Goal: Task Accomplishment & Management: Manage account settings

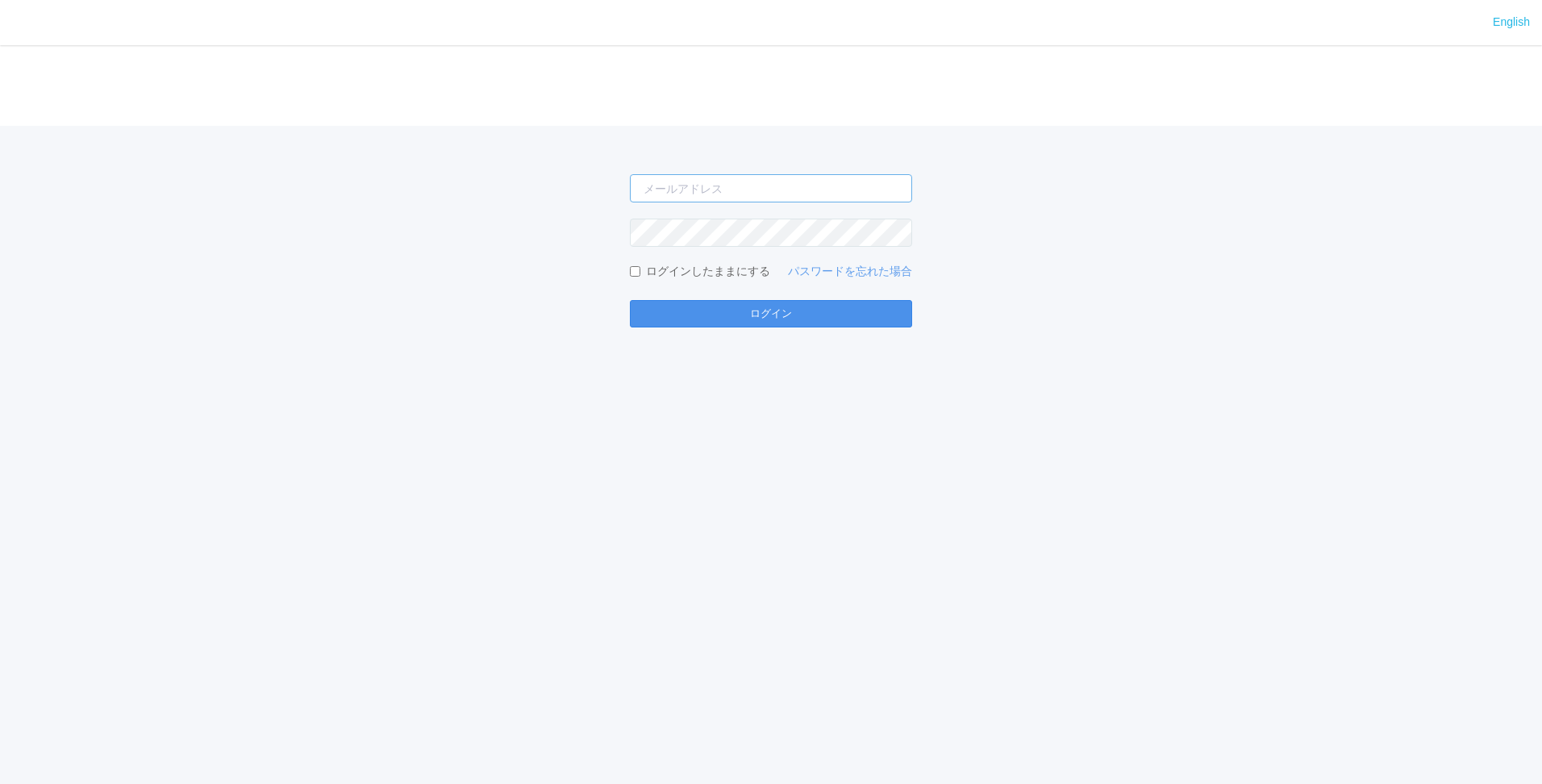
type input "shuhei.otsuki@dj.kyocera.com"
click at [753, 309] on button "ログイン" at bounding box center [771, 314] width 282 height 27
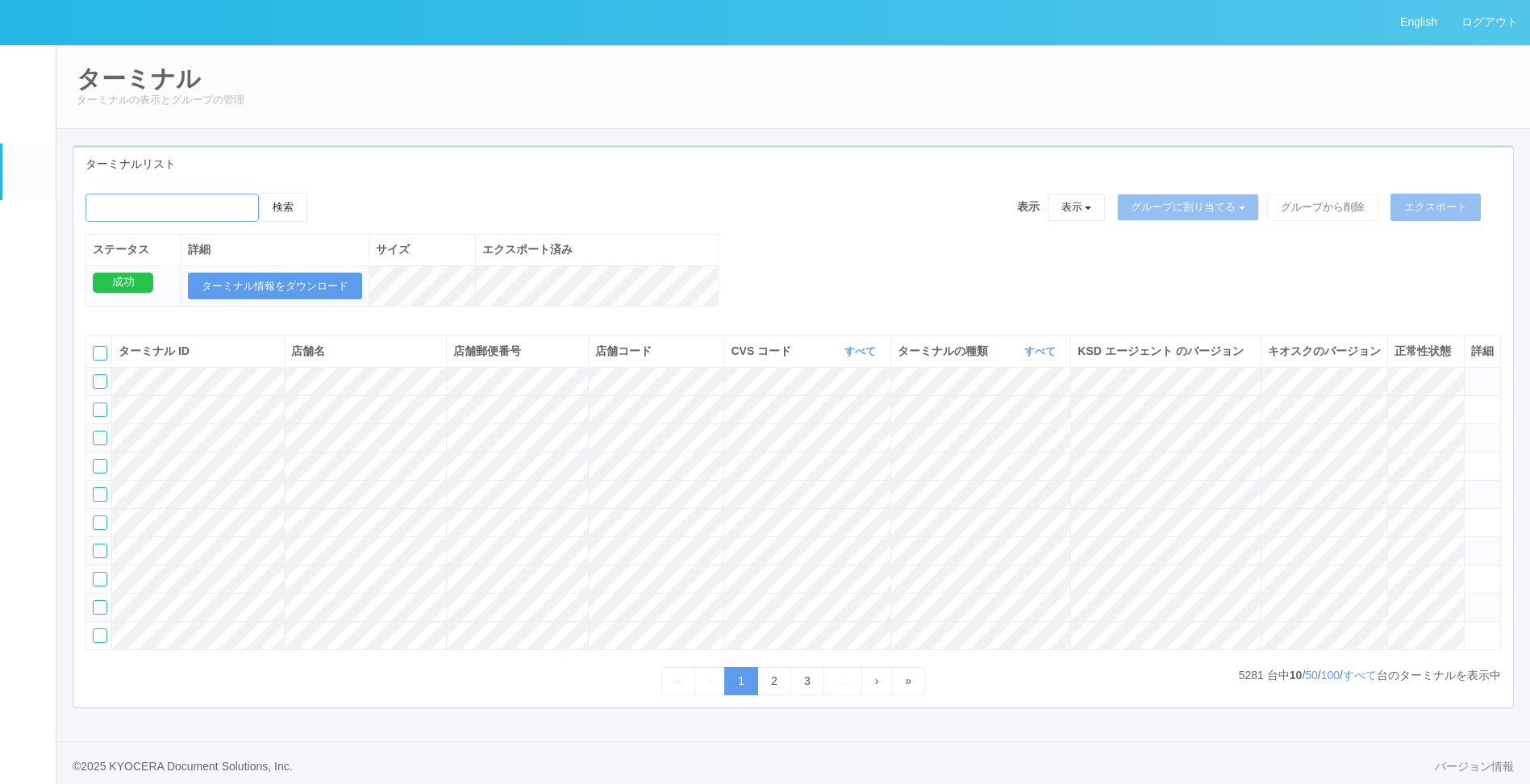
click at [173, 200] on input "emailSearch" at bounding box center [172, 207] width 173 height 28
click at [259, 193] on button "検索" at bounding box center [282, 208] width 48 height 29
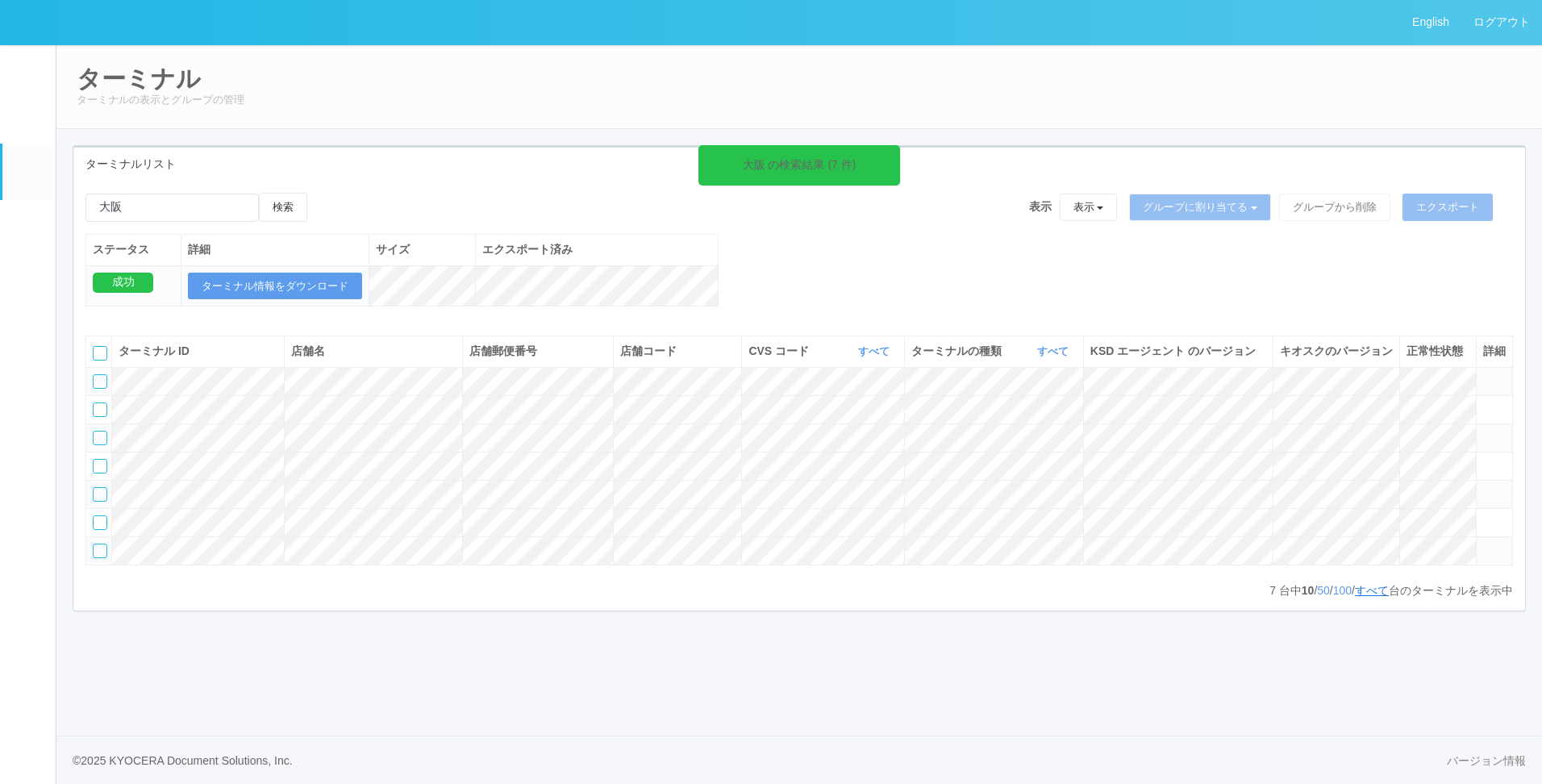
click at [1379, 597] on link "すべて" at bounding box center [1371, 590] width 34 height 13
click at [810, 262] on div "大阪 の検索結果 (7 件) 検索 表示 表示 すべてのターミナル Test new empty group Terminal Testing 6testte…" at bounding box center [799, 258] width 1452 height 130
click at [1246, 536] on tr at bounding box center [800, 521] width 1427 height 28
click at [613, 536] on tr at bounding box center [800, 521] width 1427 height 28
click at [174, 209] on input "emailSearch" at bounding box center [172, 207] width 174 height 28
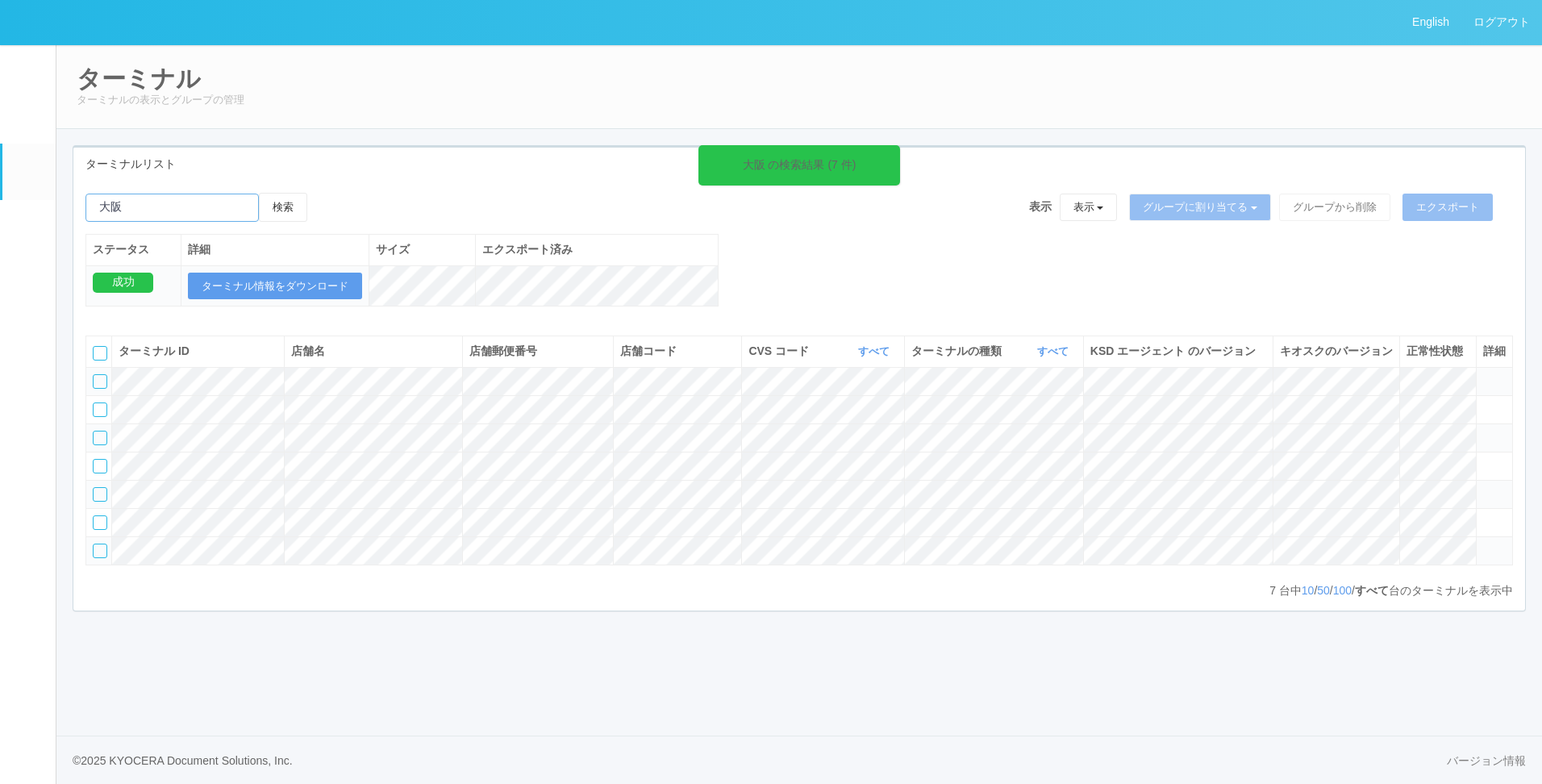
type input "大"
type input "ま"
click at [274, 203] on button "検索" at bounding box center [282, 208] width 48 height 29
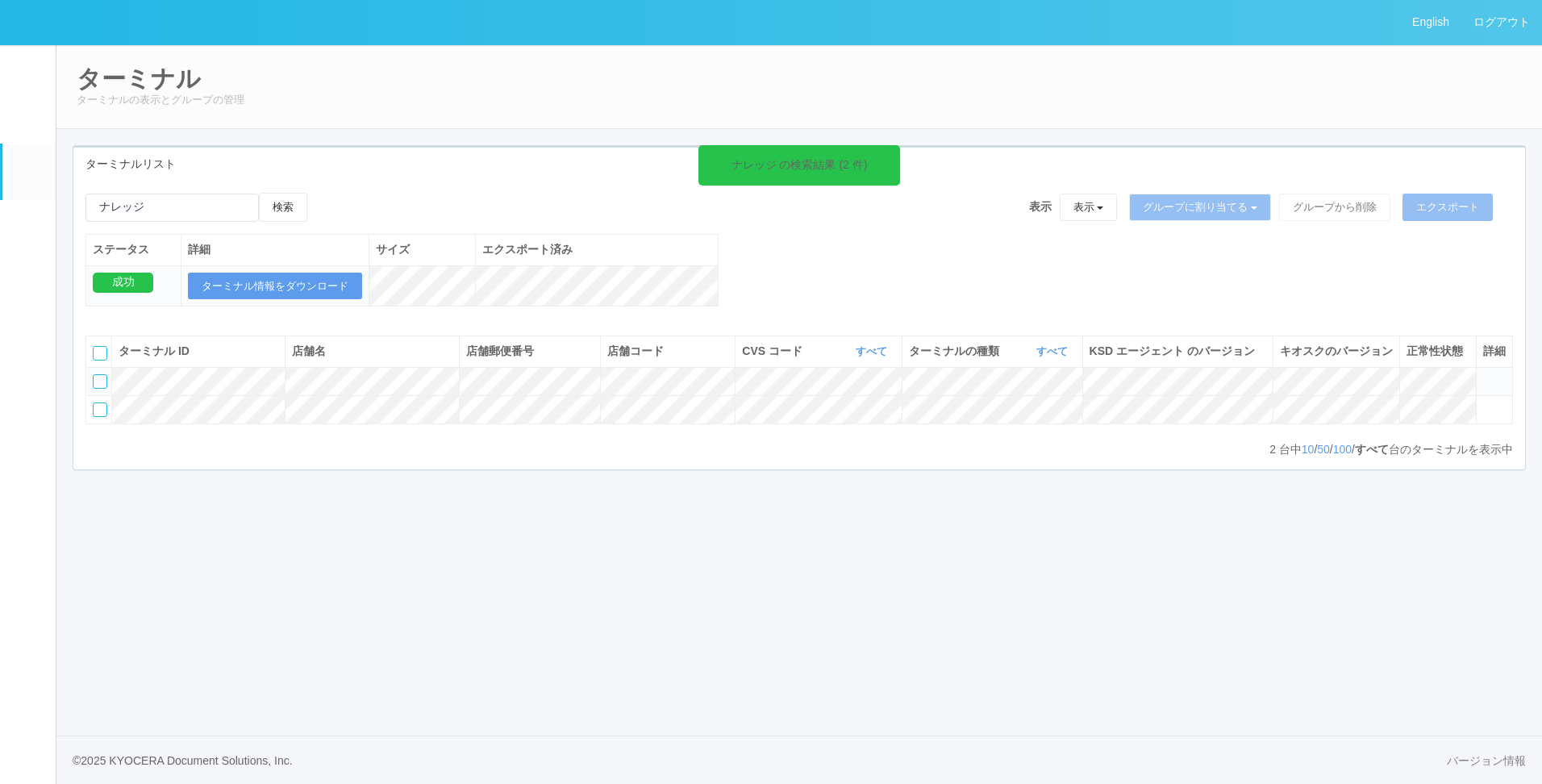
drag, startPoint x: 219, startPoint y: 181, endPoint x: 201, endPoint y: 182, distance: 18.0
click at [212, 181] on div "ナレッジ の検索結果 (2 件) 検索 表示 表示 すべてのターミナル Test new empty group Terminal Testing 6test…" at bounding box center [799, 324] width 1452 height 289
drag, startPoint x: 164, startPoint y: 206, endPoint x: 8, endPoint y: 203, distance: 156.0
click at [9, 203] on div "English ログアウト イベントログ ユーザー ターミナル パッケージ メンテナンス通知 クライアントリンク アラート設定 コンテンツプリント ドキュメン…" at bounding box center [771, 392] width 1542 height 784
click at [248, 205] on input "emailSearch" at bounding box center [172, 207] width 174 height 28
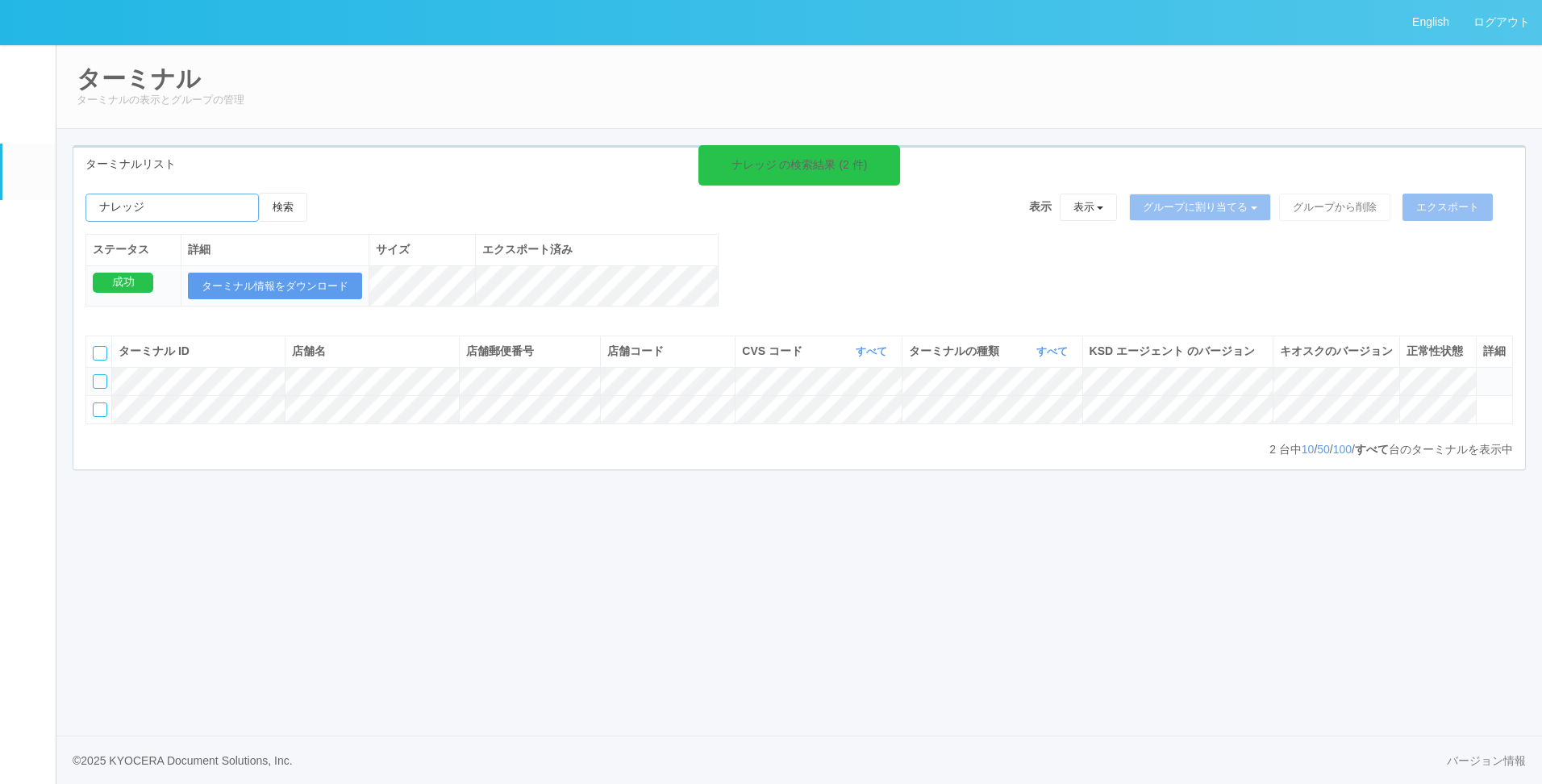
drag, startPoint x: 207, startPoint y: 219, endPoint x: 58, endPoint y: 209, distance: 149.3
click at [58, 209] on div "ターミナル ターミナルの表示とグループの管理 ターミナルリスト ナレッジ の検索結果 (2 件) 検索 表示 表示 すべてのターミナル Test new em…" at bounding box center [800, 273] width 1486 height 459
paste input "KD_02-0A-48-25-58-4D"
type input "KD_02-0A-48-25-58-4D"
click at [276, 205] on button "検索" at bounding box center [282, 208] width 48 height 29
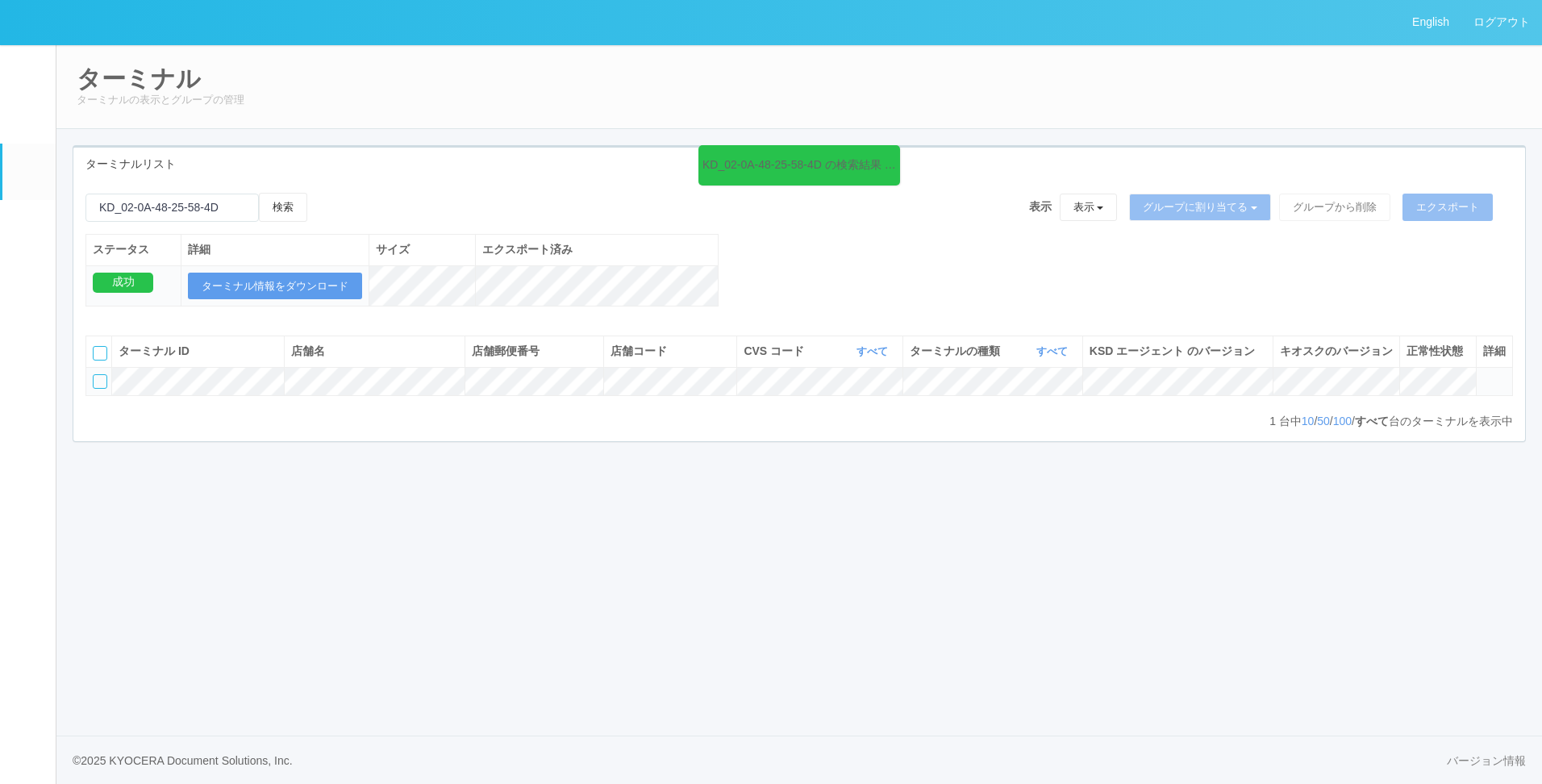
click at [547, 441] on div "KD_02-0A-48-25-58-4D の検索結果 (1 件) 検索 表示 表示 すべてのターミナル Test new empty group Termin…" at bounding box center [799, 311] width 1452 height 261
click at [1239, 395] on tr at bounding box center [800, 380] width 1427 height 28
click at [28, 228] on em at bounding box center [28, 228] width 0 height 0
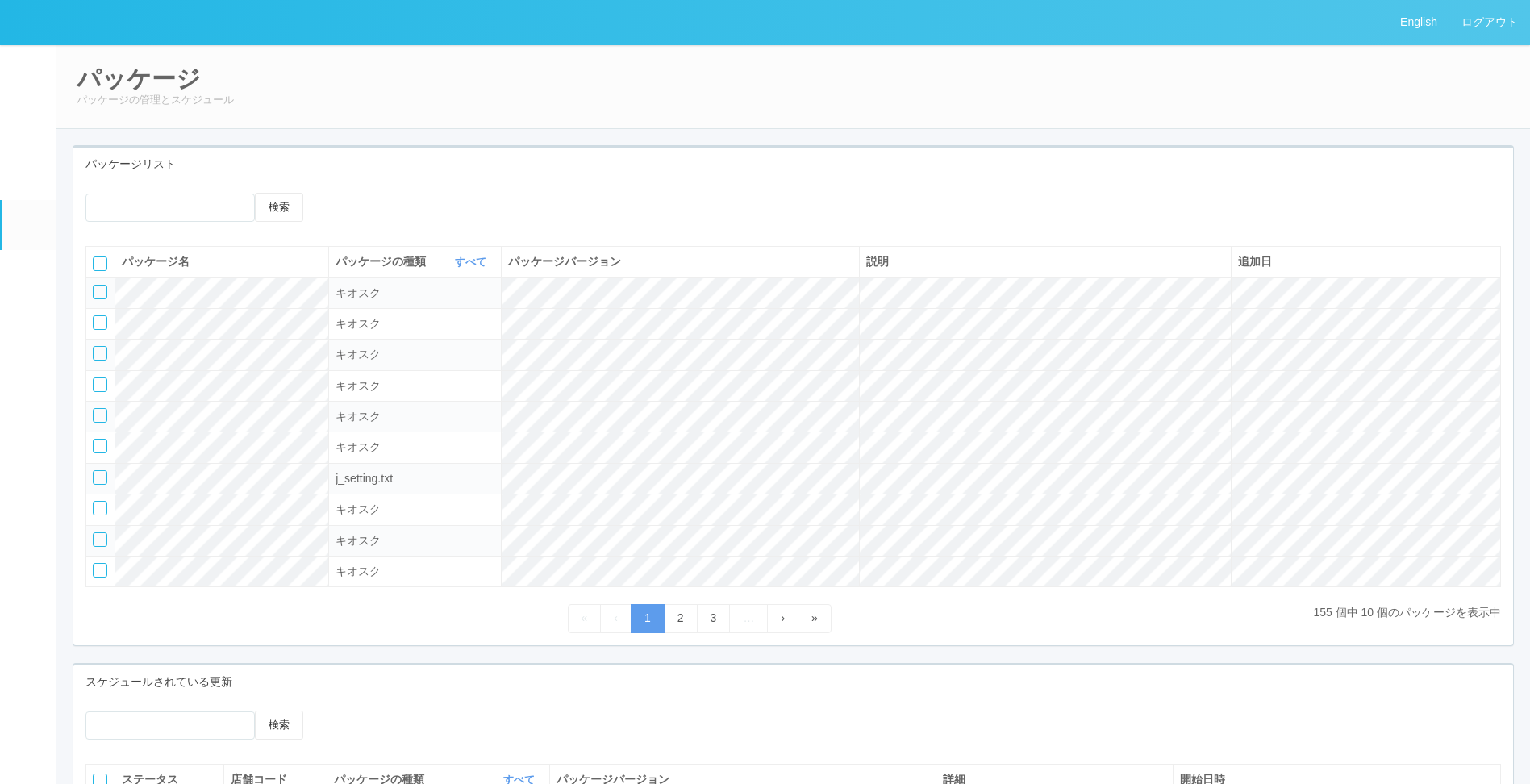
scroll to position [242, 0]
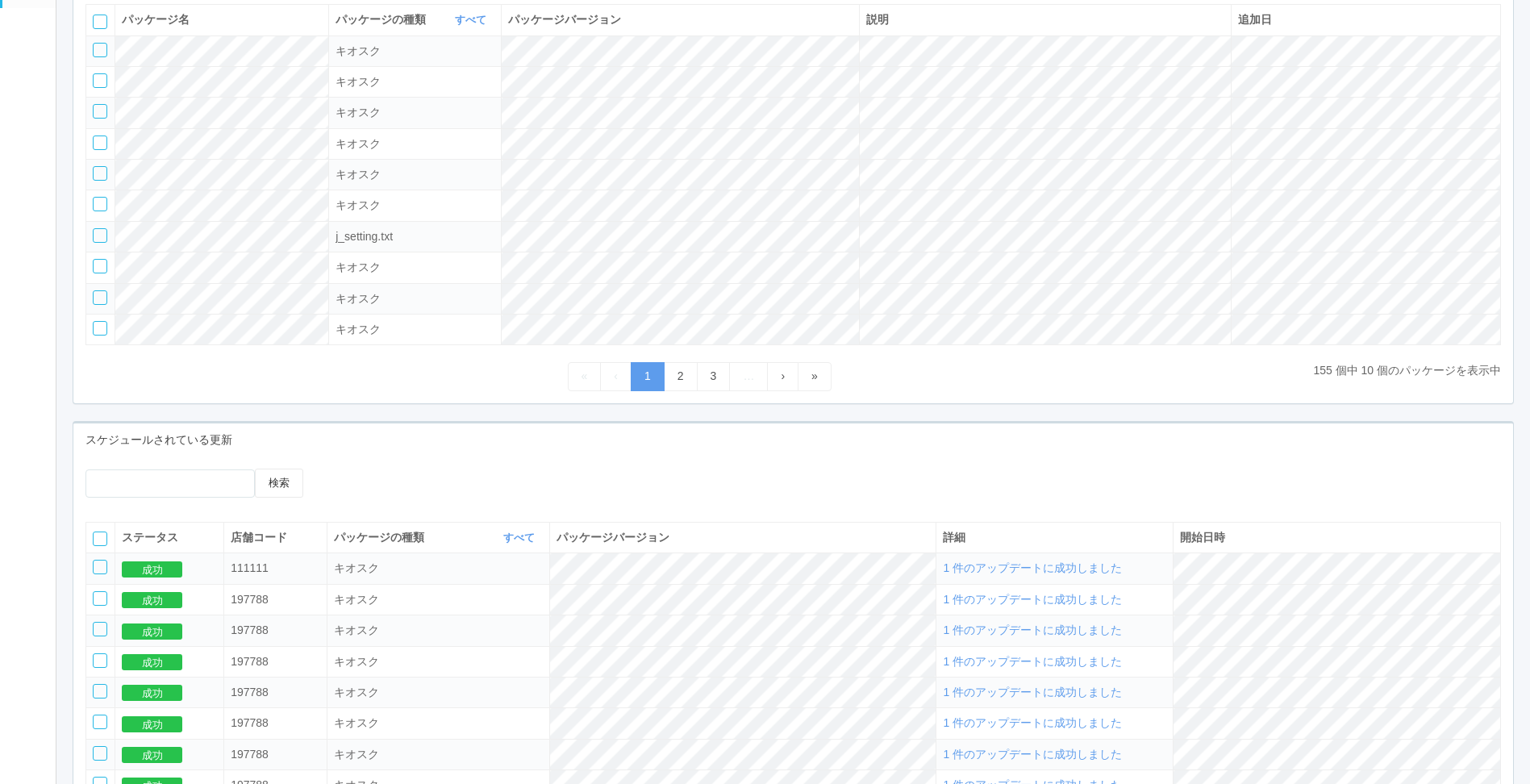
click at [339, 468] on icon at bounding box center [339, 468] width 0 height 0
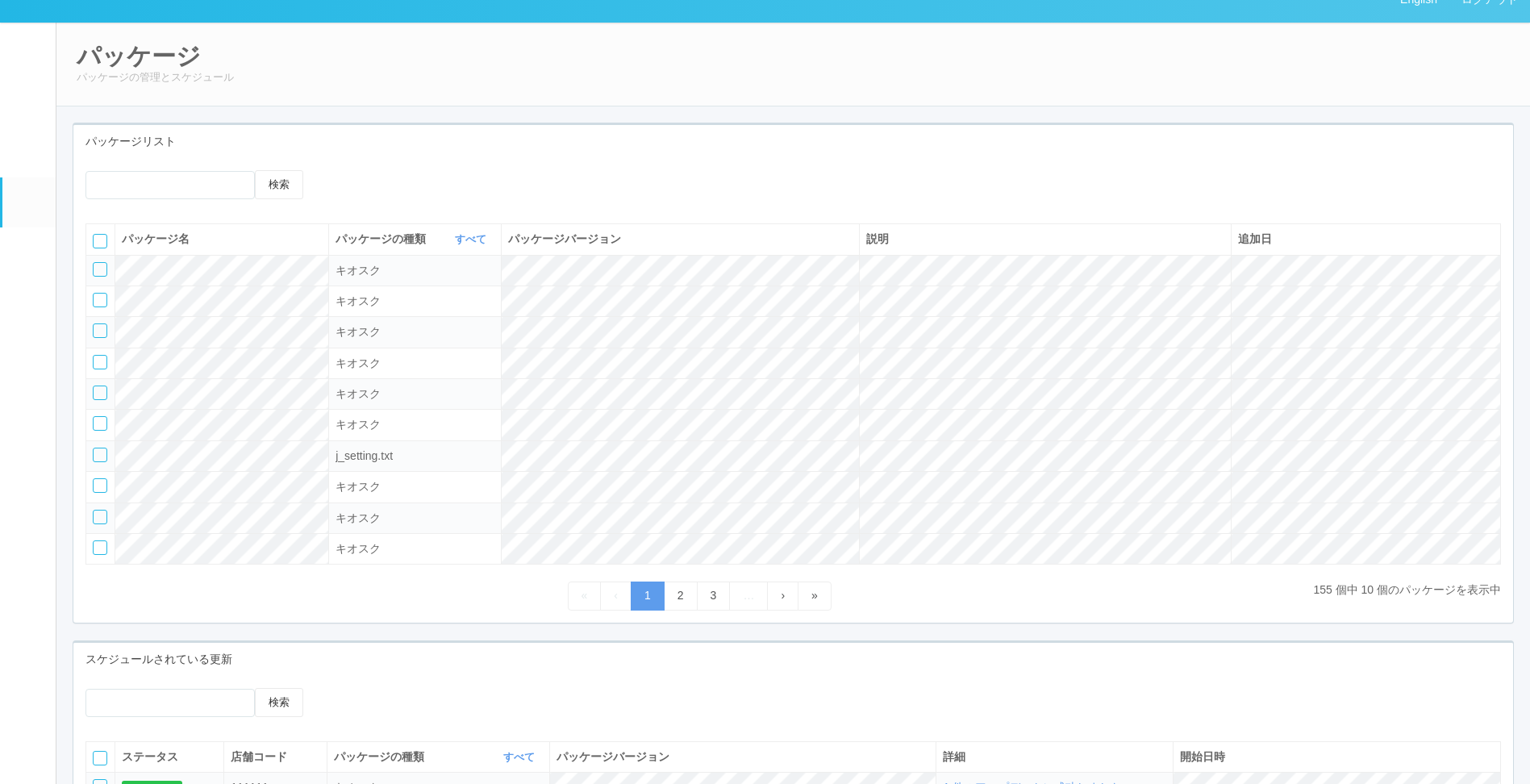
scroll to position [0, 0]
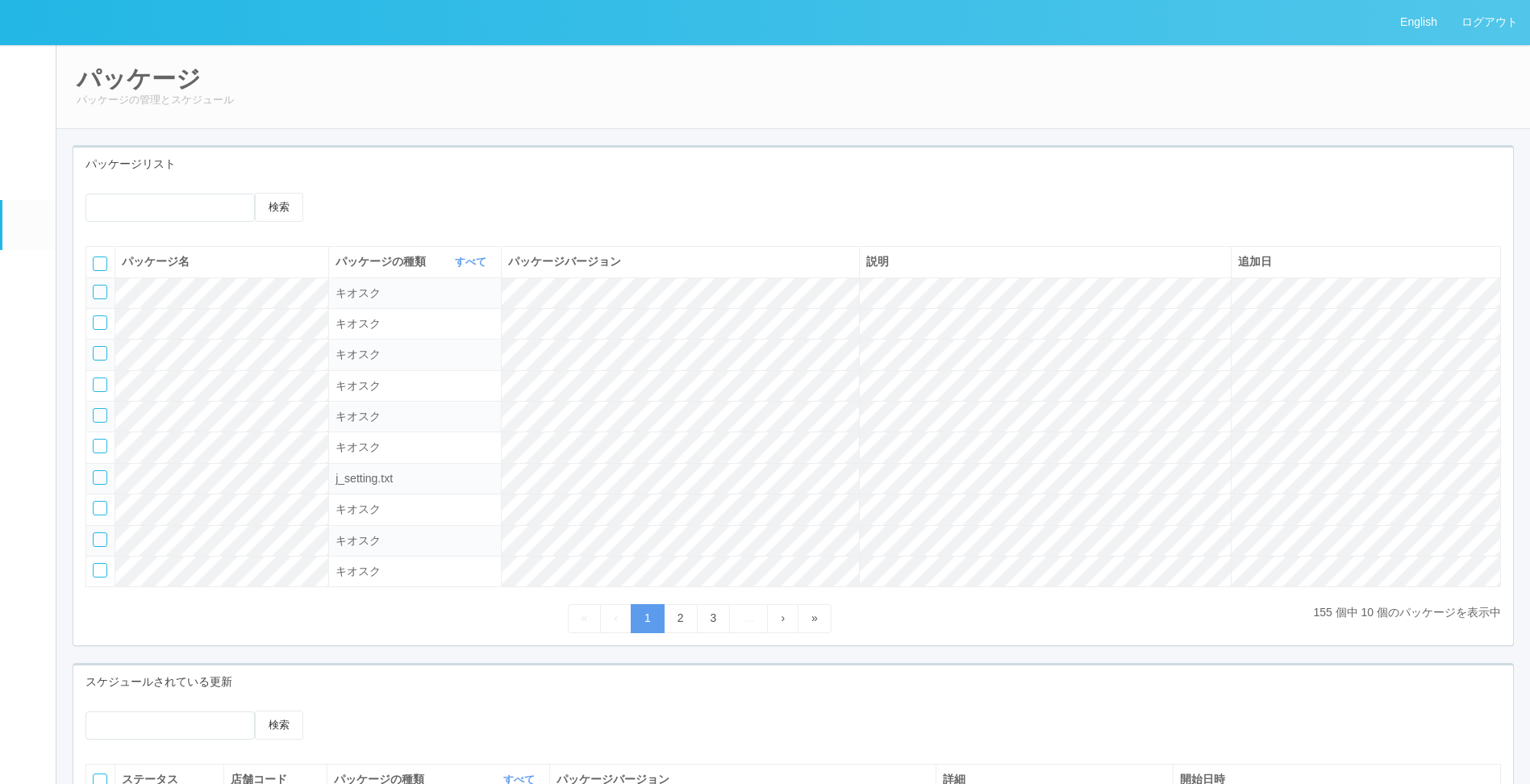
click at [339, 193] on icon at bounding box center [339, 193] width 0 height 0
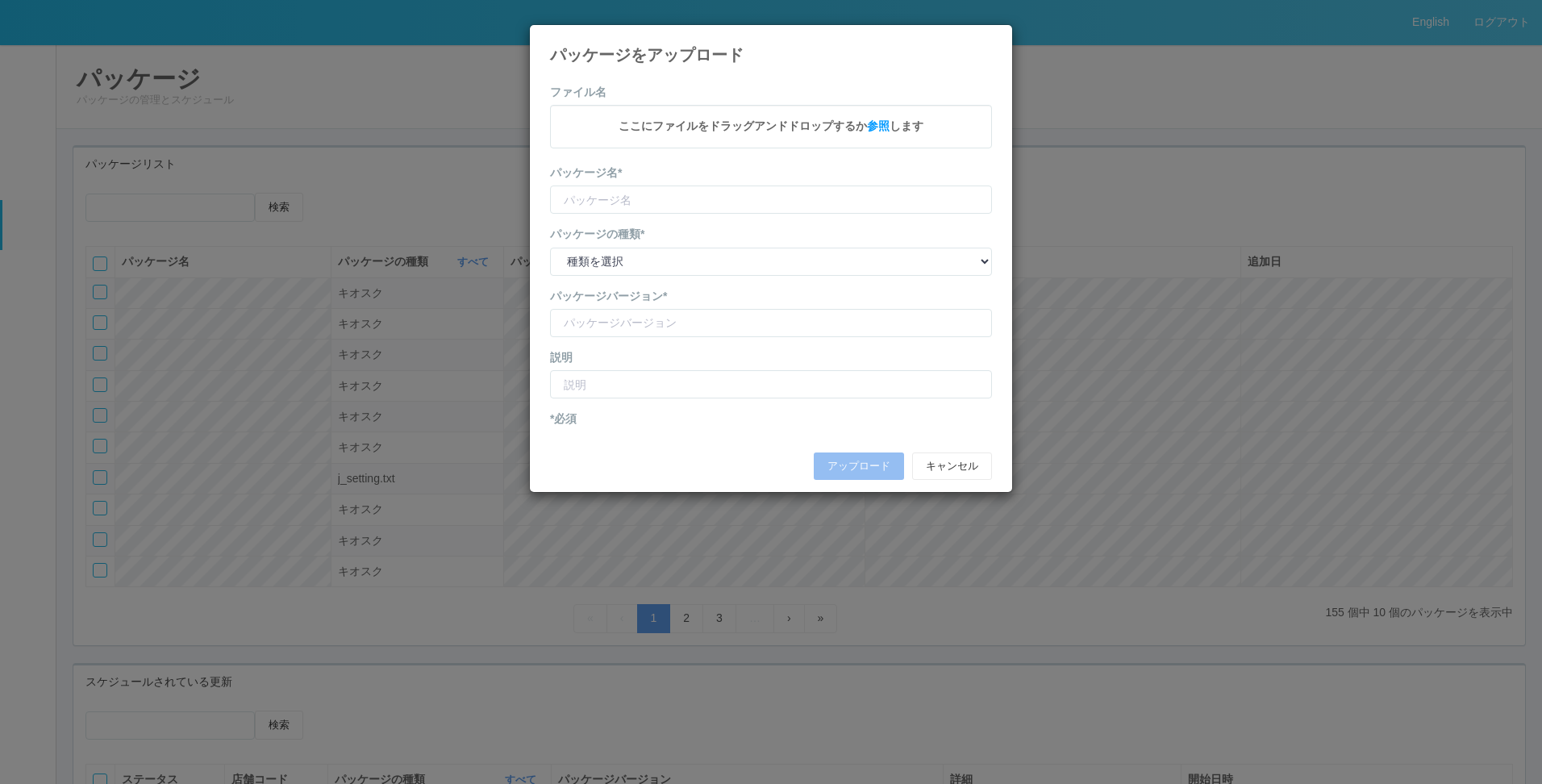
click at [835, 132] on span "ここにファイルをドラッグアンドドロップするか 参照 します" at bounding box center [771, 125] width 305 height 13
click at [993, 34] on div "パッケージをアップロード" at bounding box center [771, 44] width 482 height 38
click at [993, 45] on div "パッケージをアップロード" at bounding box center [771, 44] width 482 height 38
click at [948, 463] on button "キャンセル" at bounding box center [952, 466] width 79 height 27
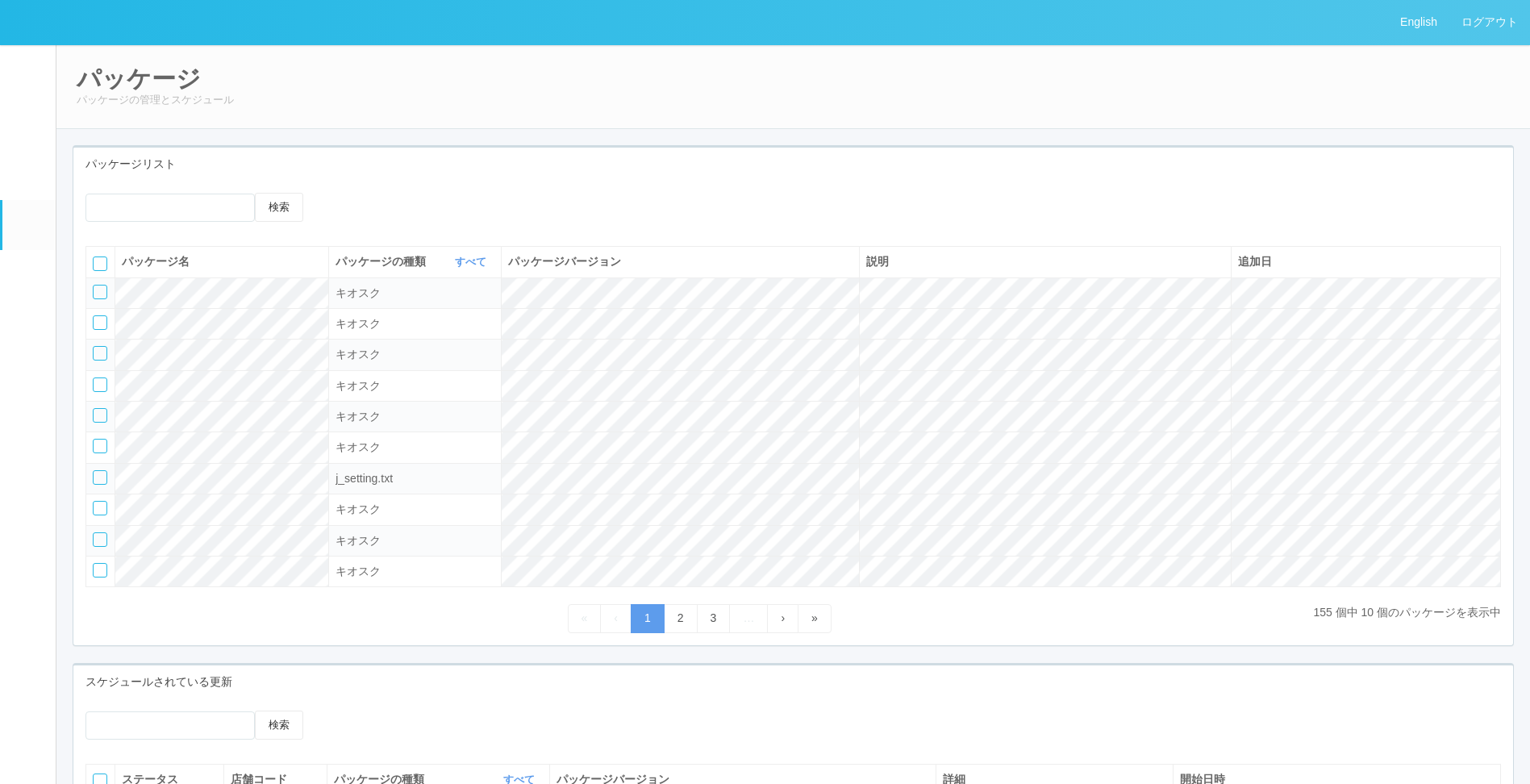
click at [334, 135] on div "パッケージ パッケージの管理とスケジュール パッケージリスト 検索 パッケージ名 パッケージの種類 すべて 表示 すべて キオスク KSD エージェント j_…" at bounding box center [793, 620] width 1473 height 1152
click at [108, 293] on td at bounding box center [101, 292] width 29 height 30
click at [96, 298] on div at bounding box center [100, 291] width 15 height 15
drag, startPoint x: 401, startPoint y: 198, endPoint x: 382, endPoint y: 217, distance: 26.9
click at [382, 193] on div at bounding box center [427, 193] width 177 height 0
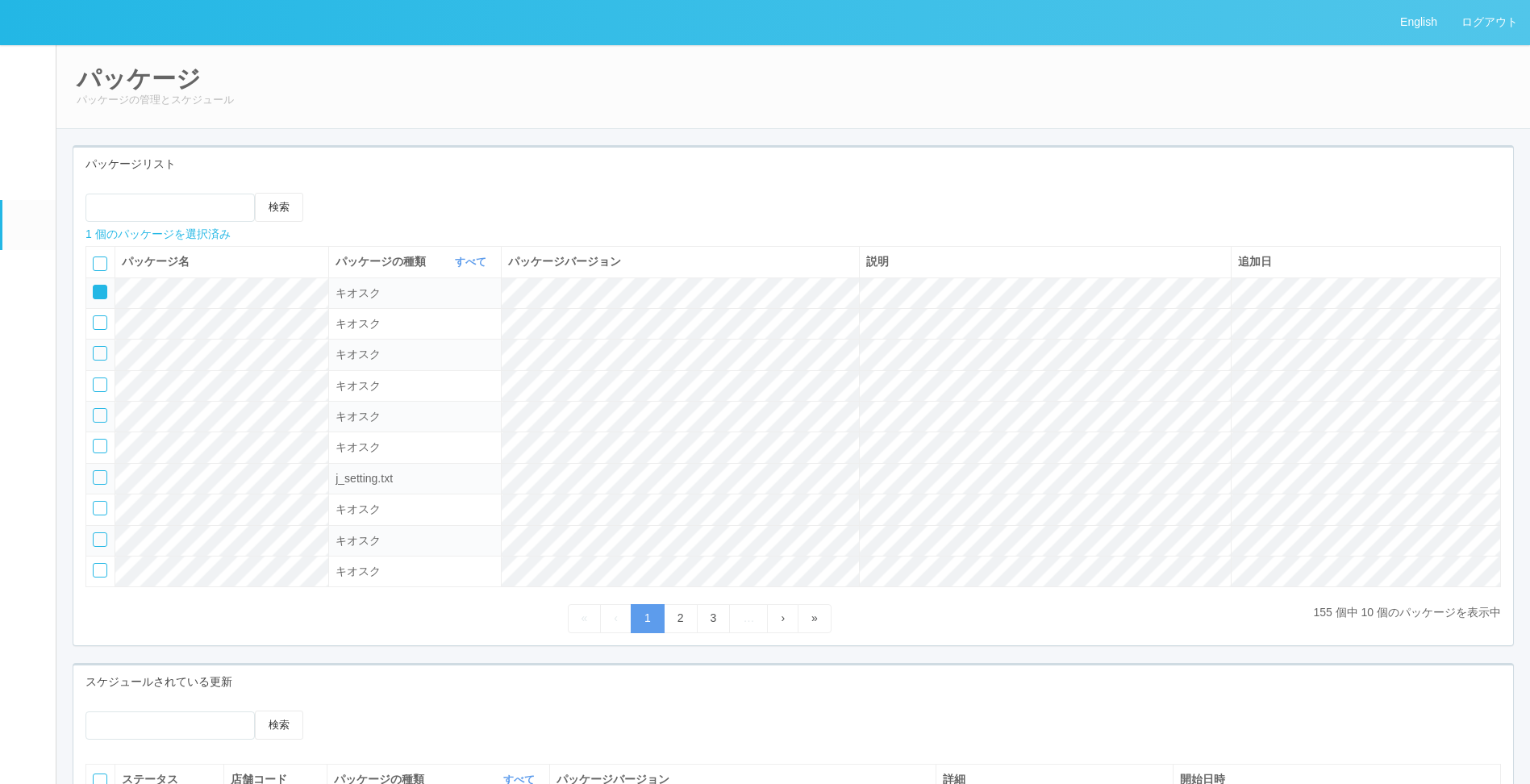
click at [352, 193] on icon at bounding box center [352, 193] width 0 height 0
select select "Kiosk"
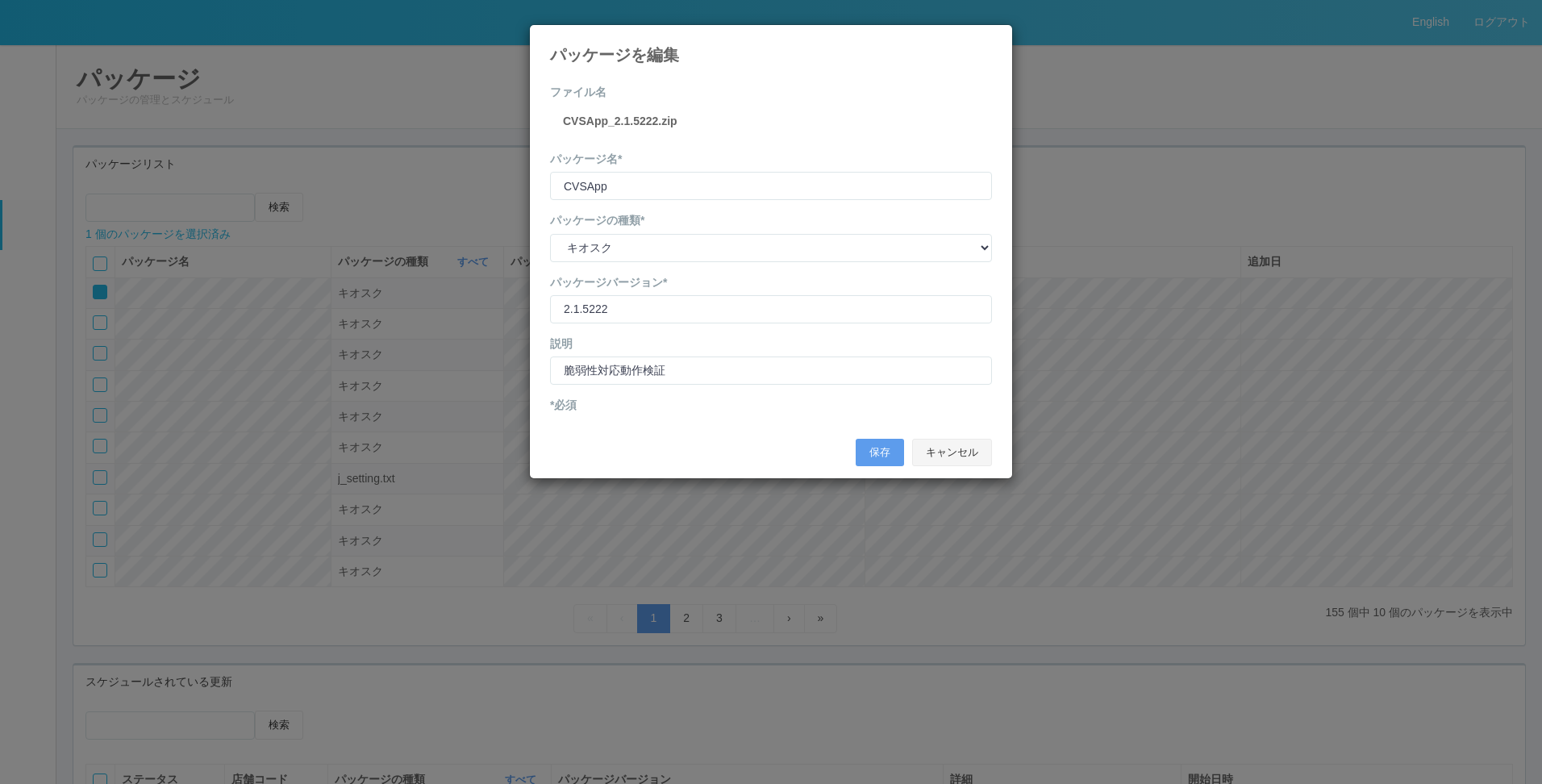
click at [963, 455] on button "キャンセル" at bounding box center [952, 453] width 79 height 27
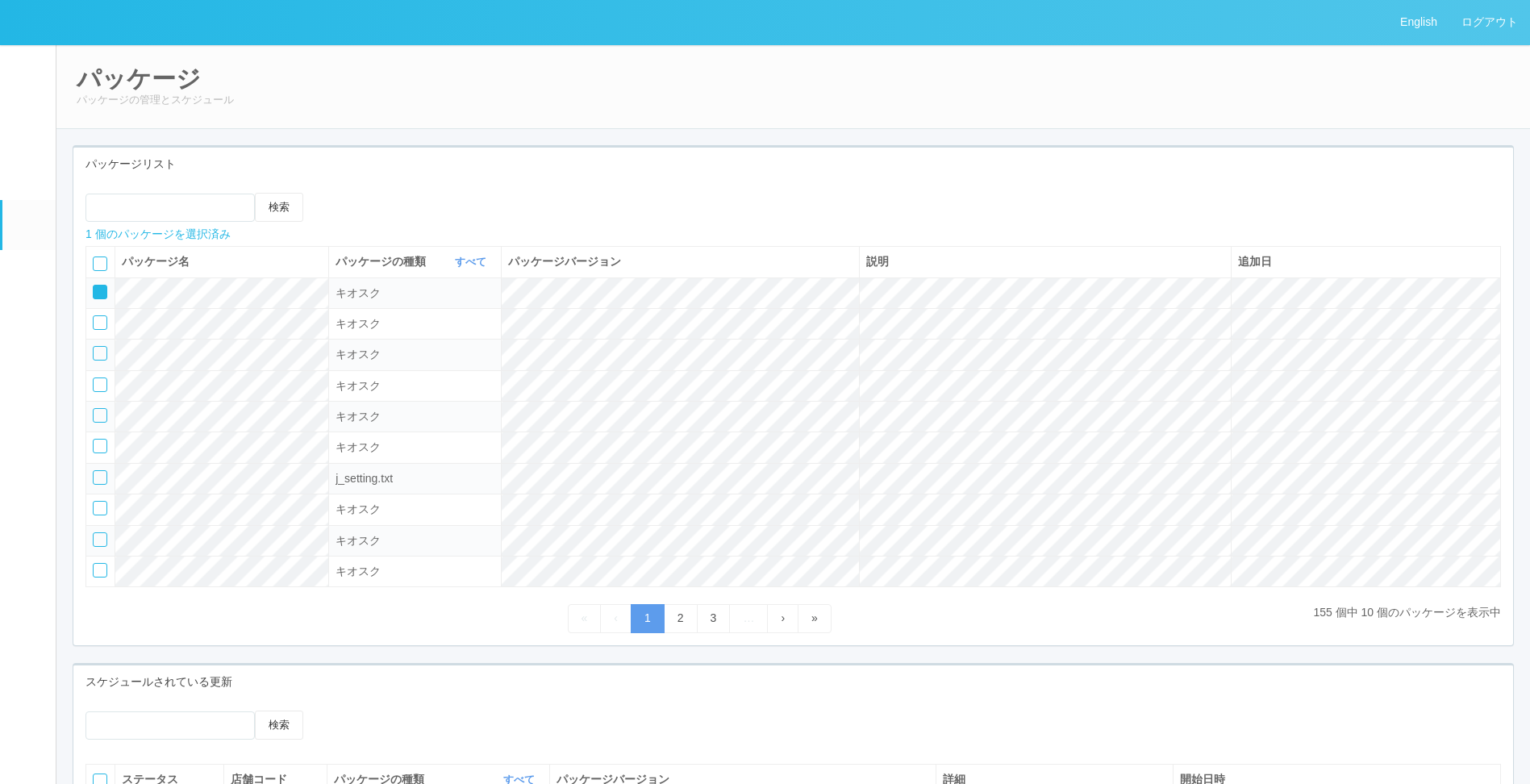
click at [494, 352] on div "キオスク" at bounding box center [415, 354] width 159 height 17
drag, startPoint x: 369, startPoint y: 152, endPoint x: 393, endPoint y: 83, distance: 73.1
click at [369, 152] on div "パッケージリスト" at bounding box center [793, 165] width 1440 height 33
click at [339, 193] on icon at bounding box center [339, 193] width 0 height 0
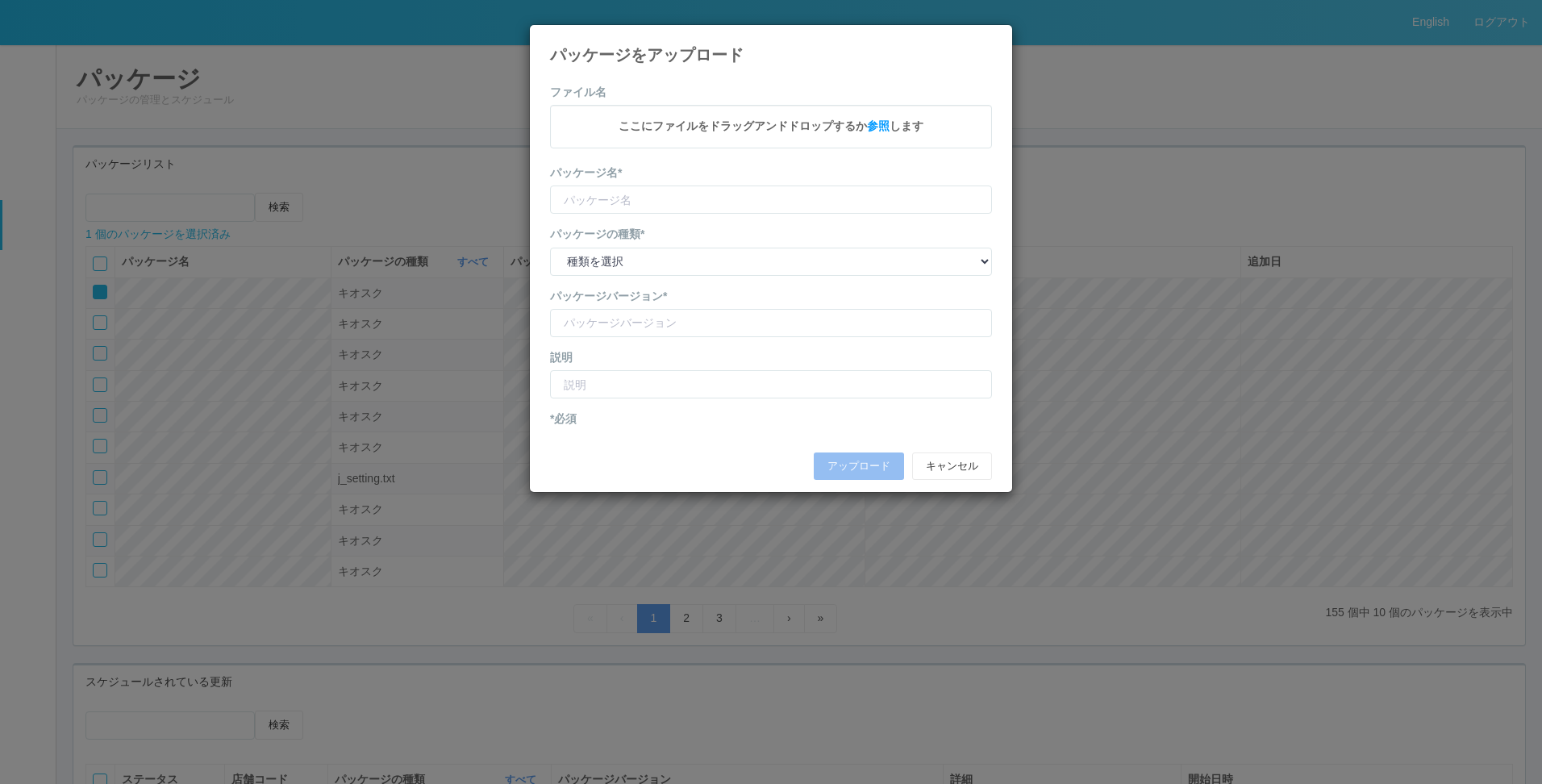
click at [883, 117] on div "ここにファイルをドラッグアンドドロップするか 参照 します" at bounding box center [771, 126] width 442 height 43
type input "CVSApp"
type input "2.1.5218"
click at [623, 259] on select "種類を選択 キオスク KSD エージェント j_setting.txt" at bounding box center [771, 263] width 442 height 28
select select "Kiosk"
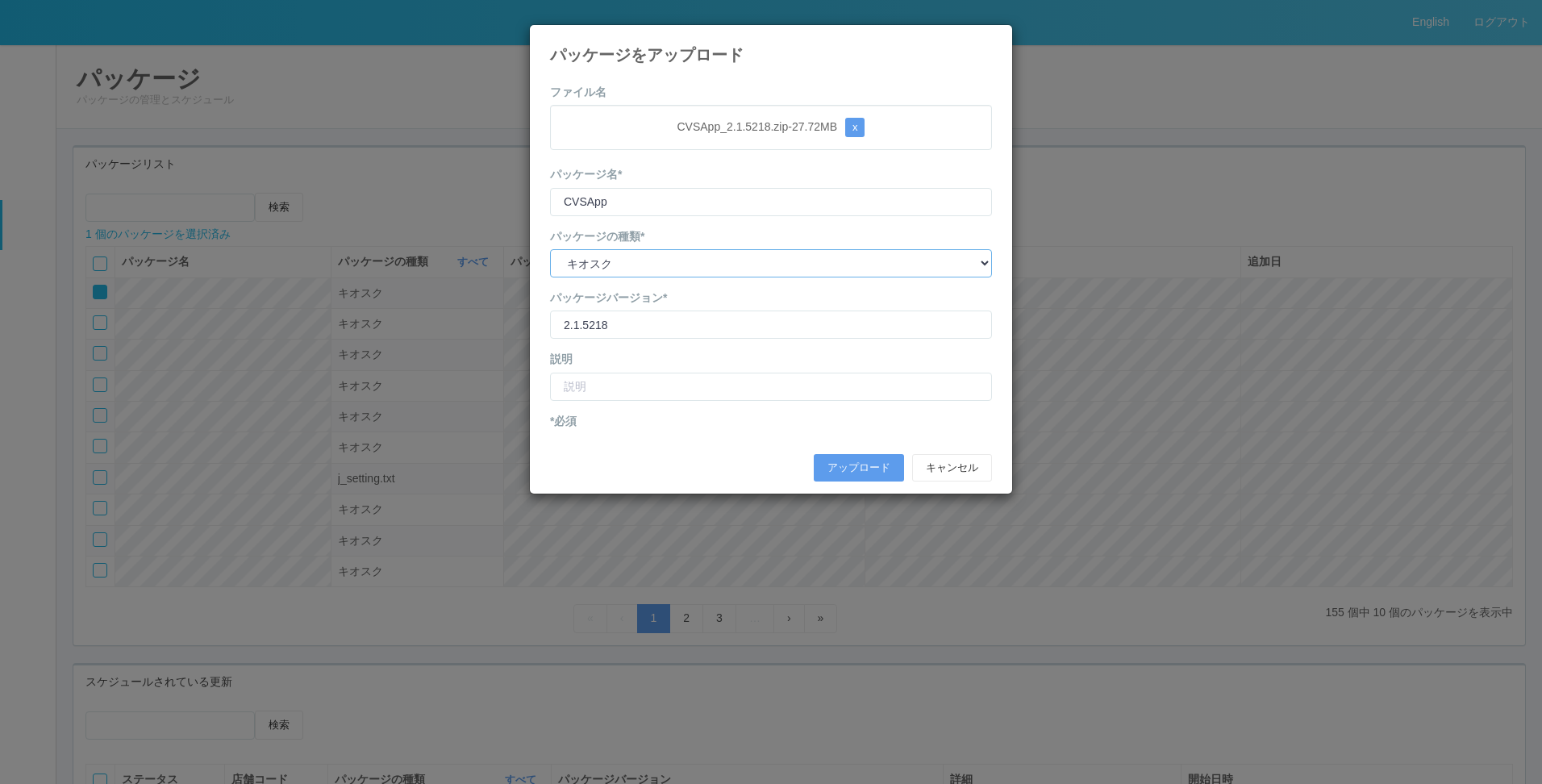
click at [550, 249] on select "種類を選択 キオスク KSD エージェント j_setting.txt" at bounding box center [771, 263] width 442 height 28
click at [626, 319] on input "version" at bounding box center [771, 324] width 442 height 28
click at [615, 393] on input "text" at bounding box center [771, 386] width 442 height 28
type input "コンプリン向け証明書入替版"
drag, startPoint x: 621, startPoint y: 384, endPoint x: 464, endPoint y: 386, distance: 157.0
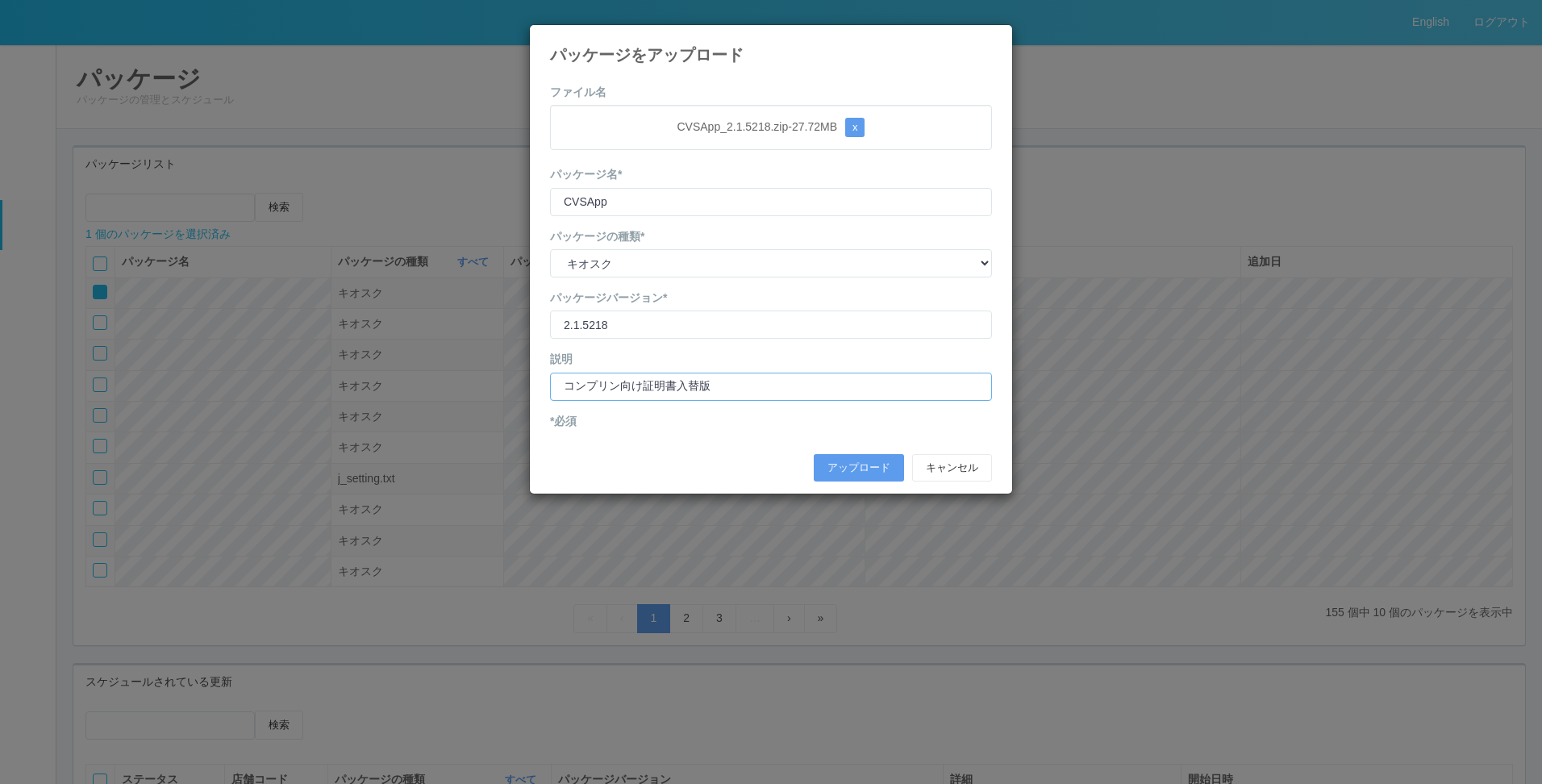
click at [480, 386] on div "パッケージをアップロード ファイル名 CVSApp_2.1.5218.zip - 27.72 MB x パッケージ名* CVSApp パッケージの種類* 種類…" at bounding box center [771, 392] width 1542 height 784
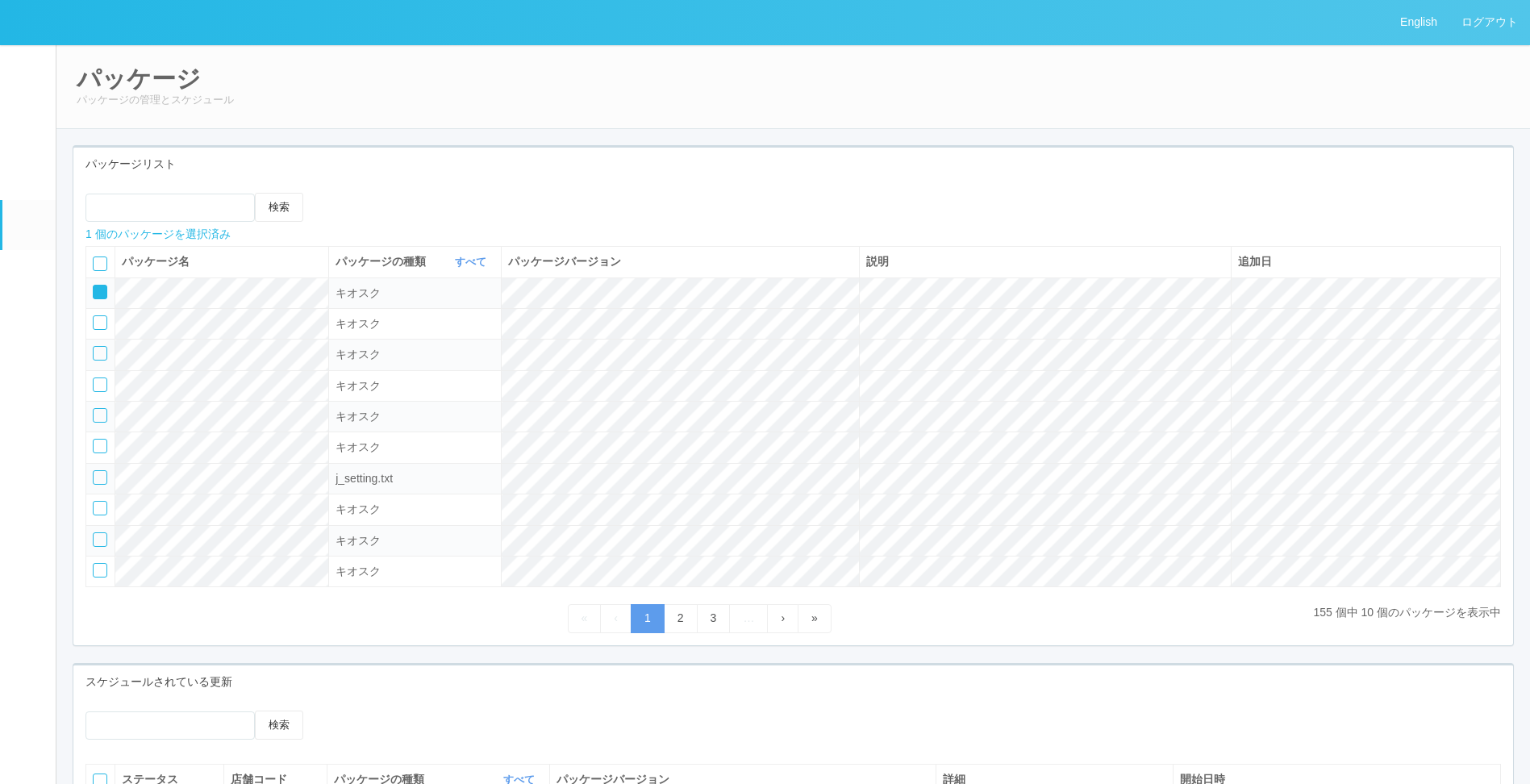
click at [352, 193] on icon at bounding box center [352, 193] width 0 height 0
select select "Kiosk"
click at [339, 193] on icon at bounding box center [339, 193] width 0 height 0
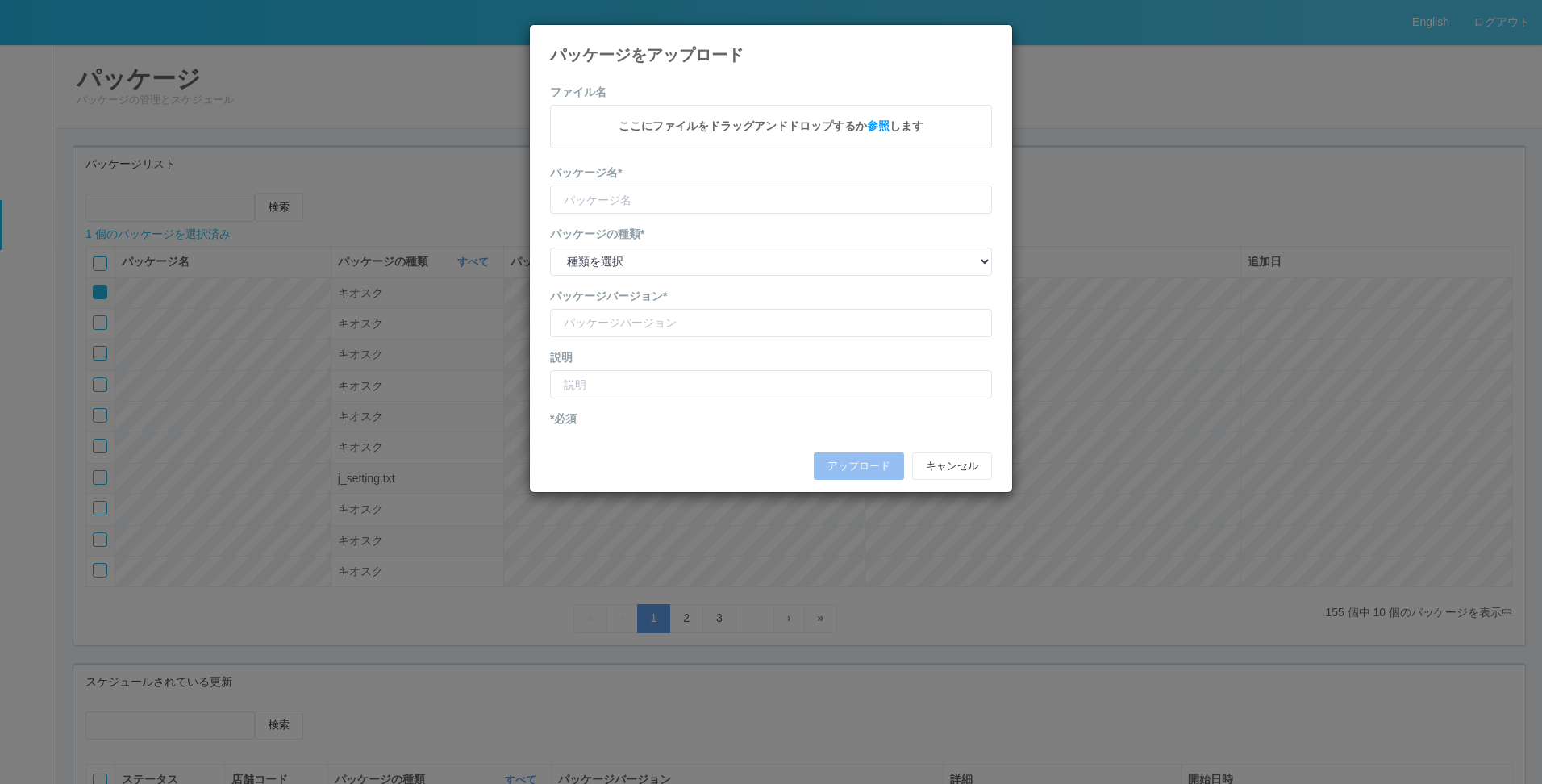
click at [667, 143] on div "ここにファイルをドラッグアンドドロップするか 参照 します" at bounding box center [771, 126] width 442 height 43
type input "CVSApp"
type input "2.1.5218"
click at [654, 270] on select "種類を選択 キオスク KSD エージェント j_setting.txt" at bounding box center [771, 263] width 442 height 28
select select "Kiosk"
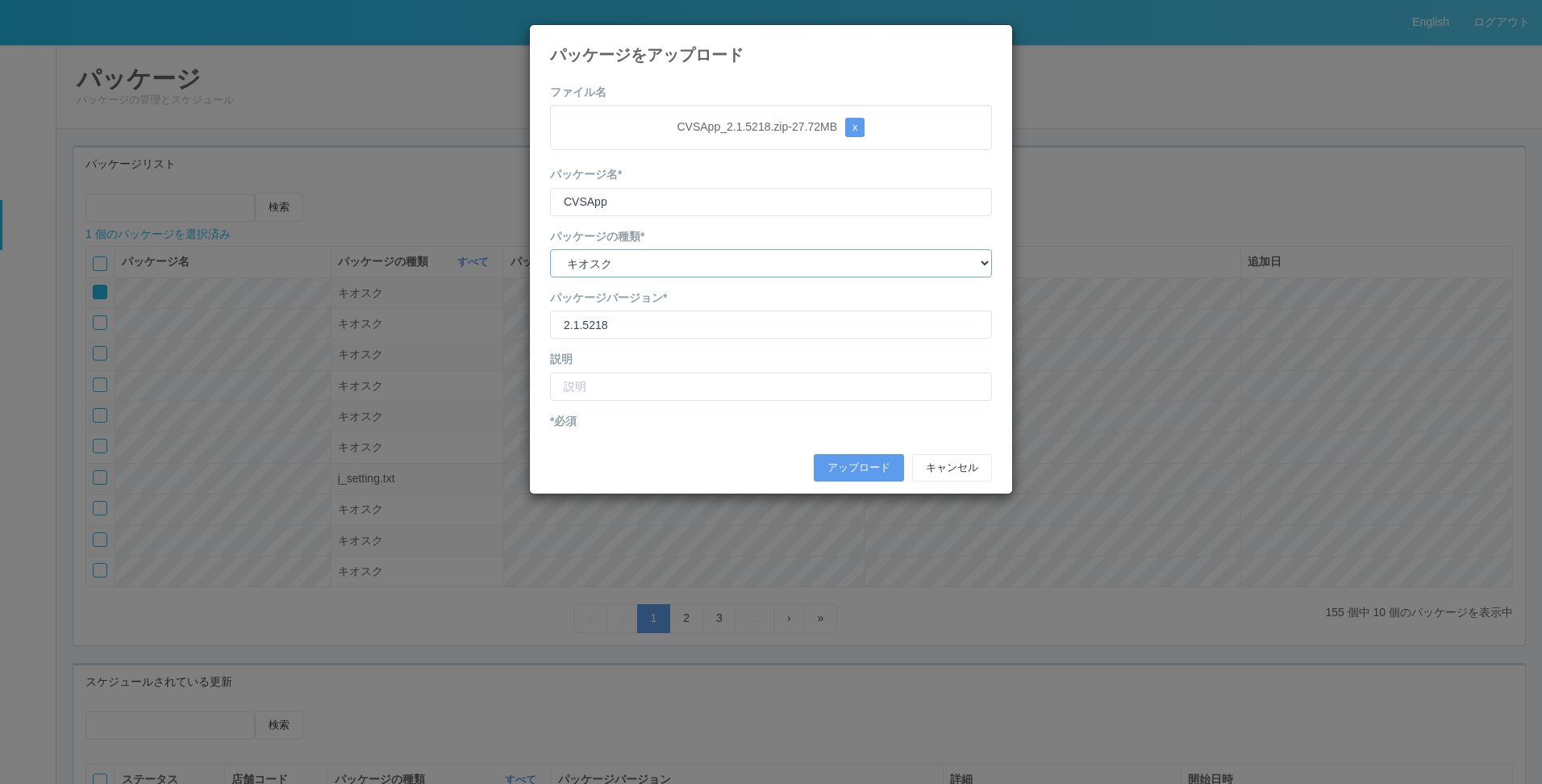
click at [550, 249] on select "種類を選択 キオスク KSD エージェント j_setting.txt" at bounding box center [771, 263] width 442 height 28
click at [628, 388] on input "text" at bounding box center [771, 386] width 442 height 28
type input "ヤ"
click at [944, 471] on button "キャンセル" at bounding box center [952, 467] width 79 height 27
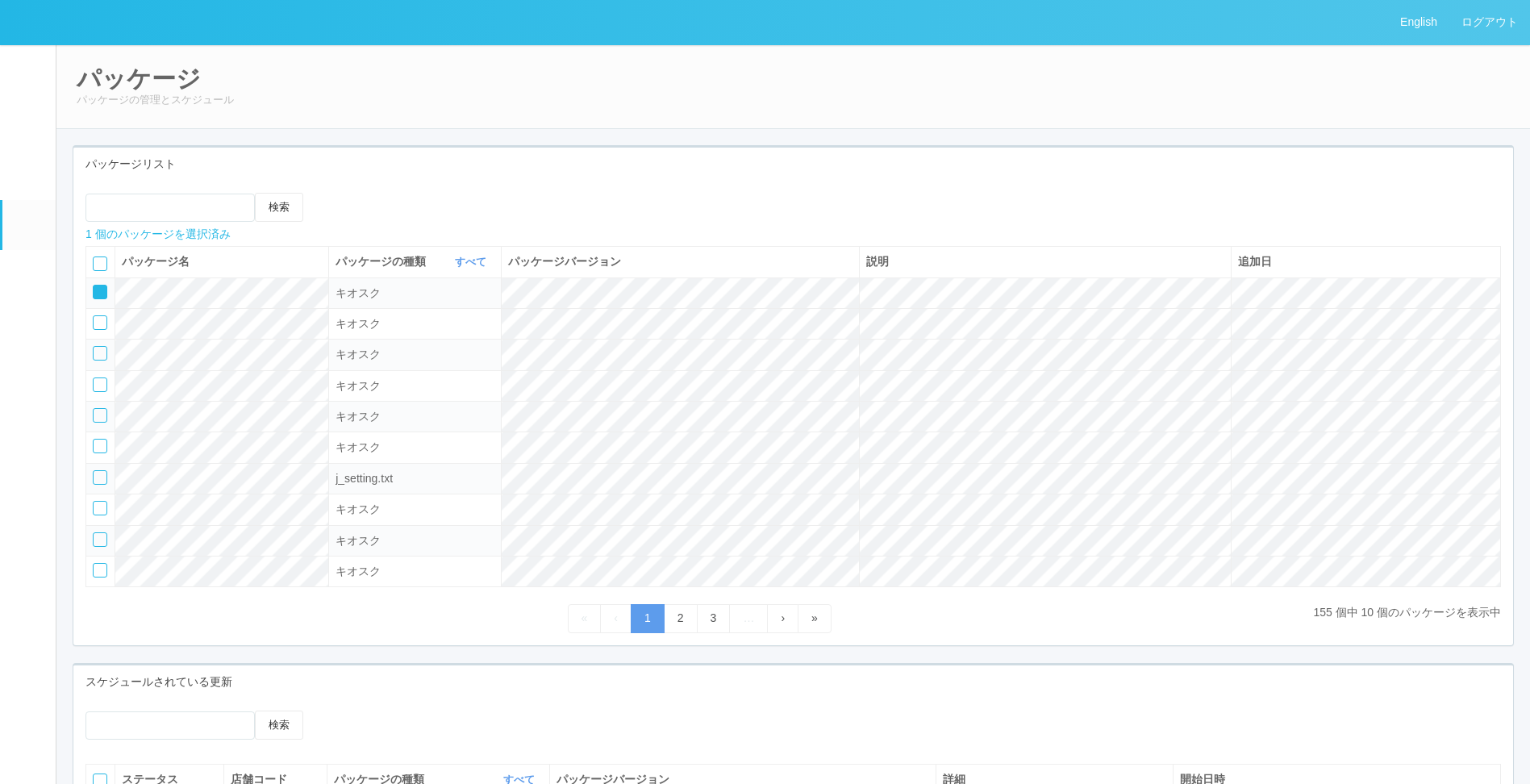
click at [89, 286] on td at bounding box center [101, 292] width 29 height 30
click at [94, 286] on icon at bounding box center [94, 286] width 0 height 0
click at [97, 377] on div at bounding box center [100, 384] width 15 height 15
click at [94, 379] on icon at bounding box center [94, 379] width 0 height 0
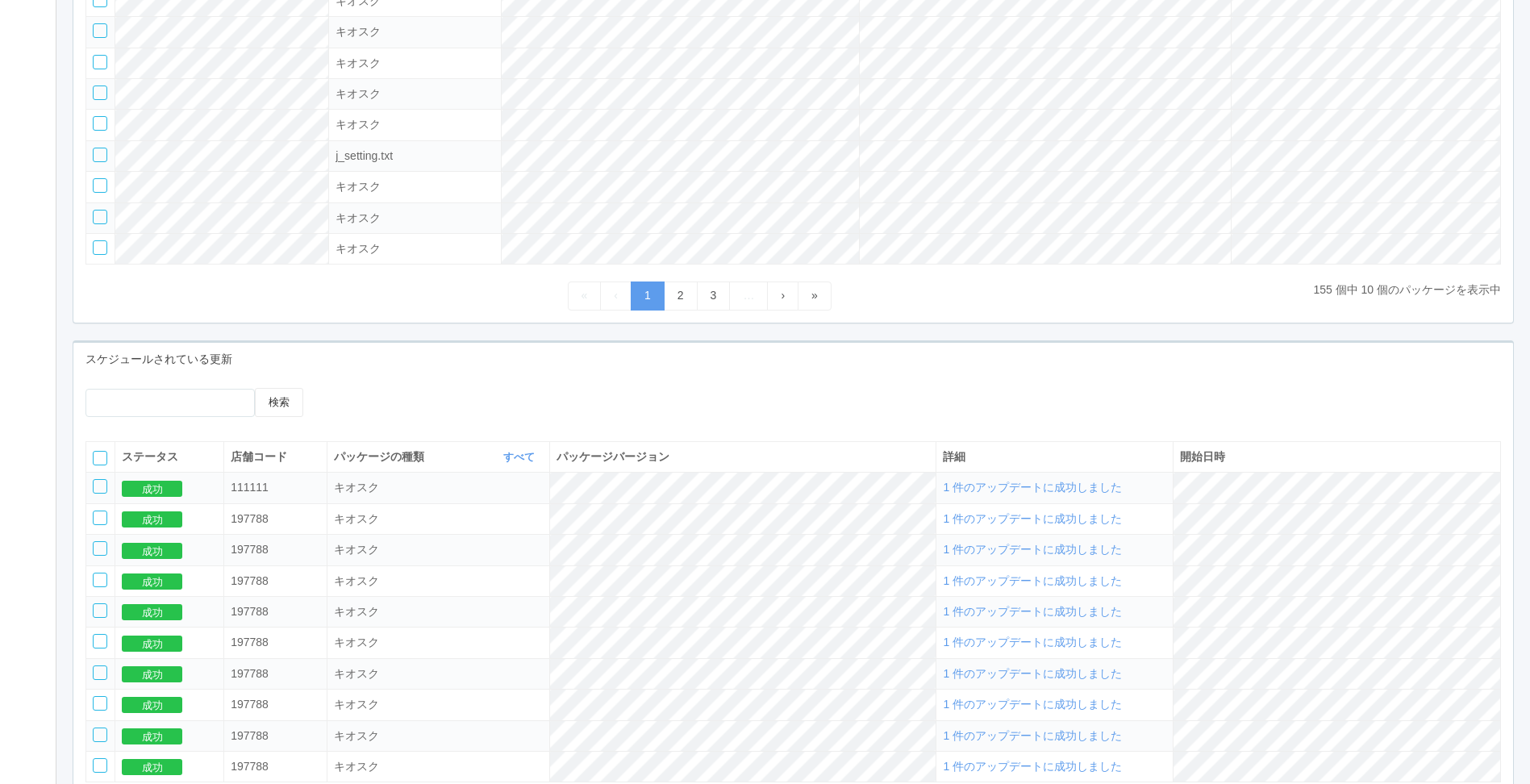
click at [365, 400] on div at bounding box center [501, 394] width 323 height 12
click at [339, 388] on icon at bounding box center [339, 388] width 0 height 0
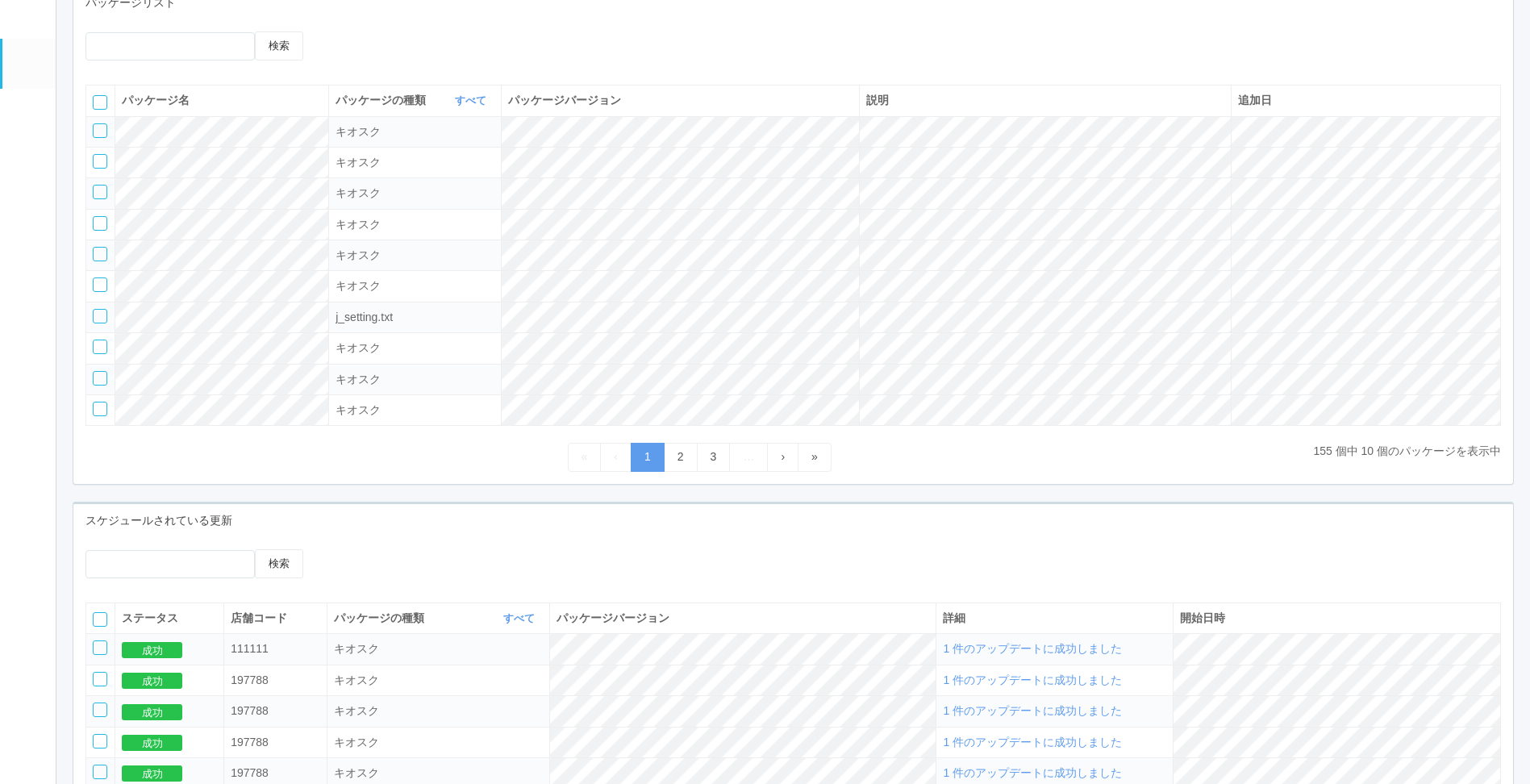
scroll to position [80, 0]
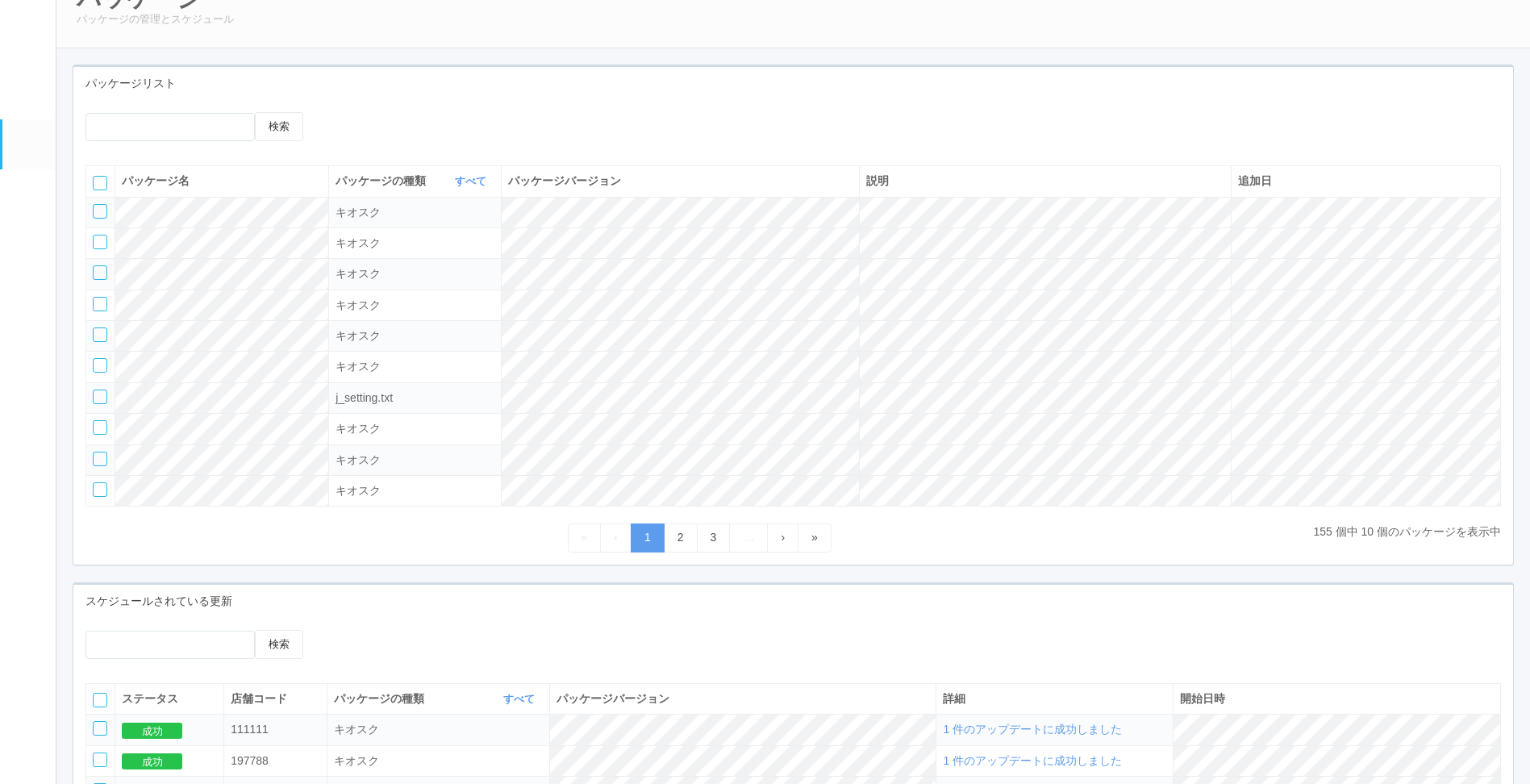
click at [337, 122] on div at bounding box center [495, 118] width 360 height 12
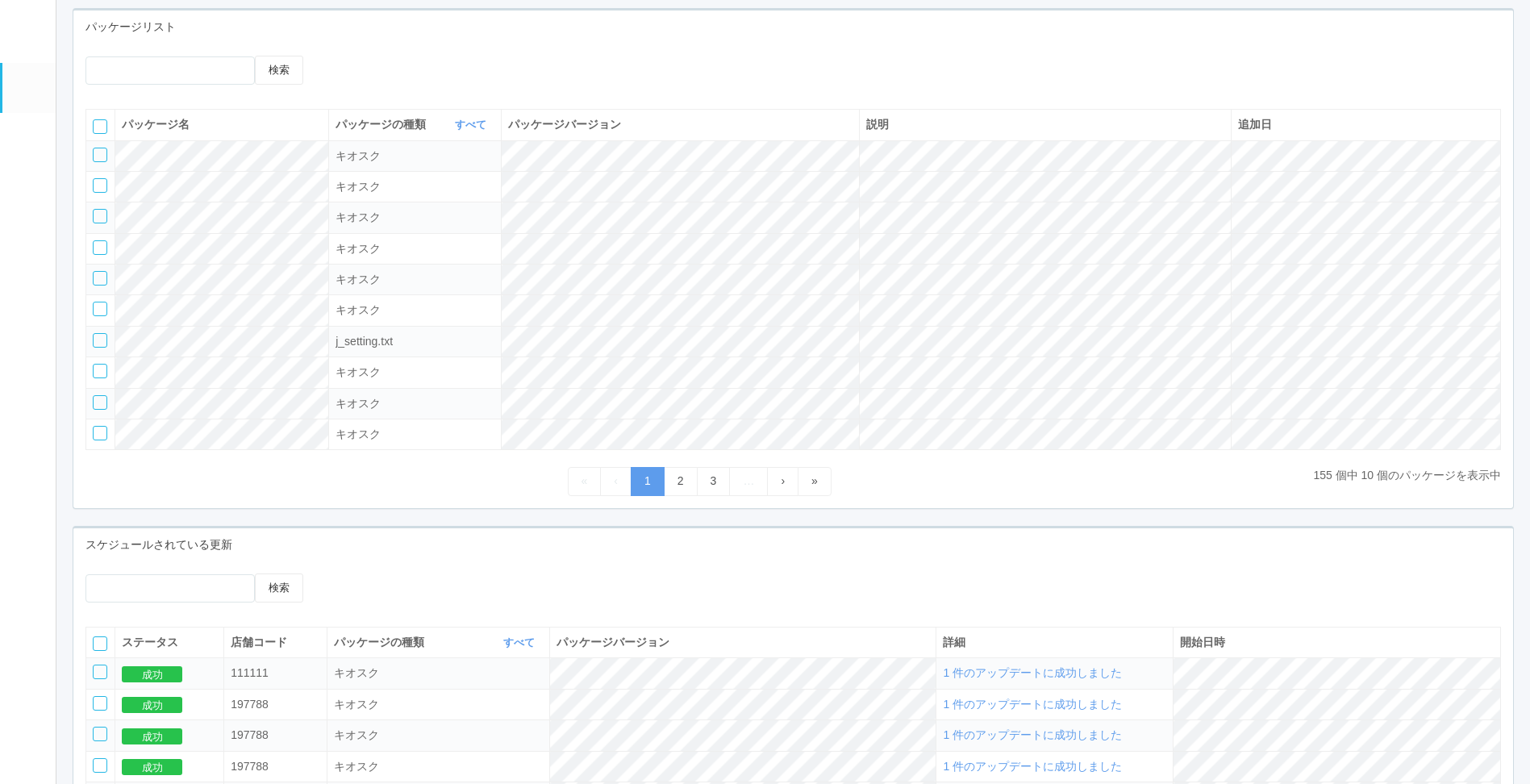
scroll to position [162, 0]
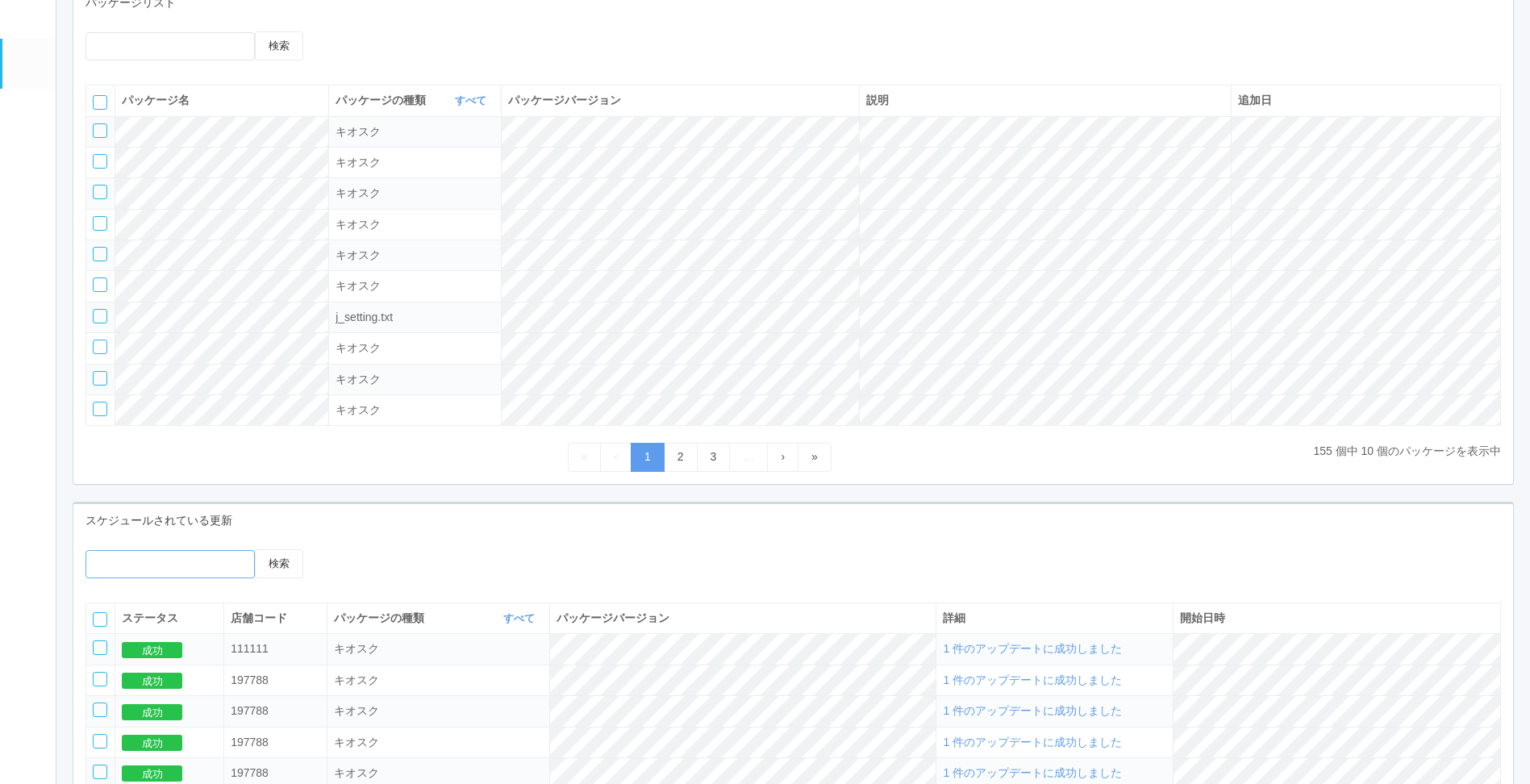
click at [175, 556] on input "text" at bounding box center [170, 564] width 170 height 28
click at [678, 569] on div "検索" at bounding box center [793, 569] width 1440 height 41
click at [22, 20] on em at bounding box center [26, 10] width 21 height 20
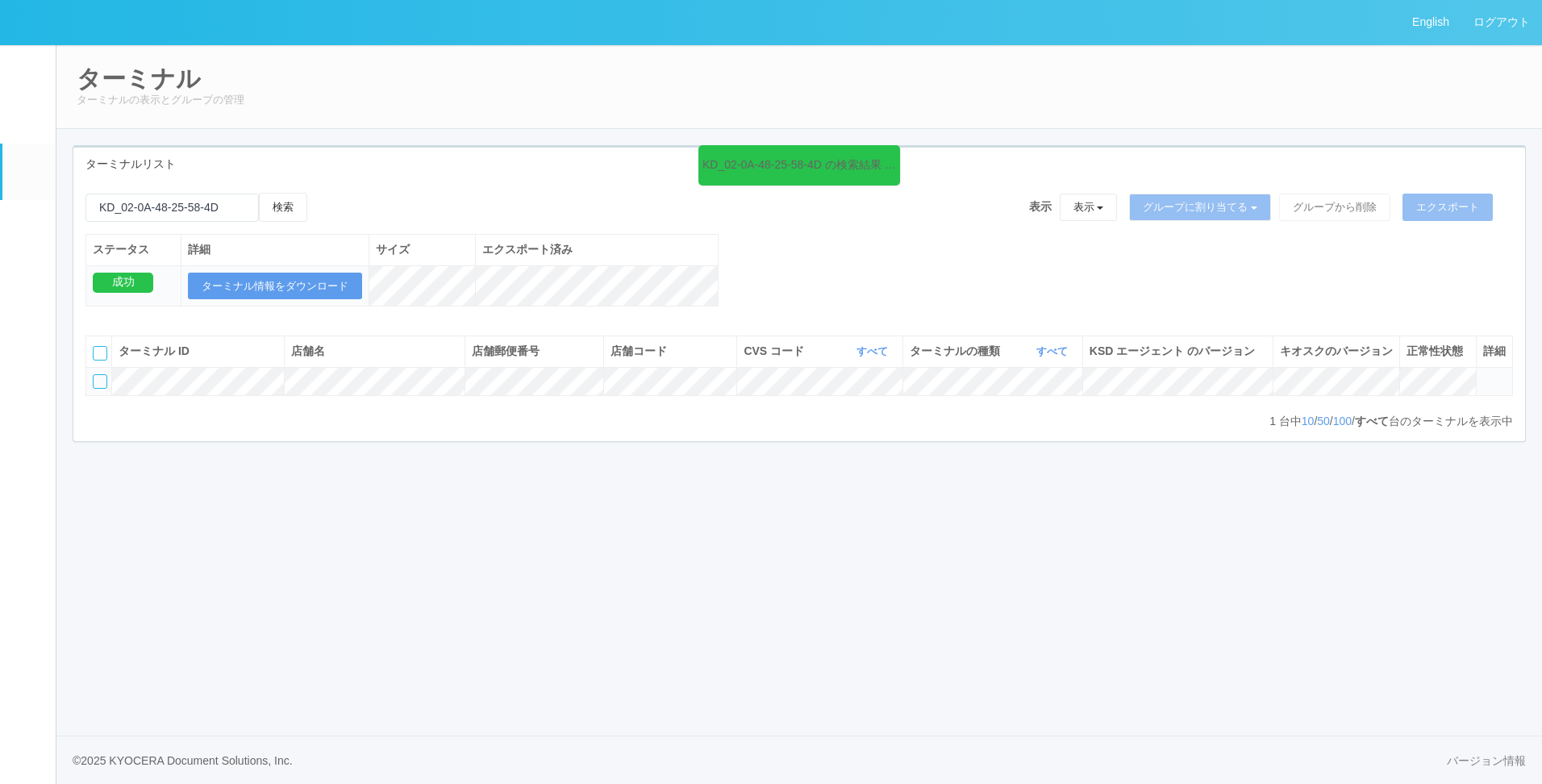
click at [94, 389] on div at bounding box center [100, 381] width 15 height 15
click at [323, 193] on icon at bounding box center [323, 193] width 0 height 0
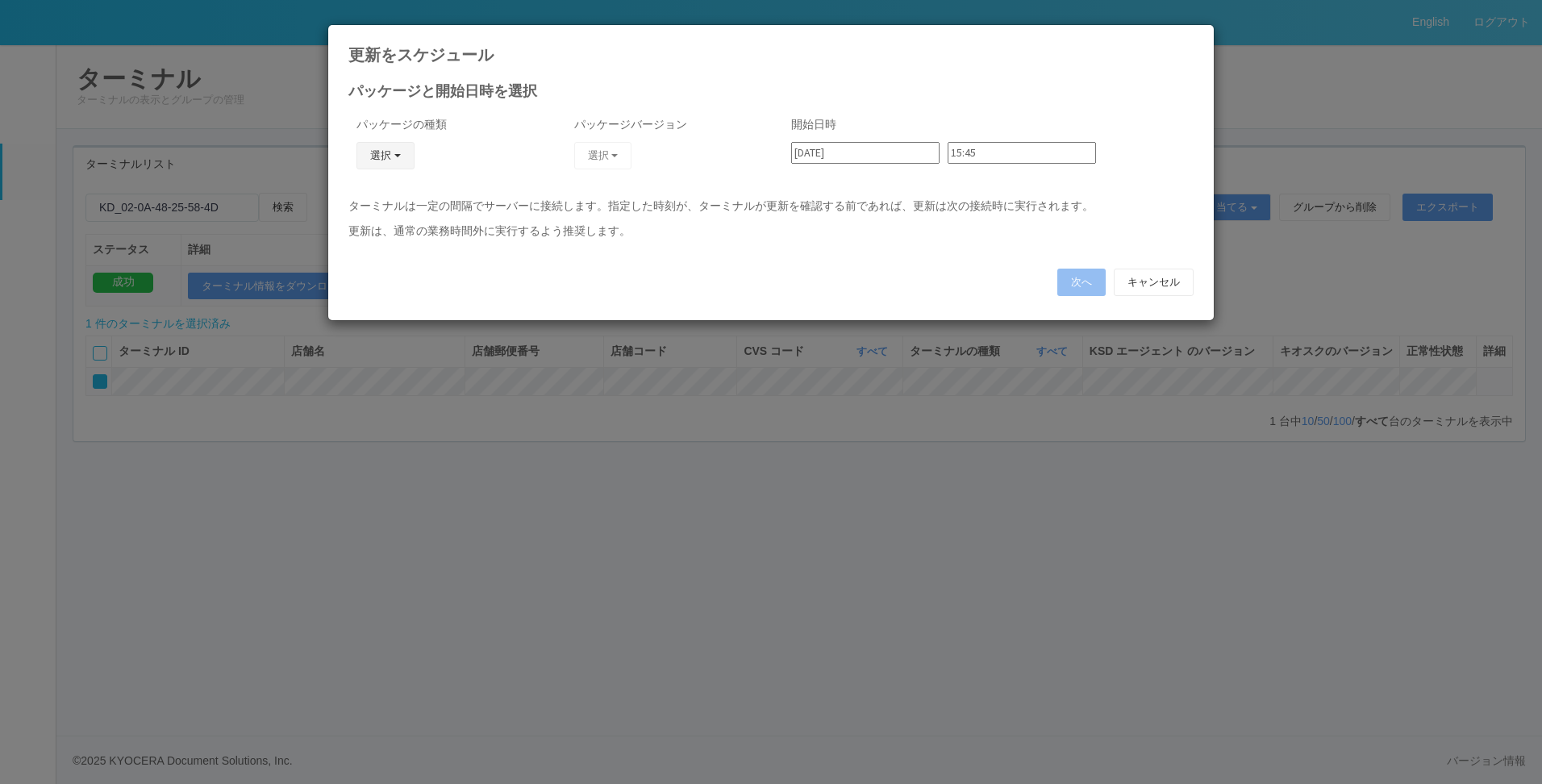
click at [408, 157] on button "選択" at bounding box center [385, 156] width 58 height 27
click at [363, 218] on link "キオスク" at bounding box center [362, 225] width 127 height 25
click at [630, 161] on button "選択" at bounding box center [603, 156] width 58 height 27
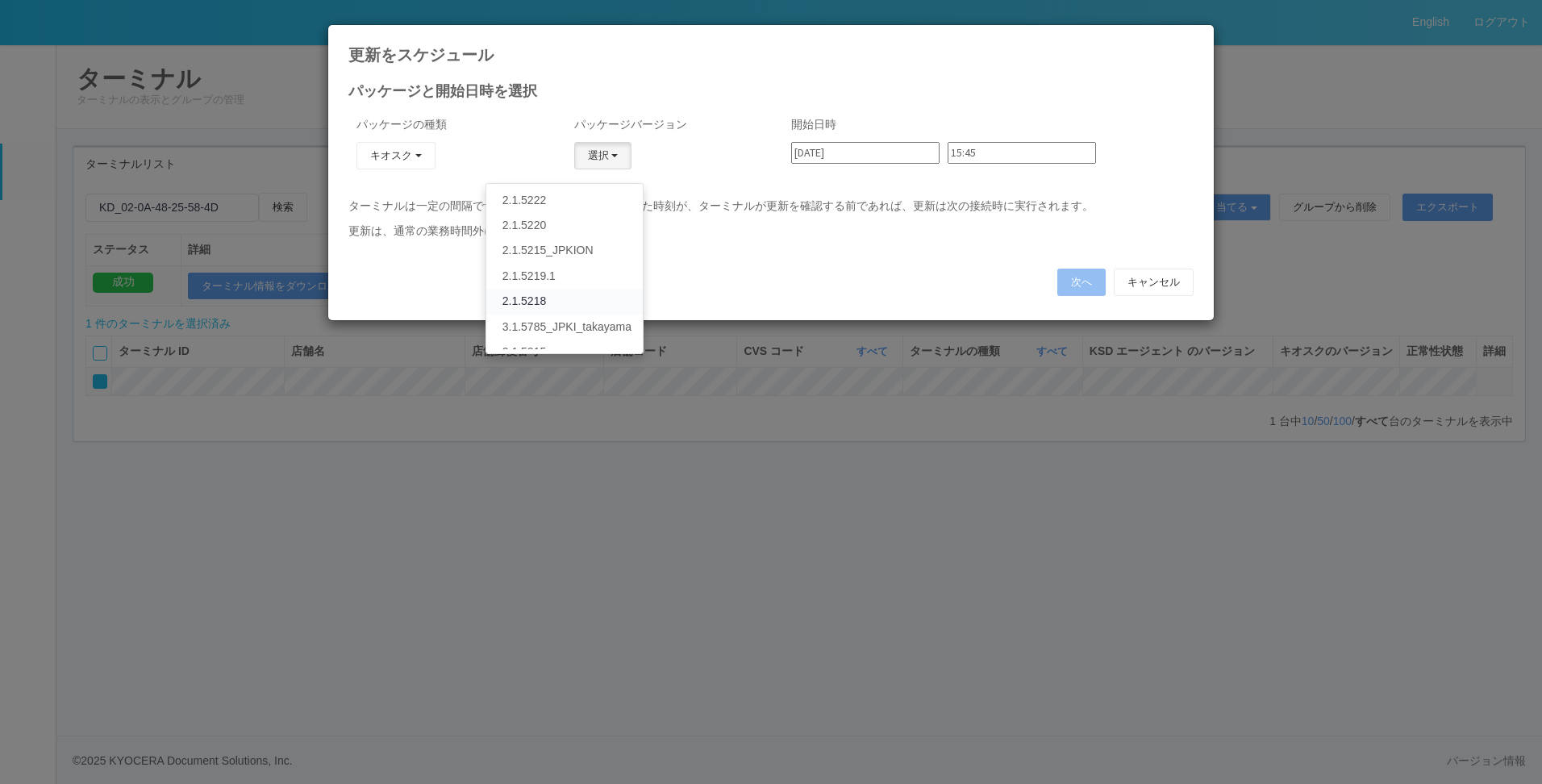
click at [528, 296] on link "2.1.5218" at bounding box center [565, 302] width 157 height 25
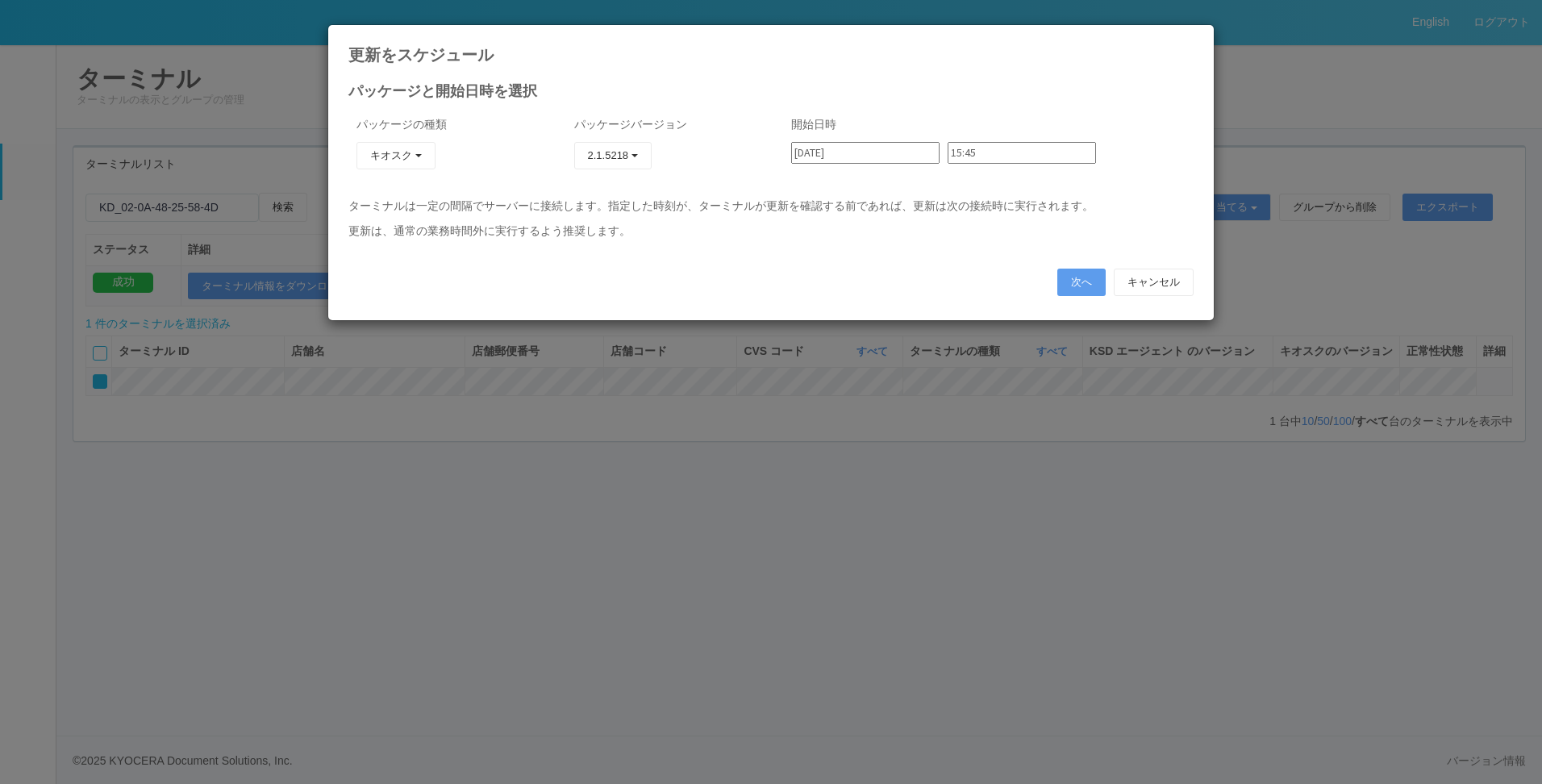
click at [979, 163] on input "15:45" at bounding box center [1021, 153] width 148 height 22
type input "15:50"
click at [1163, 184] on div "開始日時 2025/09/05 15:50 00:00 00:06 00:12 00:18 00:24 00:30 00:36 00:42 00:48 00:…" at bounding box center [988, 150] width 411 height 84
click at [1077, 291] on button "次へ" at bounding box center [1081, 282] width 48 height 27
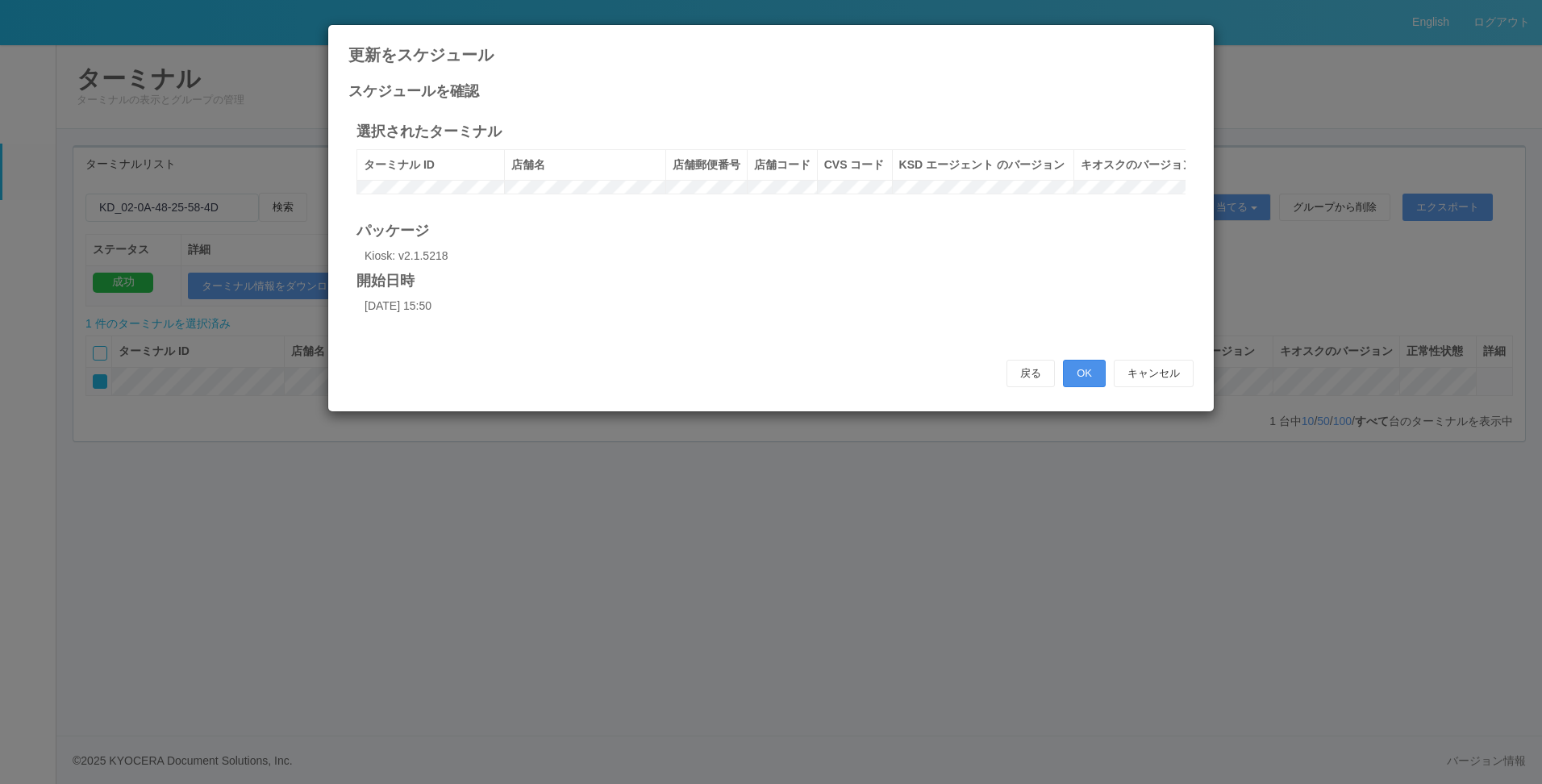
click at [1079, 387] on button "OK" at bounding box center [1084, 373] width 43 height 27
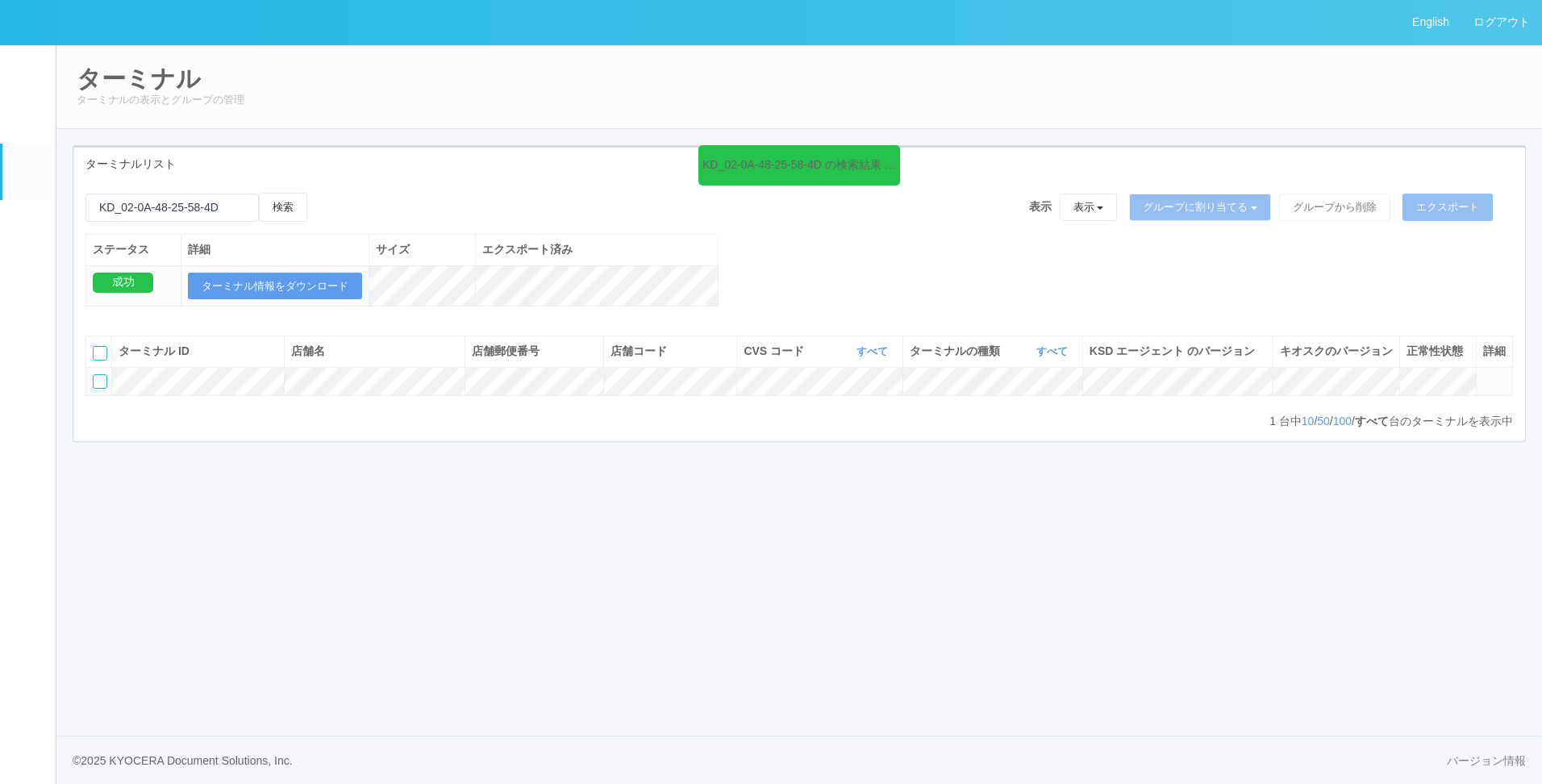
click at [954, 289] on div "KD_02-0A-48-25-58-4D の検索結果 (1 件) 検索 表示 表示 すべてのターミナル Test new empty group Termin…" at bounding box center [799, 258] width 1452 height 130
click at [245, 210] on input "emailSearch" at bounding box center [172, 207] width 174 height 28
drag, startPoint x: 245, startPoint y: 203, endPoint x: -43, endPoint y: 199, distance: 288.0
click at [0, 199] on html "English ログアウト イベントログ ユーザー ターミナル パッケージ メンテナンス通知 クライアントリンク アラート設定 コンテンツプリント ドキュメン…" at bounding box center [771, 392] width 1542 height 784
drag, startPoint x: 567, startPoint y: 166, endPoint x: 247, endPoint y: 189, distance: 320.8
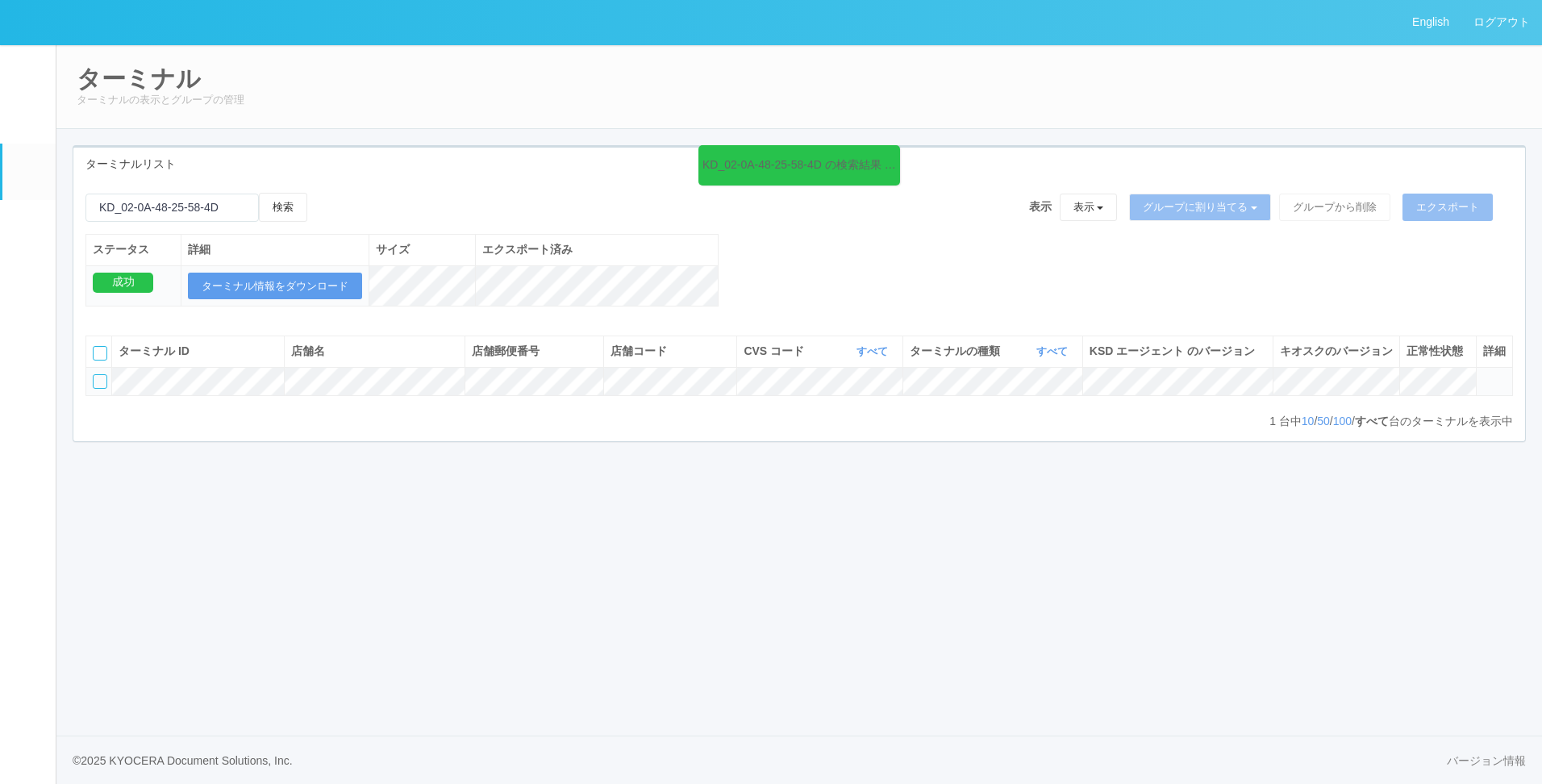
click at [565, 168] on div "ターミナルリスト" at bounding box center [799, 165] width 1452 height 33
click at [281, 205] on button "検索" at bounding box center [282, 208] width 48 height 29
click at [976, 265] on div "KD_02-0A-48-25-58-4D の検索結果 (1 件) 検索 表示 表示 すべてのターミナル Test new empty group Termin…" at bounding box center [799, 258] width 1452 height 130
click at [749, 112] on div "ターミナル ターミナルの表示とグループの管理" at bounding box center [799, 86] width 1487 height 84
click at [895, 156] on icon at bounding box center [896, 155] width 2 height 13
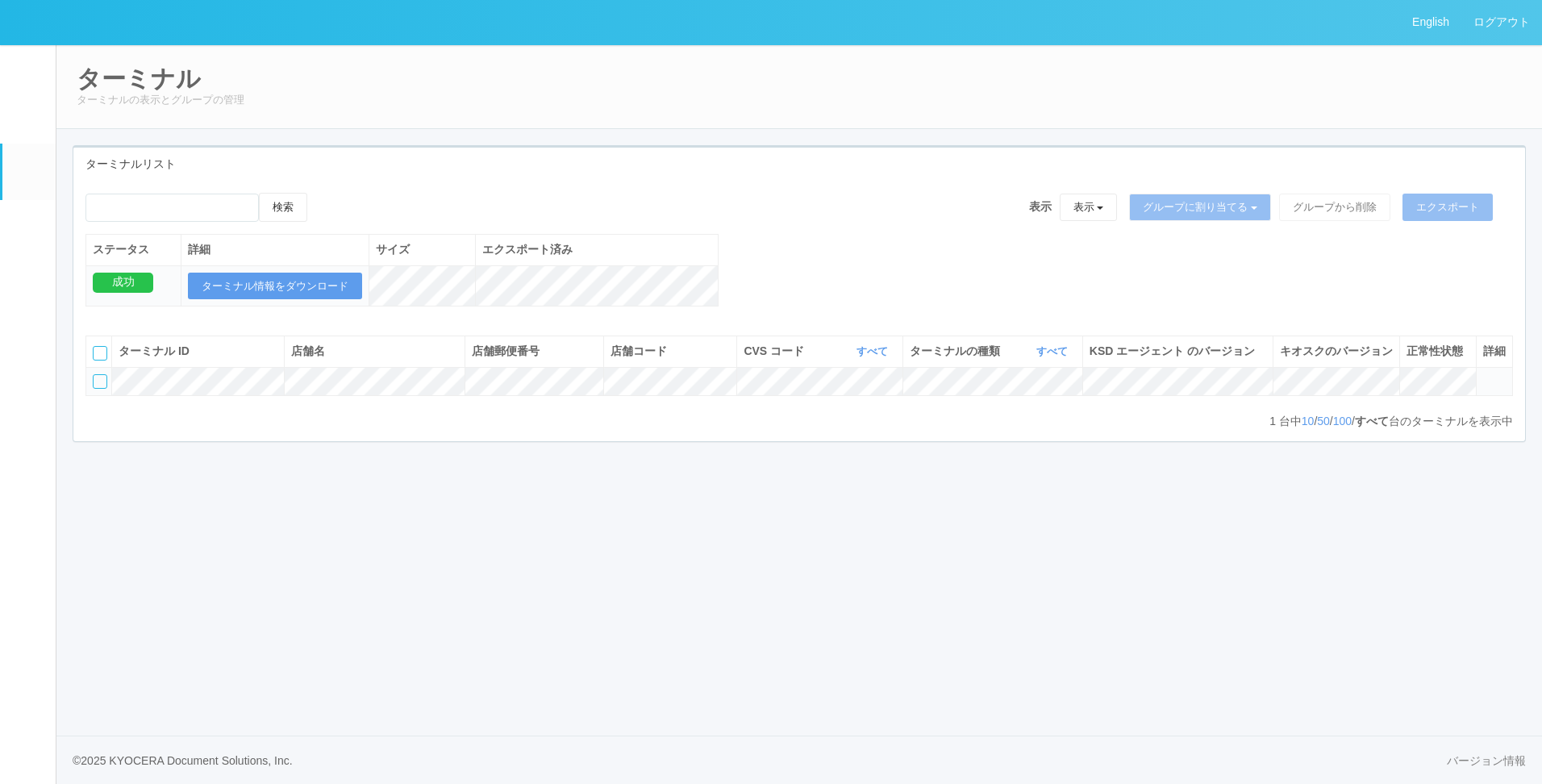
click at [845, 259] on div "検索 表示 表示 すべてのターミナル Test new empty group Terminal Testing 6testtestajikadhgujahj…" at bounding box center [799, 258] width 1452 height 130
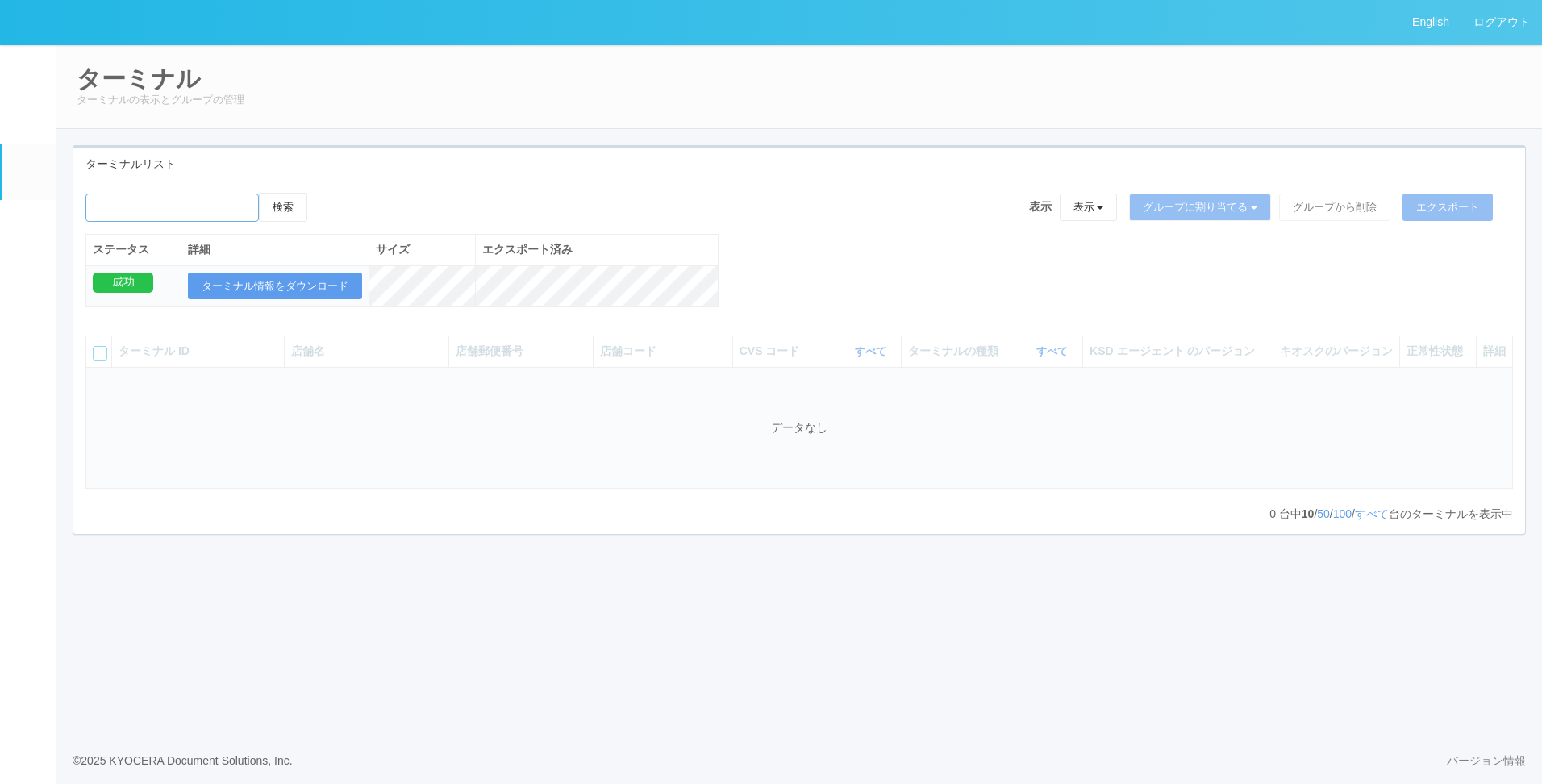
click at [141, 207] on input "emailSearch" at bounding box center [172, 207] width 174 height 28
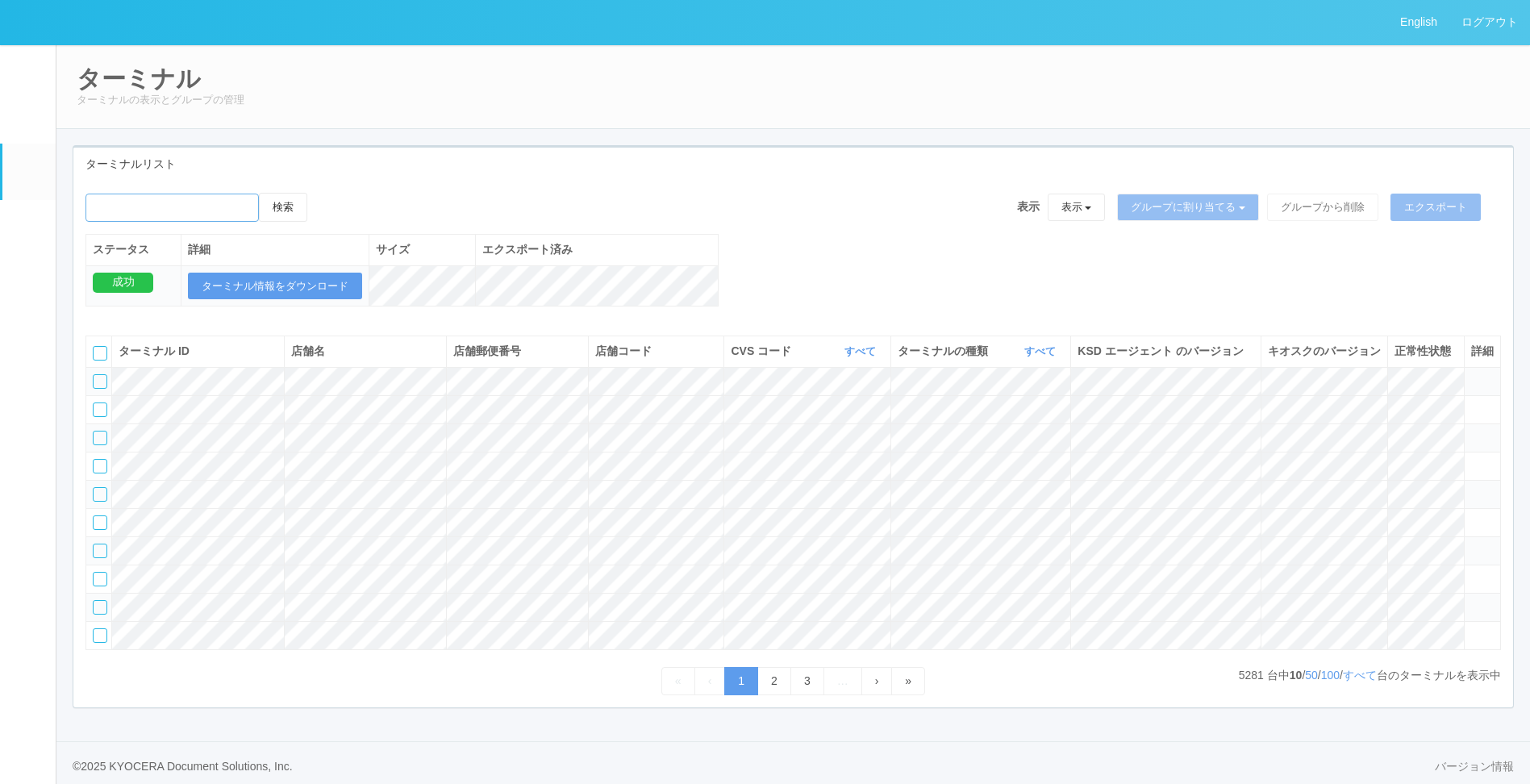
paste input "KD_02-0A-48-25-58-4D"
type input "KD_02-0A-48-25-58-4D"
click at [259, 193] on button "検索" at bounding box center [282, 208] width 48 height 29
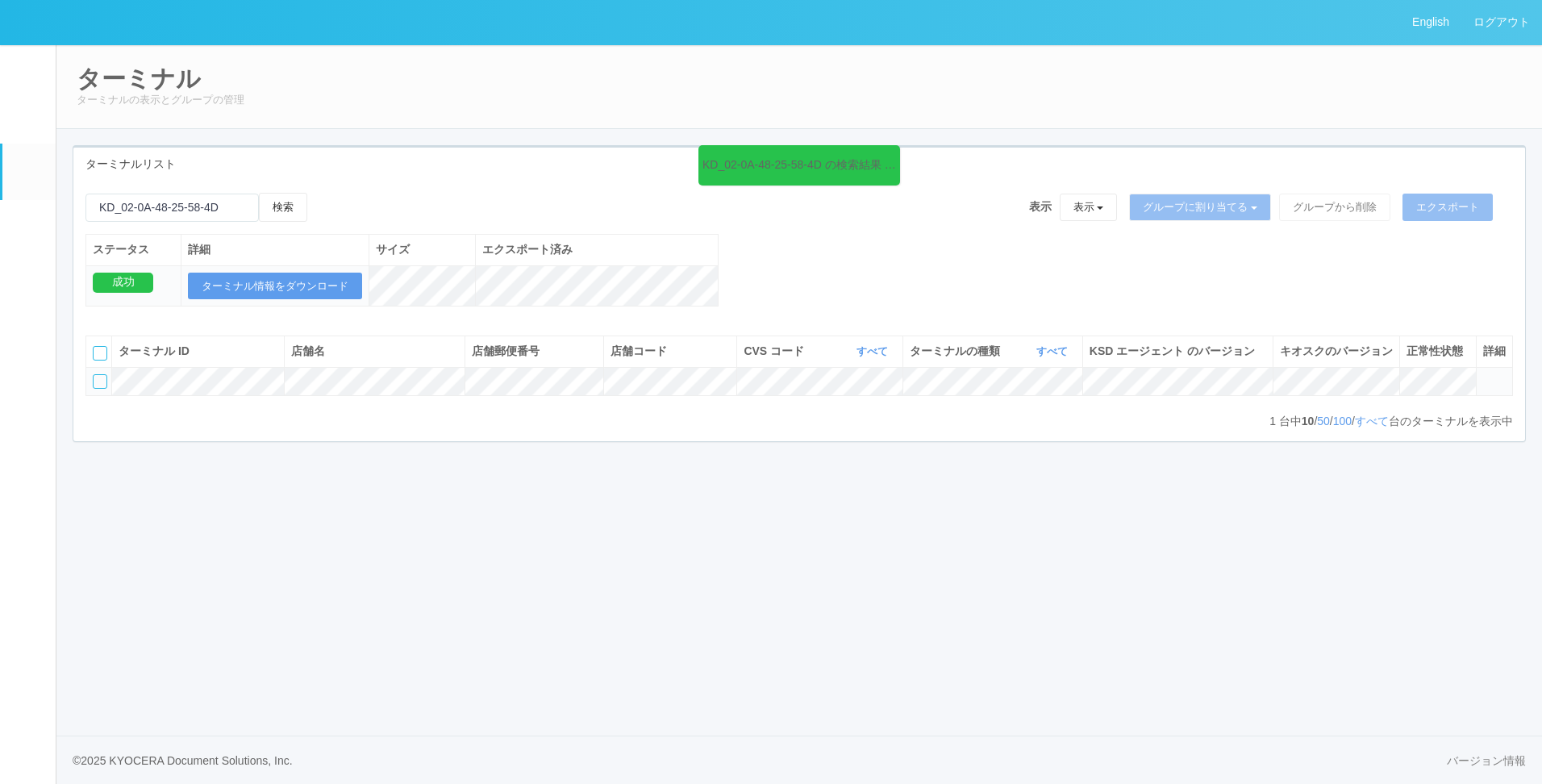
click at [1483, 374] on icon at bounding box center [1483, 374] width 0 height 0
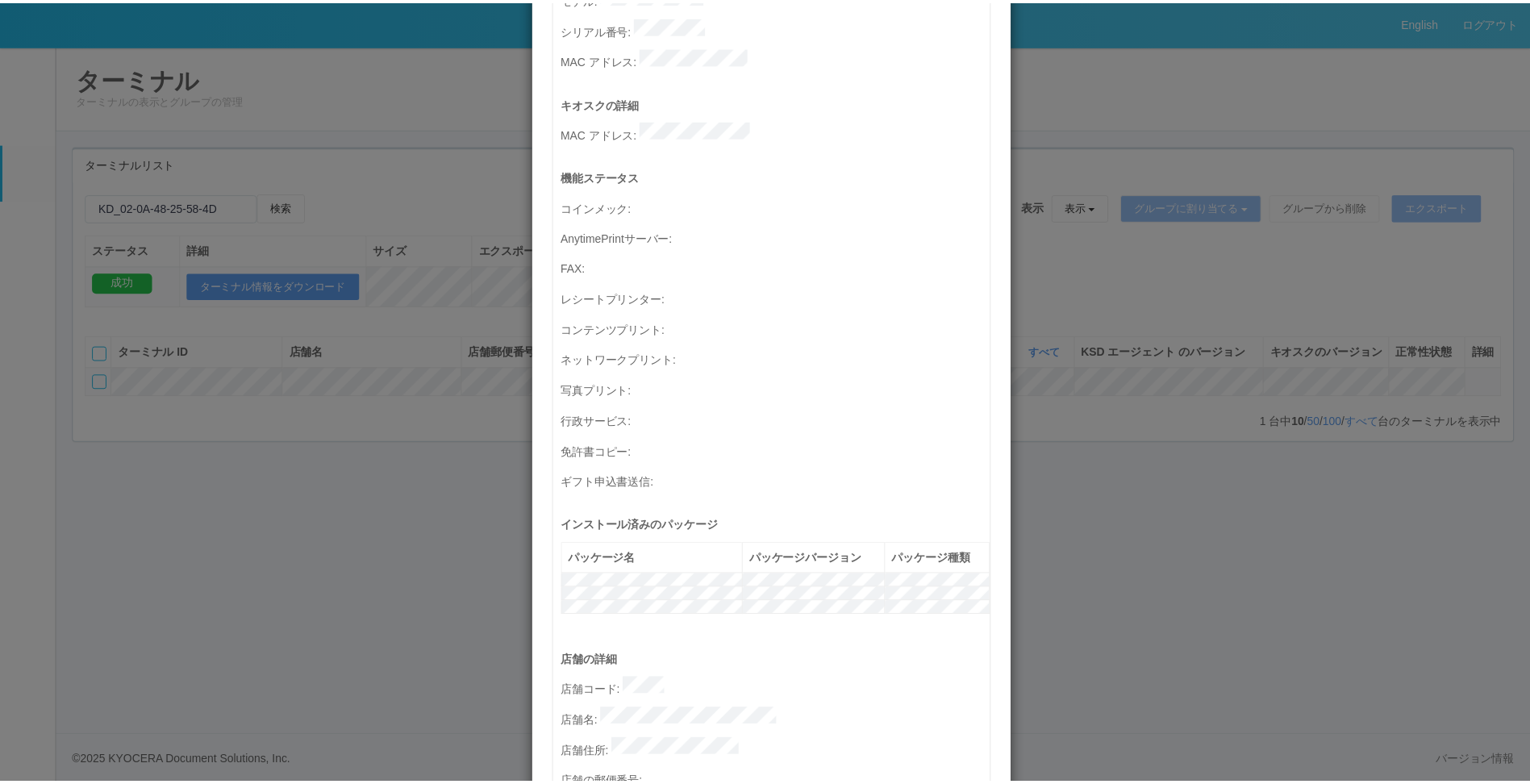
scroll to position [242, 0]
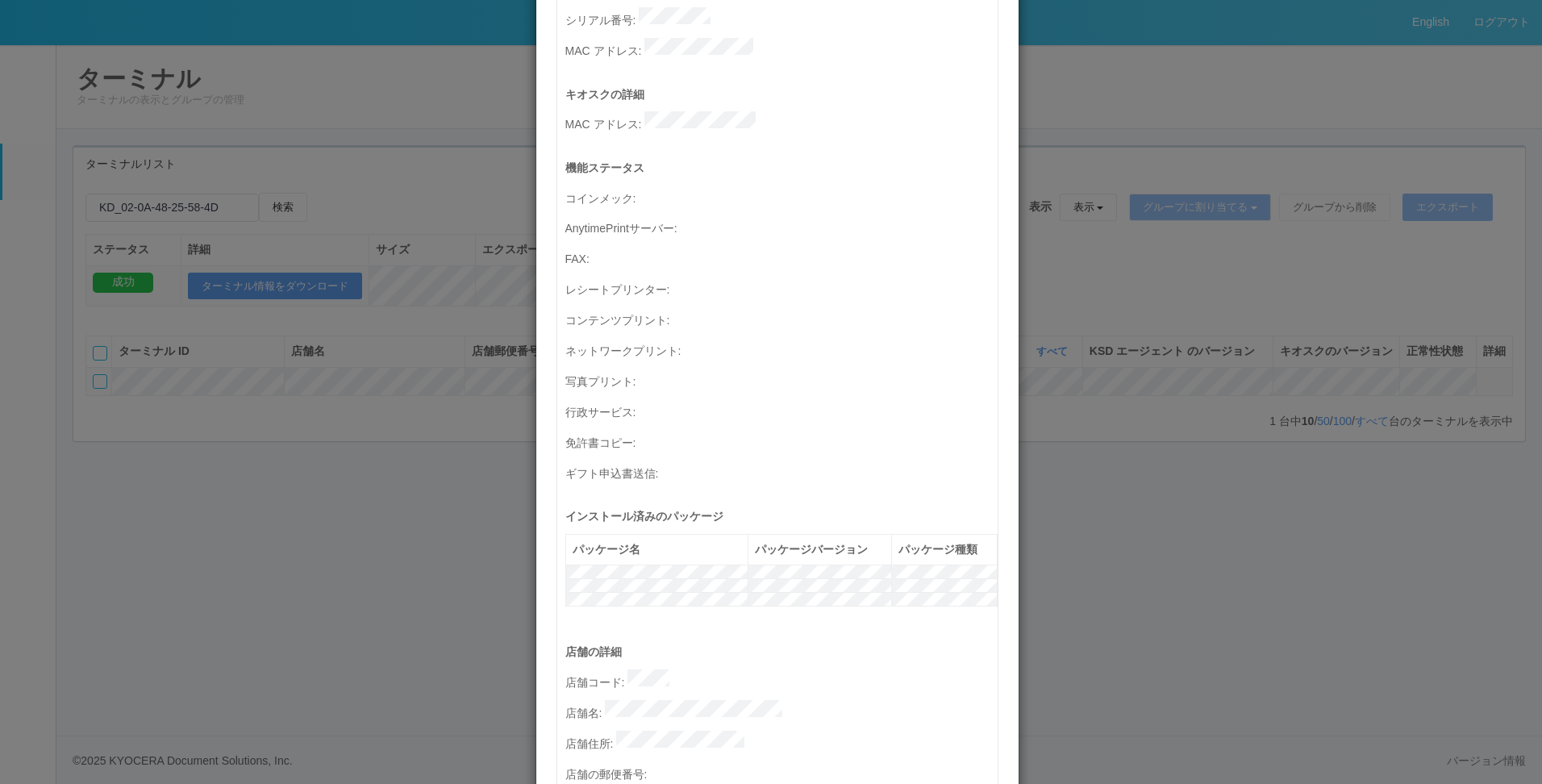
click at [846, 461] on p "ギフト申込書送信 :" at bounding box center [781, 471] width 432 height 22
drag, startPoint x: 268, startPoint y: 166, endPoint x: 6, endPoint y: 198, distance: 263.9
click at [268, 166] on div "ターミナルの詳細 詳細 S.M.A.R.T 接続ステータス 最終接続日時 : 09/05/2025 04:01:52 AM マルチコピー機の詳細 モデル : …" at bounding box center [771, 392] width 1542 height 784
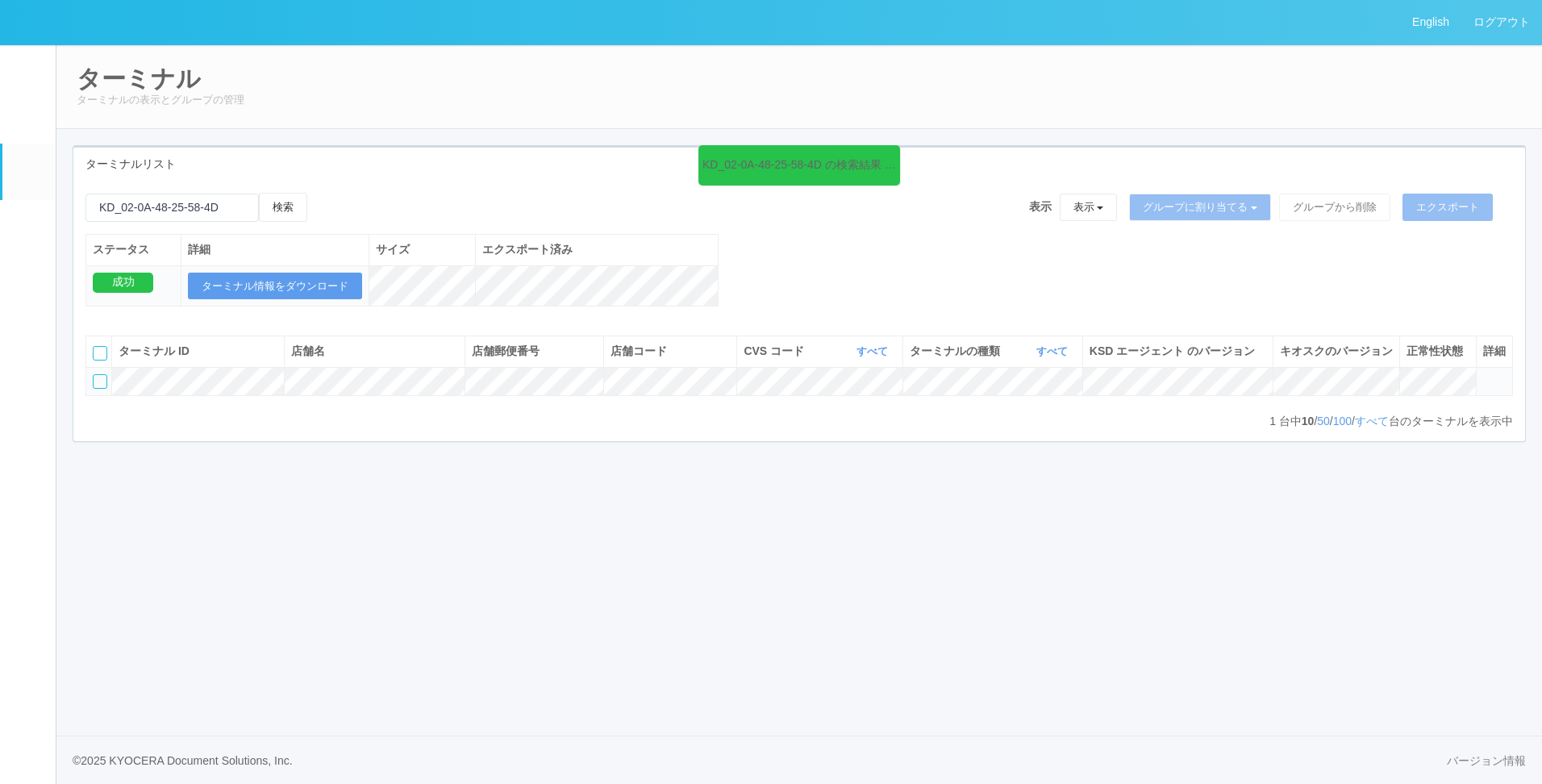
click at [14, 232] on link "パッケージ" at bounding box center [28, 224] width 53 height 49
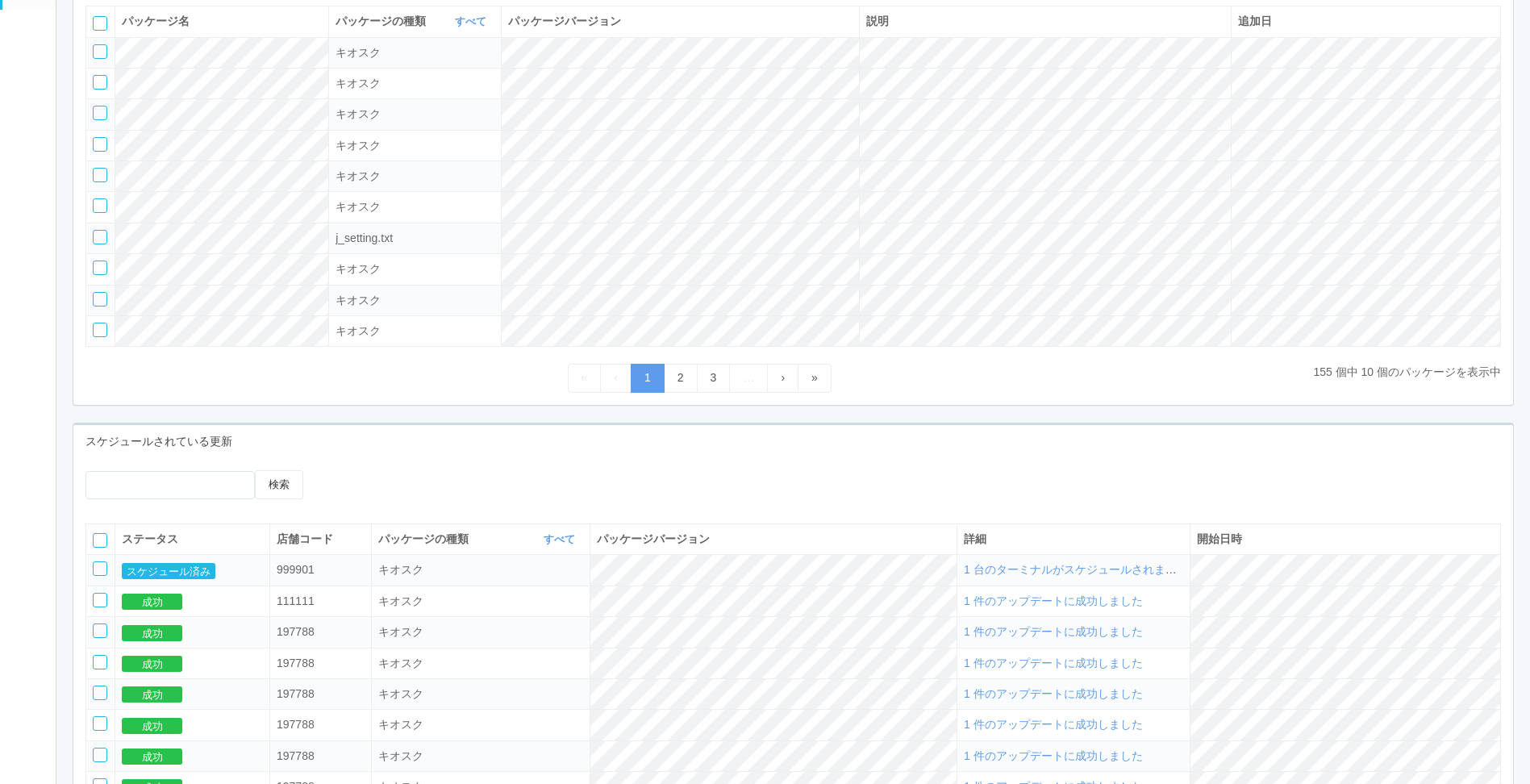
scroll to position [279, 0]
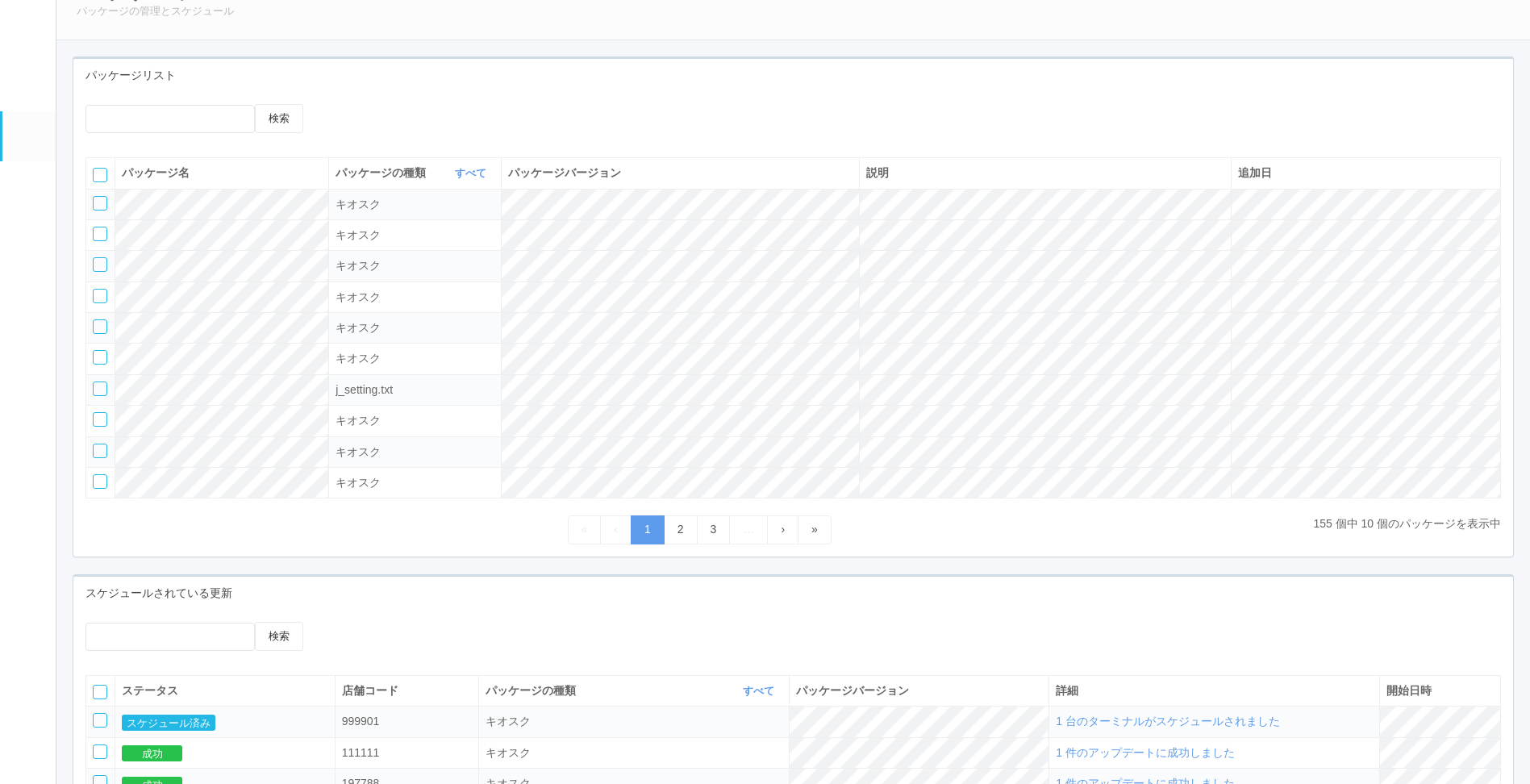
scroll to position [250, 0]
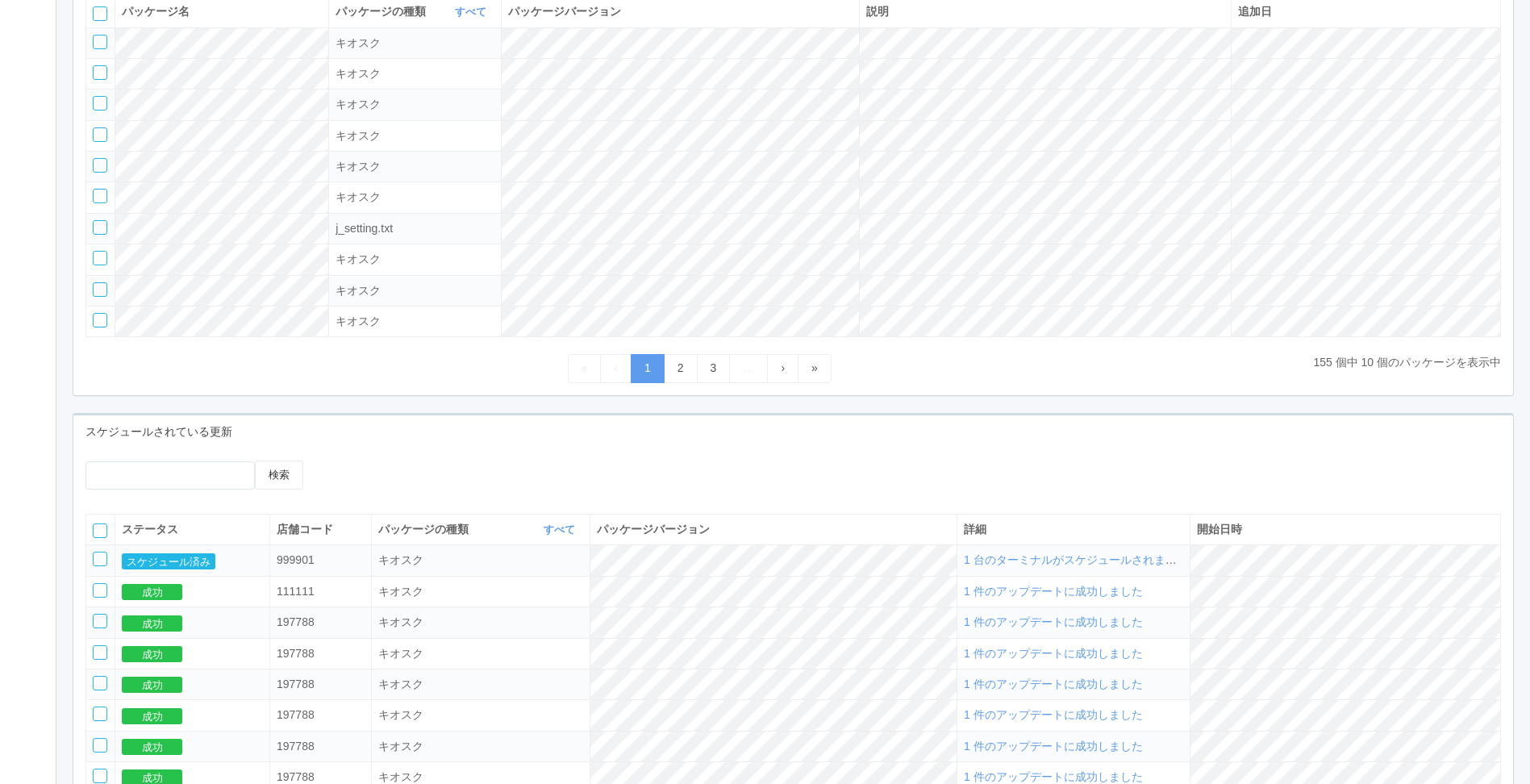
click at [147, 560] on td "スケジュール済み" at bounding box center [193, 560] width 155 height 30
drag, startPoint x: 172, startPoint y: 570, endPoint x: 219, endPoint y: 567, distance: 47.1
click at [173, 569] on button "スケジュール済み" at bounding box center [168, 561] width 93 height 16
click at [1165, 566] on span "1 台のターミナルがスケジュールされました" at bounding box center [1075, 559] width 224 height 13
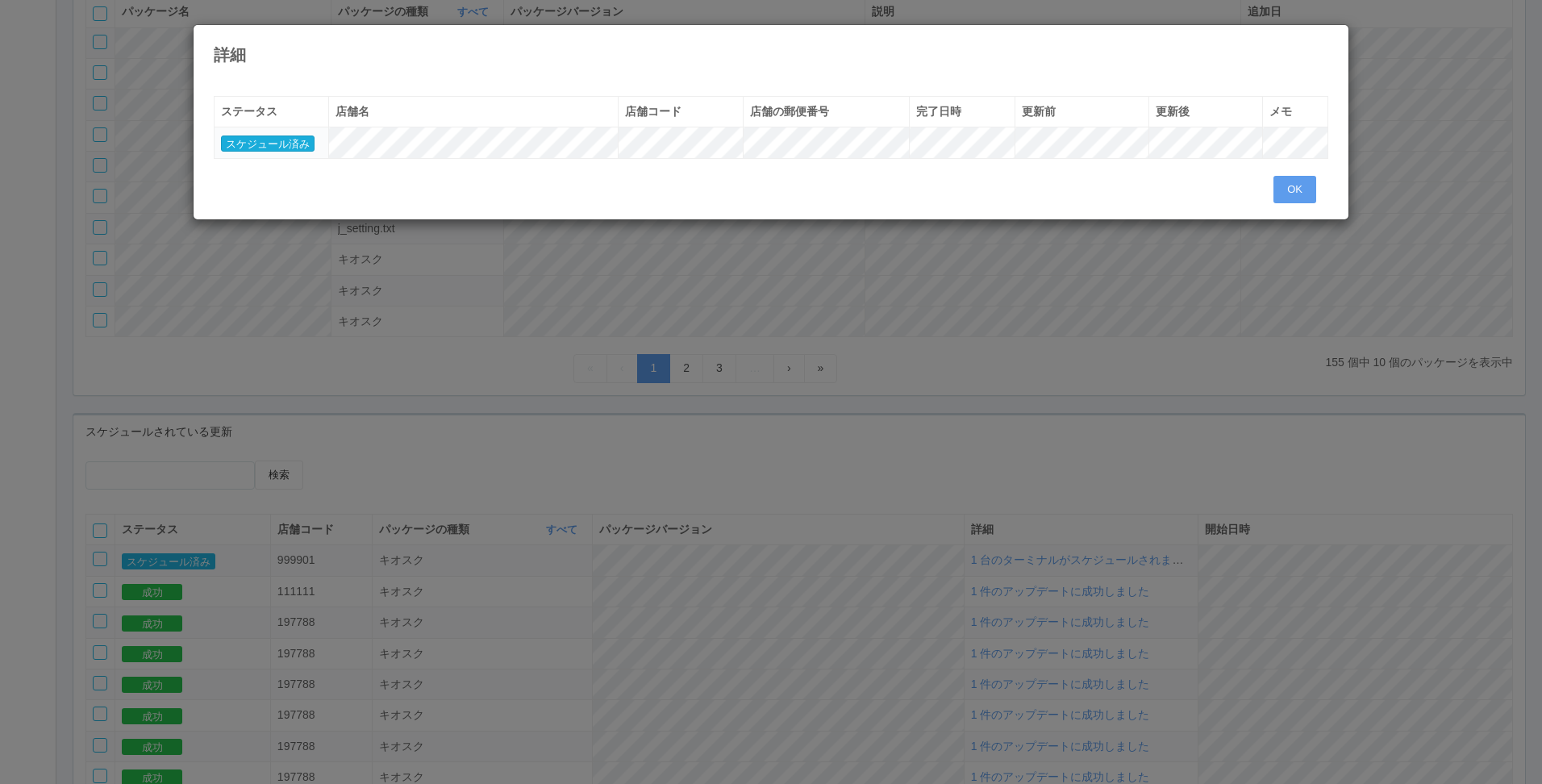
click at [289, 141] on button "スケジュール済み" at bounding box center [267, 143] width 93 height 16
click at [721, 189] on div "« ‹ 1 › » ステータス 店舗名 店舗コード 店舗の郵便番号 完了日時 更新前 更新後 メモ スケジュール済み OK" at bounding box center [771, 144] width 1139 height 120
click at [1304, 189] on button "OK" at bounding box center [1295, 189] width 43 height 27
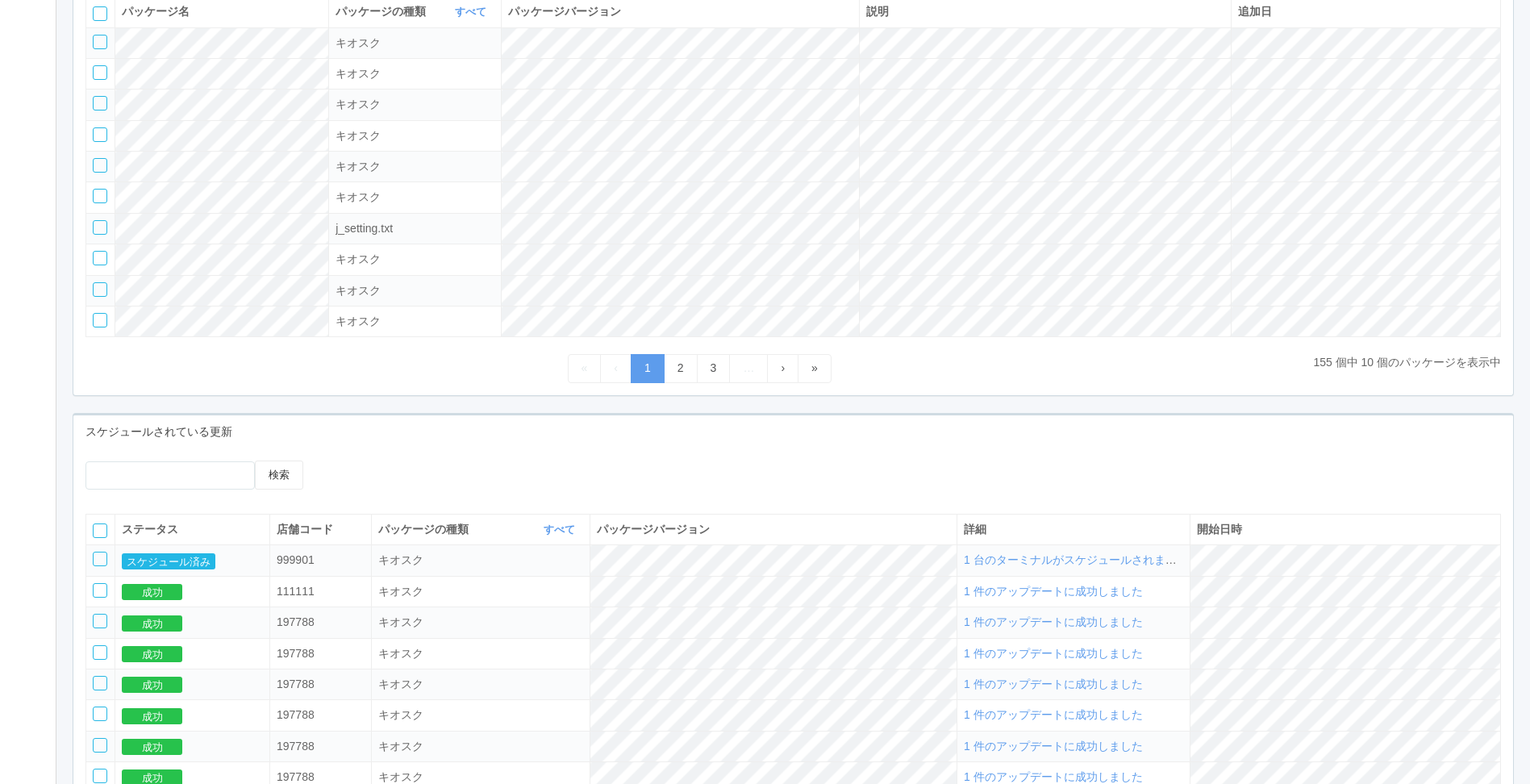
drag, startPoint x: 1228, startPoint y: 489, endPoint x: 521, endPoint y: 395, distance: 713.2
click at [1228, 489] on div "検索" at bounding box center [793, 481] width 1440 height 41
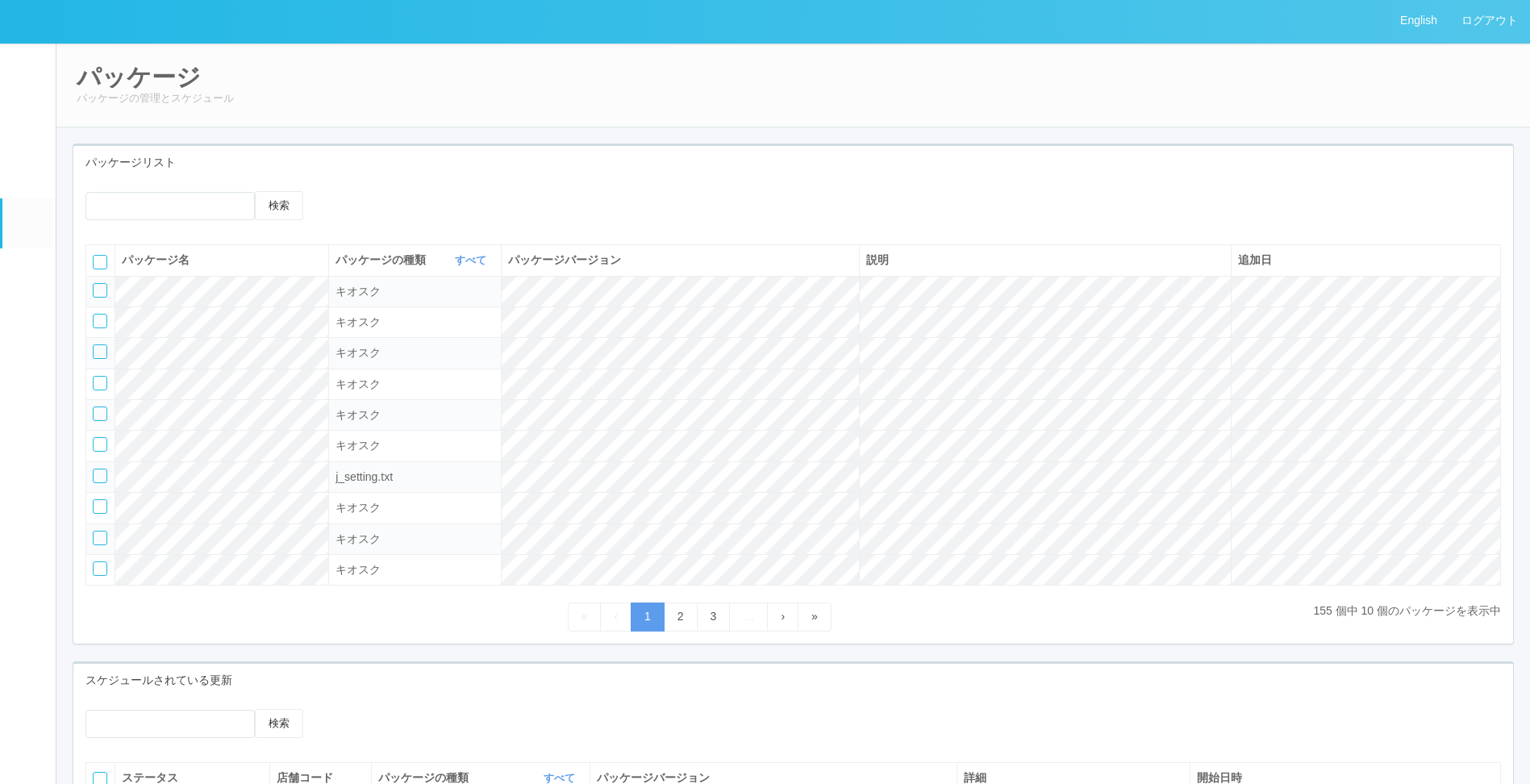
scroll to position [0, 0]
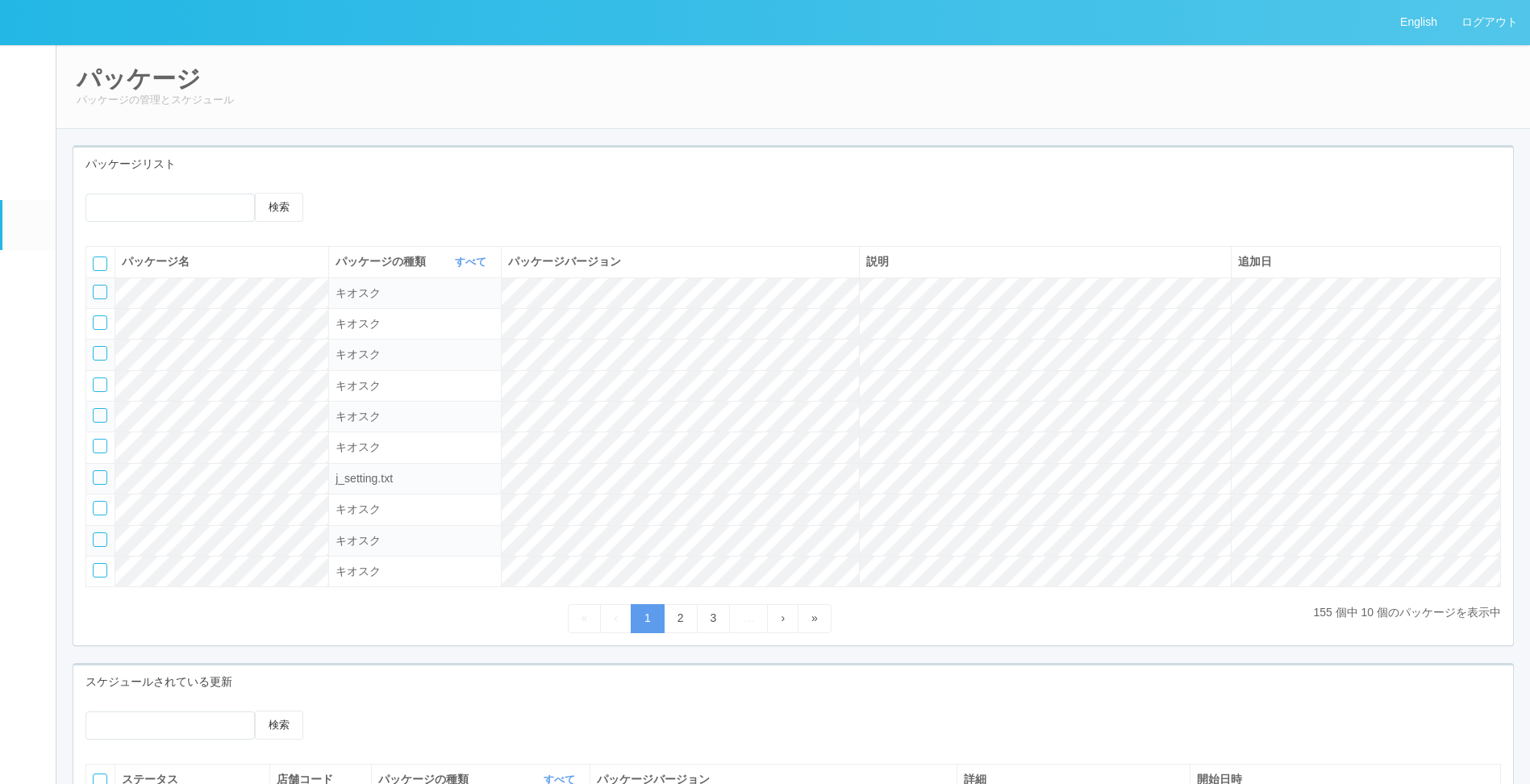
click at [33, 174] on em at bounding box center [26, 172] width 21 height 20
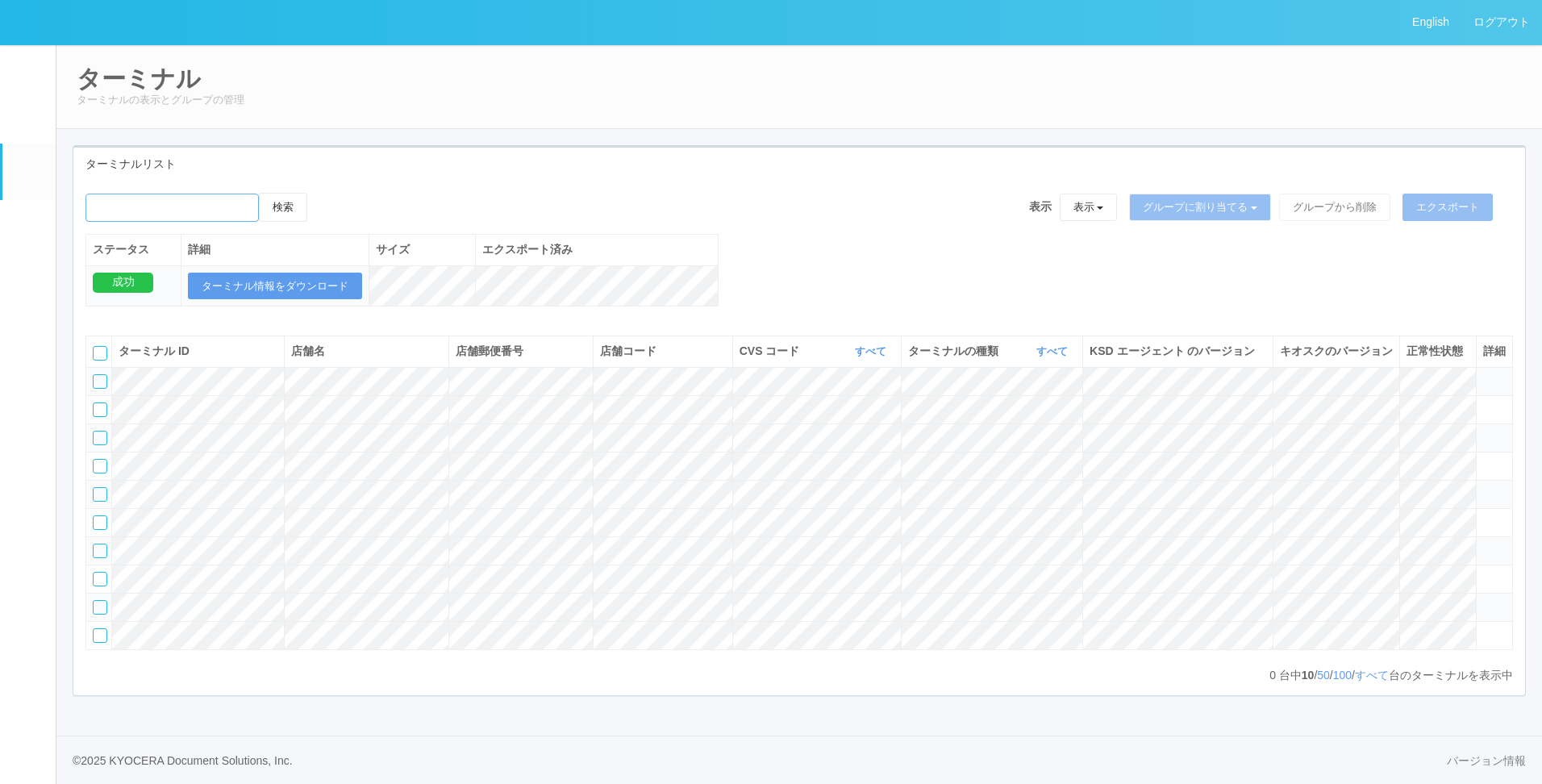
drag, startPoint x: 220, startPoint y: 209, endPoint x: 236, endPoint y: 201, distance: 17.9
click at [227, 207] on input "emailSearch" at bounding box center [172, 207] width 174 height 28
paste input "KD_02-0A-48-25-58-4D"
type input "KD_02-0A-48-25-58-4D"
click at [259, 193] on button "検索" at bounding box center [282, 208] width 48 height 29
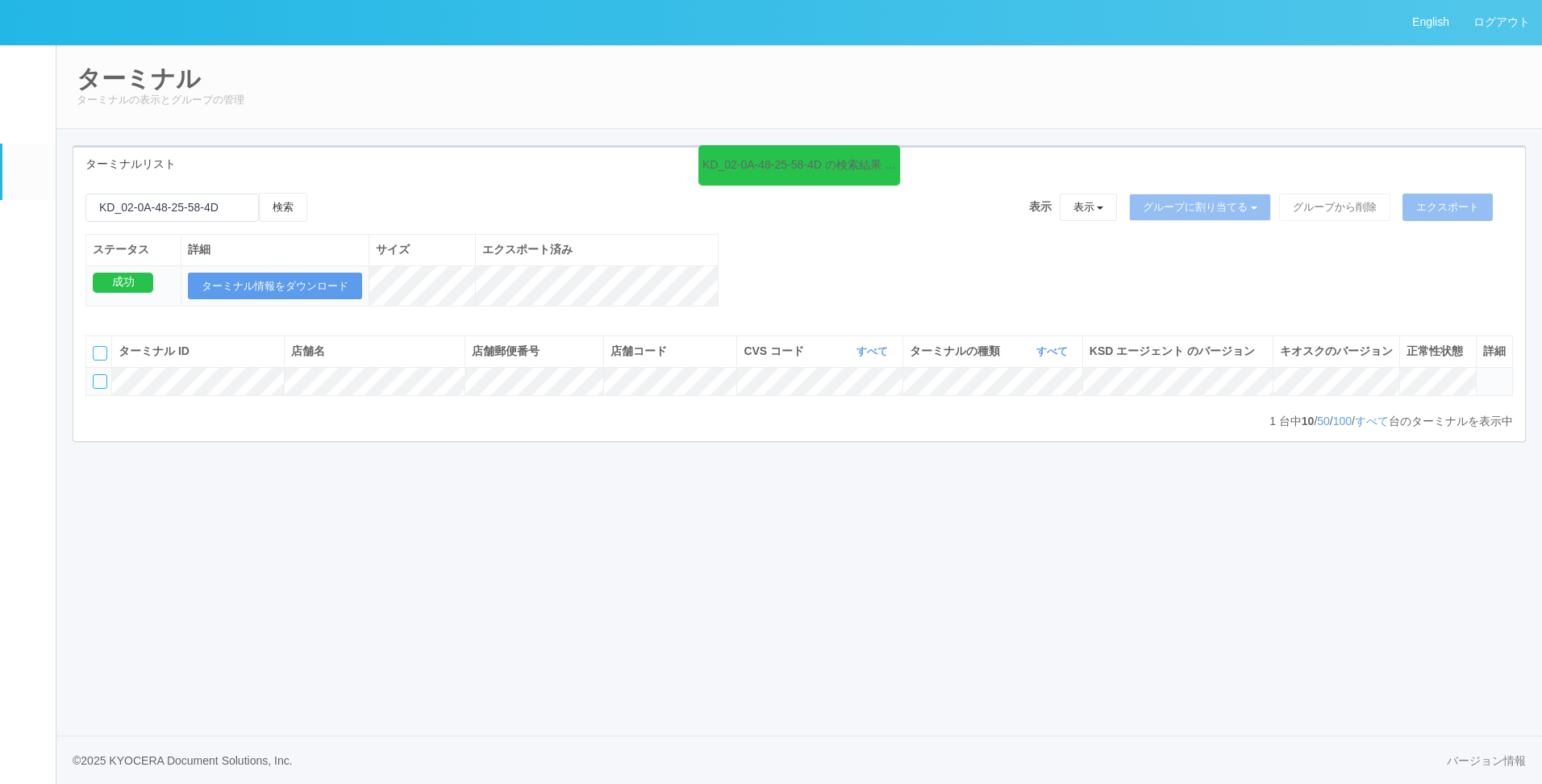
click at [929, 509] on div "English ログアウト イベントログ ユーザー ターミナル パッケージ メンテナンス通知 クライアントリンク アラート設定 コンテンツプリント ドキュメン…" at bounding box center [771, 392] width 1542 height 784
click at [28, 228] on em at bounding box center [28, 228] width 0 height 0
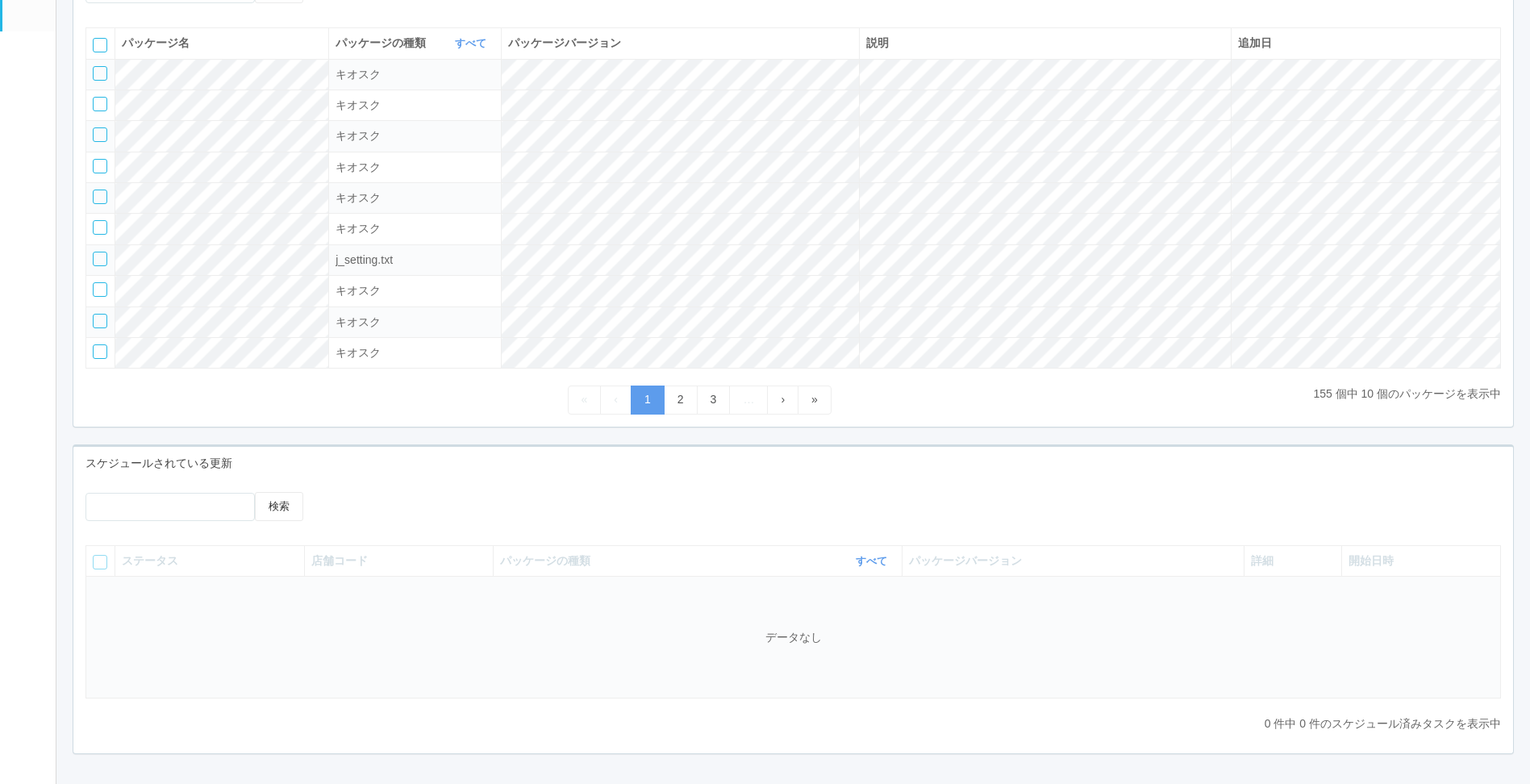
scroll to position [279, 0]
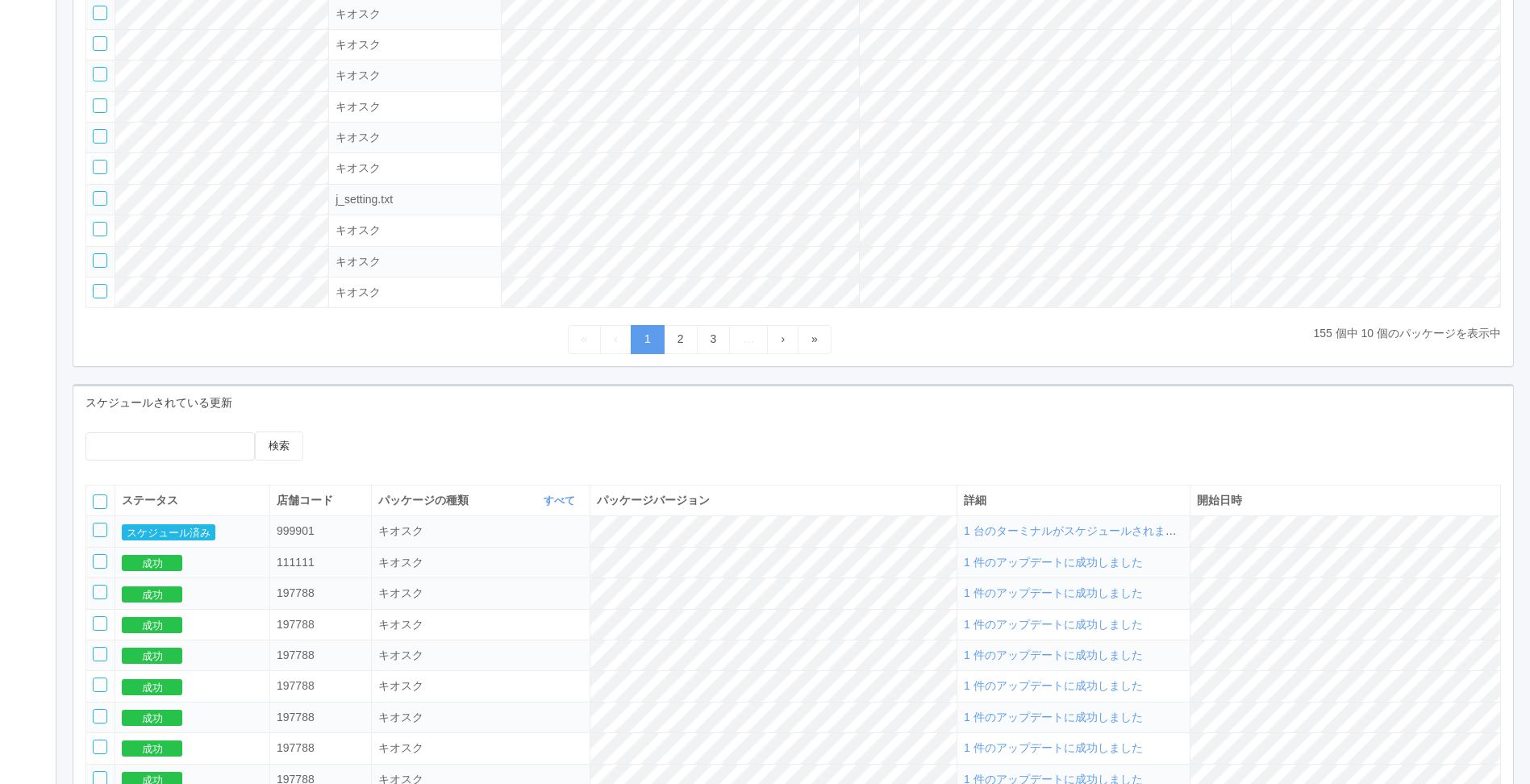
click at [170, 560] on td "成功" at bounding box center [193, 562] width 155 height 30
click at [186, 538] on button "スケジュール済み" at bounding box center [168, 532] width 93 height 16
click at [156, 538] on button "スケジュール済み" at bounding box center [168, 532] width 93 height 16
click at [1188, 537] on span "1 台のターミナルがスケジュールされました" at bounding box center [1075, 530] width 224 height 13
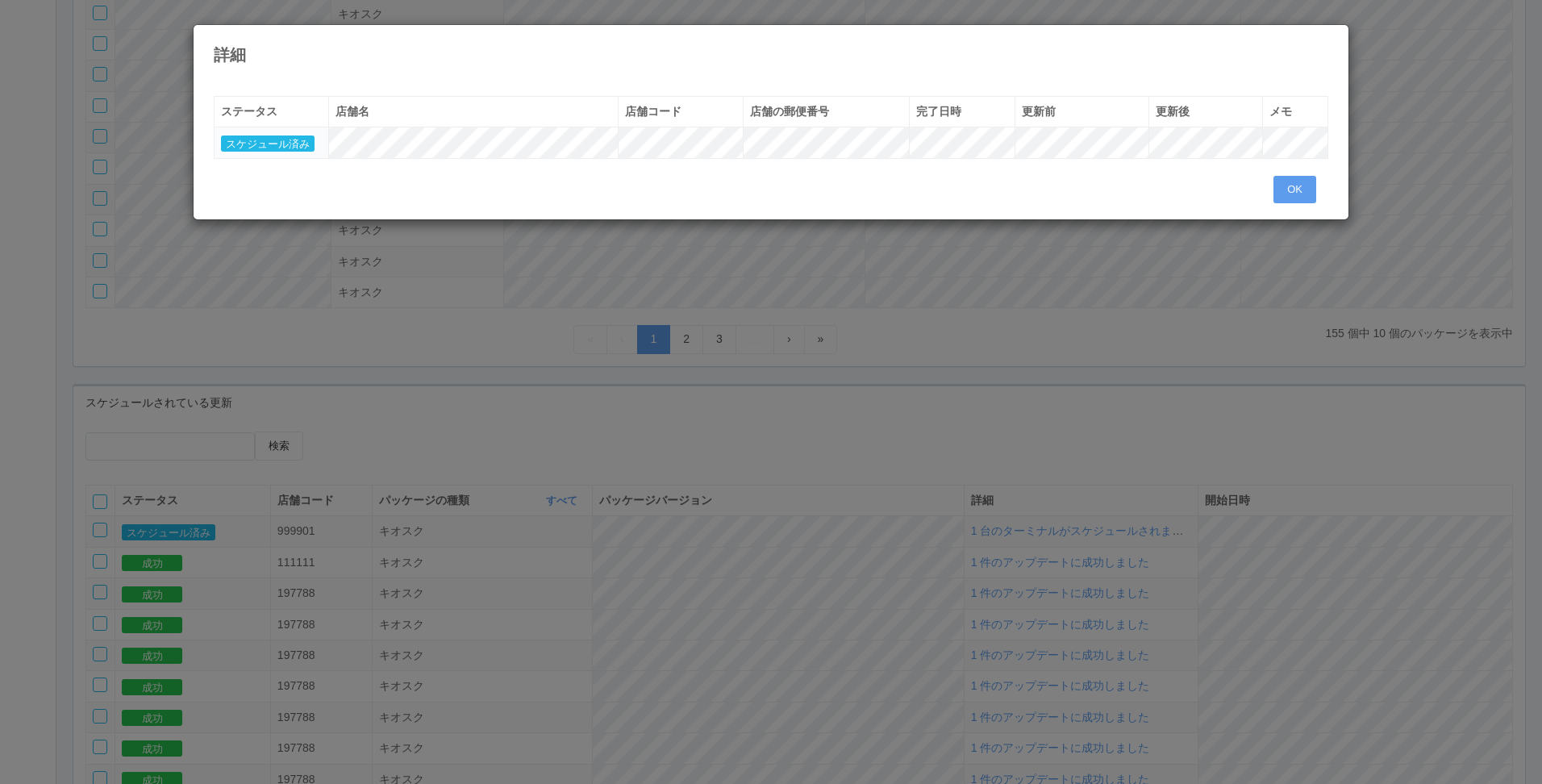
click at [1285, 143] on tr "スケジュール済み" at bounding box center [771, 142] width 1114 height 30
drag, startPoint x: 1067, startPoint y: 125, endPoint x: 1287, endPoint y: 179, distance: 226.5
click at [1287, 179] on button "OK" at bounding box center [1295, 189] width 43 height 27
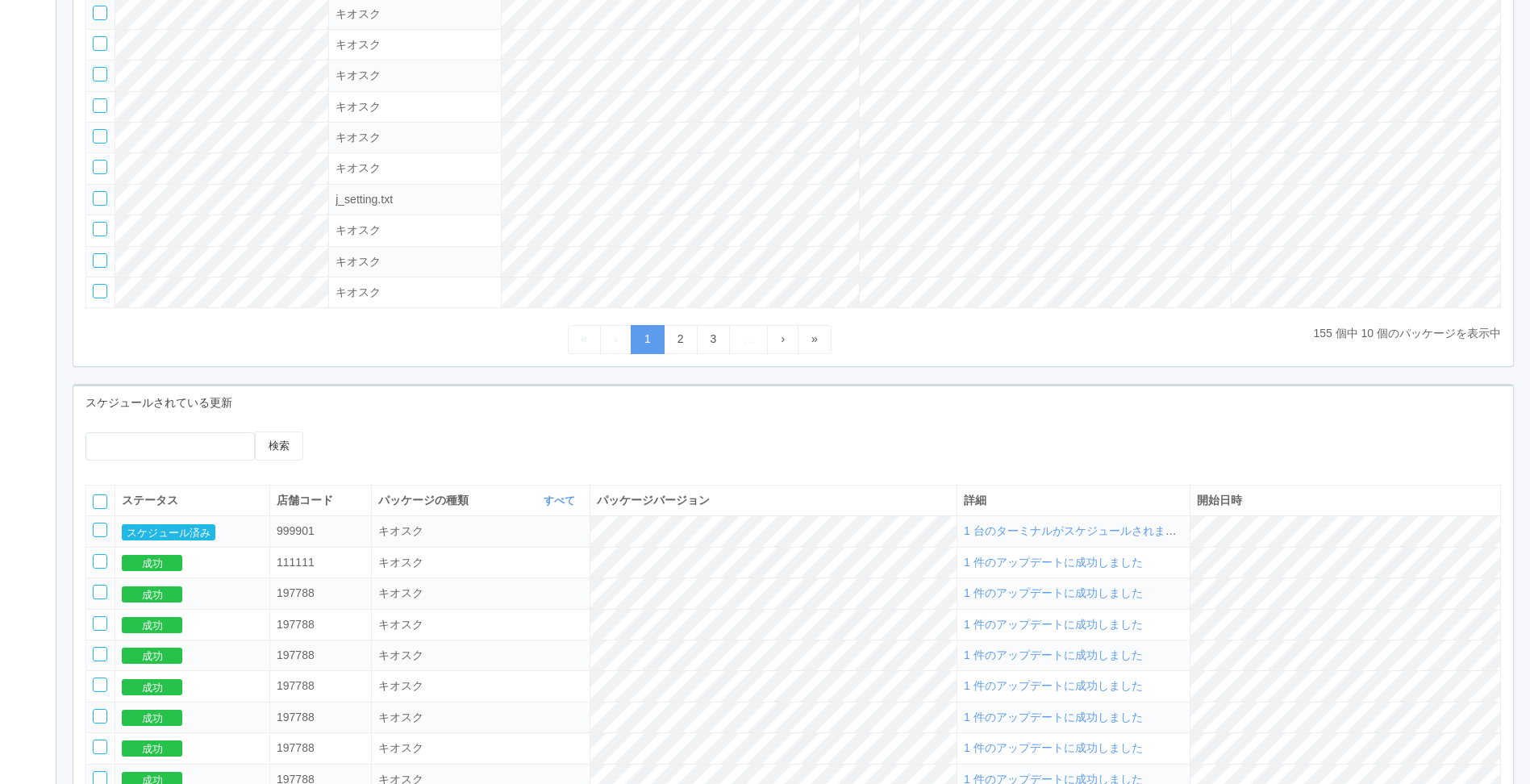
click at [562, 444] on div at bounding box center [501, 437] width 323 height 12
click at [594, 444] on div at bounding box center [501, 437] width 323 height 12
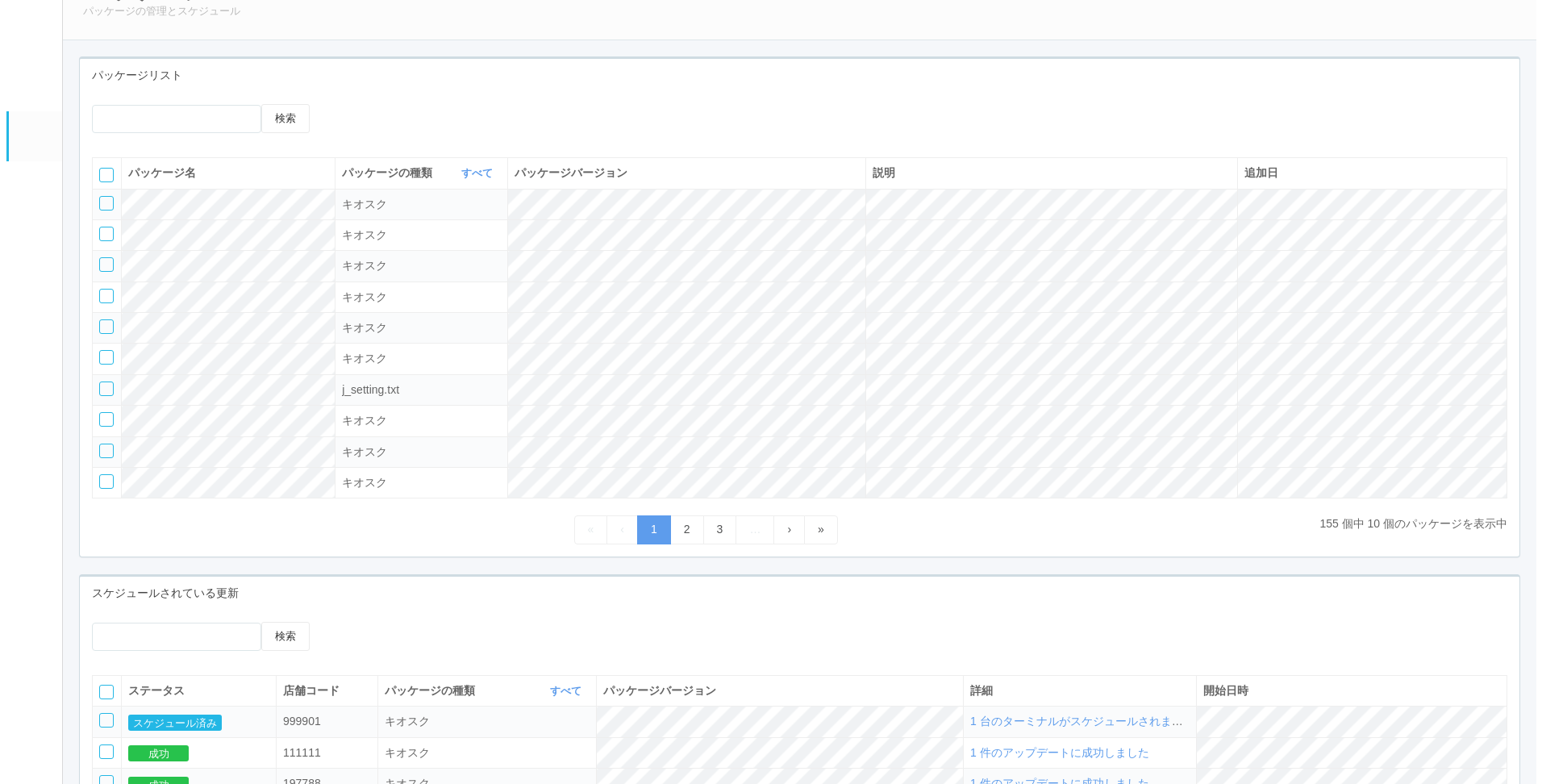
scroll to position [170, 0]
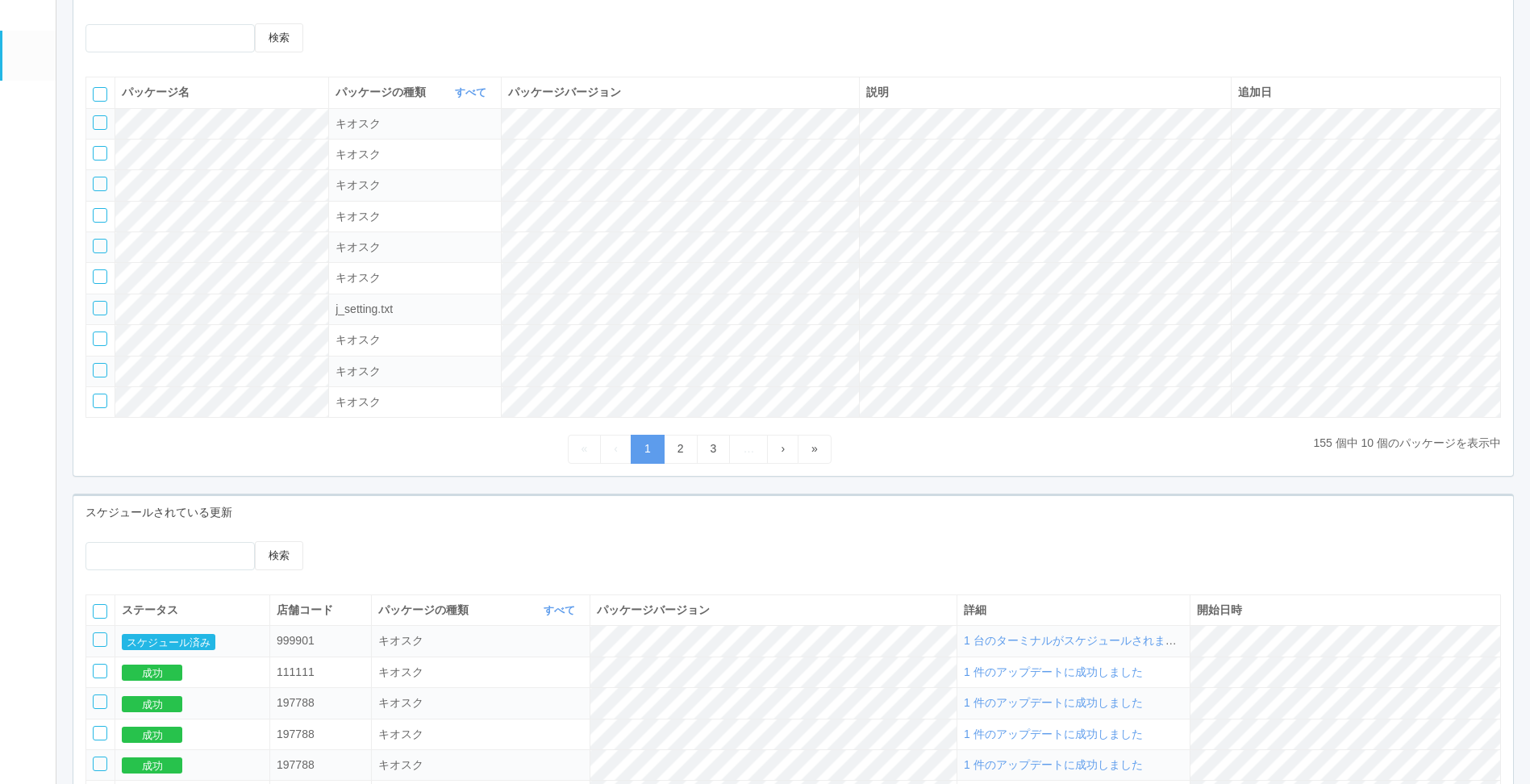
click at [999, 646] on span "1 台のターミナルがスケジュールされました" at bounding box center [1075, 640] width 224 height 13
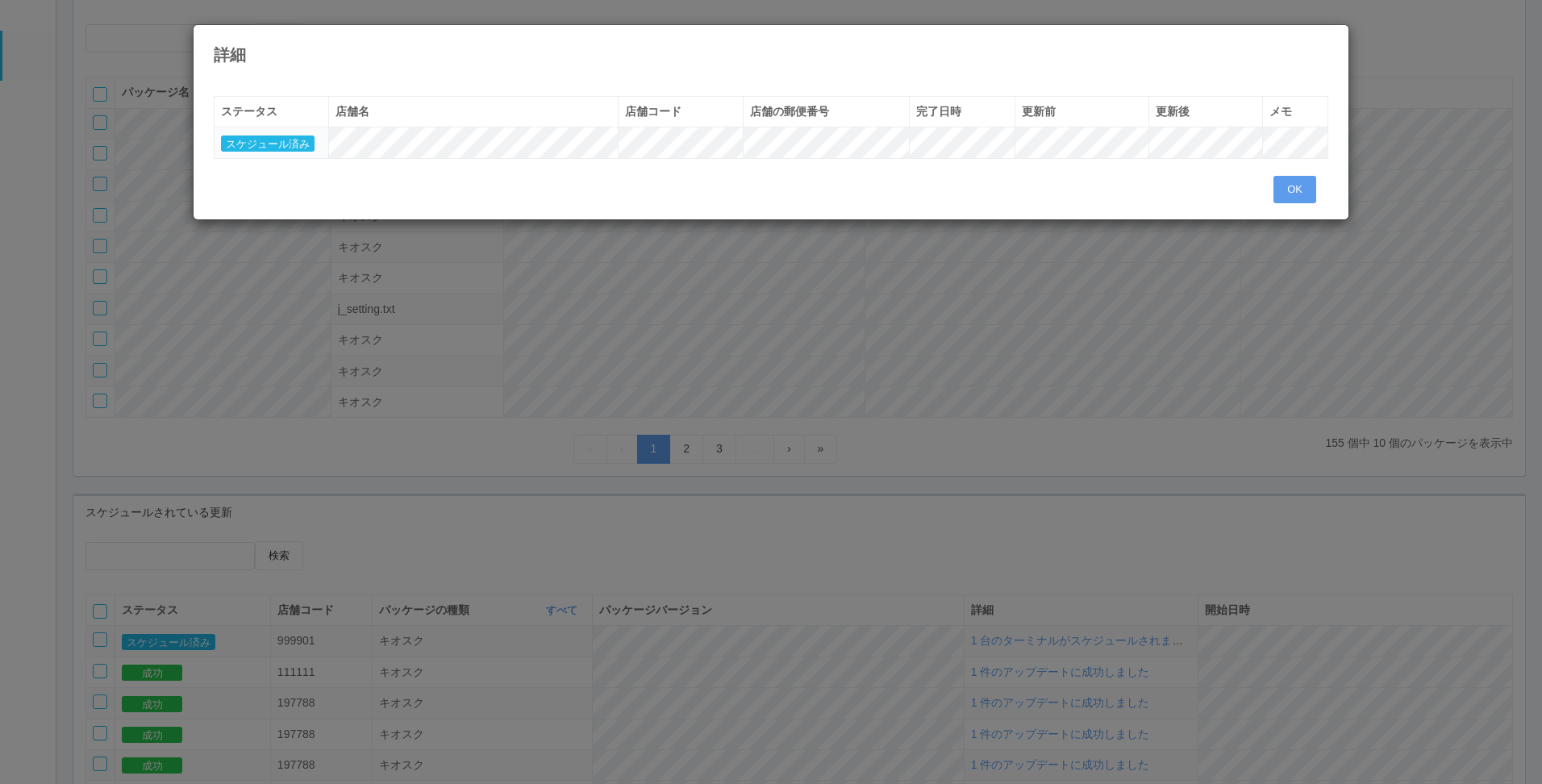
click at [164, 651] on div "詳細 « ‹ 1 › » ステータス 店舗名 店舗コード 店舗の郵便番号 完了日時 更新前 更新後 メモ スケジュール済み OK" at bounding box center [771, 392] width 1542 height 784
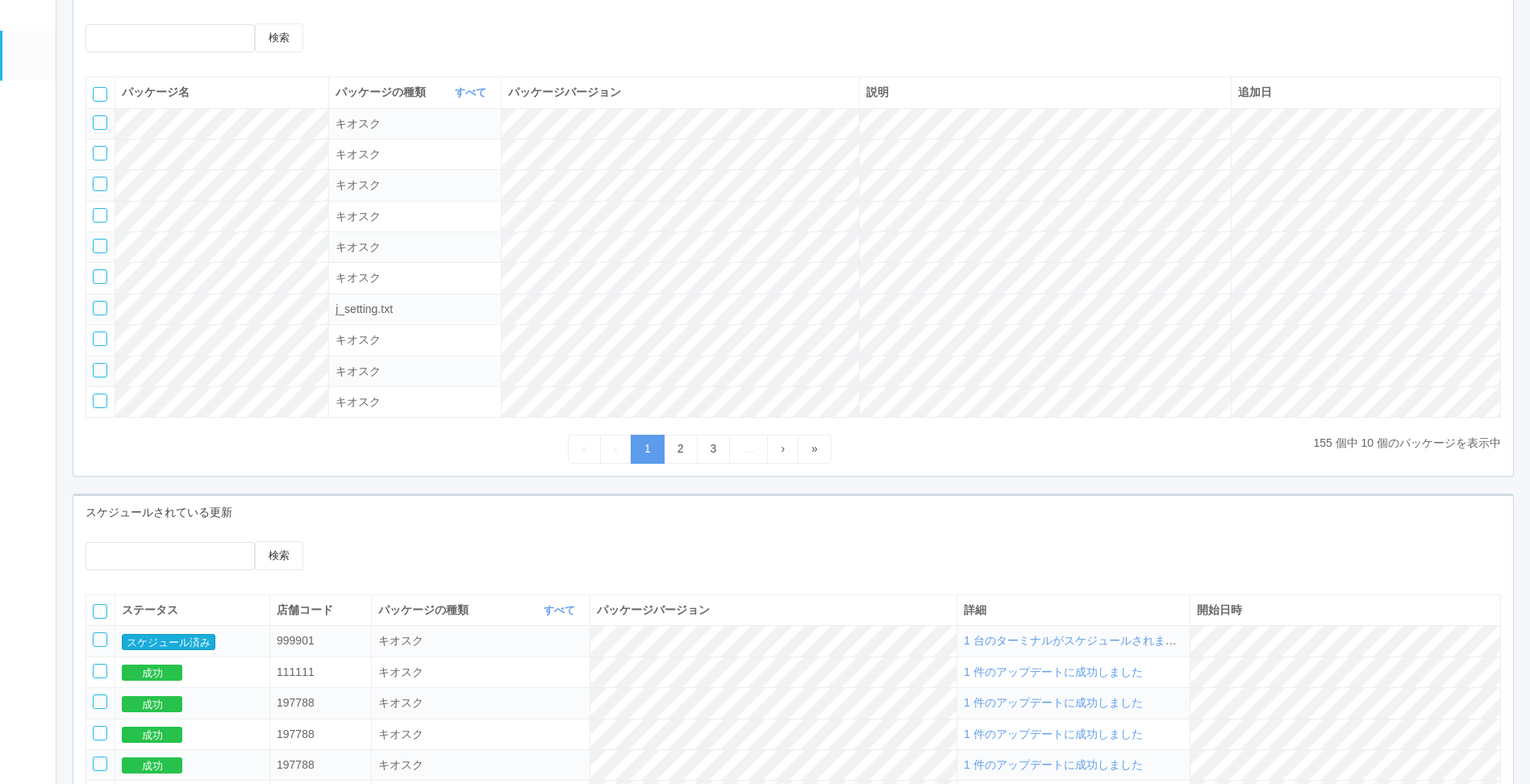
click at [165, 649] on button "スケジュール済み" at bounding box center [168, 642] width 93 height 16
click at [339, 541] on icon at bounding box center [339, 541] width 0 height 0
click at [95, 645] on div at bounding box center [100, 639] width 15 height 15
click at [339, 541] on icon at bounding box center [339, 541] width 0 height 0
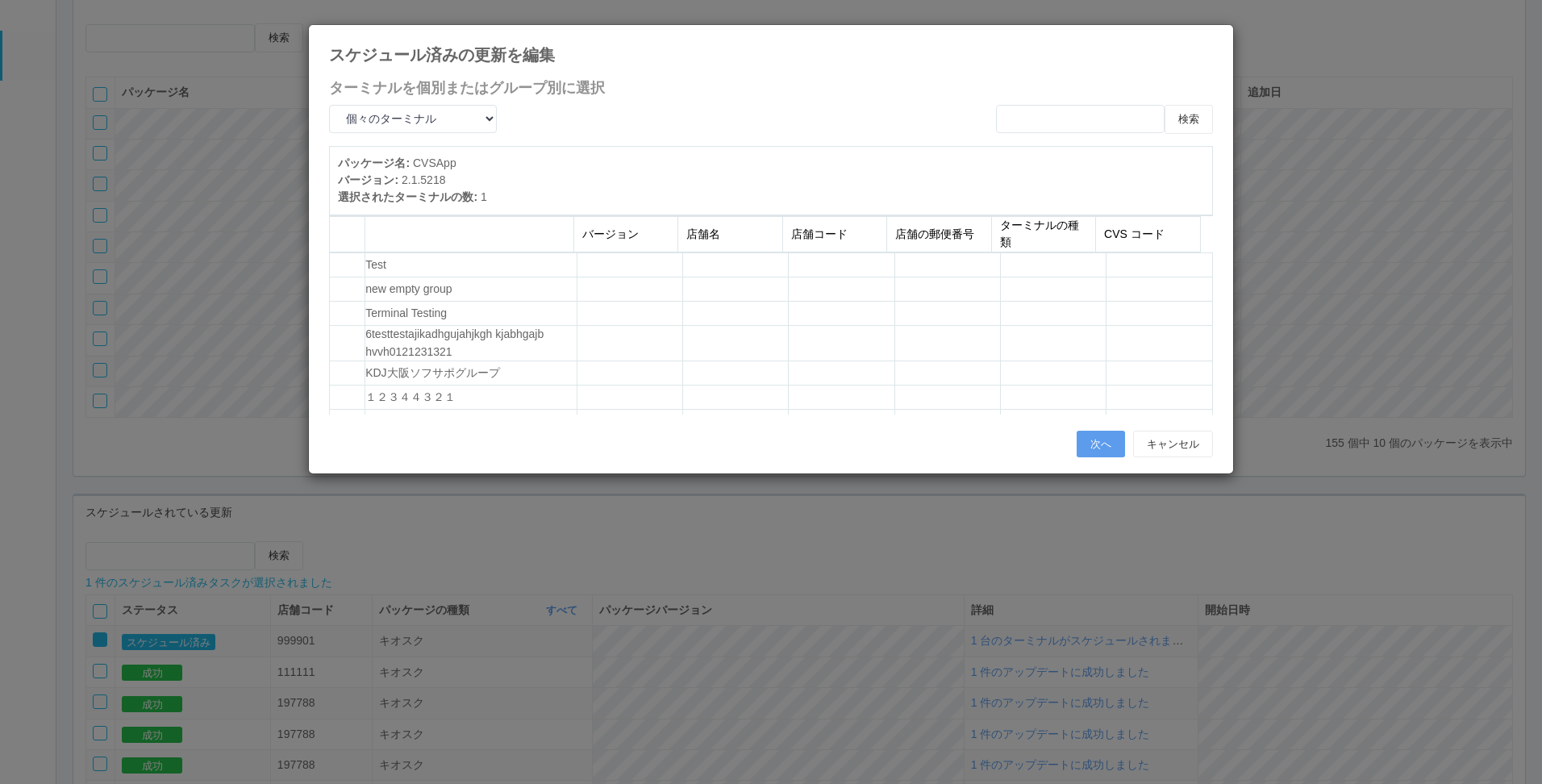
click at [1213, 37] on icon at bounding box center [1213, 37] width 0 height 0
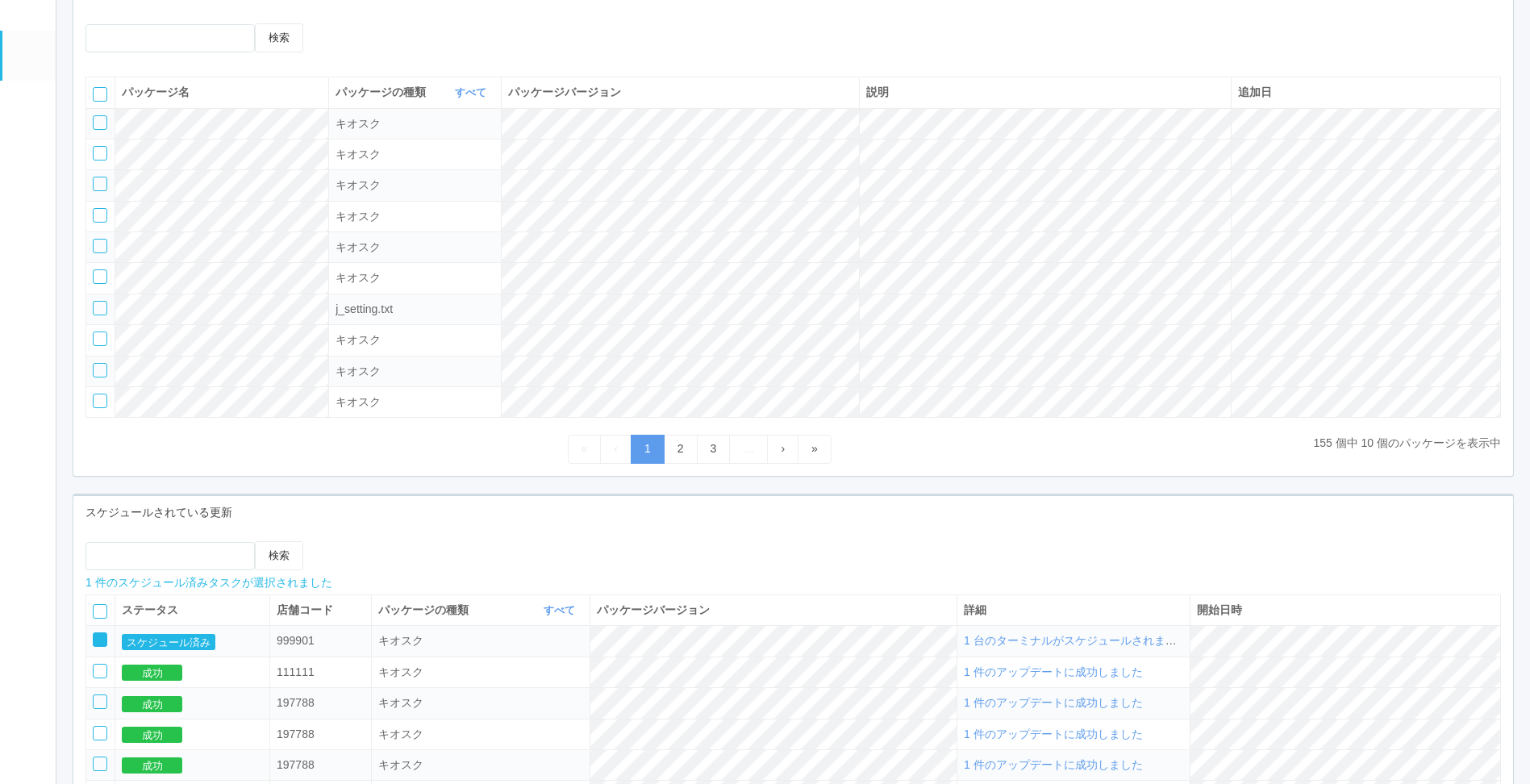
click at [339, 541] on icon at bounding box center [339, 541] width 0 height 0
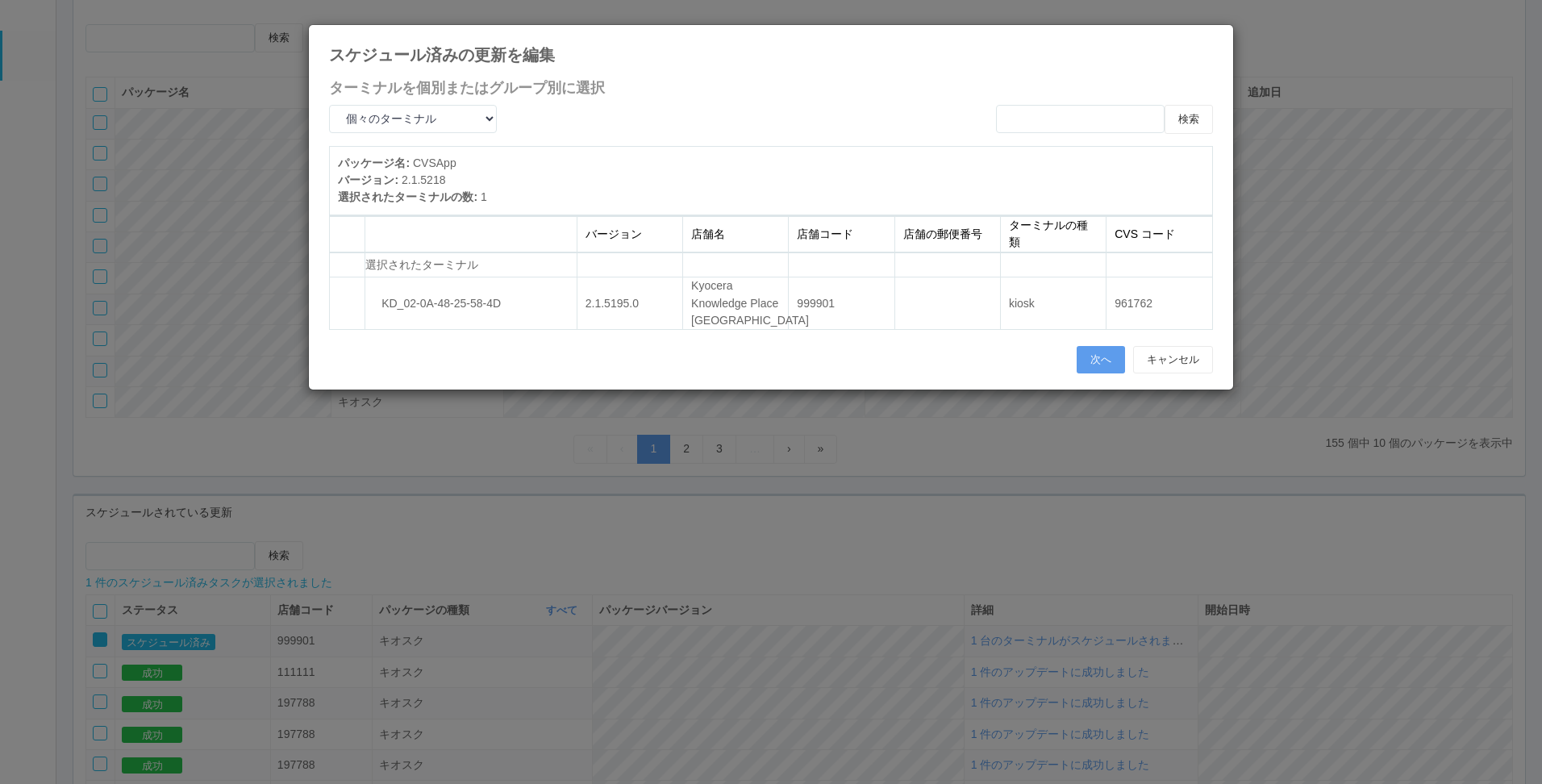
click at [420, 293] on td "KD_02-0A-48-25-58-4D" at bounding box center [472, 303] width 212 height 52
click at [797, 300] on td "999901" at bounding box center [842, 303] width 106 height 52
click at [1117, 366] on button "次へ" at bounding box center [1100, 360] width 48 height 27
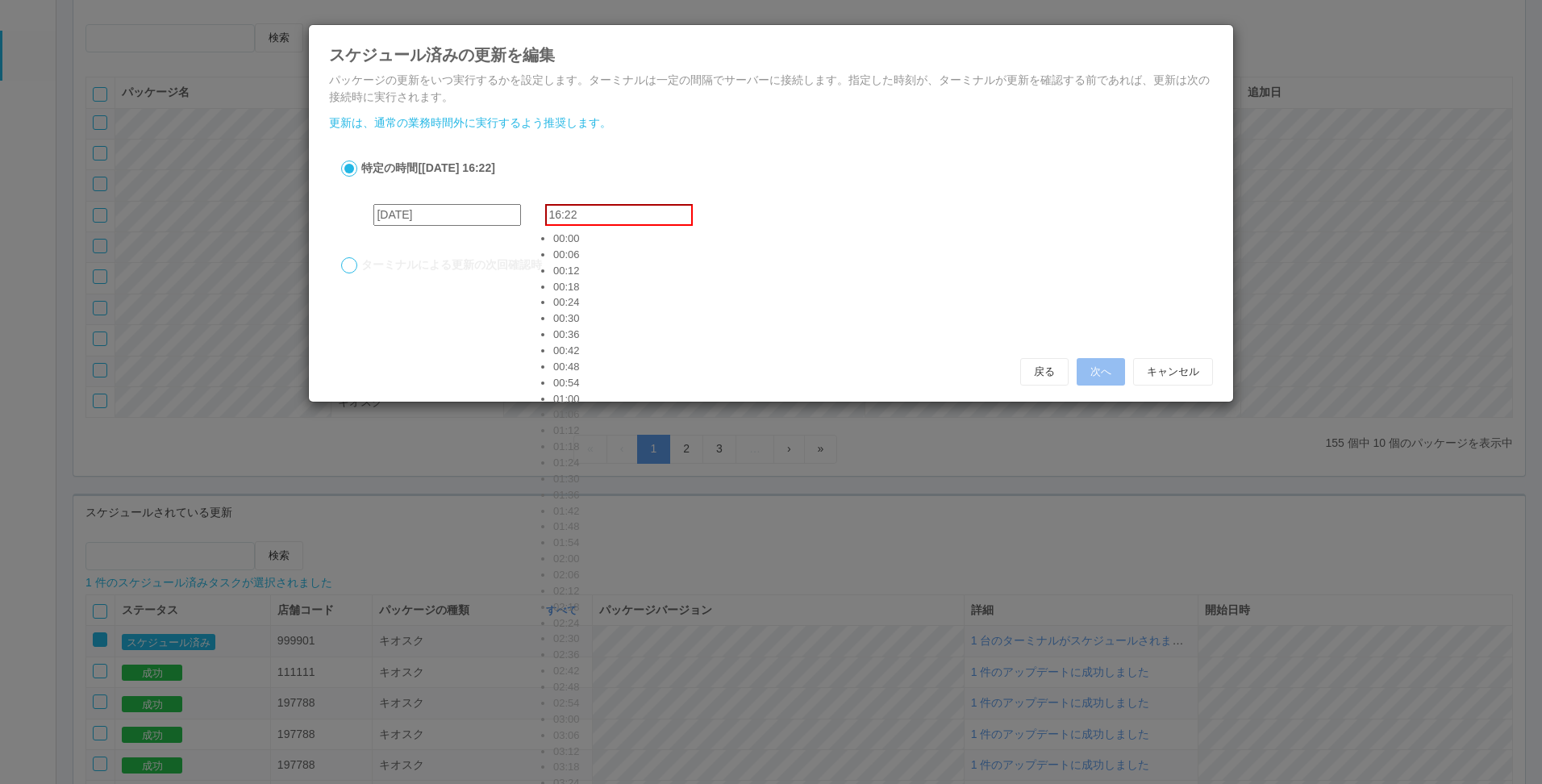
click at [631, 220] on input "16:22" at bounding box center [619, 215] width 148 height 22
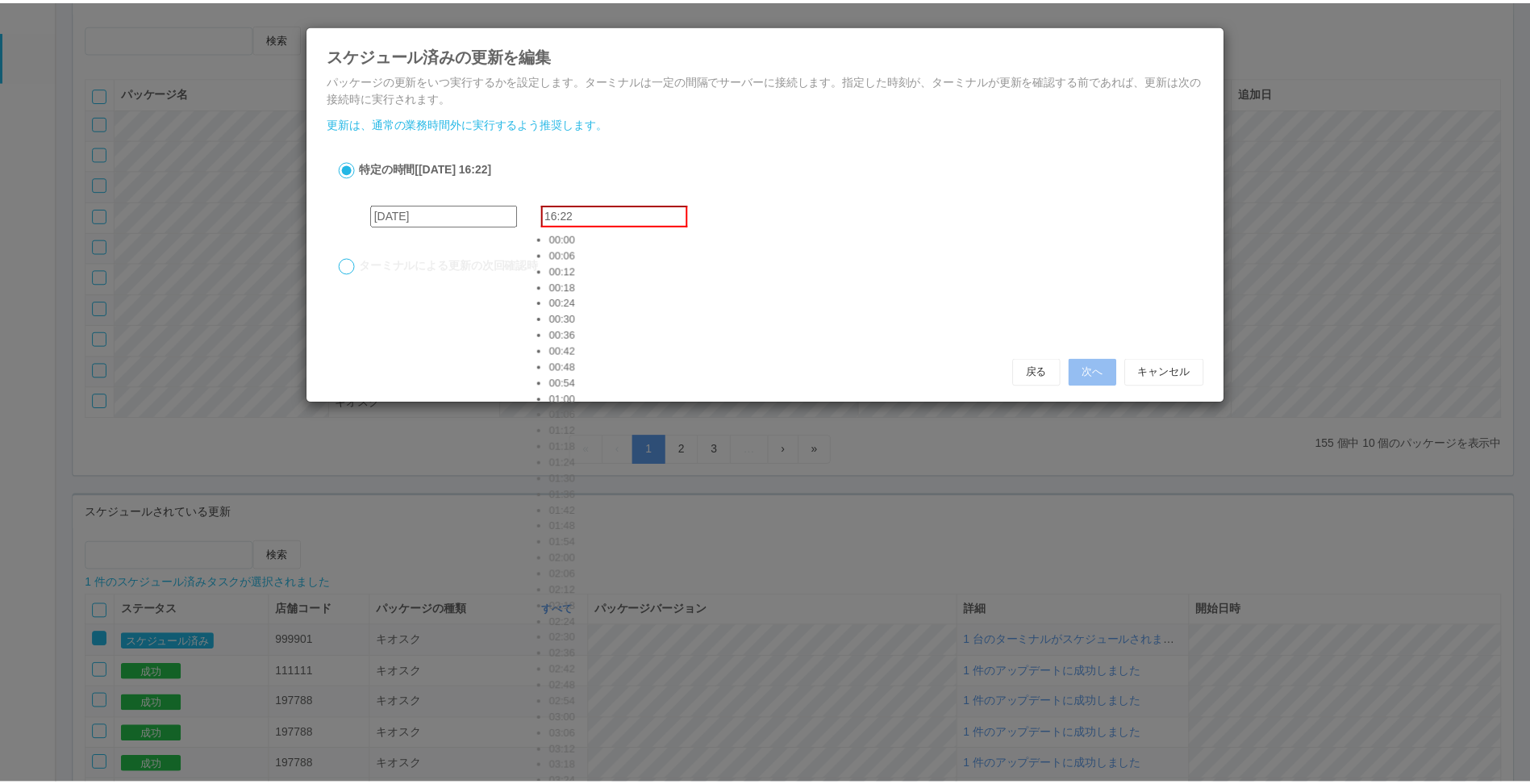
scroll to position [3870, 0]
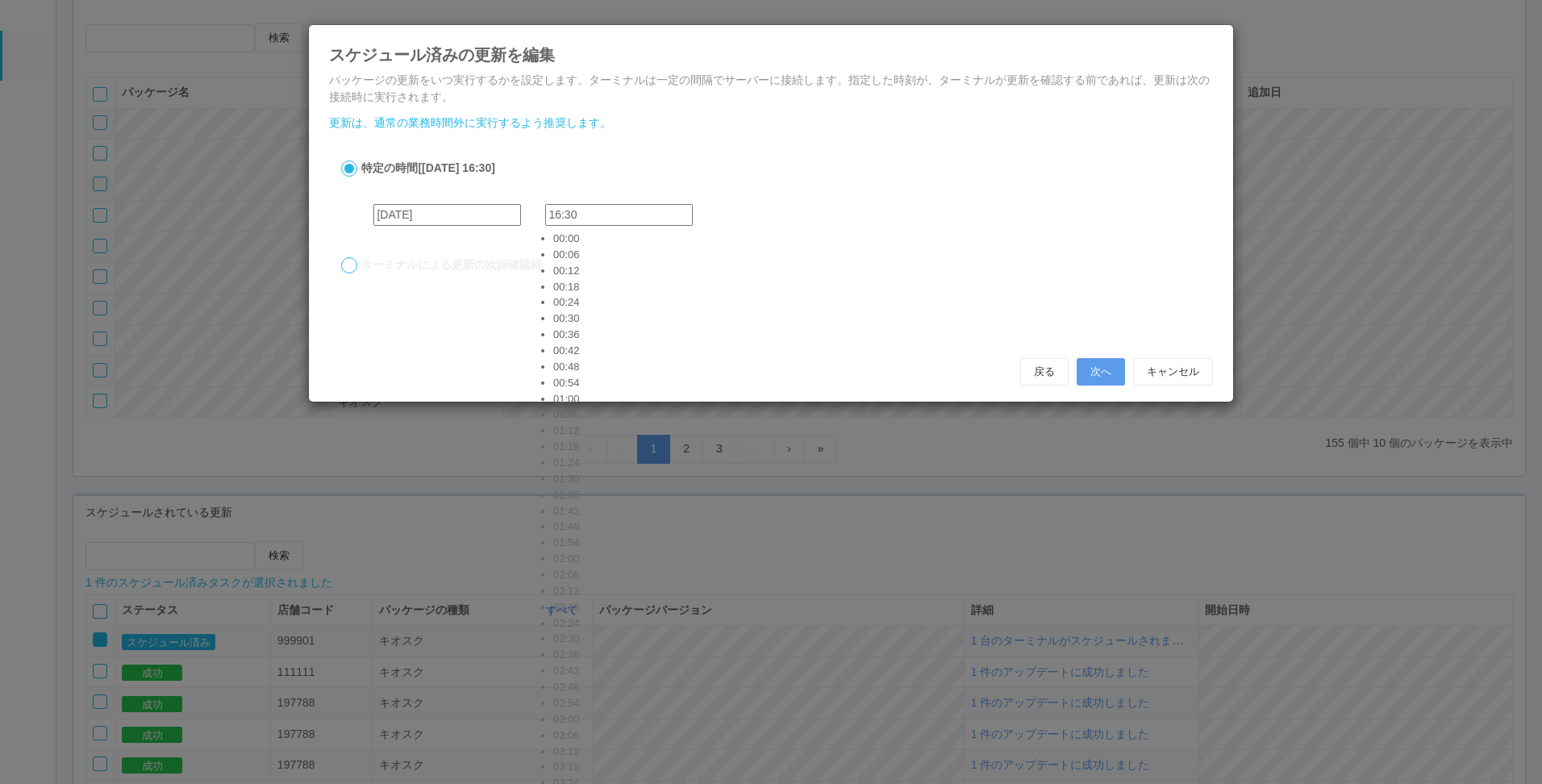
type input "16:30"
click at [1126, 371] on div "戻る 次へ キャンセル" at bounding box center [1117, 371] width 193 height 27
drag, startPoint x: 1126, startPoint y: 371, endPoint x: 1115, endPoint y: 372, distance: 11.0
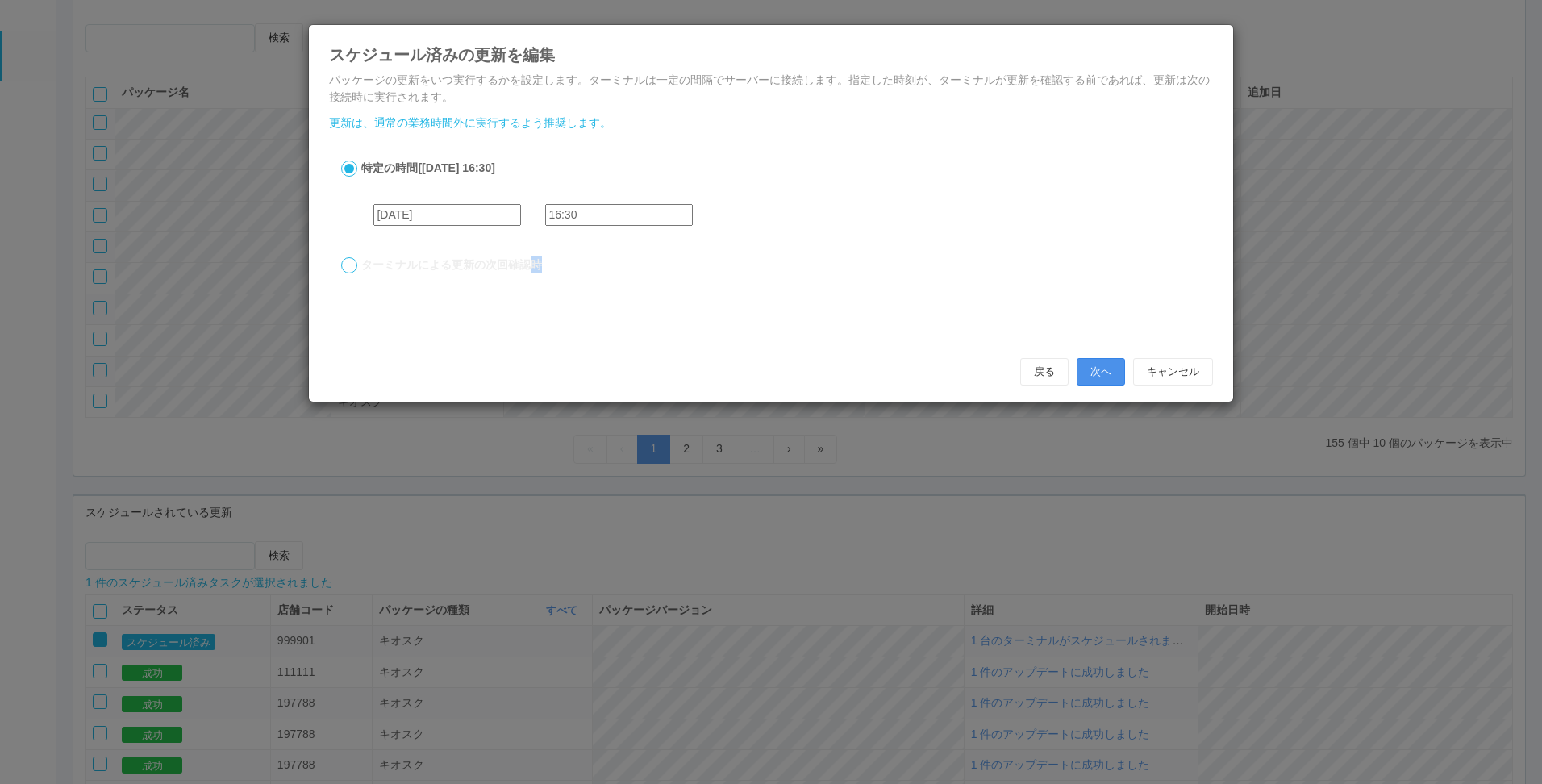
click at [1115, 372] on button "次へ" at bounding box center [1100, 371] width 48 height 27
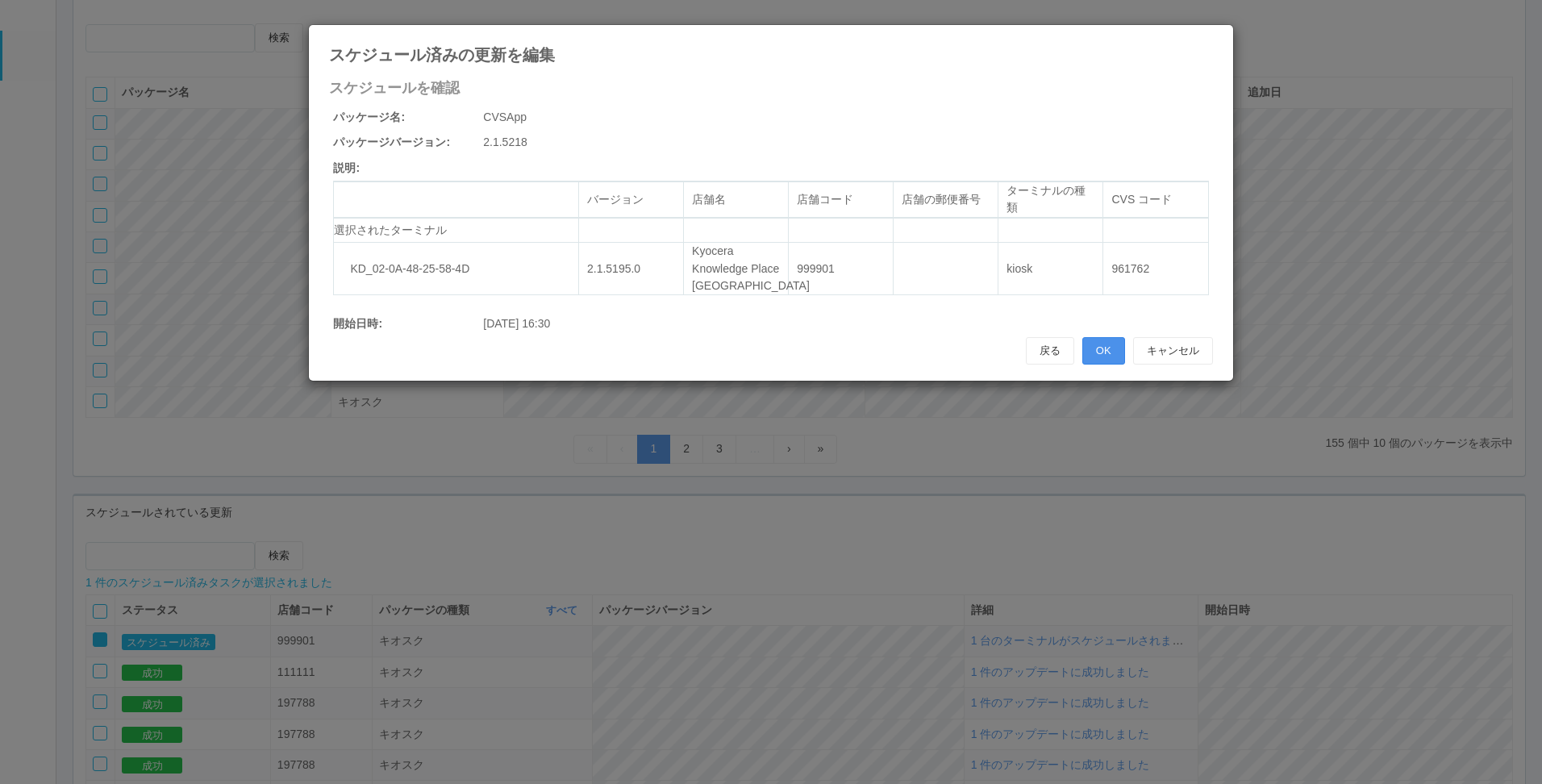
click at [1103, 352] on button "OK" at bounding box center [1104, 351] width 43 height 27
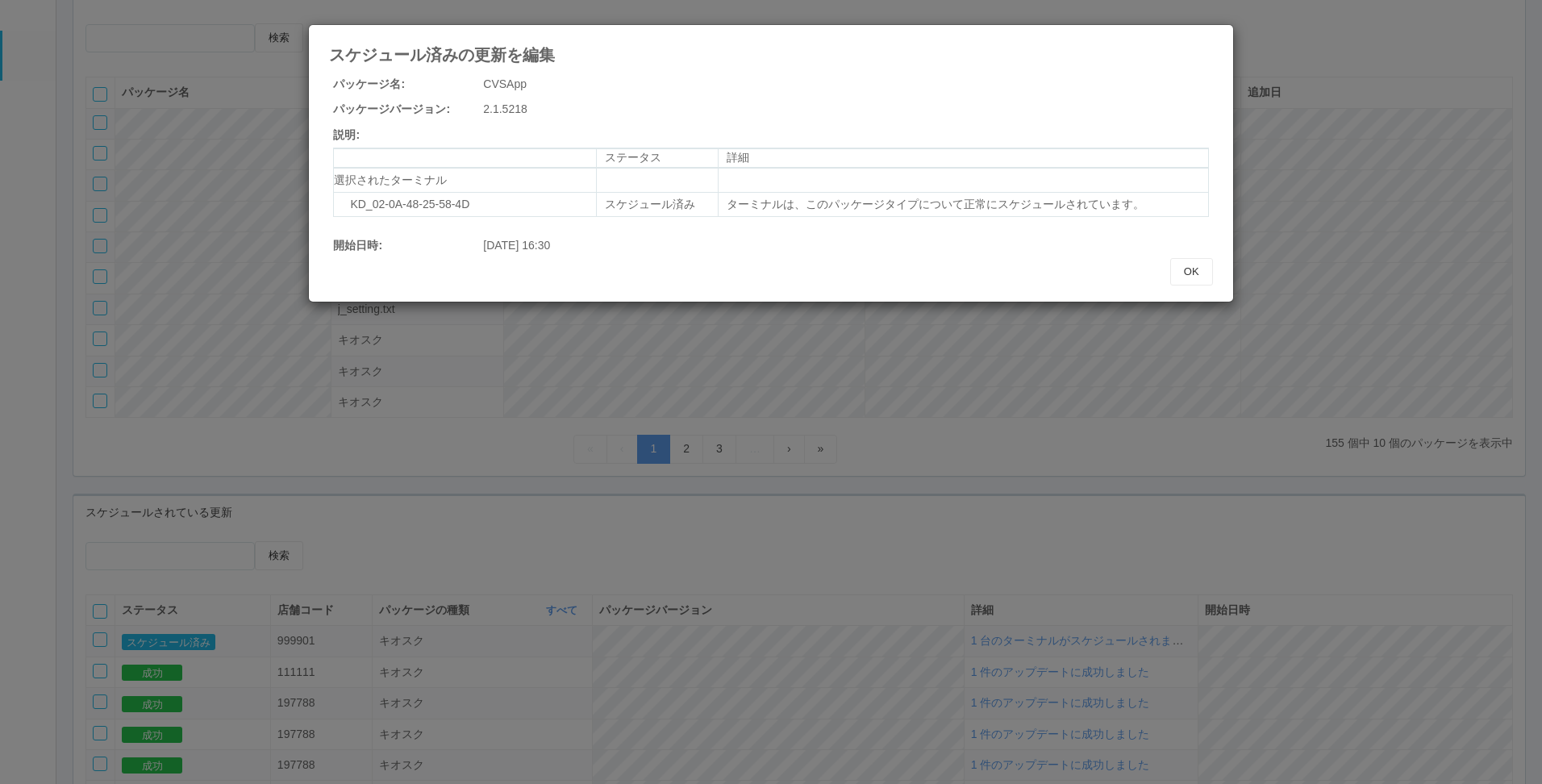
click at [1179, 240] on div "2025-09-05 16:30" at bounding box center [846, 245] width 725 height 17
click at [1194, 281] on button "OK" at bounding box center [1192, 271] width 43 height 27
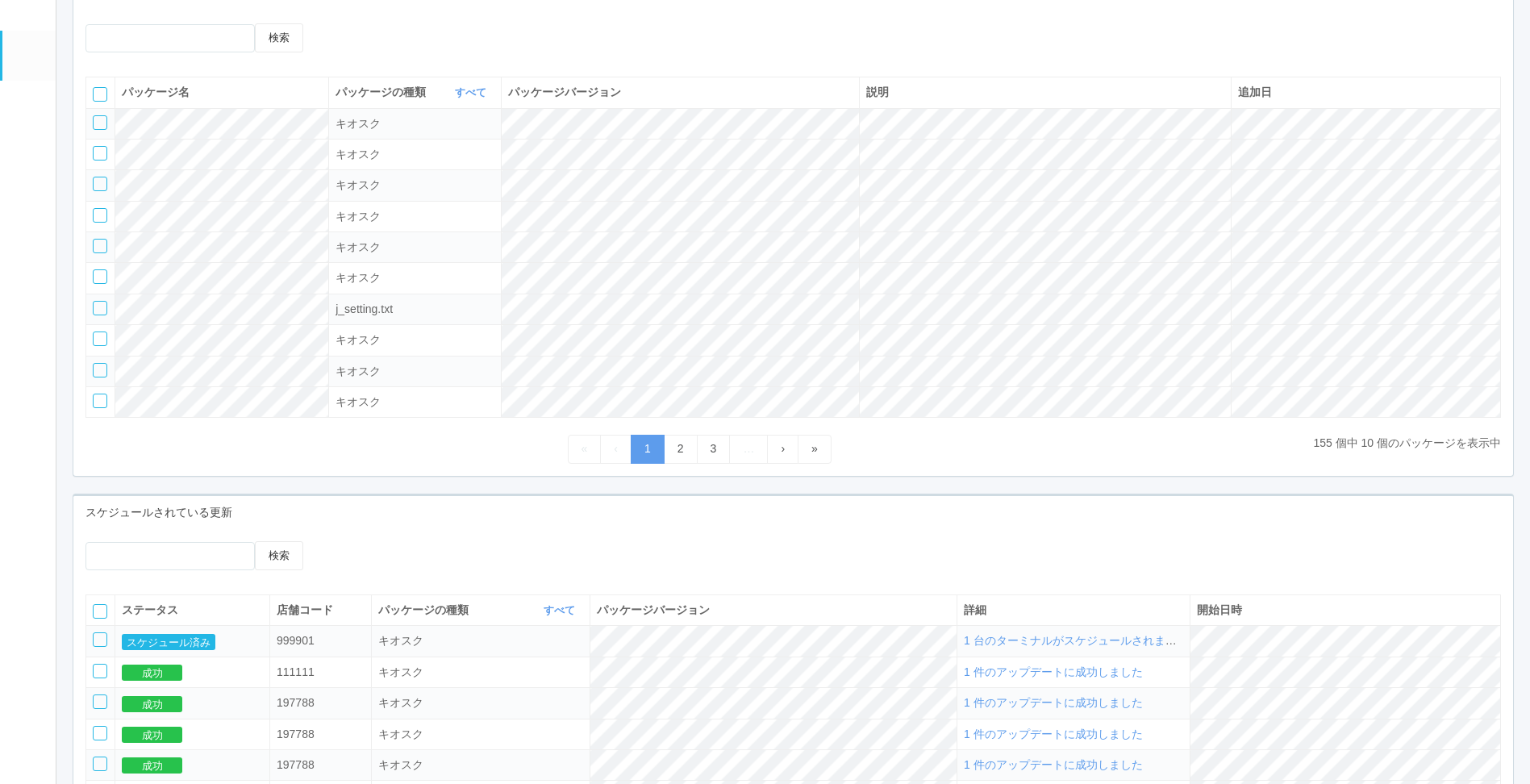
click at [879, 531] on div "検索 ステータス 店舗コード パッケージの種類 すべて 表示 すべて キオスク KSD エージェント j_setting.txt パッケージバージョン 詳細 …" at bounding box center [793, 761] width 1440 height 465
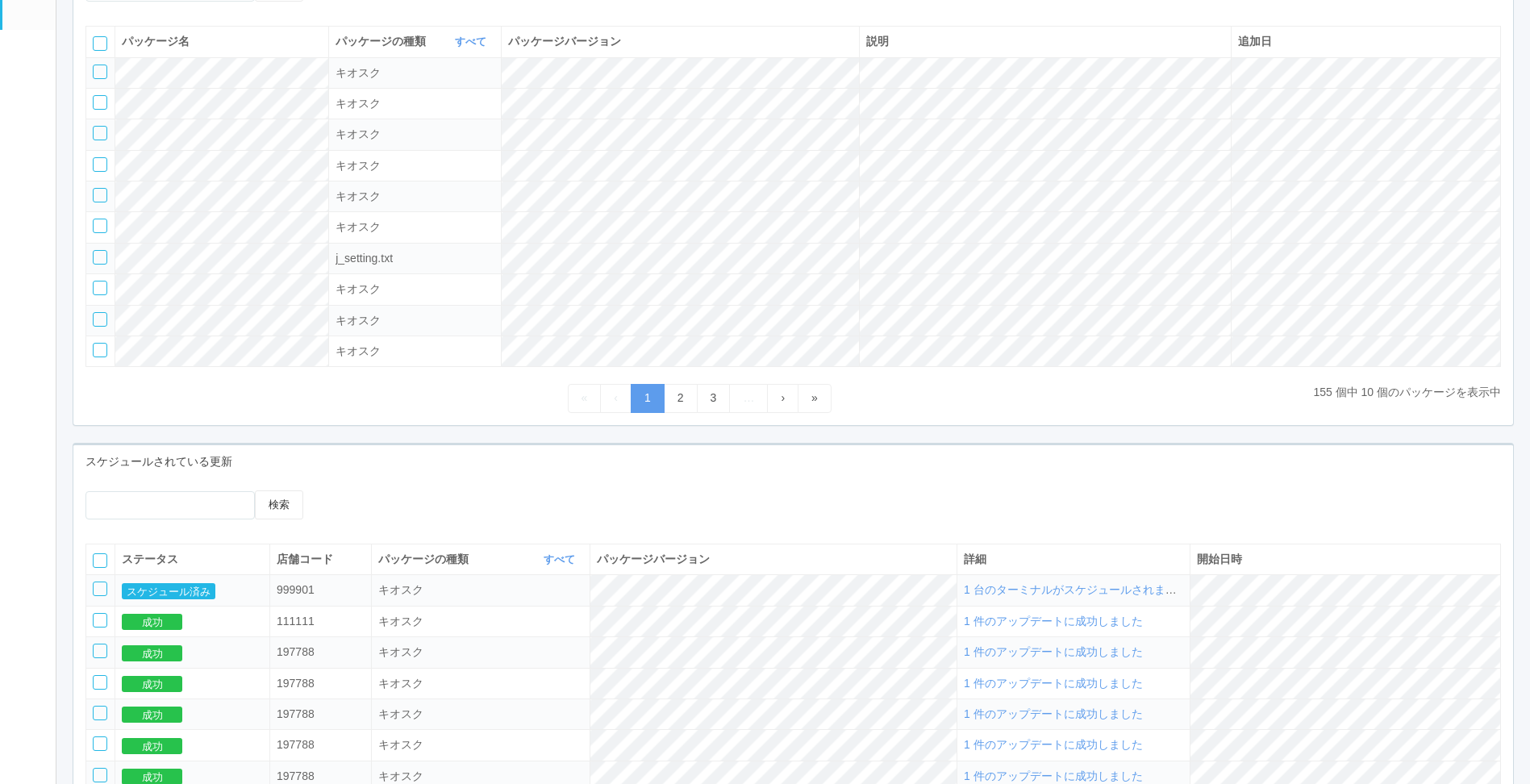
scroll to position [170, 0]
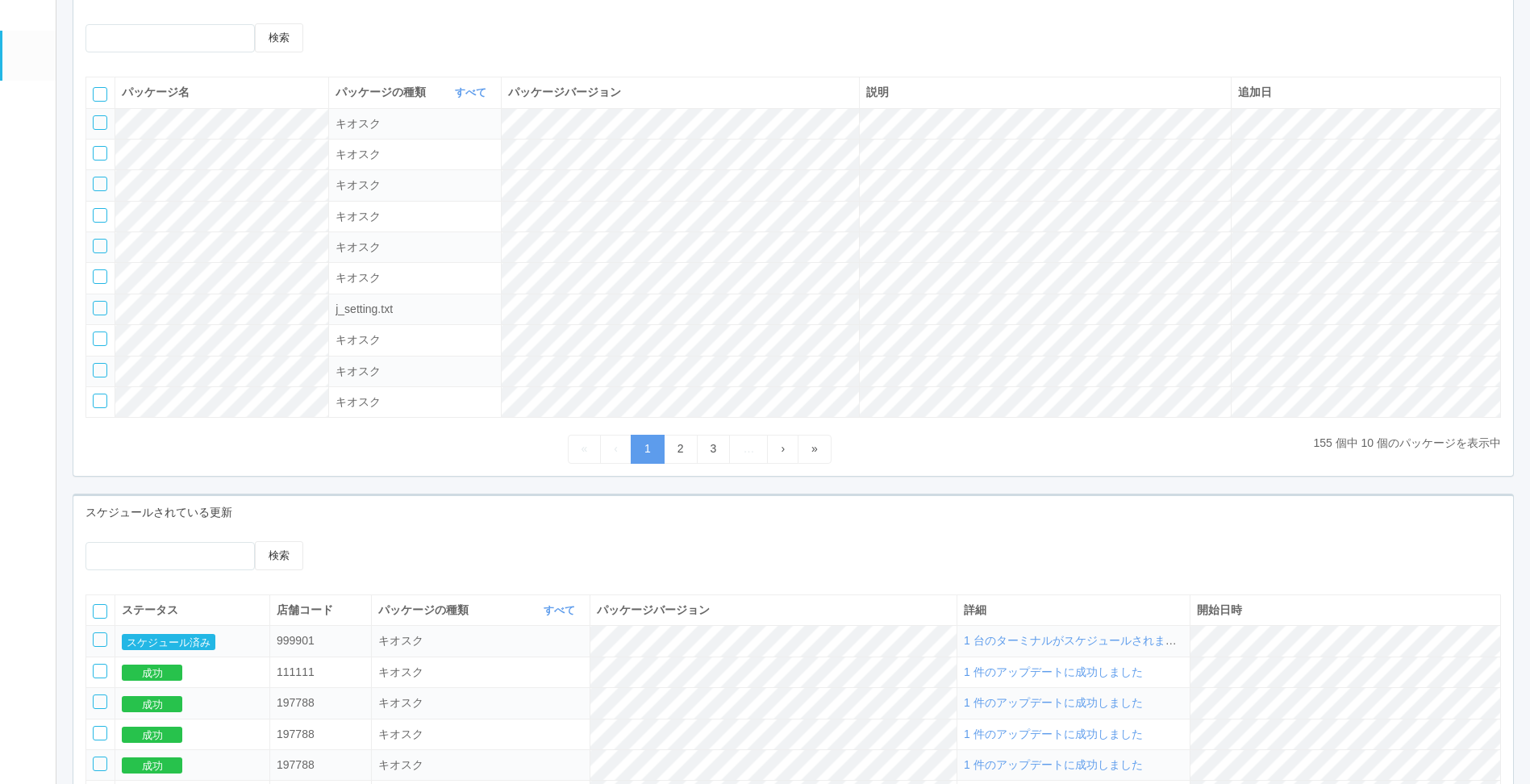
click at [856, 567] on div "検索" at bounding box center [793, 562] width 1440 height 41
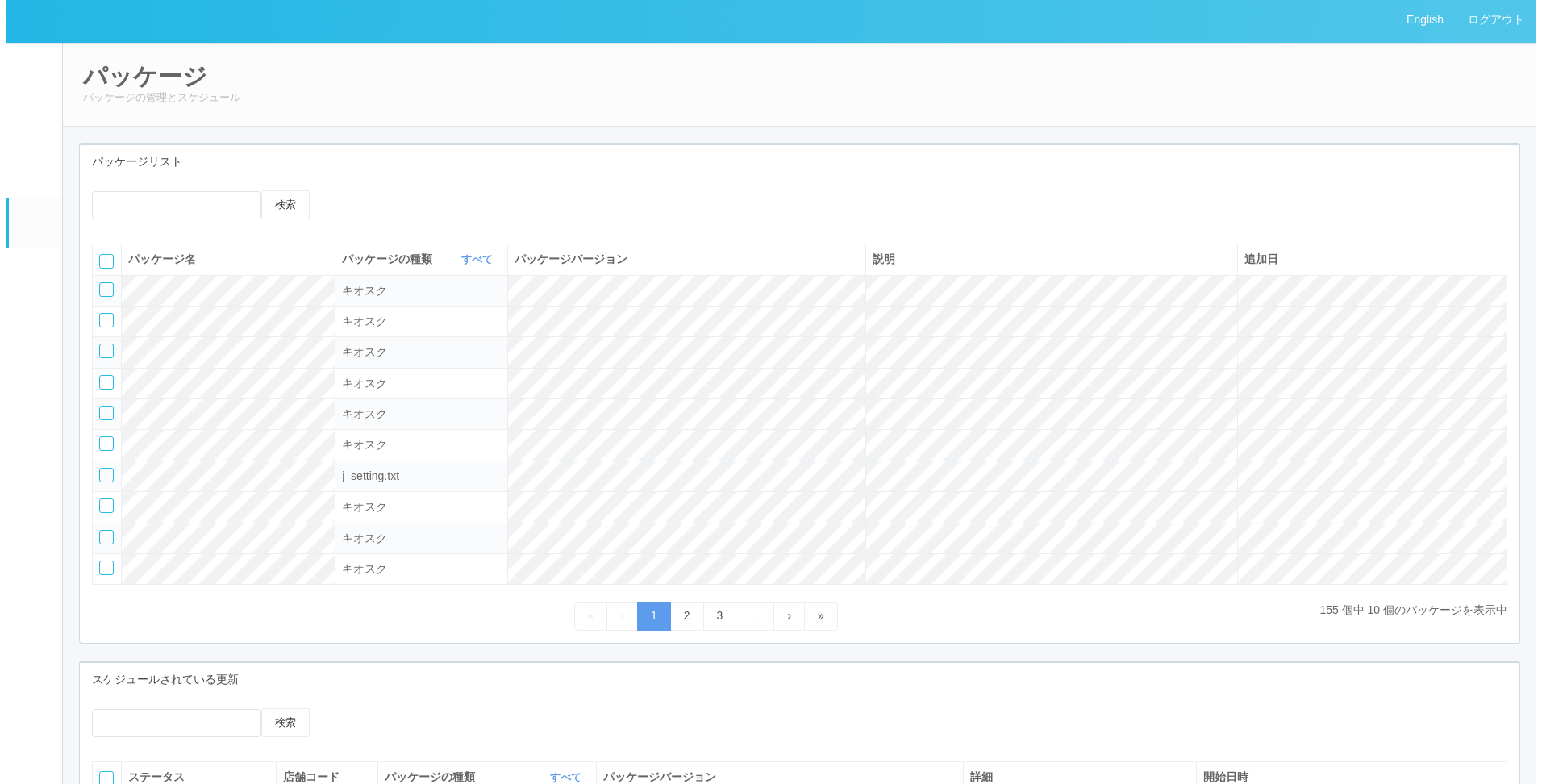
scroll to position [0, 0]
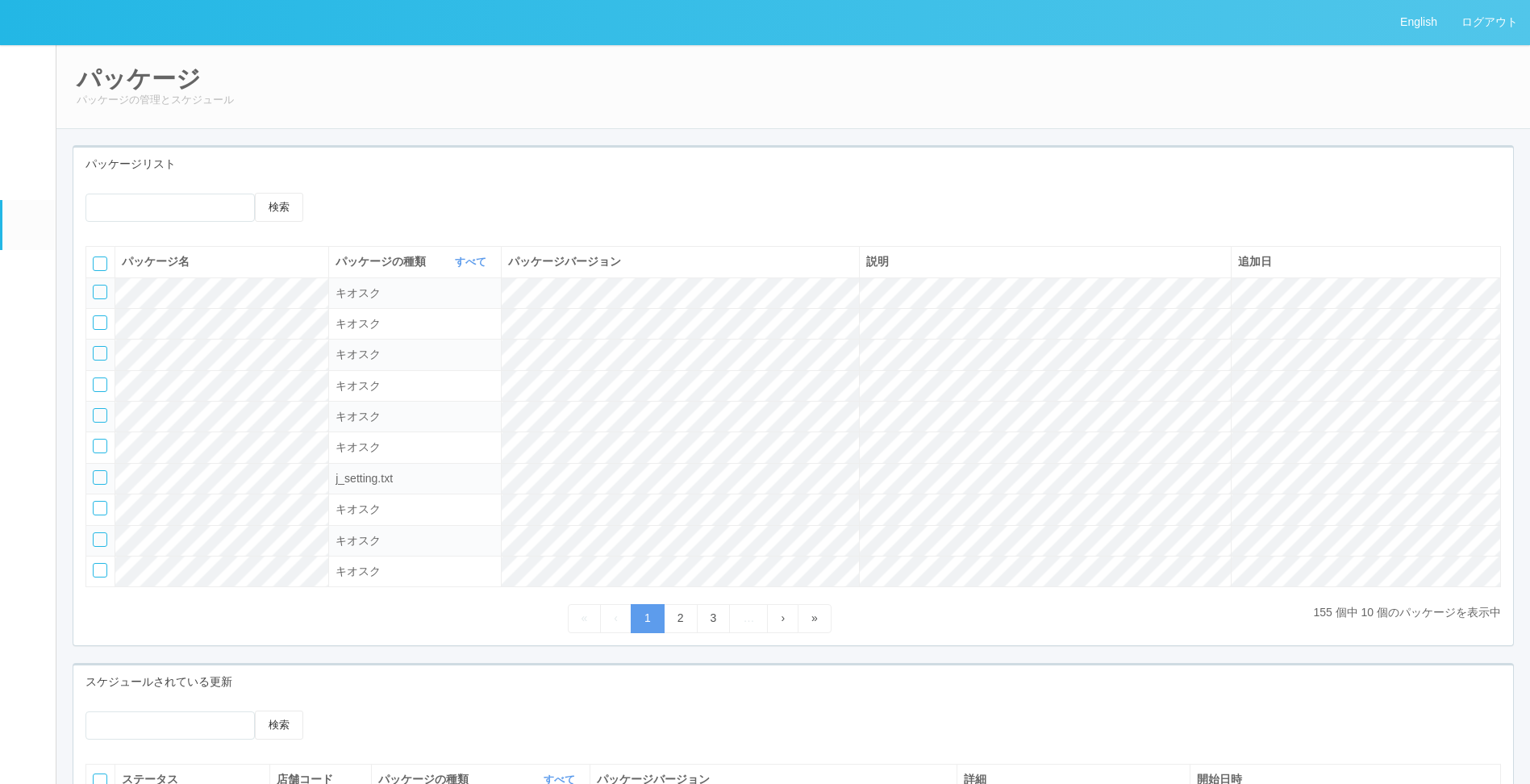
click at [23, 189] on link "ターミナル" at bounding box center [28, 172] width 53 height 57
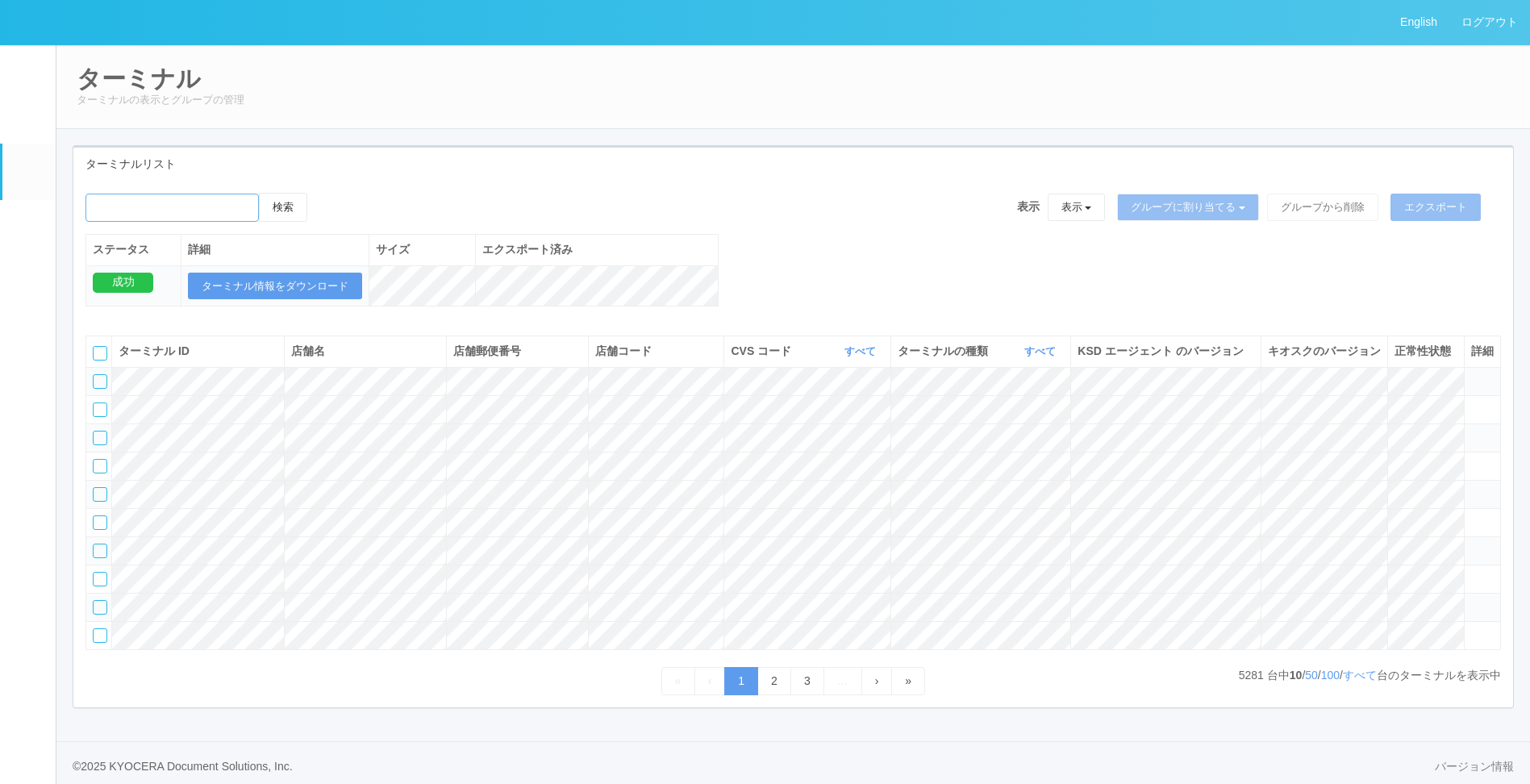
click at [216, 207] on input "emailSearch" at bounding box center [172, 207] width 173 height 28
paste input "KD_02-0A-48-25-58-4D"
type input "KD_02-0A-48-25-58-4D"
click at [305, 217] on button "検索" at bounding box center [282, 208] width 48 height 29
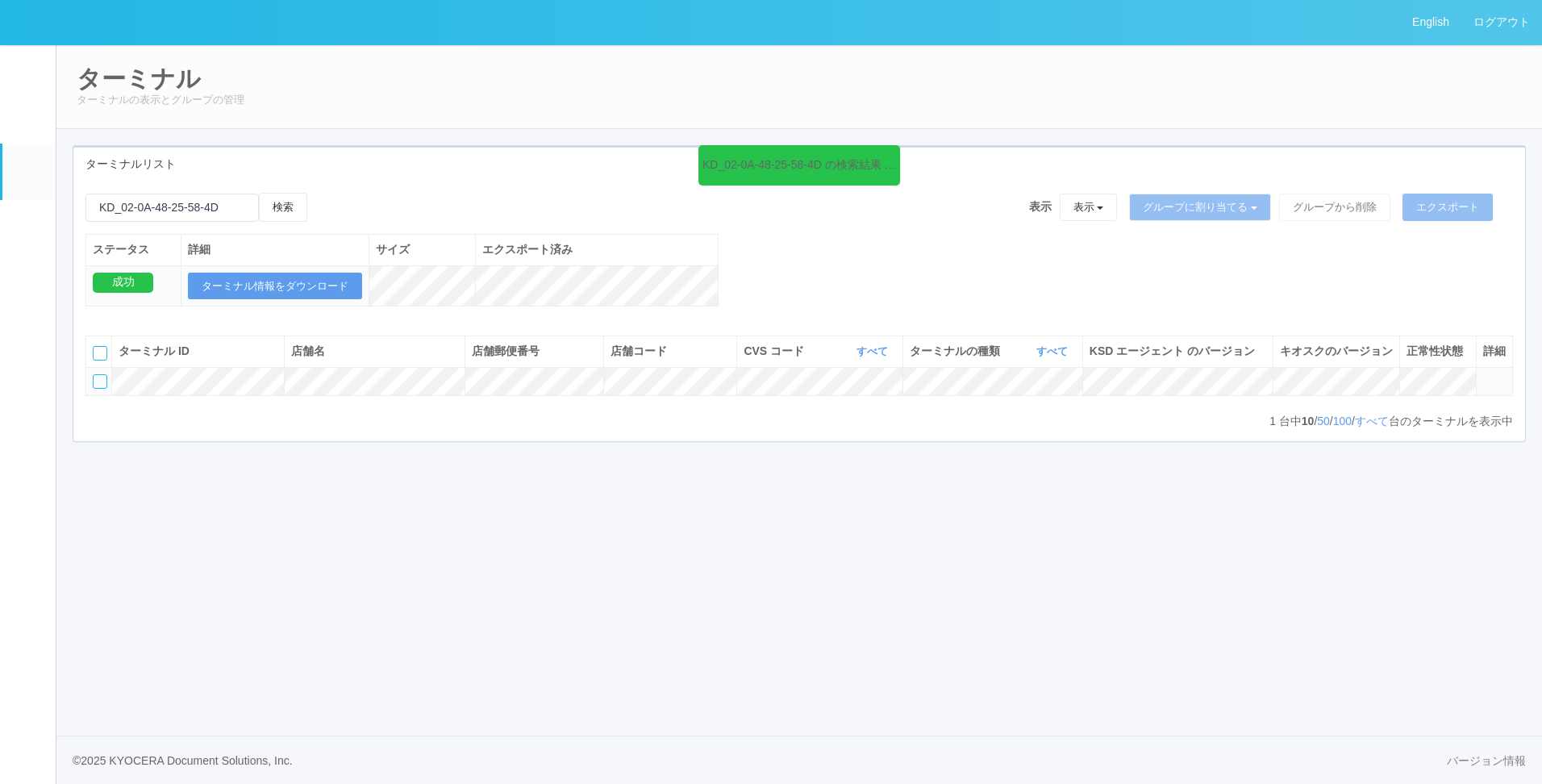
click at [1483, 374] on icon at bounding box center [1483, 374] width 0 height 0
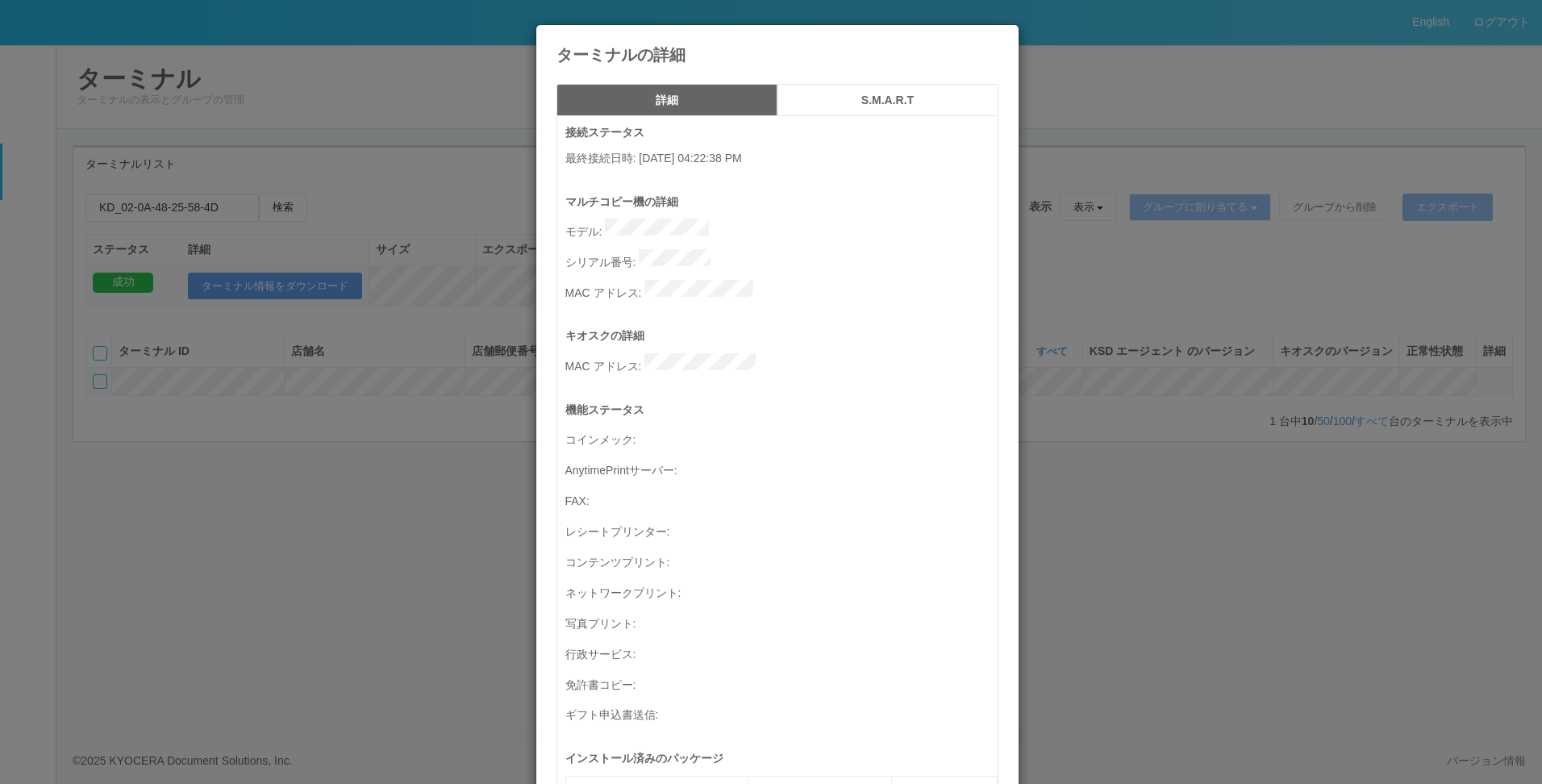
click at [774, 479] on div "機能ステータス コインメック : AnytimePrintサーバー : FAX : レシートプリンター : コンテンツプリント : ネットワークプリント : …" at bounding box center [781, 575] width 432 height 348
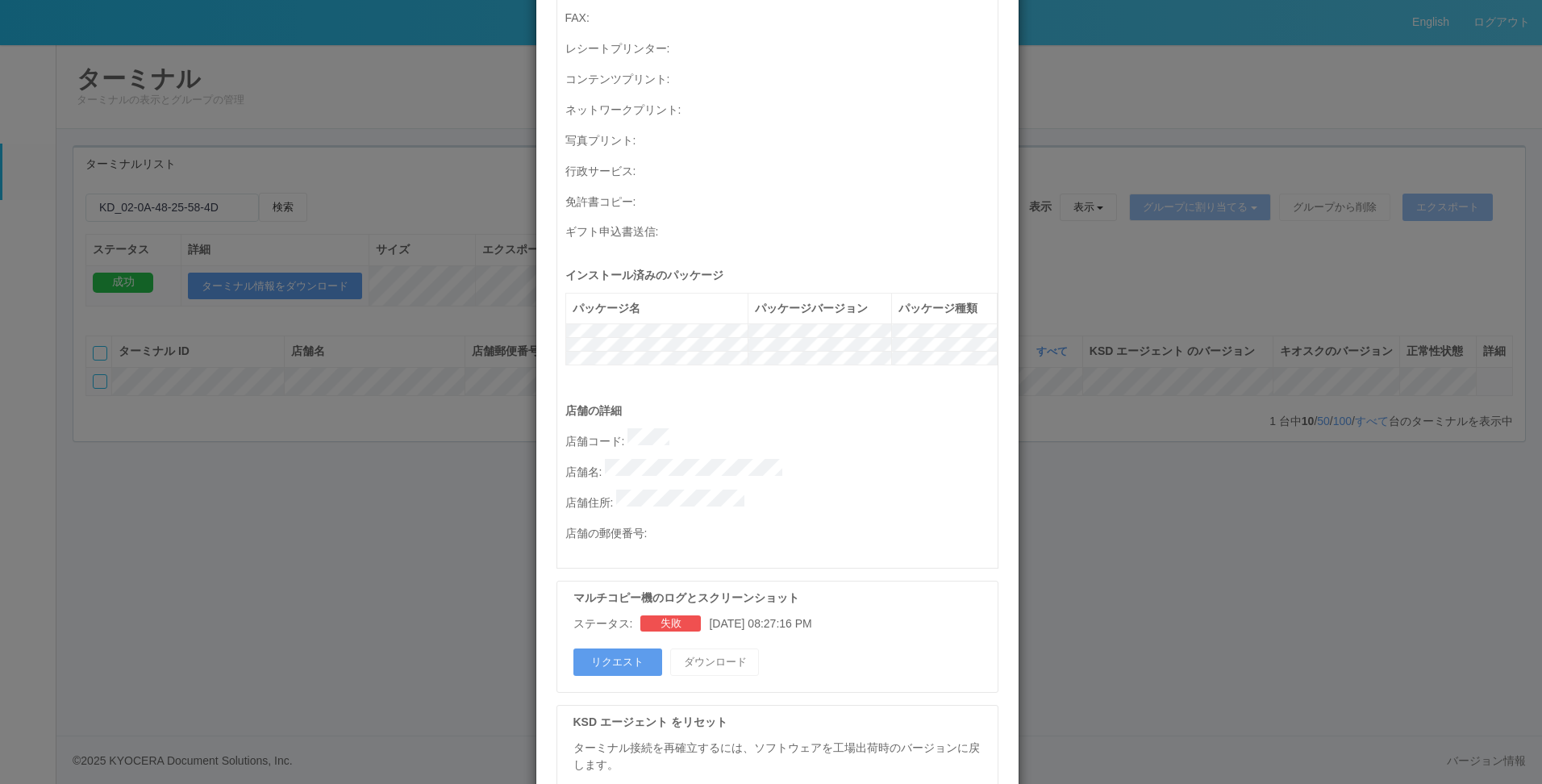
scroll to position [484, 0]
click at [588, 648] on button "リクエスト" at bounding box center [618, 662] width 89 height 27
click at [343, 504] on div "ターミナルの詳細 詳細 S.M.A.R.T 接続ステータス 最終接続日時 : 09/05/2025 04:22:38 PM マルチコピー機の詳細 モデル : …" at bounding box center [771, 392] width 1542 height 784
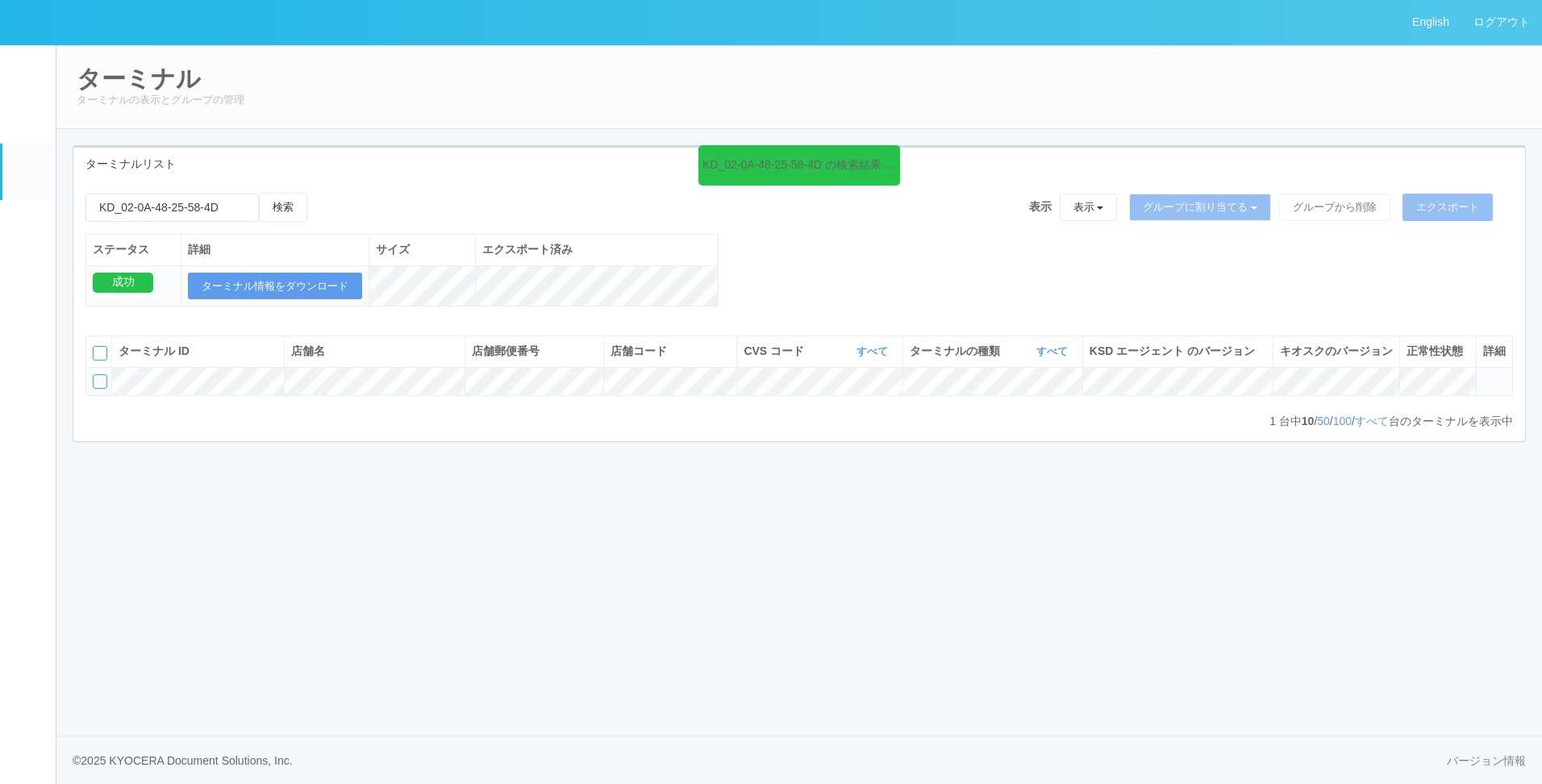
click at [1483, 374] on icon at bounding box center [1483, 374] width 0 height 0
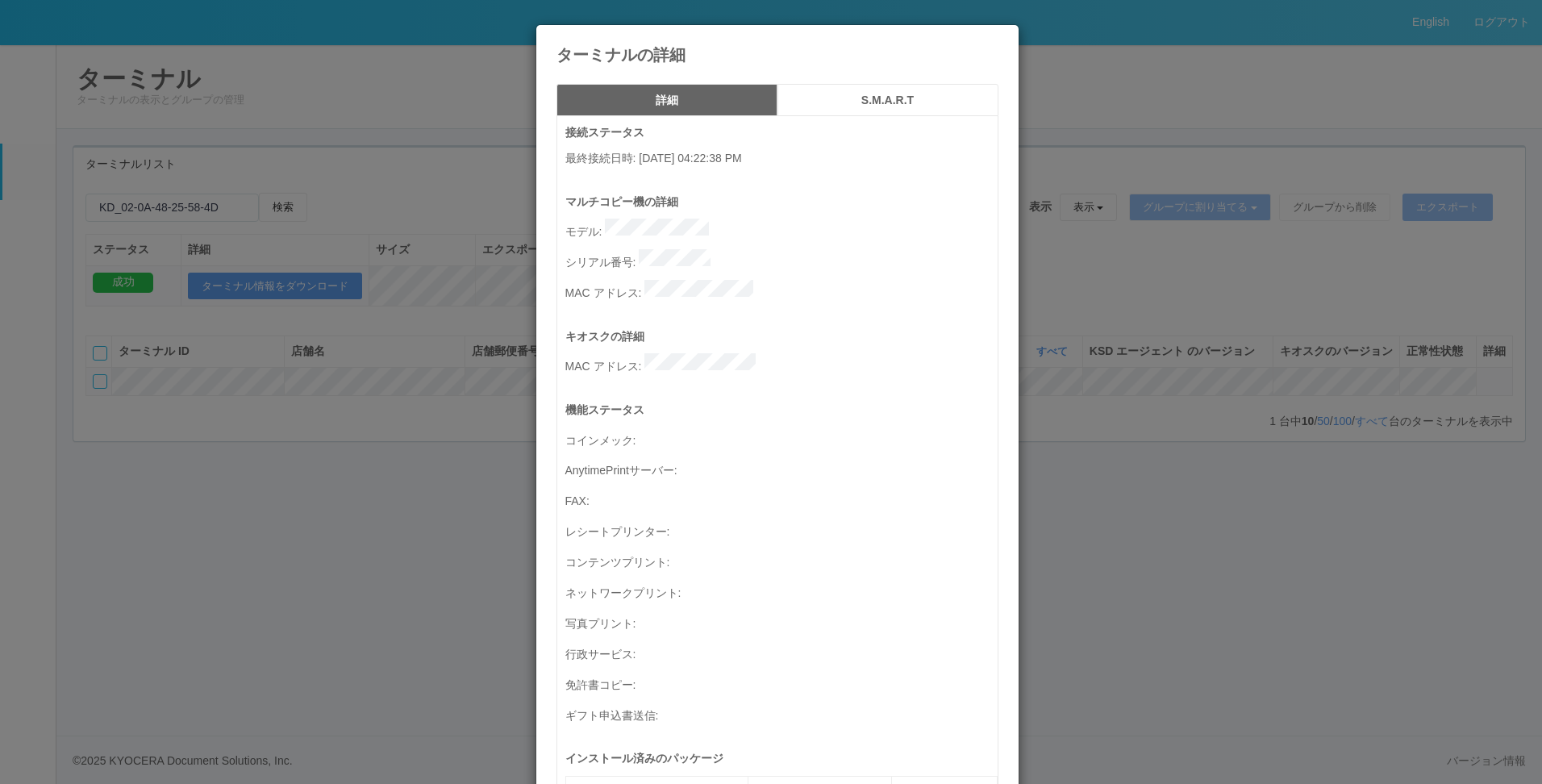
click at [813, 488] on p "FAX :" at bounding box center [781, 499] width 432 height 22
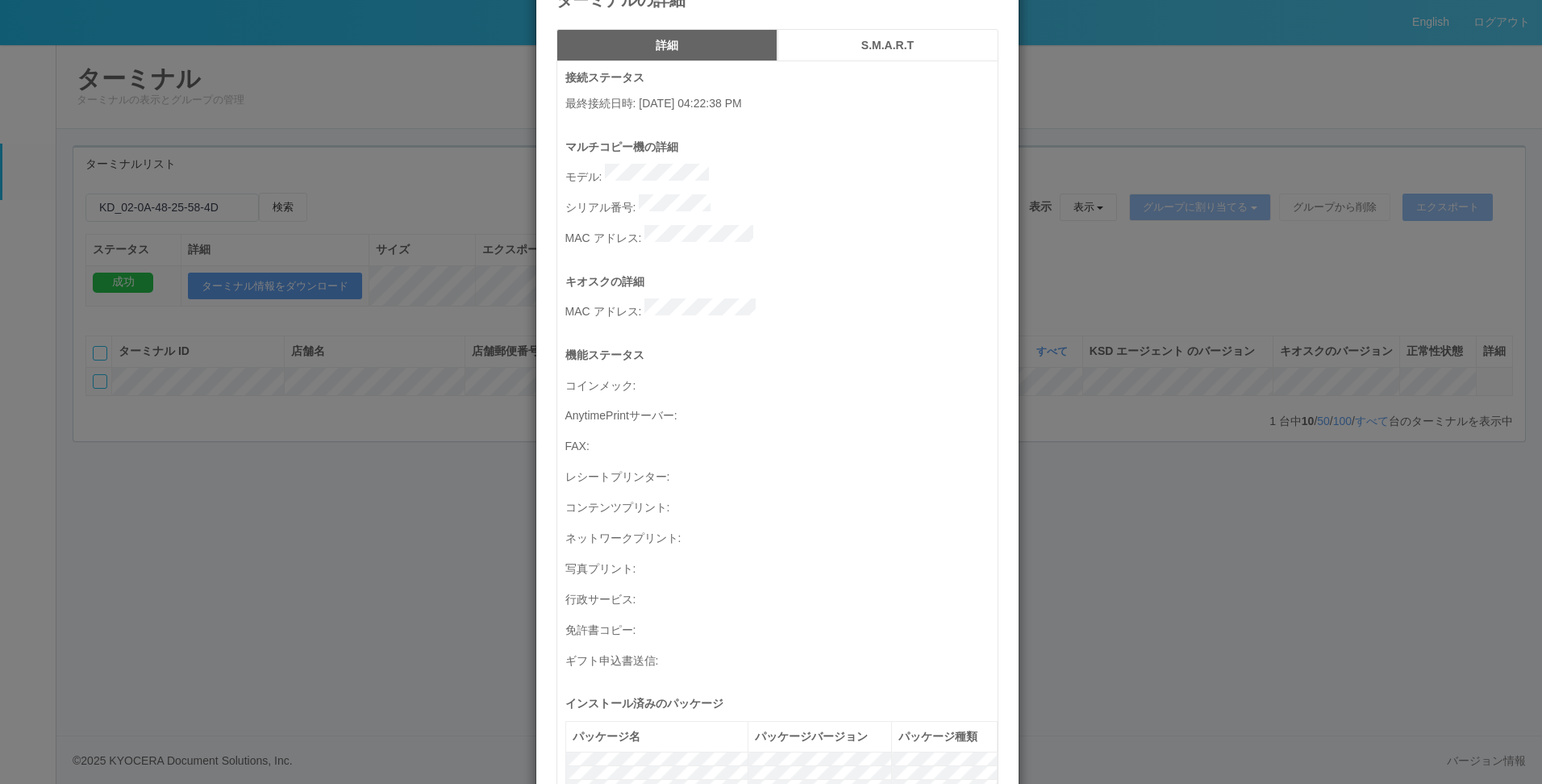
scroll to position [80, 0]
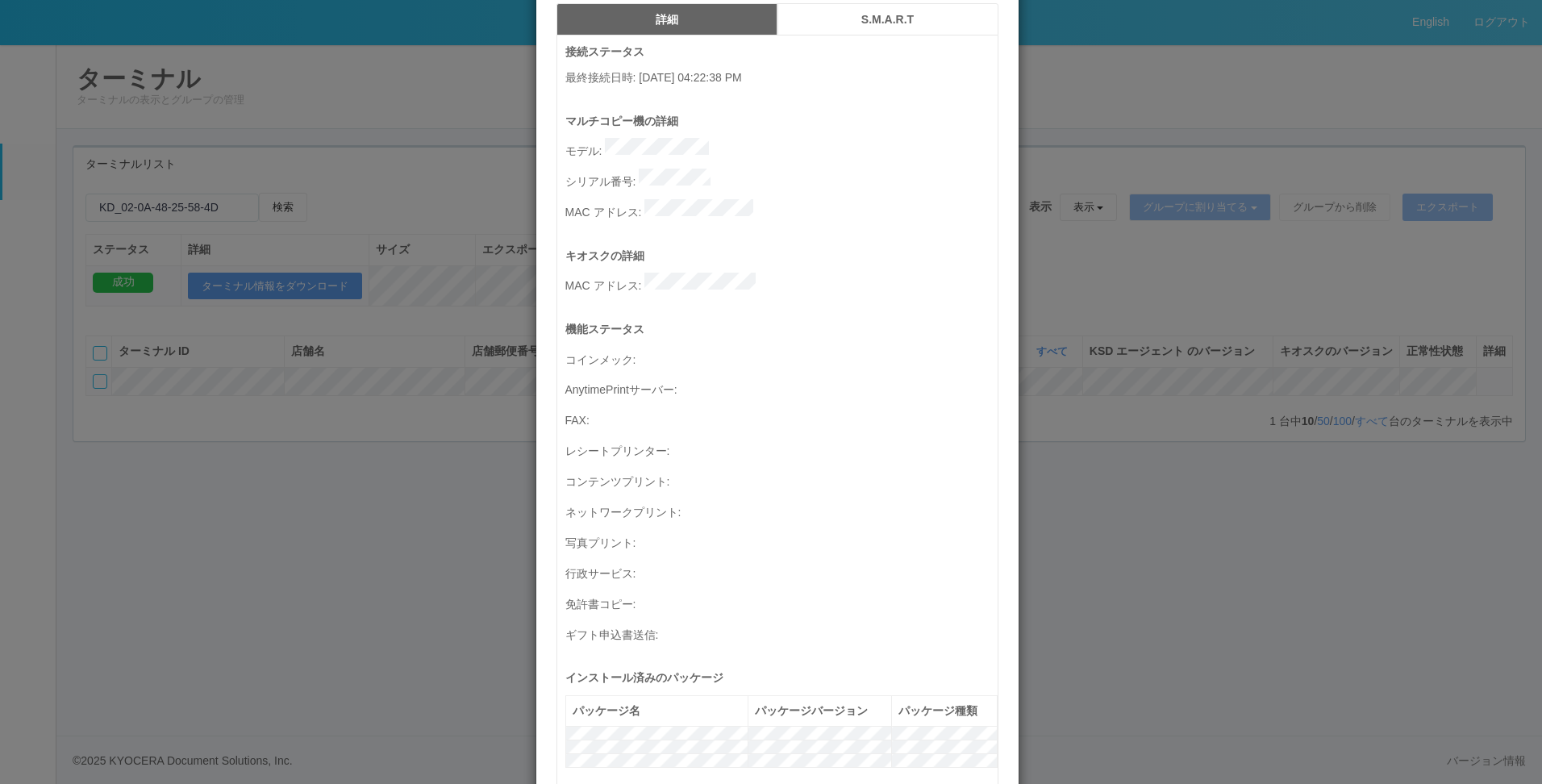
click at [904, 399] on div "機能ステータス コインメック : AnytimePrintサーバー : FAX : レシートプリンター : コンテンツプリント : ネットワークプリント : …" at bounding box center [781, 494] width 432 height 348
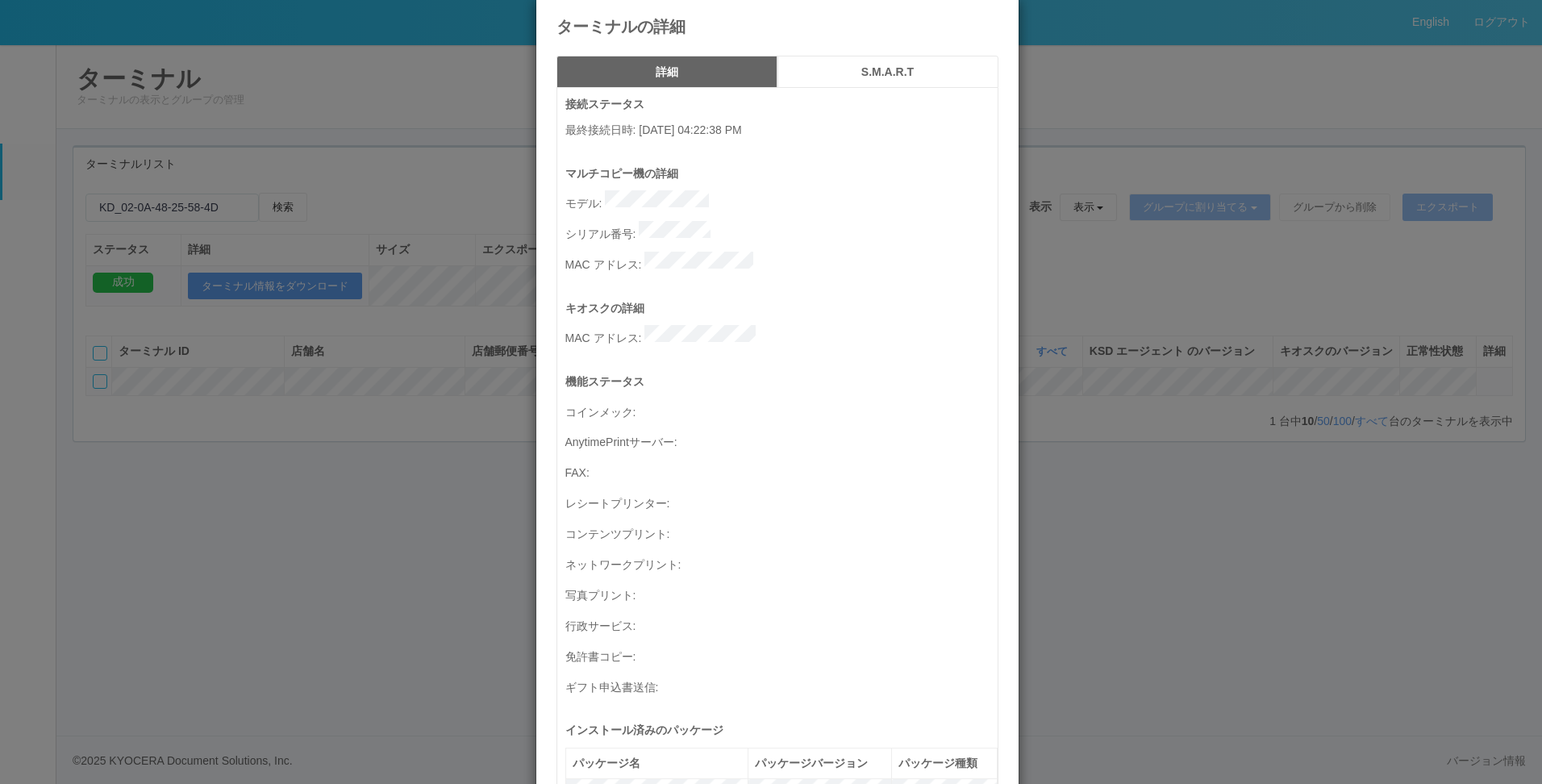
scroll to position [0, 0]
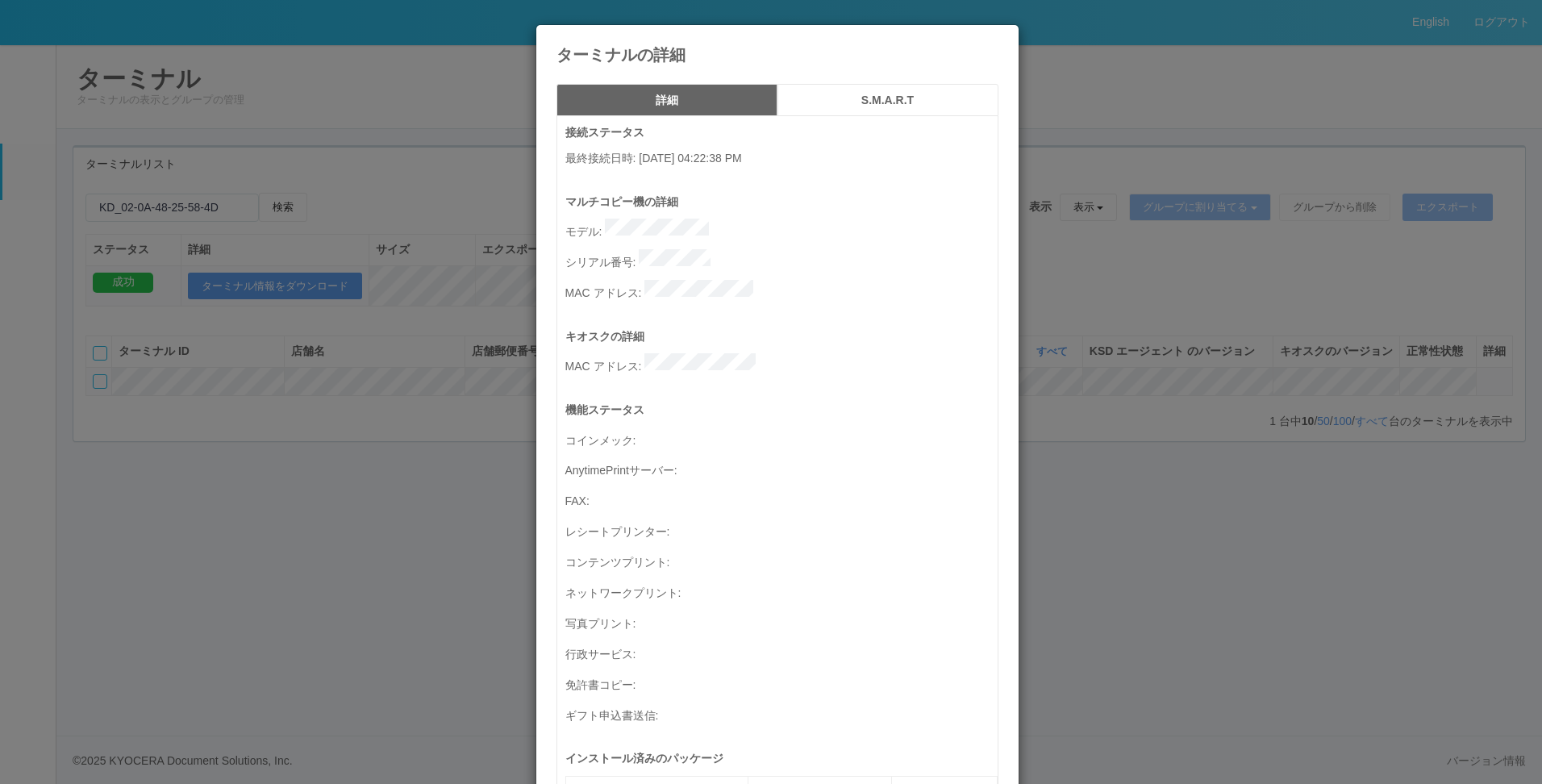
drag, startPoint x: 644, startPoint y: 160, endPoint x: 849, endPoint y: 165, distance: 205.1
click at [849, 165] on p "最終接続日時 : 09/05/2025 04:22:38 PM" at bounding box center [781, 158] width 432 height 17
drag, startPoint x: 849, startPoint y: 165, endPoint x: 983, endPoint y: 67, distance: 166.0
click at [999, 37] on icon at bounding box center [999, 37] width 0 height 0
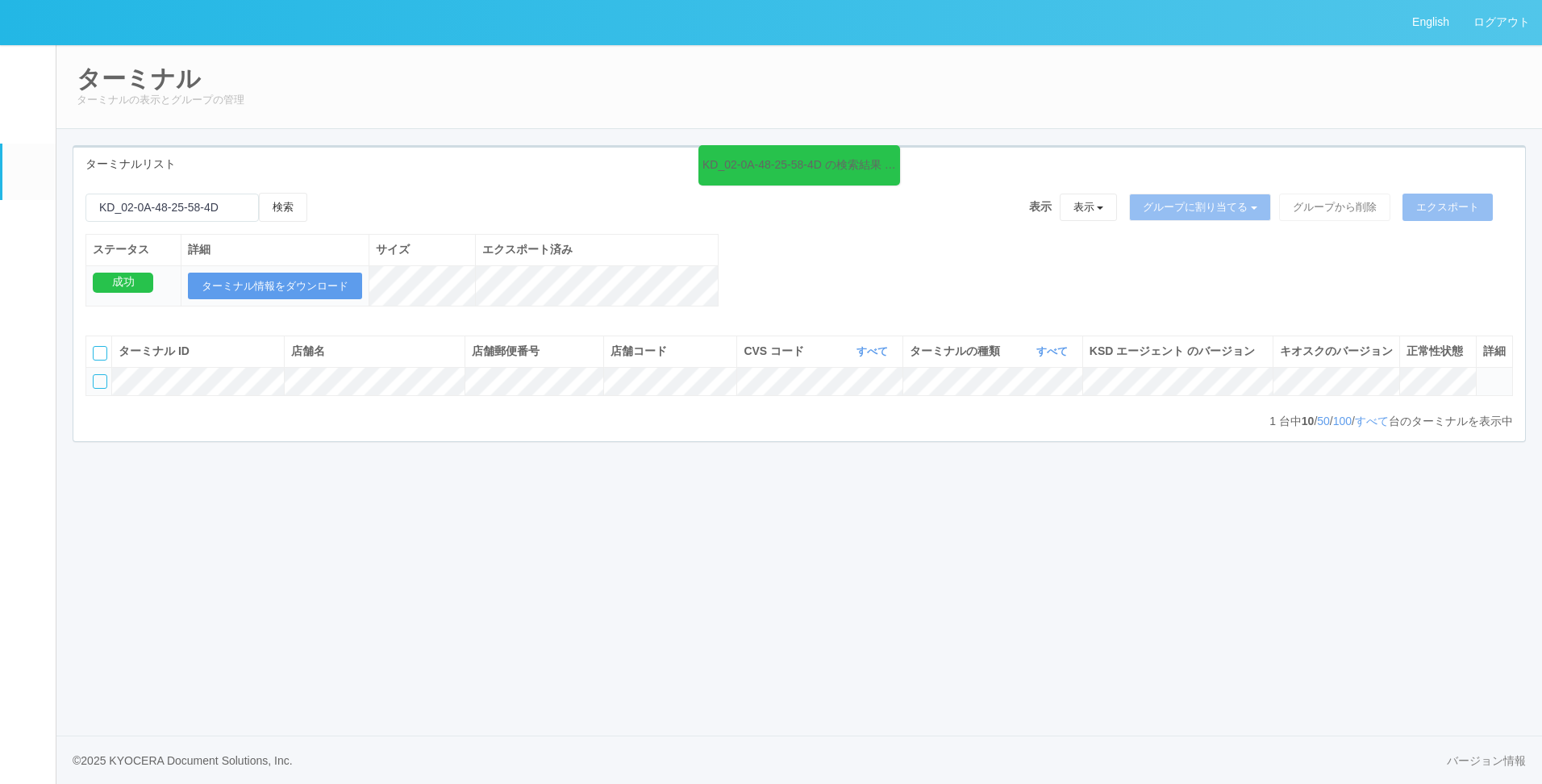
click at [1291, 628] on div "English ログアウト イベントログ ユーザー ターミナル パッケージ メンテナンス通知 クライアントリンク アラート設定 コンテンツプリント ドキュメン…" at bounding box center [771, 392] width 1542 height 784
click at [1483, 374] on icon at bounding box center [1483, 374] width 0 height 0
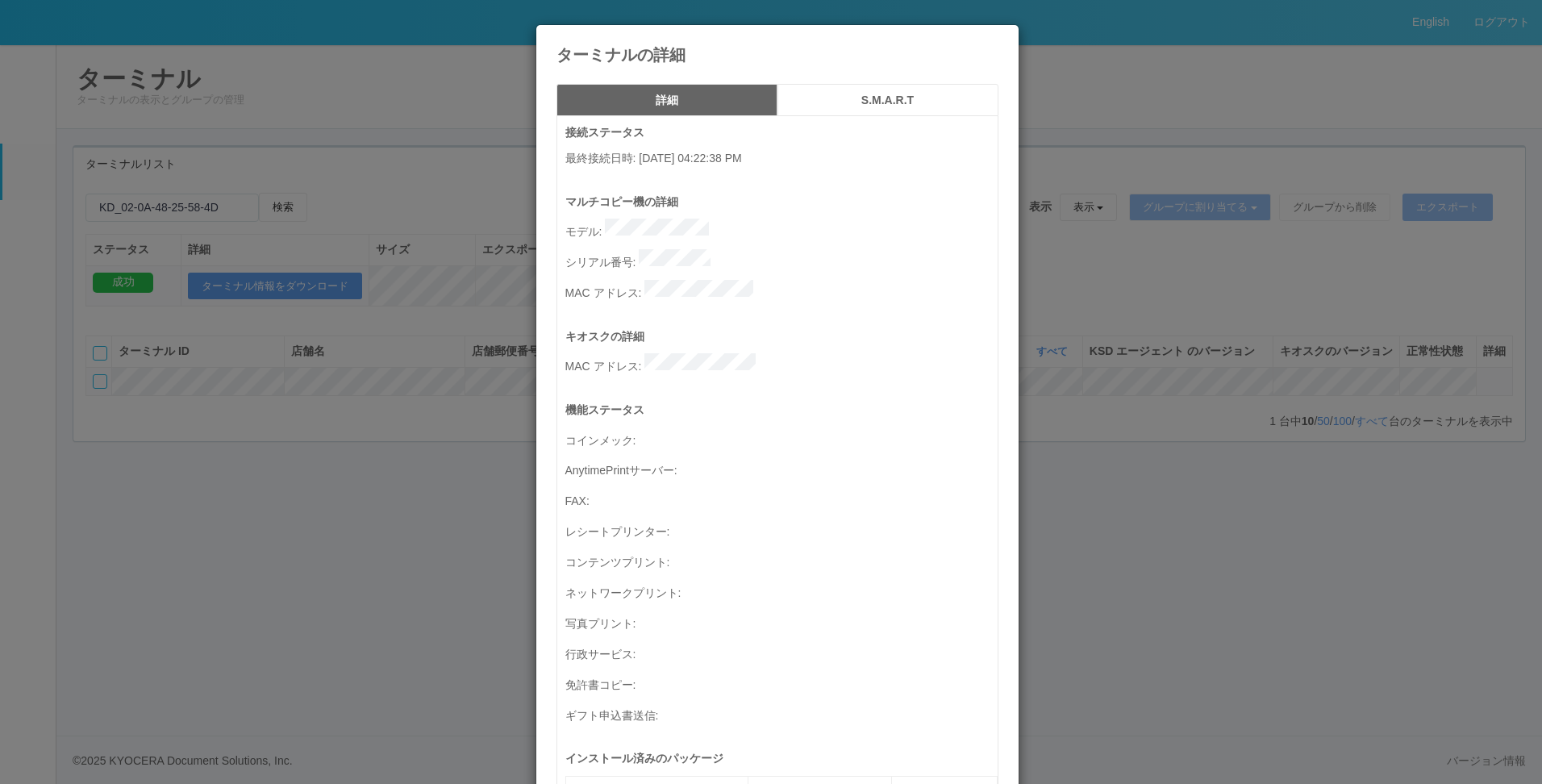
click at [696, 366] on div "キオスクの詳細 MAC アドレス :" at bounding box center [781, 365] width 432 height 74
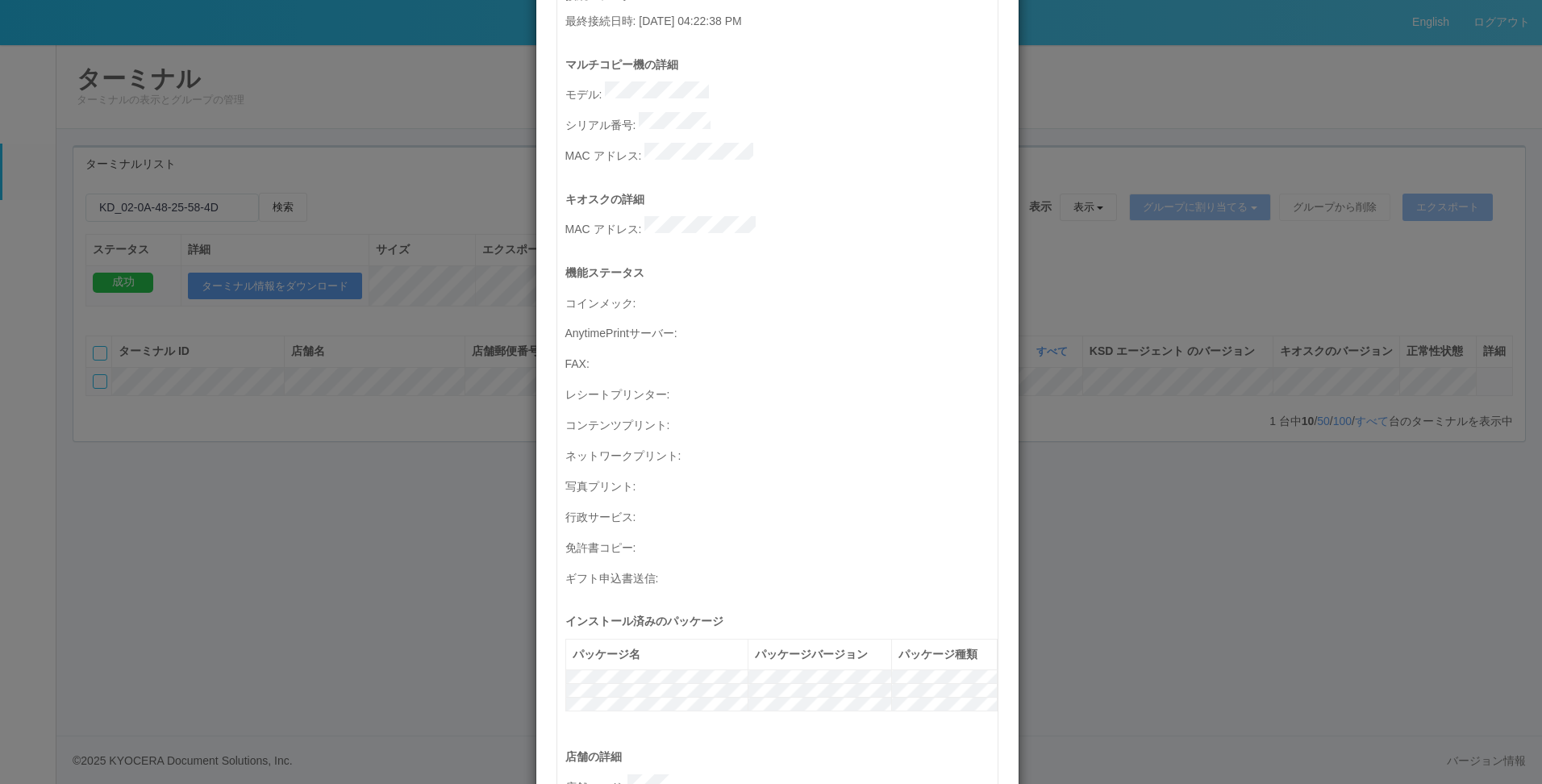
scroll to position [95, 0]
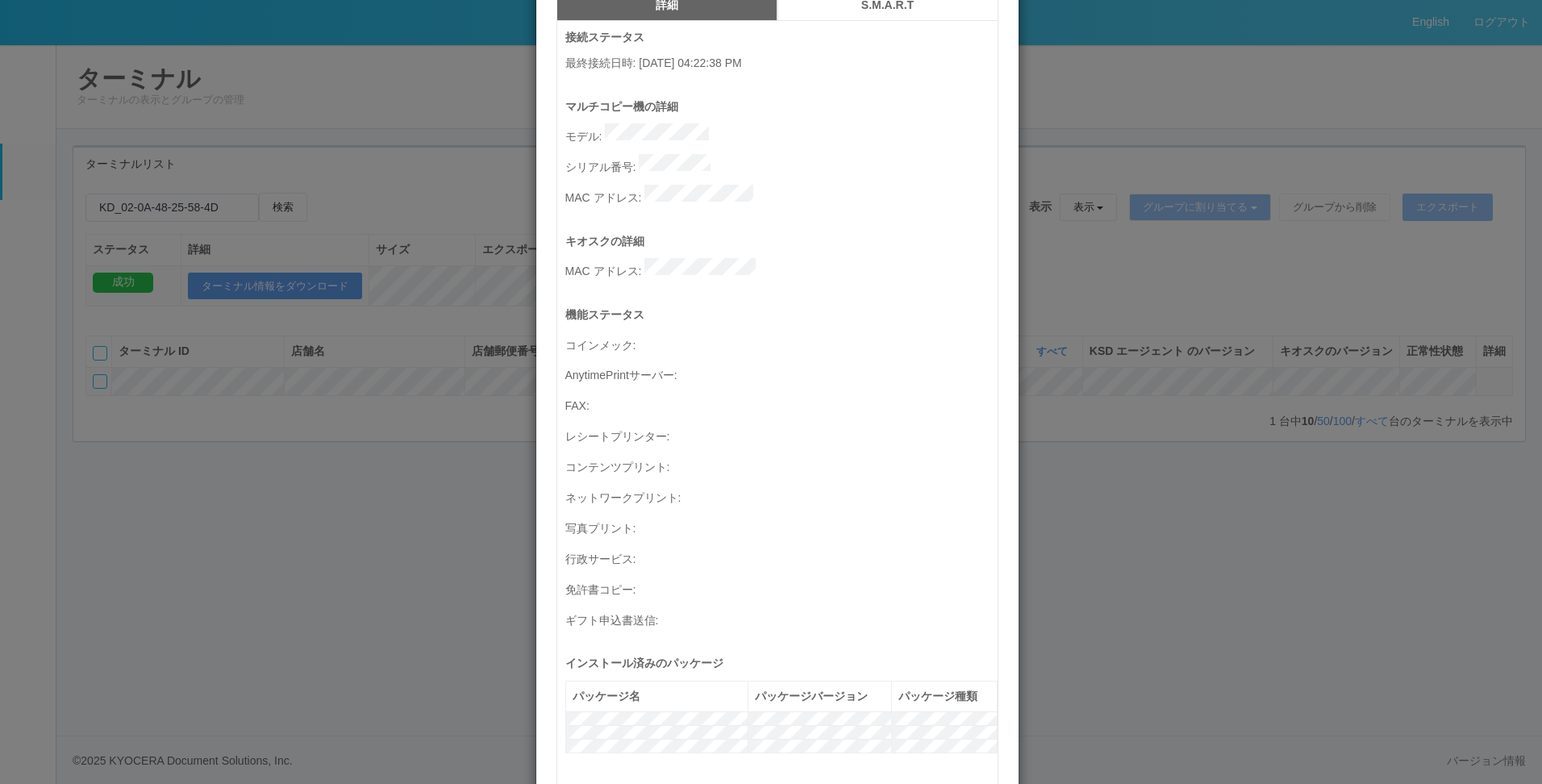
drag, startPoint x: 748, startPoint y: 631, endPoint x: 790, endPoint y: 548, distance: 93.0
click at [790, 608] on p "ギフト申込書送信 :" at bounding box center [781, 618] width 432 height 22
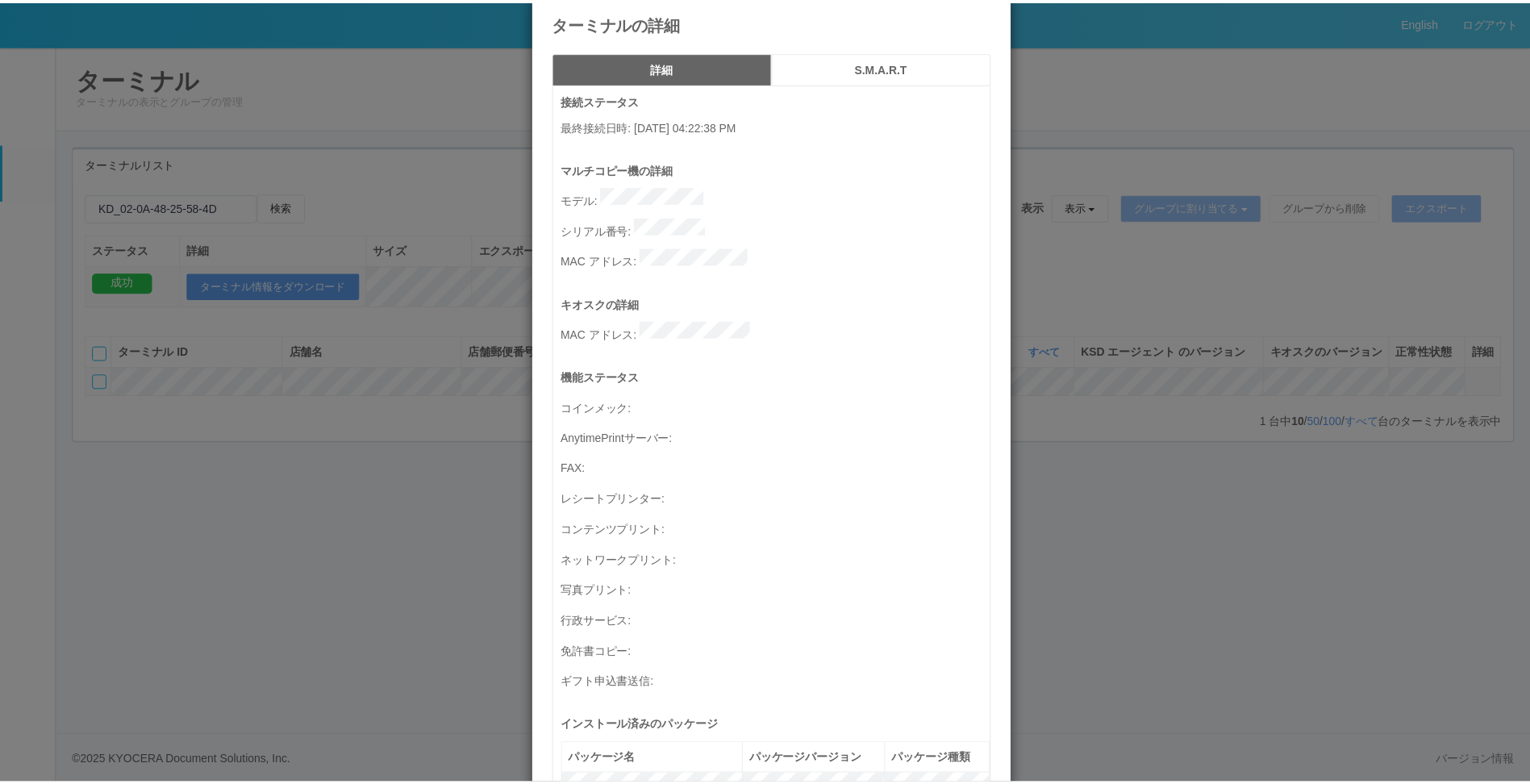
scroll to position [0, 0]
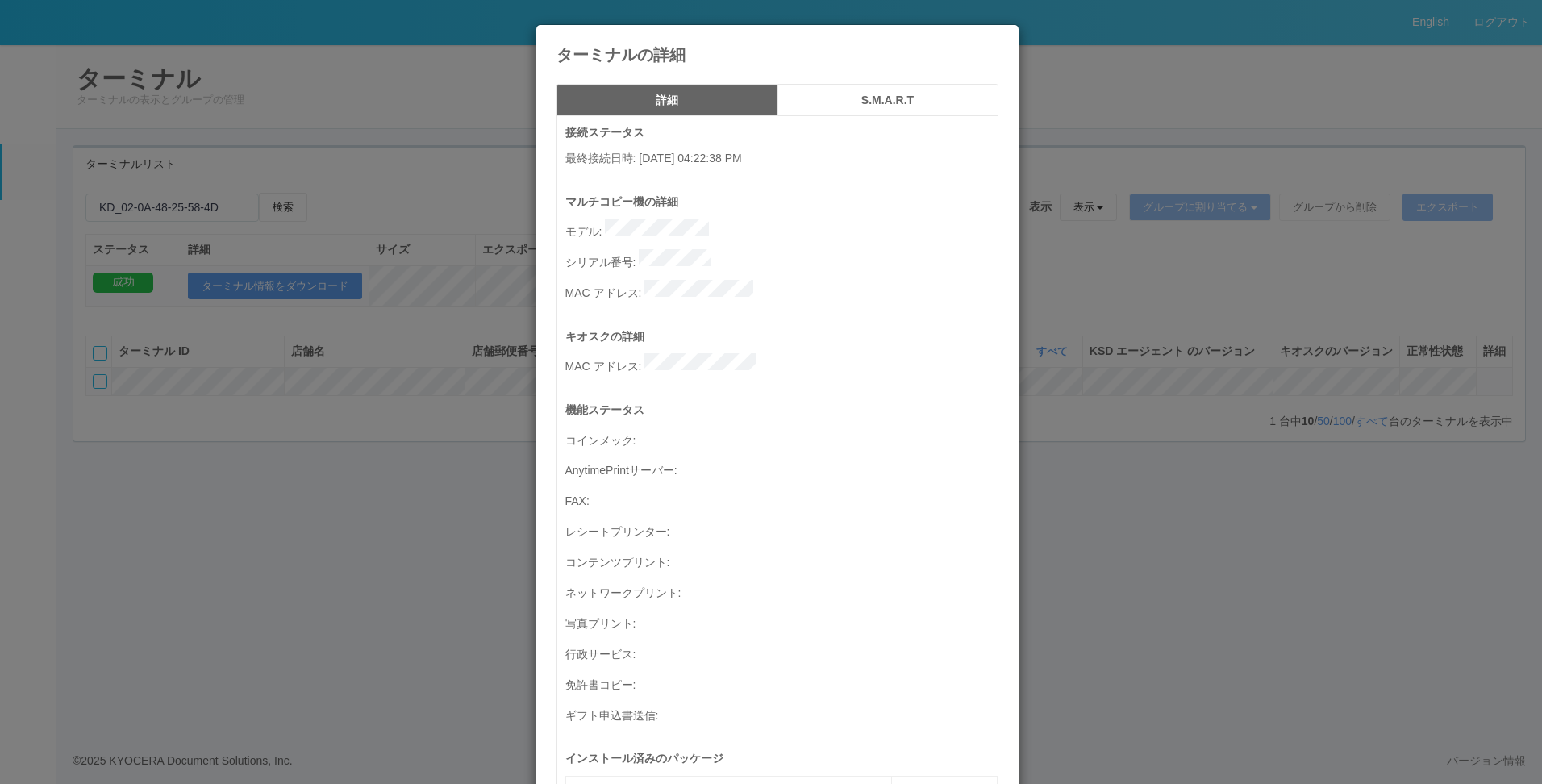
click at [860, 112] on button "S.M.A.R.T" at bounding box center [887, 100] width 221 height 32
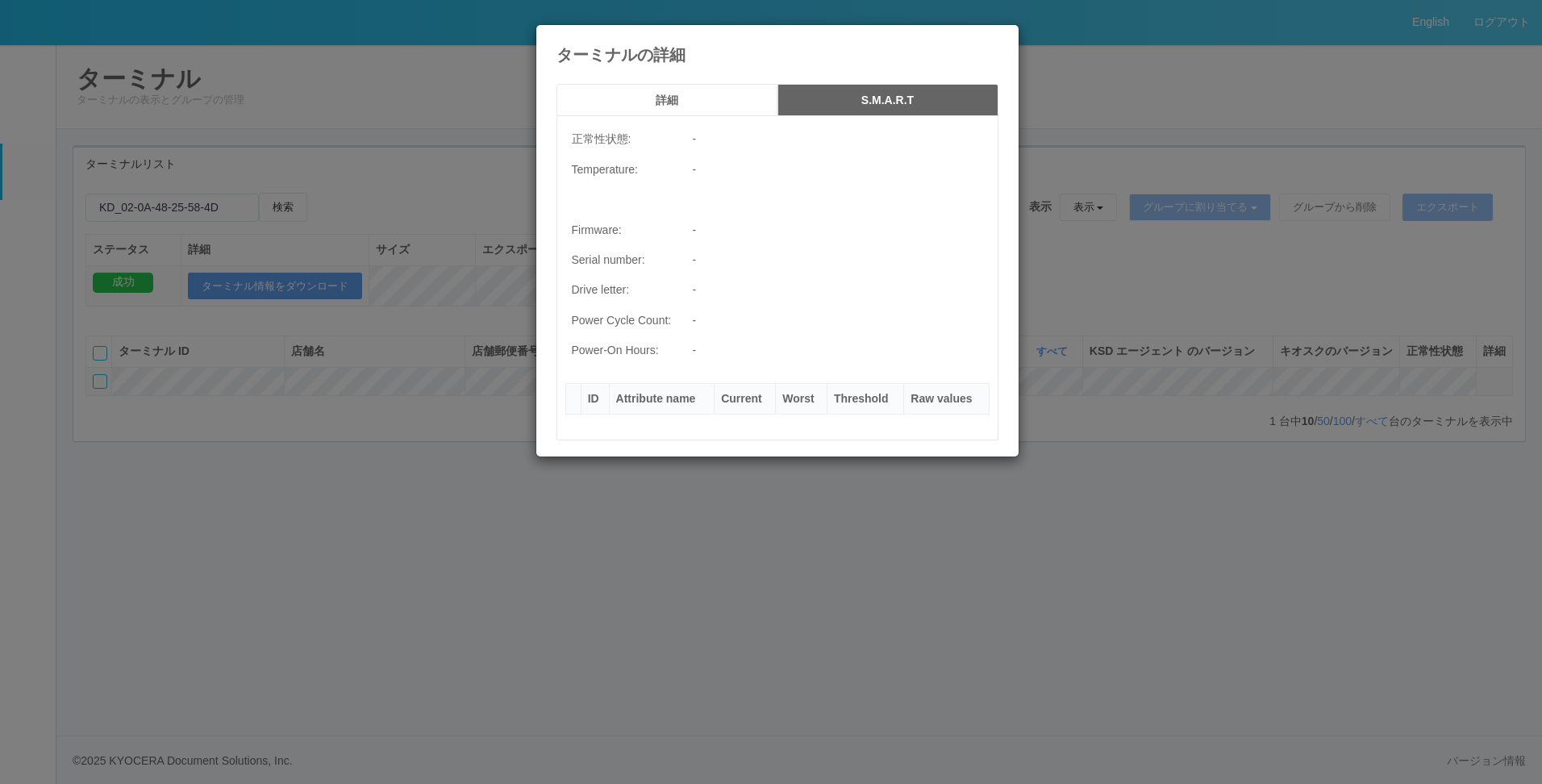
click at [629, 111] on button "詳細" at bounding box center [667, 100] width 221 height 32
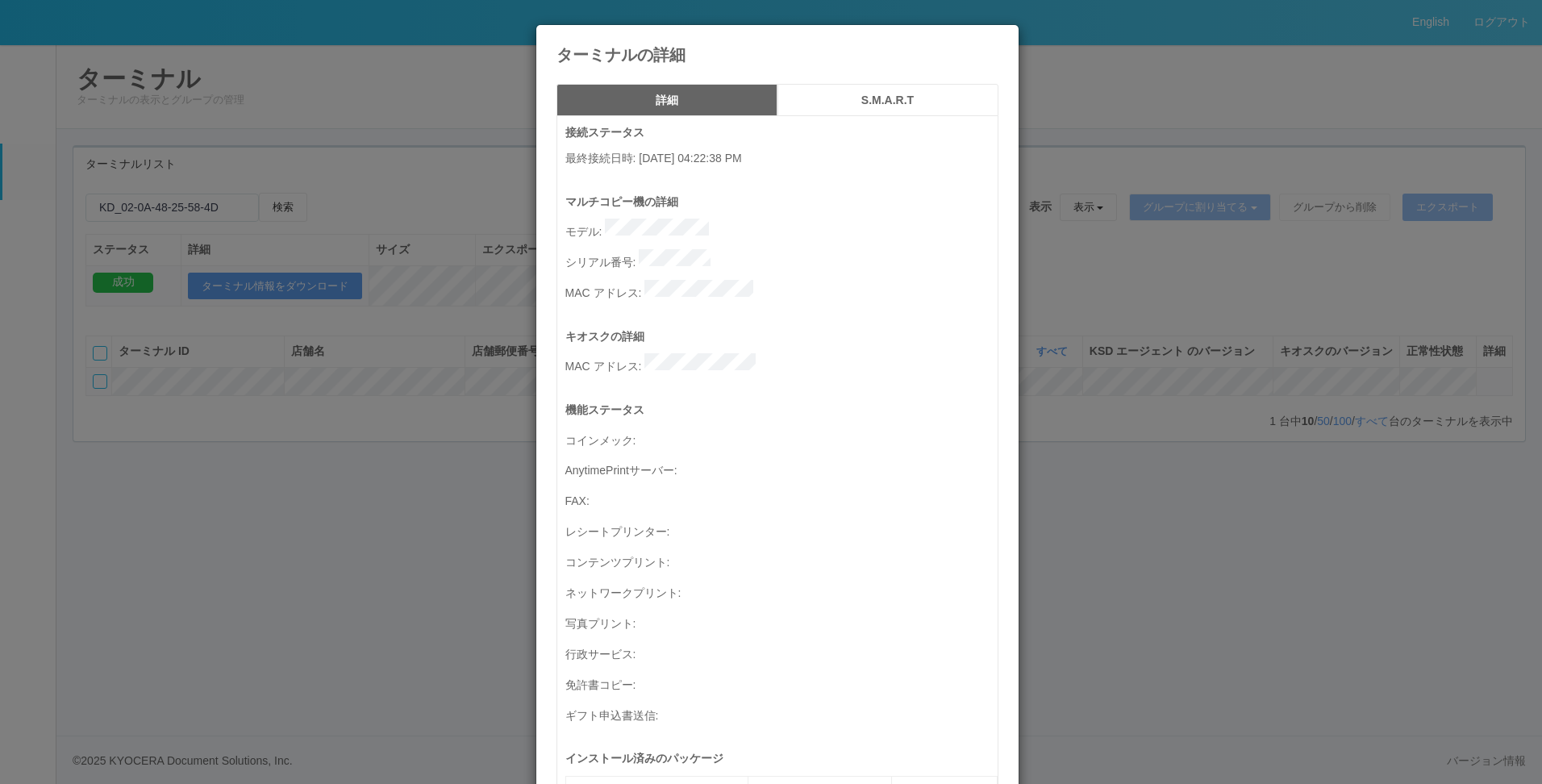
click at [999, 37] on icon at bounding box center [999, 37] width 0 height 0
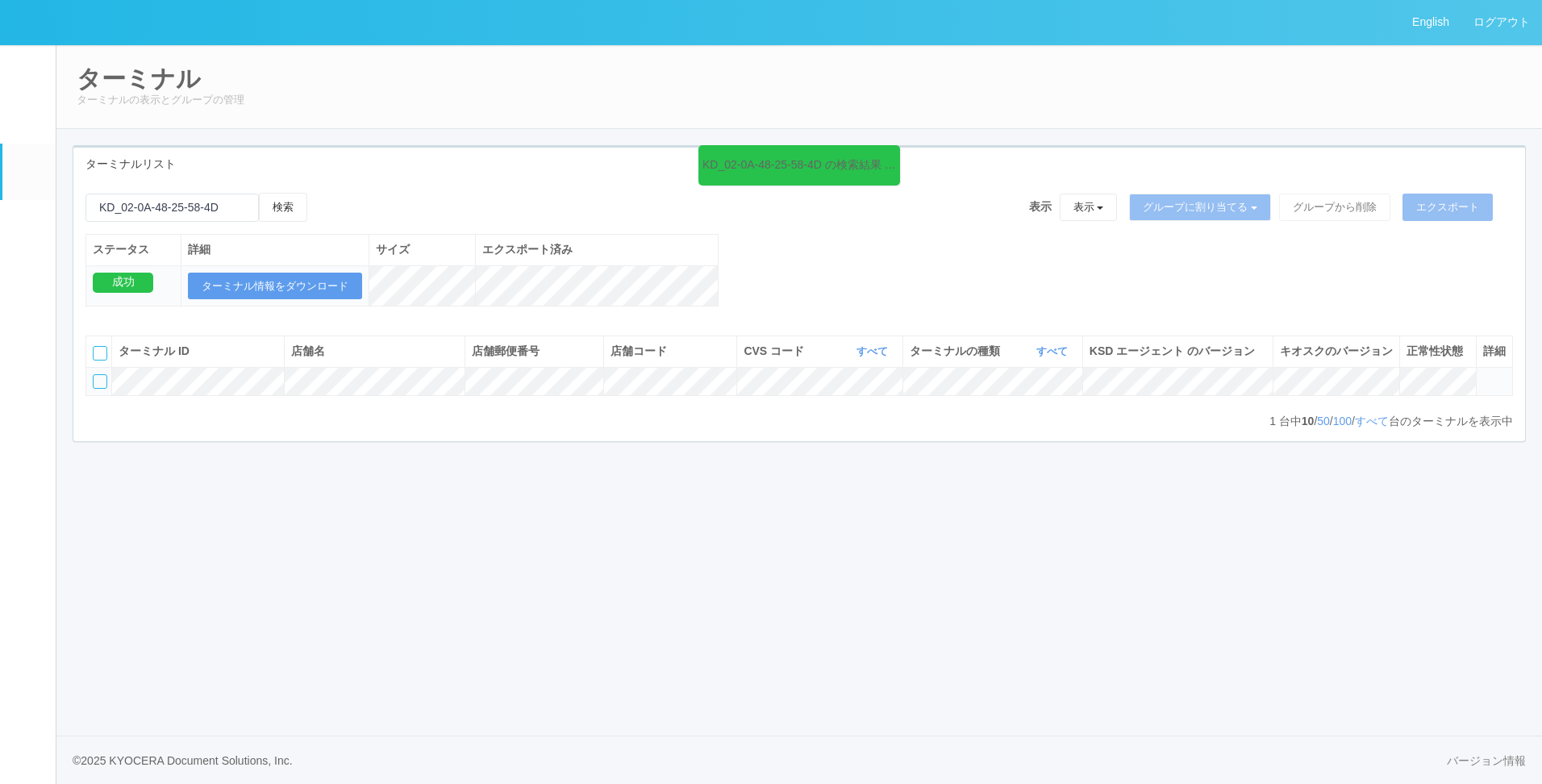
click at [28, 228] on em at bounding box center [28, 228] width 0 height 0
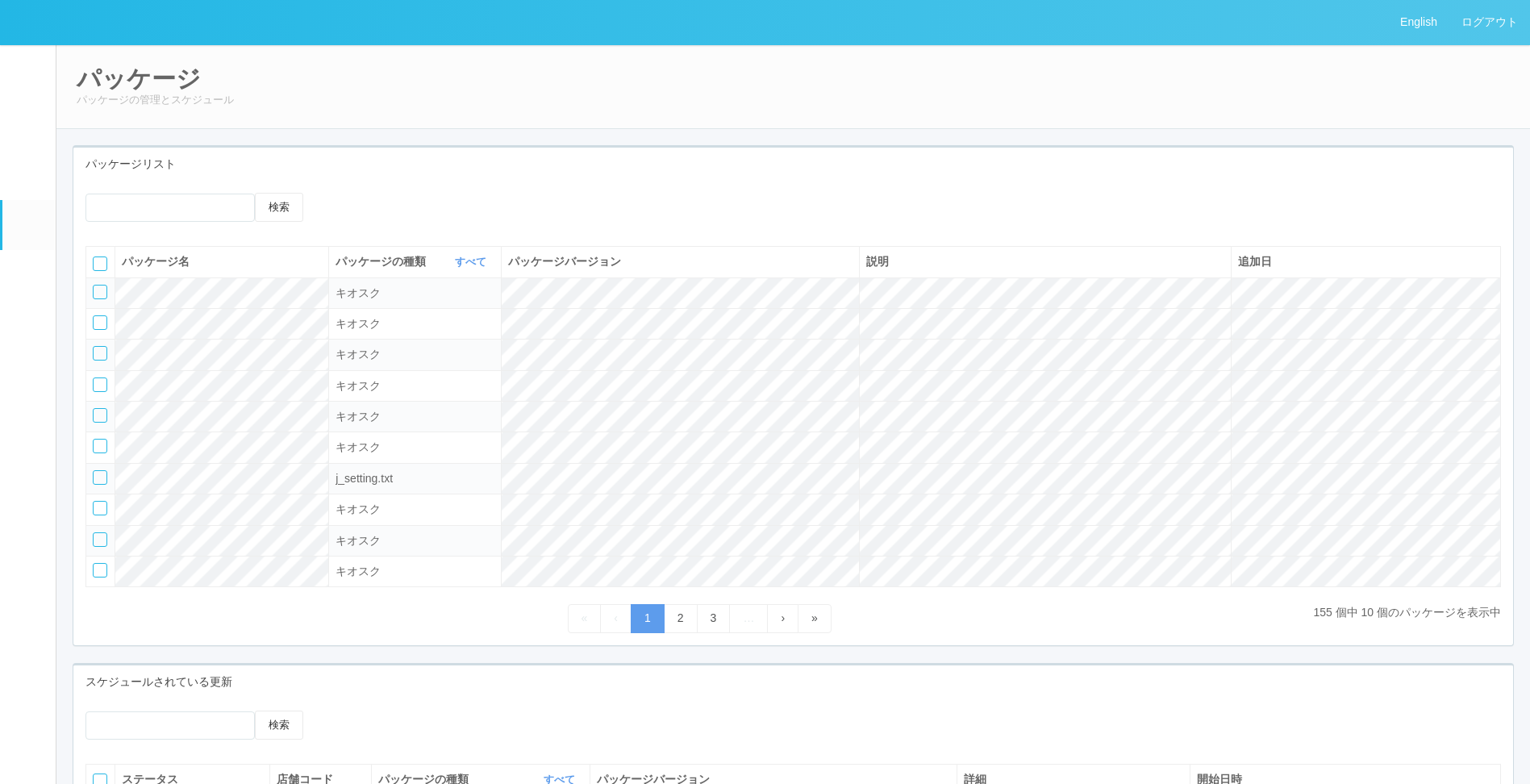
click at [34, 73] on link "イベントログ" at bounding box center [28, 69] width 53 height 49
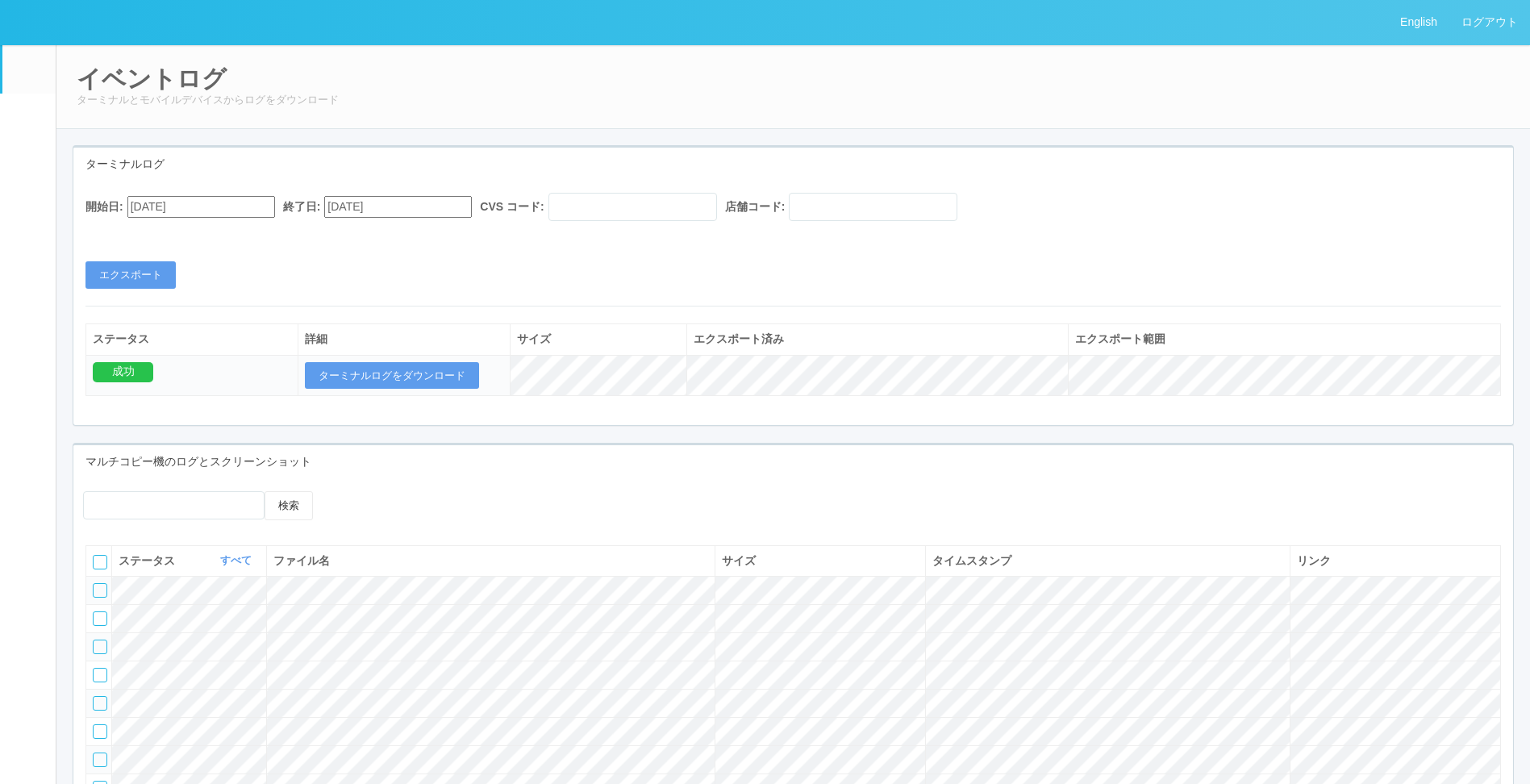
click at [381, 256] on div "開始日: 08/05/2025 終了日: 09/05/2025 CVS コード: 店舗コード: エクスポート" at bounding box center [793, 241] width 1440 height 96
drag, startPoint x: 358, startPoint y: 256, endPoint x: 348, endPoint y: 248, distance: 12.8
click at [358, 258] on div "開始日: 08/05/2025 終了日: 09/05/2025 CVS コード: 店舗コード: エクスポート" at bounding box center [793, 241] width 1440 height 96
click at [28, 122] on em at bounding box center [28, 122] width 0 height 0
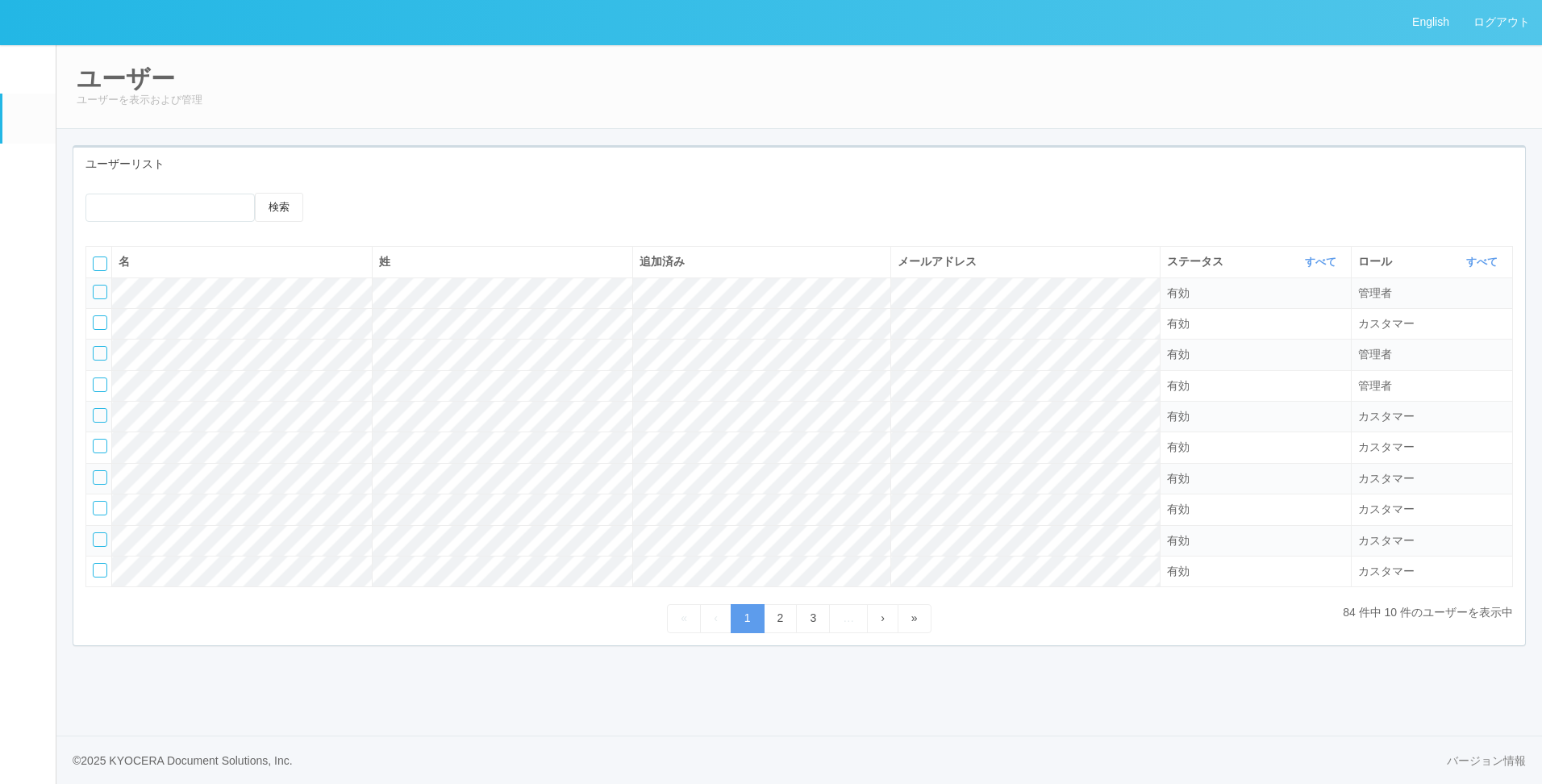
click at [552, 685] on div "English ログアウト イベントログ ユーザー ターミナル パッケージ メンテナンス通知 クライアントリンク アラート設定 コンテンツプリント ドキュメン…" at bounding box center [771, 392] width 1542 height 784
click at [13, 189] on link "ターミナル" at bounding box center [28, 172] width 53 height 57
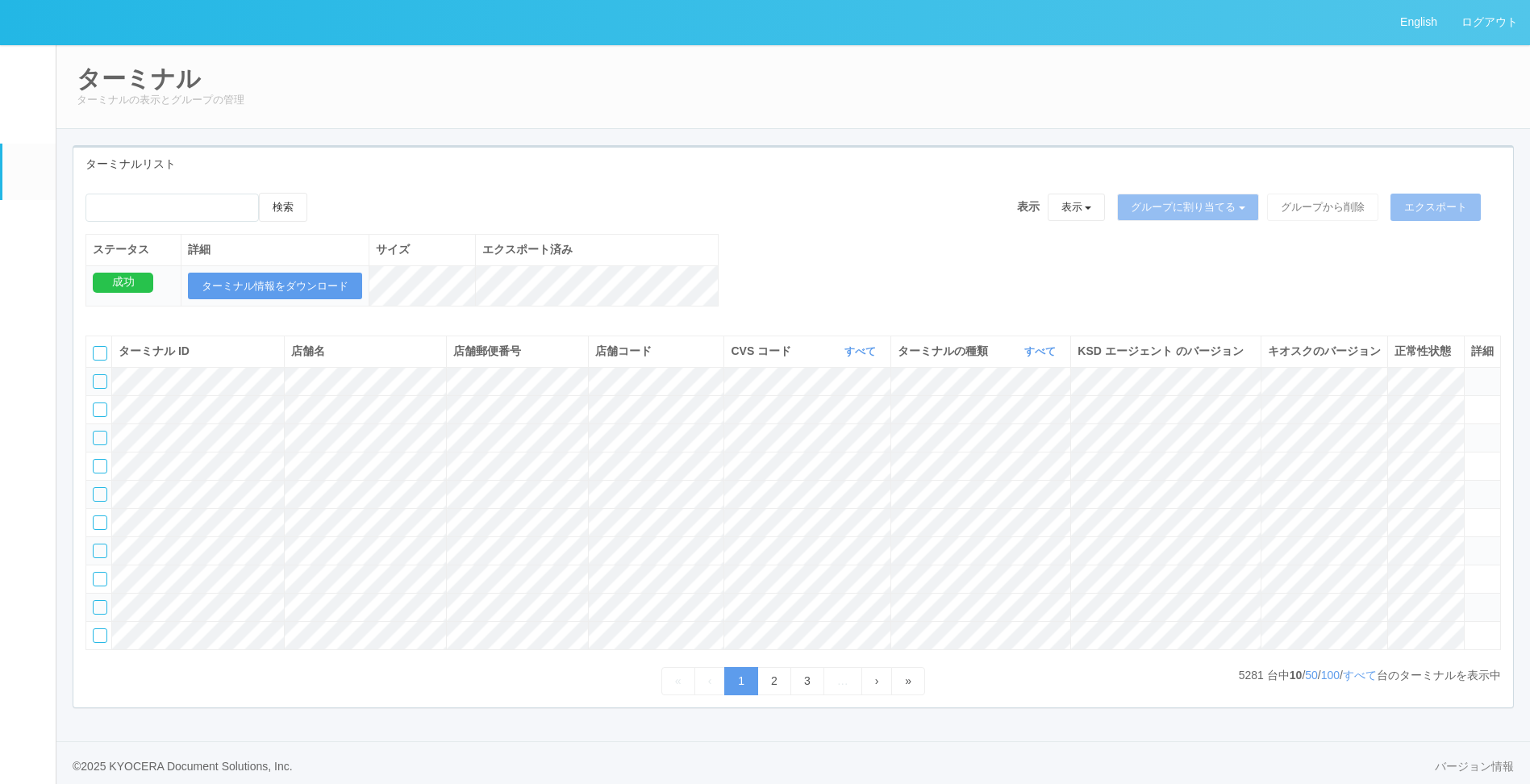
click at [28, 228] on em at bounding box center [28, 228] width 0 height 0
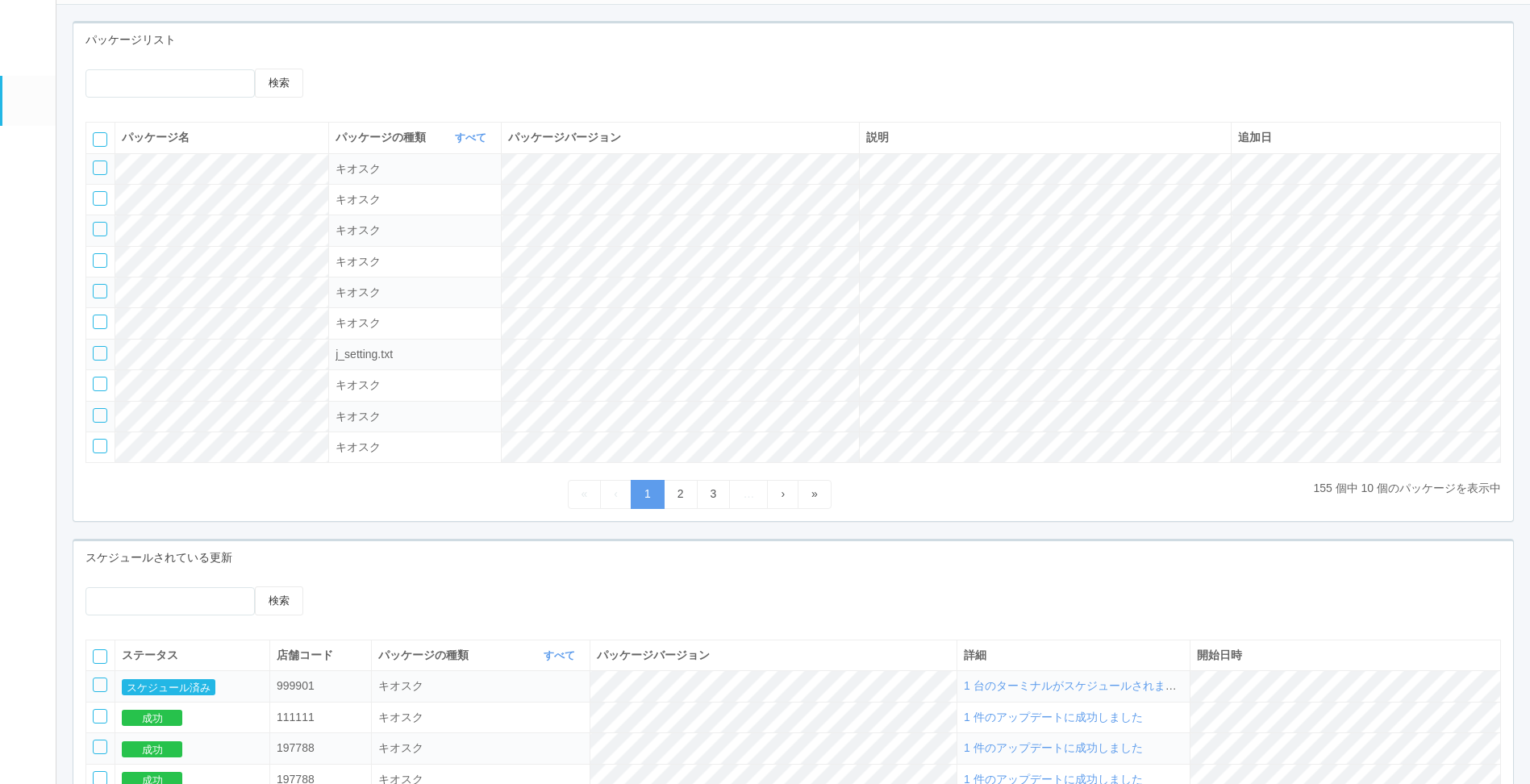
scroll to position [162, 0]
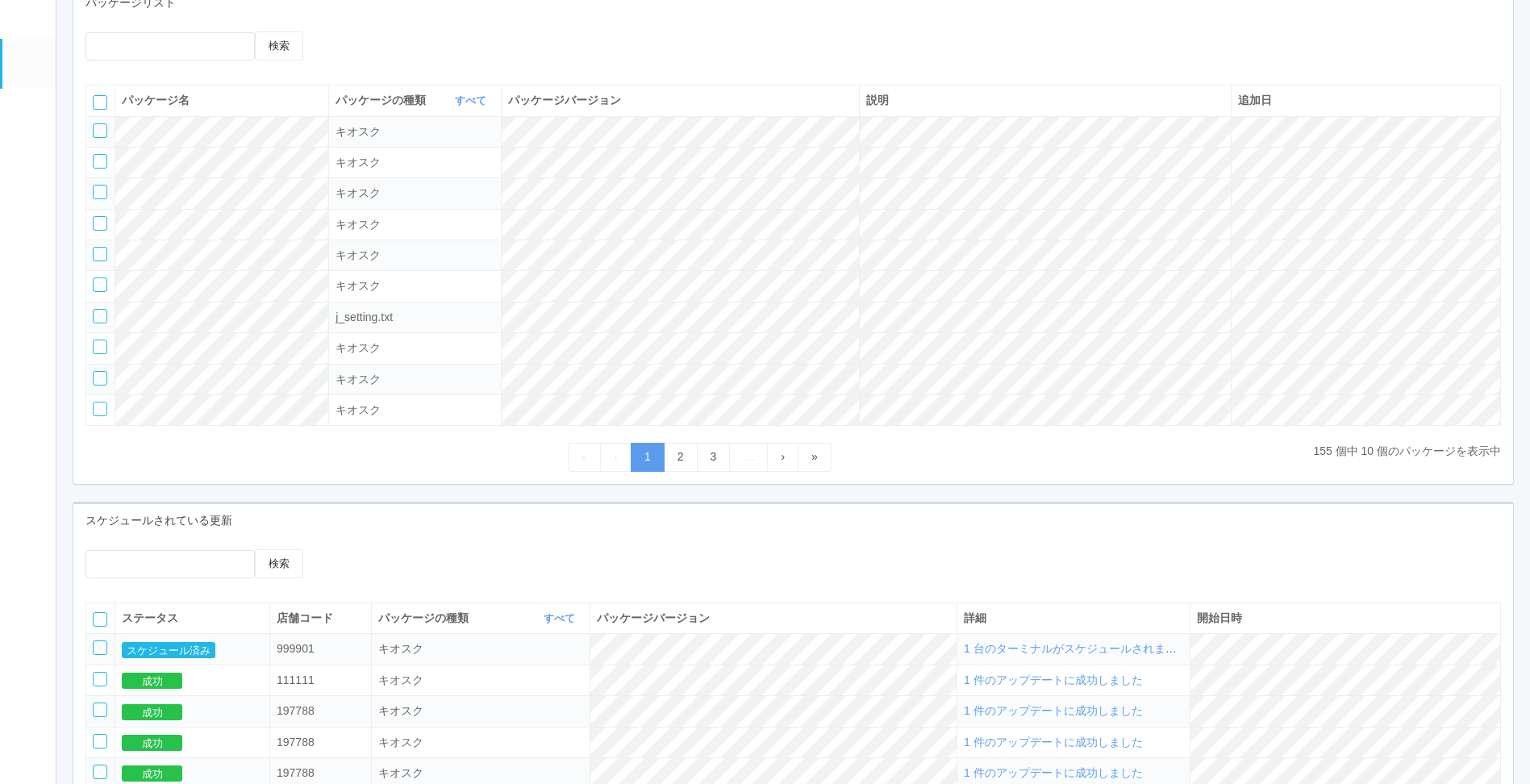
click at [1152, 655] on span "1 台のターミナルがスケジュールされました" at bounding box center [1075, 648] width 224 height 13
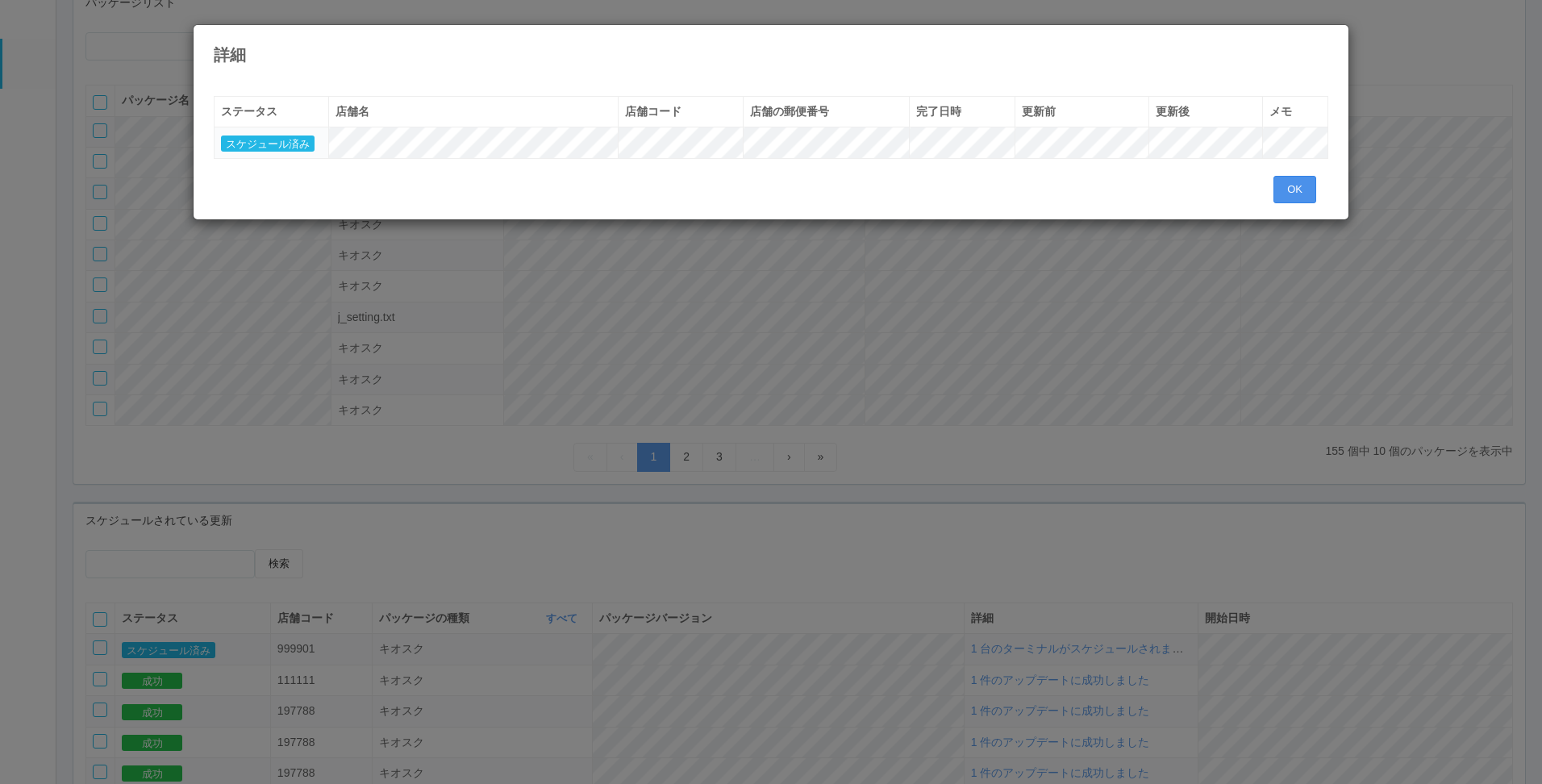
click at [1286, 191] on button "OK" at bounding box center [1295, 189] width 43 height 27
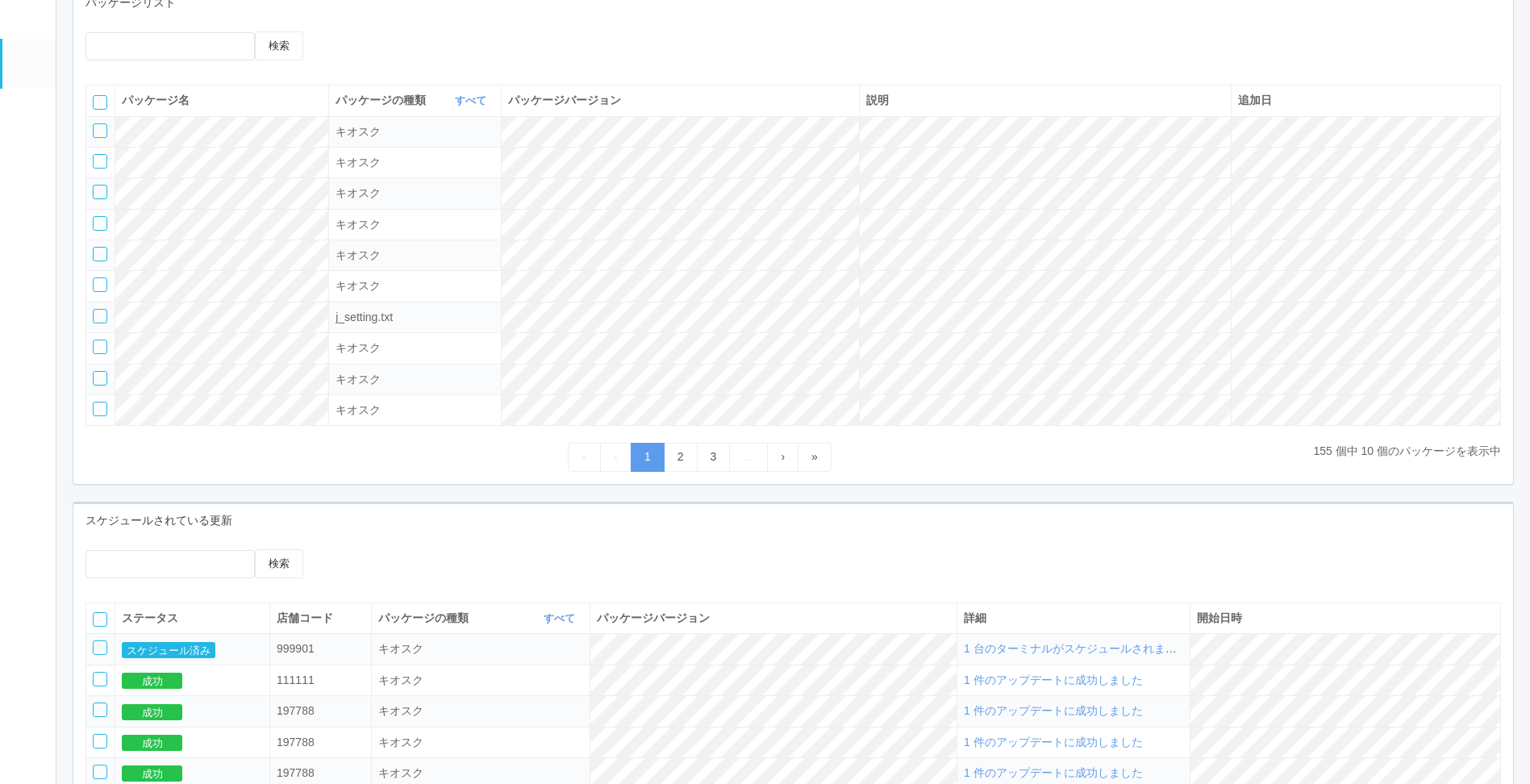
click at [831, 571] on div "検索" at bounding box center [793, 569] width 1440 height 41
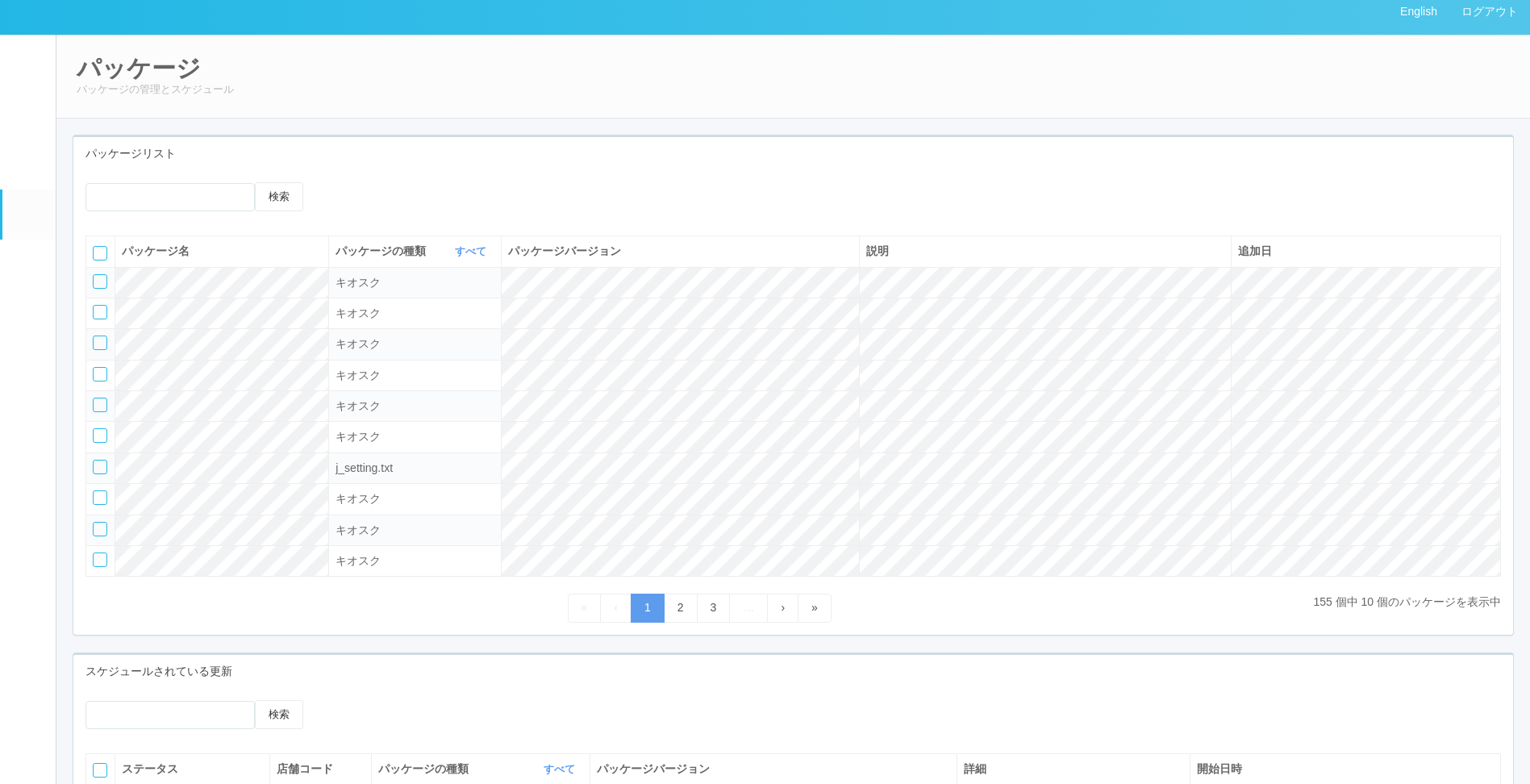
scroll to position [0, 0]
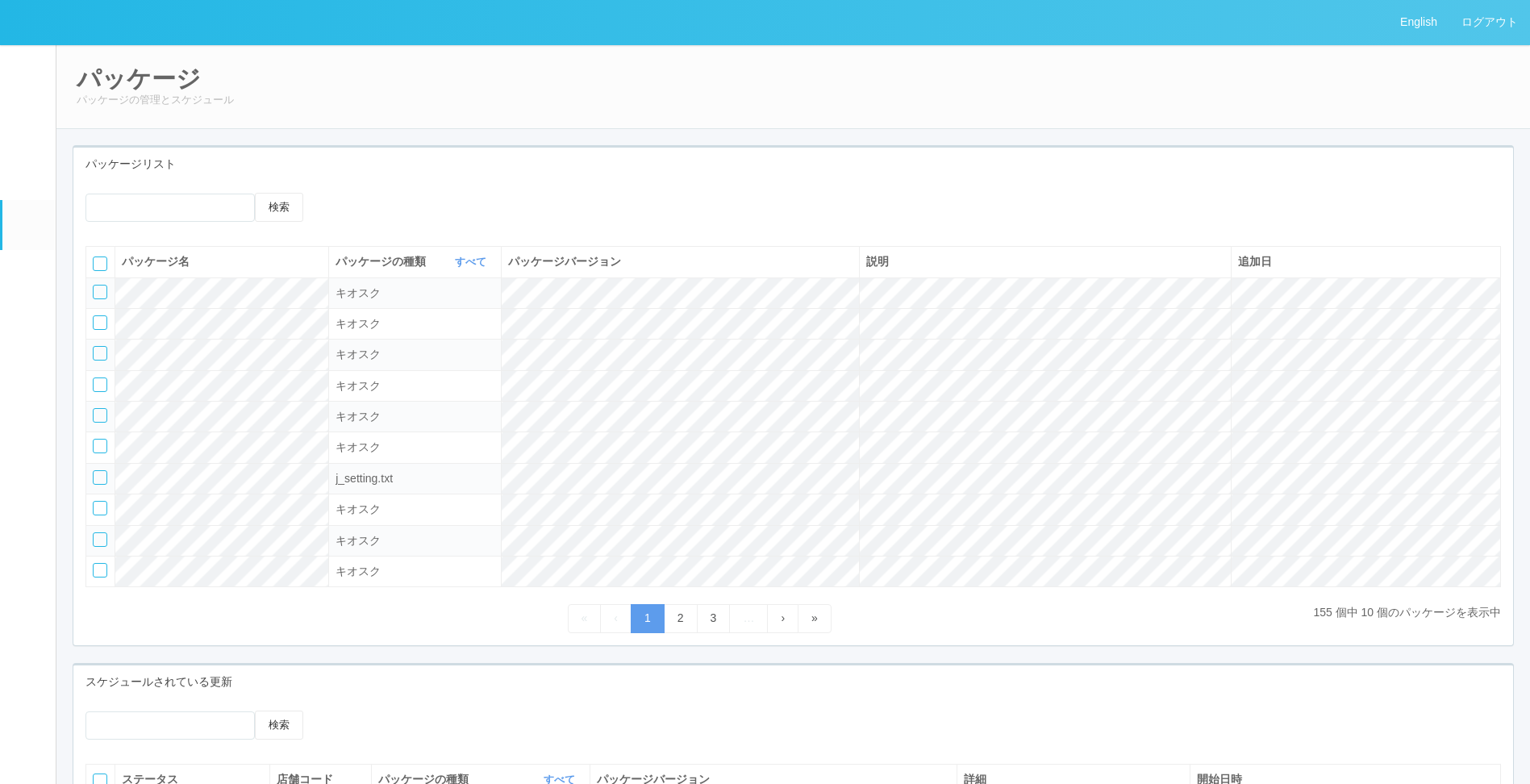
click at [35, 279] on link "メンテナンス通知" at bounding box center [28, 274] width 53 height 49
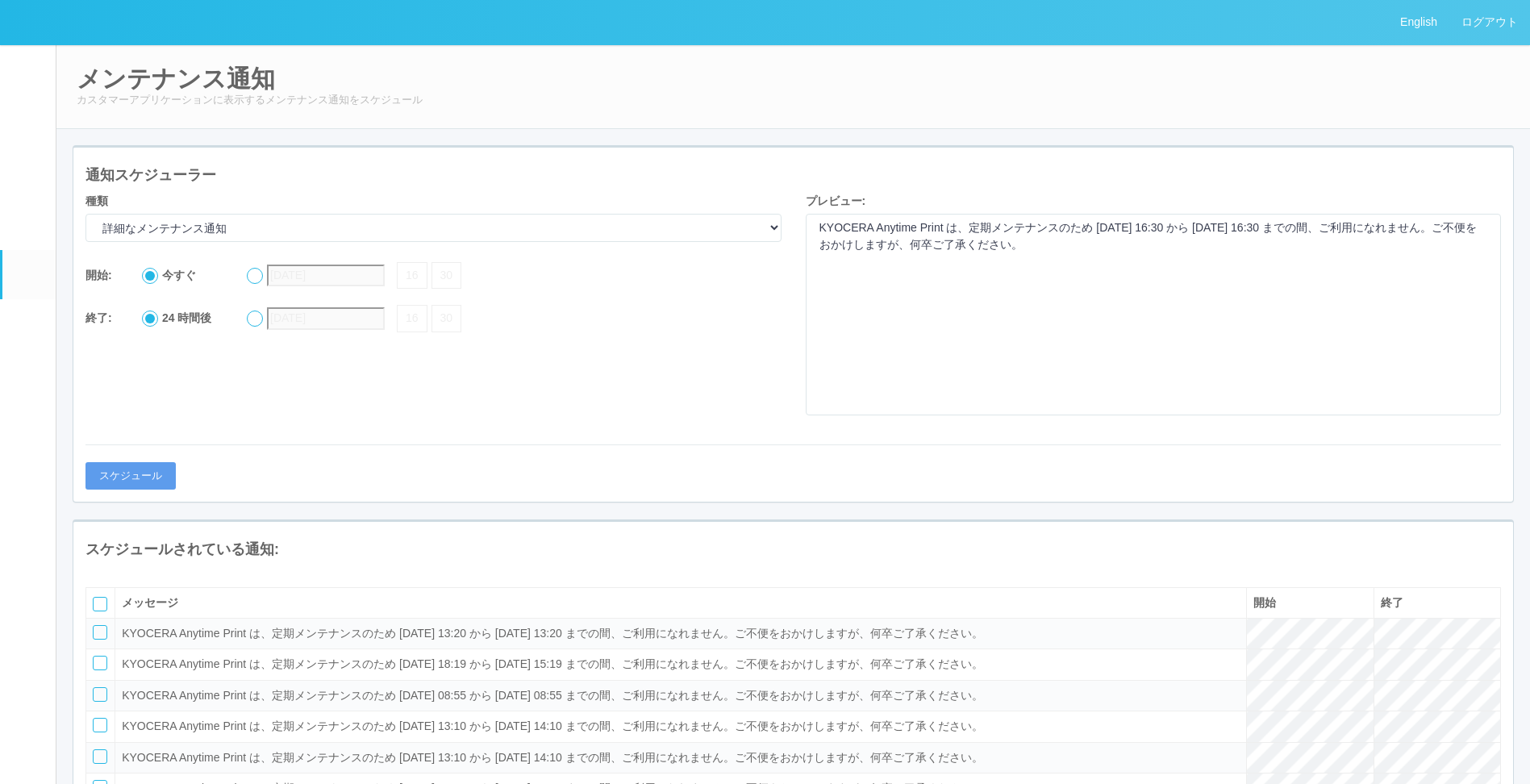
click at [28, 228] on em at bounding box center [28, 228] width 0 height 0
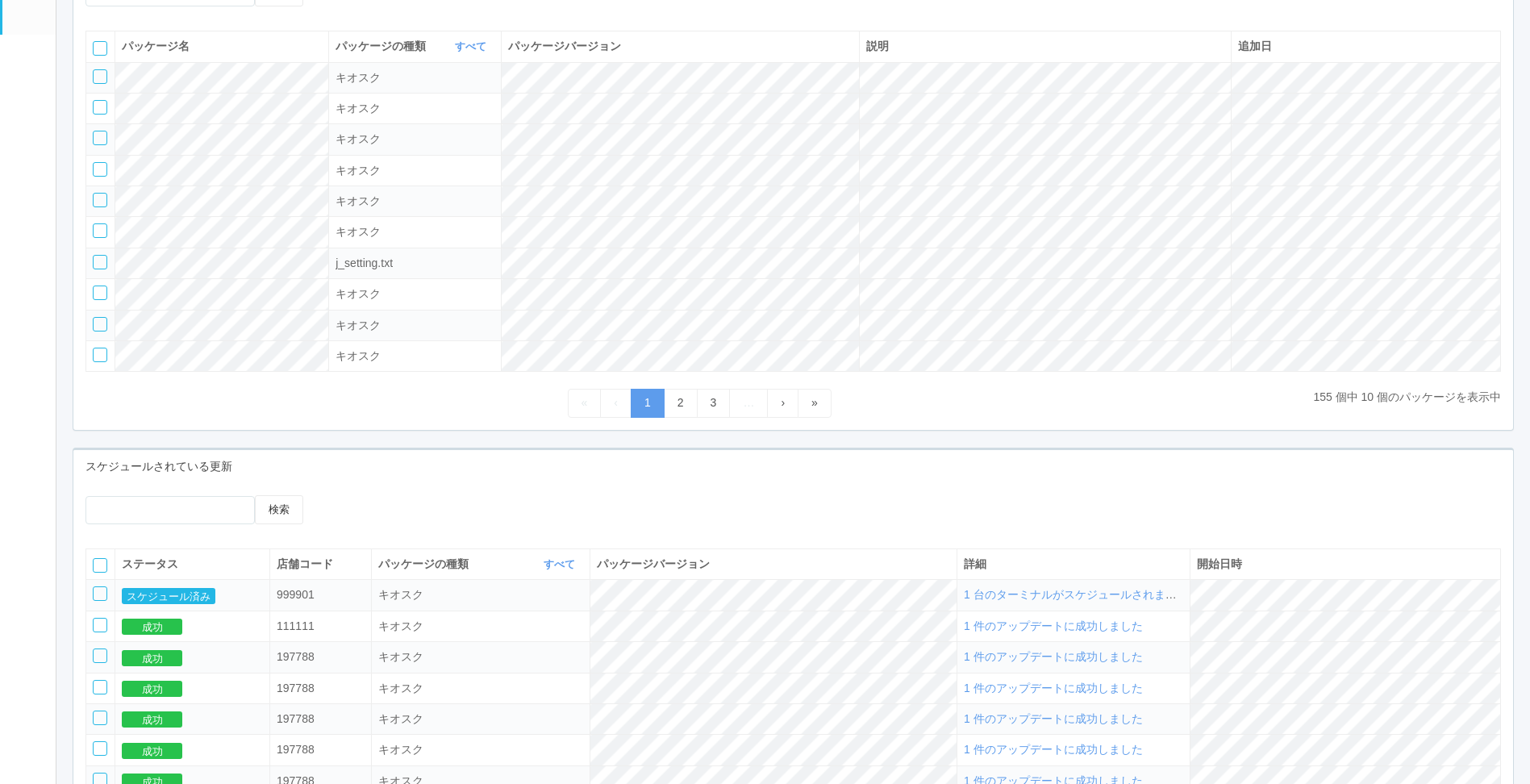
scroll to position [242, 0]
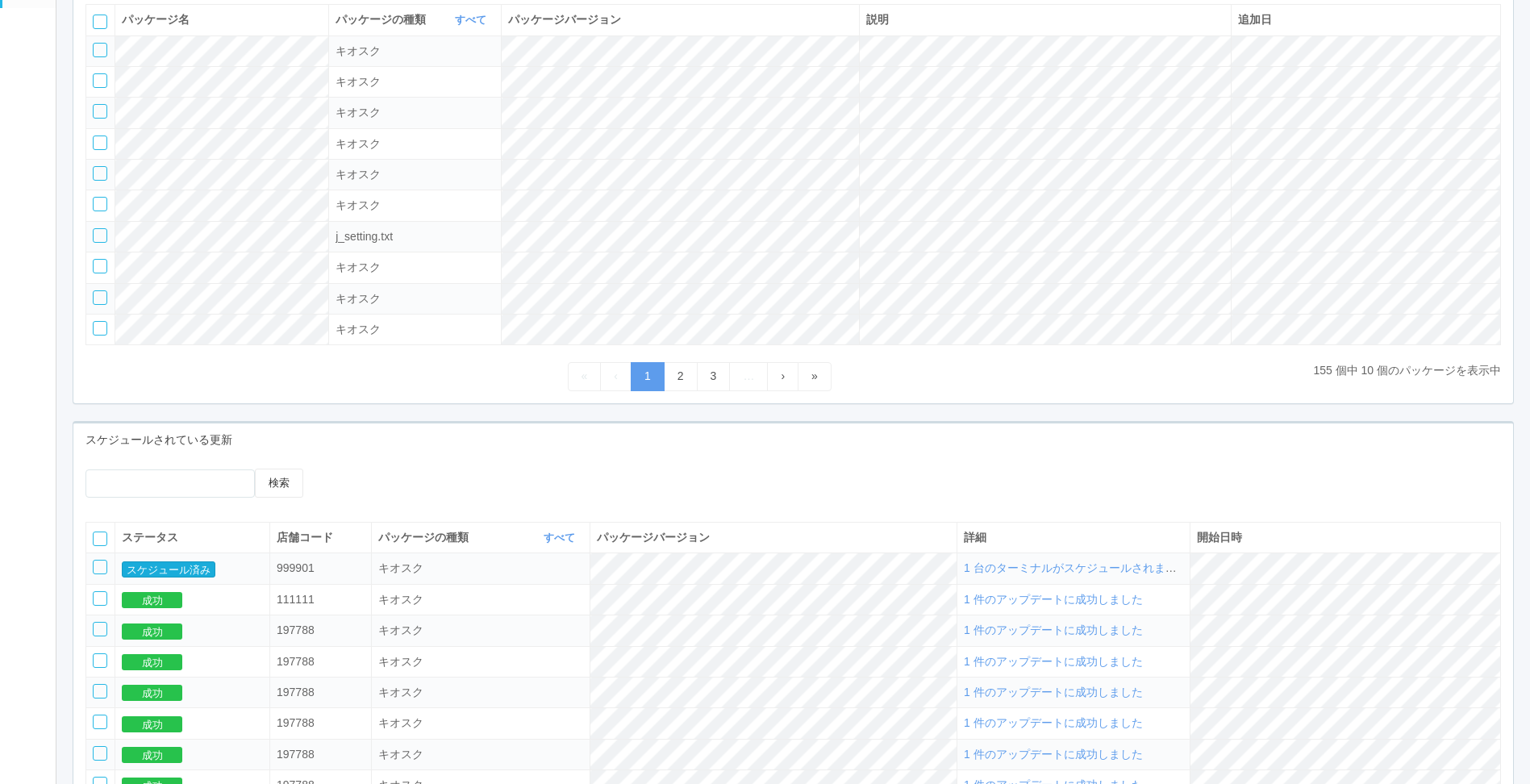
click at [201, 574] on button "スケジュール済み" at bounding box center [168, 569] width 93 height 16
click at [1161, 574] on span "1 台のターミナルがスケジュールされました" at bounding box center [1075, 567] width 224 height 13
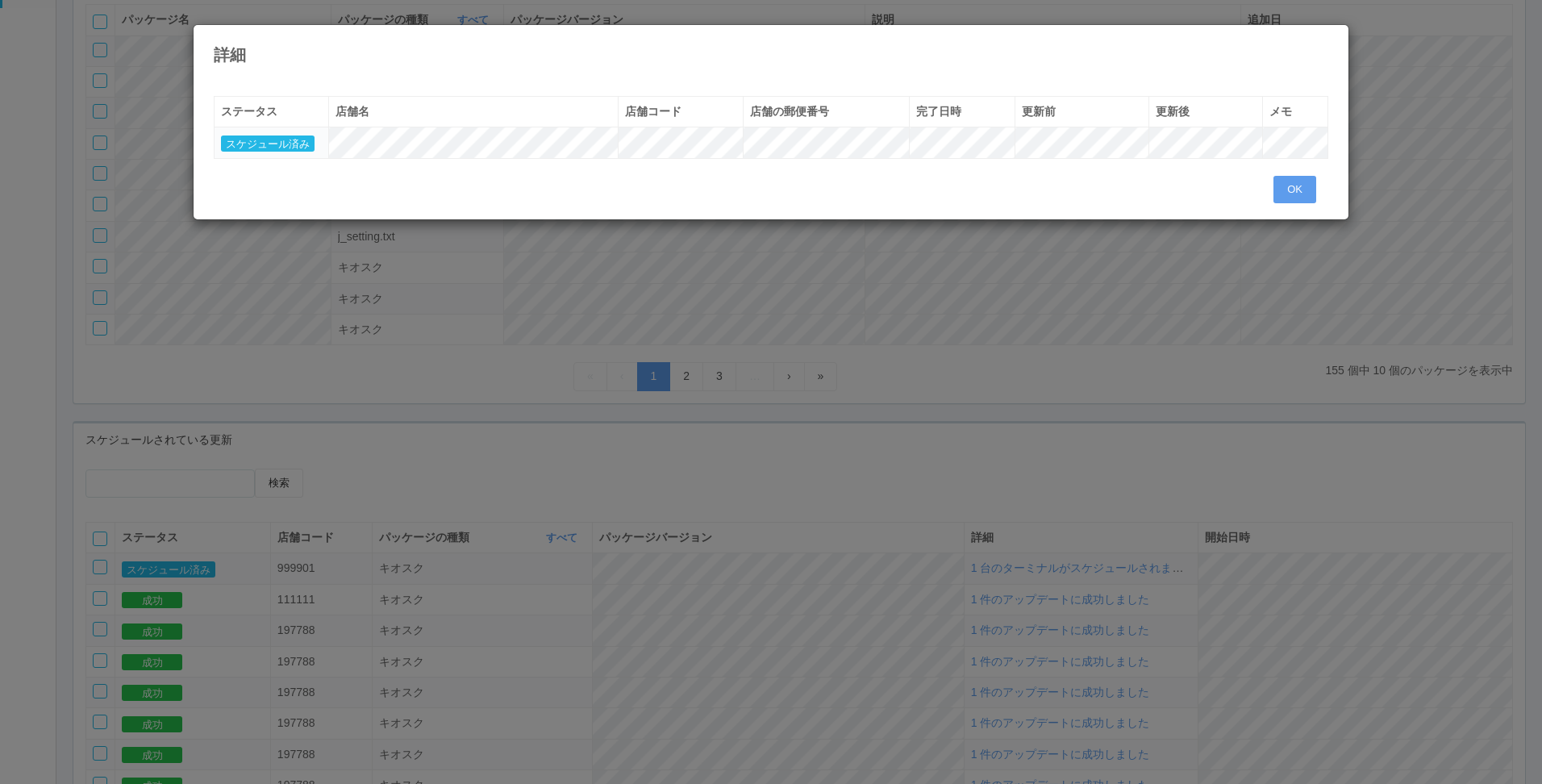
click at [1308, 174] on div "ステータス 店舗名 店舗コード 店舗の郵便番号 完了日時 更新前 更新後 メモ スケジュール済み" at bounding box center [771, 135] width 1115 height 79
click at [1276, 184] on button "OK" at bounding box center [1295, 189] width 43 height 27
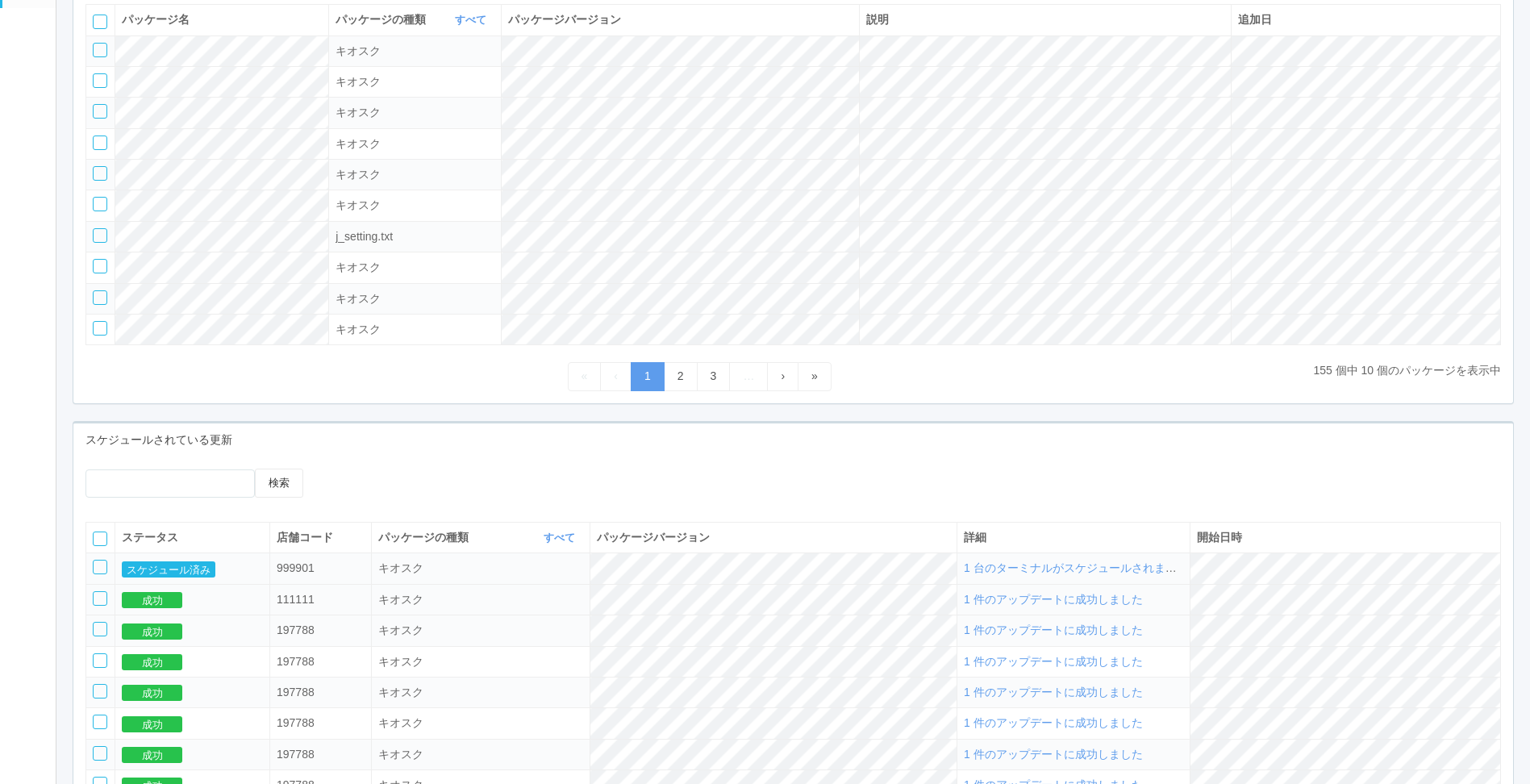
click at [1128, 606] on span "1 件のアップデートに成功しました" at bounding box center [1053, 599] width 179 height 13
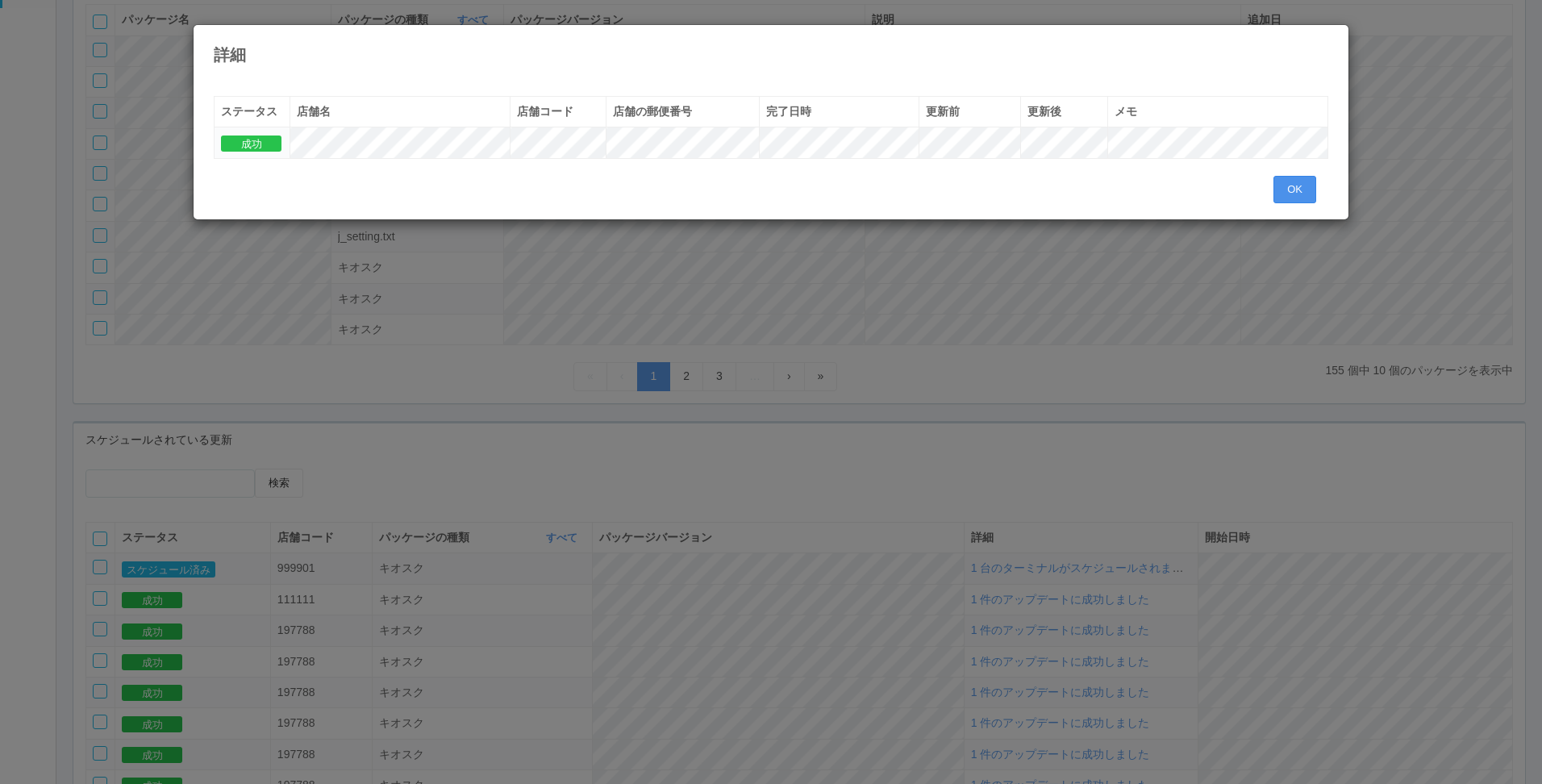
click at [1299, 189] on button "OK" at bounding box center [1295, 189] width 43 height 27
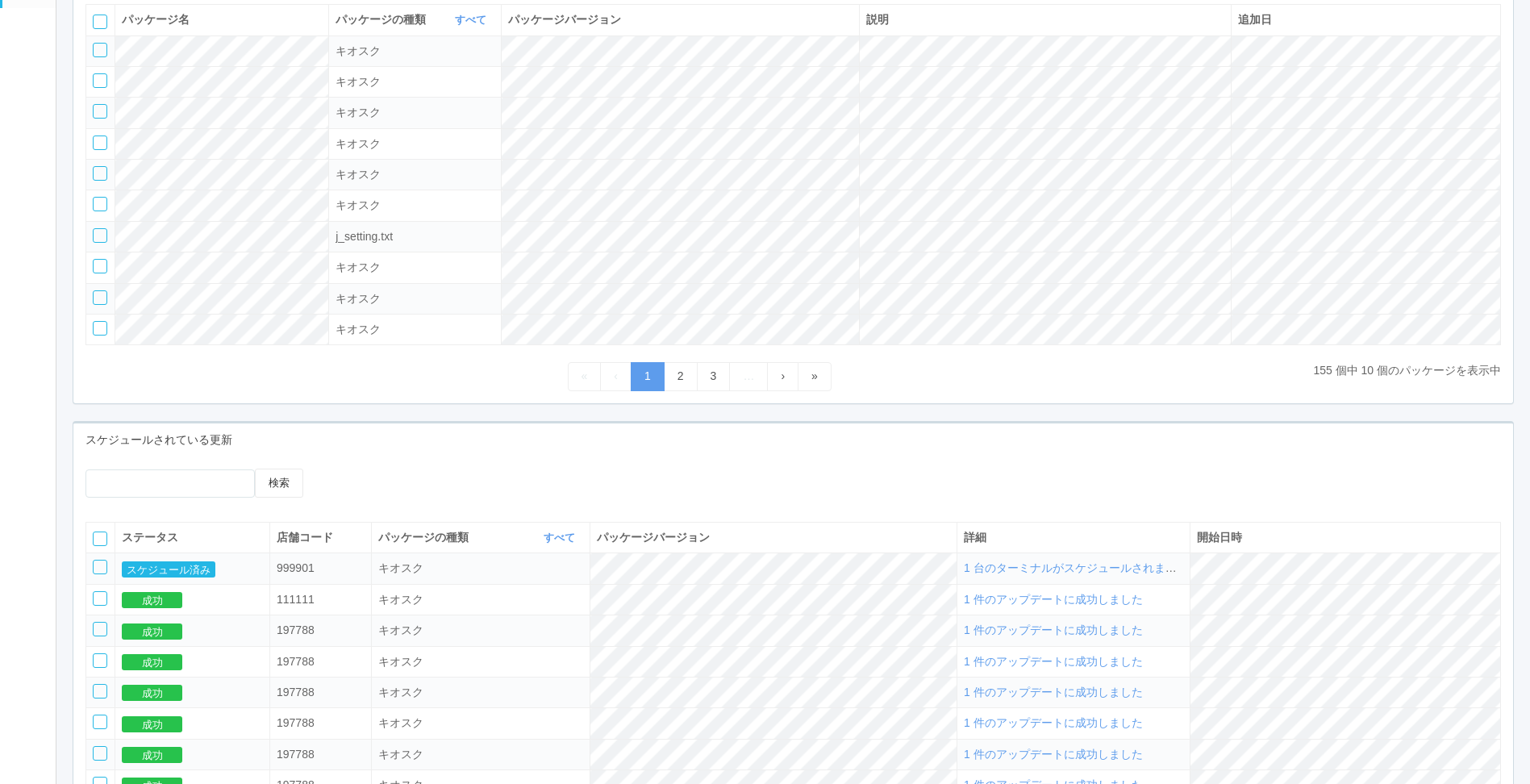
scroll to position [322, 0]
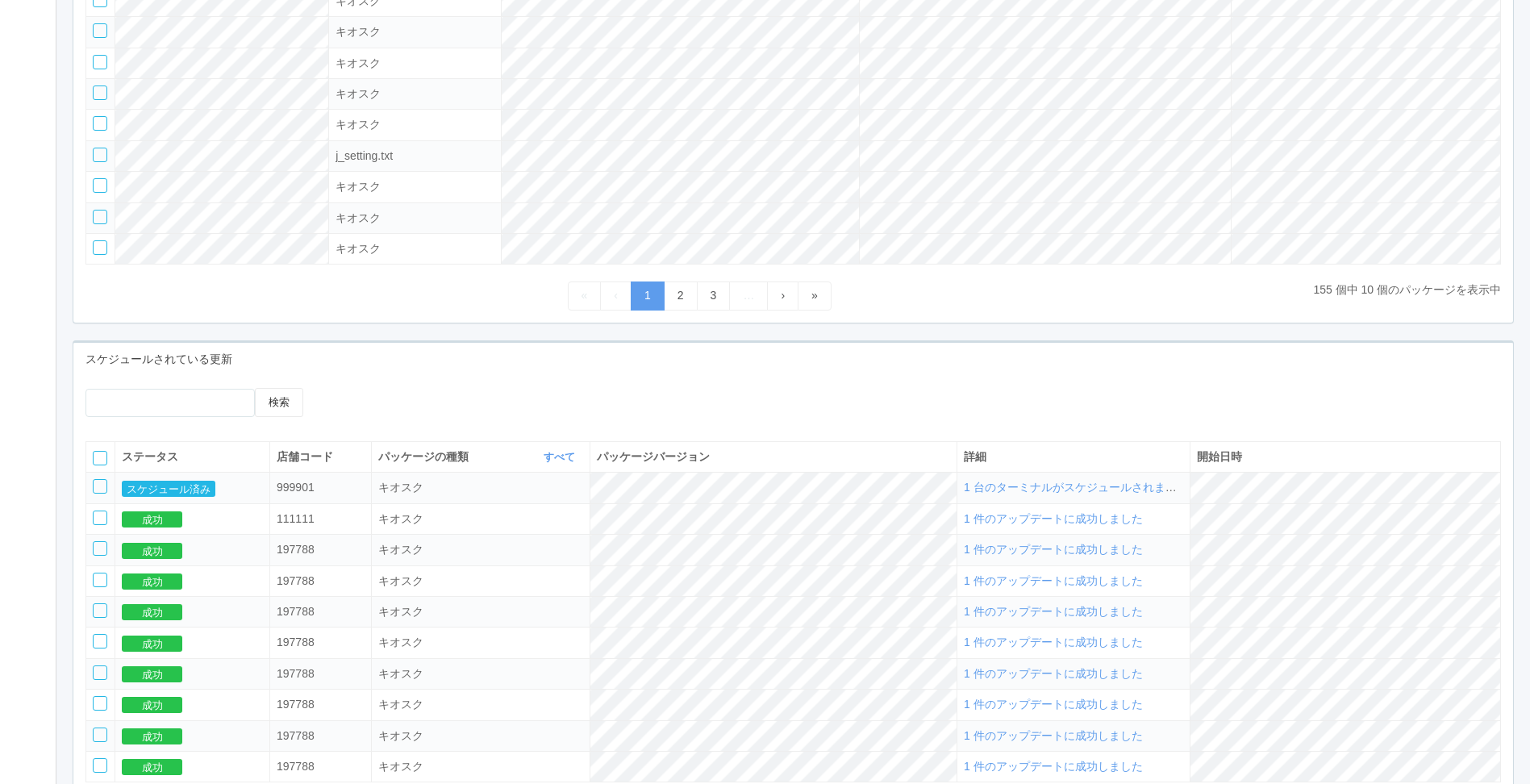
click at [1143, 556] on span "1 件のアップデートに成功しました" at bounding box center [1053, 549] width 179 height 13
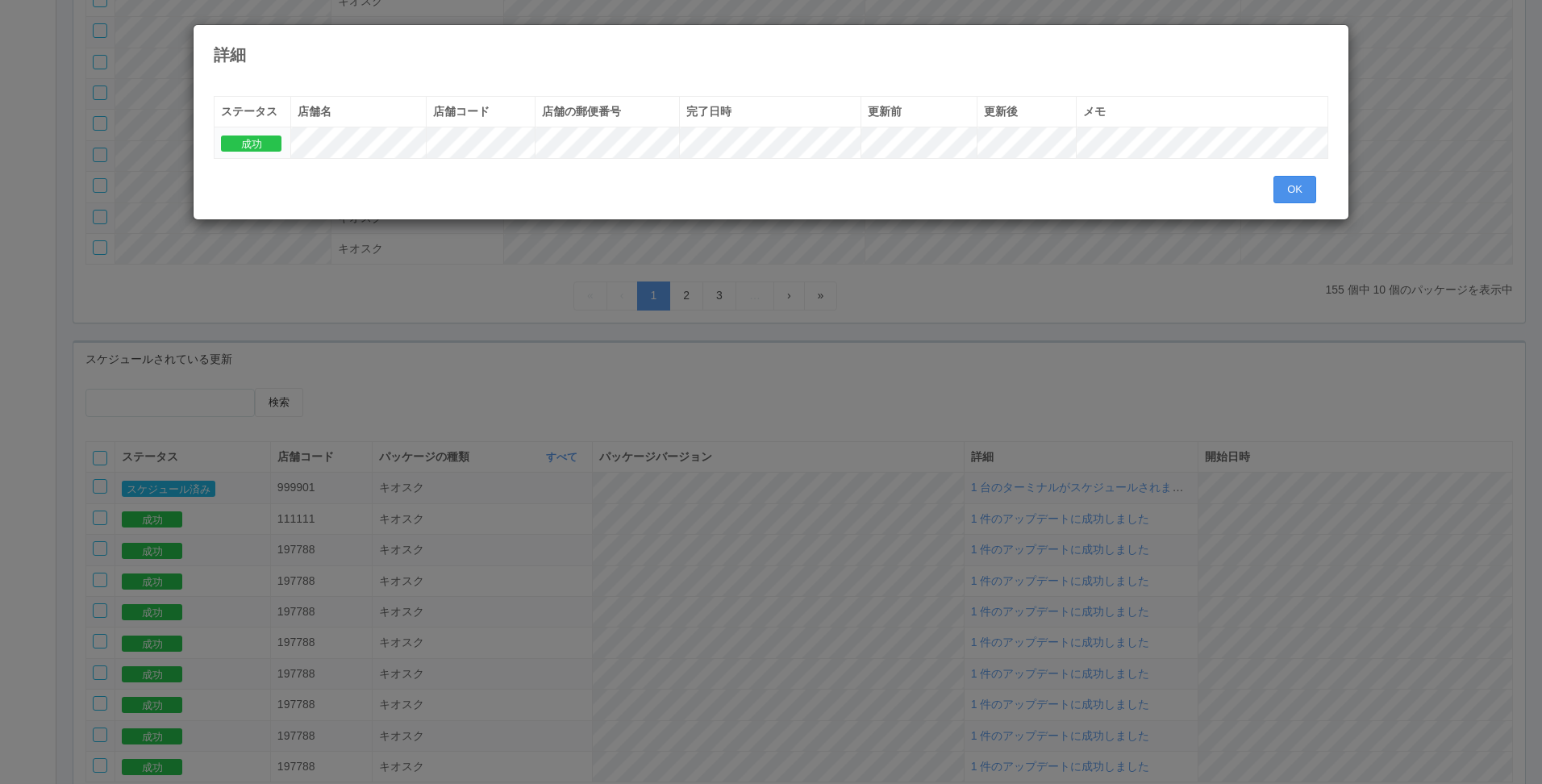
click at [1294, 199] on button "OK" at bounding box center [1295, 189] width 43 height 27
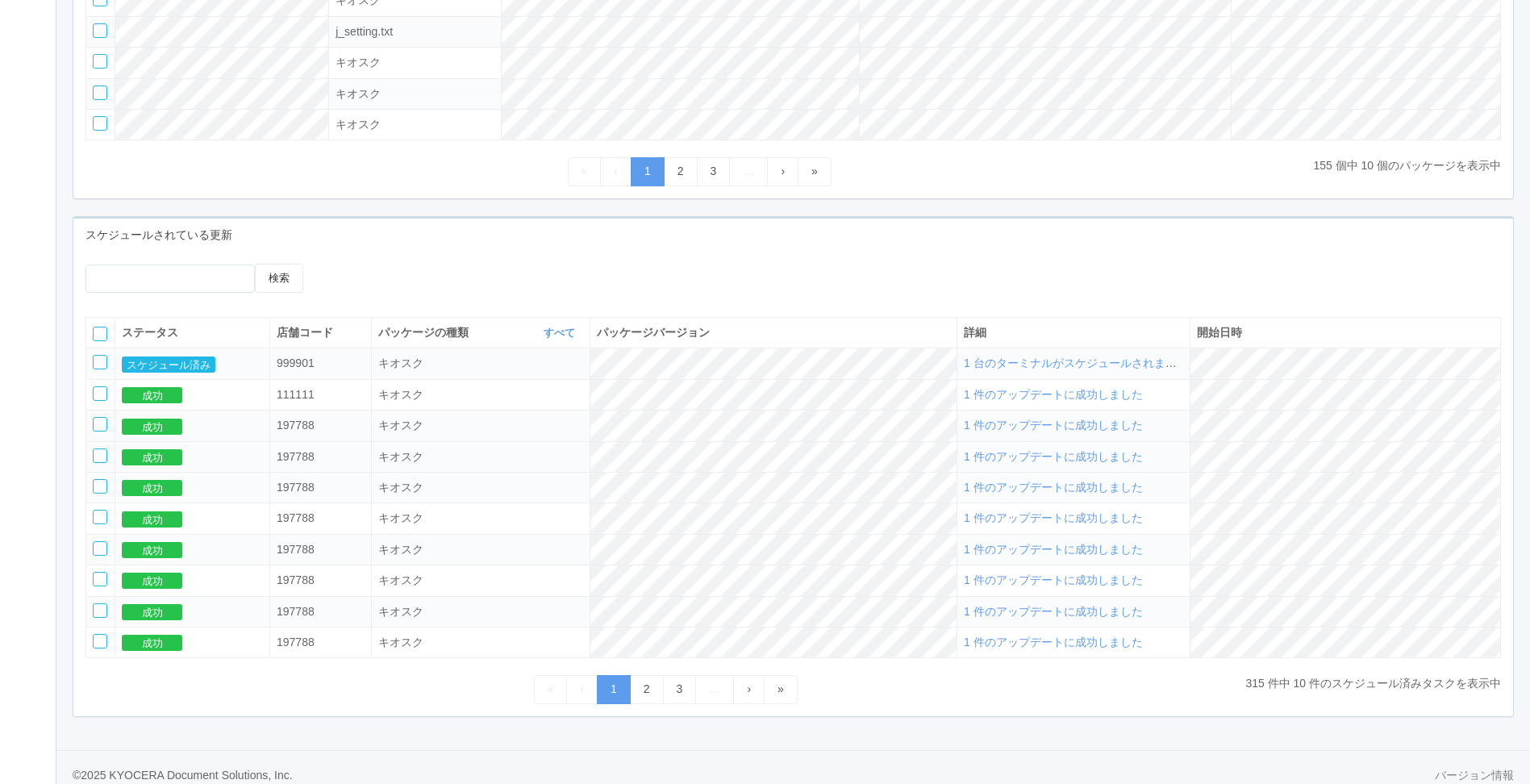
scroll to position [470, 0]
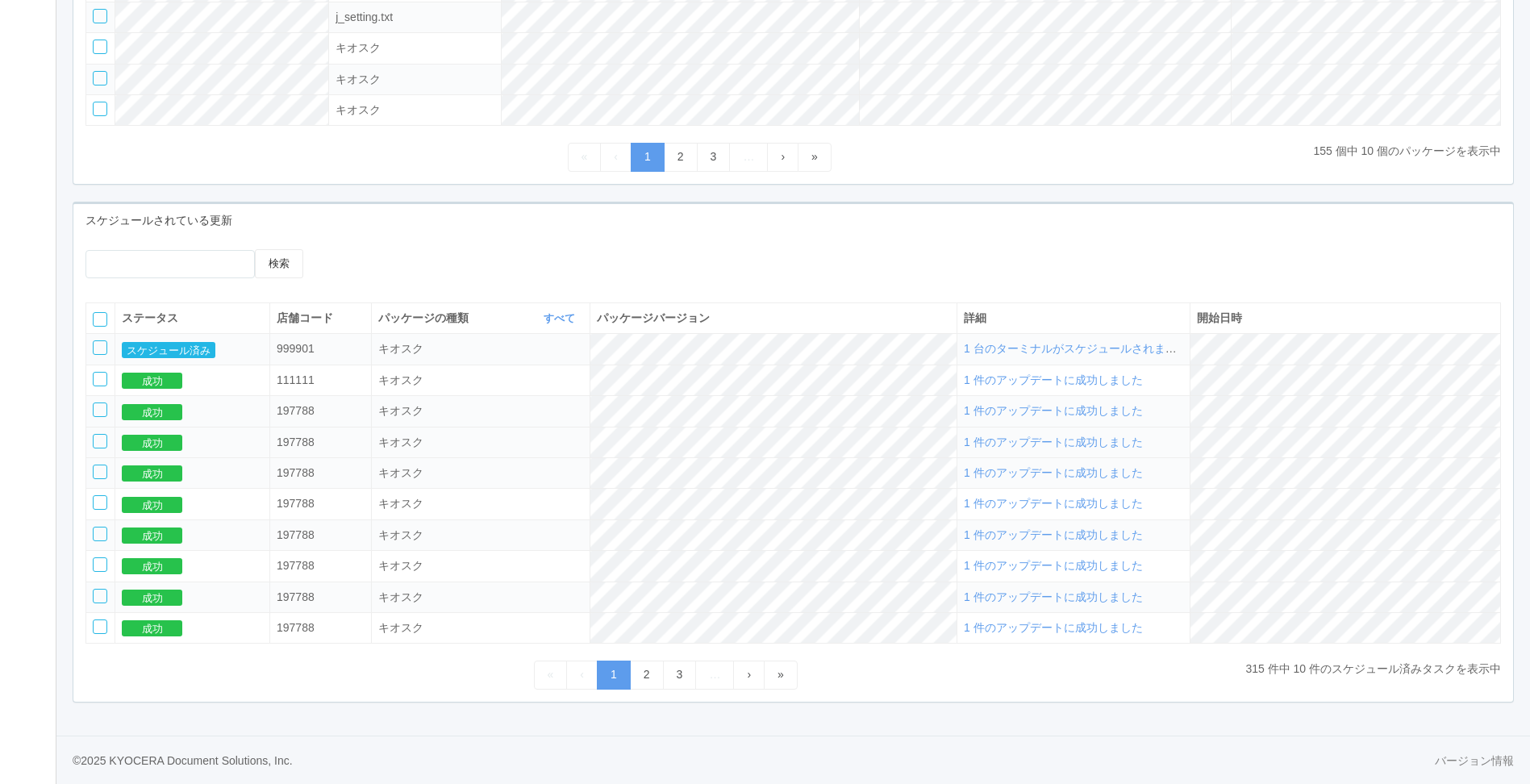
click at [1115, 448] on span "1 件のアップデートに成功しました" at bounding box center [1053, 441] width 179 height 13
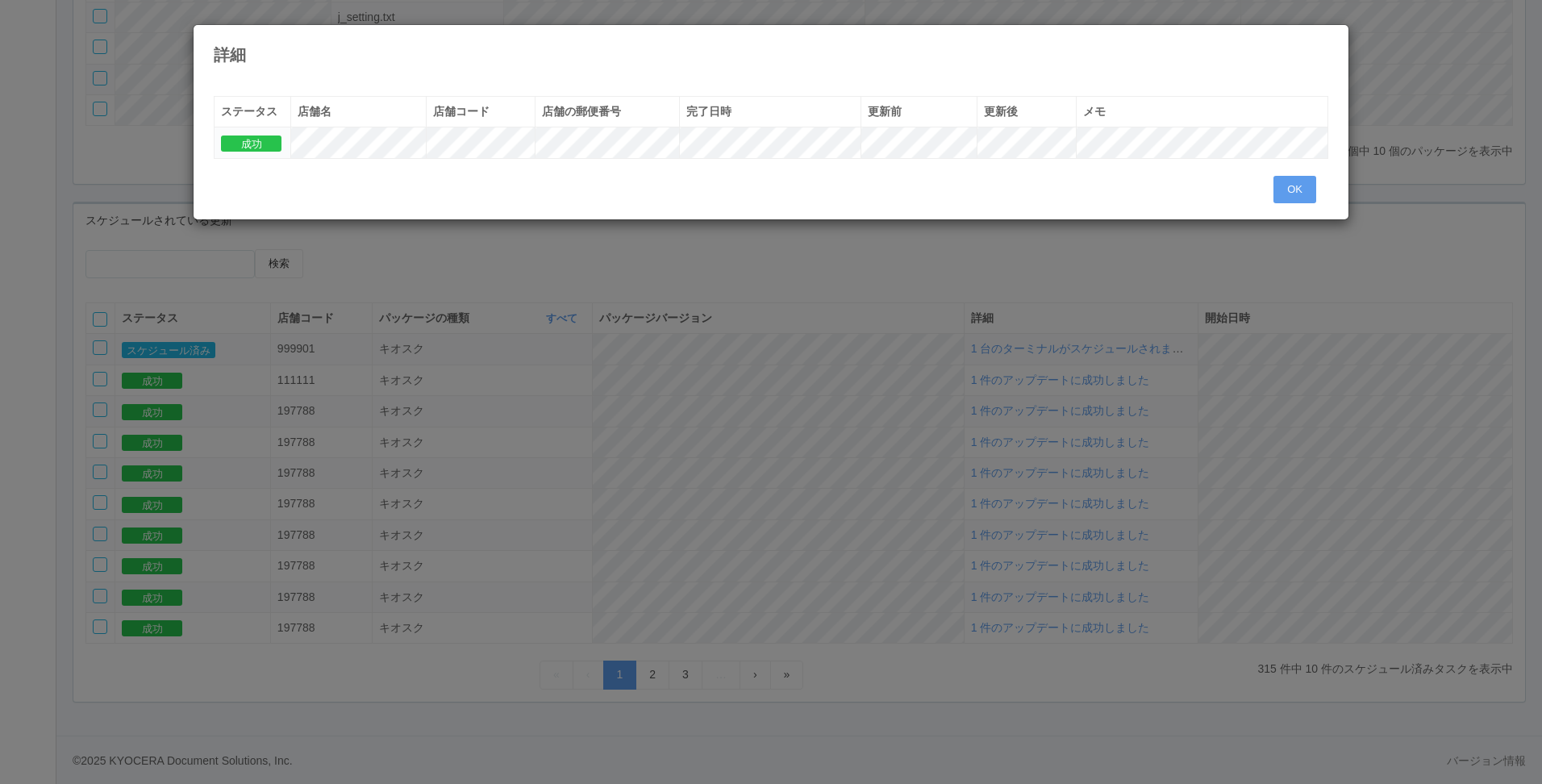
click at [1251, 186] on div "« ‹ 1 › » ステータス 店舗名 店舗コード 店舗の郵便番号 完了日時 更新前 更新後 メモ 成功 OK" at bounding box center [771, 144] width 1139 height 120
click at [1294, 206] on div "« ‹ 1 › » ステータス 店舗名 店舗コード 店舗の郵便番号 完了日時 更新前 更新後 メモ 成功 OK" at bounding box center [771, 145] width 1155 height 148
click at [1290, 193] on button "OK" at bounding box center [1295, 189] width 43 height 27
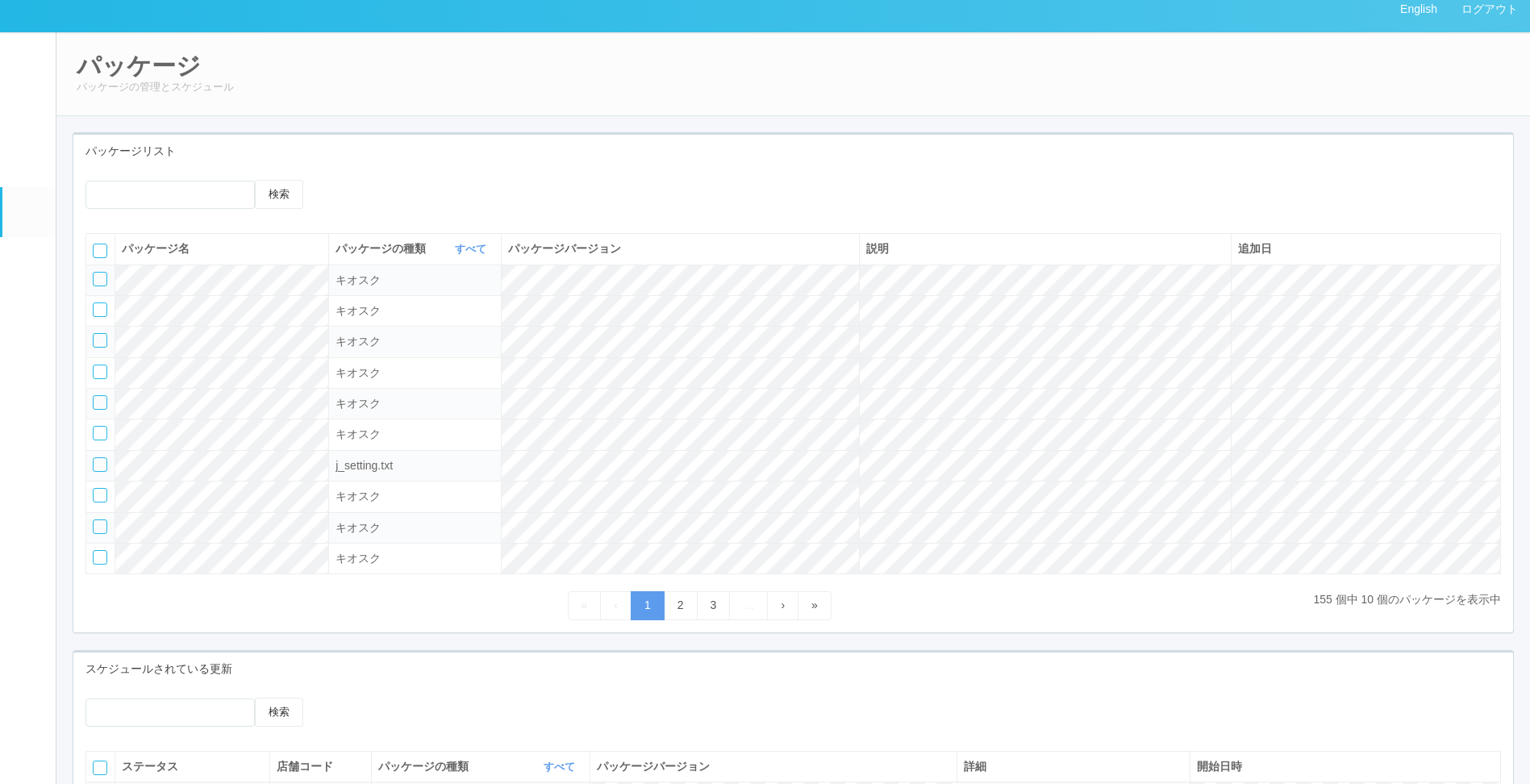
scroll to position [0, 0]
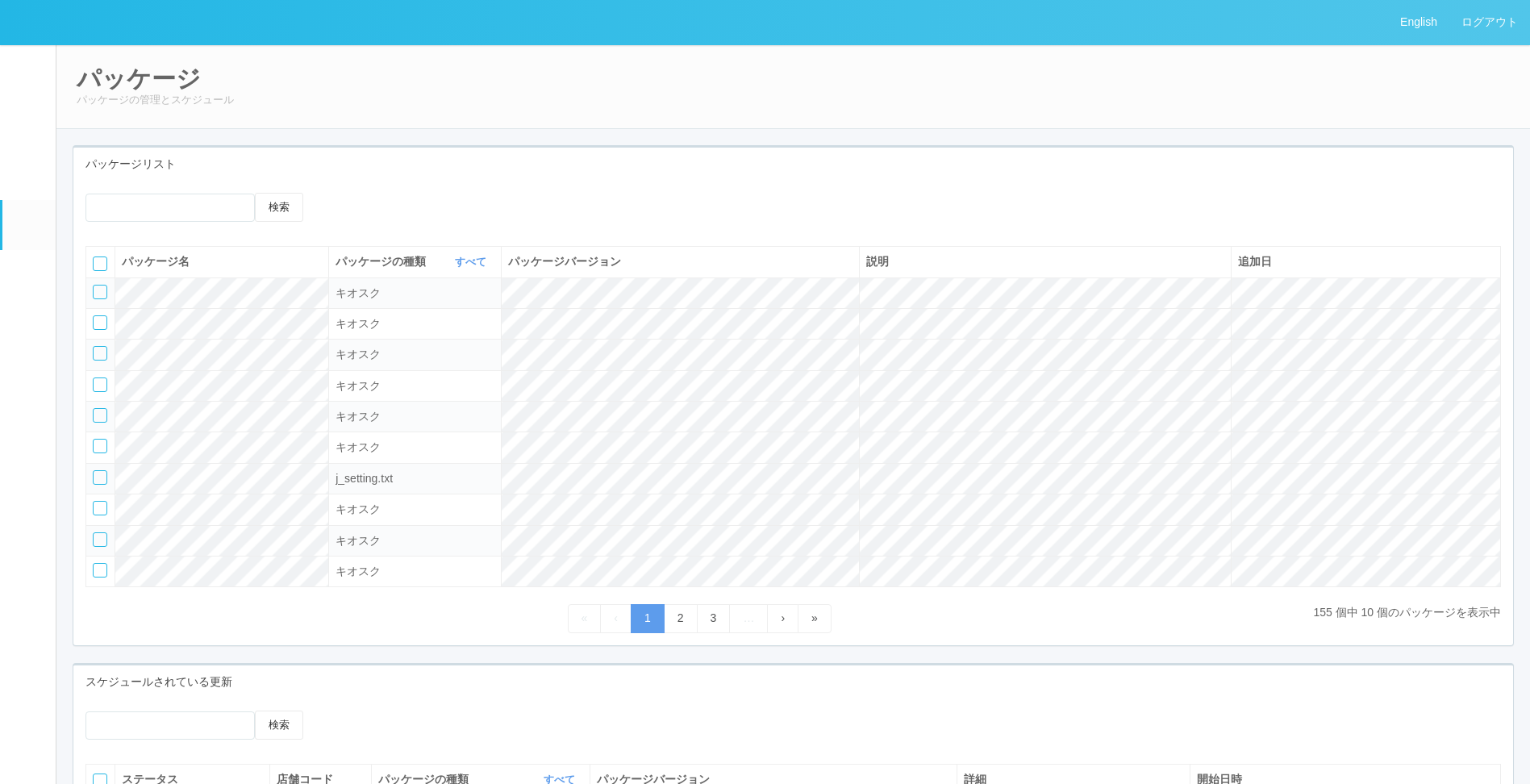
click at [689, 154] on div "パッケージリスト" at bounding box center [793, 165] width 1440 height 33
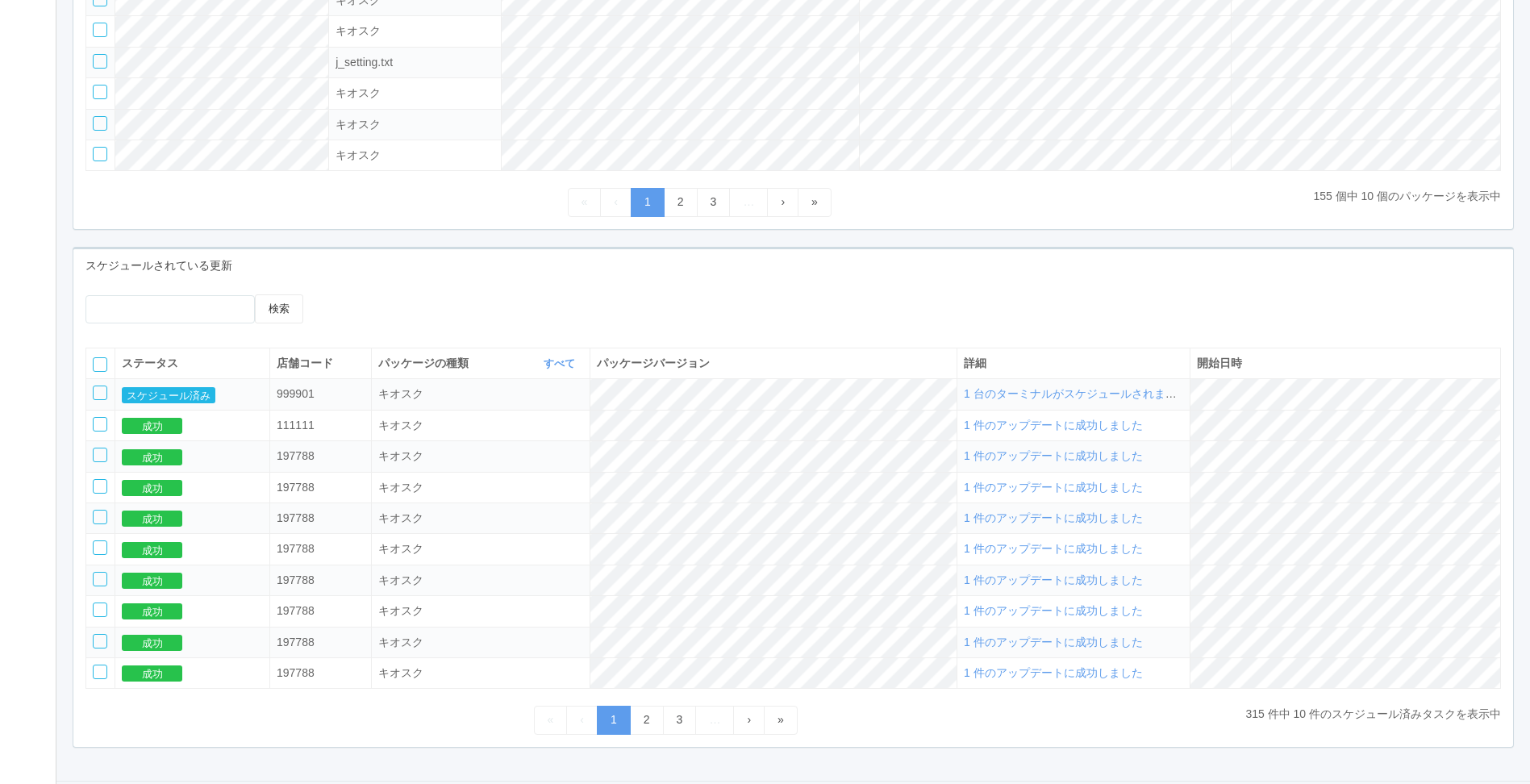
scroll to position [470, 0]
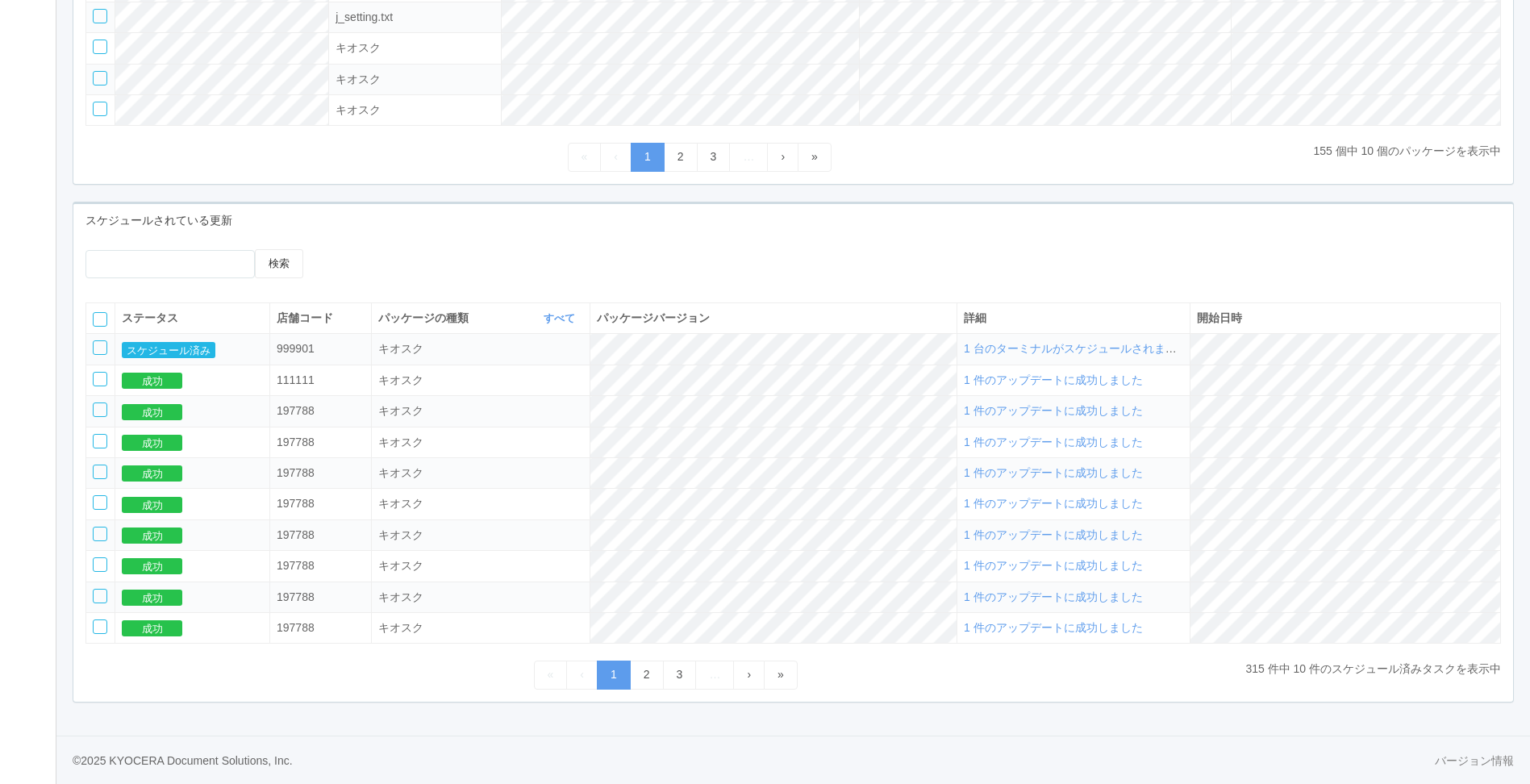
click at [709, 263] on div "検索" at bounding box center [793, 270] width 1440 height 41
click at [724, 216] on div "スケジュールされている更新" at bounding box center [793, 220] width 1440 height 33
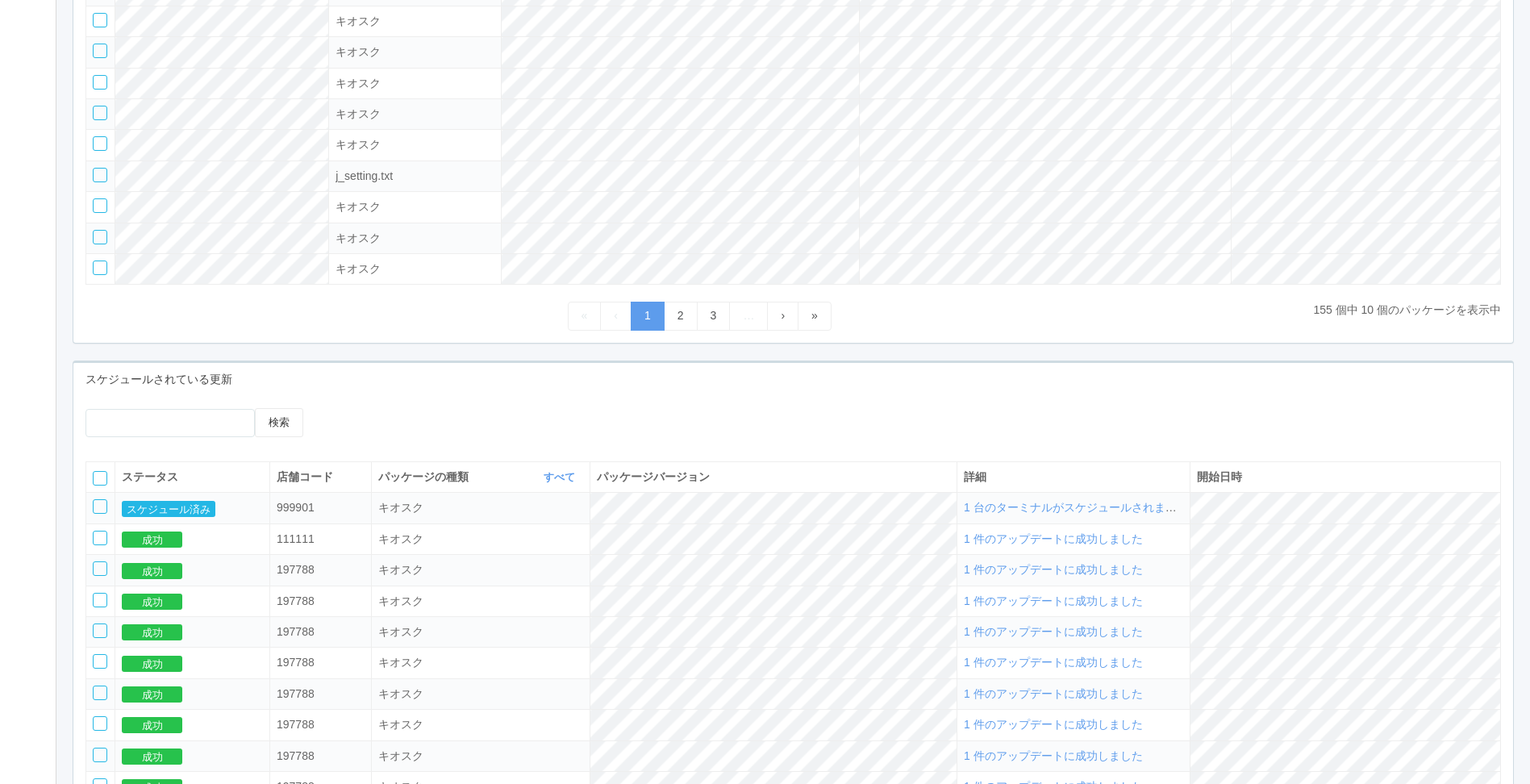
scroll to position [330, 0]
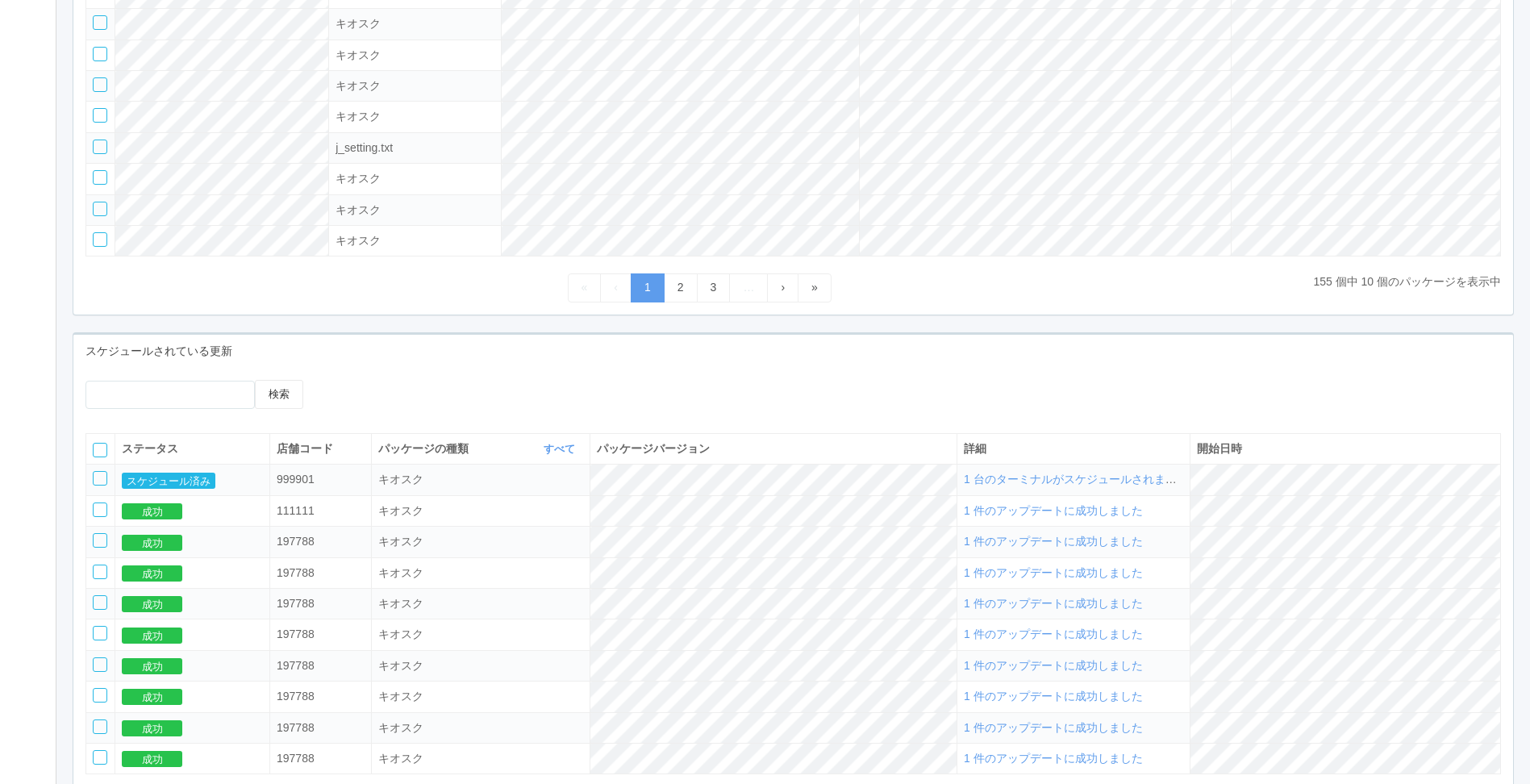
click at [1042, 485] on span "1 台のターミナルがスケジュールされました" at bounding box center [1075, 478] width 224 height 13
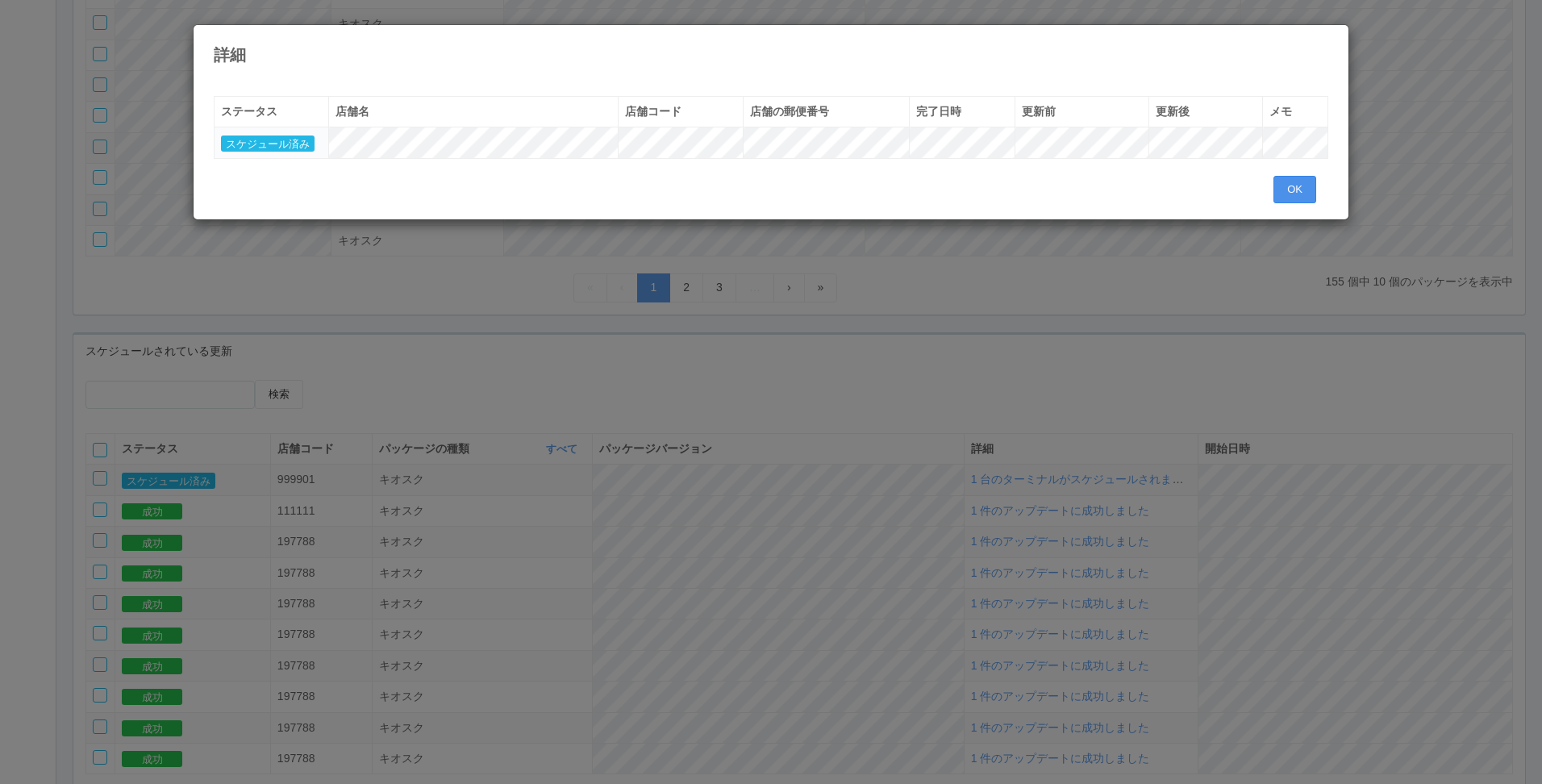
click at [1309, 198] on button "OK" at bounding box center [1295, 189] width 43 height 27
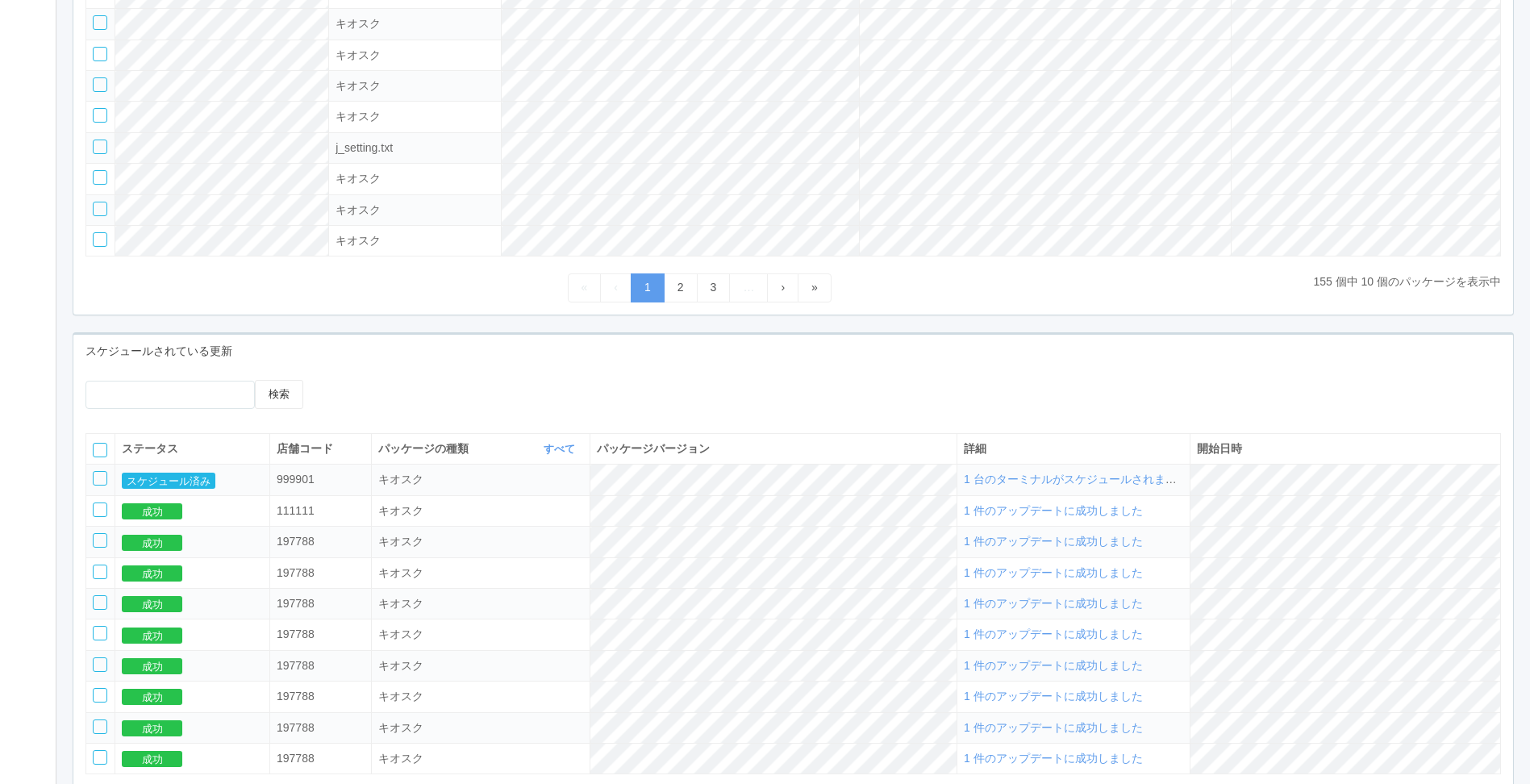
click at [1117, 540] on td "1 件のアップデートに成功しました" at bounding box center [1074, 541] width 233 height 30
click at [1117, 516] on span "1 件のアップデートに成功しました" at bounding box center [1053, 510] width 179 height 13
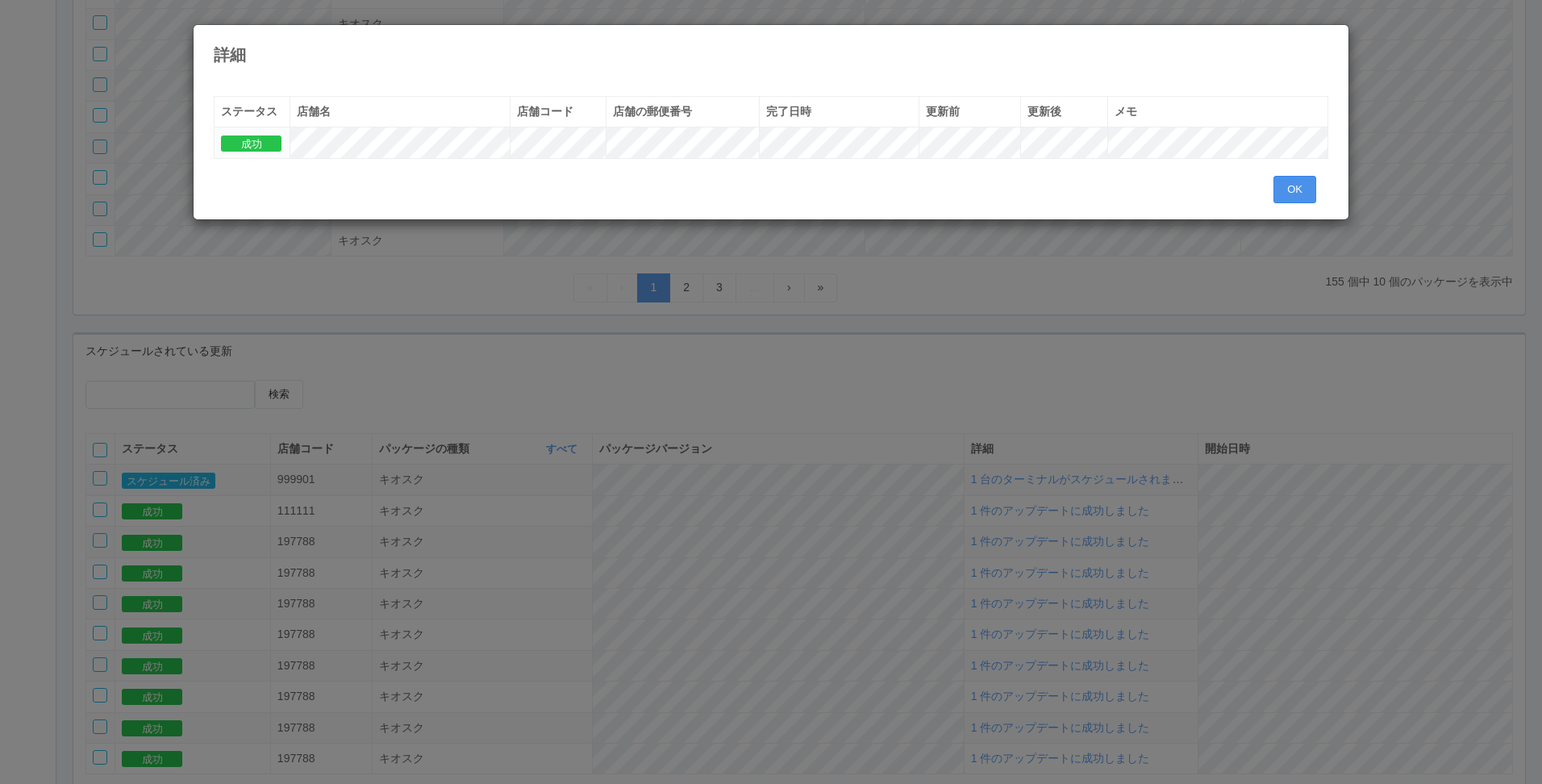
click at [1287, 184] on button "OK" at bounding box center [1295, 189] width 43 height 27
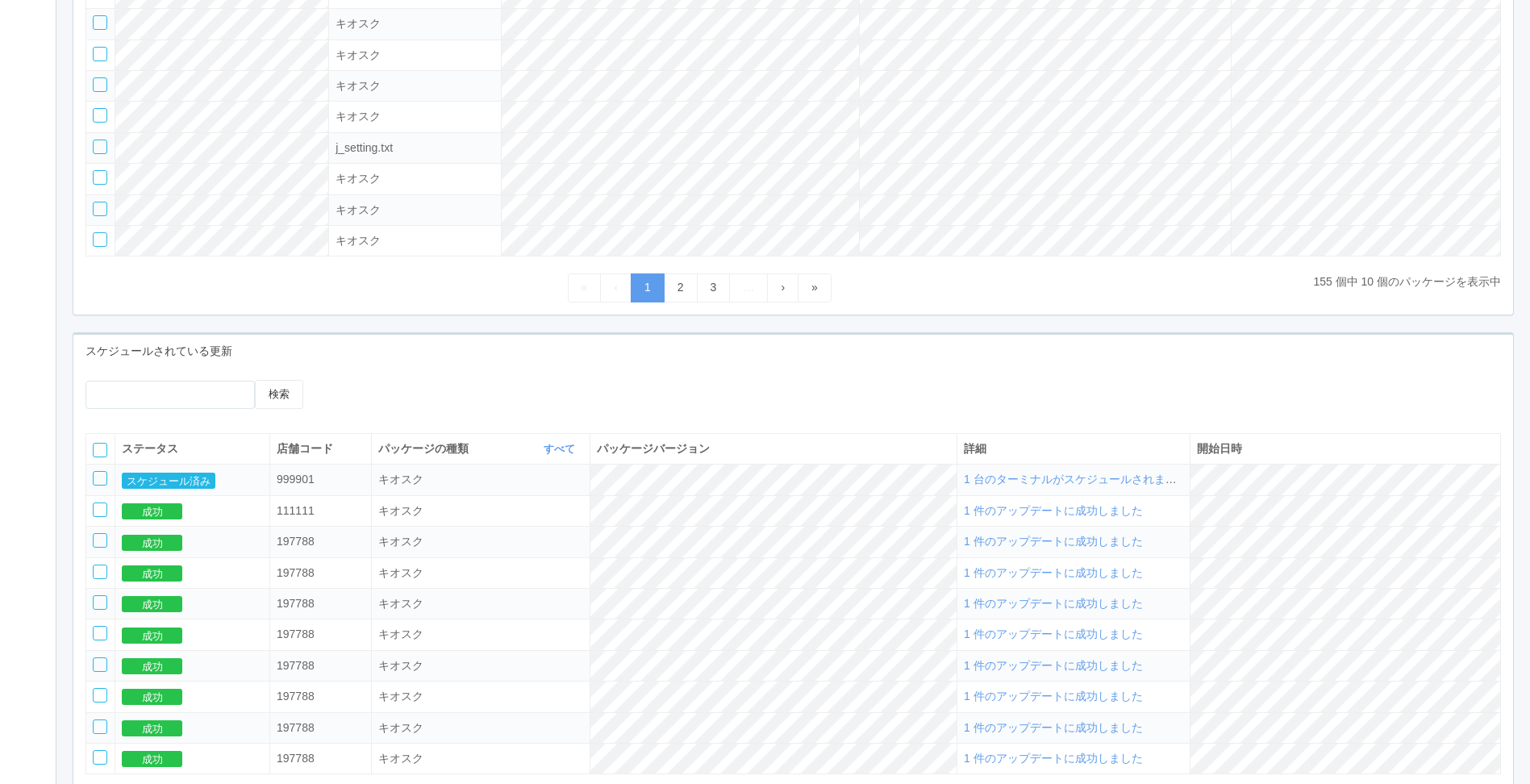
click at [1183, 673] on div "1 件のアップデートに成功しました" at bounding box center [1073, 665] width 220 height 17
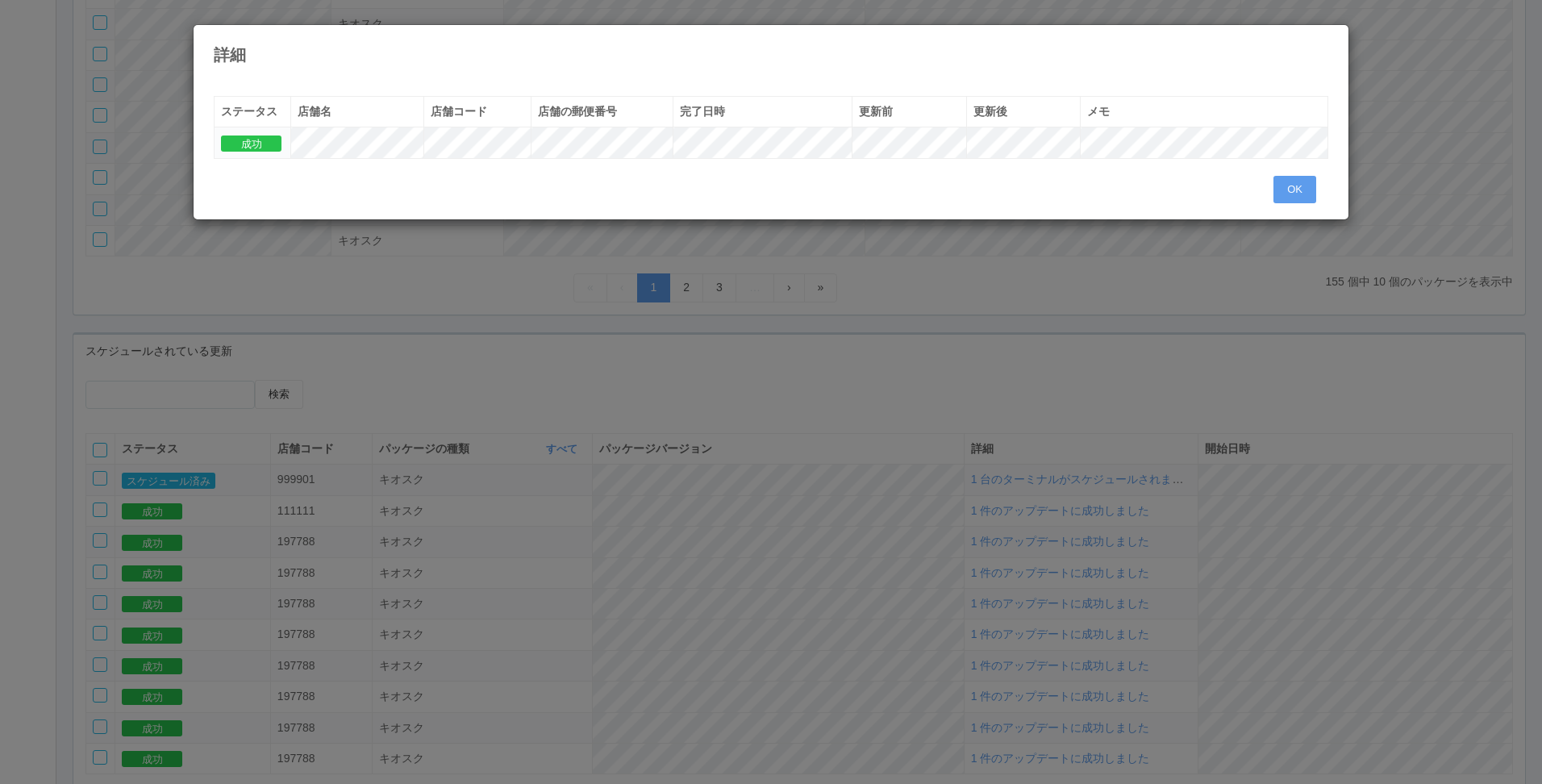
click at [1132, 692] on div "詳細 « ‹ 1 › » ステータス 店舗名 店舗コード 店舗の郵便番号 完了日時 更新前 更新後 メモ 成功 OK" at bounding box center [771, 392] width 1542 height 784
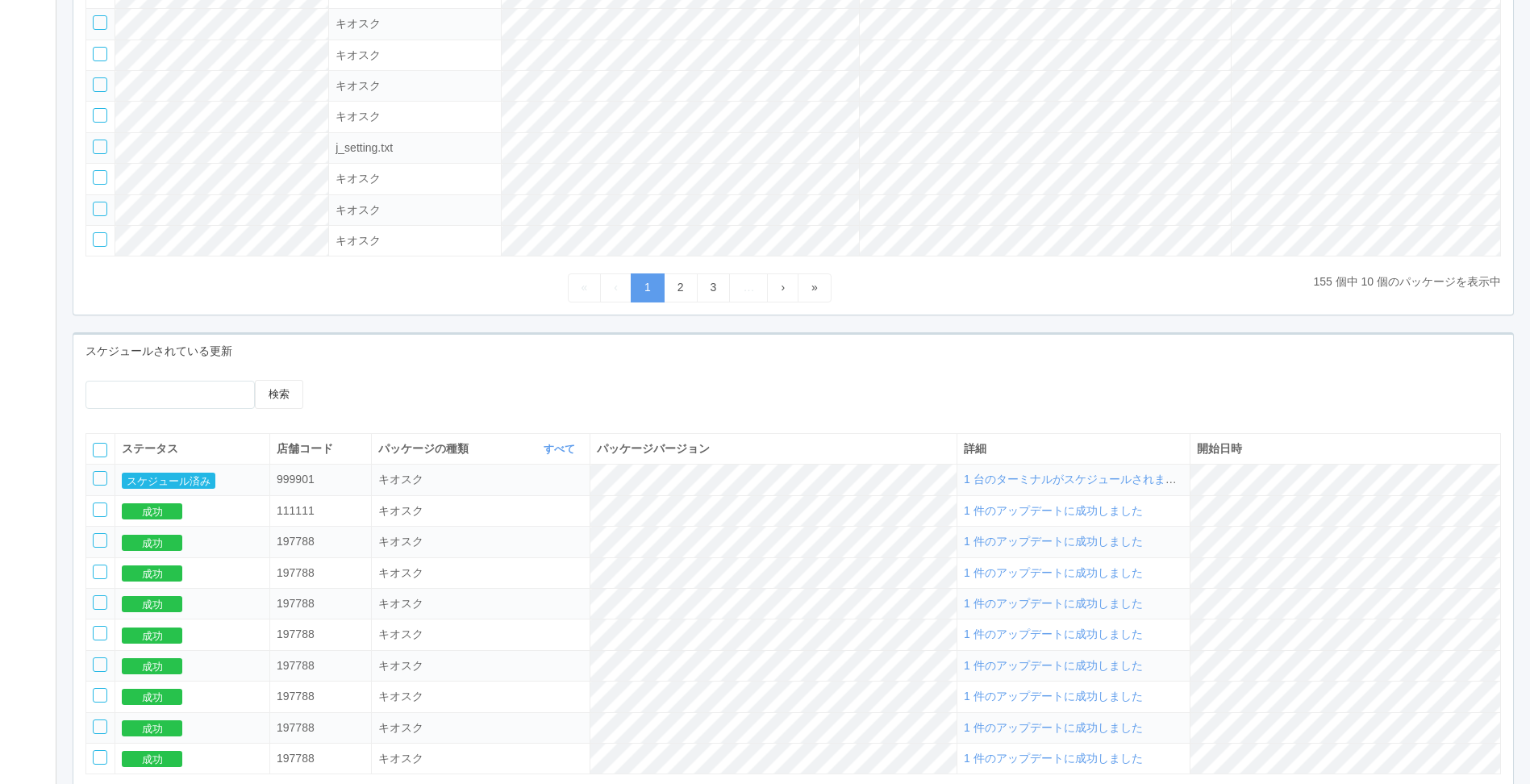
click at [1134, 558] on td "1 件のアップデートに成功しました" at bounding box center [1074, 541] width 233 height 30
click at [1099, 650] on td "1 件のアップデートに成功しました" at bounding box center [1074, 634] width 233 height 30
click at [1102, 640] on span "1 件のアップデートに成功しました" at bounding box center [1053, 633] width 179 height 13
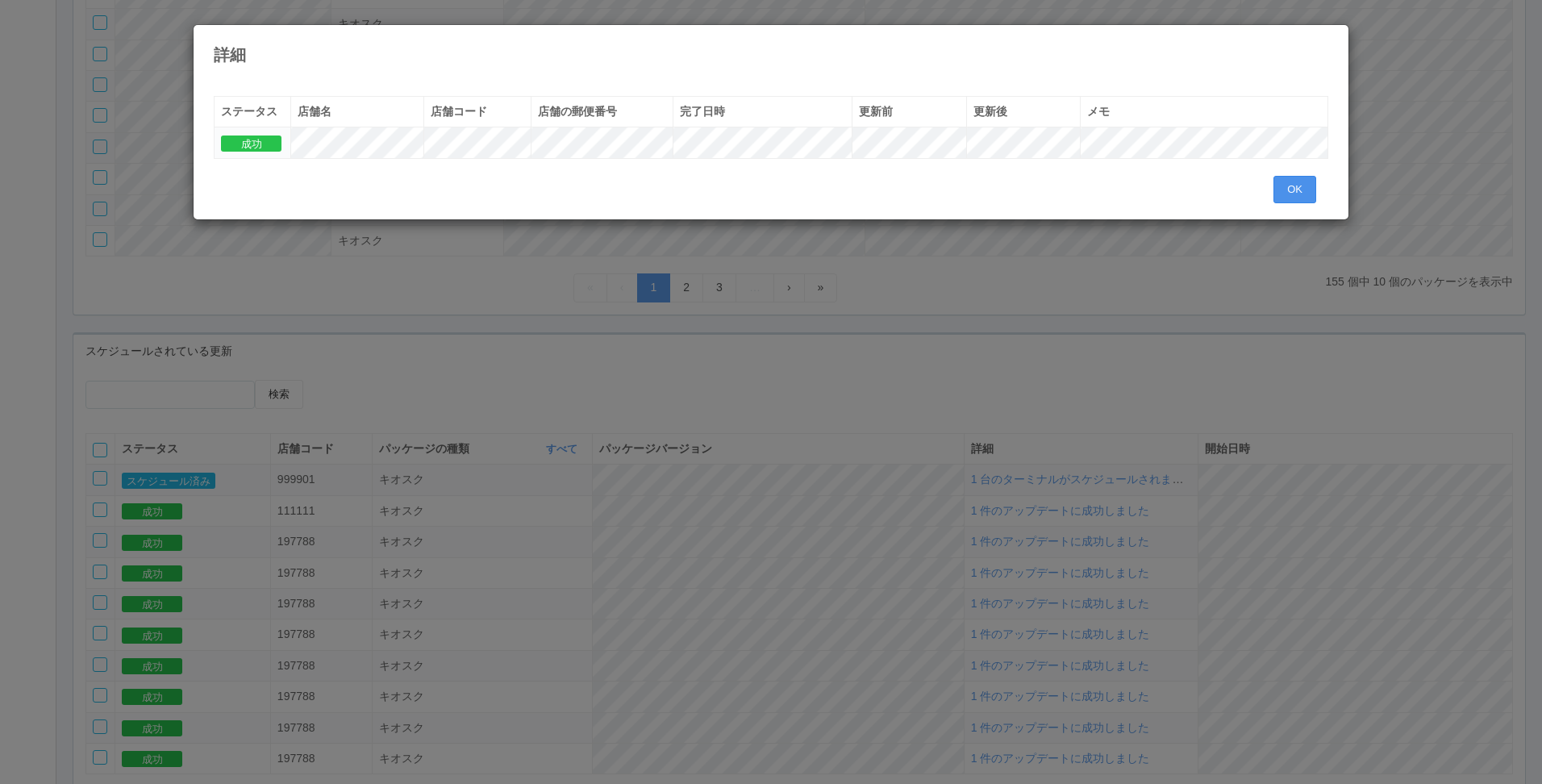
click at [1290, 201] on button "OK" at bounding box center [1295, 189] width 43 height 27
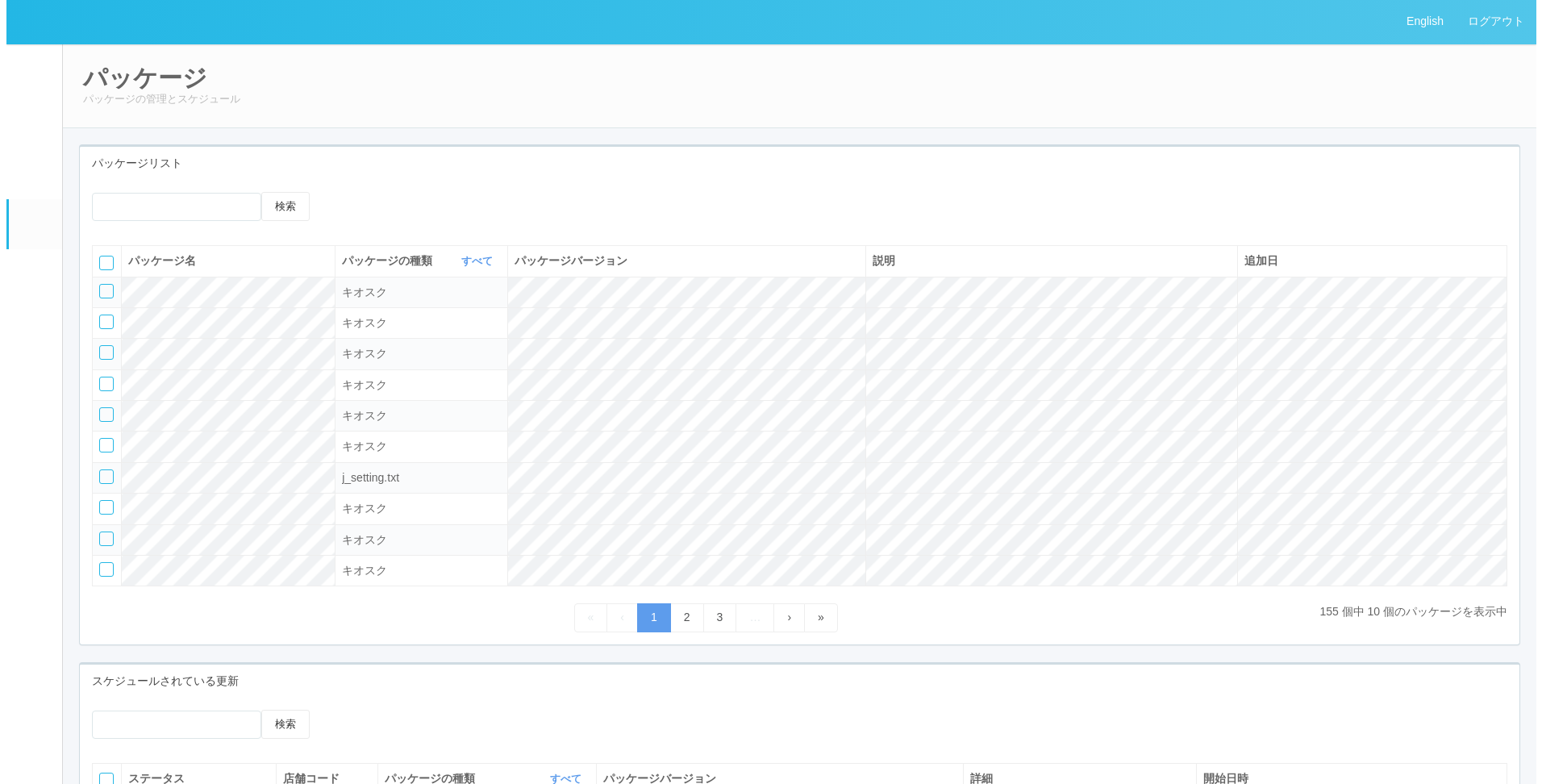
scroll to position [0, 0]
click at [28, 73] on em at bounding box center [28, 73] width 0 height 0
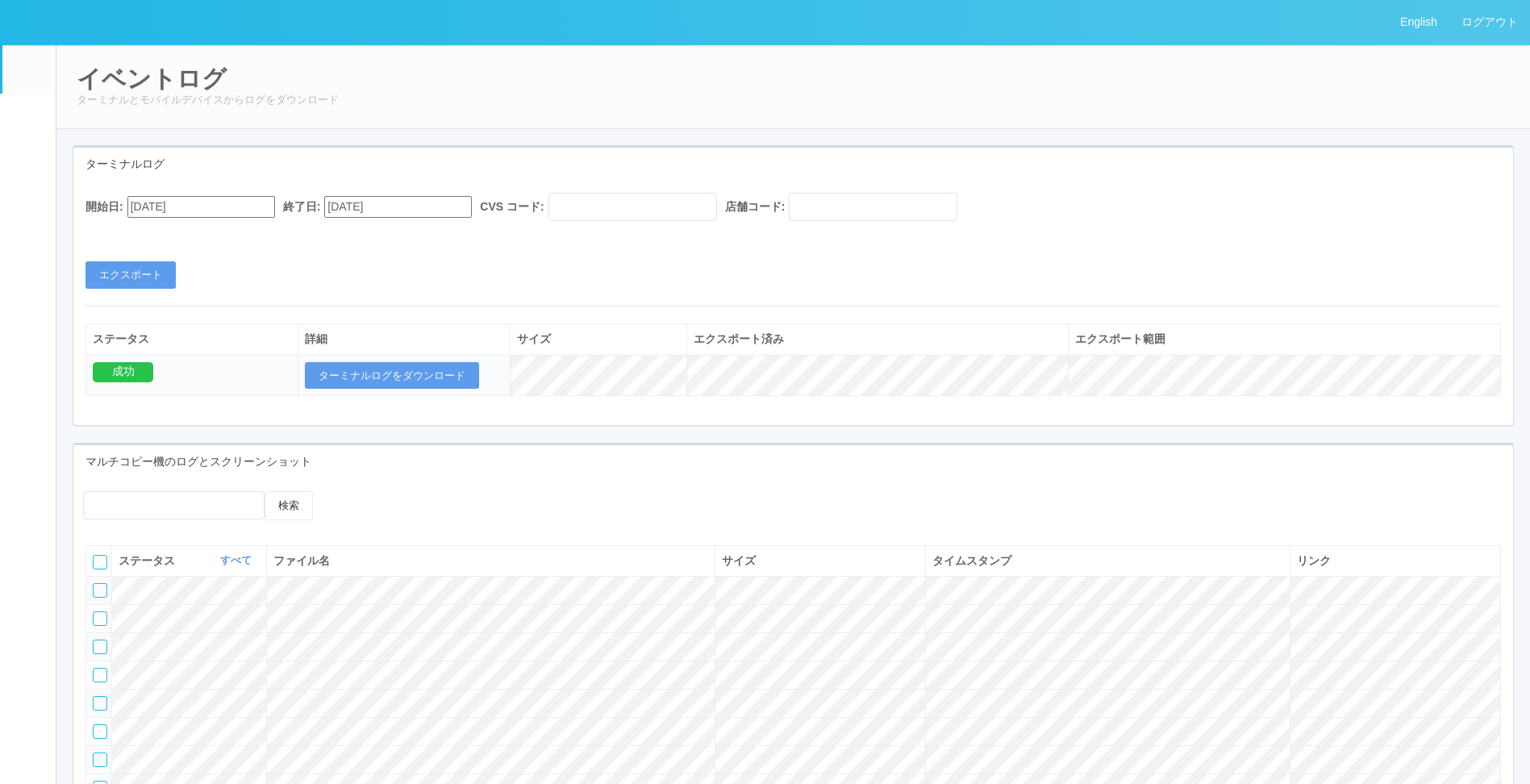
click at [348, 101] on p "ターミナルとモバイルデバイスからログをダウンロード" at bounding box center [793, 100] width 1433 height 16
click at [16, 182] on link "ターミナル" at bounding box center [28, 172] width 53 height 57
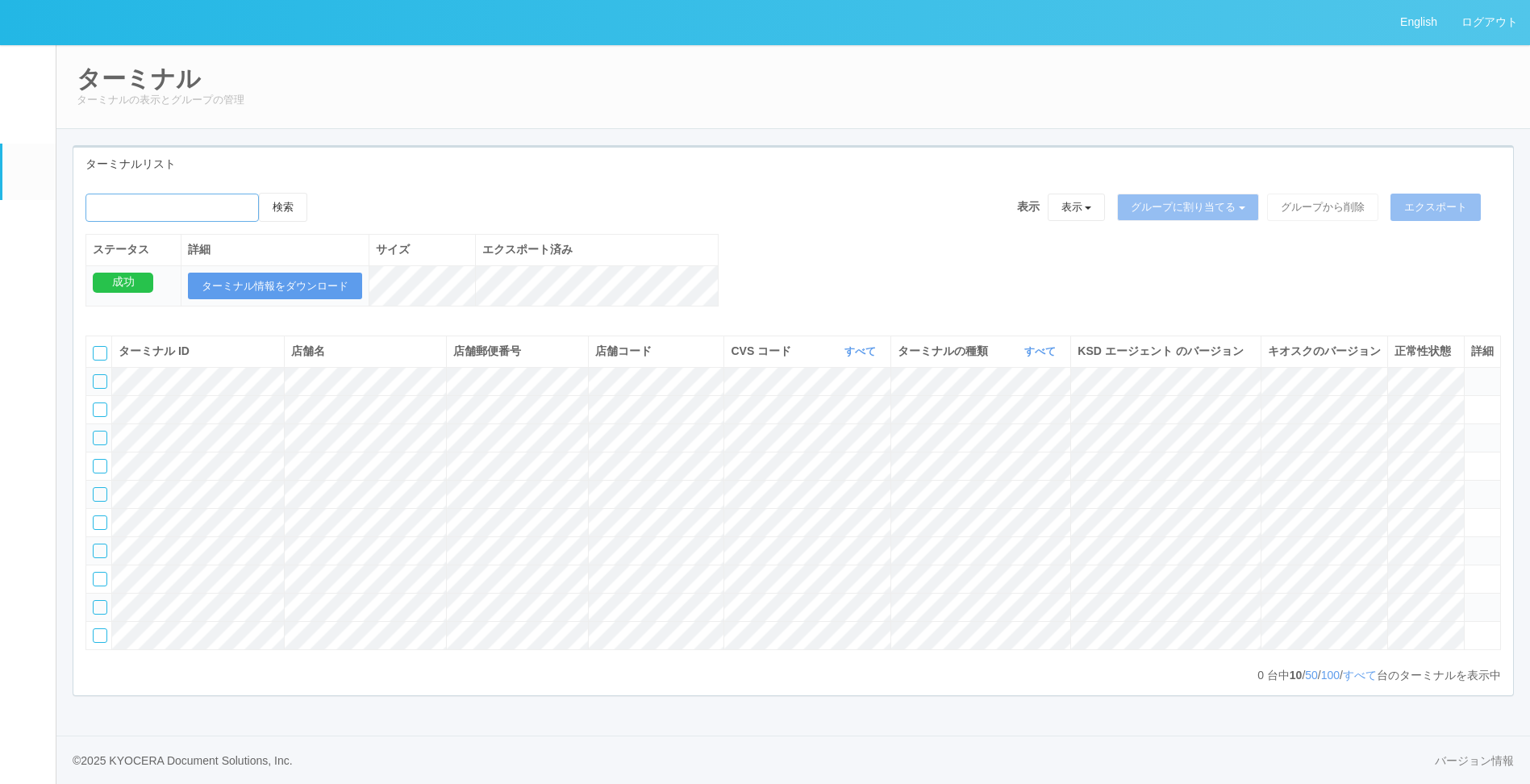
click at [235, 208] on input "emailSearch" at bounding box center [172, 207] width 173 height 28
paste input "KD_02-0A-48-25-58-4D"
click at [286, 205] on button "検索" at bounding box center [282, 208] width 48 height 29
click at [298, 205] on button "検索" at bounding box center [282, 208] width 48 height 29
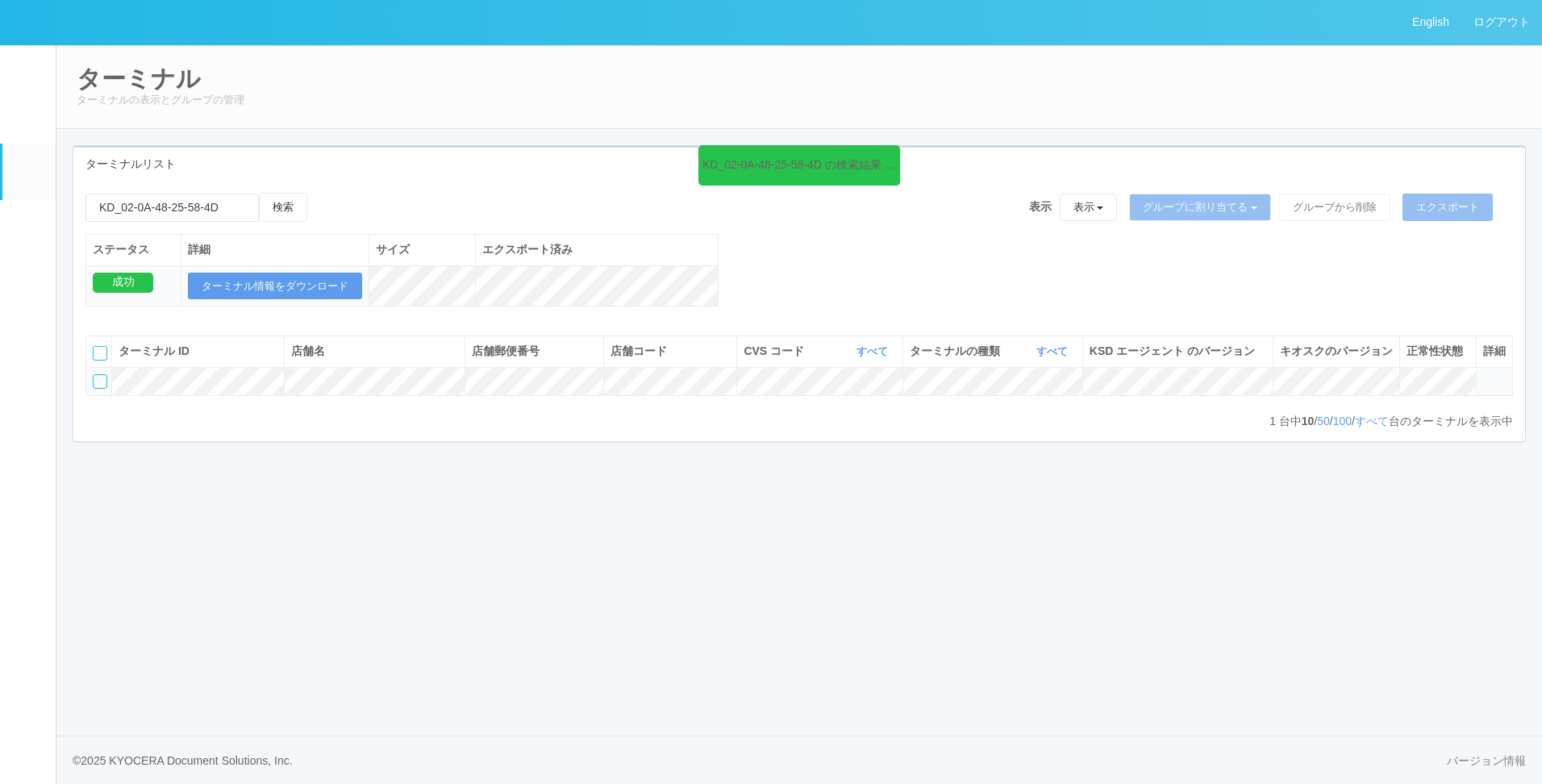
click at [1483, 374] on span at bounding box center [1483, 374] width 0 height 0
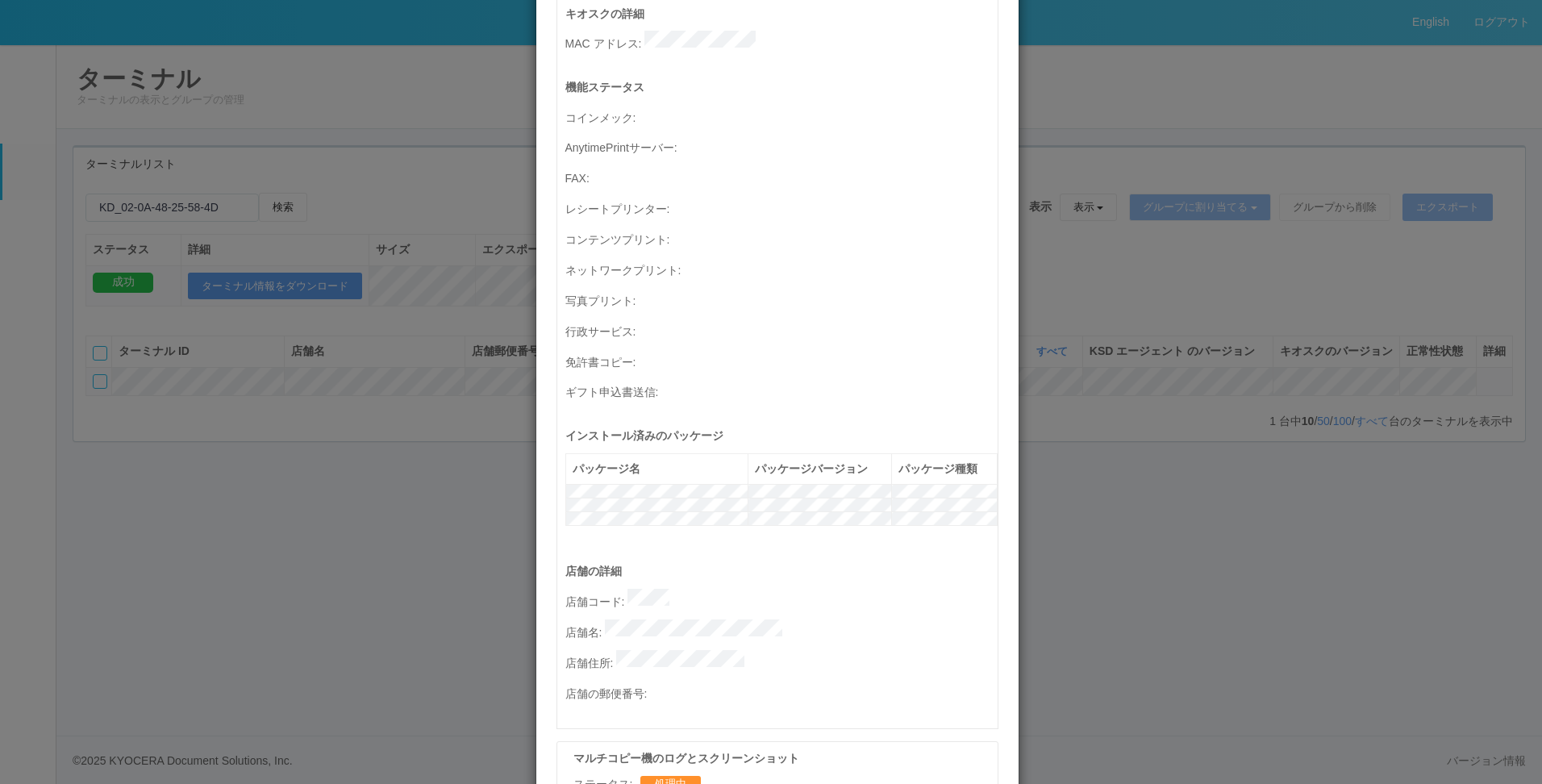
scroll to position [645, 0]
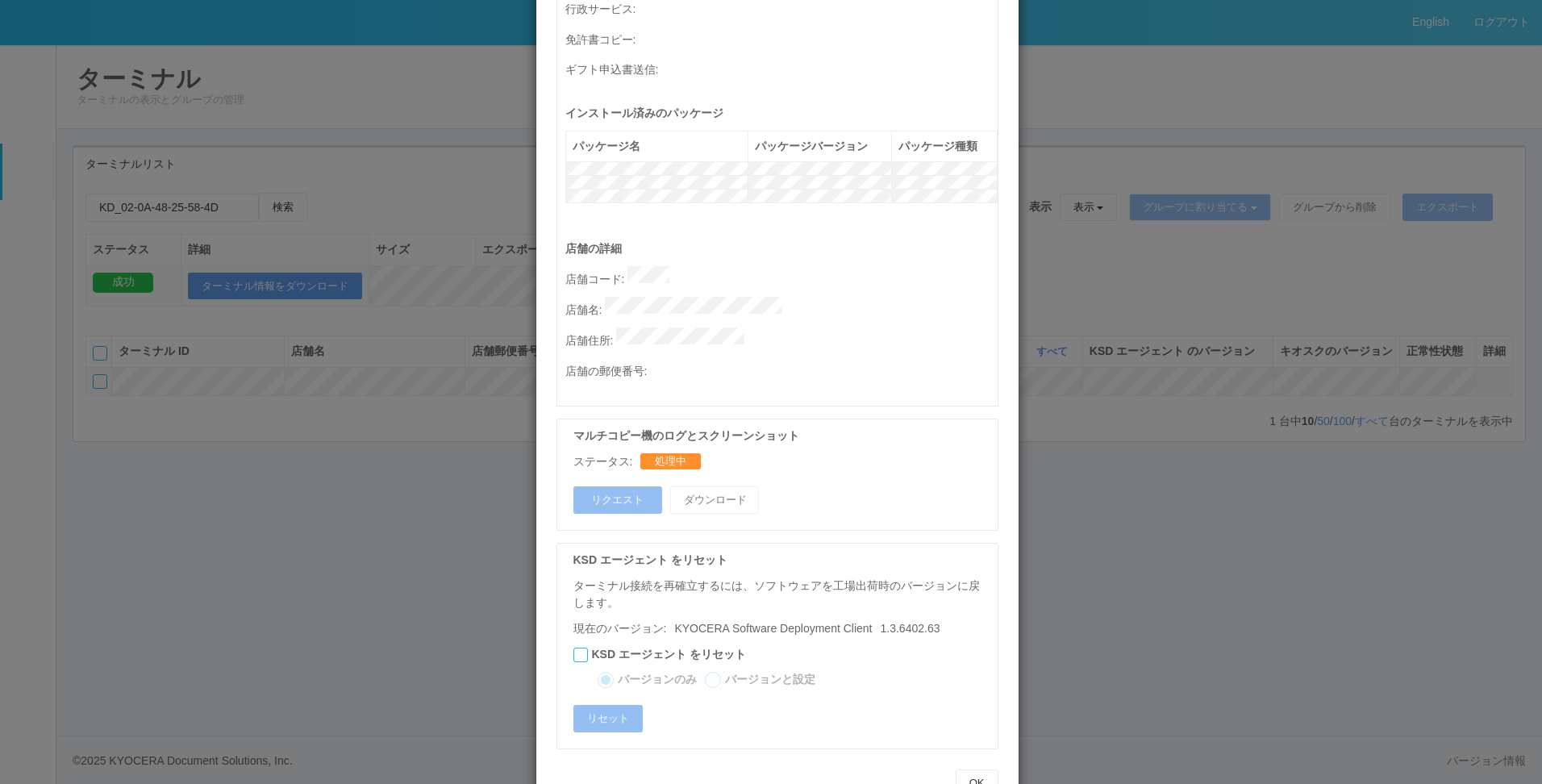
click at [724, 453] on div "ステータス: 処理中" at bounding box center [781, 461] width 417 height 17
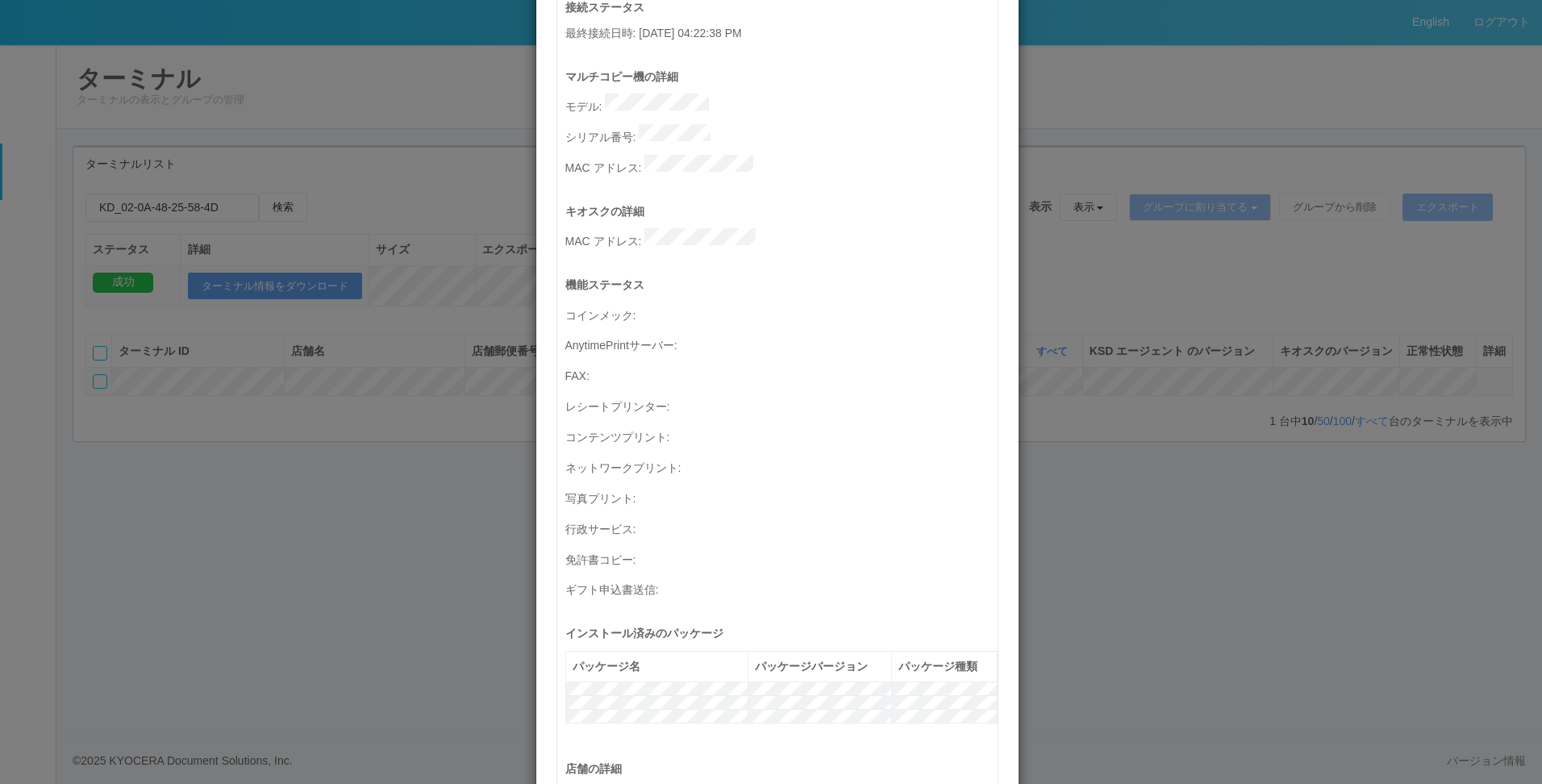
scroll to position [0, 0]
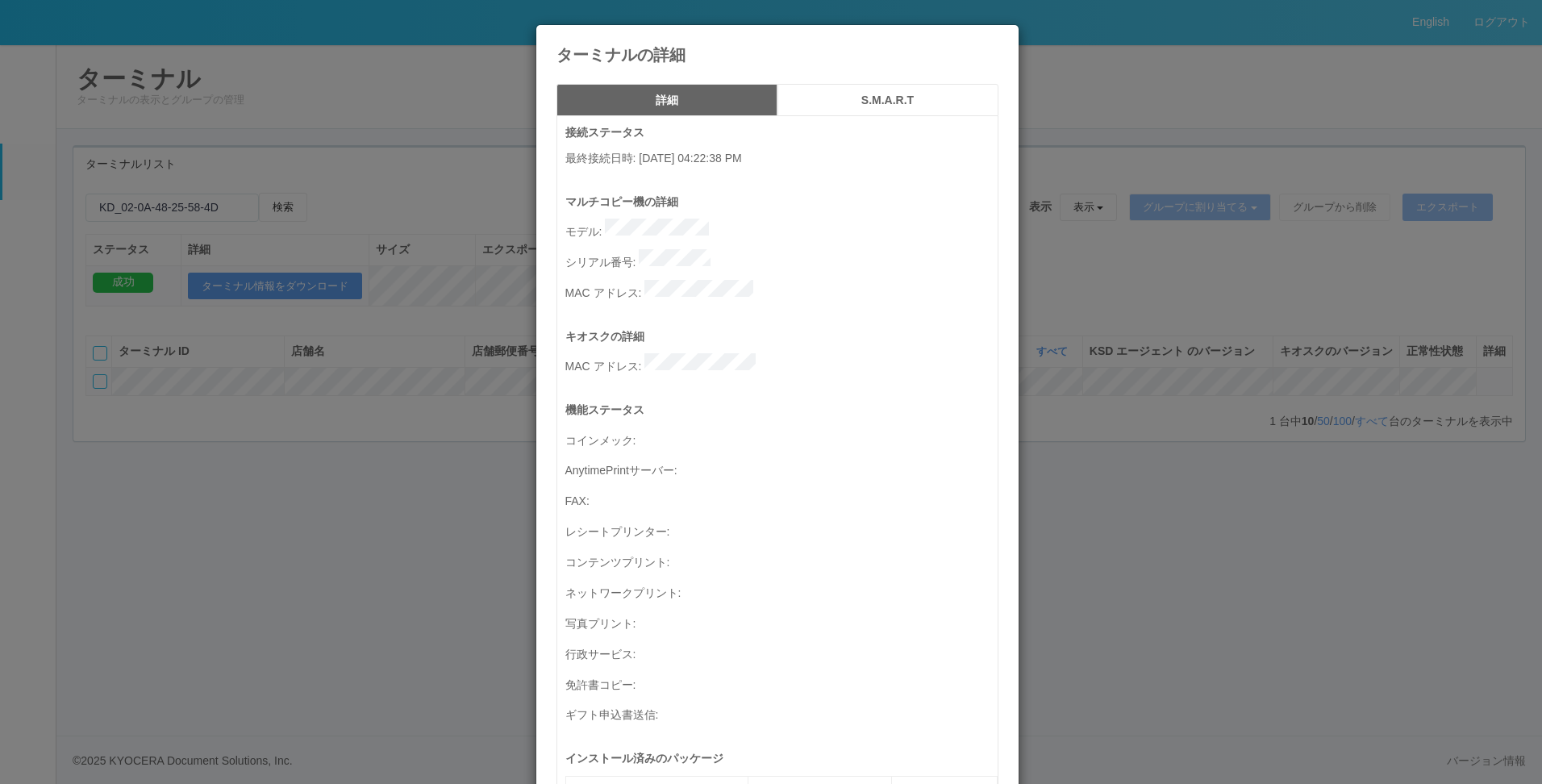
click at [825, 253] on p "シリアル番号 :" at bounding box center [781, 260] width 432 height 22
drag, startPoint x: 679, startPoint y: 154, endPoint x: 842, endPoint y: 143, distance: 163.4
click at [835, 148] on div "接続ステータス 最終接続日時 : [DATE] 04:22:38 PM" at bounding box center [781, 159] width 432 height 69
copy p "025 04:22:38 PM"
click at [723, 100] on h5 "詳細" at bounding box center [667, 100] width 210 height 12
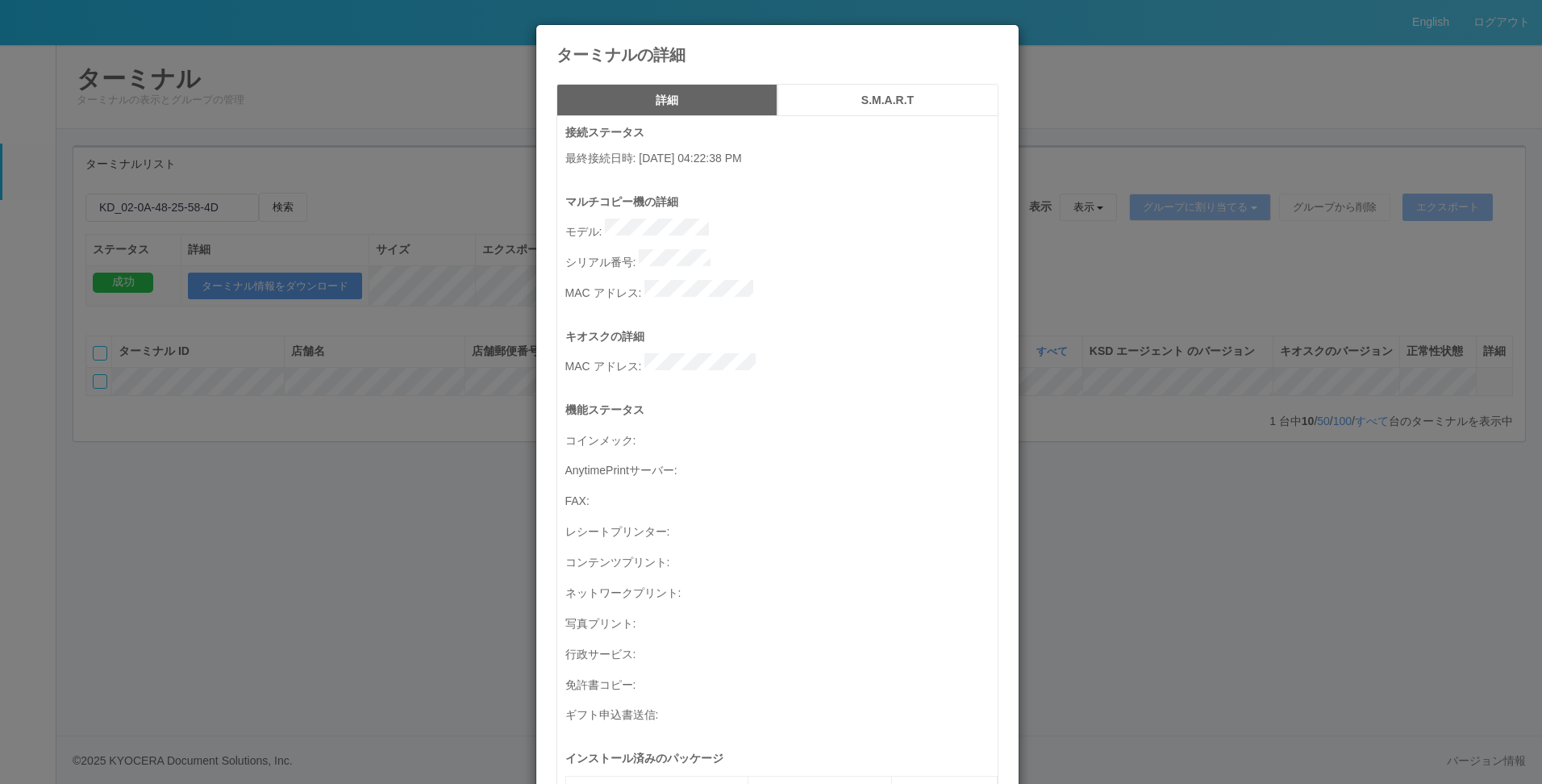
click at [999, 37] on icon at bounding box center [999, 37] width 0 height 0
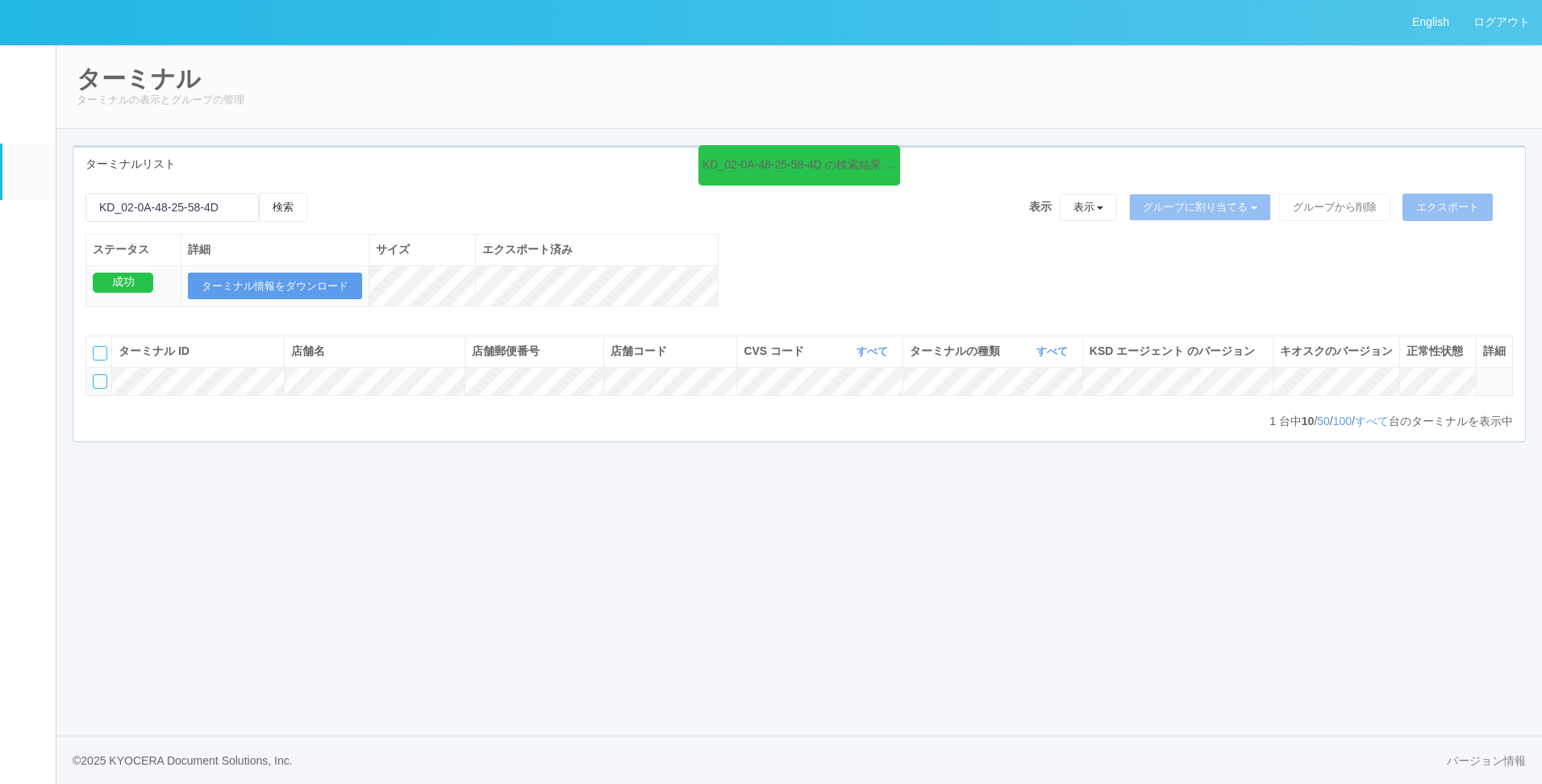
click at [612, 395] on tr at bounding box center [800, 380] width 1427 height 28
drag, startPoint x: 245, startPoint y: 212, endPoint x: -216, endPoint y: 220, distance: 461.1
click at [0, 220] on html "English ログアウト イベントログ ユーザー ターミナル パッケージ メンテナンス通知 クライアントリンク アラート設定 コンテンツプリント ドキュメン…" at bounding box center [771, 392] width 1542 height 784
paste input "Knowledge Place"
click at [279, 201] on button "検索" at bounding box center [282, 208] width 48 height 29
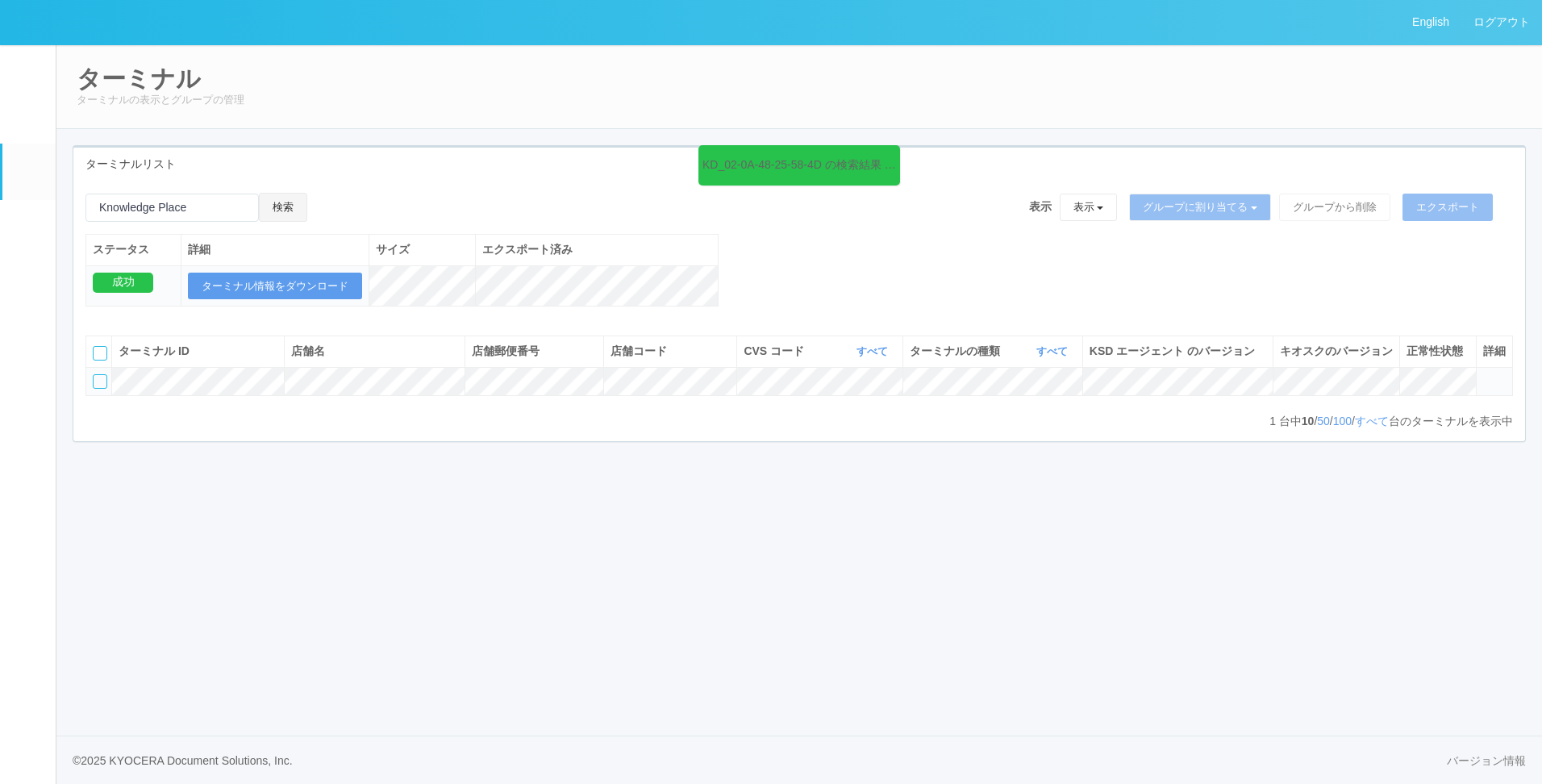
type input "Knowledge Place"
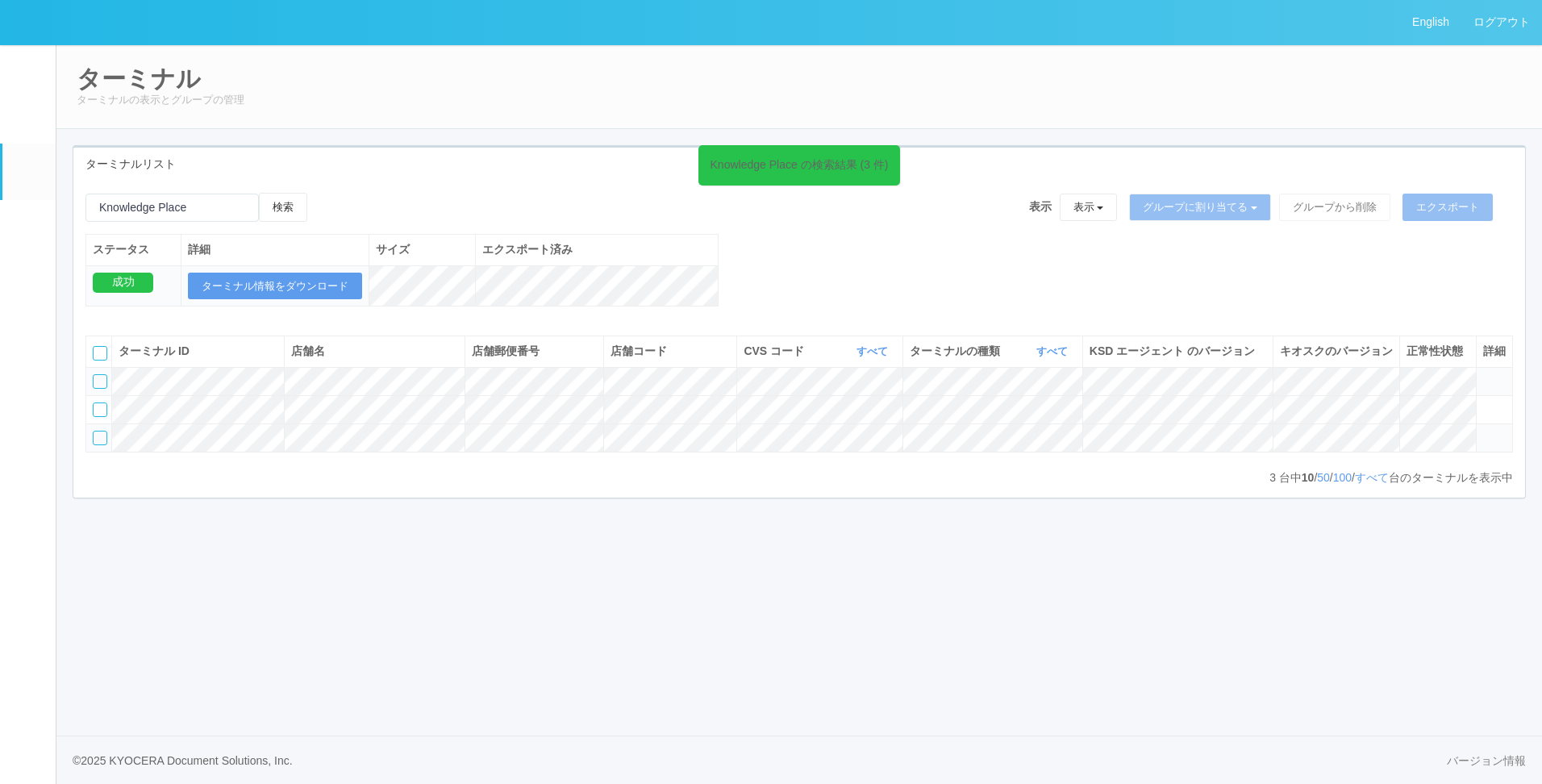
click at [1483, 374] on icon at bounding box center [1483, 374] width 0 height 0
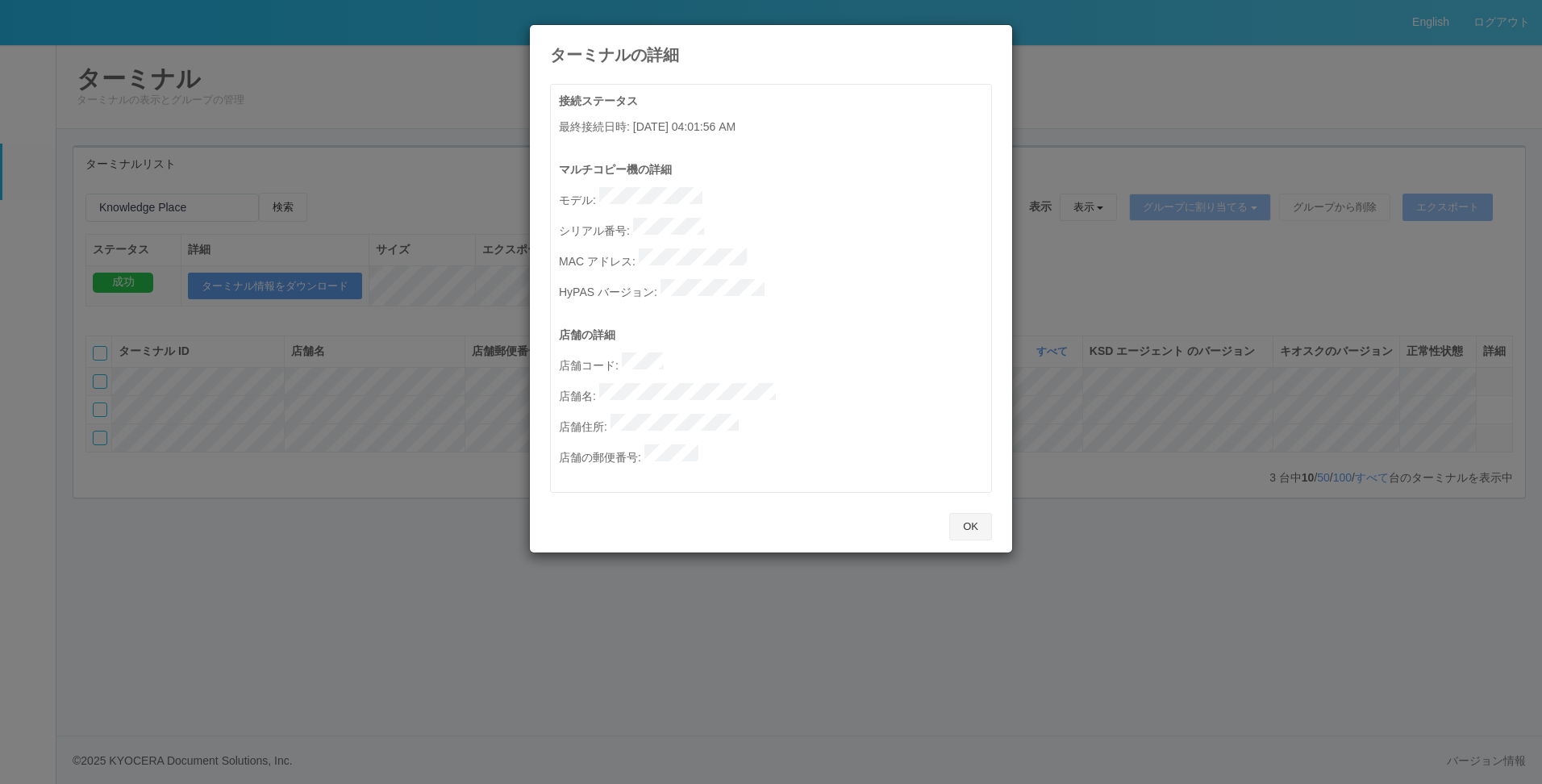
click at [984, 513] on button "OK" at bounding box center [970, 526] width 43 height 27
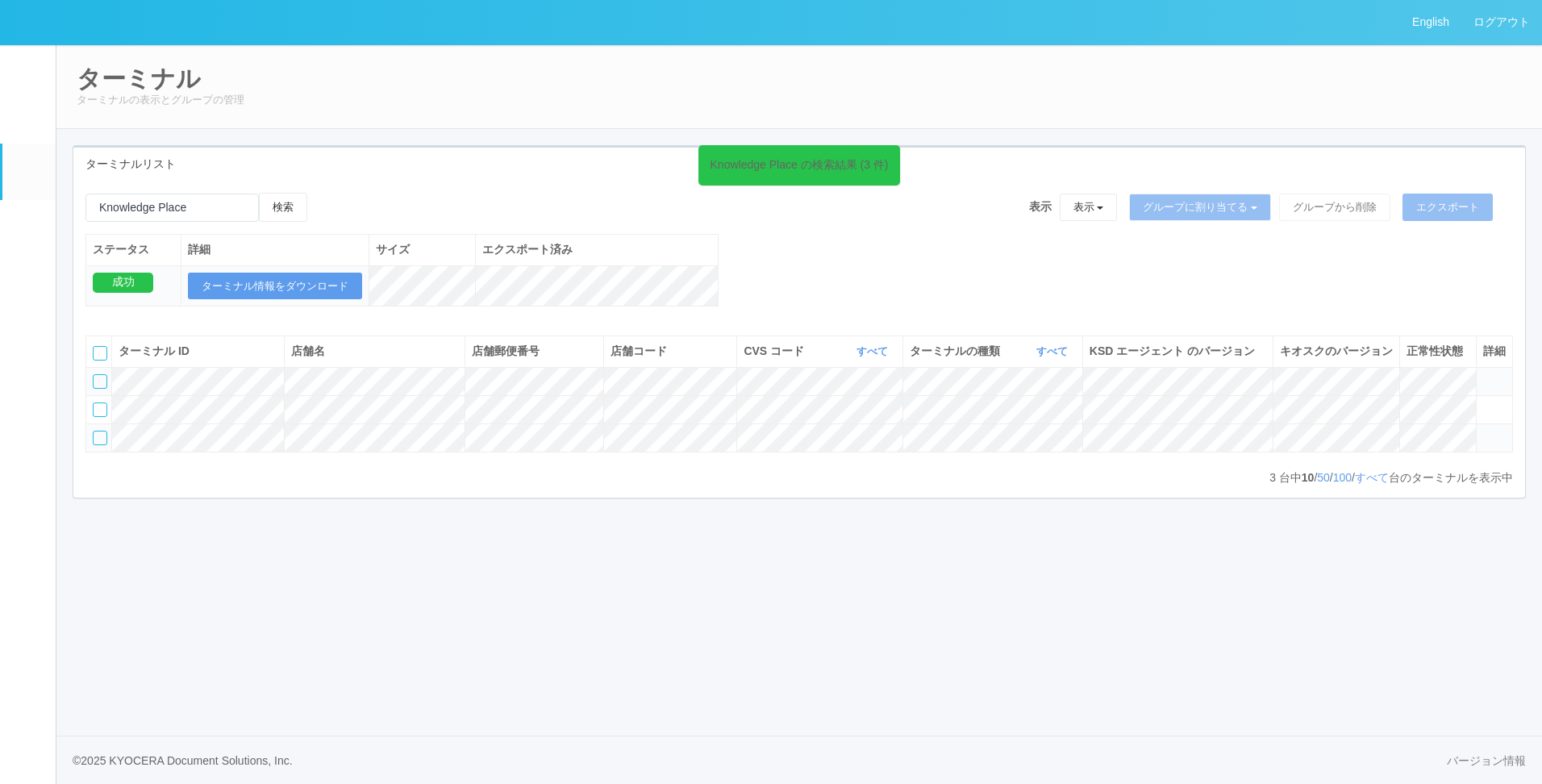
click at [1495, 452] on td at bounding box center [1494, 437] width 36 height 28
click at [1483, 430] on icon at bounding box center [1483, 430] width 0 height 0
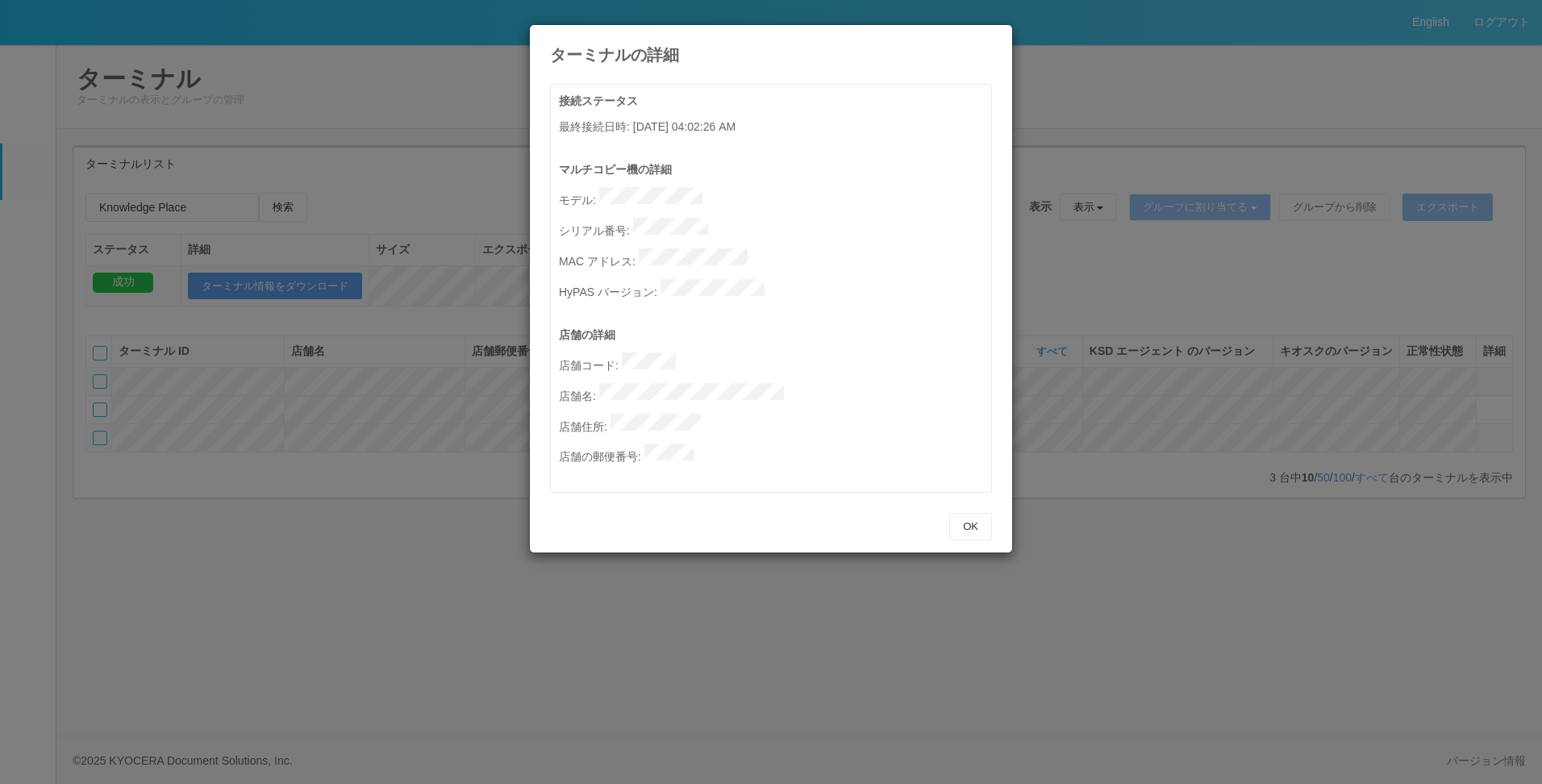
click at [751, 326] on p "店舗の詳細" at bounding box center [774, 334] width 432 height 17
click at [982, 513] on button "OK" at bounding box center [970, 526] width 43 height 27
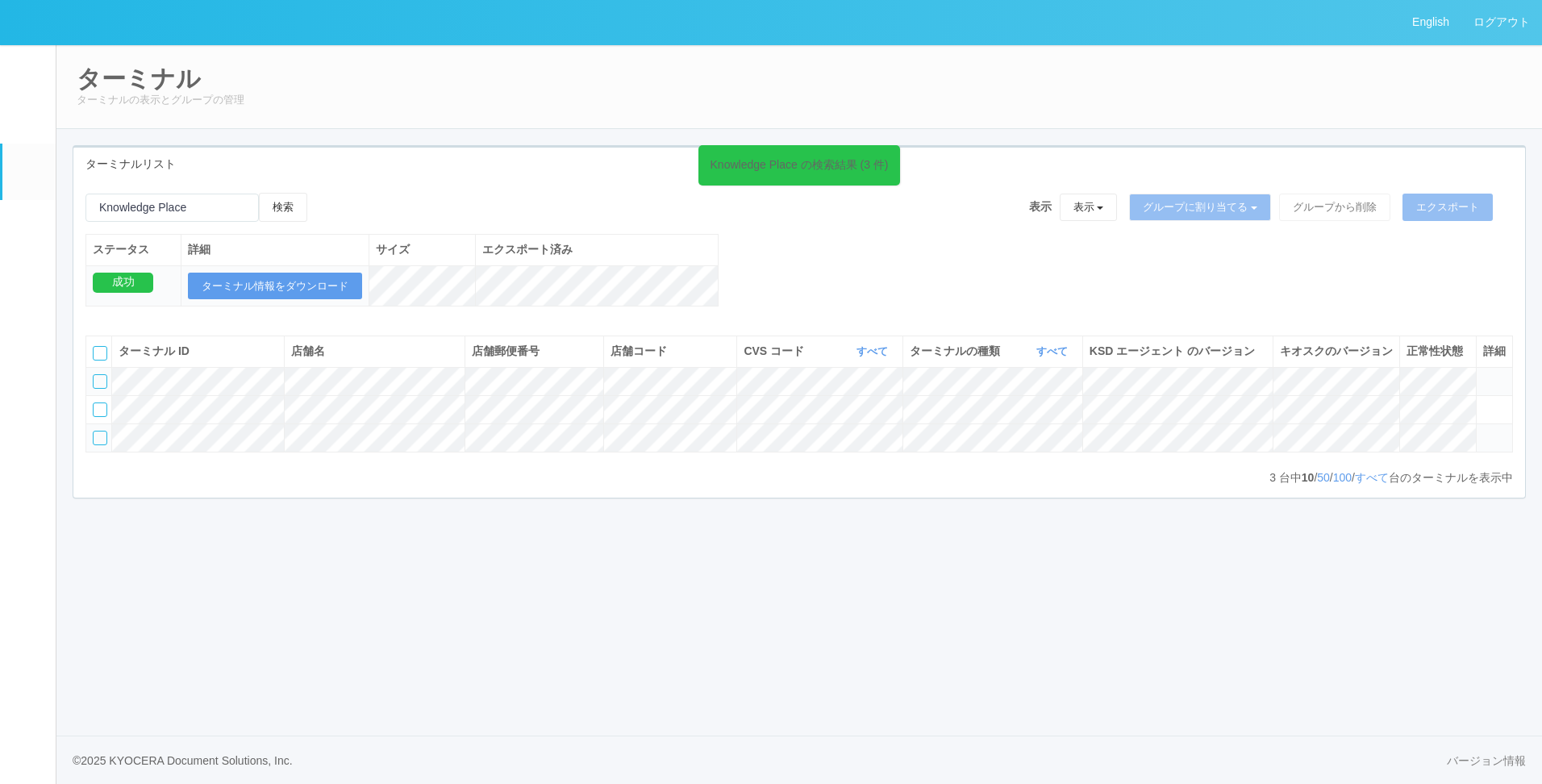
click at [1483, 374] on icon at bounding box center [1483, 374] width 0 height 0
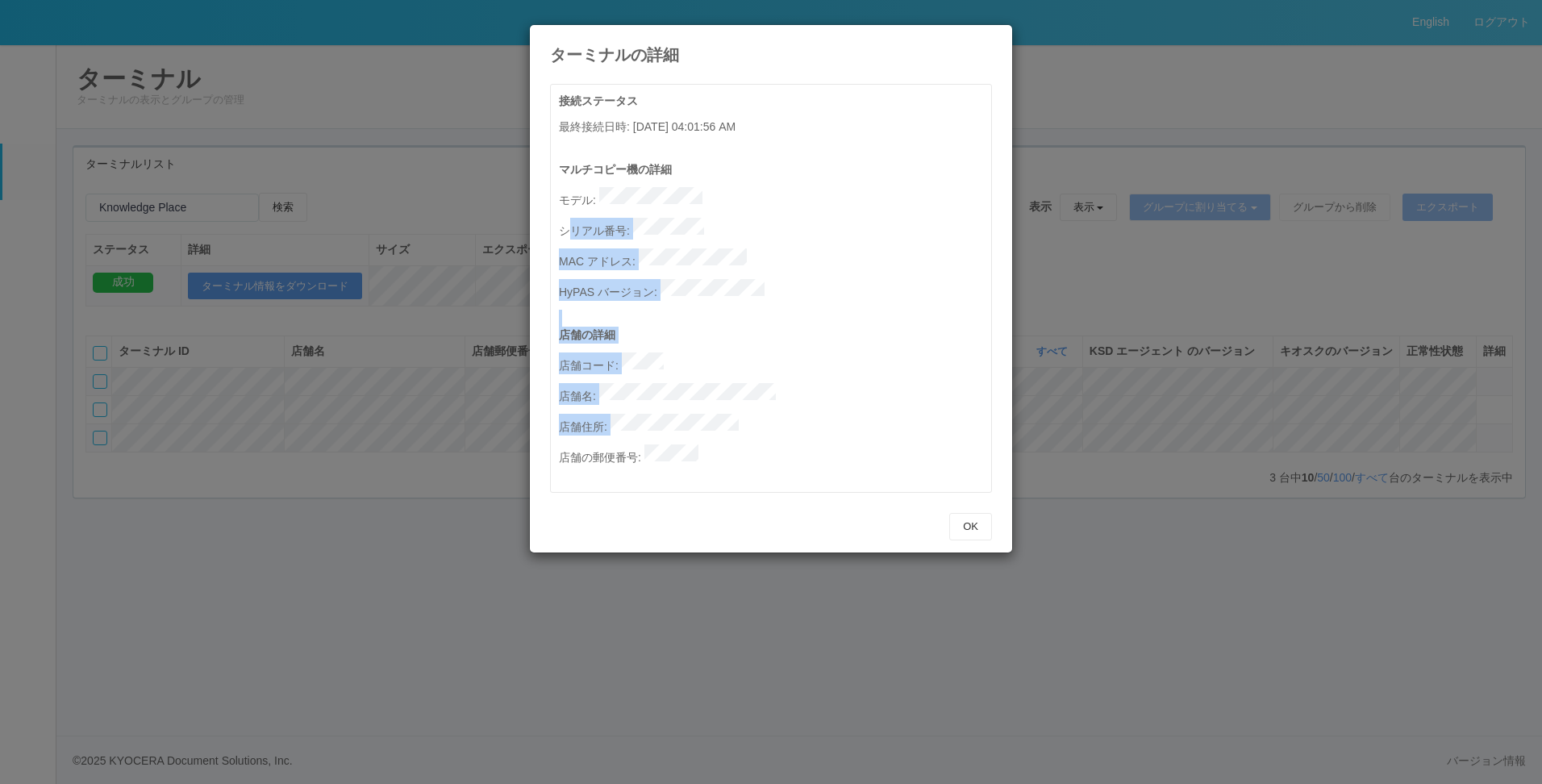
drag, startPoint x: 672, startPoint y: 320, endPoint x: 934, endPoint y: 433, distance: 285.3
click at [933, 433] on div "接続ステータス 最終接続日時 : [DATE] 04:01:56 AM マルチコピー機の詳細 モデル : シリアル番号 : MAC アドレス : HyPAS …" at bounding box center [774, 292] width 432 height 399
drag, startPoint x: 934, startPoint y: 433, endPoint x: 897, endPoint y: 396, distance: 52.3
click at [897, 414] on p "店舗住所 :" at bounding box center [774, 424] width 432 height 22
click at [976, 513] on button "OK" at bounding box center [970, 526] width 43 height 27
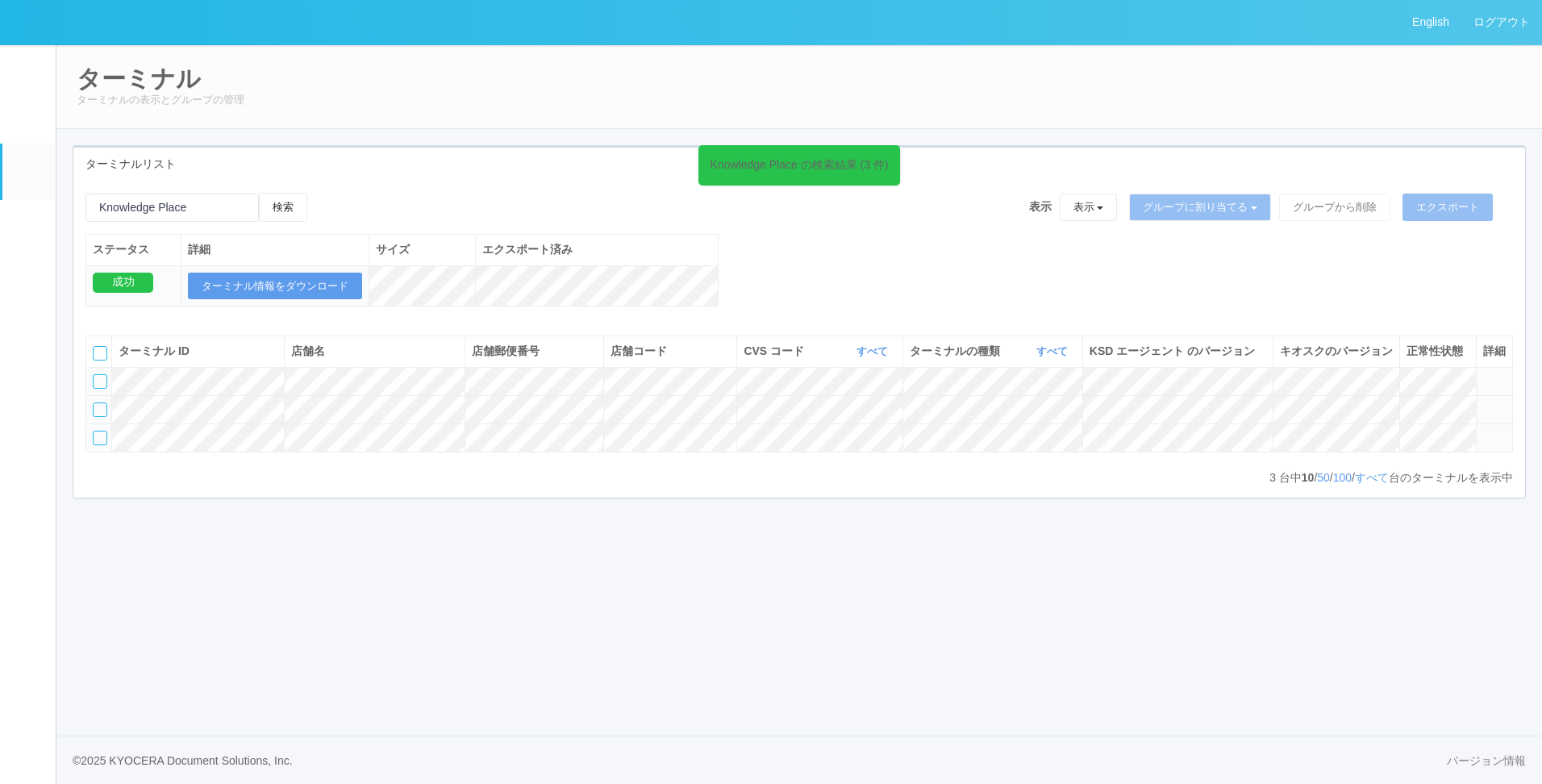
click at [1483, 403] on icon at bounding box center [1483, 403] width 0 height 0
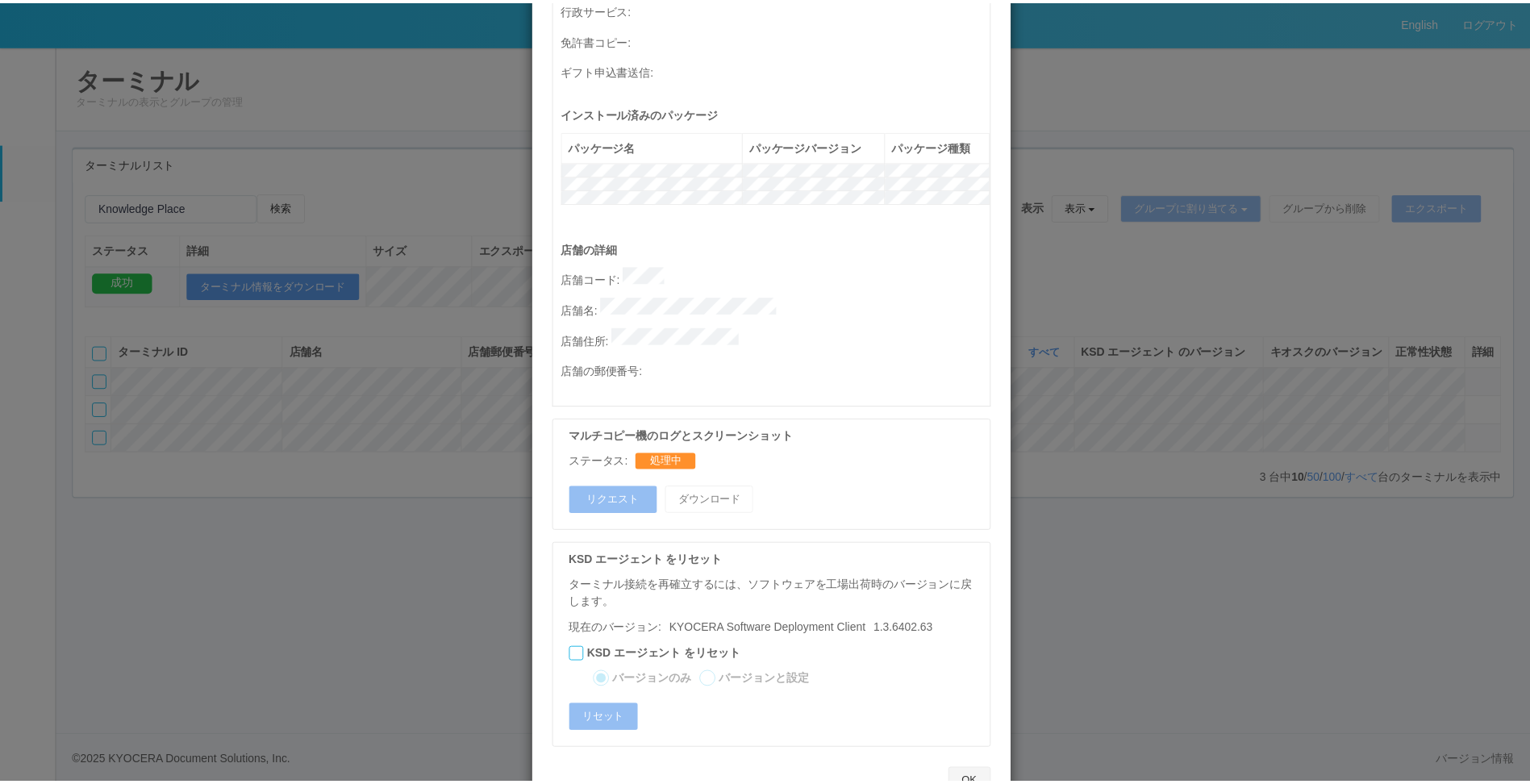
scroll to position [660, 0]
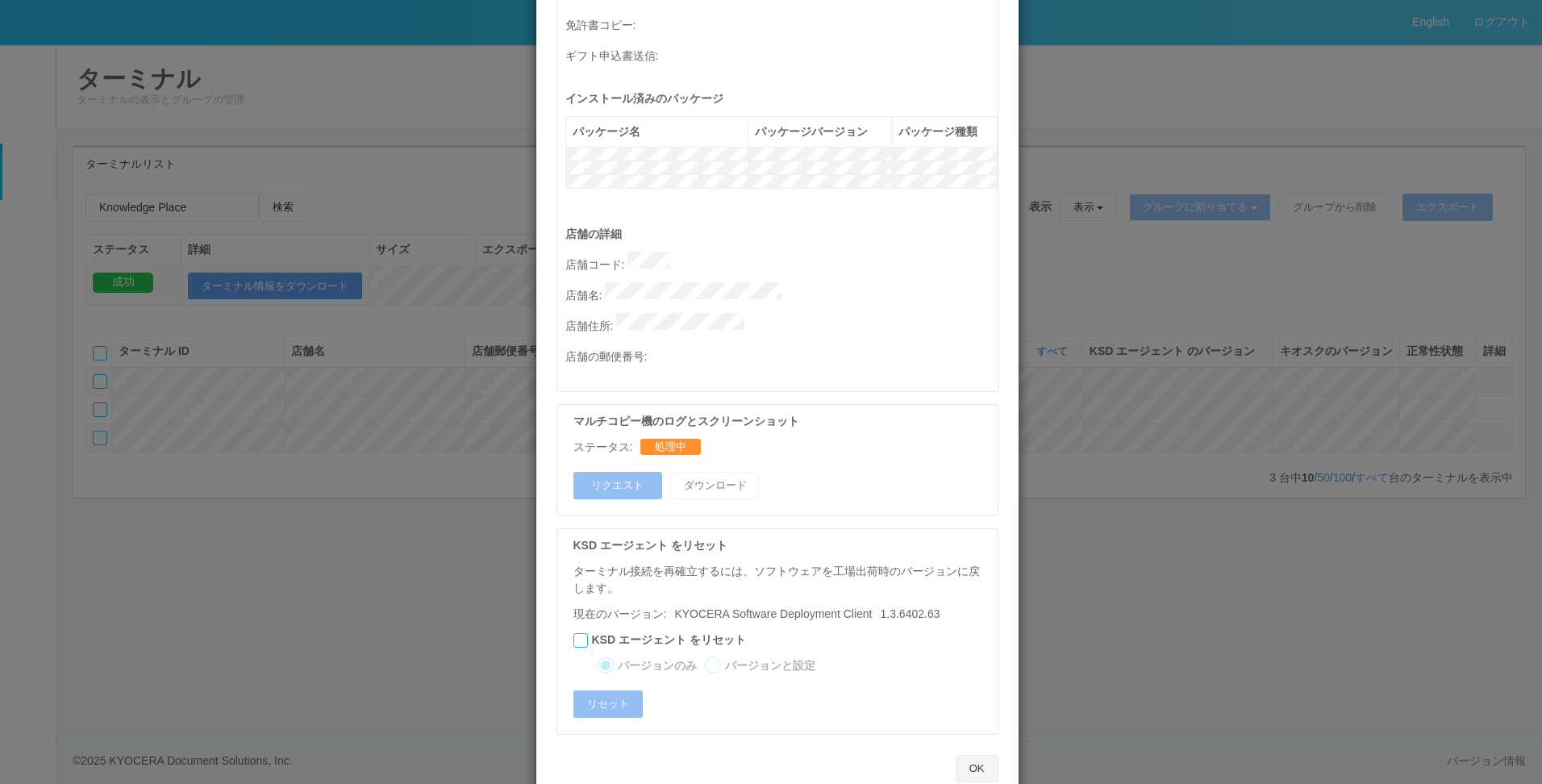
click at [978, 755] on button "OK" at bounding box center [977, 768] width 43 height 27
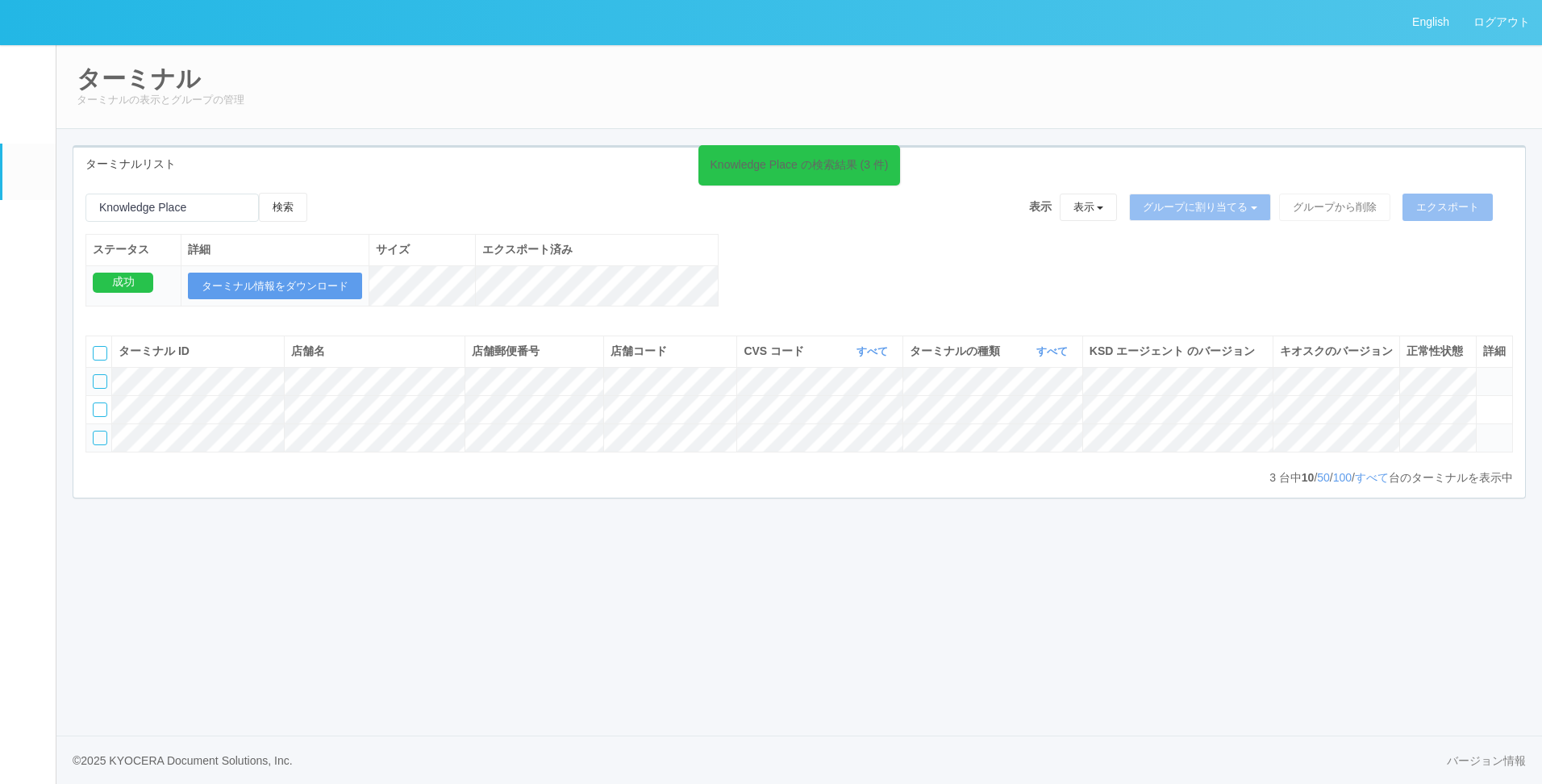
click at [28, 122] on em at bounding box center [28, 122] width 0 height 0
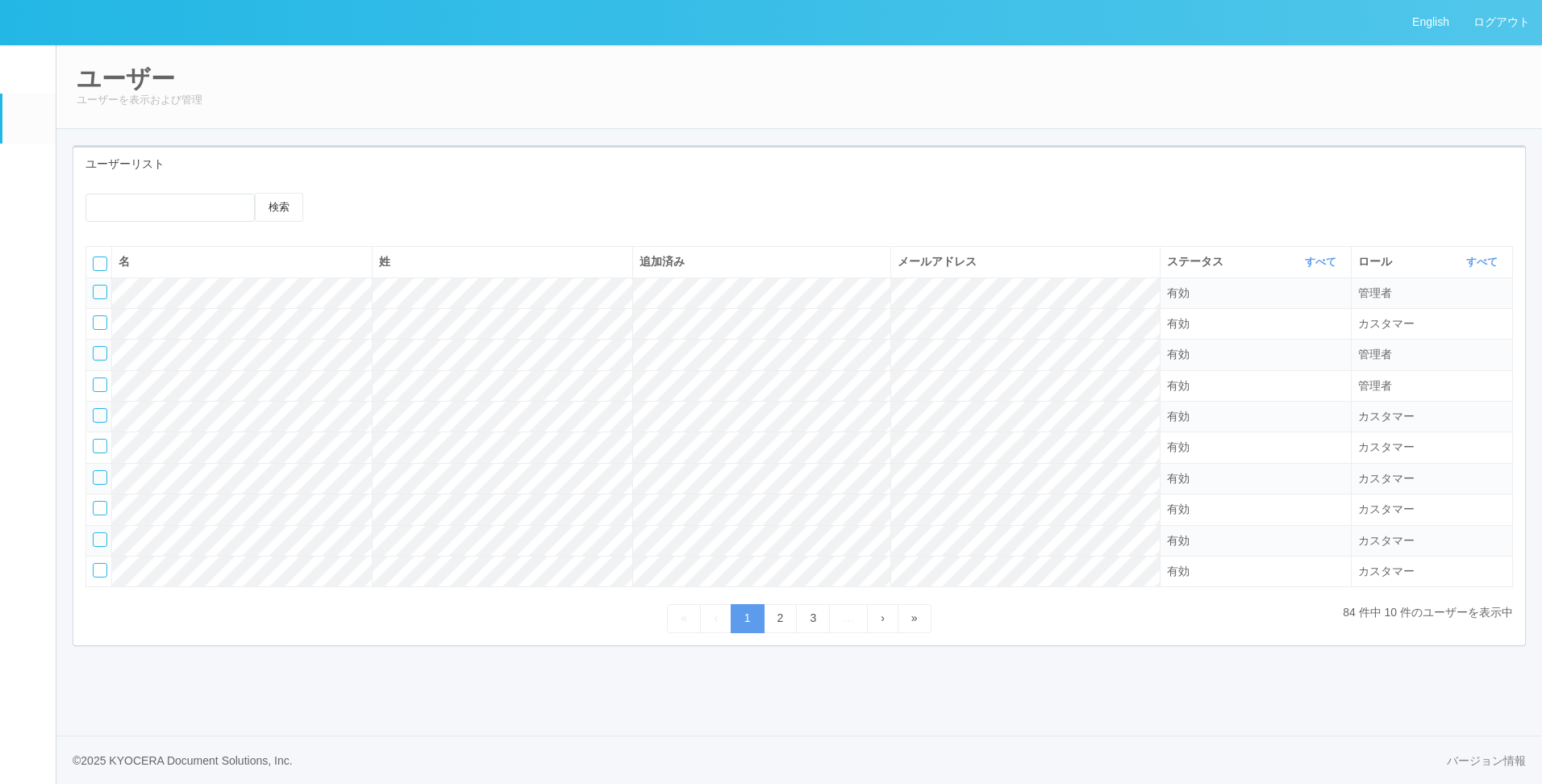
click at [36, 234] on link "パッケージ" at bounding box center [28, 224] width 53 height 49
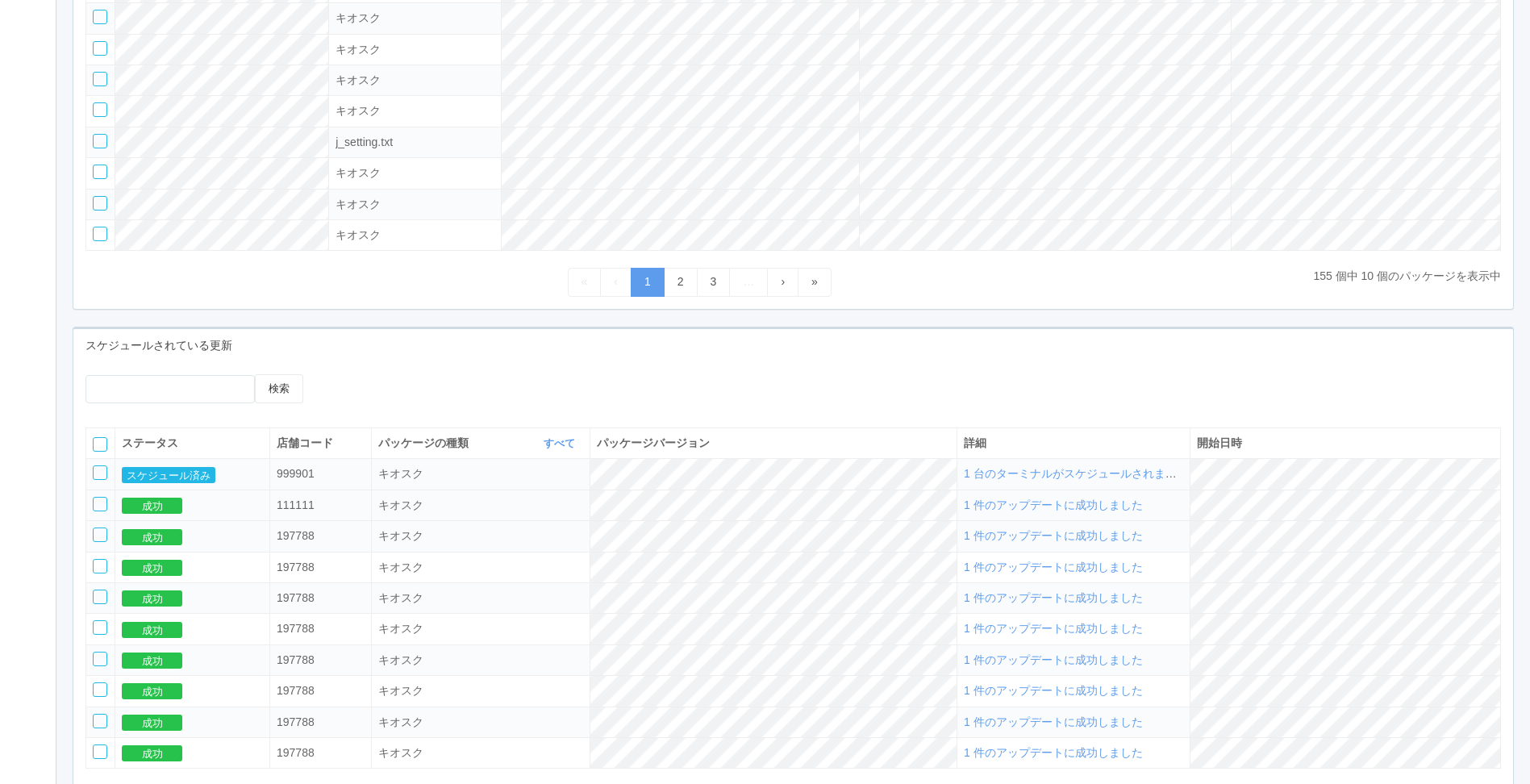
scroll to position [360, 0]
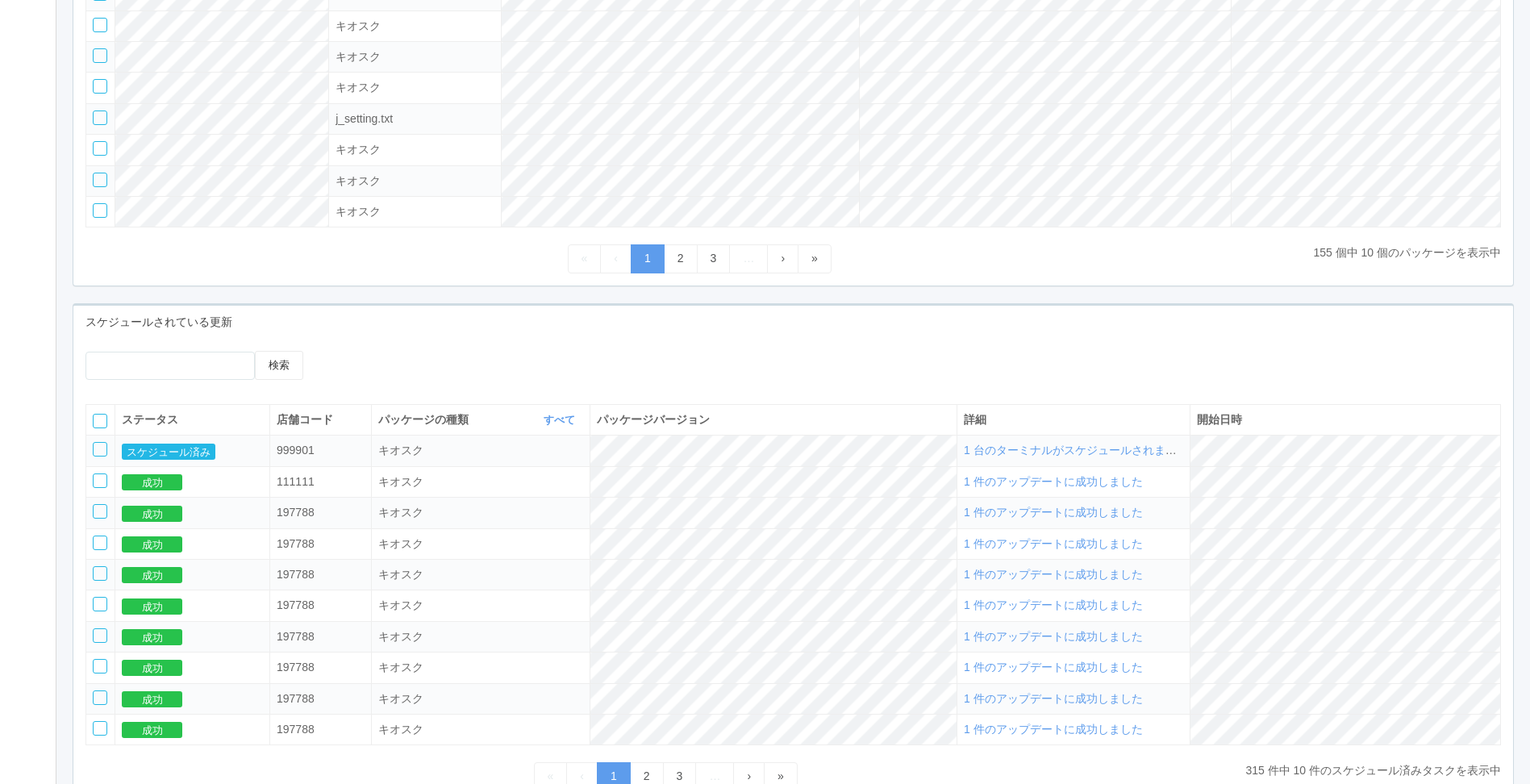
click at [1089, 454] on span "1 台のターミナルがスケジュールされました" at bounding box center [1075, 450] width 224 height 13
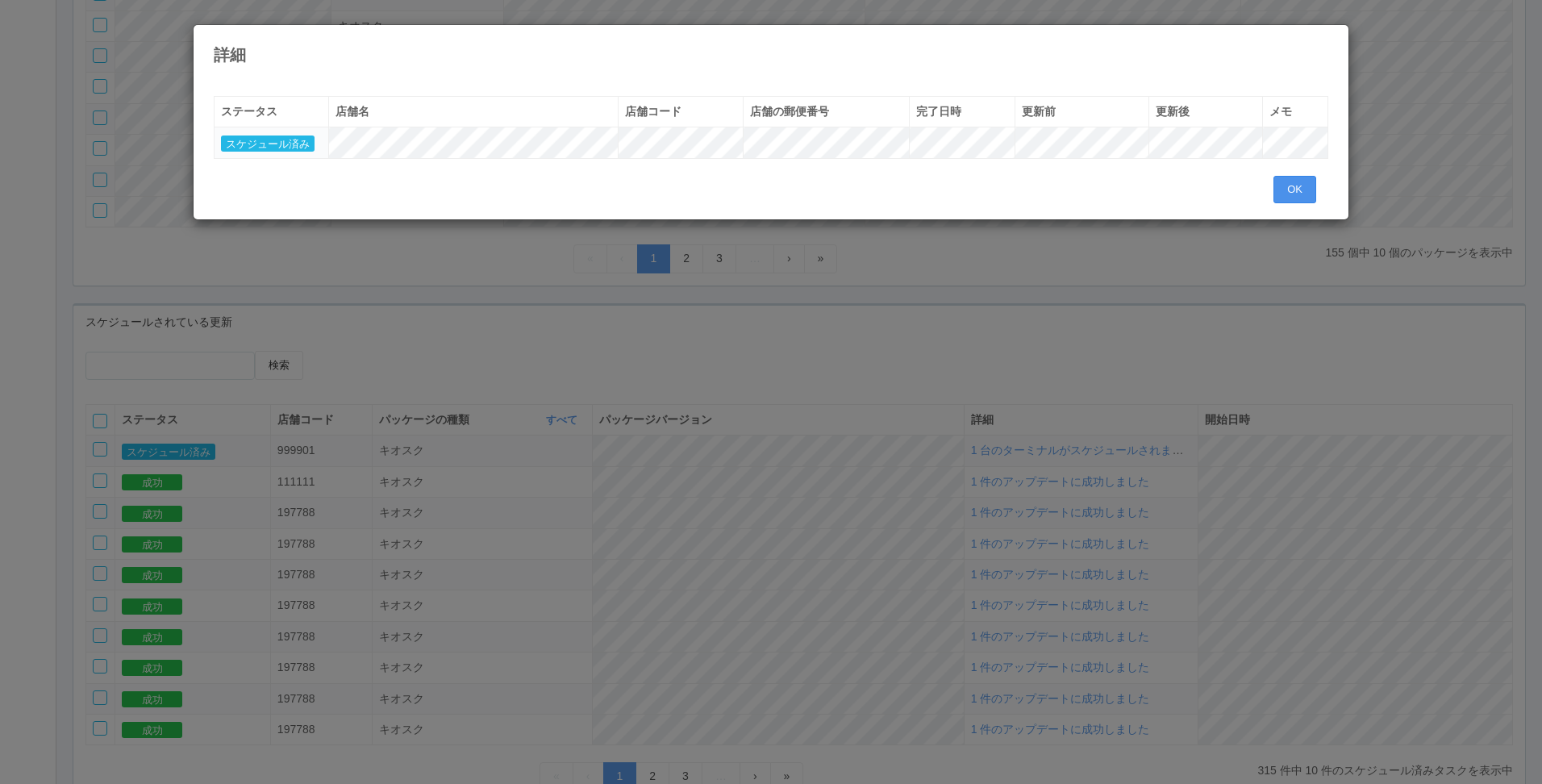
click at [1280, 200] on button "OK" at bounding box center [1295, 189] width 43 height 27
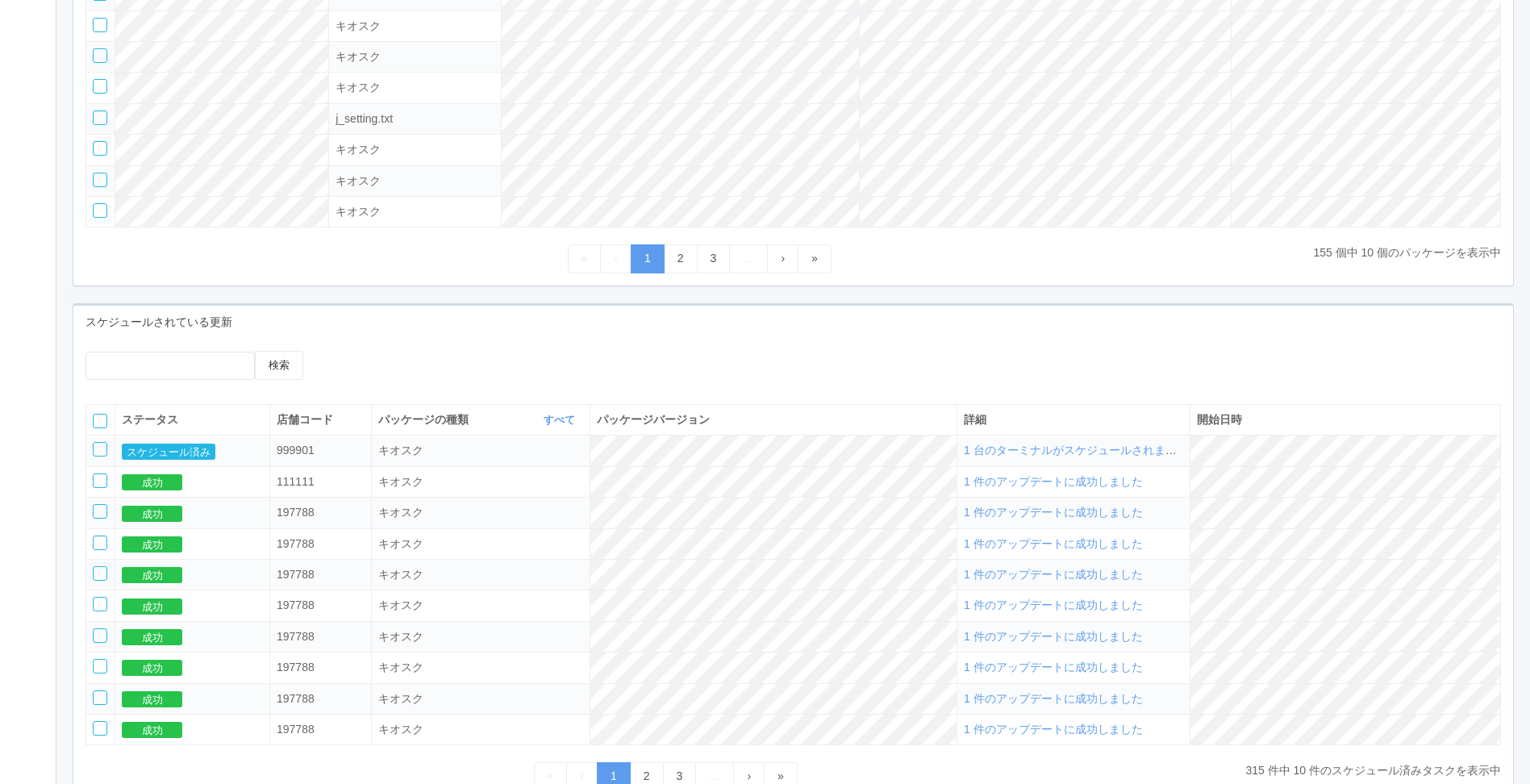
click at [333, 356] on div at bounding box center [495, 363] width 360 height 24
click at [339, 351] on icon at bounding box center [339, 351] width 0 height 0
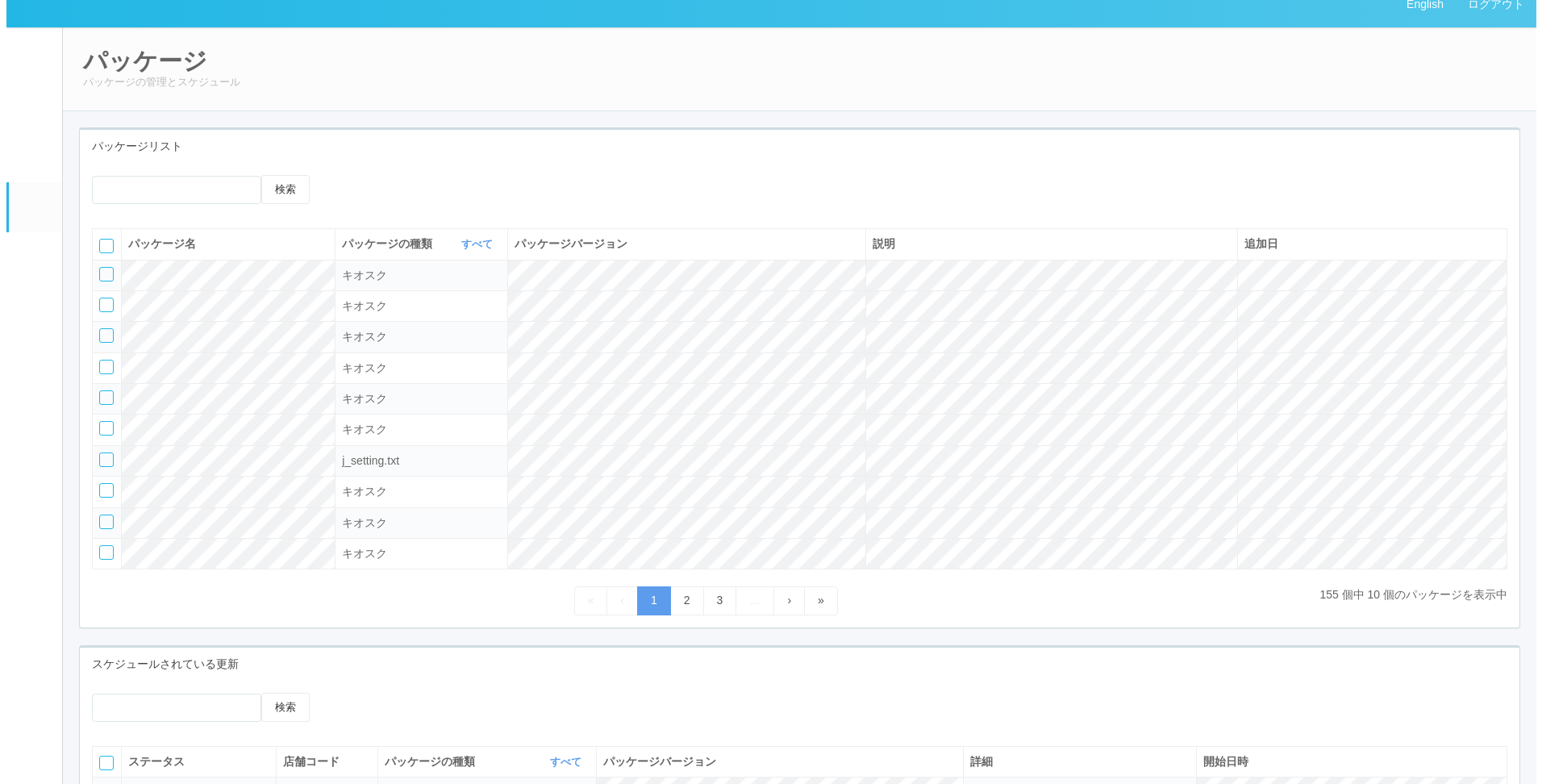
scroll to position [0, 0]
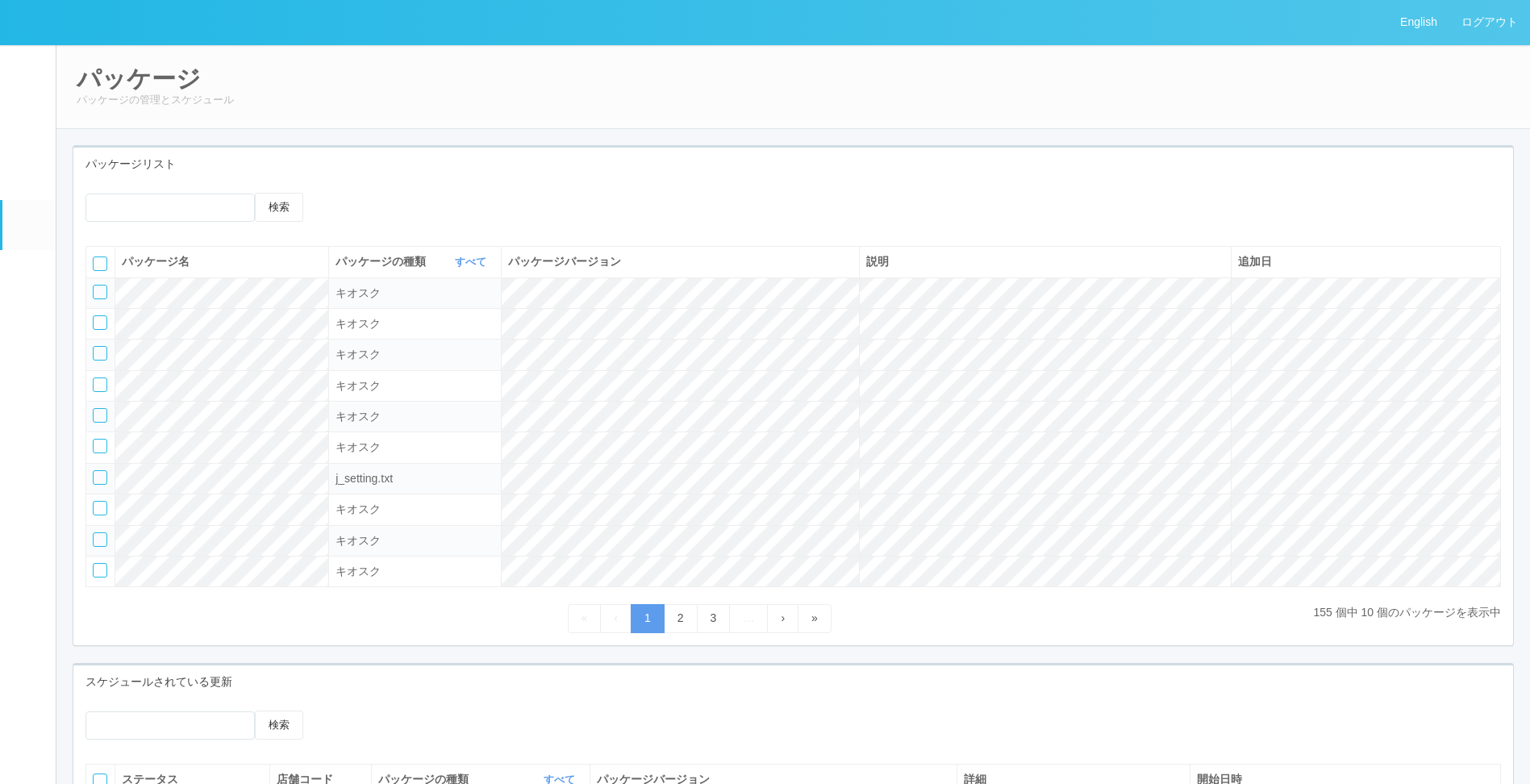
drag, startPoint x: 349, startPoint y: 204, endPoint x: 121, endPoint y: 200, distance: 228.0
click at [184, 208] on div "検索" at bounding box center [793, 214] width 1440 height 41
click at [34, 179] on em at bounding box center [26, 172] width 21 height 20
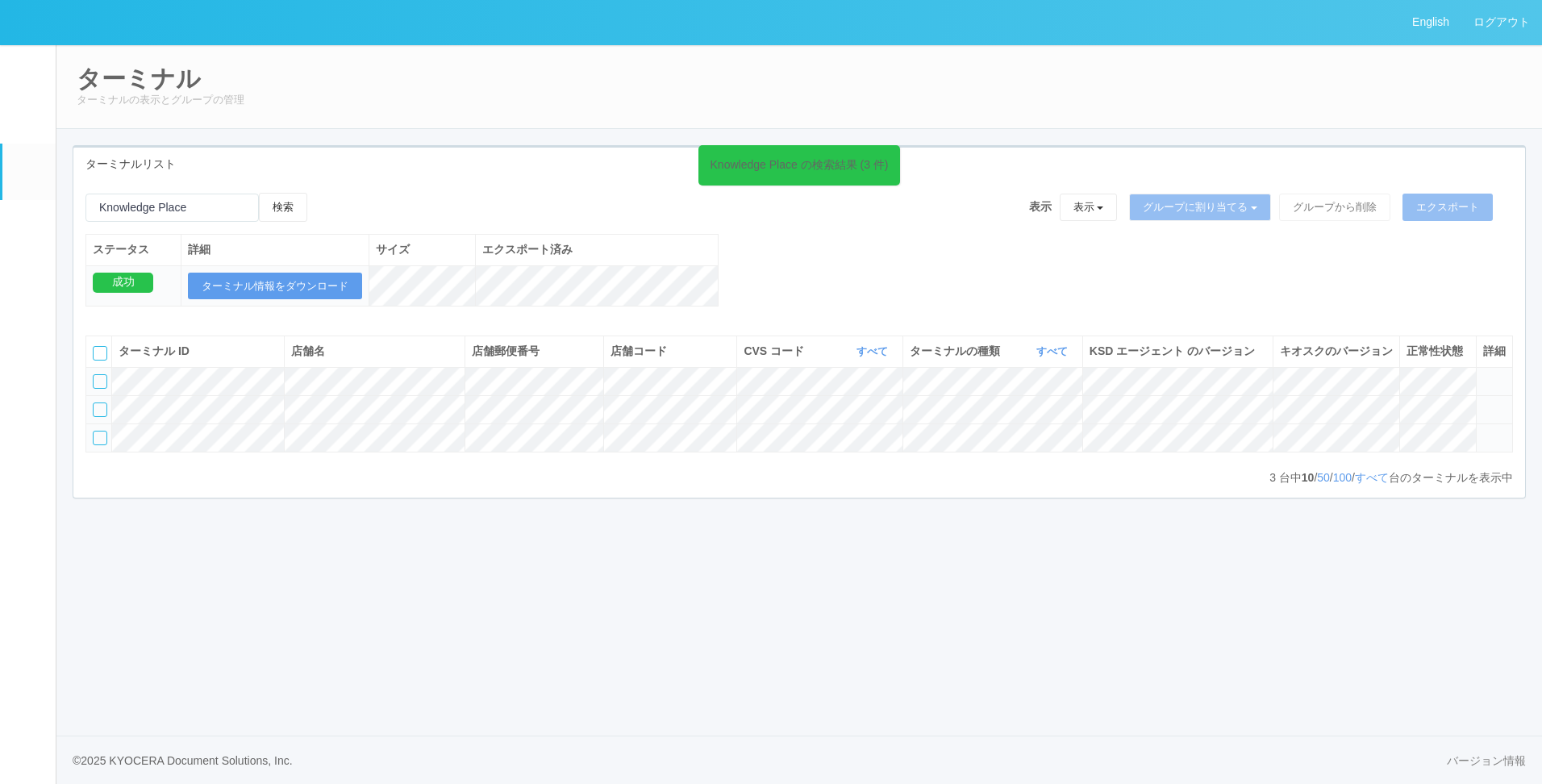
click at [1483, 403] on icon at bounding box center [1483, 403] width 0 height 0
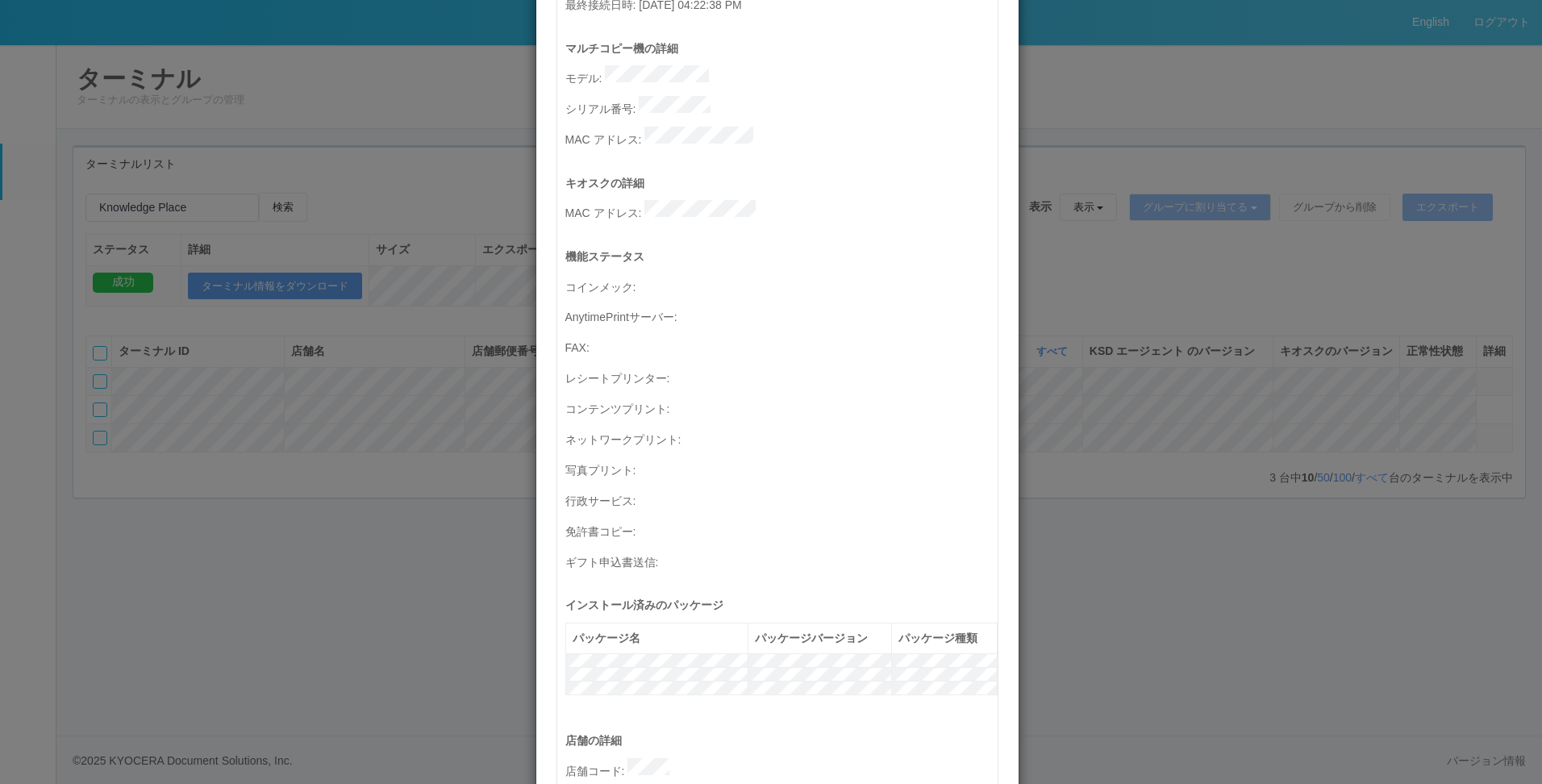
scroll to position [15, 0]
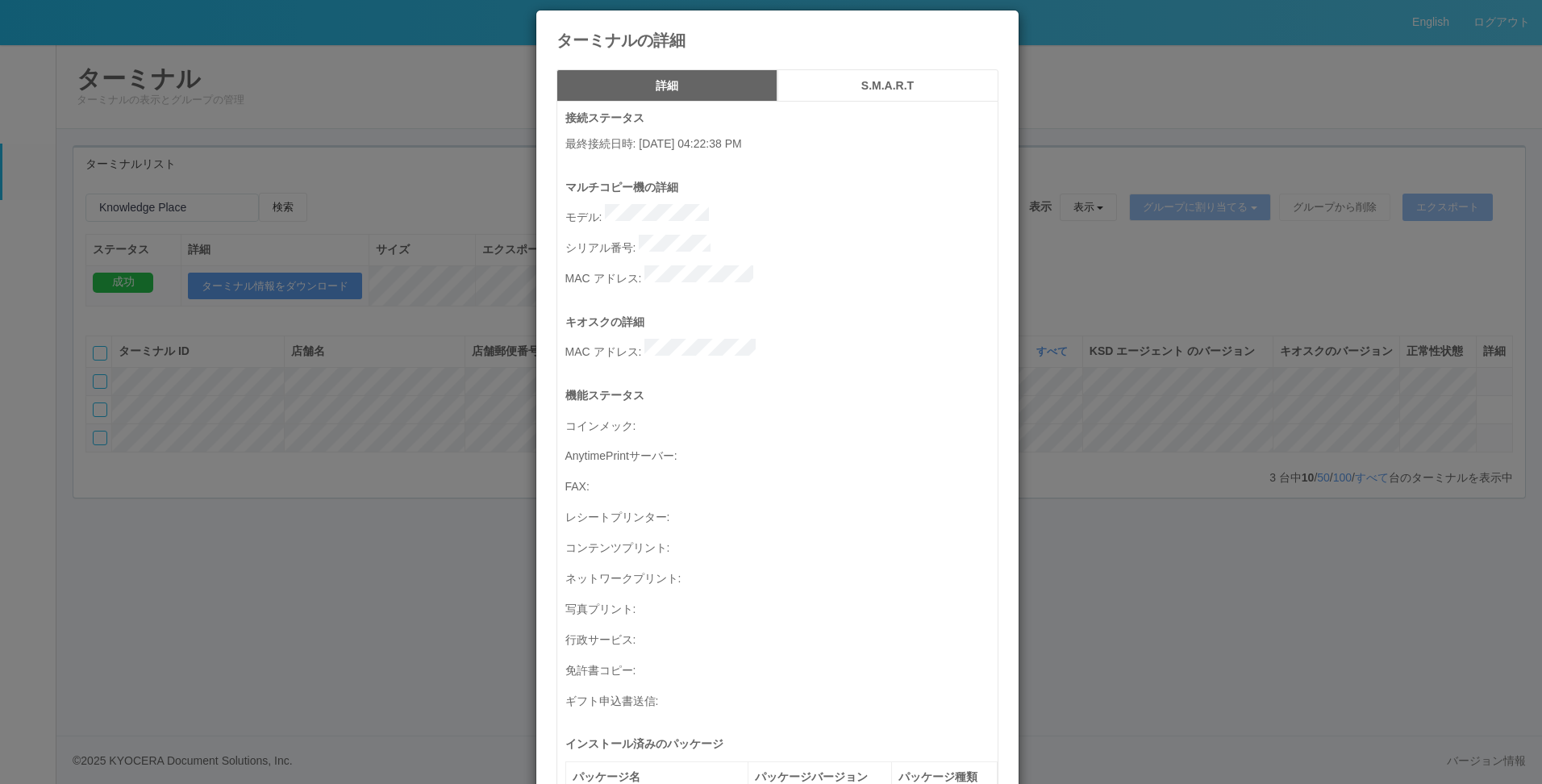
click at [999, 23] on icon at bounding box center [999, 23] width 0 height 0
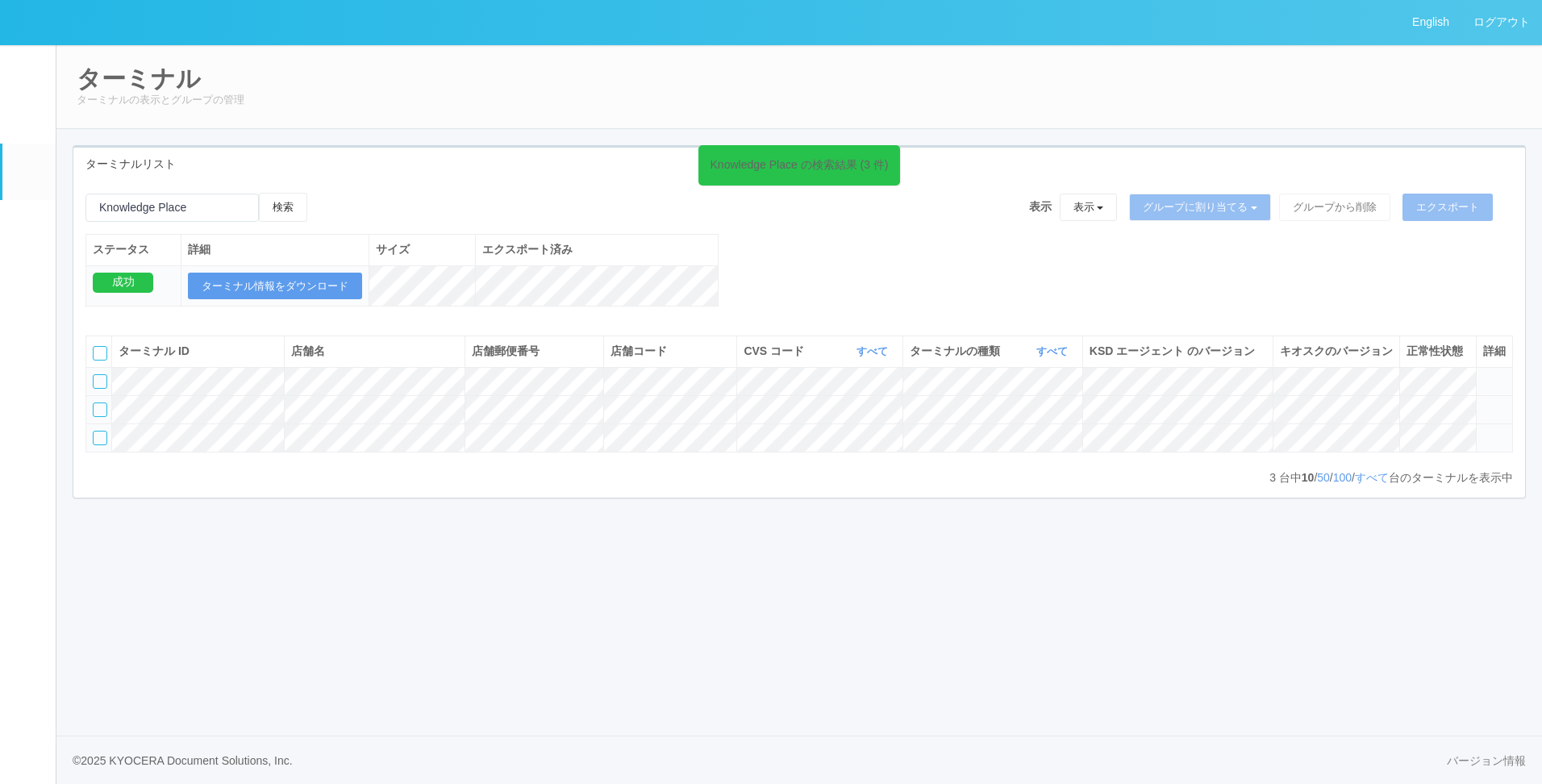
click at [102, 416] on div at bounding box center [100, 410] width 15 height 15
click at [323, 193] on icon at bounding box center [323, 193] width 0 height 0
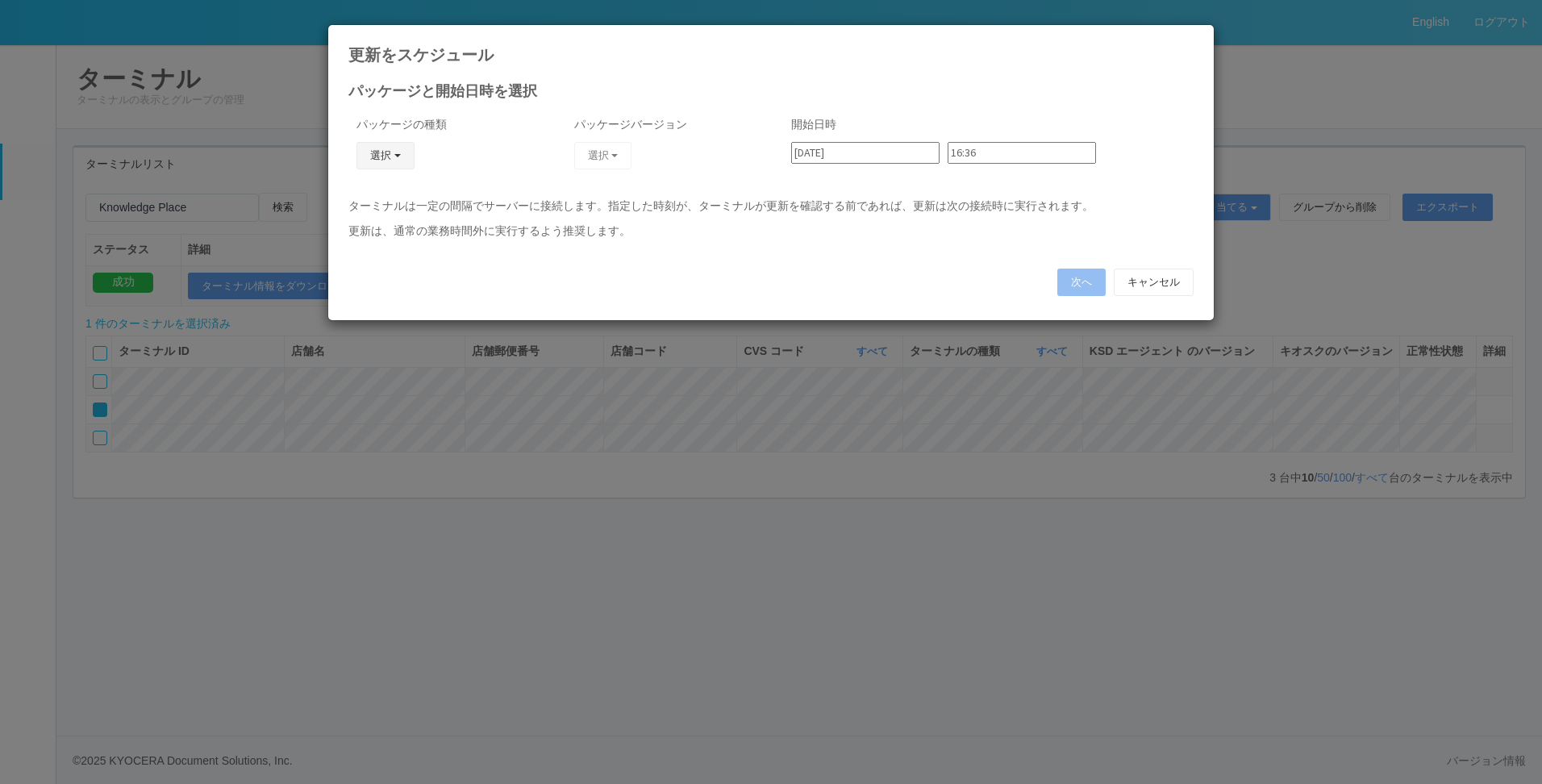
click at [408, 147] on button "選択" at bounding box center [385, 156] width 58 height 27
click at [367, 220] on link "キオスク" at bounding box center [362, 225] width 127 height 25
click at [605, 163] on button "選択" at bounding box center [603, 156] width 58 height 27
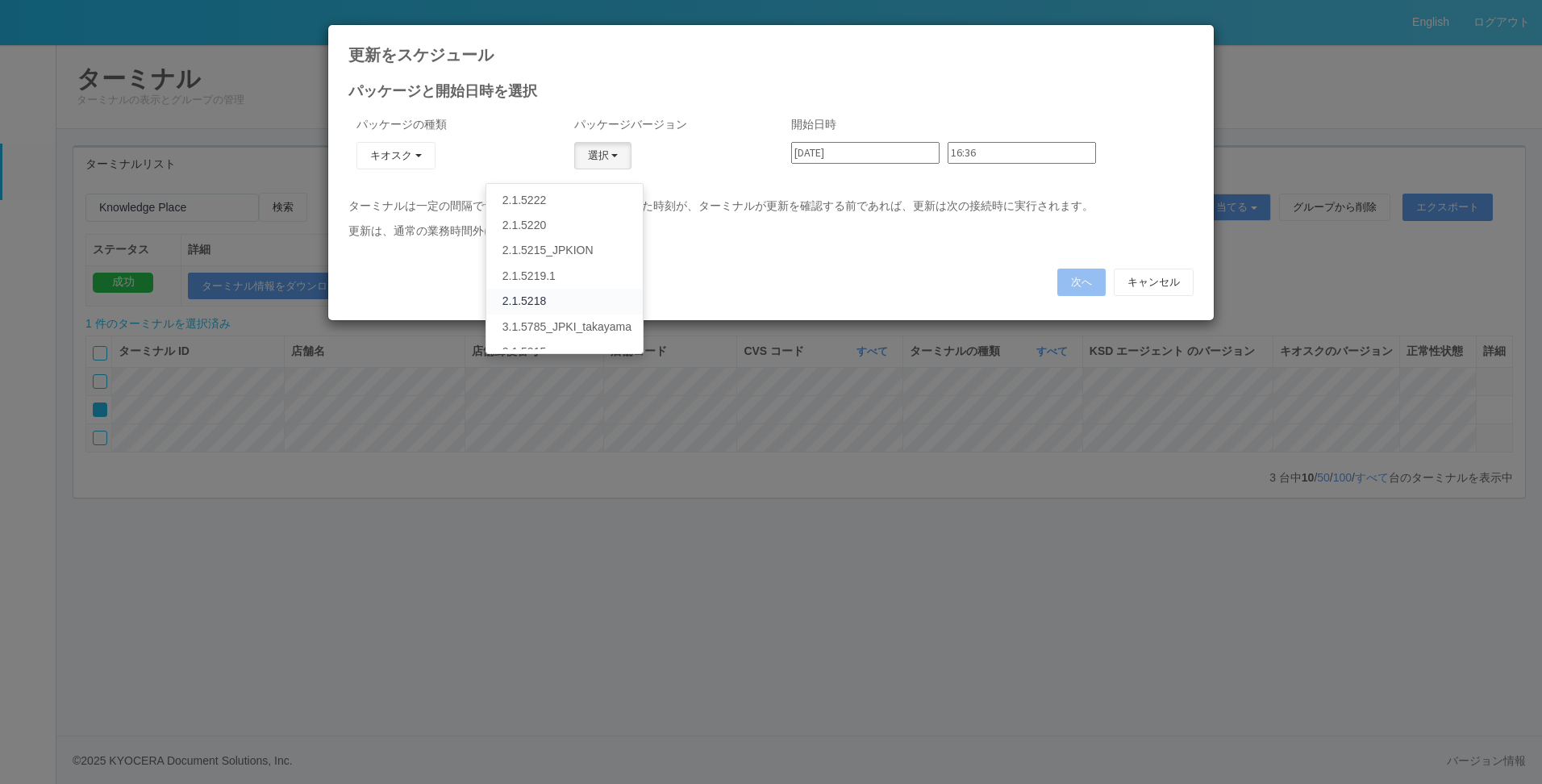
click at [560, 299] on link "2.1.5218" at bounding box center [565, 302] width 157 height 25
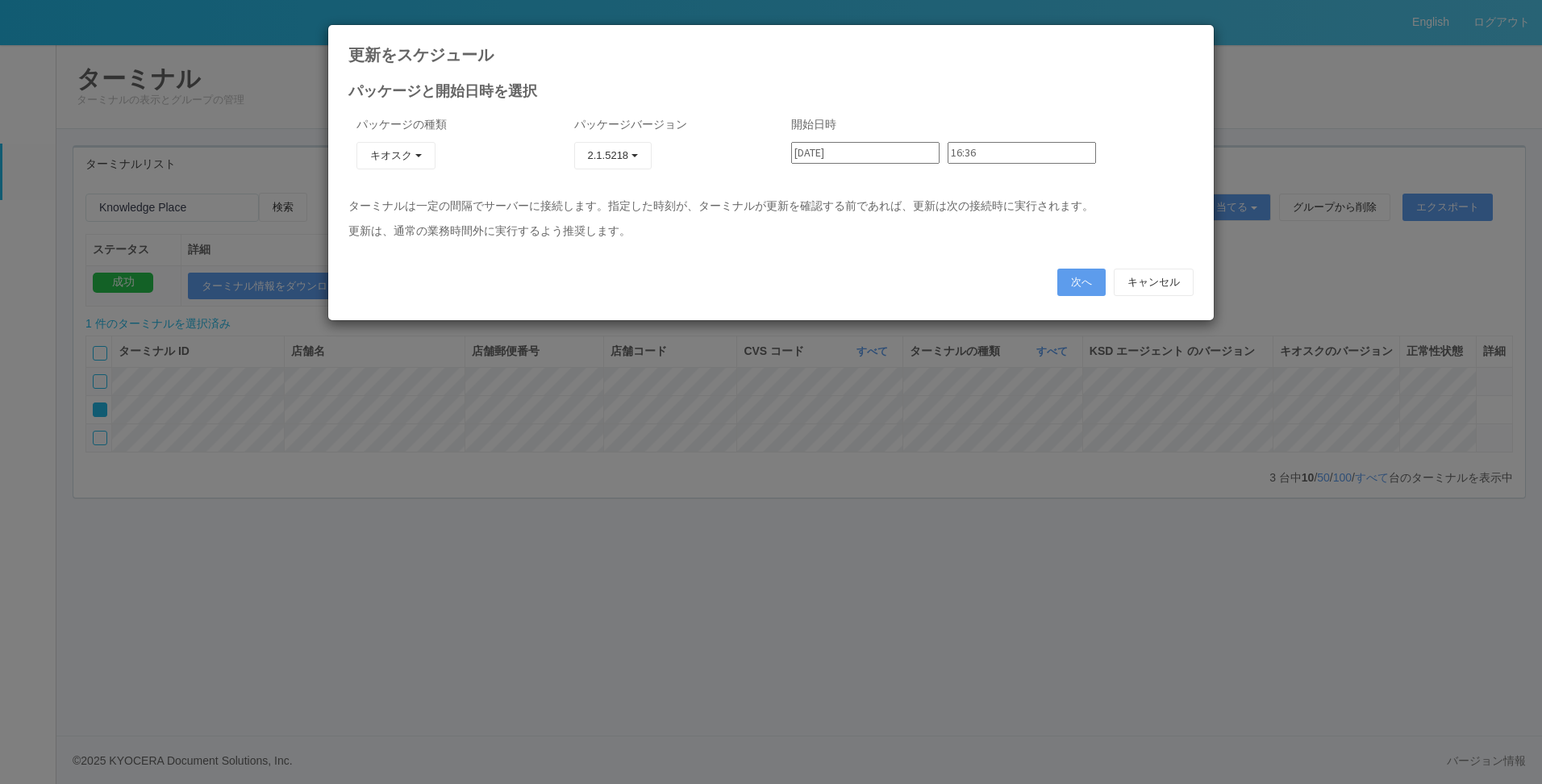
click at [1040, 155] on input "16:36" at bounding box center [1021, 153] width 148 height 22
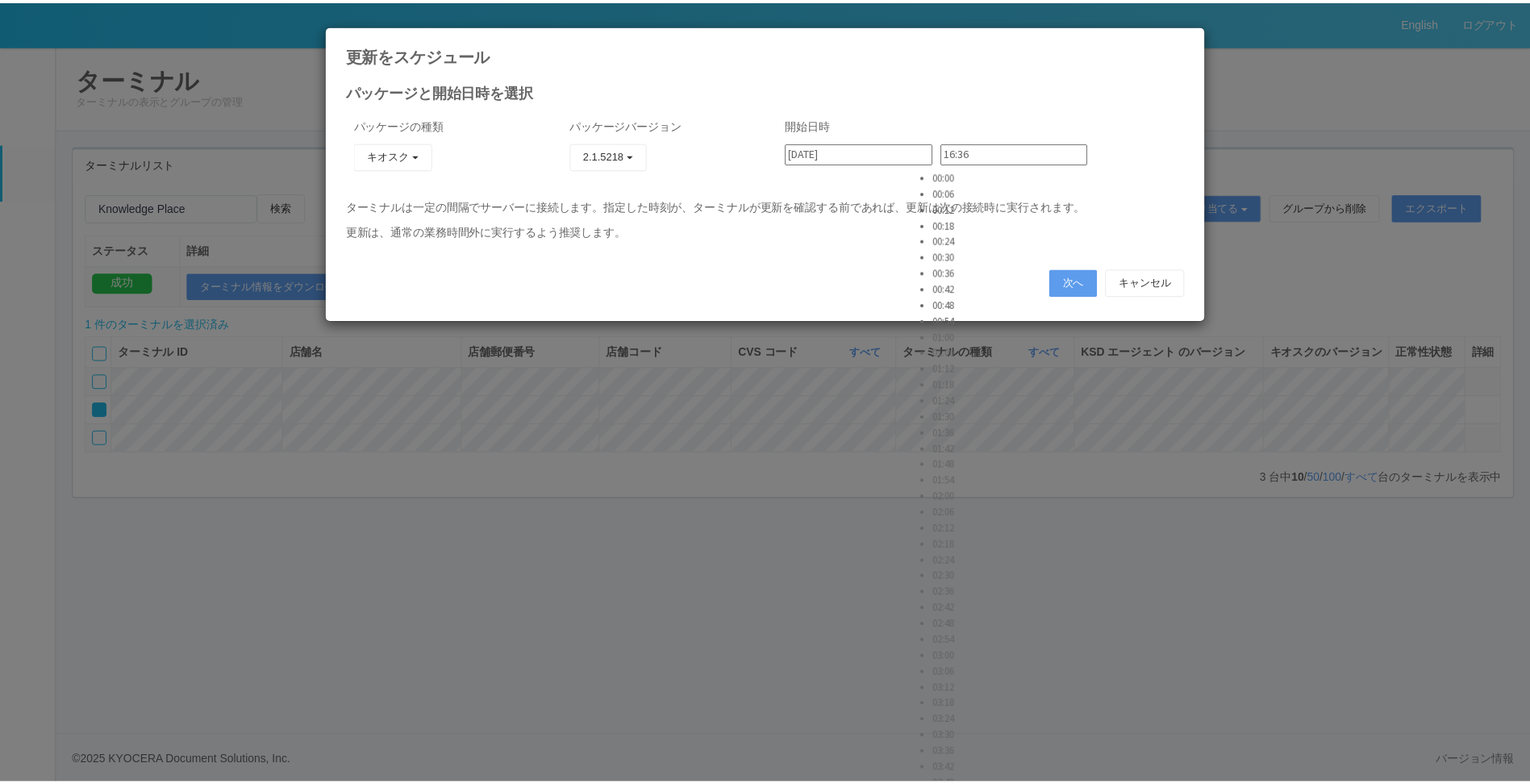
scroll to position [3870, 0]
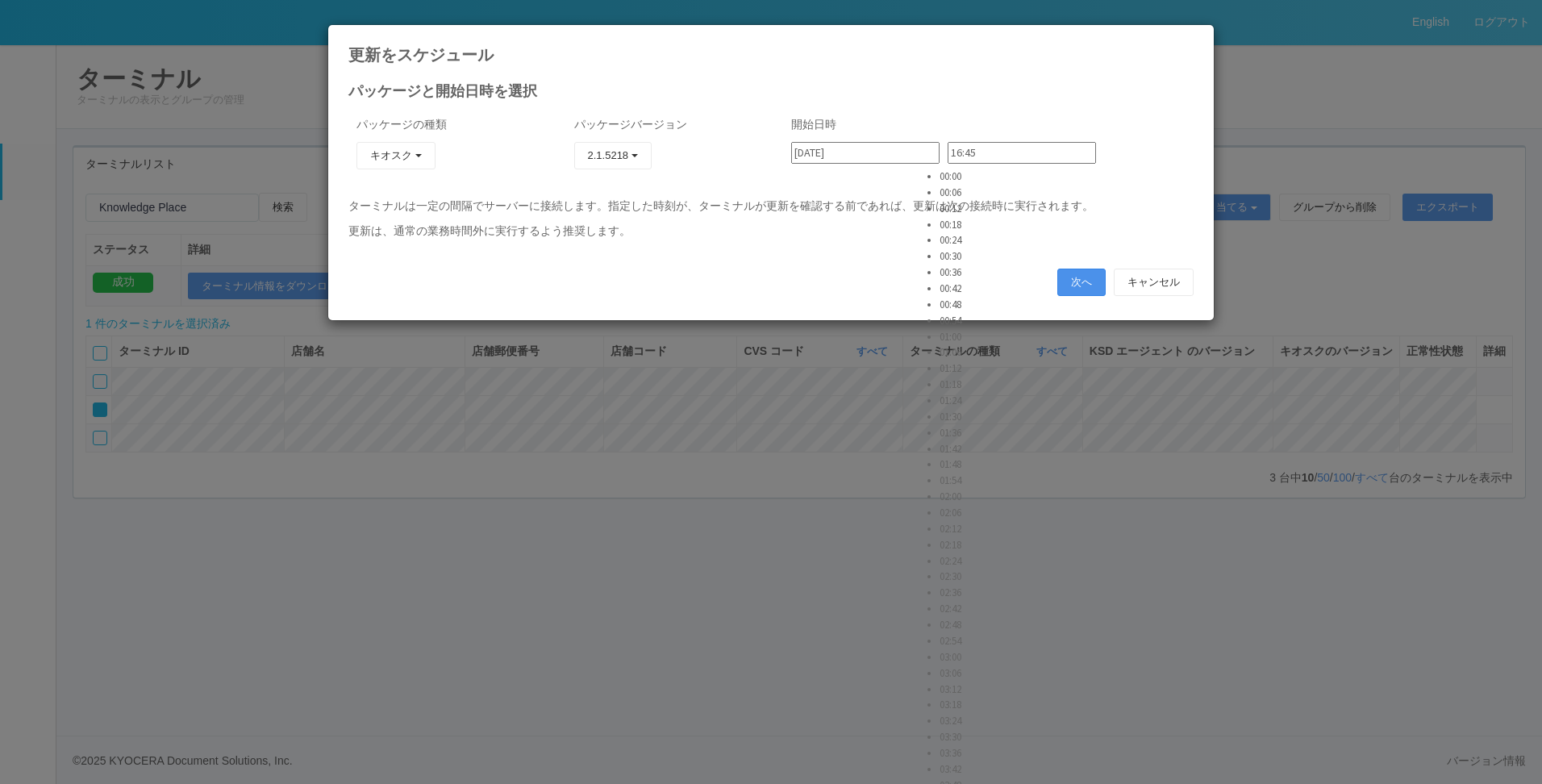
type input "16:45"
click at [1068, 275] on button "次へ" at bounding box center [1081, 282] width 48 height 27
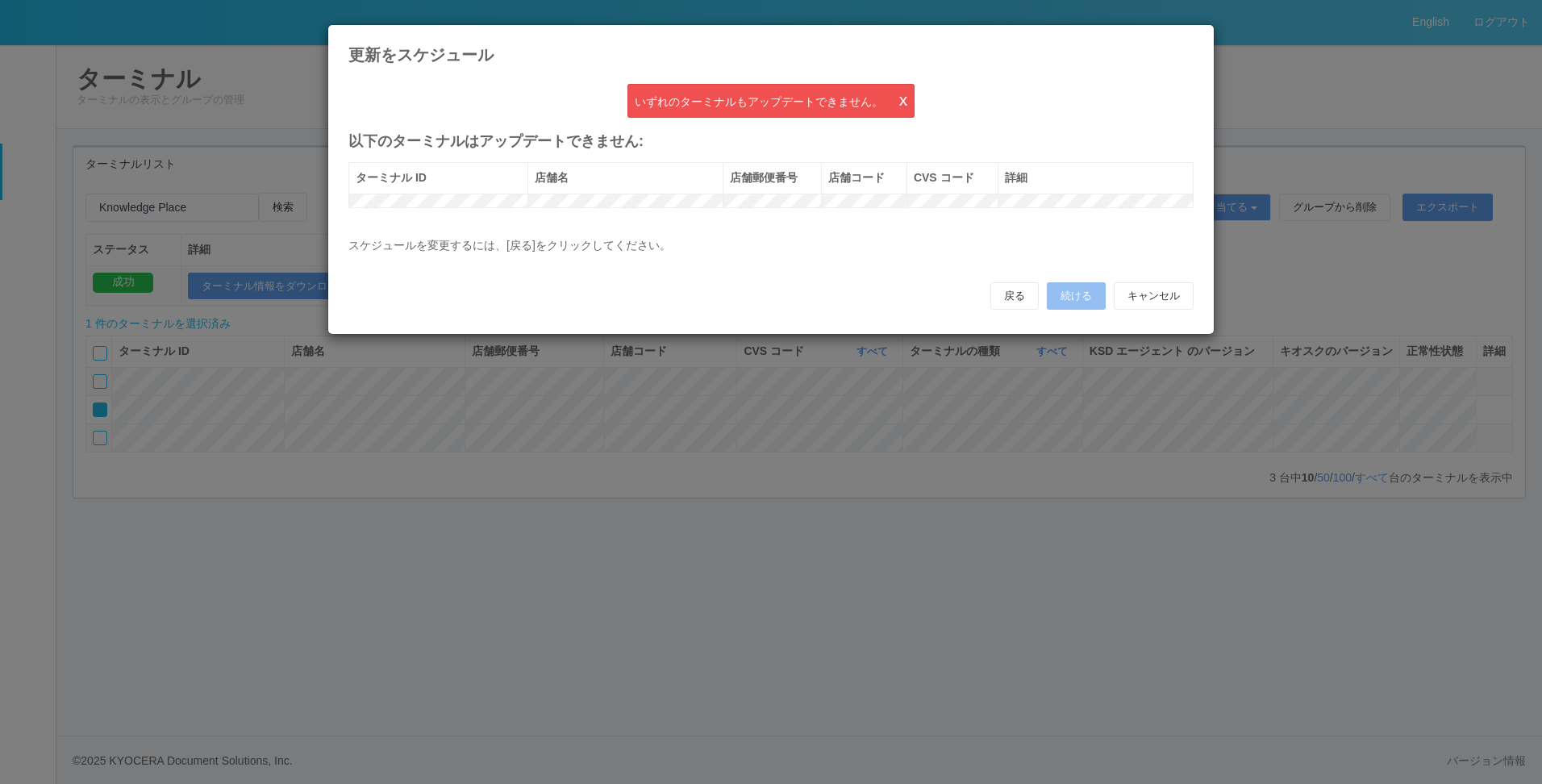
click at [696, 152] on div "いずれのターミナルもアップデートできません。 x 以下のターミナルはアップデートできません: ターミナル ID 店舗名 店舗郵便番号 店舗コード CVS コー…" at bounding box center [771, 195] width 845 height 221
click at [996, 307] on button "戻る" at bounding box center [1014, 296] width 48 height 27
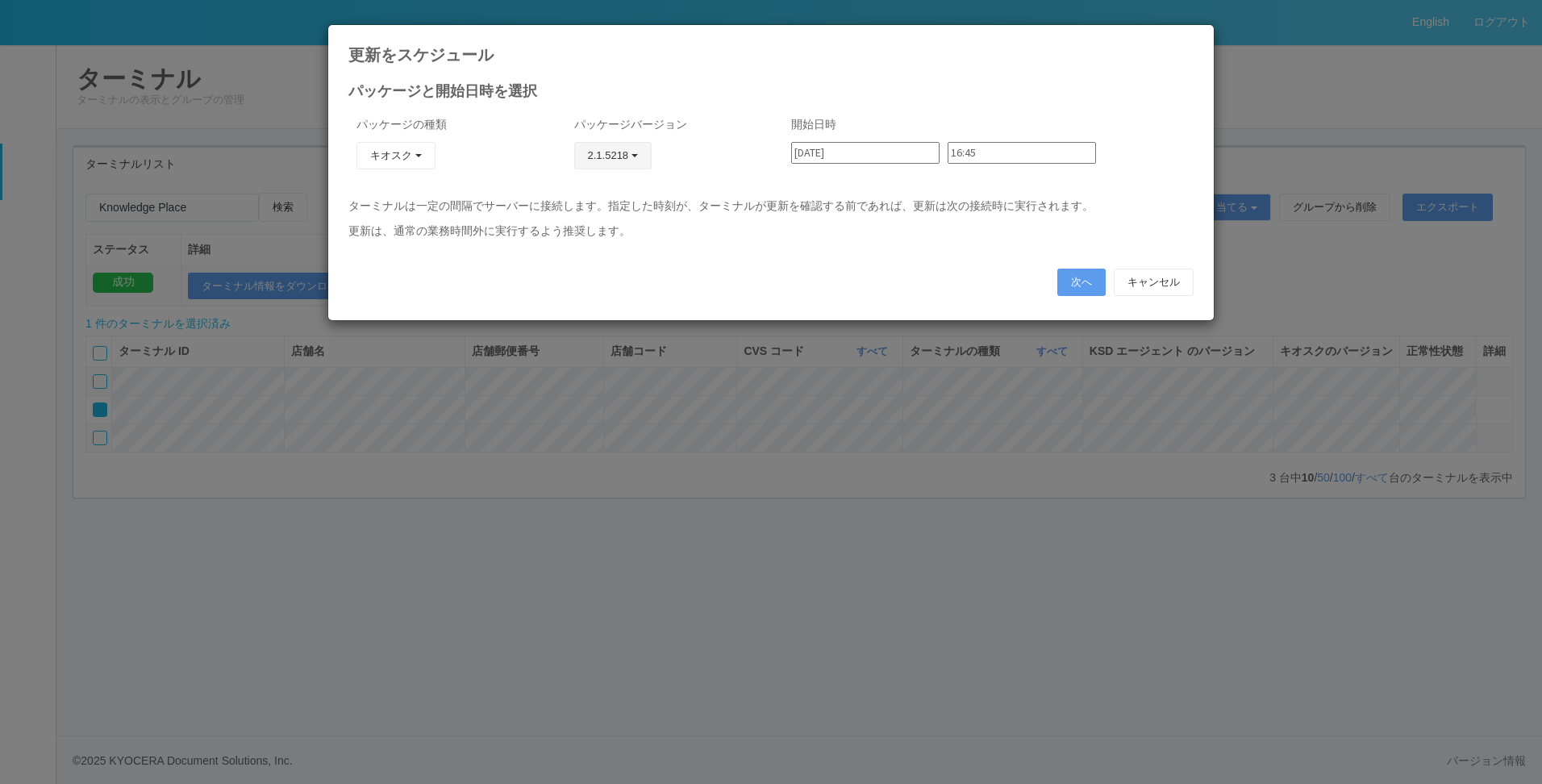
click at [605, 155] on button "2.1.5218" at bounding box center [613, 156] width 77 height 27
click at [595, 224] on link "2.1.5220" at bounding box center [584, 225] width 157 height 25
click at [1085, 287] on button "次へ" at bounding box center [1081, 282] width 48 height 27
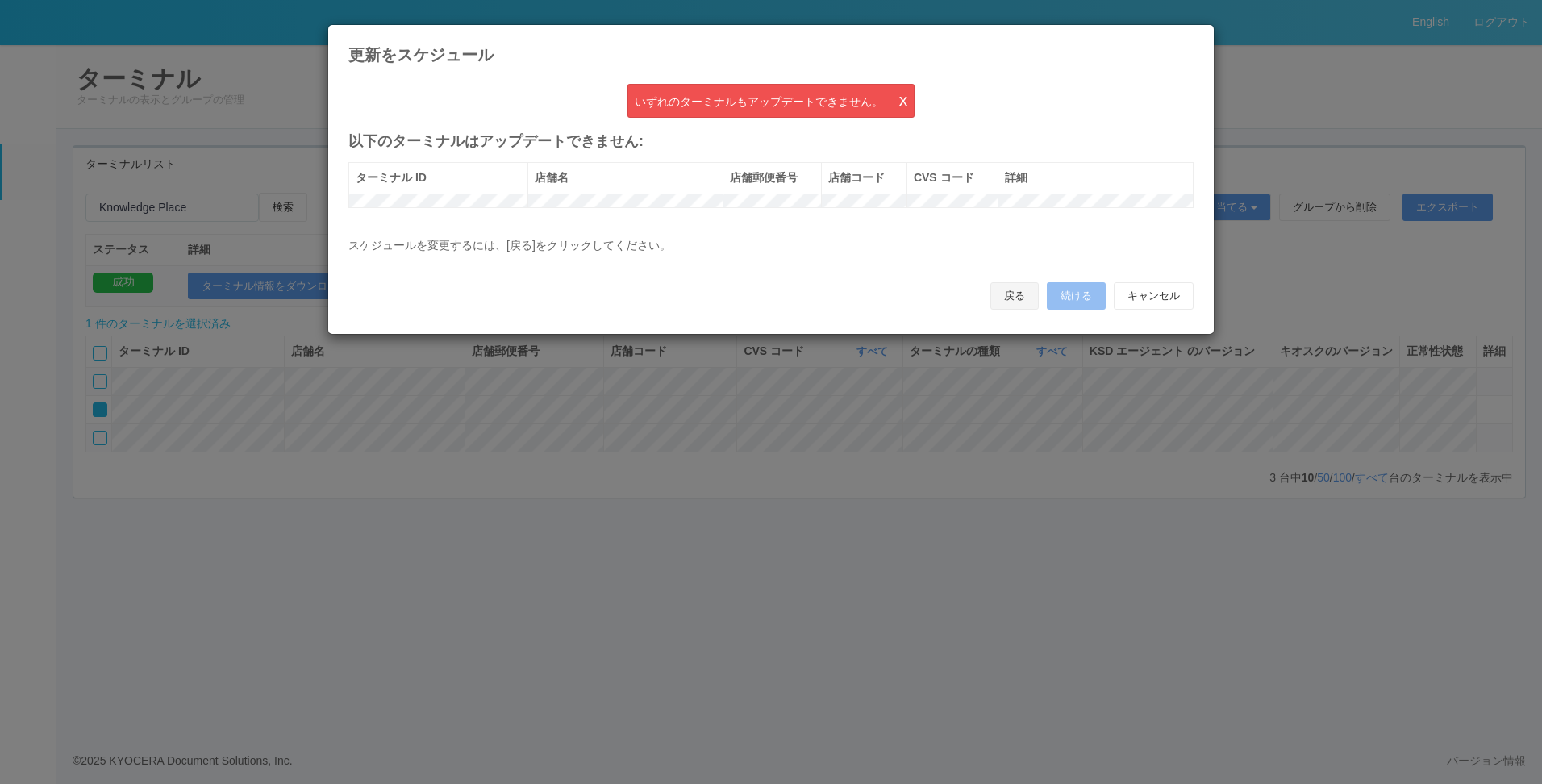
click at [1023, 310] on button "戻る" at bounding box center [1014, 296] width 48 height 27
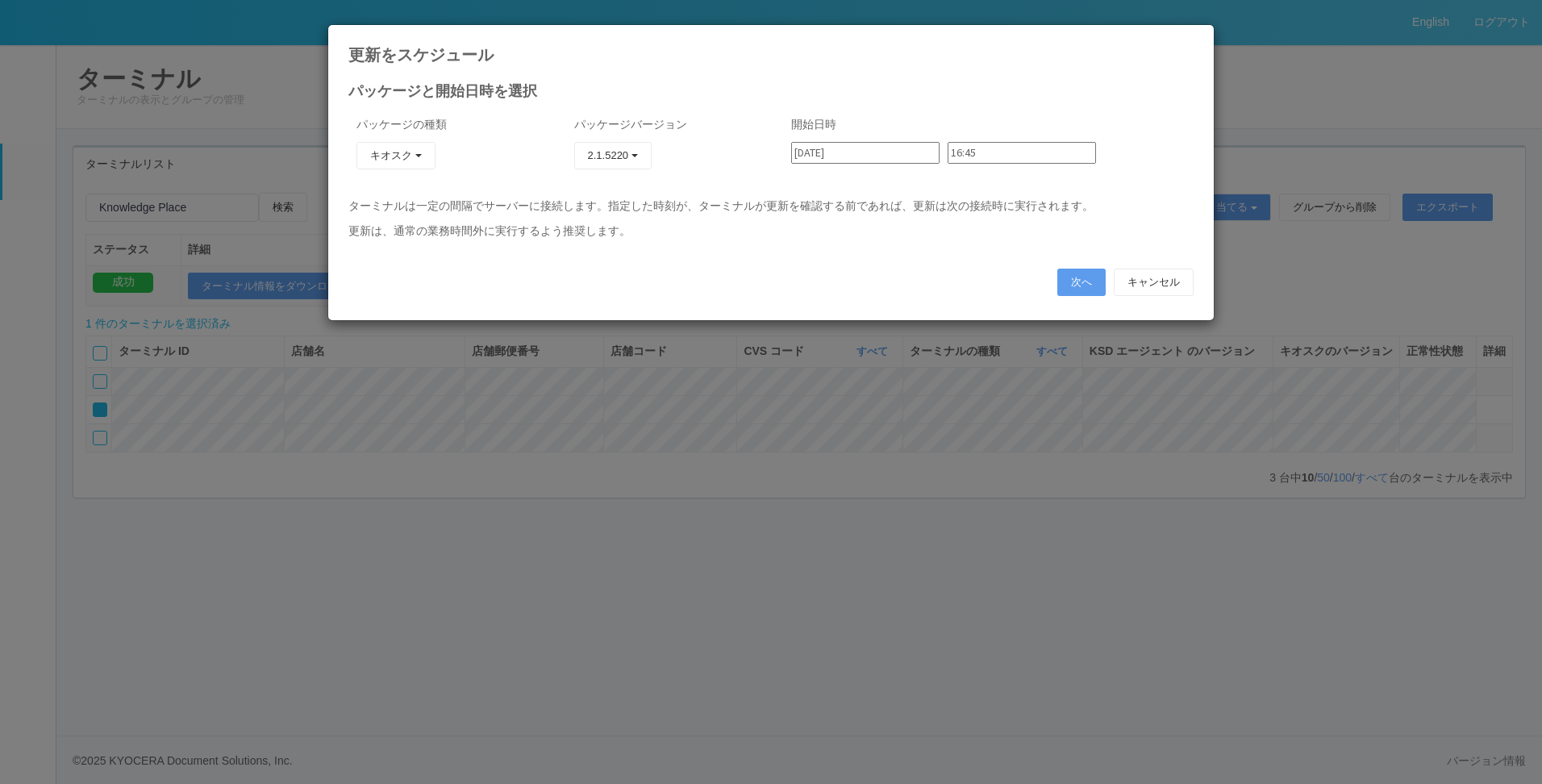
click at [1053, 283] on div "次へ キャンセル" at bounding box center [771, 282] width 845 height 27
click at [1063, 280] on button "次へ" at bounding box center [1081, 282] width 48 height 27
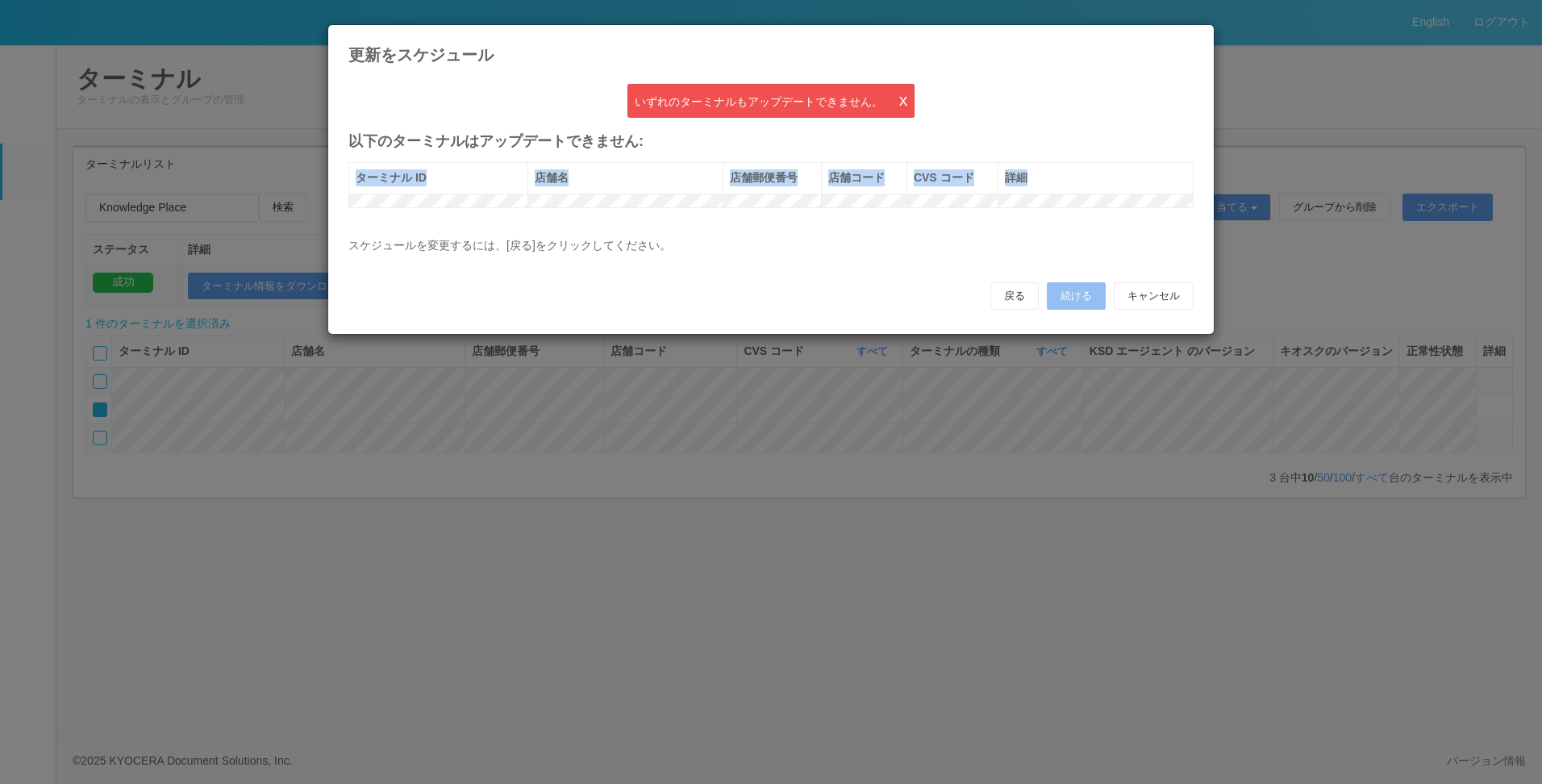
click at [1272, 222] on div "更新をスケジュール いずれのターミナルもアップデートできません。 x 以下のターミナルはアップデートできません: ターミナル ID 店舗名 店舗郵便番号 店舗…" at bounding box center [771, 392] width 1542 height 784
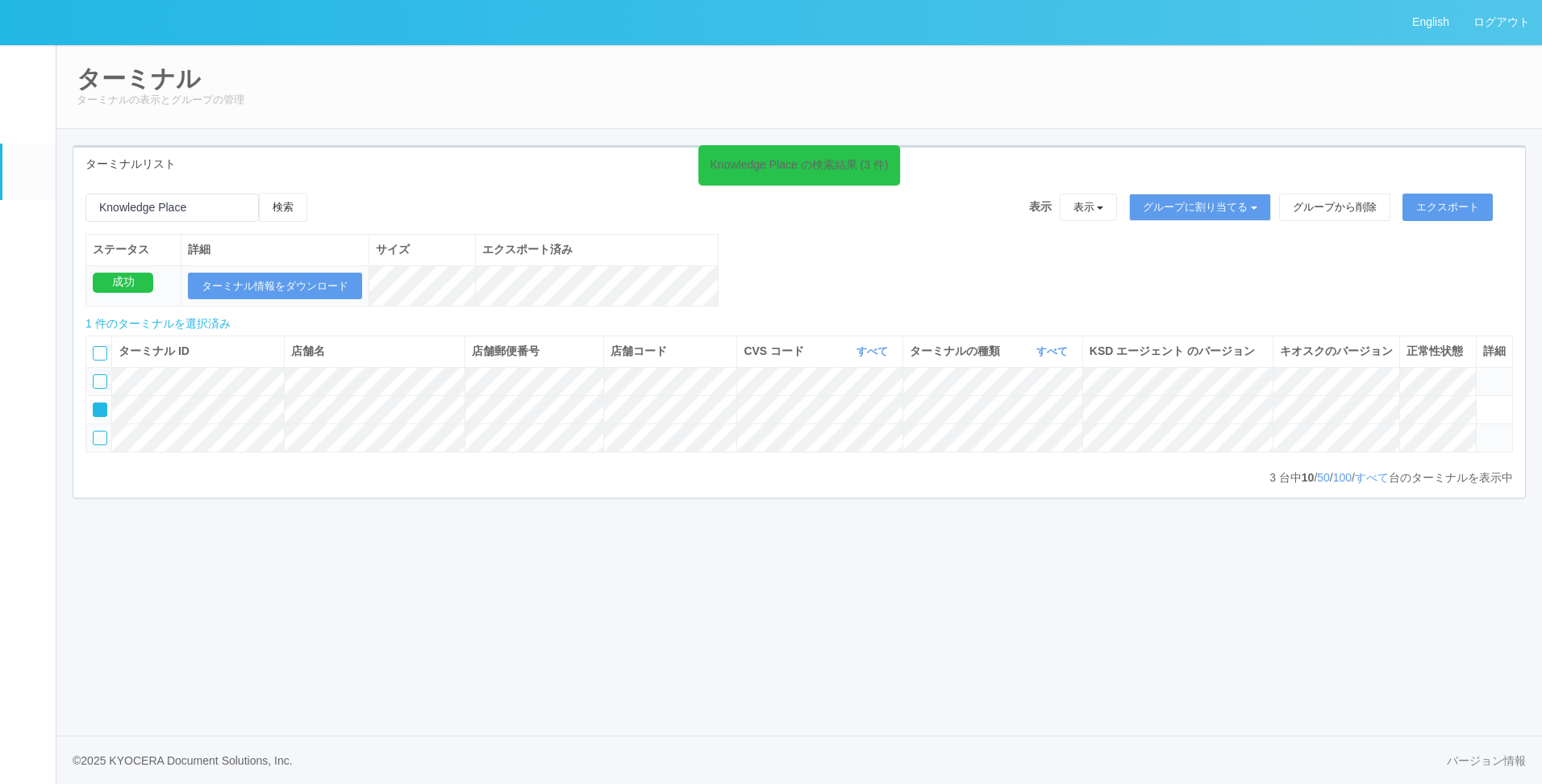
click at [28, 228] on em at bounding box center [28, 228] width 0 height 0
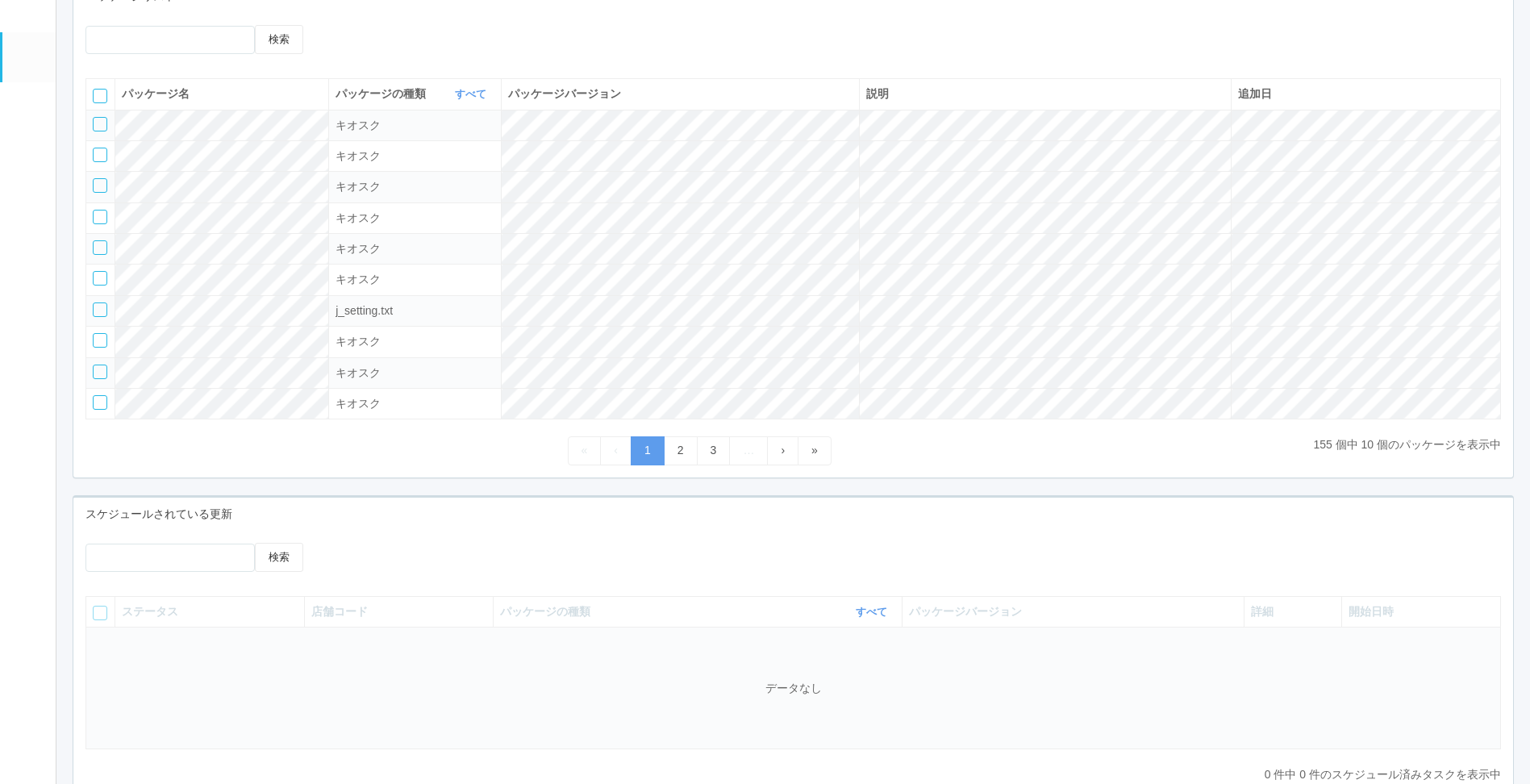
scroll to position [242, 0]
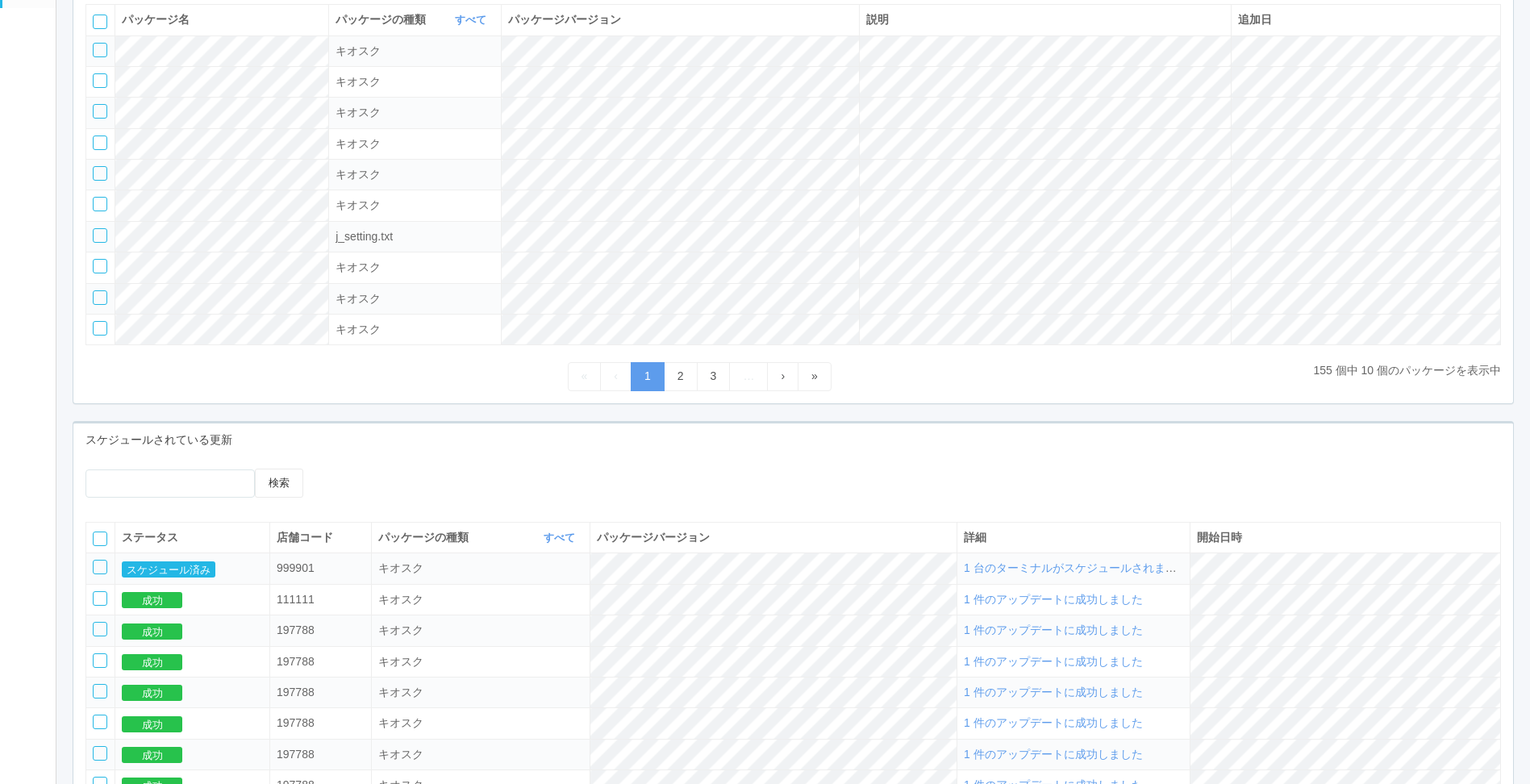
click at [434, 461] on div "検索 ステータス 店舗コード パッケージの種類 すべて 表示 すべて キオスク KSD エージェント j_setting.txt パッケージバージョン 詳細 …" at bounding box center [793, 689] width 1440 height 465
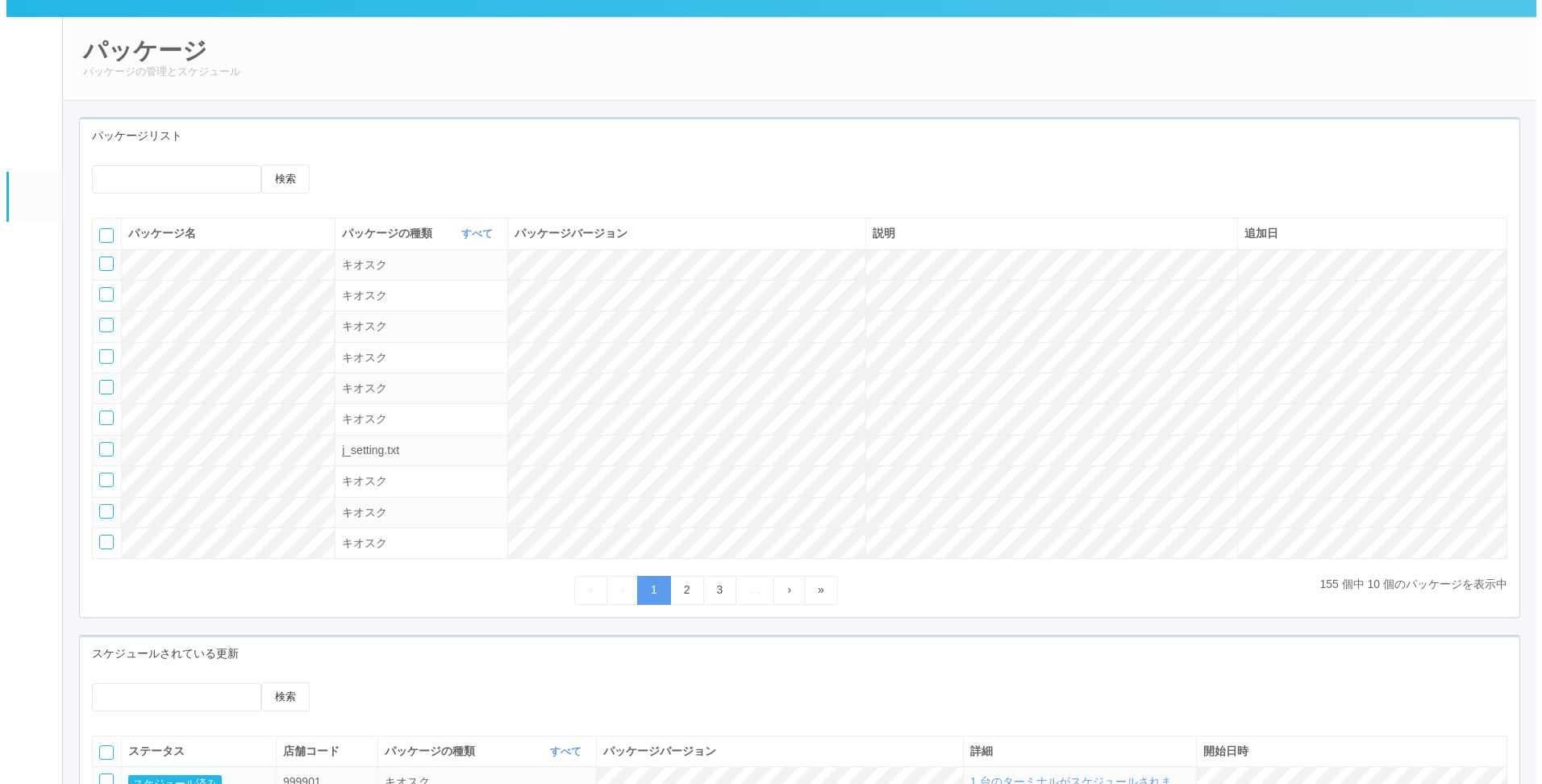
scroll to position [0, 0]
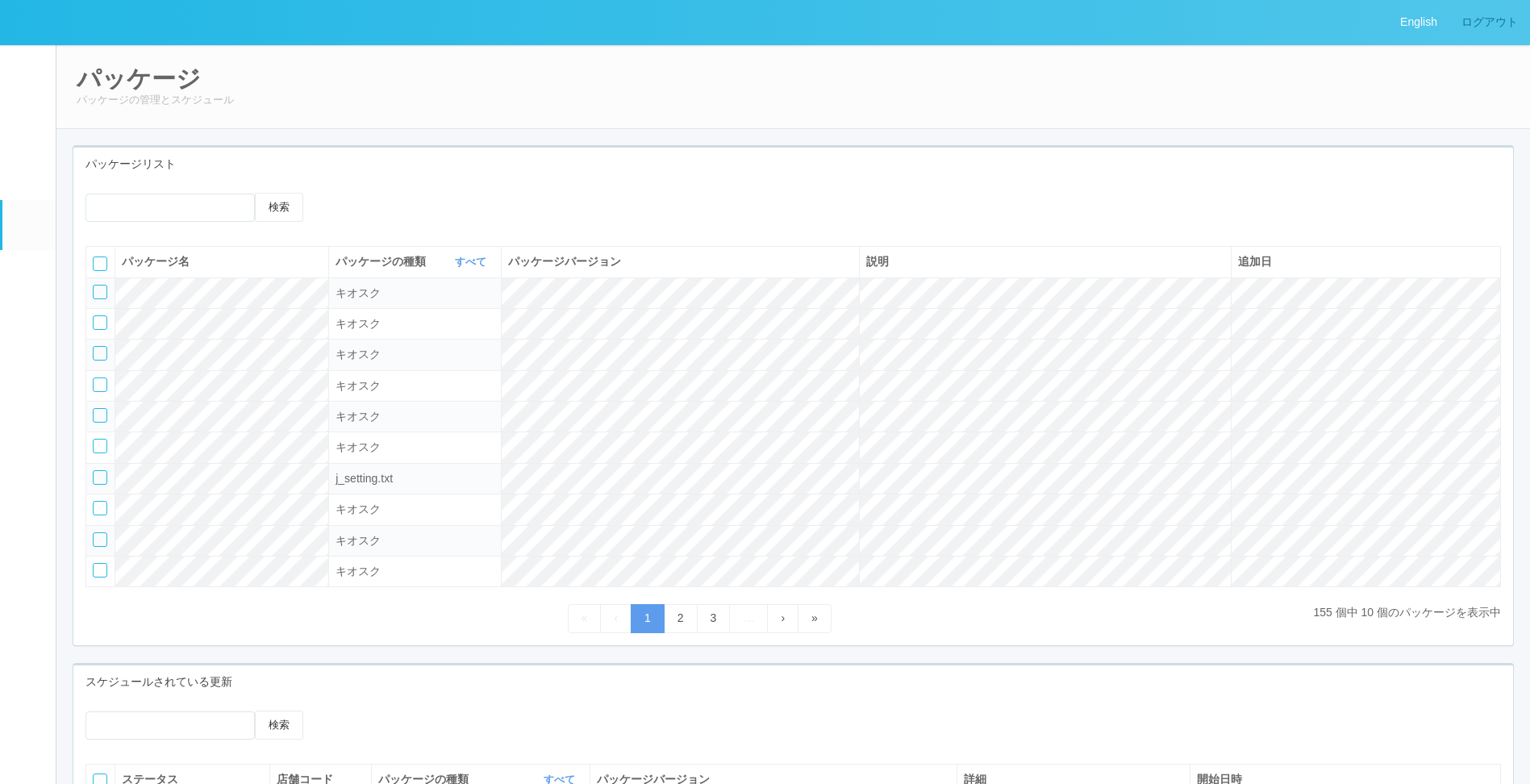
click at [1464, 27] on link "ログアウト" at bounding box center [1490, 22] width 80 height 44
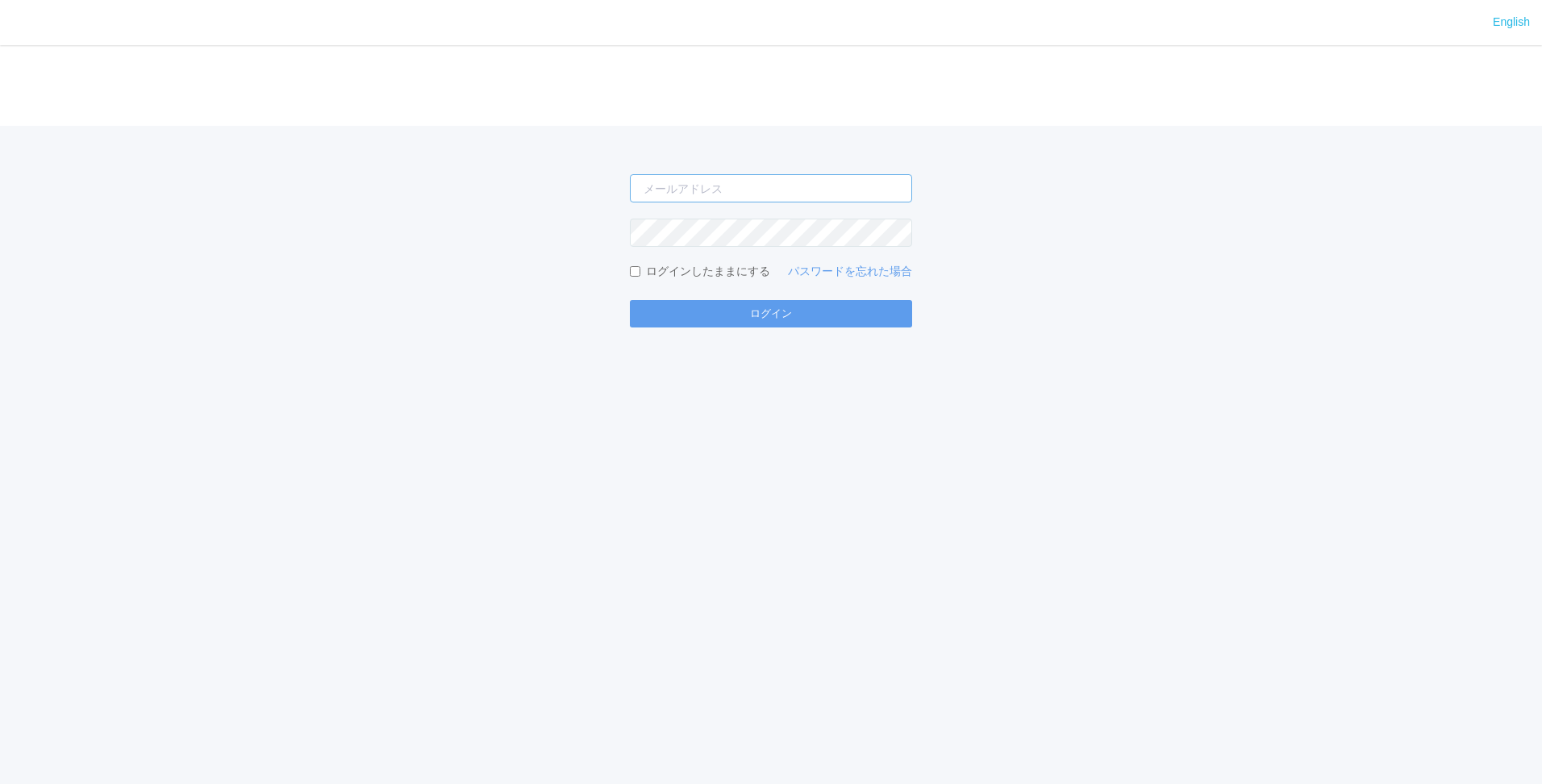
type input "shuhei.otsuki@dj.kyocera.com"
click at [798, 313] on button "ログイン" at bounding box center [771, 314] width 282 height 27
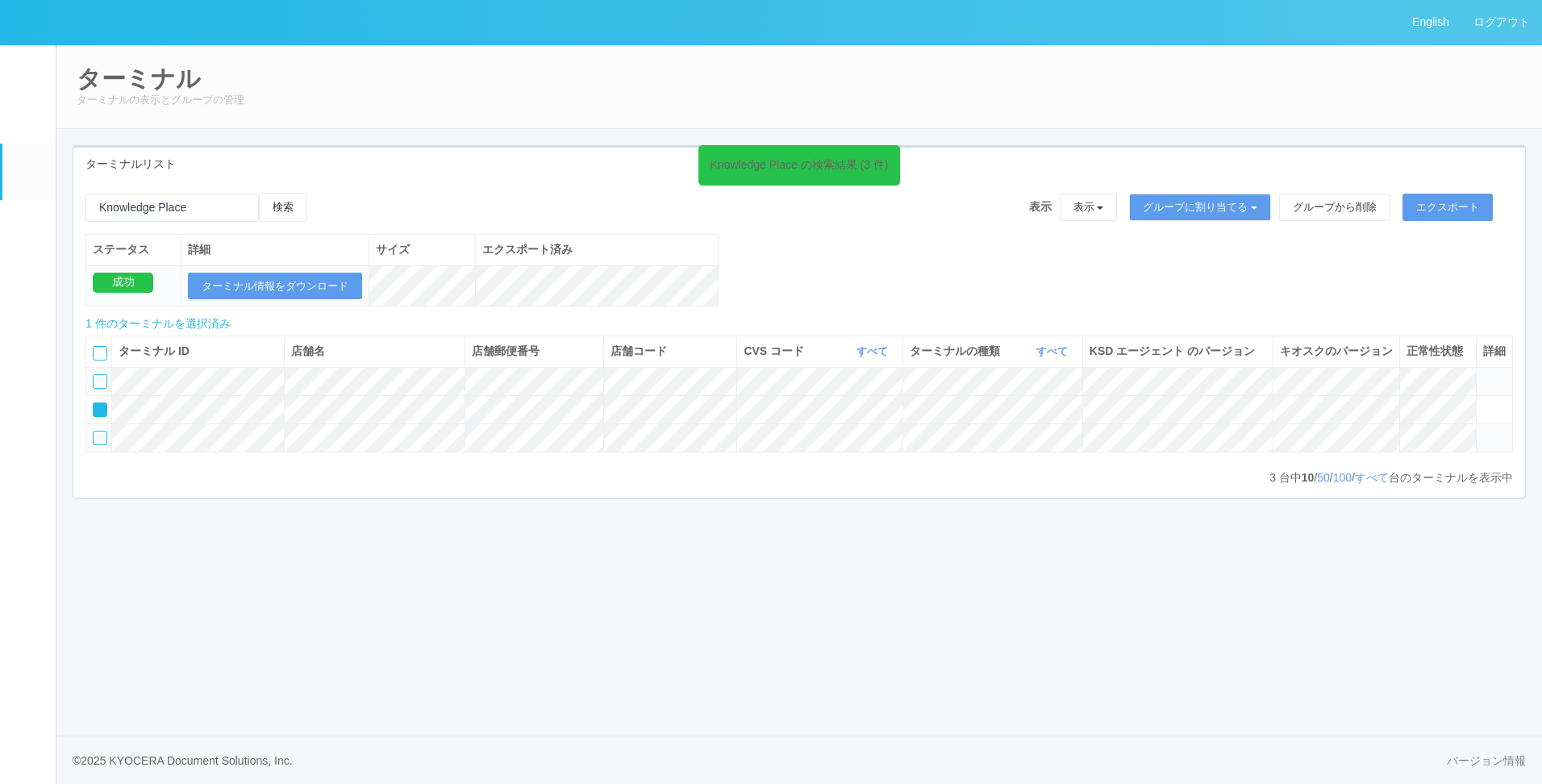
click at [572, 309] on div "ステータス 詳細 サイズ エクスポート済み 成功 ターミナル情報をダウンロード" at bounding box center [402, 278] width 633 height 89
click at [994, 280] on div "Knowledge Place の検索結果 (3 件) 検索 表示 表示 すべてのターミナル Test new empty group Terminal Te…" at bounding box center [799, 258] width 1452 height 130
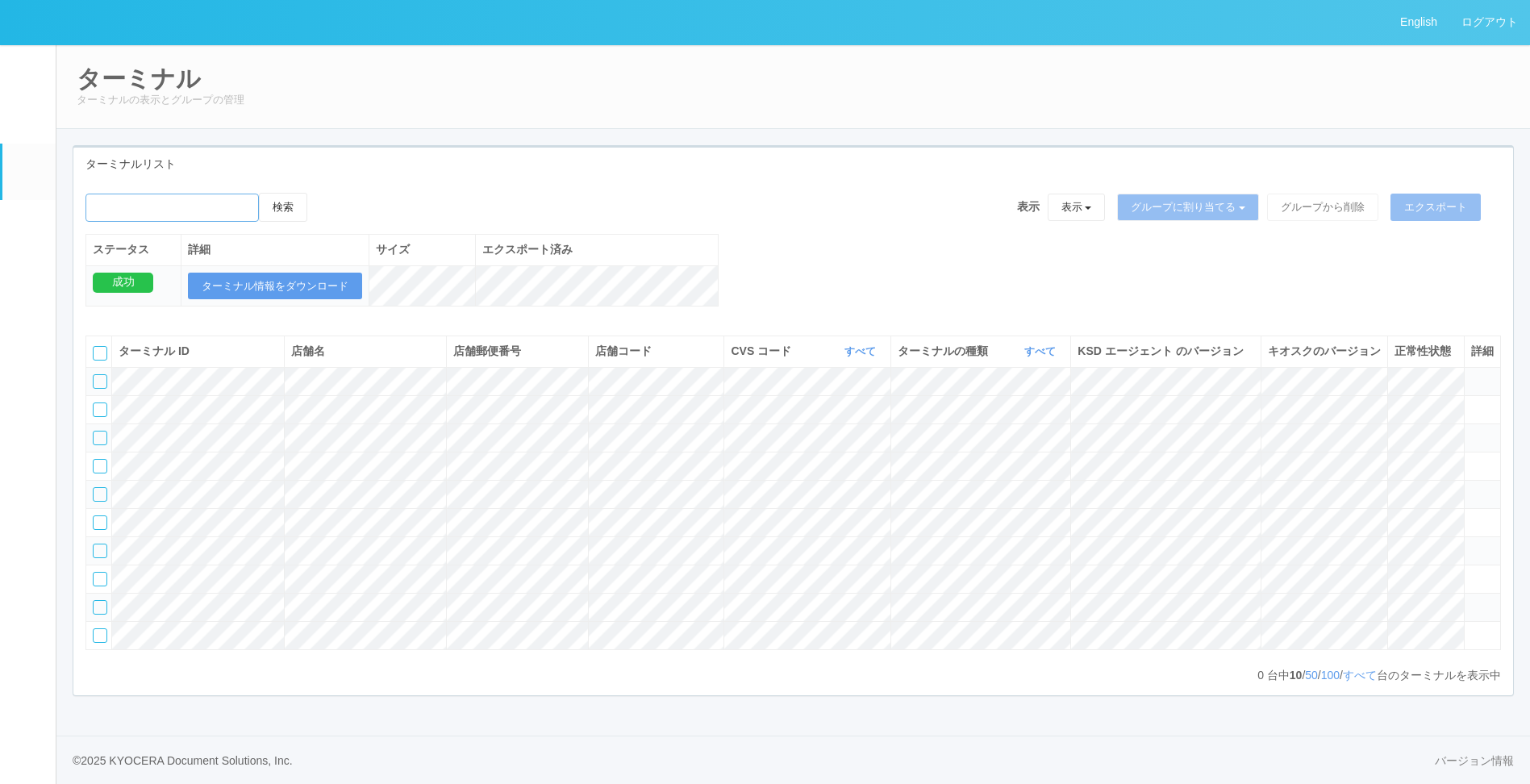
click at [193, 217] on input "emailSearch" at bounding box center [172, 207] width 173 height 28
type input "KD_02-0A-48-25-58-4D"
click at [307, 219] on button "検索" at bounding box center [282, 208] width 48 height 29
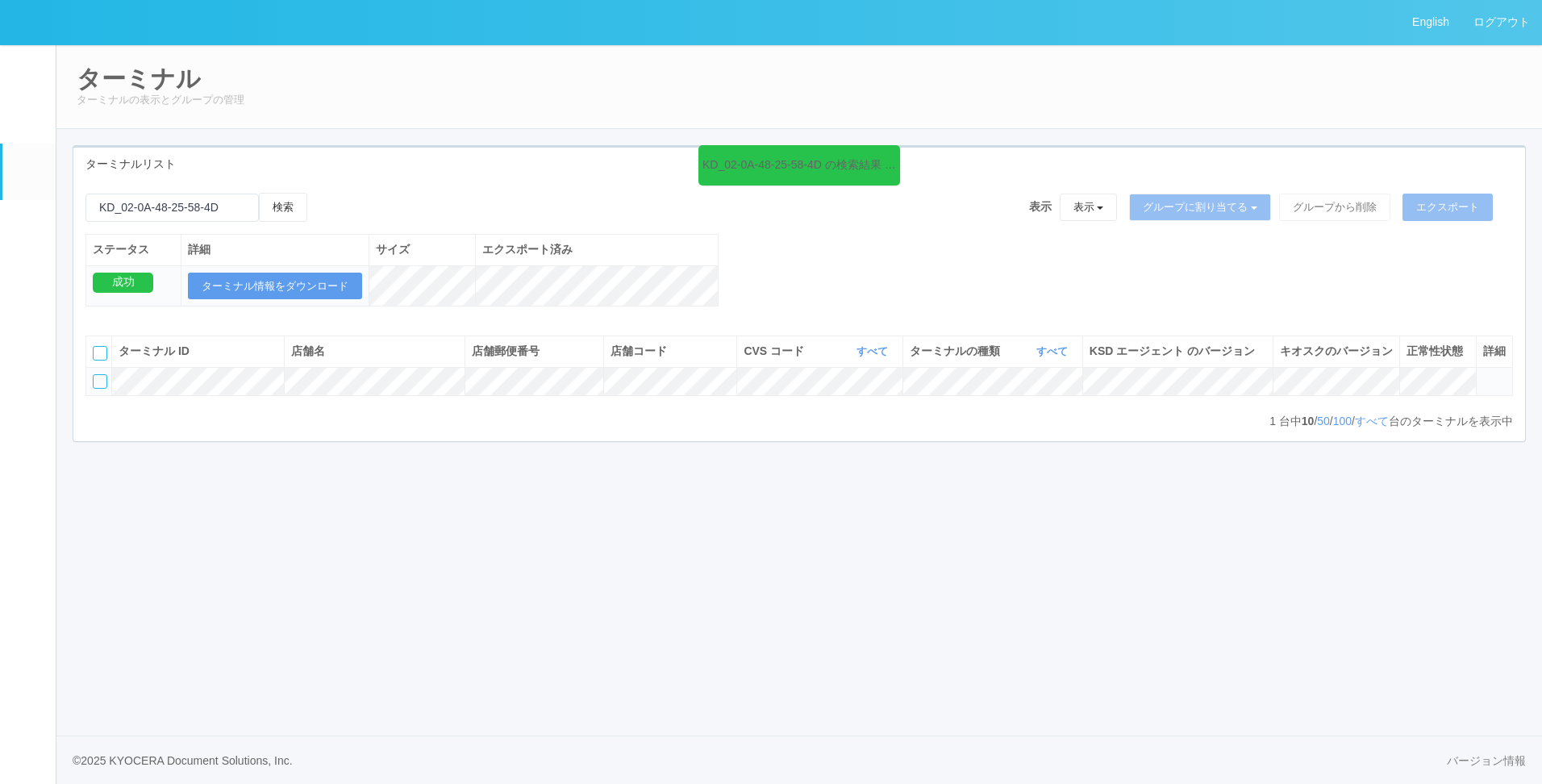
click at [34, 249] on link "パッケージ" at bounding box center [28, 224] width 53 height 49
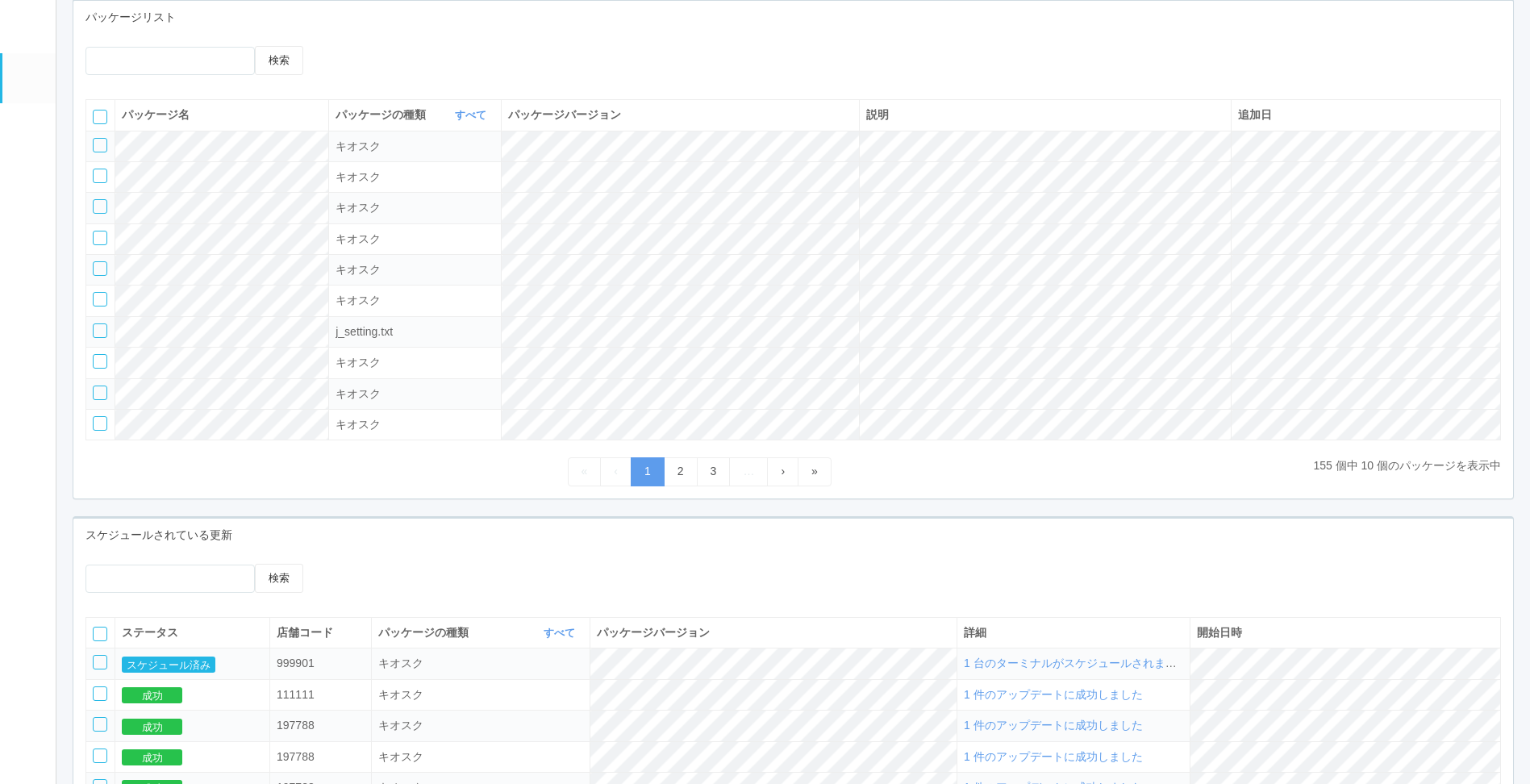
scroll to position [162, 0]
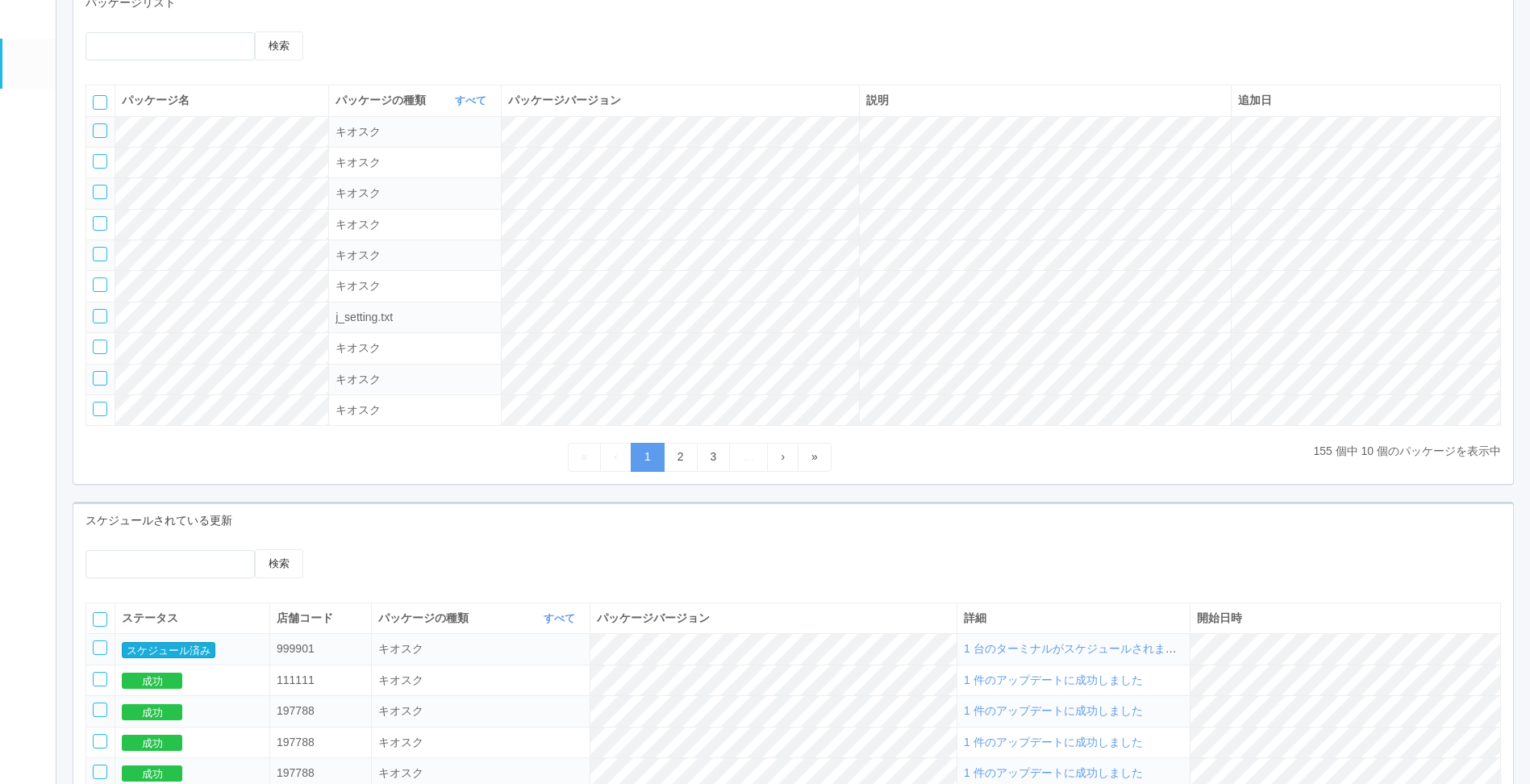
click at [161, 653] on button "スケジュール済み" at bounding box center [168, 650] width 93 height 16
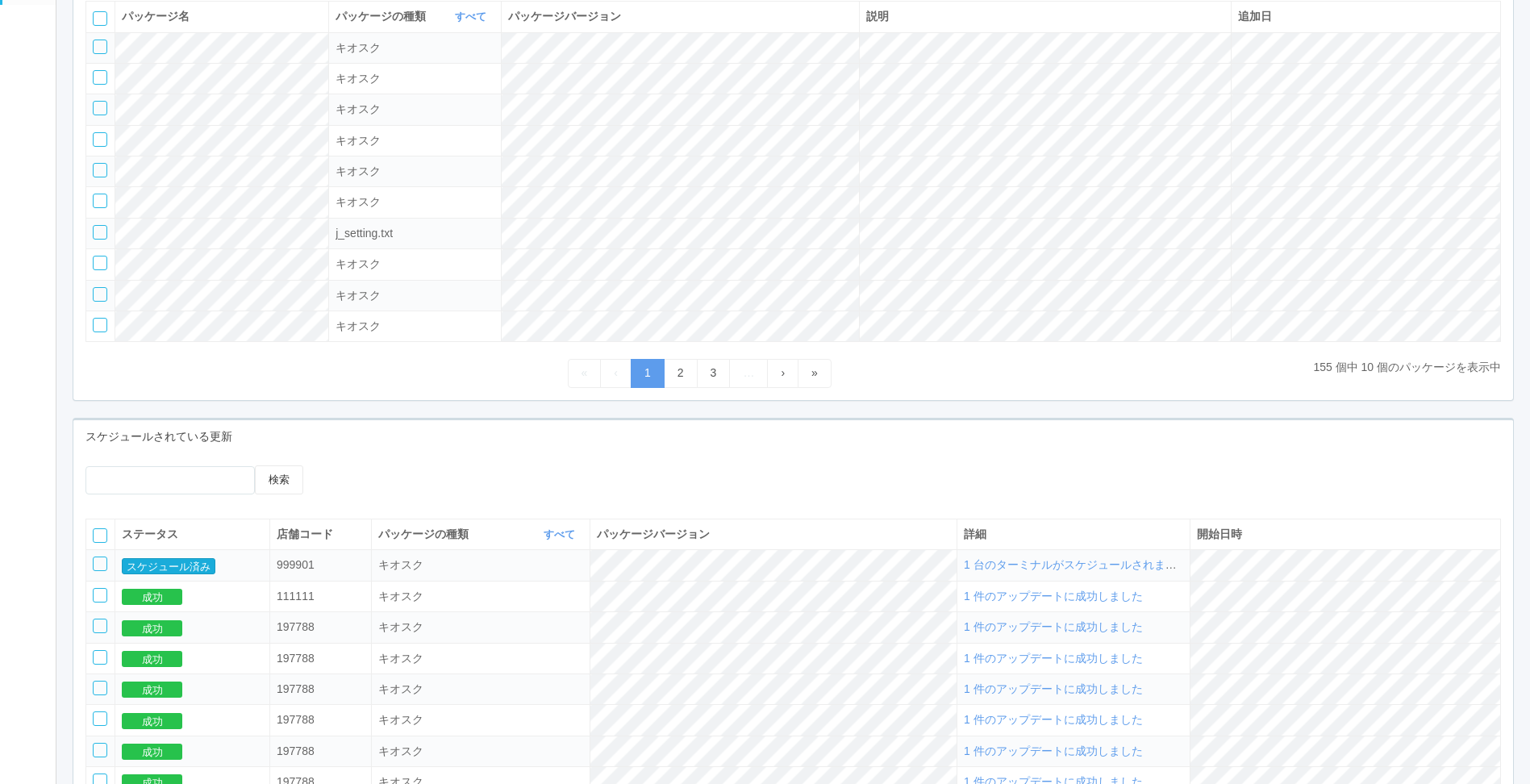
scroll to position [322, 0]
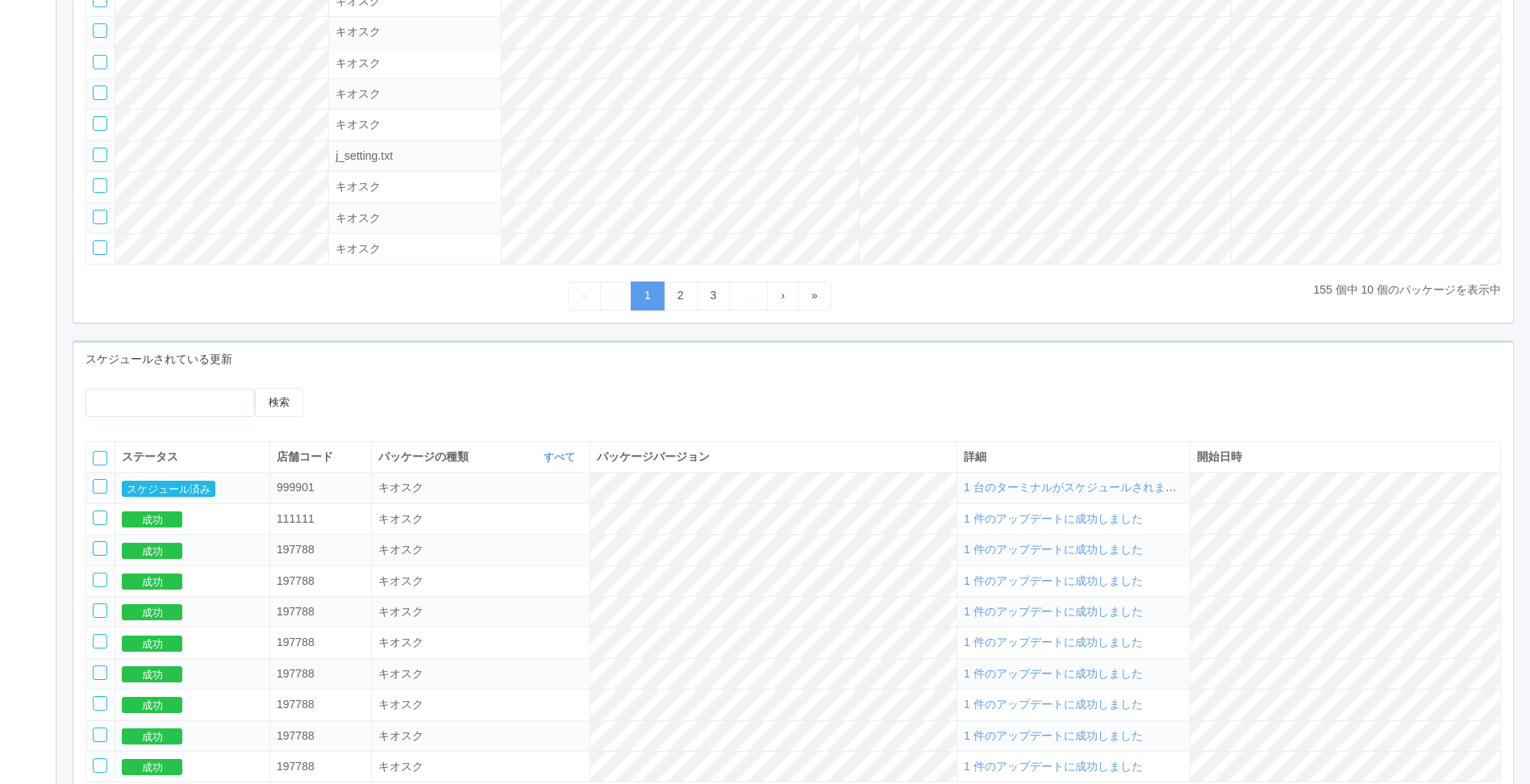
click at [1099, 494] on span "1 台のターミナルがスケジュールされました" at bounding box center [1075, 486] width 224 height 13
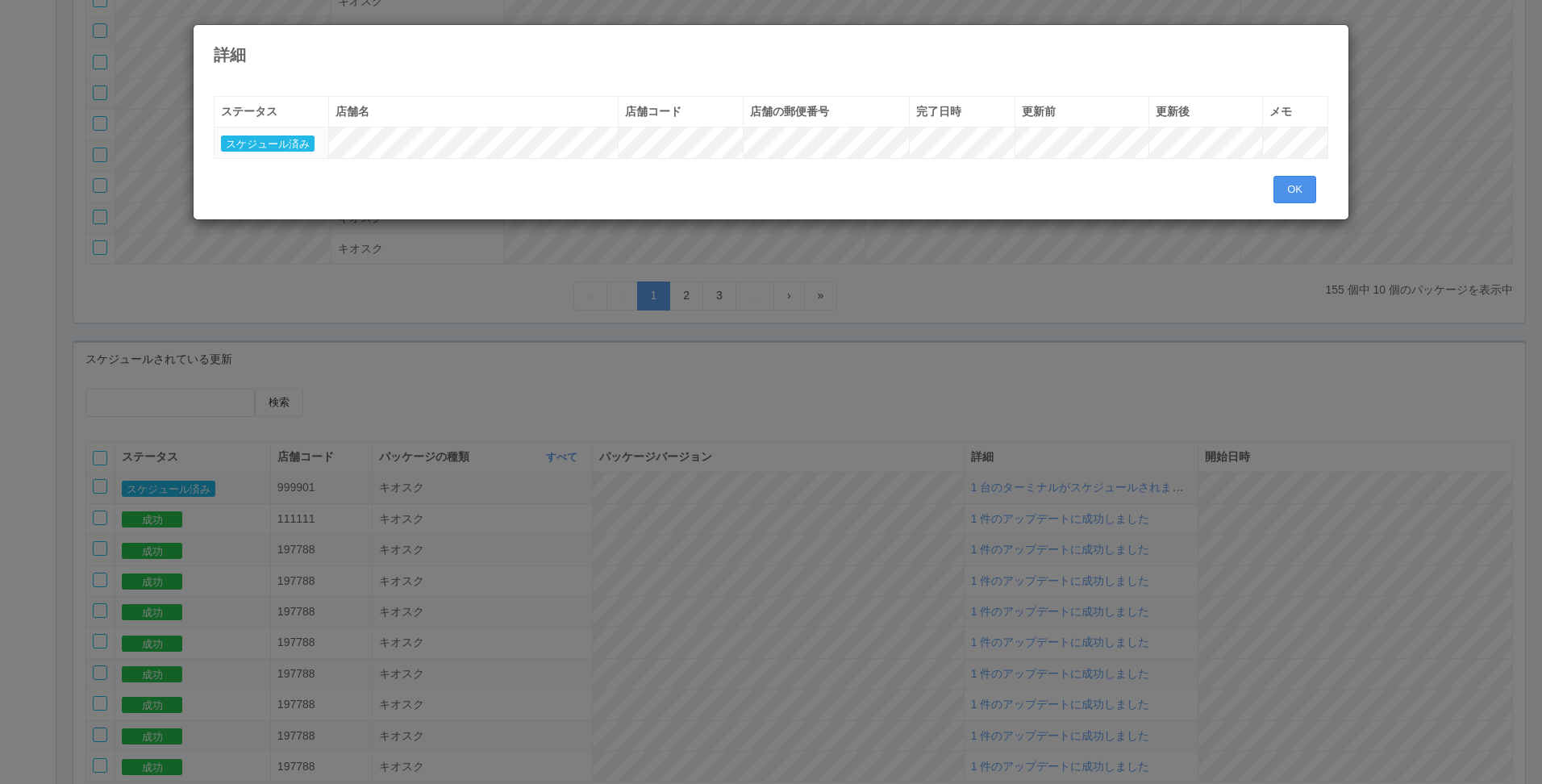
click at [1293, 193] on button "OK" at bounding box center [1295, 189] width 43 height 27
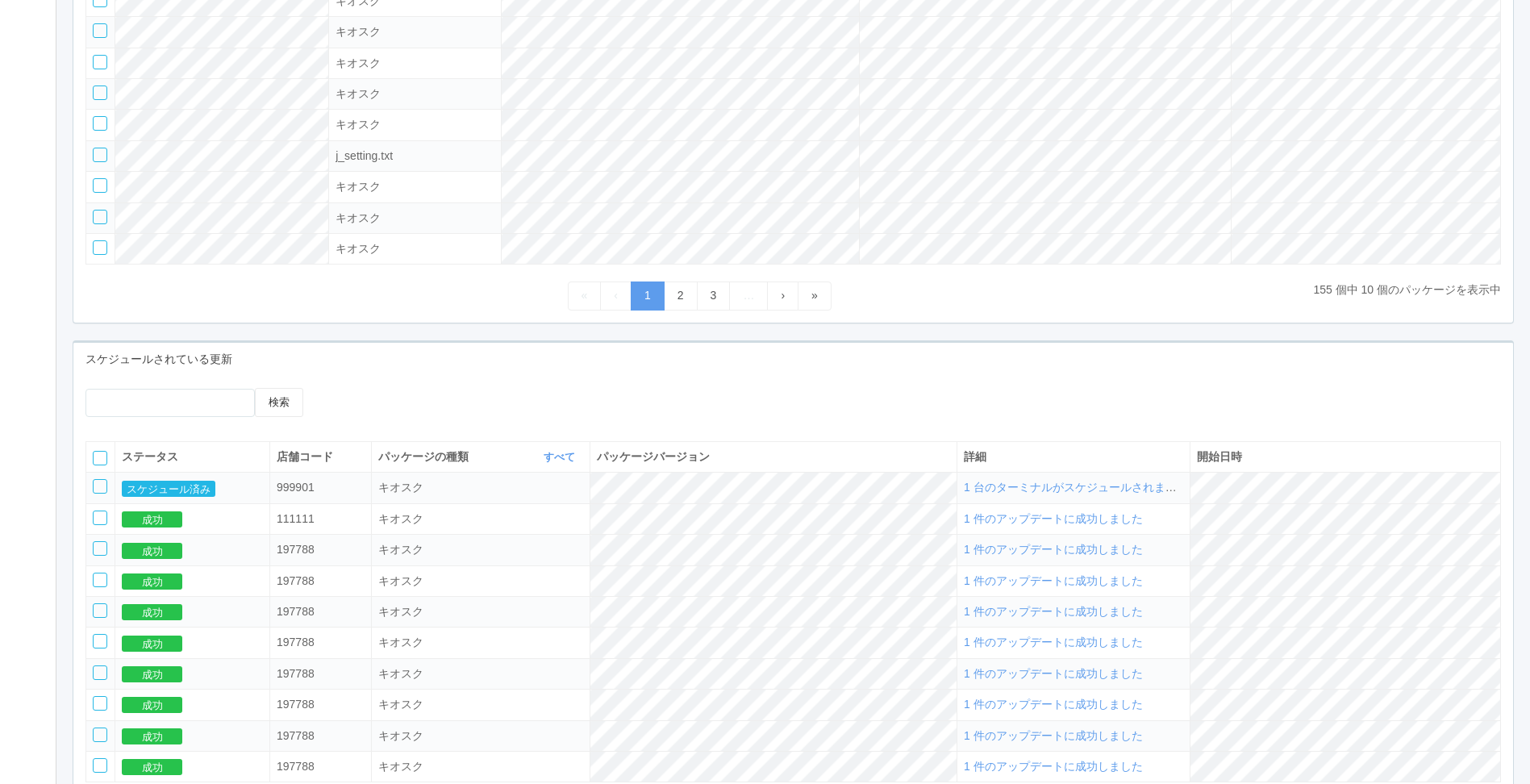
click at [80, 499] on div "ステータス 店舗コード パッケージの種類 すべて 表示 すべて キオスク KSD エージェント j_setting.txt パッケージバージョン 詳細 開始日…" at bounding box center [793, 628] width 1440 height 399
click at [102, 494] on div at bounding box center [100, 486] width 15 height 15
click at [352, 388] on icon at bounding box center [352, 388] width 0 height 0
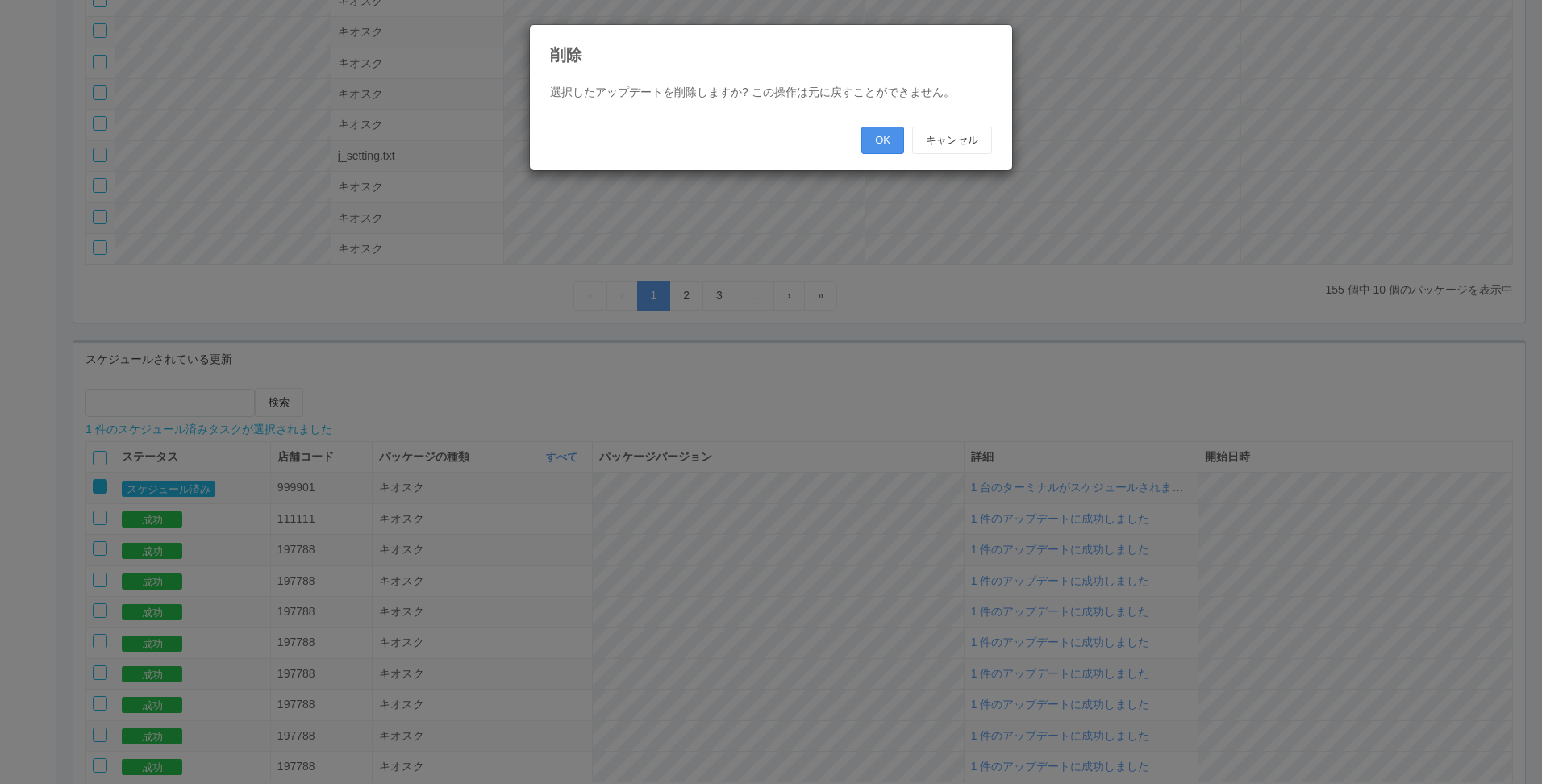
click at [869, 151] on button "OK" at bounding box center [883, 140] width 43 height 27
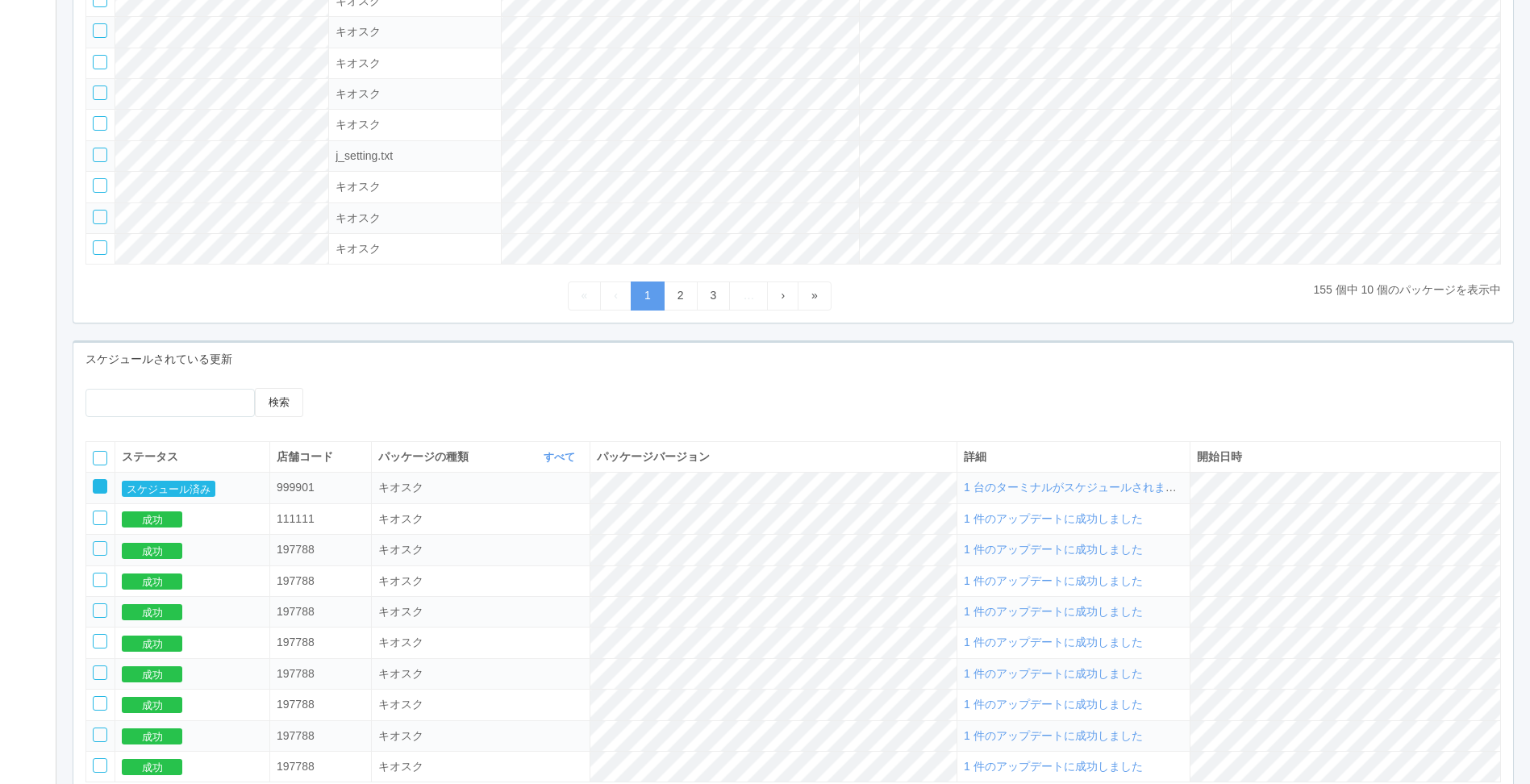
click at [465, 382] on div "検索 ステータス 店舗コード パッケージの種類 すべて 表示 すべて キオスク KSD エージェント j_setting.txt パッケージバージョン 詳細 …" at bounding box center [793, 608] width 1440 height 465
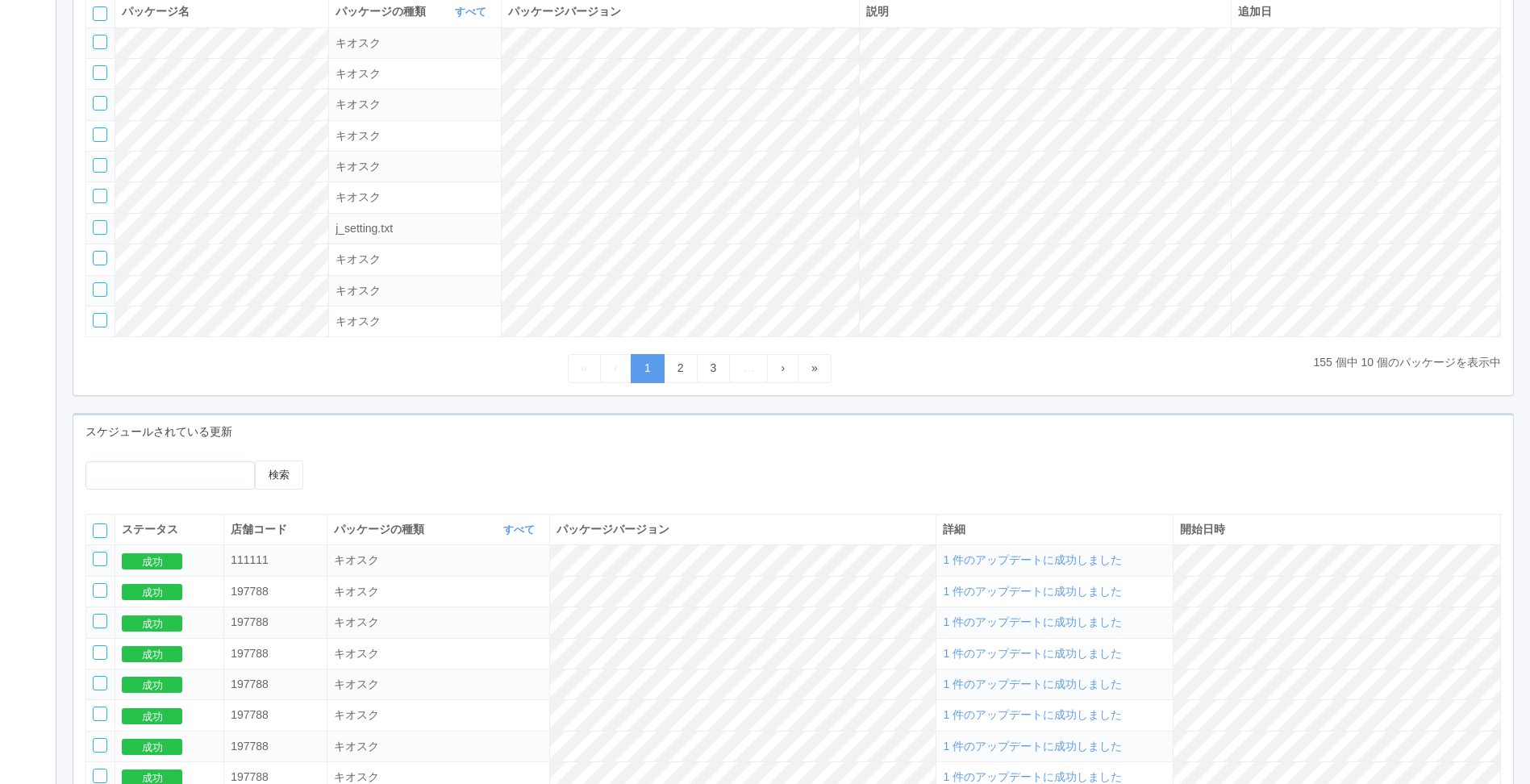
scroll to position [89, 0]
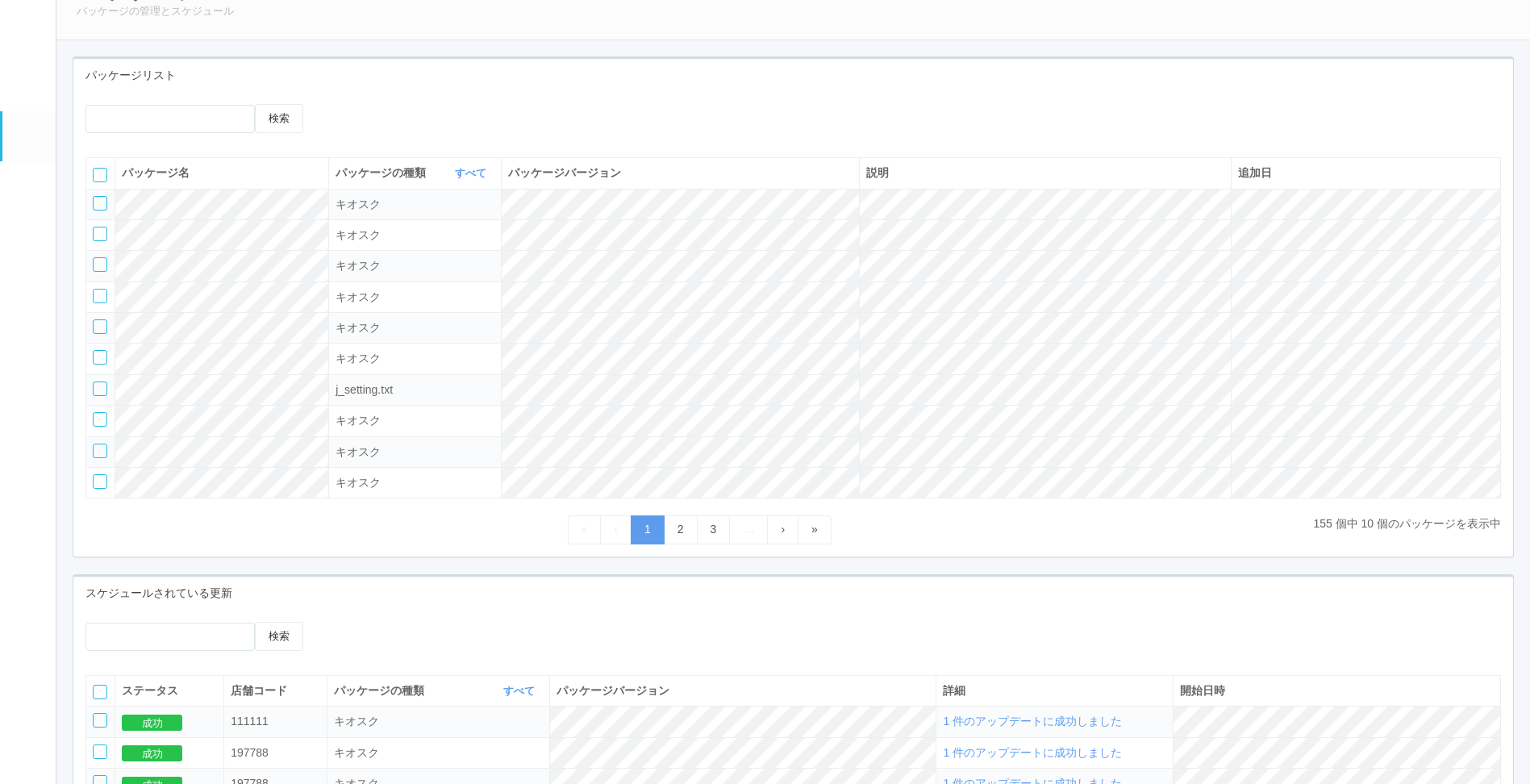
click at [23, 92] on em at bounding box center [26, 82] width 21 height 20
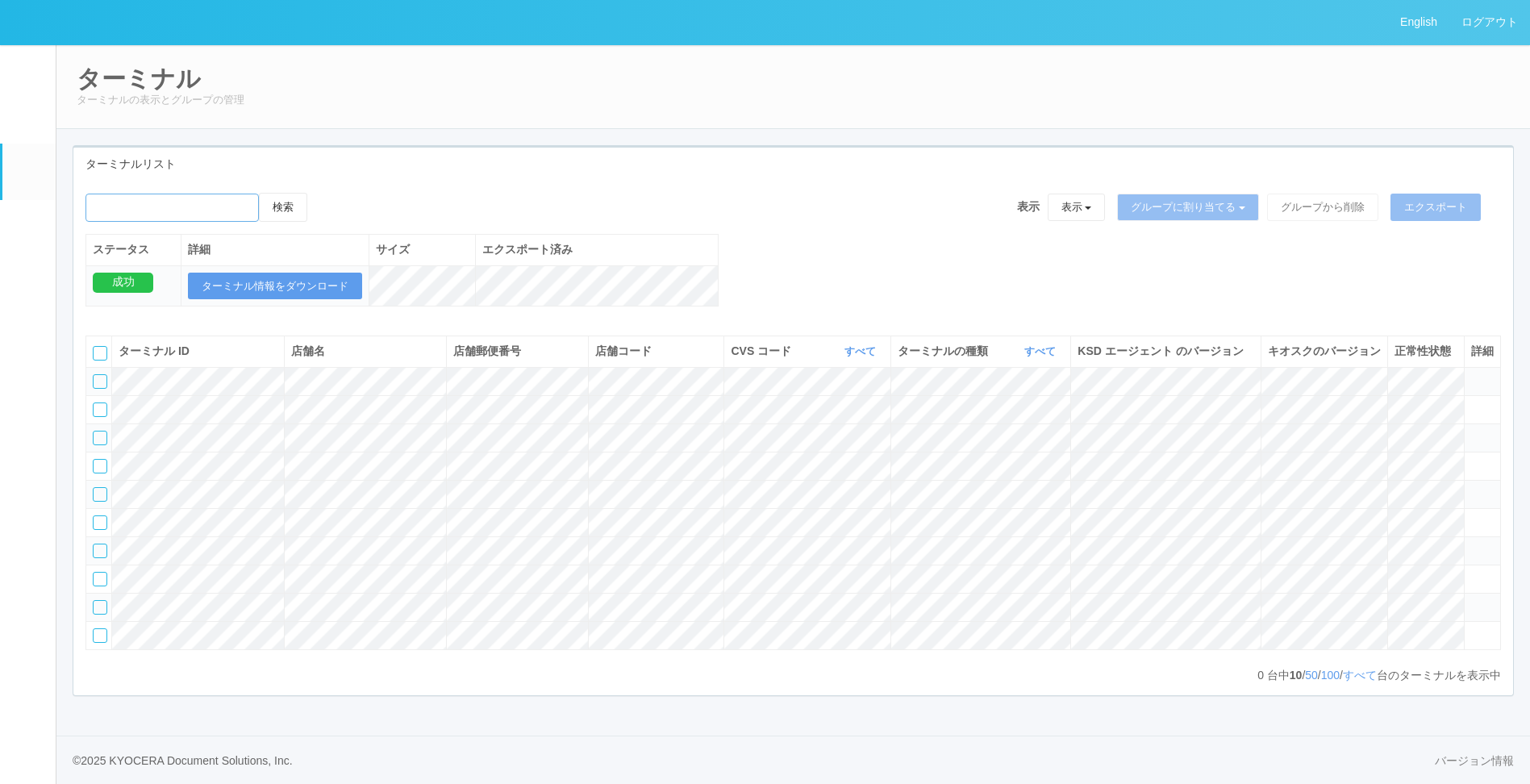
drag, startPoint x: 229, startPoint y: 207, endPoint x: 222, endPoint y: 215, distance: 10.6
click at [229, 207] on input "emailSearch" at bounding box center [172, 207] width 173 height 28
type input "KD_02-0A-48-25-58-4D"
click at [294, 212] on button "検索" at bounding box center [282, 208] width 48 height 29
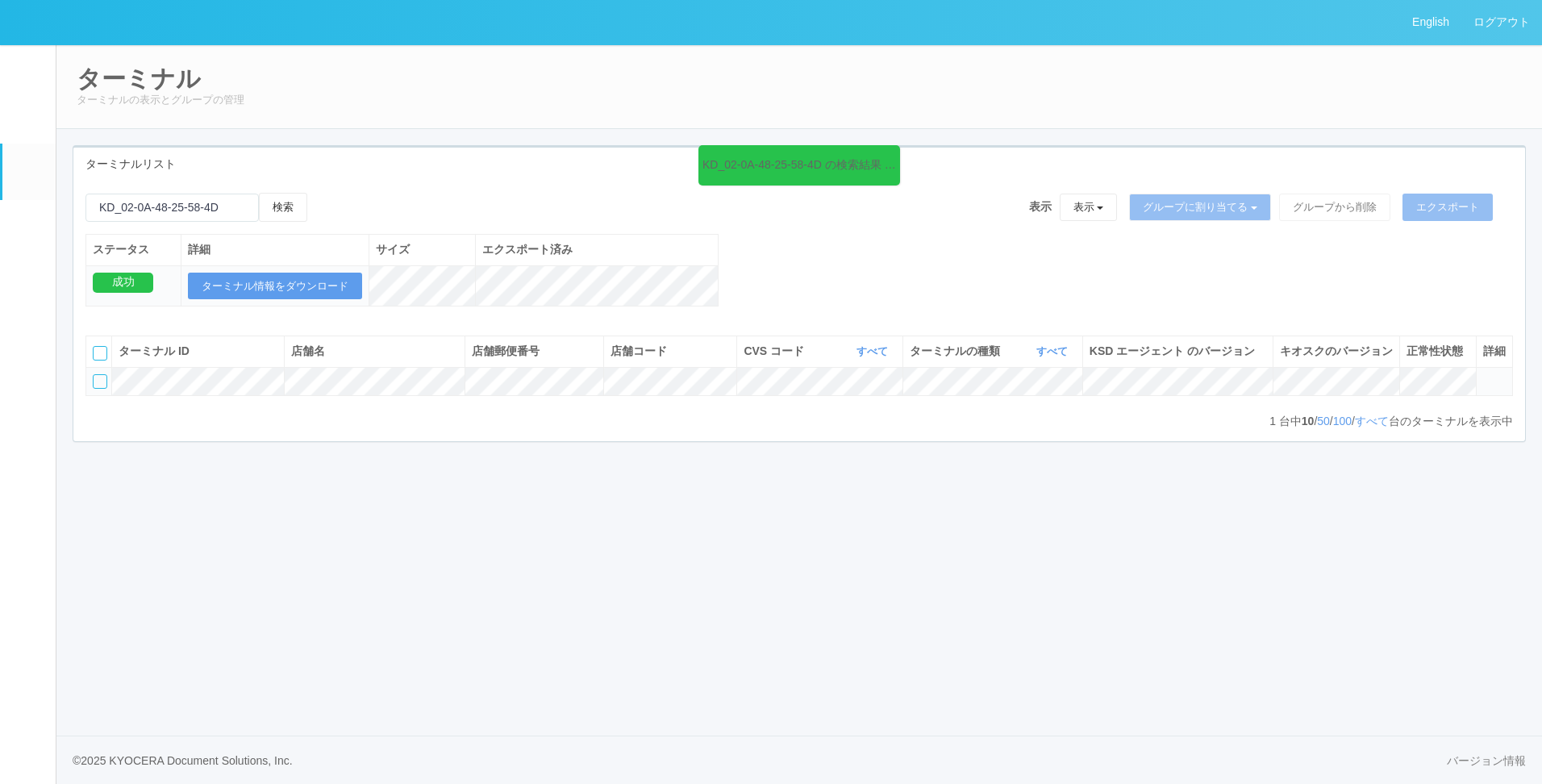
click at [99, 389] on div at bounding box center [100, 381] width 15 height 15
click at [323, 193] on icon at bounding box center [323, 193] width 0 height 0
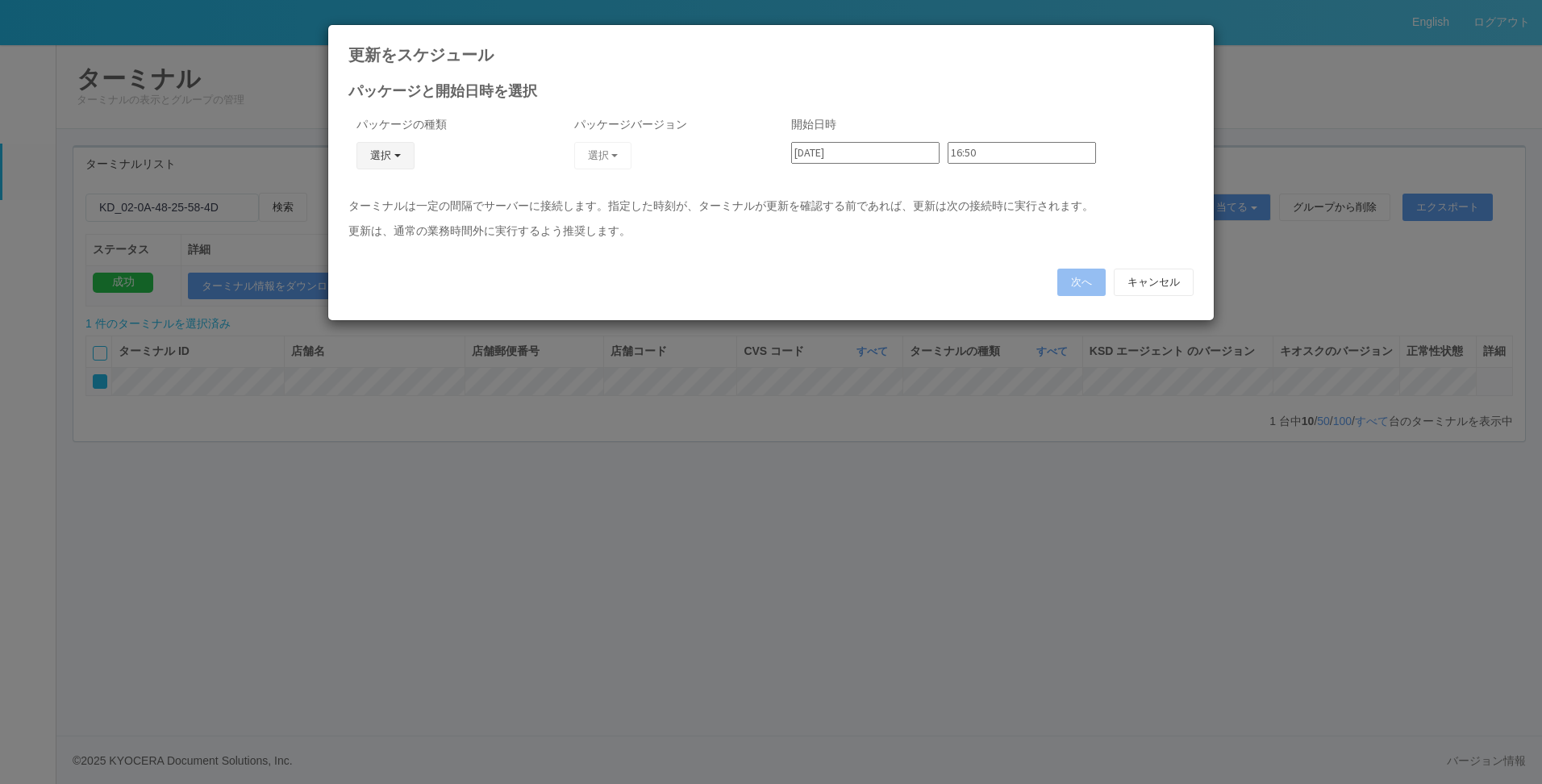
click at [413, 156] on button "選択" at bounding box center [385, 156] width 58 height 27
click at [387, 218] on link "キオスク" at bounding box center [362, 225] width 127 height 25
click at [594, 171] on div "選択 2.1.5222 2.1.5220 2.1.5215_JPKION 2.1.5219.1 2.1.5218 3.1.5785_JPKI_takayama…" at bounding box center [610, 162] width 71 height 39
click at [606, 161] on button "選択" at bounding box center [603, 156] width 58 height 27
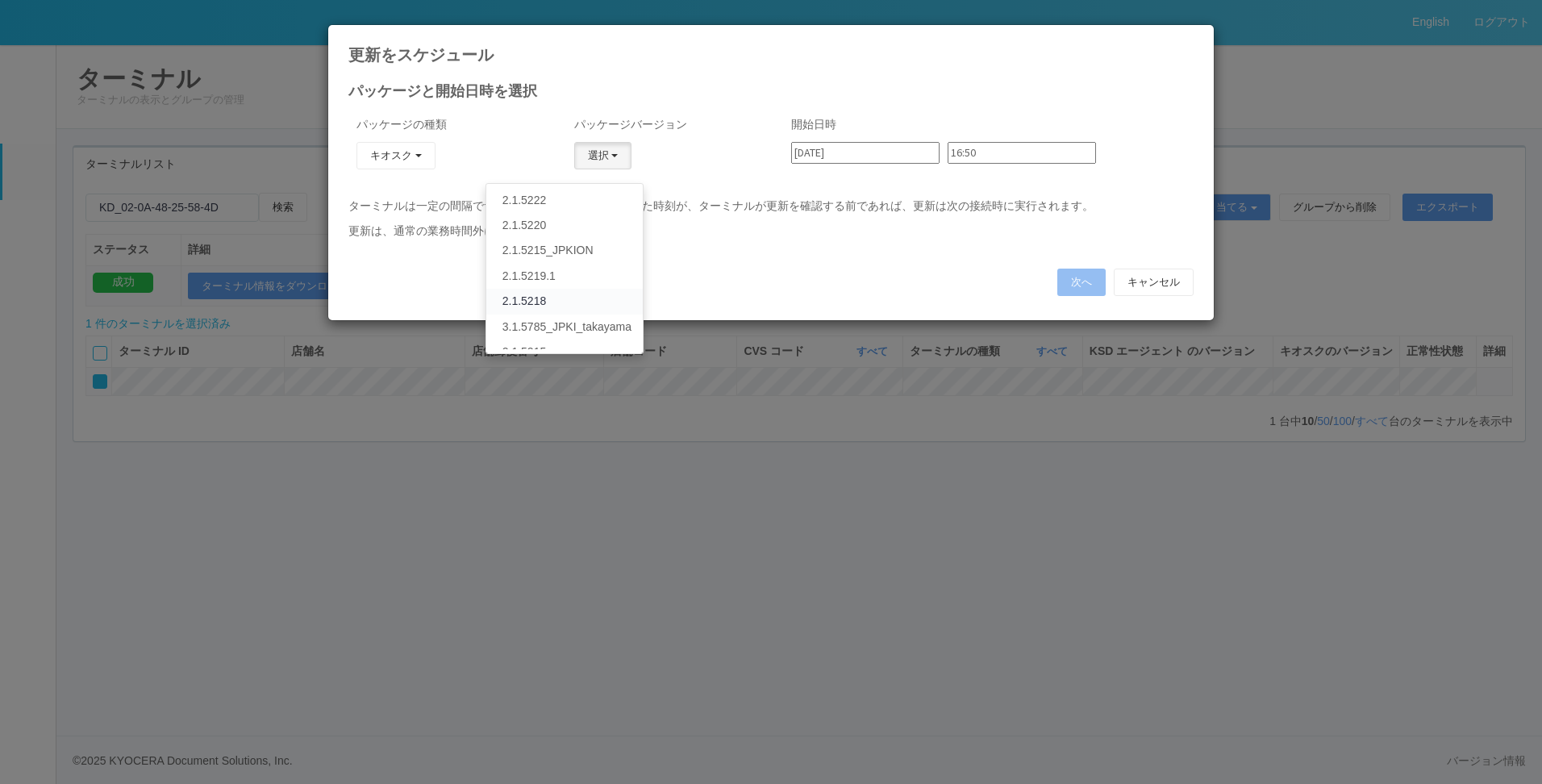
click at [520, 296] on link "2.1.5218" at bounding box center [565, 302] width 157 height 25
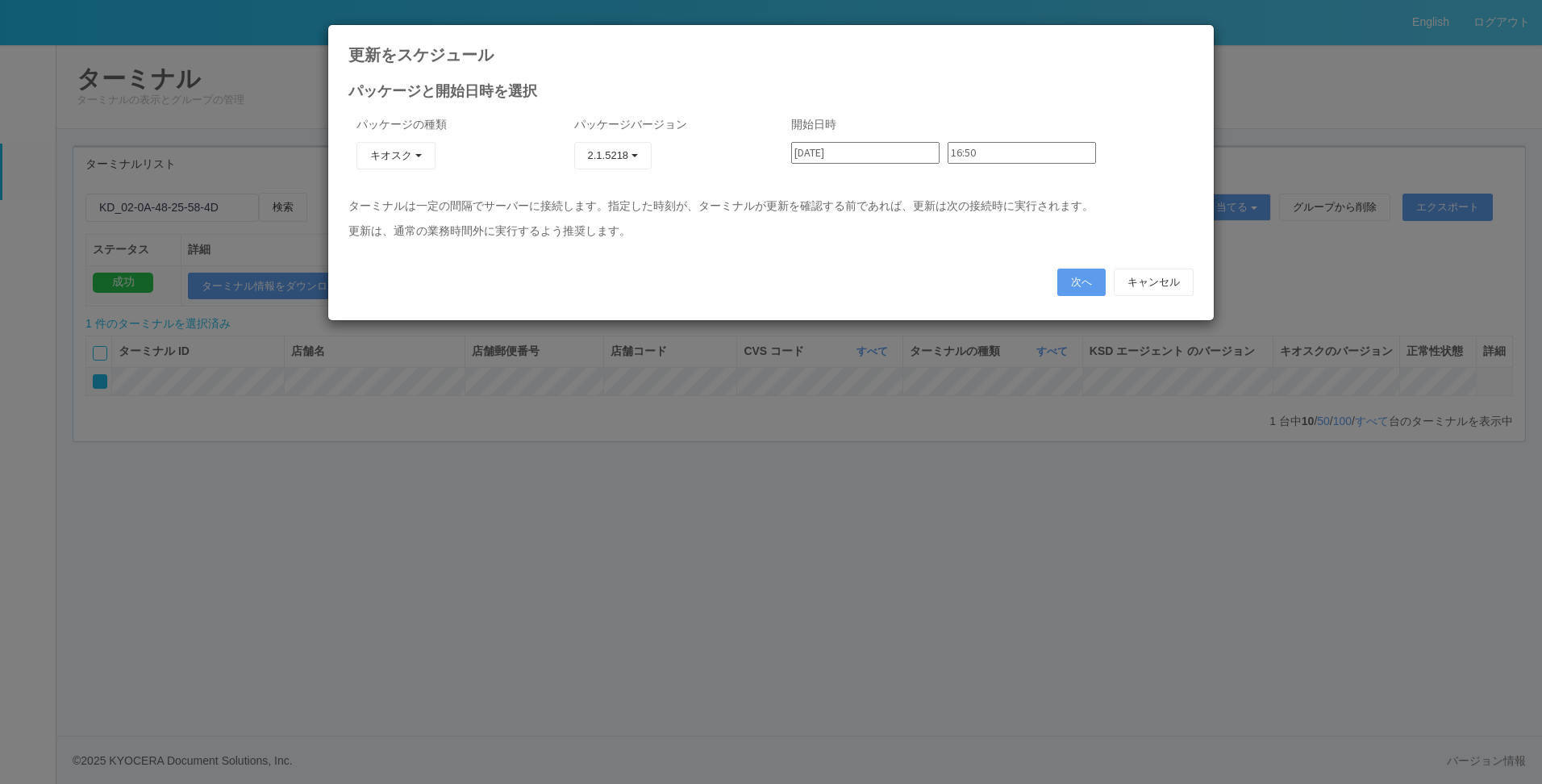
click at [976, 154] on input "16:50" at bounding box center [1021, 153] width 148 height 22
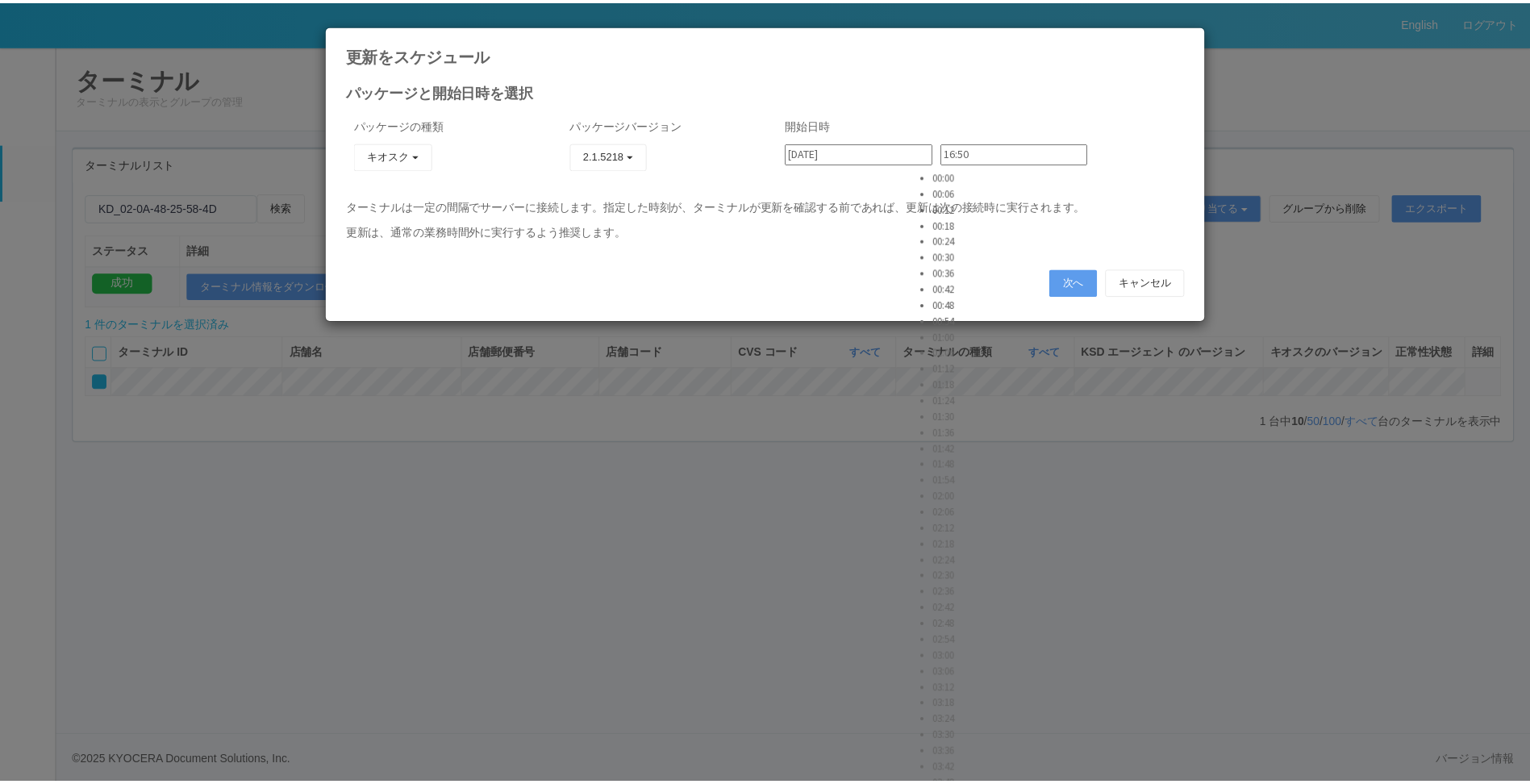
scroll to position [3870, 0]
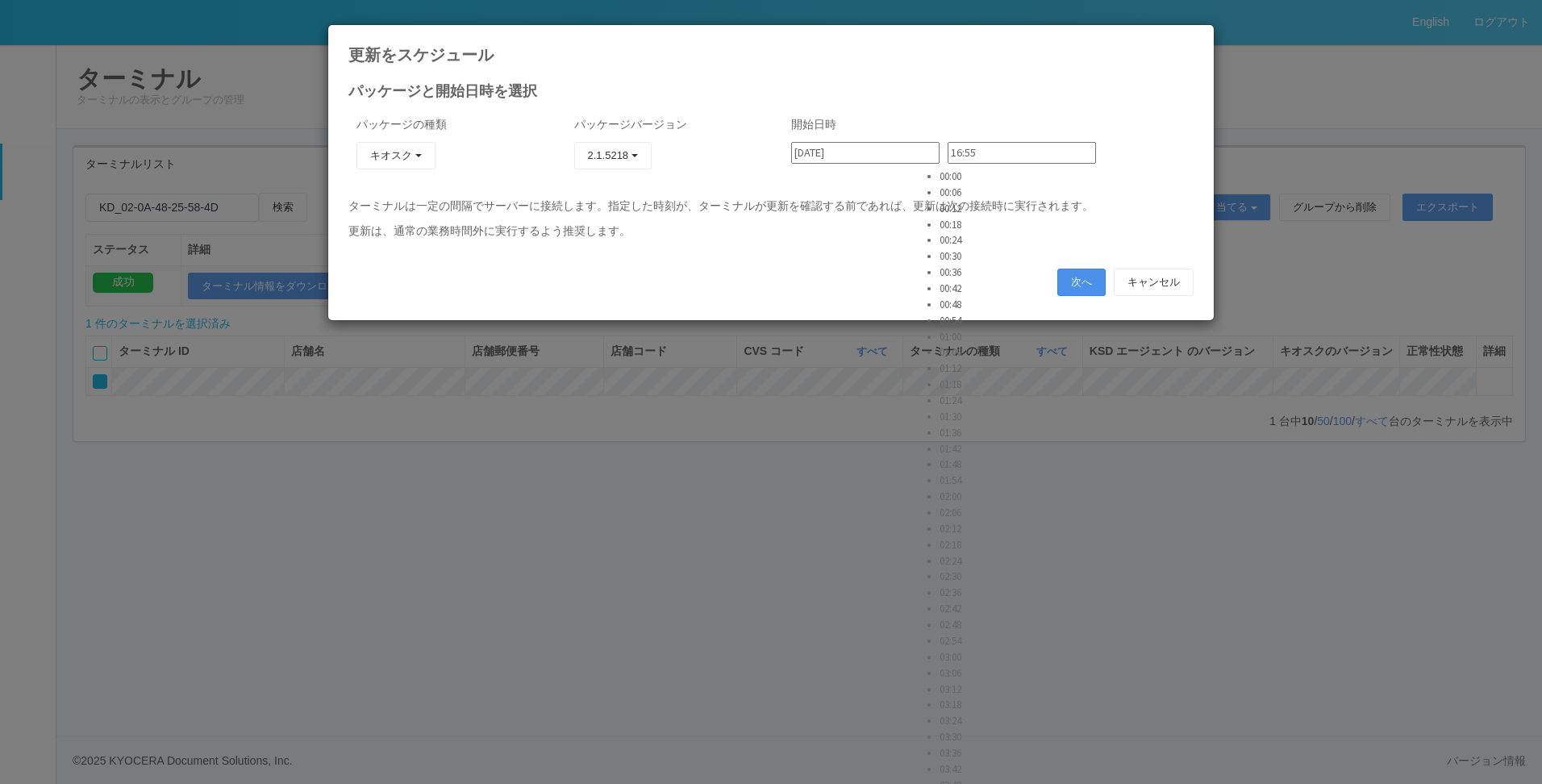
type input "16:55"
click at [1074, 285] on button "次へ" at bounding box center [1081, 282] width 48 height 27
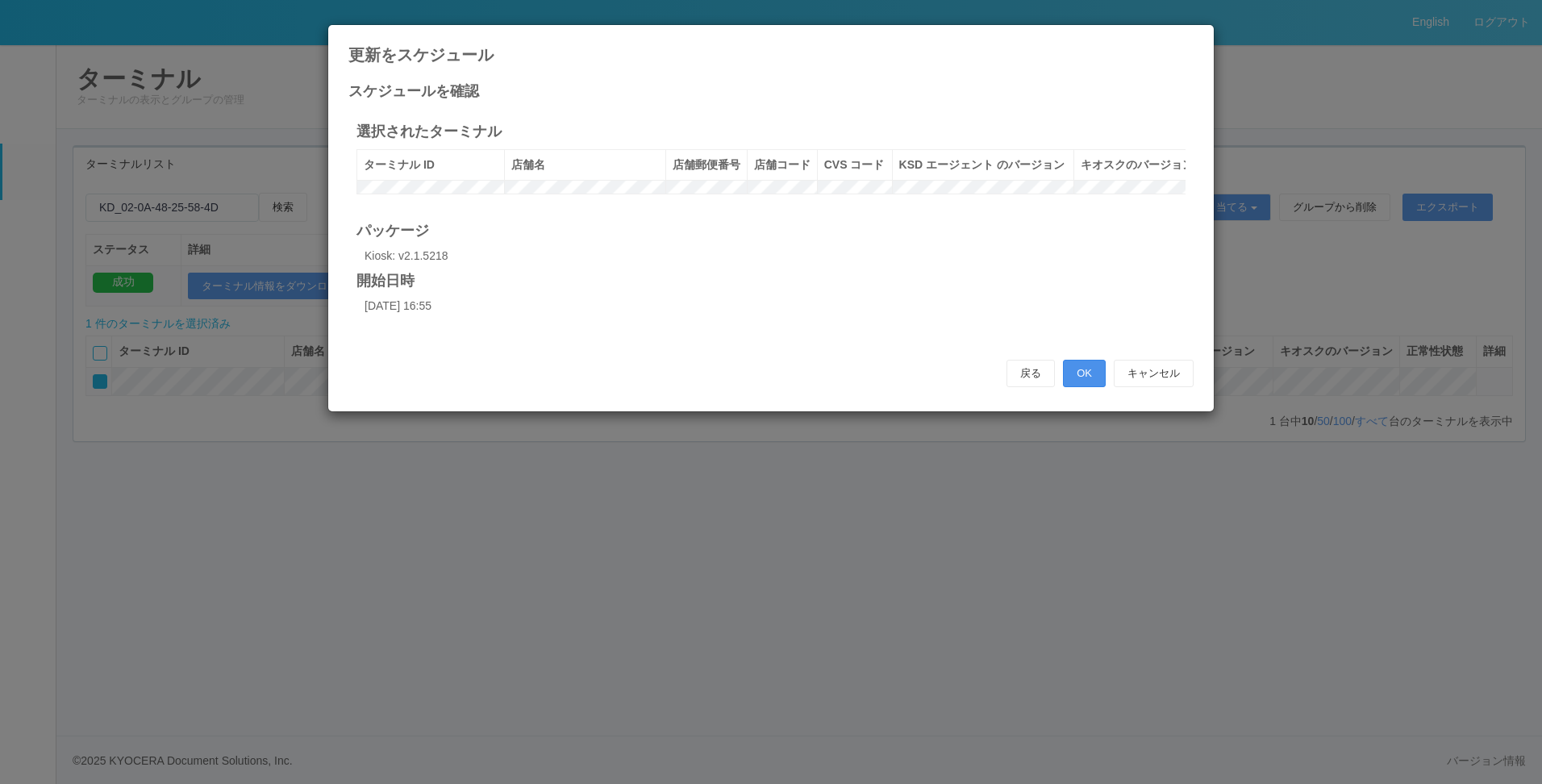
click at [1083, 387] on button "OK" at bounding box center [1084, 373] width 43 height 27
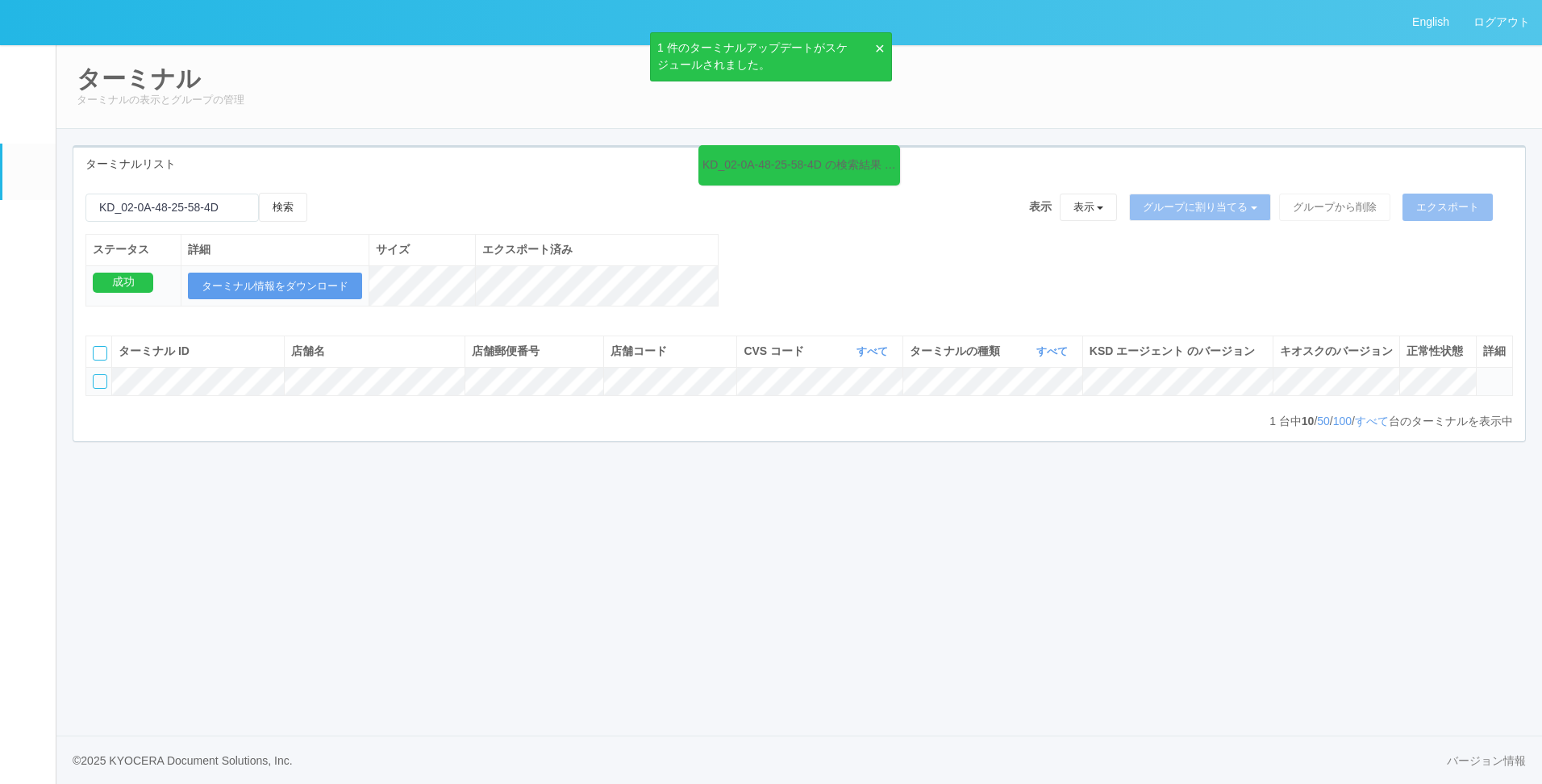
click at [28, 228] on em at bounding box center [28, 228] width 0 height 0
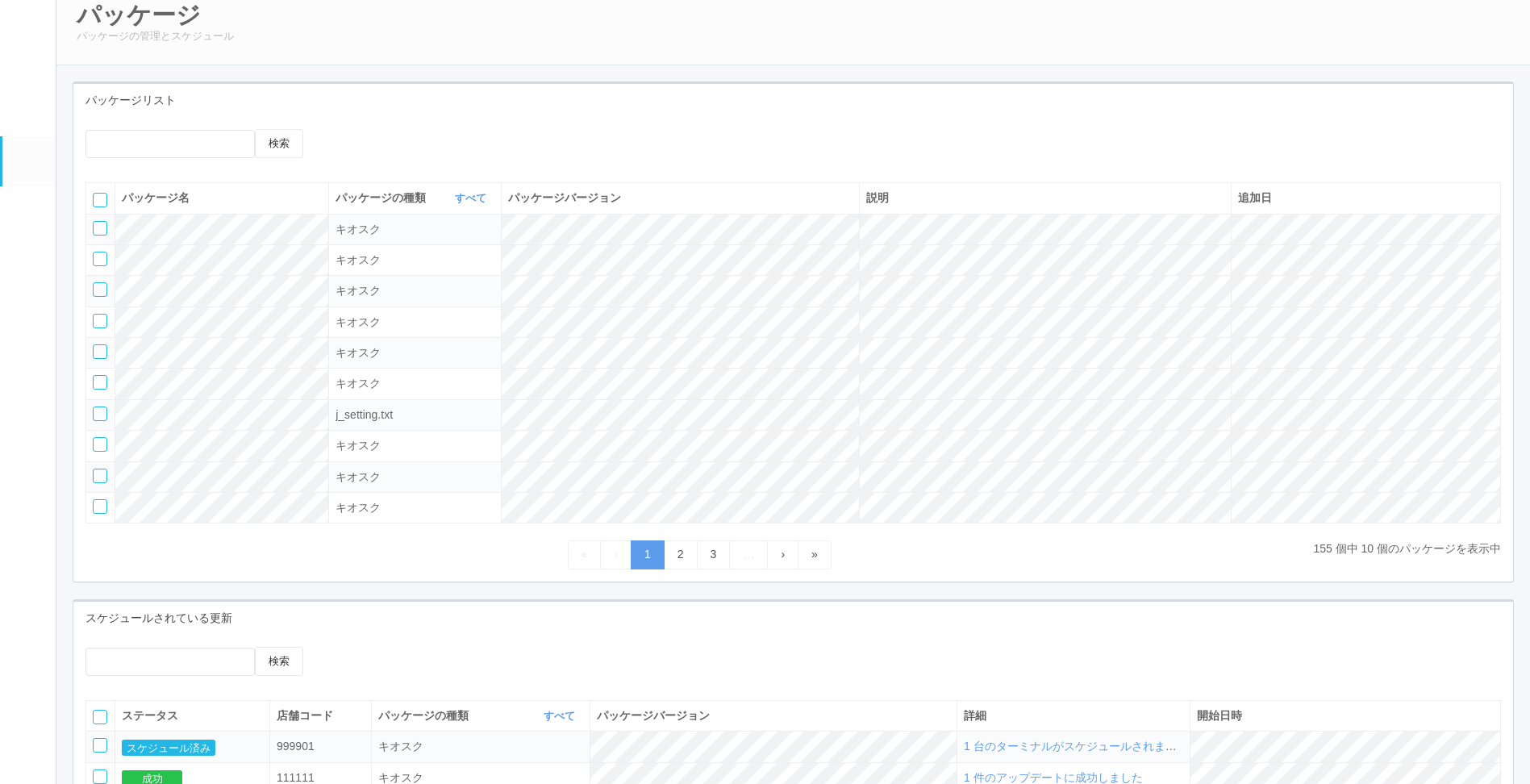
scroll to position [80, 0]
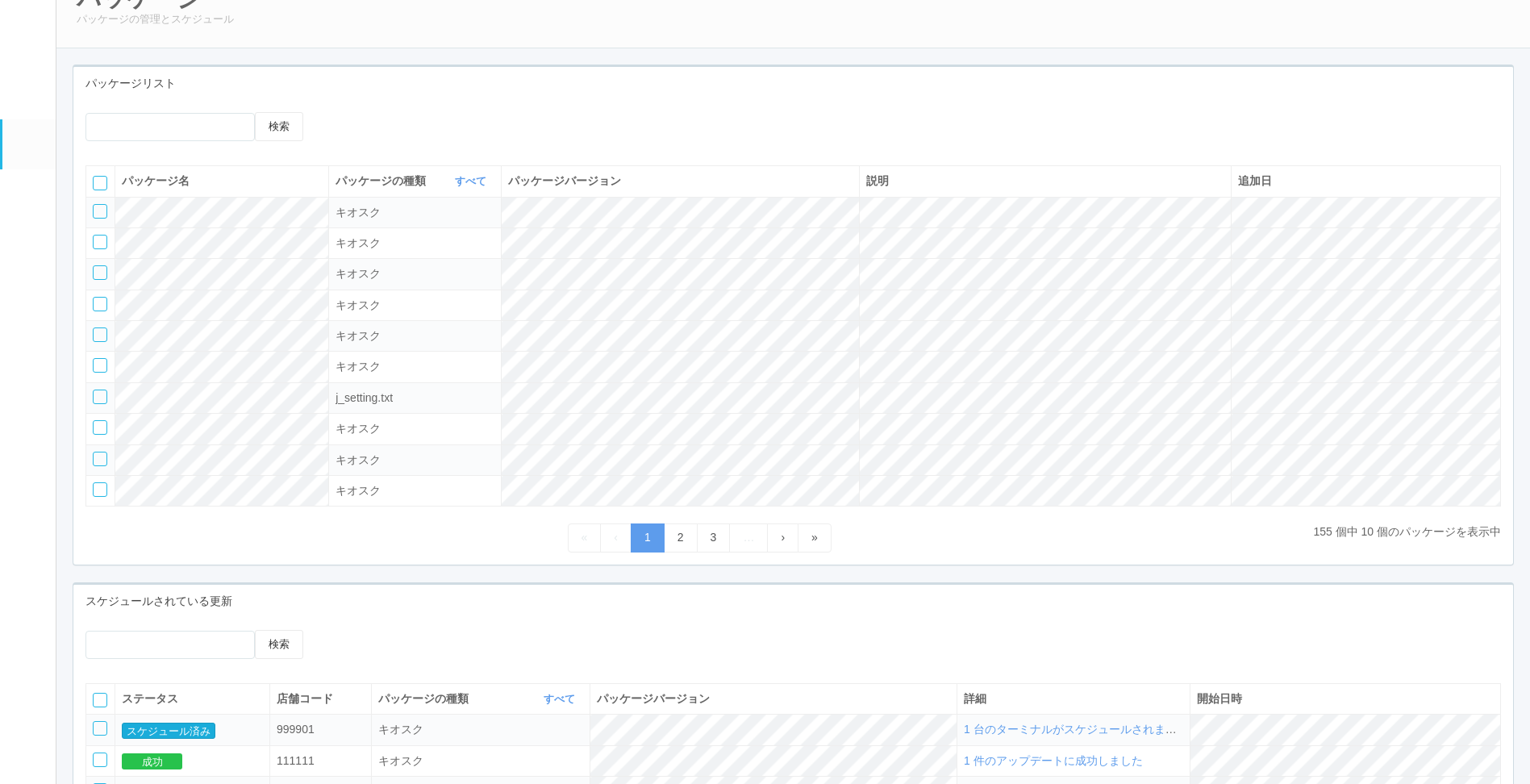
click at [186, 736] on button "スケジュール済み" at bounding box center [168, 730] width 93 height 16
drag, startPoint x: 166, startPoint y: 734, endPoint x: 148, endPoint y: 694, distance: 43.9
click at [166, 734] on button "スケジュール済み" at bounding box center [168, 730] width 93 height 16
click at [212, 739] on button "スケジュール済み" at bounding box center [168, 730] width 93 height 16
click at [716, 92] on div "パッケージリスト" at bounding box center [793, 83] width 1440 height 33
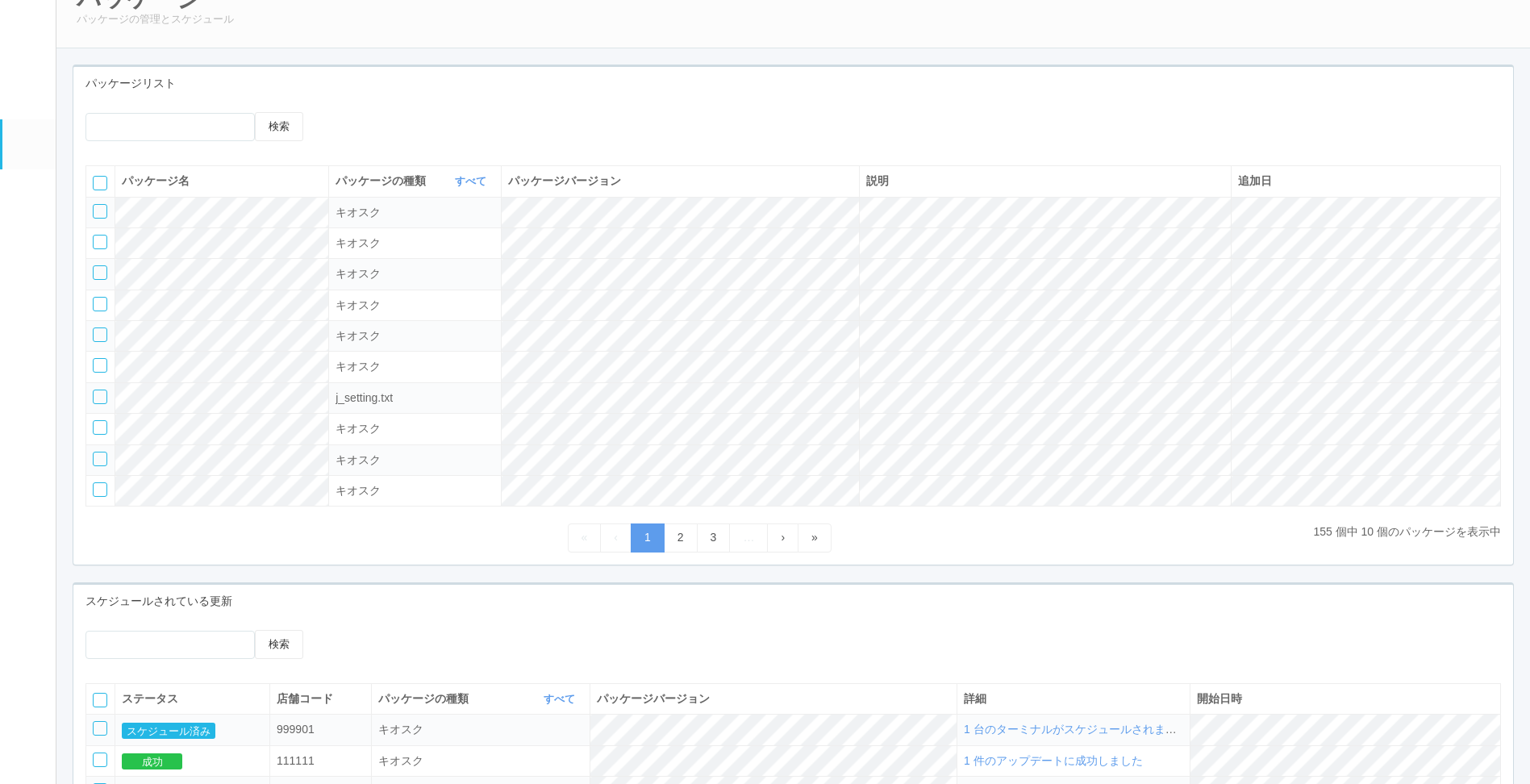
scroll to position [0, 0]
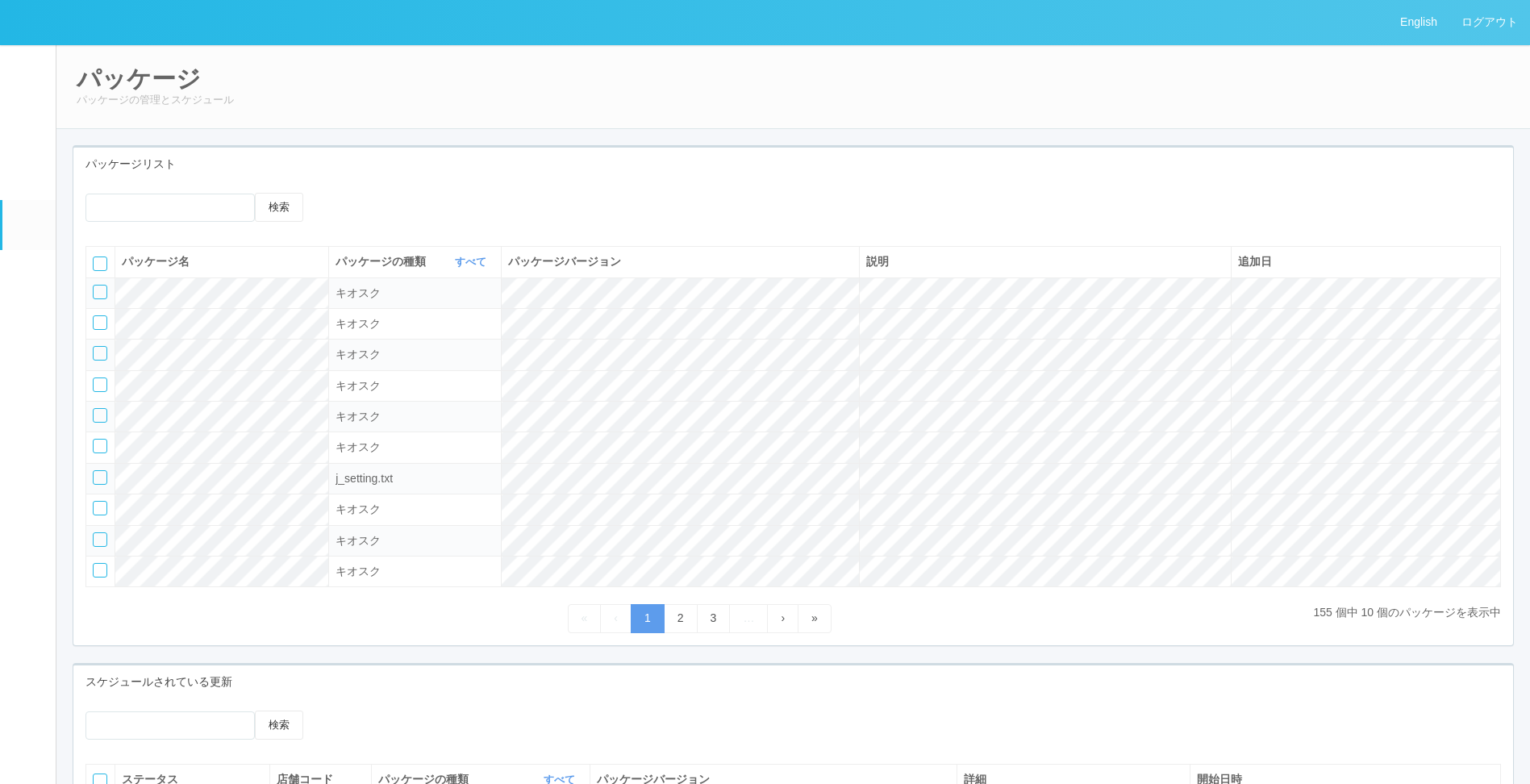
click at [660, 153] on div "パッケージリスト" at bounding box center [793, 165] width 1440 height 33
click at [137, 211] on input "text" at bounding box center [170, 207] width 170 height 28
click at [286, 207] on button "検索" at bounding box center [278, 208] width 48 height 29
click at [189, 210] on input "text" at bounding box center [170, 207] width 170 height 28
type input "虎ノ門"
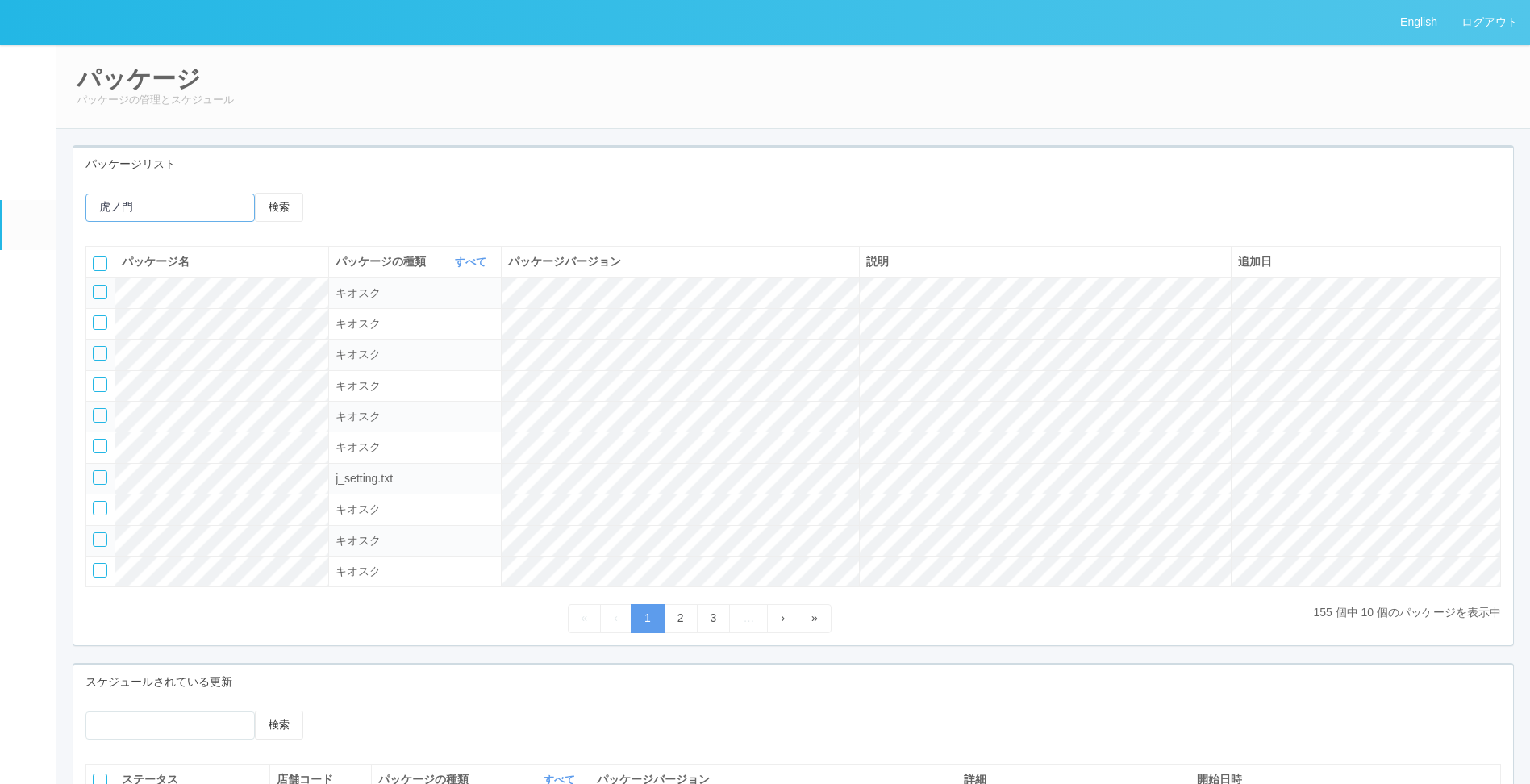
click at [182, 211] on input "虎ノ門" at bounding box center [170, 207] width 170 height 28
drag, startPoint x: 200, startPoint y: 212, endPoint x: -291, endPoint y: 165, distance: 493.2
click at [0, 165] on html "English ログアウト イベントログ ユーザー ターミナル パッケージ メンテナンス通知 クライアントリンク アラート設定 コンテンツプリント ドキュメン…" at bounding box center [765, 392] width 1530 height 784
click at [209, 203] on input "text" at bounding box center [170, 207] width 170 height 28
click at [187, 217] on input "text" at bounding box center [170, 207] width 170 height 28
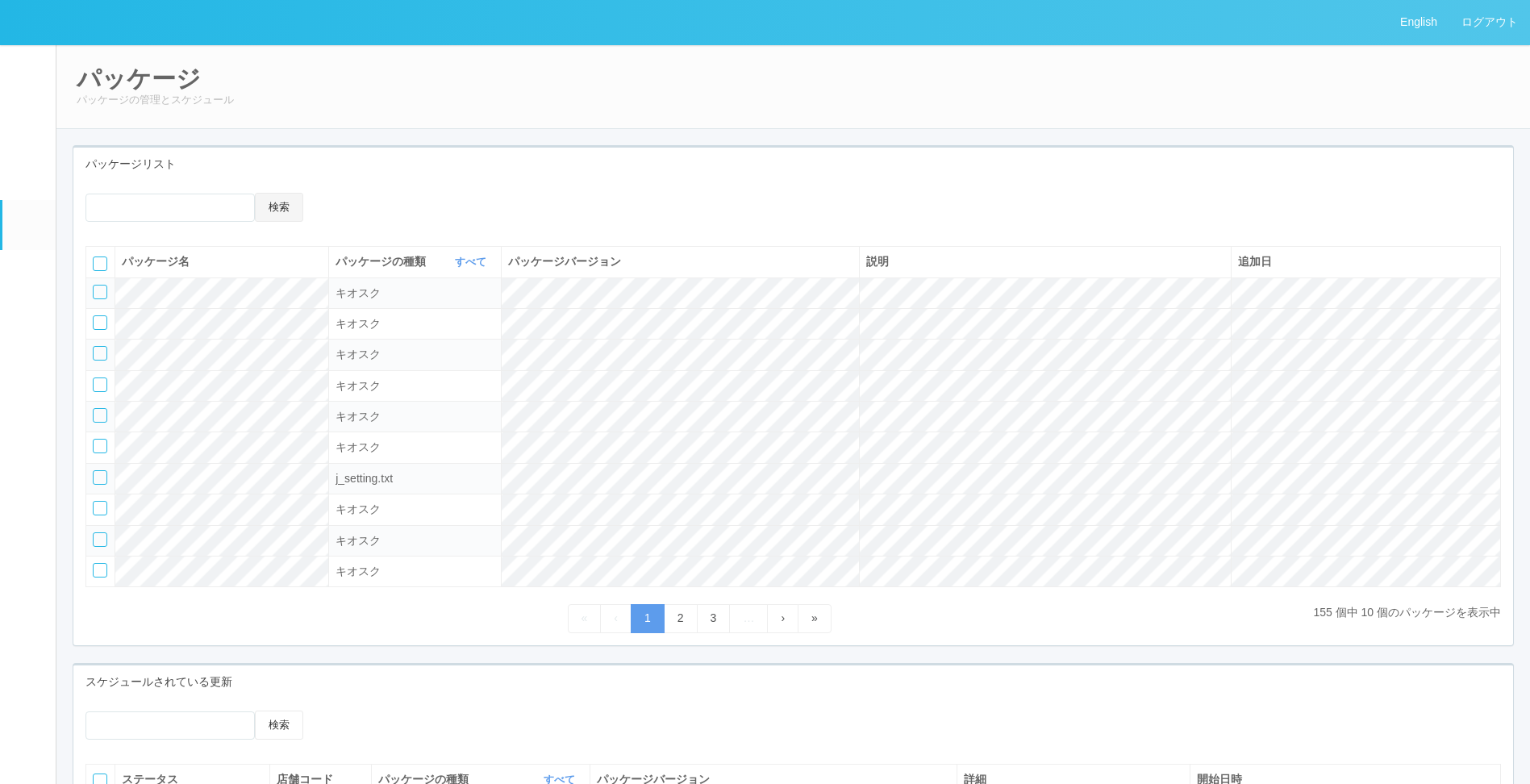
click at [263, 207] on button "検索" at bounding box center [278, 208] width 48 height 29
click at [634, 174] on div "パッケージリスト" at bounding box center [793, 165] width 1440 height 33
click at [278, 217] on button "検索" at bounding box center [278, 208] width 48 height 29
click at [276, 201] on button "検索" at bounding box center [278, 208] width 48 height 29
click at [179, 192] on div "検索 パッケージ名 パッケージの種類 すべて 表示 すべて キオスク KSD エージェント j_setting.txt パッケージバージョン 説明 追加日 キ…" at bounding box center [793, 413] width 1440 height 465
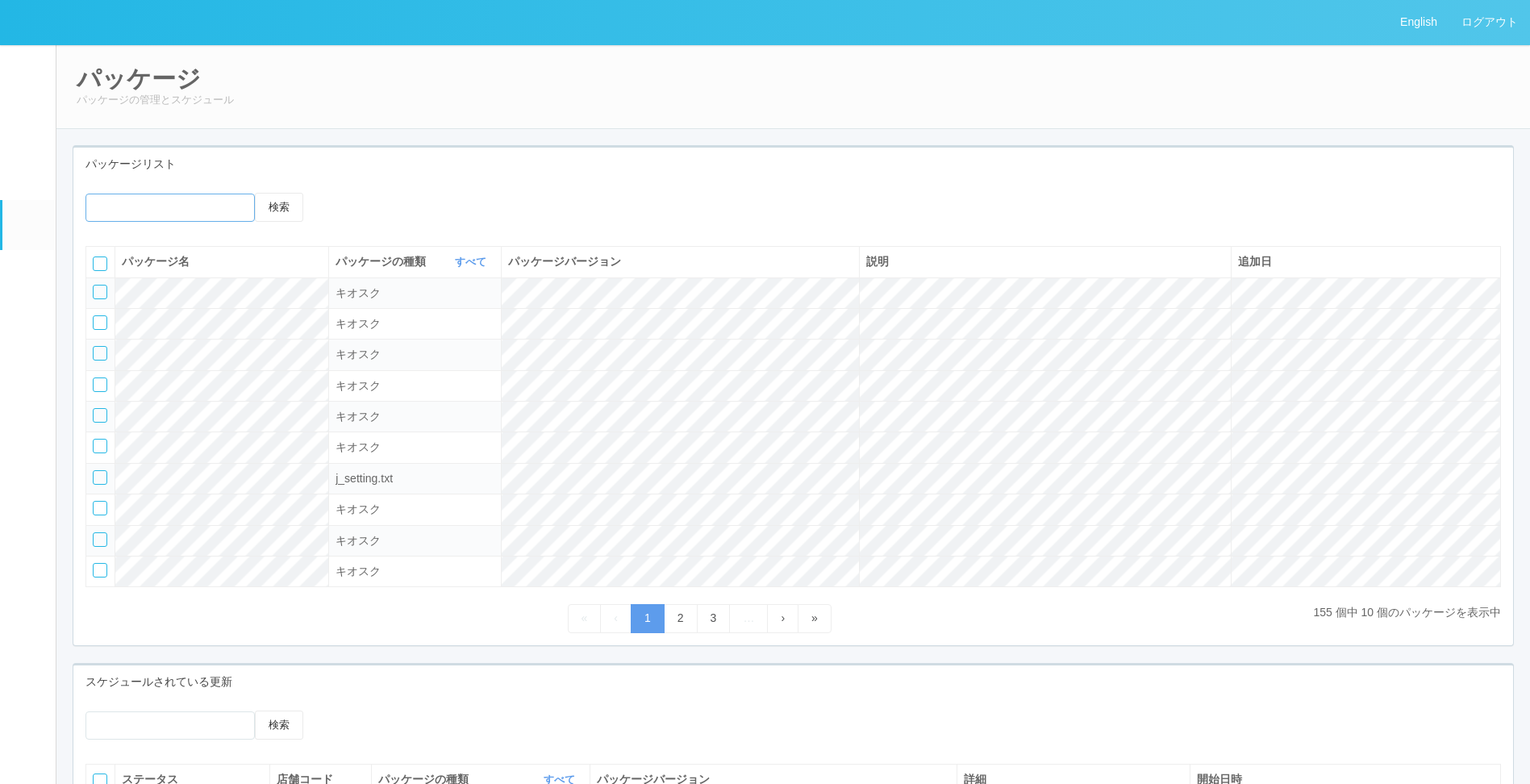
click at [177, 205] on input "text" at bounding box center [170, 207] width 170 height 28
click at [189, 211] on input "text" at bounding box center [170, 207] width 170 height 28
click at [228, 149] on div "パッケージリスト" at bounding box center [793, 165] width 1440 height 33
click at [32, 180] on em at bounding box center [26, 172] width 21 height 20
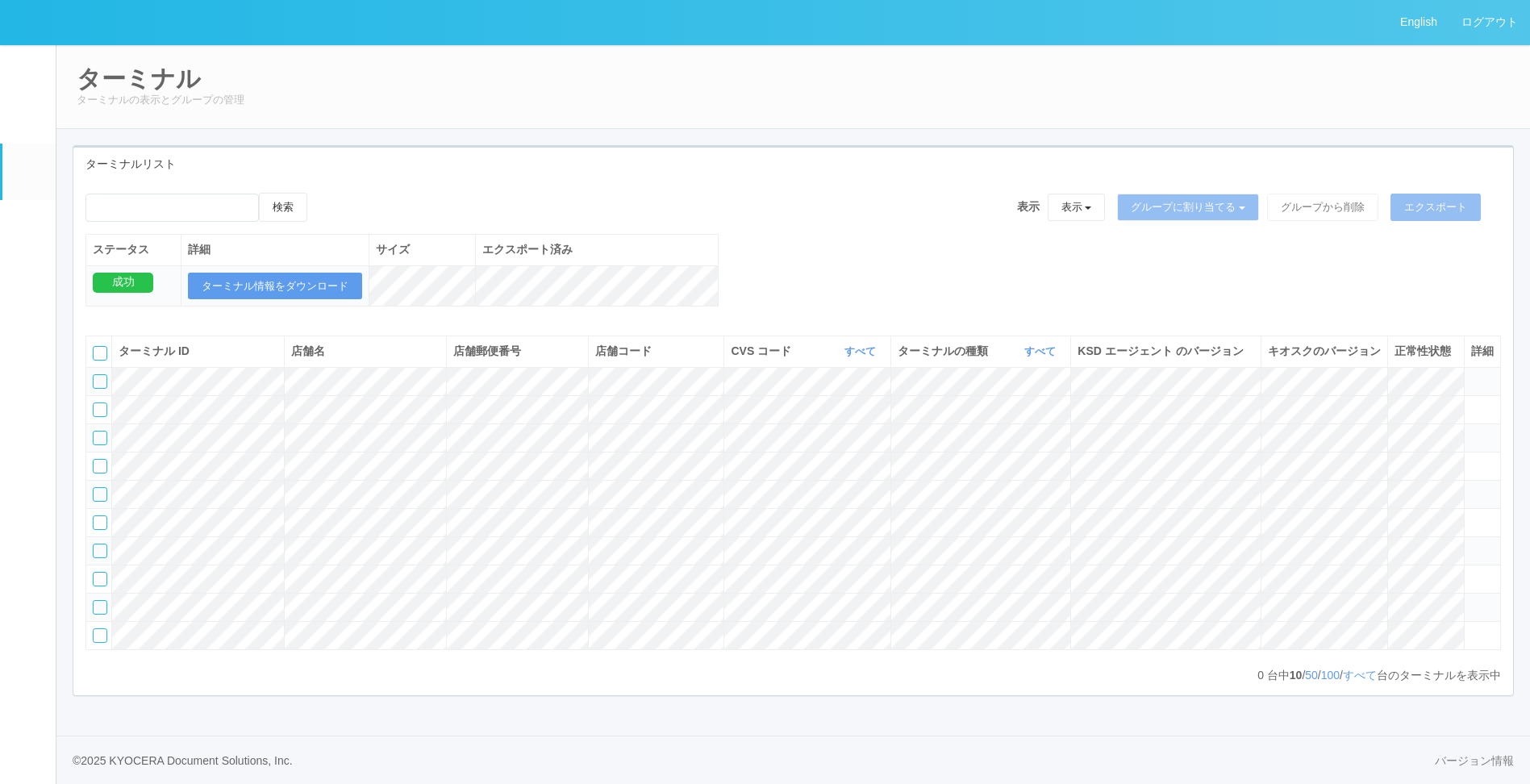
click at [191, 159] on div "ターミナルリスト" at bounding box center [793, 165] width 1440 height 33
click at [191, 213] on input "emailSearch" at bounding box center [172, 207] width 173 height 28
type input "KD_02-0A-48-25-58-4D"
click at [323, 193] on icon at bounding box center [323, 193] width 0 height 0
click at [295, 217] on button "検索" at bounding box center [282, 208] width 48 height 29
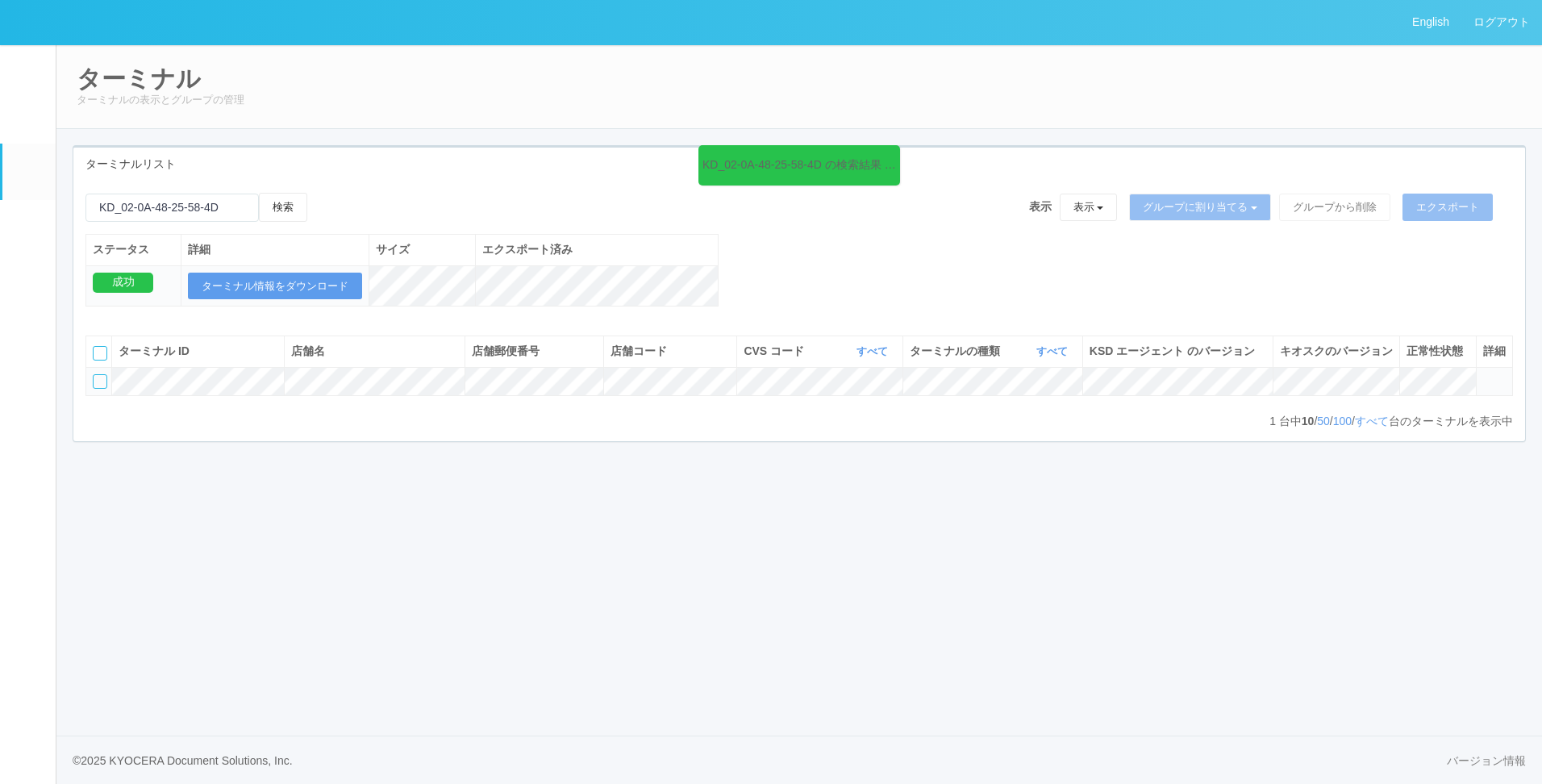
click at [1483, 374] on span at bounding box center [1483, 374] width 0 height 0
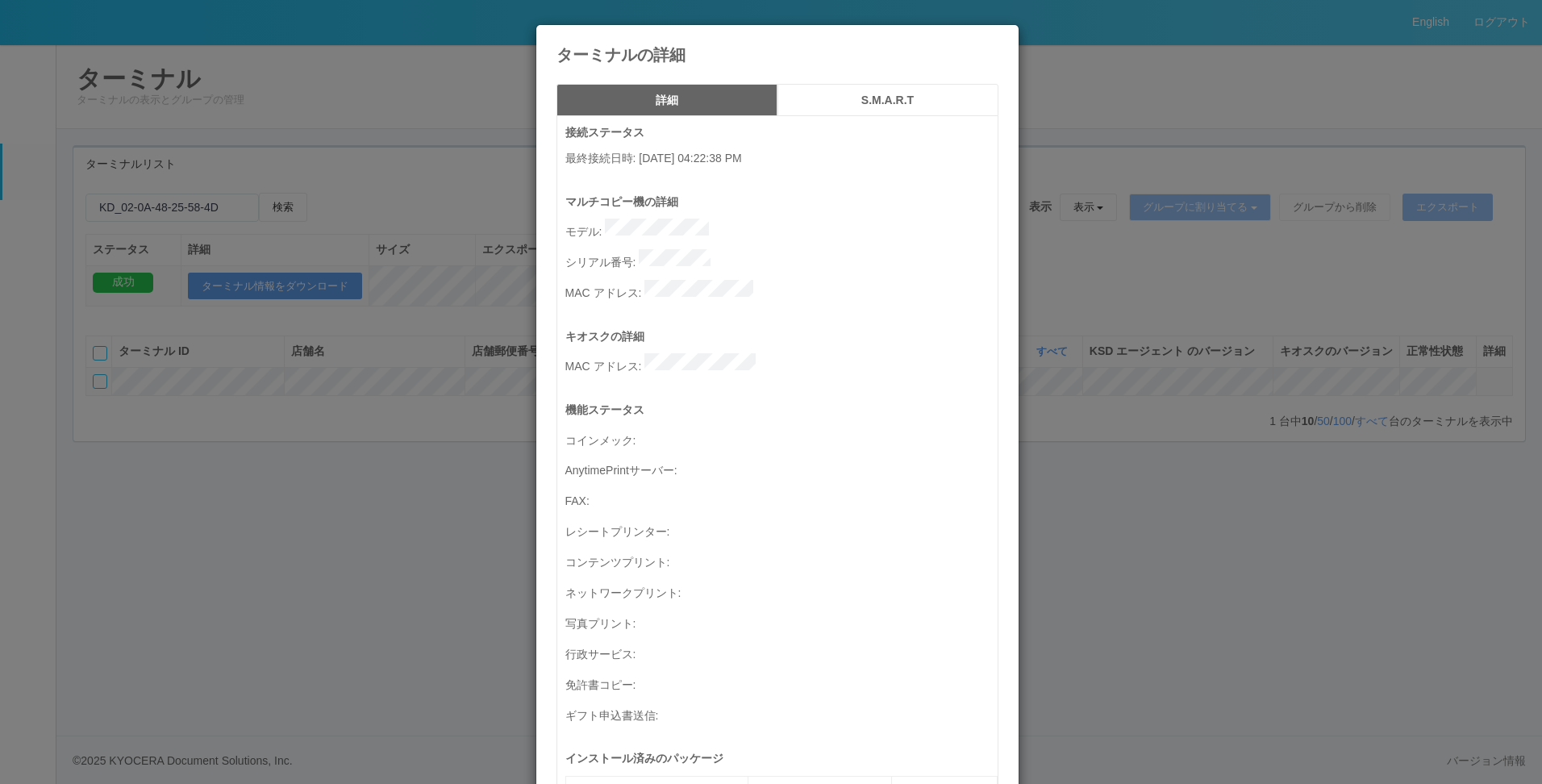
click at [76, 249] on div "ターミナルの詳細 詳細 S.M.A.R.T 接続ステータス 最終接続日時 : 09/05/2025 04:22:38 PM マルチコピー機の詳細 モデル : …" at bounding box center [771, 392] width 1542 height 784
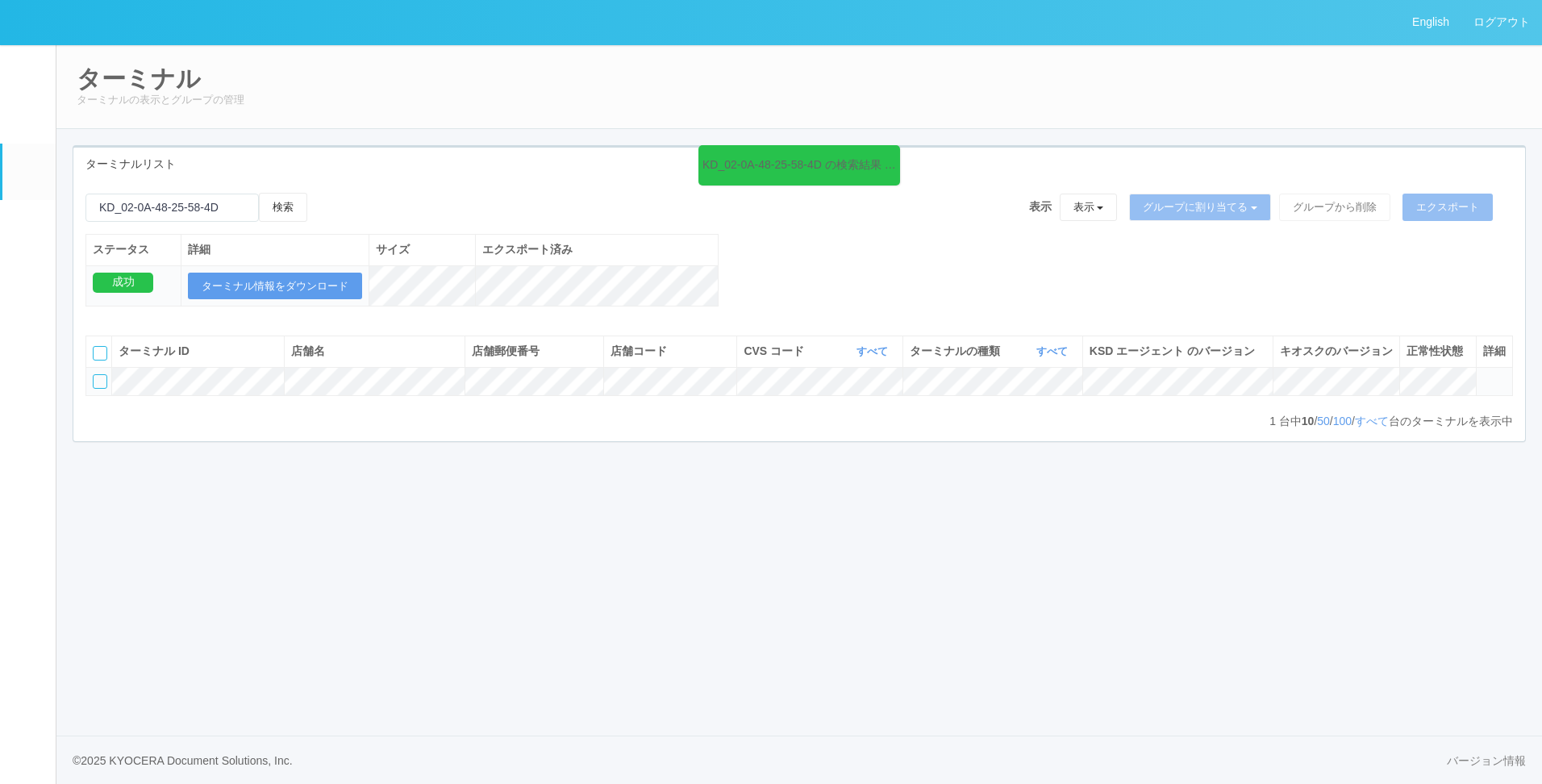
click at [28, 228] on em at bounding box center [28, 228] width 0 height 0
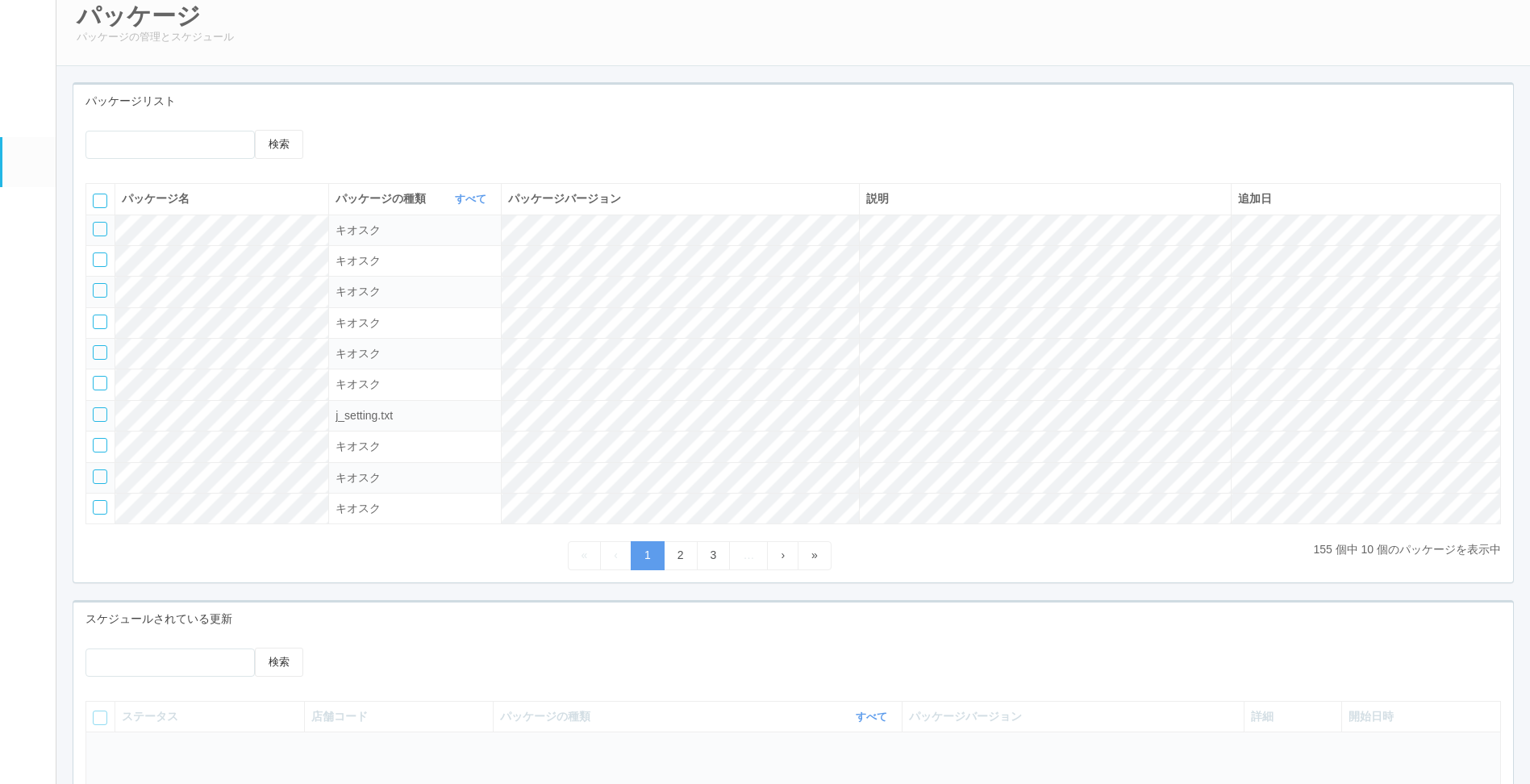
scroll to position [80, 0]
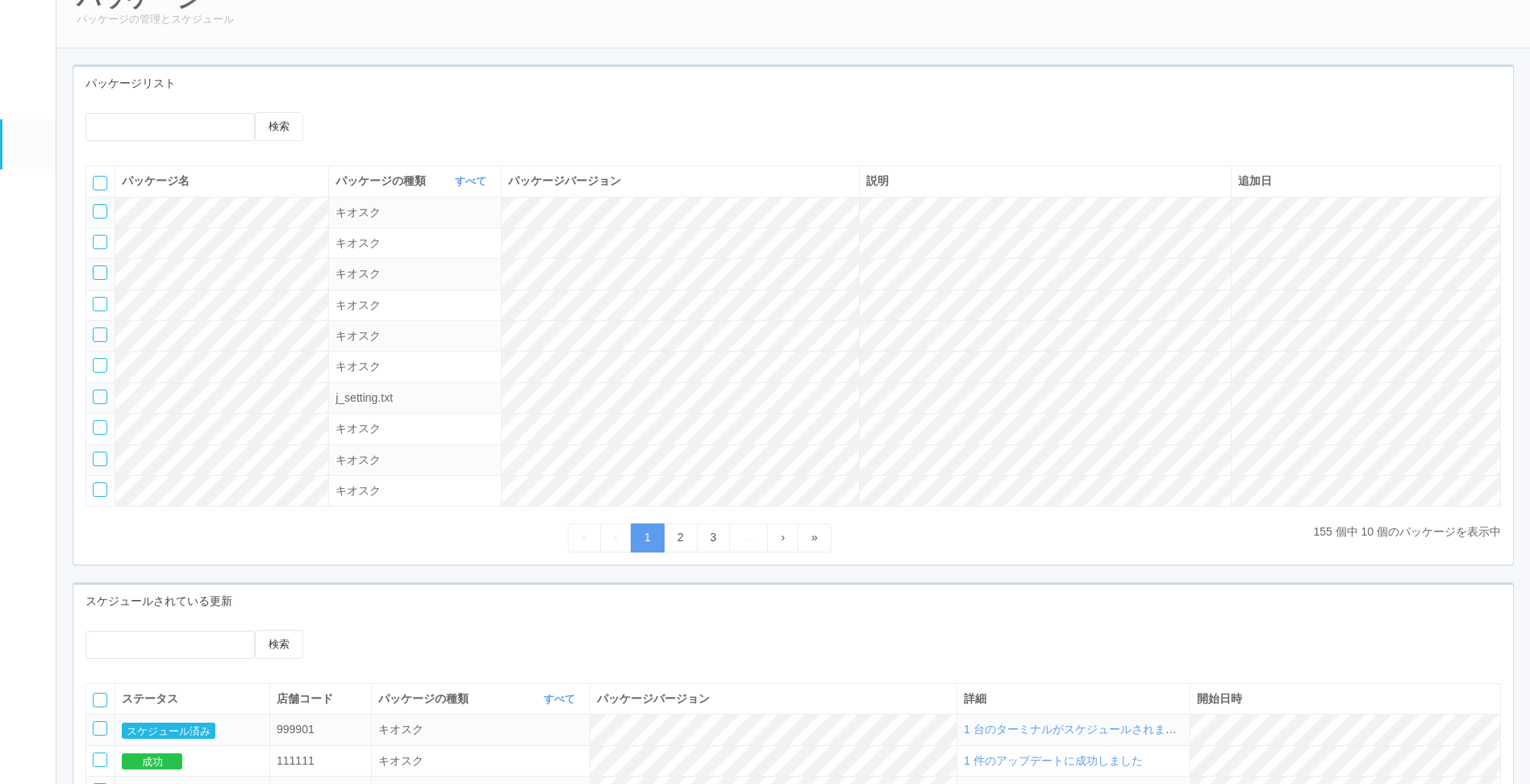
click at [1086, 735] on span "1 台のターミナルがスケジュールされました" at bounding box center [1075, 728] width 224 height 13
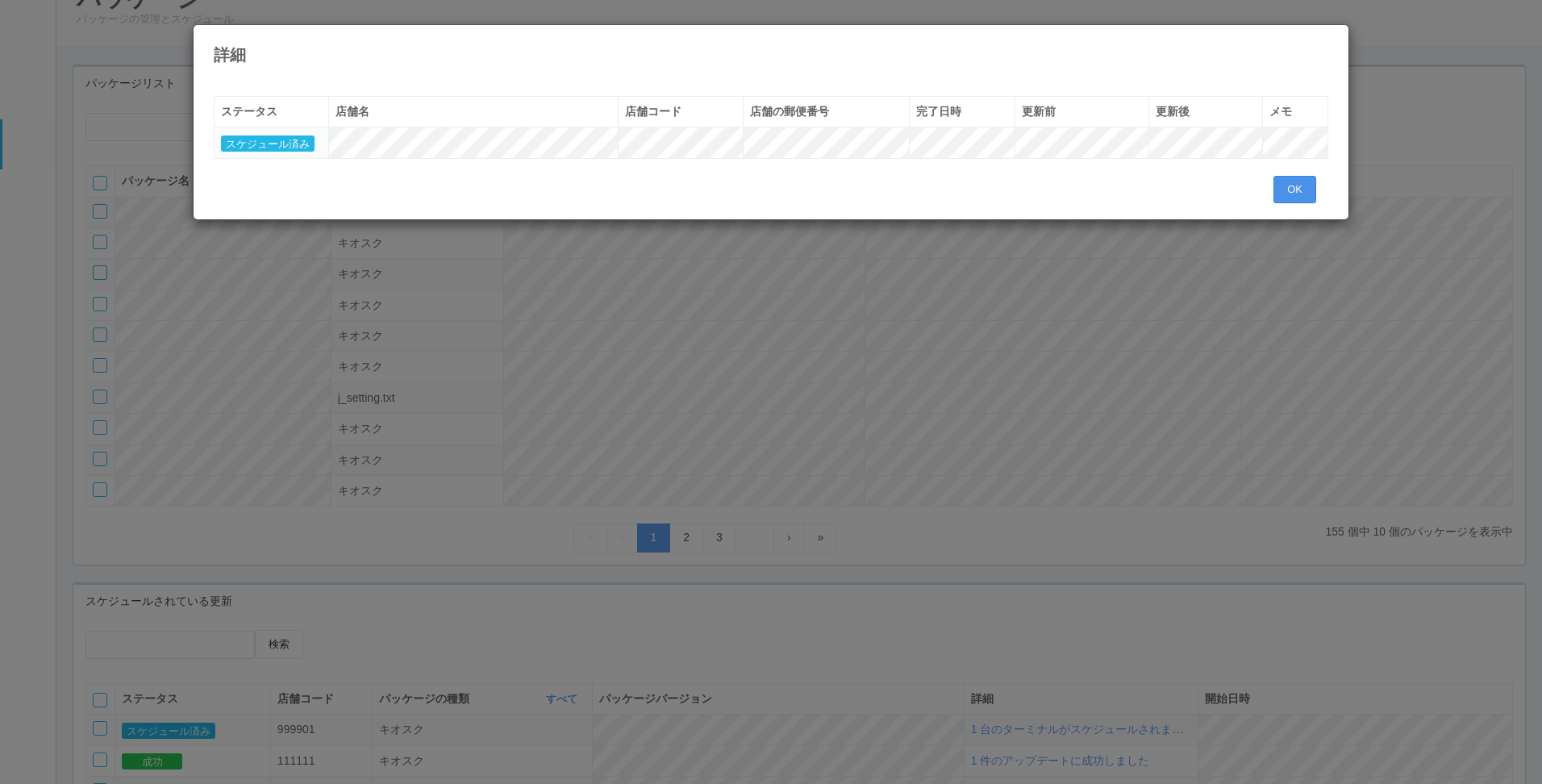
click at [1292, 190] on button "OK" at bounding box center [1295, 189] width 43 height 27
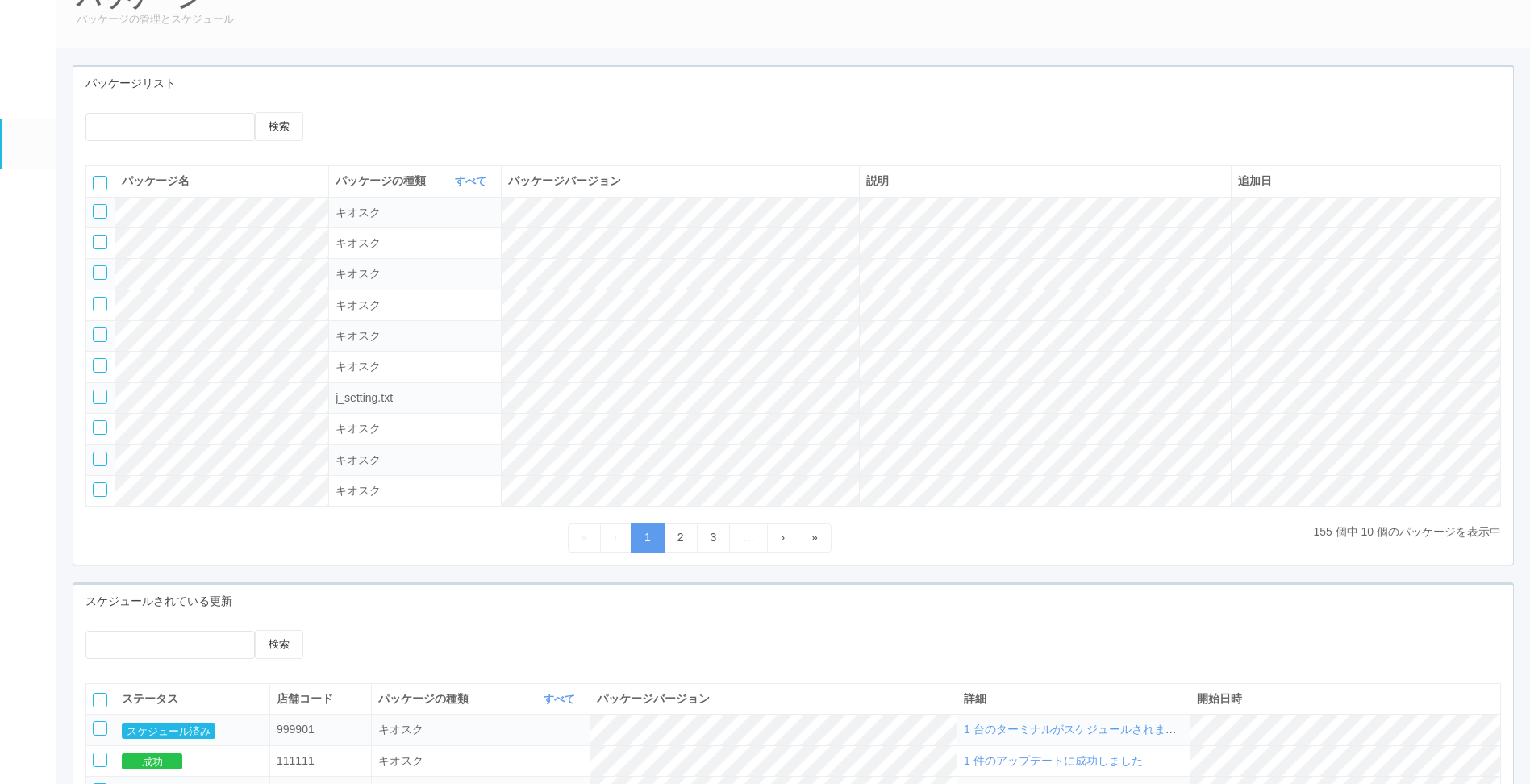
click at [28, 41] on em at bounding box center [28, 41] width 0 height 0
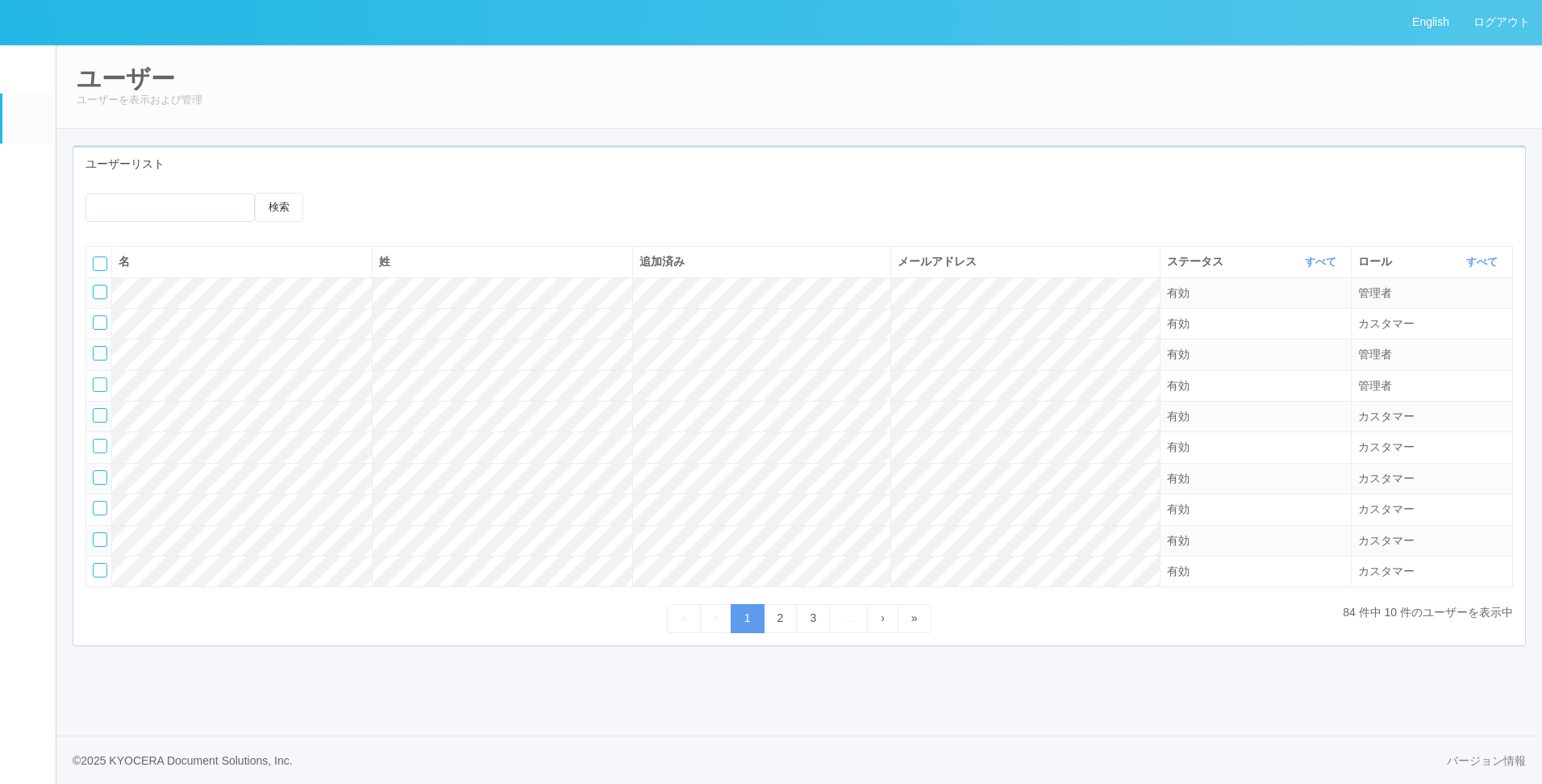
click at [28, 141] on link "ユーザー" at bounding box center [28, 118] width 53 height 49
click at [31, 179] on em at bounding box center [26, 172] width 21 height 20
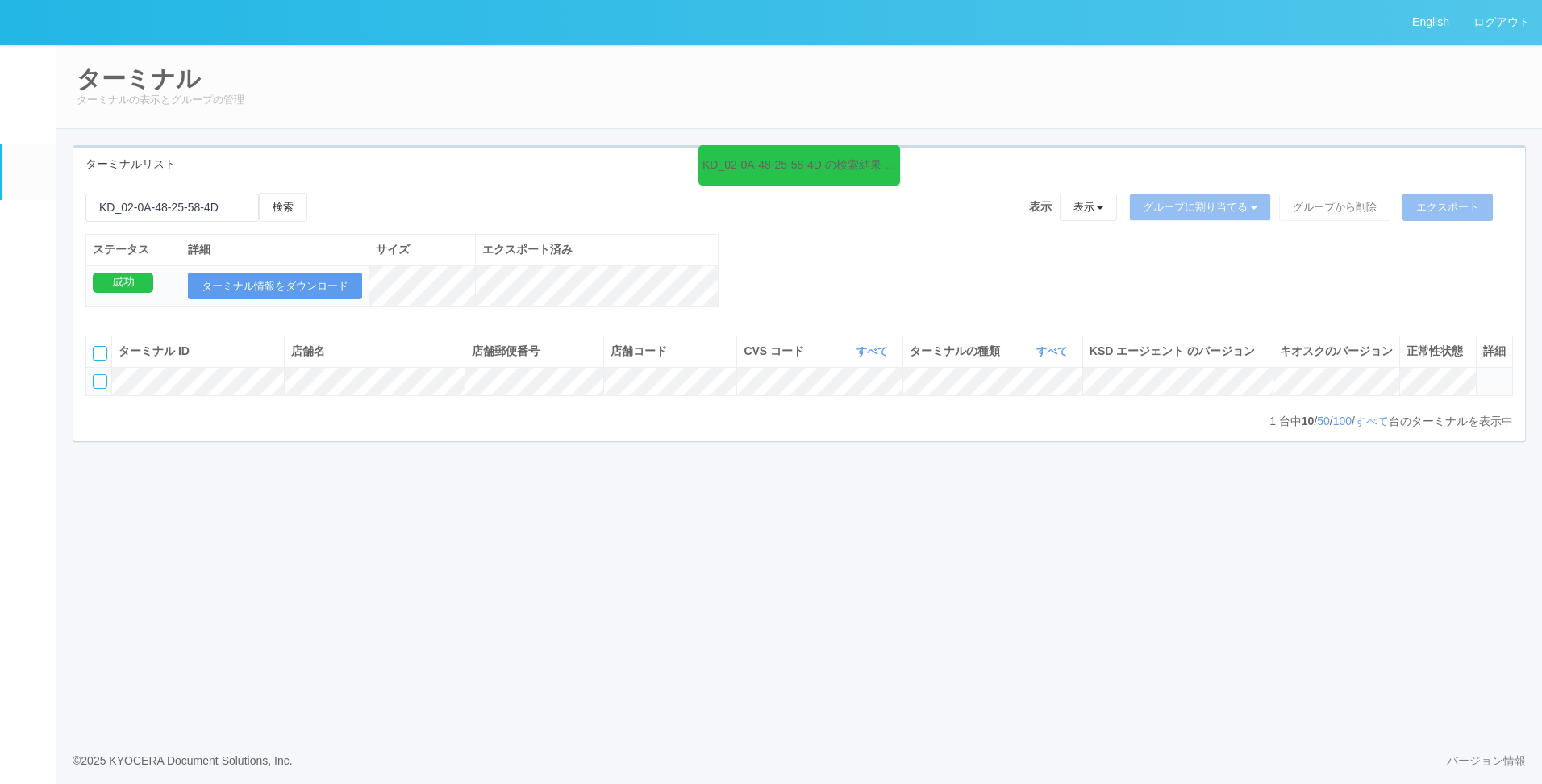
drag, startPoint x: 280, startPoint y: 540, endPoint x: 282, endPoint y: 503, distance: 37.1
click at [280, 540] on div "English ログアウト イベントログ ユーザー ターミナル パッケージ メンテナンス通知 クライアントリンク アラート設定 コンテンツプリント ドキュメン…" at bounding box center [771, 392] width 1542 height 784
click at [774, 283] on div "KD_02-0A-48-25-58-4D の検索結果 (1 件) 検索 表示 表示 すべてのターミナル Test new empty group Termin…" at bounding box center [799, 258] width 1452 height 130
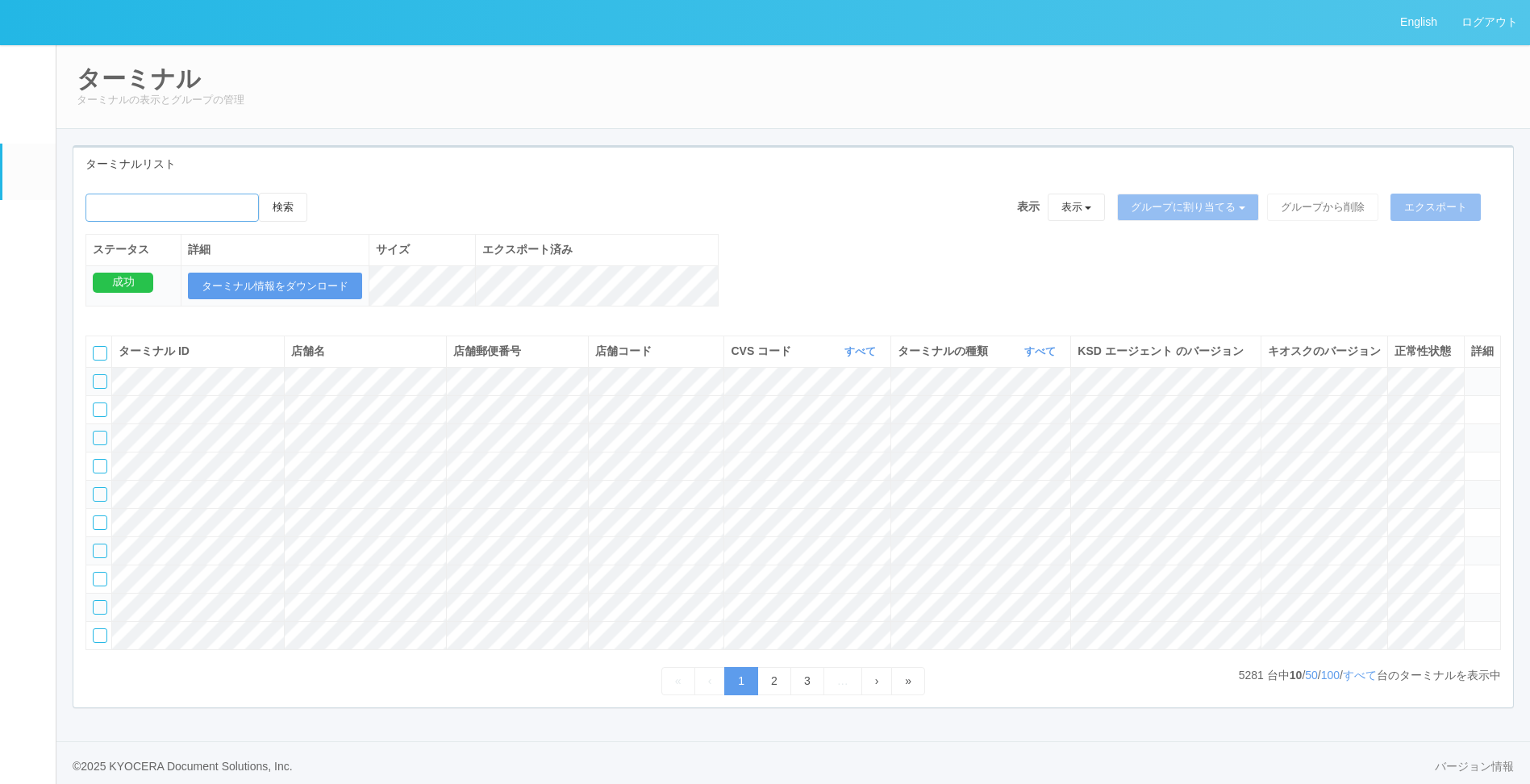
click at [234, 203] on input "emailSearch" at bounding box center [172, 207] width 173 height 28
type input "KD_02-0A-48-25-58-4D"
click at [292, 217] on button "検索" at bounding box center [282, 208] width 48 height 29
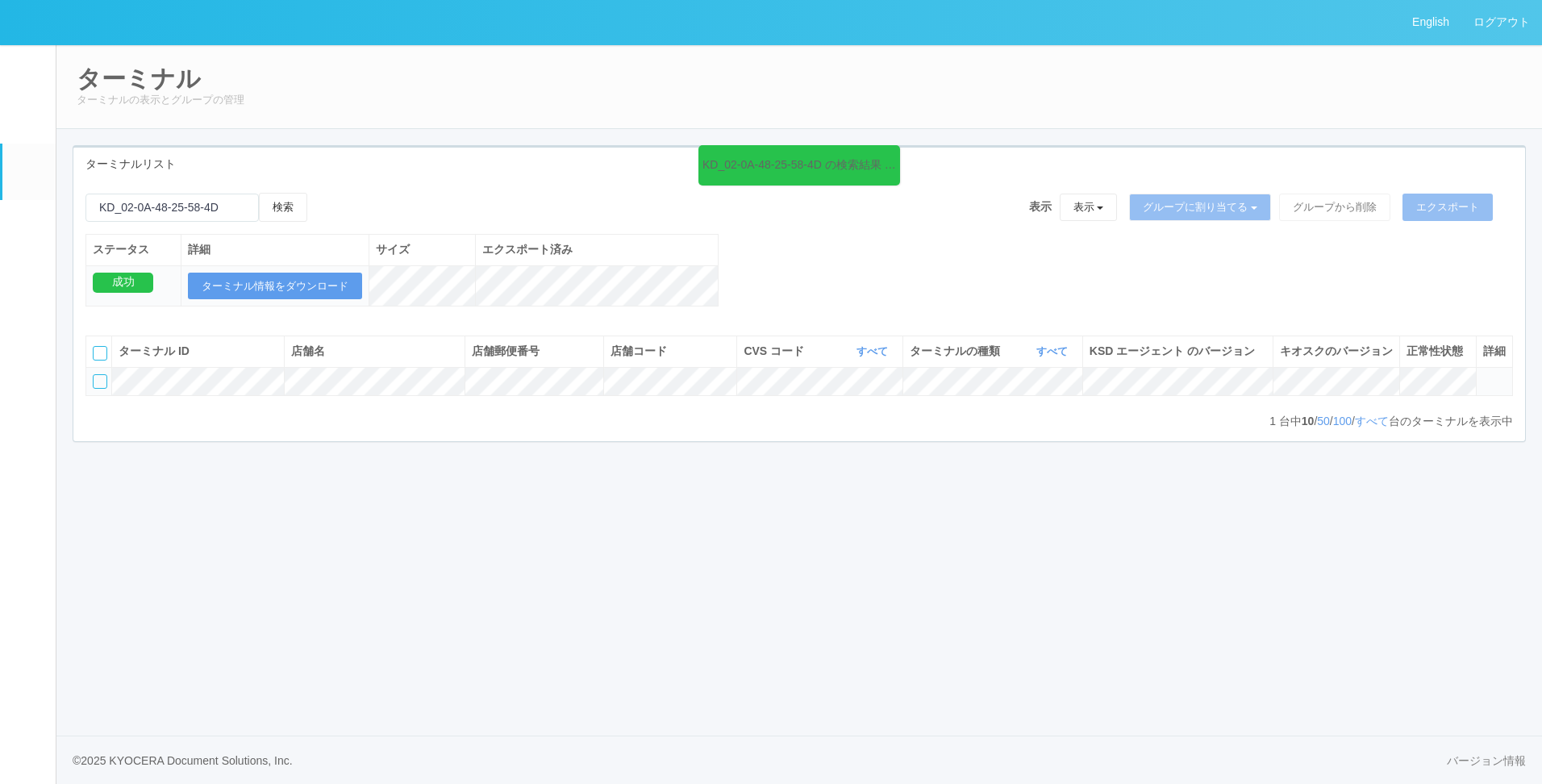
click at [28, 228] on em at bounding box center [28, 228] width 0 height 0
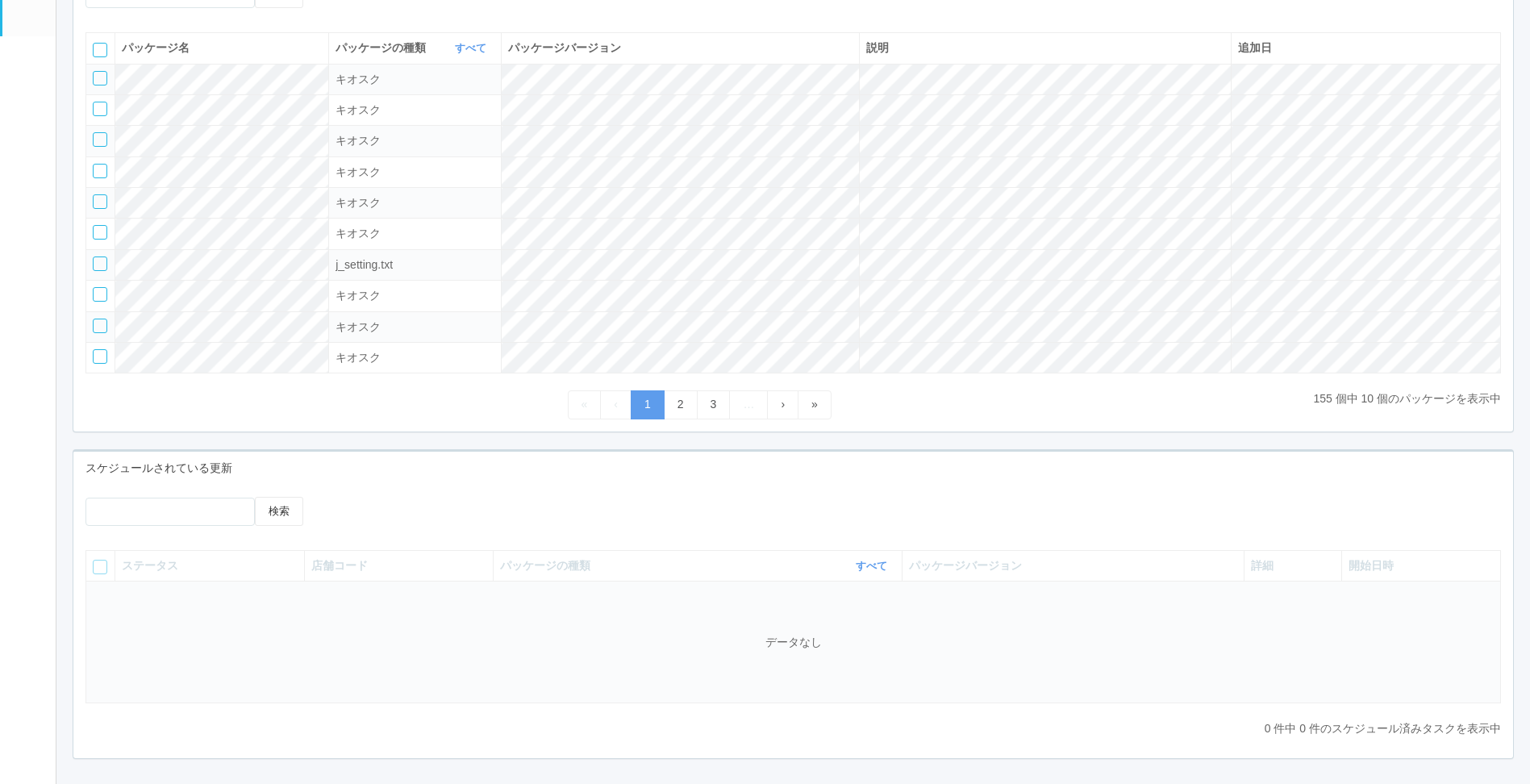
scroll to position [279, 0]
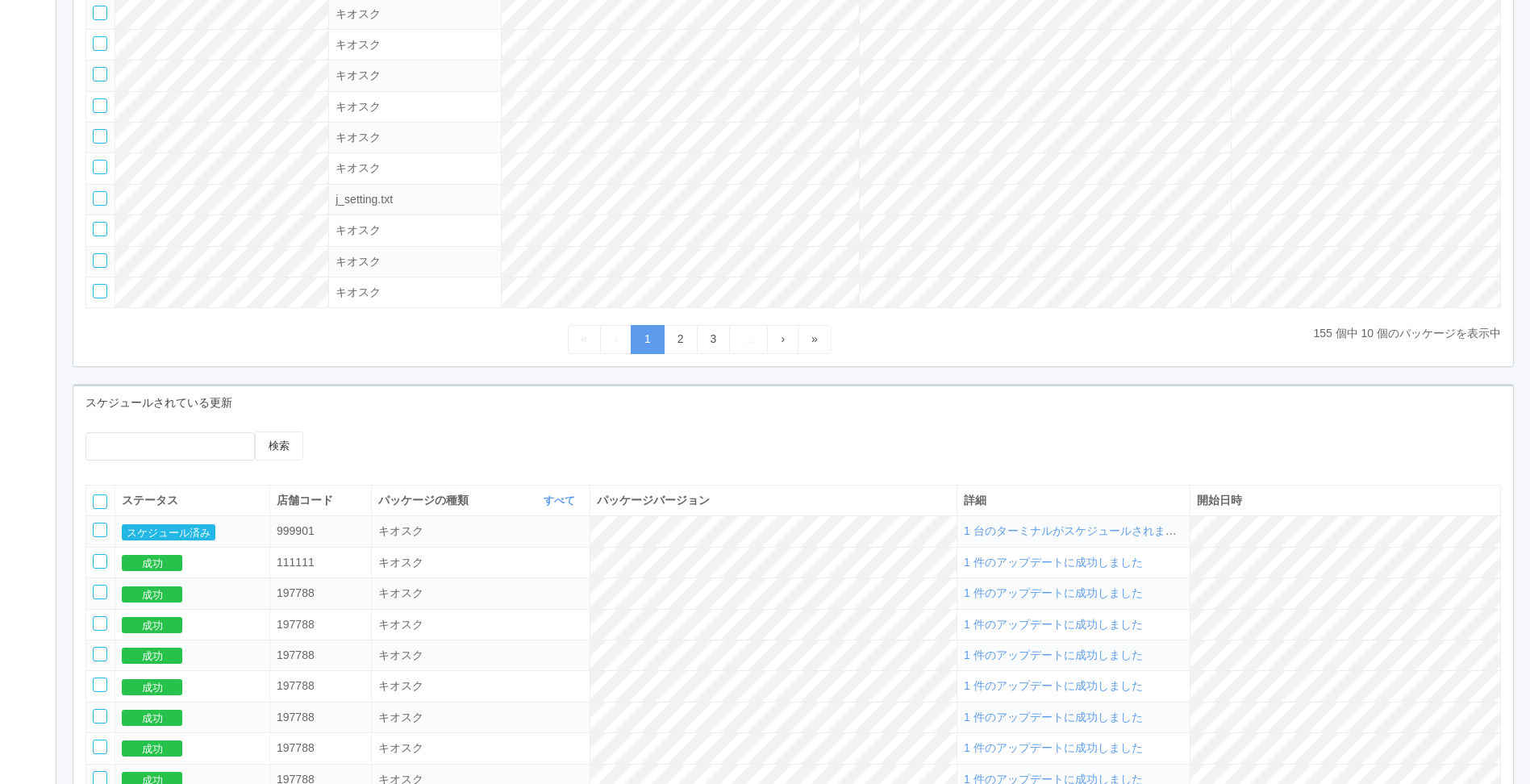
click at [99, 537] on div at bounding box center [100, 529] width 15 height 15
click at [352, 431] on icon at bounding box center [352, 431] width 0 height 0
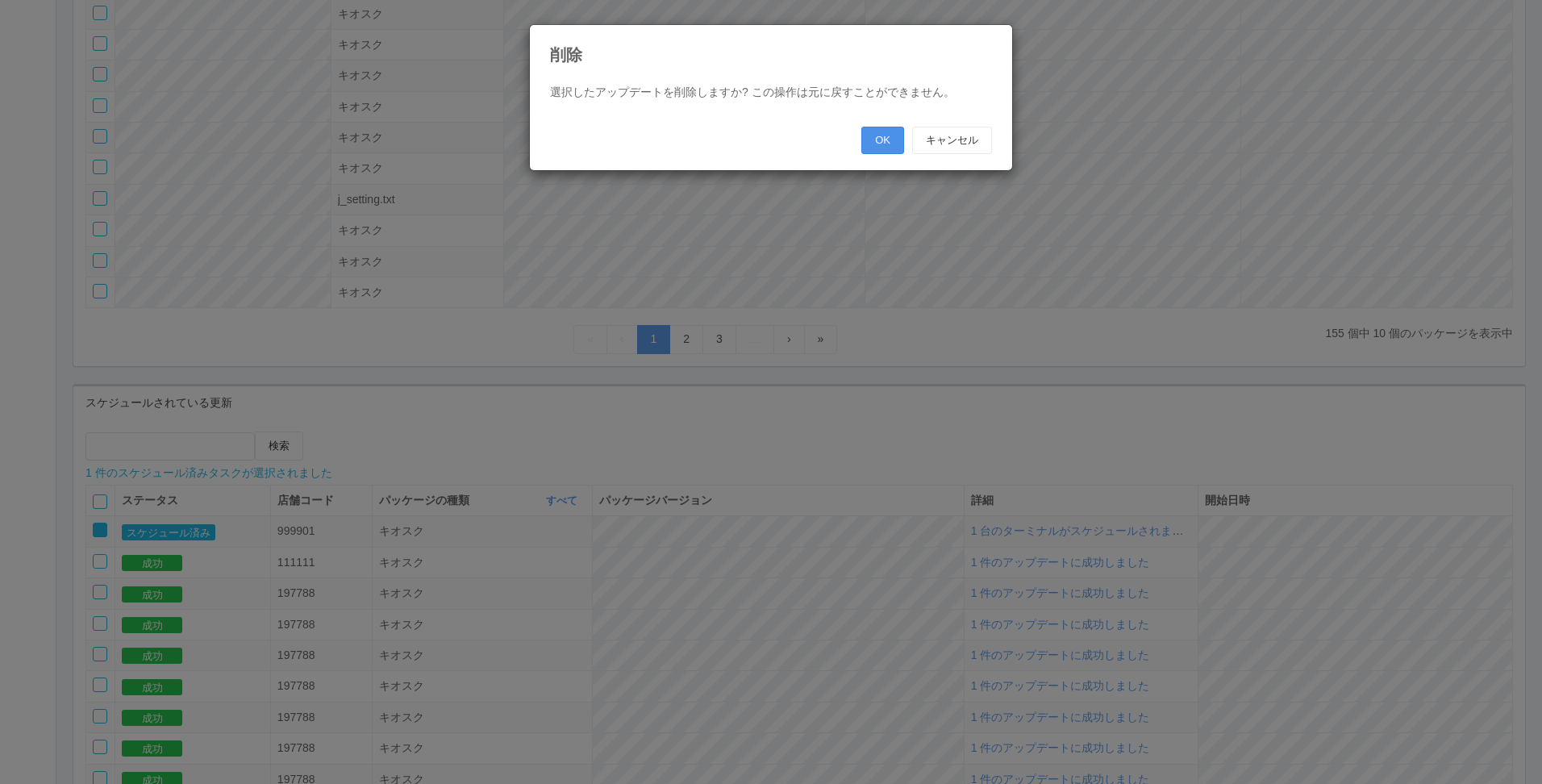
click at [866, 134] on button "OK" at bounding box center [883, 140] width 43 height 27
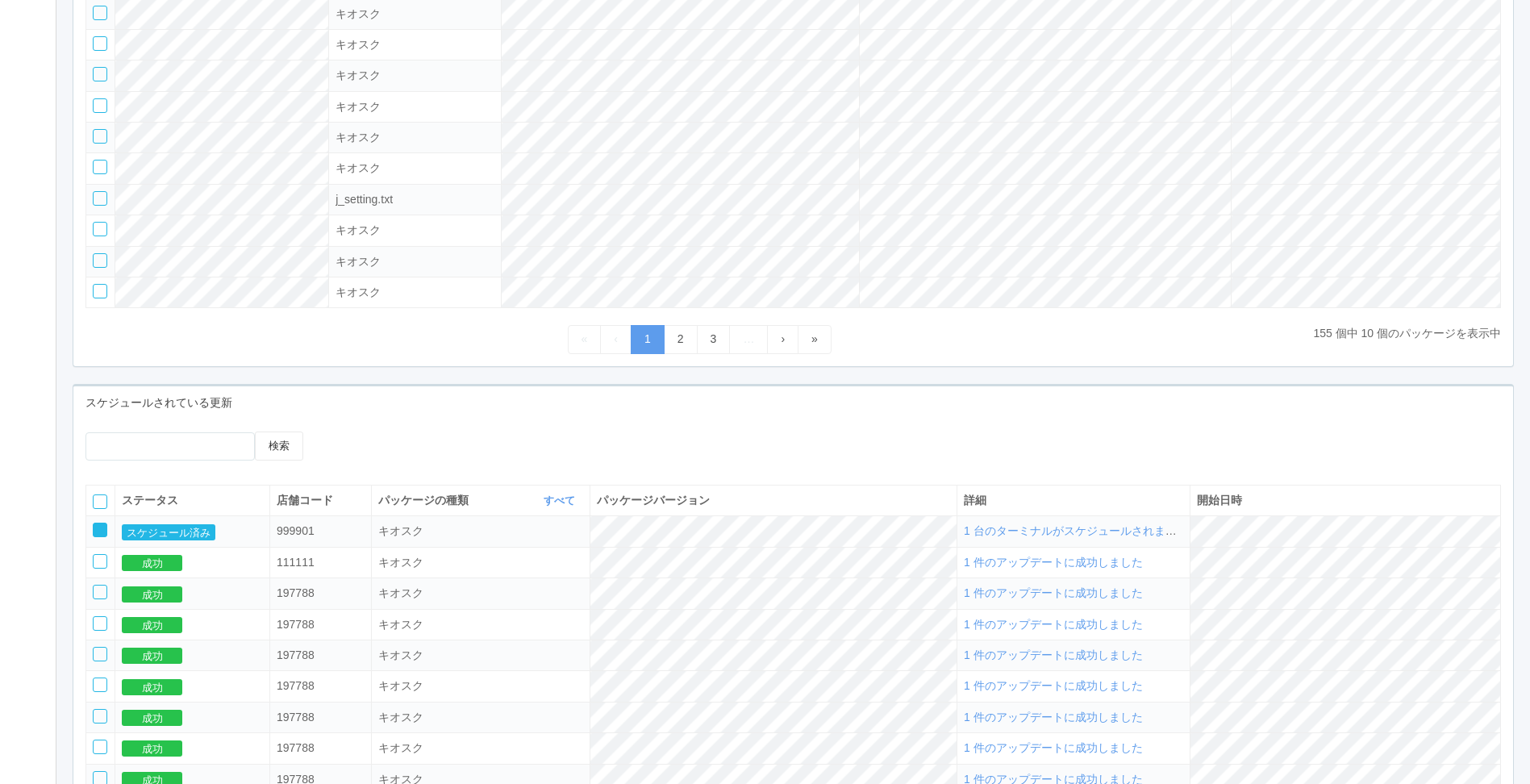
click at [574, 423] on div "検索 ステータス 店舗コード パッケージの種類 すべて 表示 すべて キオスク KSD エージェント j_setting.txt パッケージバージョン 詳細 …" at bounding box center [793, 652] width 1440 height 465
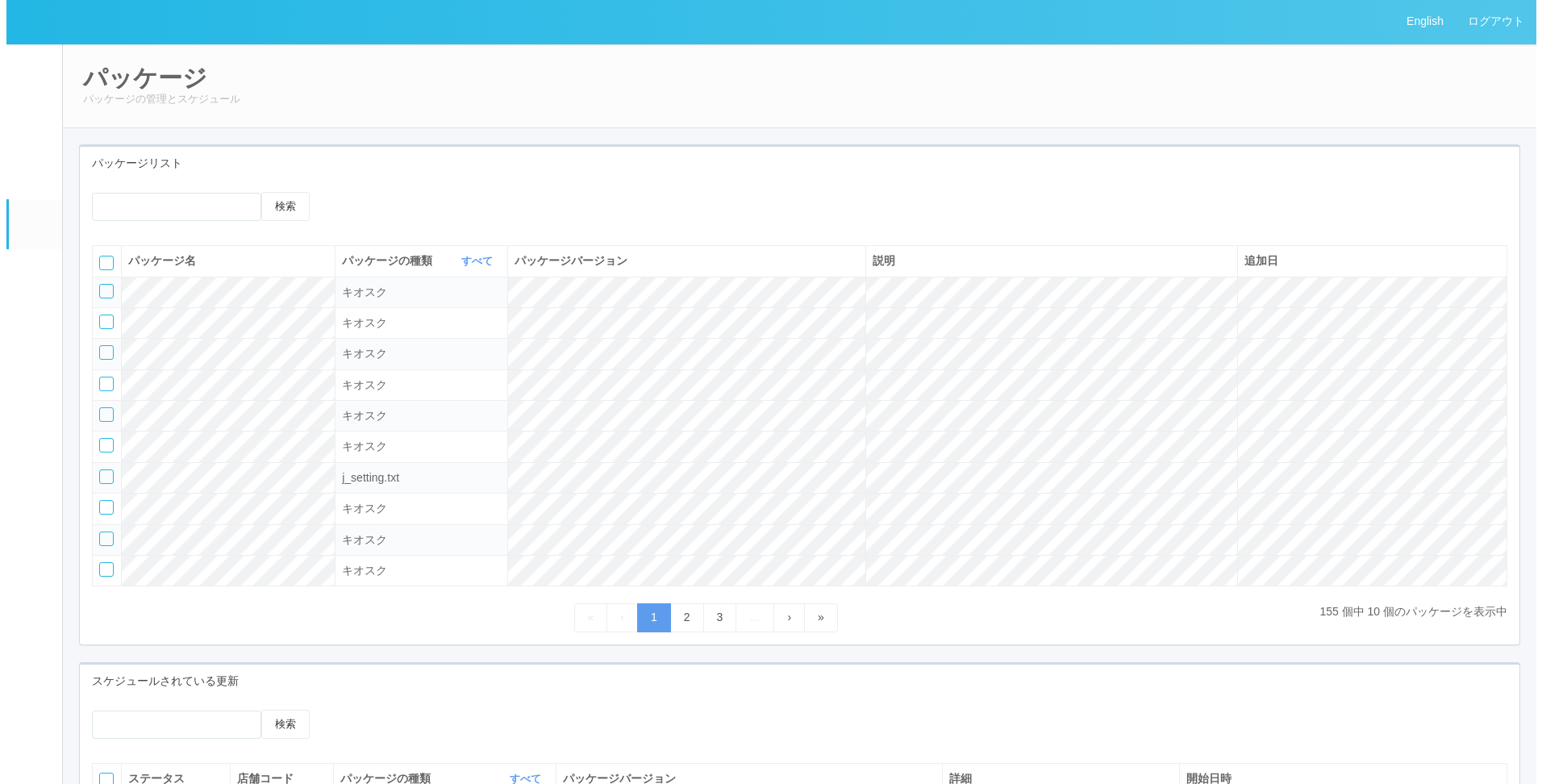
scroll to position [0, 0]
click at [24, 174] on em at bounding box center [26, 172] width 21 height 20
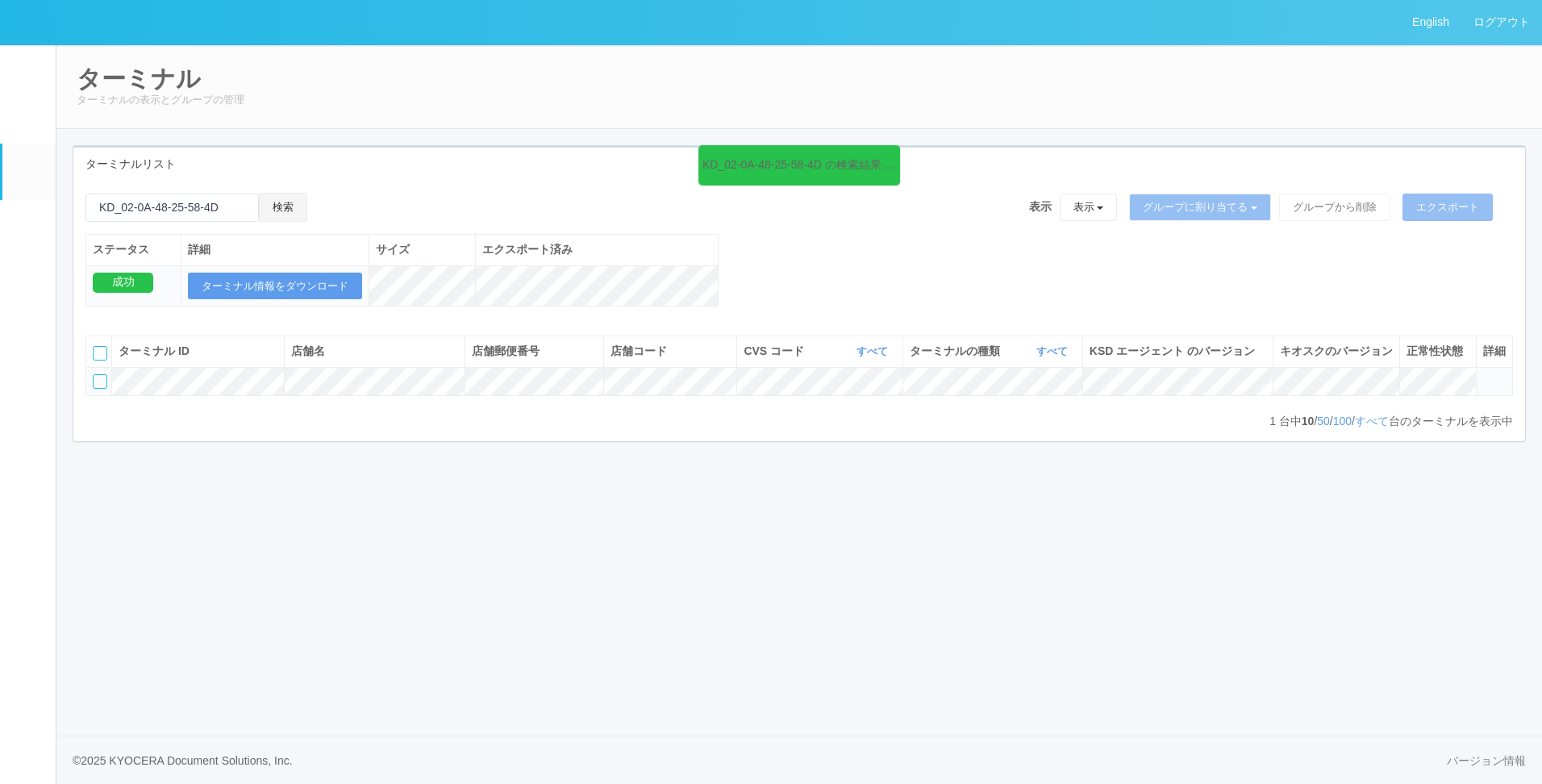
click at [282, 195] on button "検索" at bounding box center [282, 208] width 48 height 29
click at [102, 389] on div at bounding box center [100, 381] width 15 height 15
click at [323, 212] on div "検索" at bounding box center [208, 214] width 246 height 41
click at [323, 193] on icon at bounding box center [323, 193] width 0 height 0
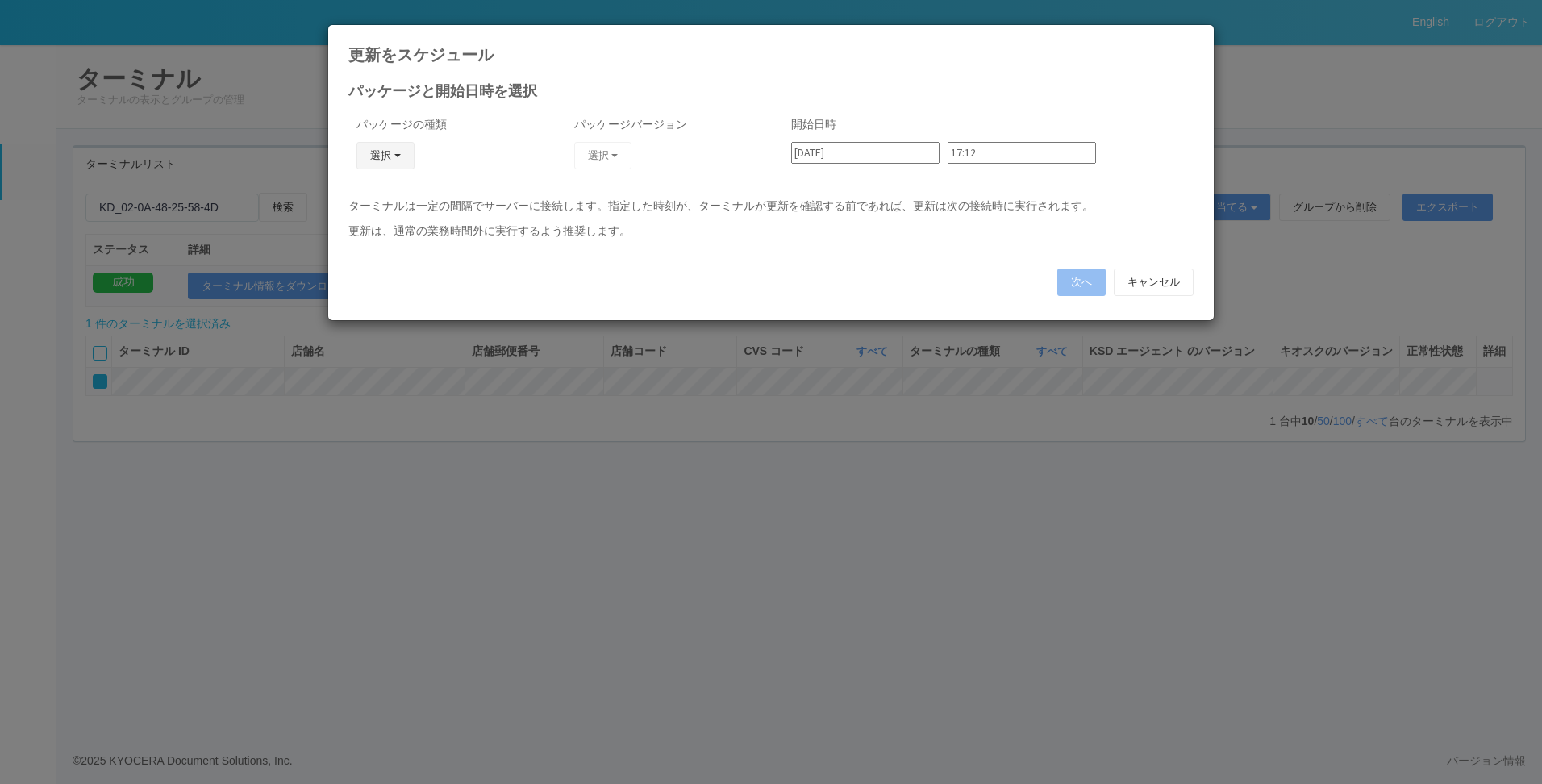
click at [395, 162] on button "選択" at bounding box center [385, 156] width 58 height 27
click at [376, 219] on link "キオスク" at bounding box center [362, 225] width 127 height 25
click at [570, 165] on div "パッケージバージョン 選択 2.1.5222 2.1.5220 2.1.5215_JPKION 2.1.5219.1 2.1.5218 3.1.5785_JP…" at bounding box center [663, 152] width 193 height 89
click at [595, 160] on button "選択" at bounding box center [603, 156] width 58 height 27
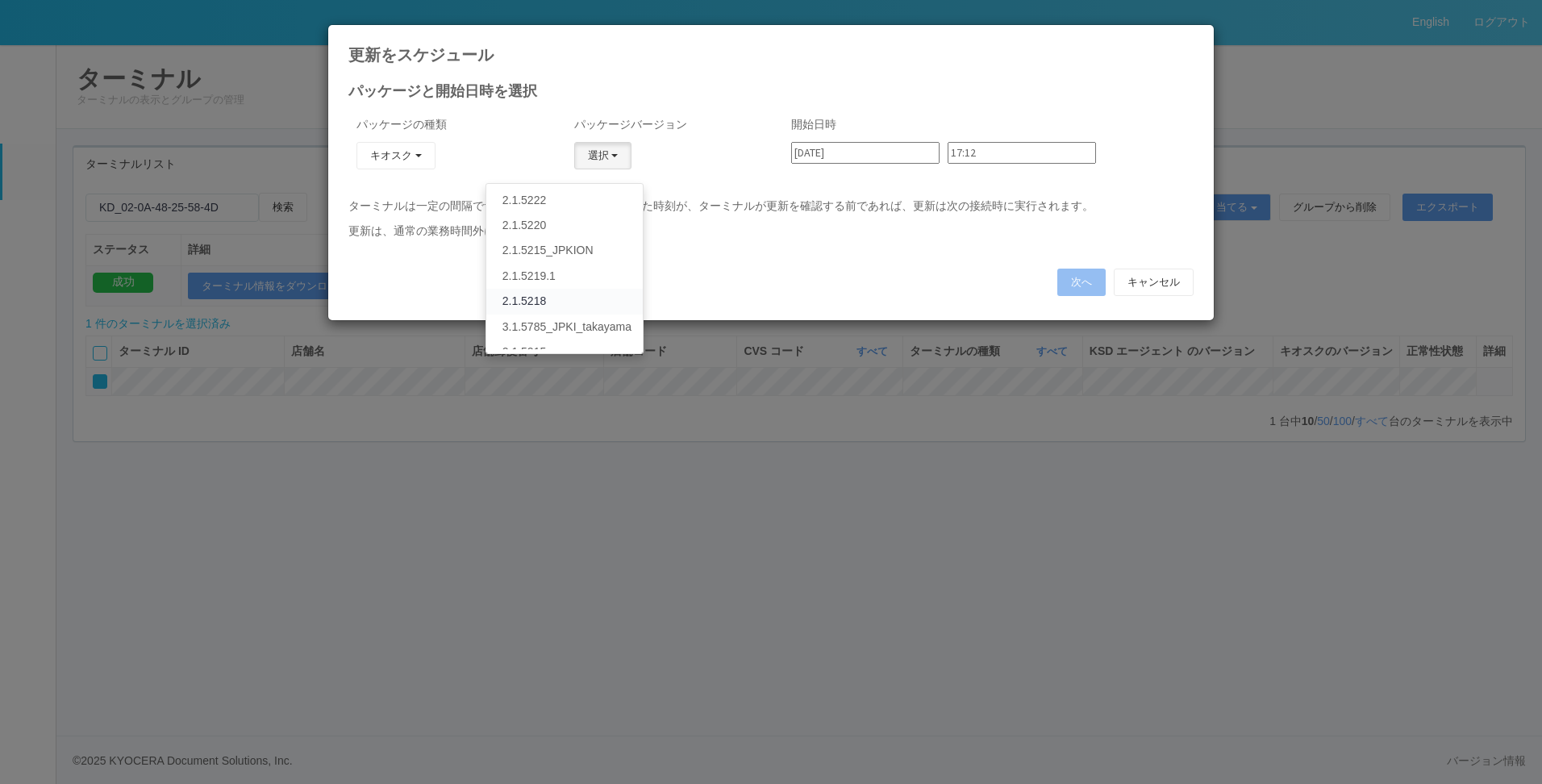
click at [506, 300] on link "2.1.5218" at bounding box center [565, 302] width 157 height 25
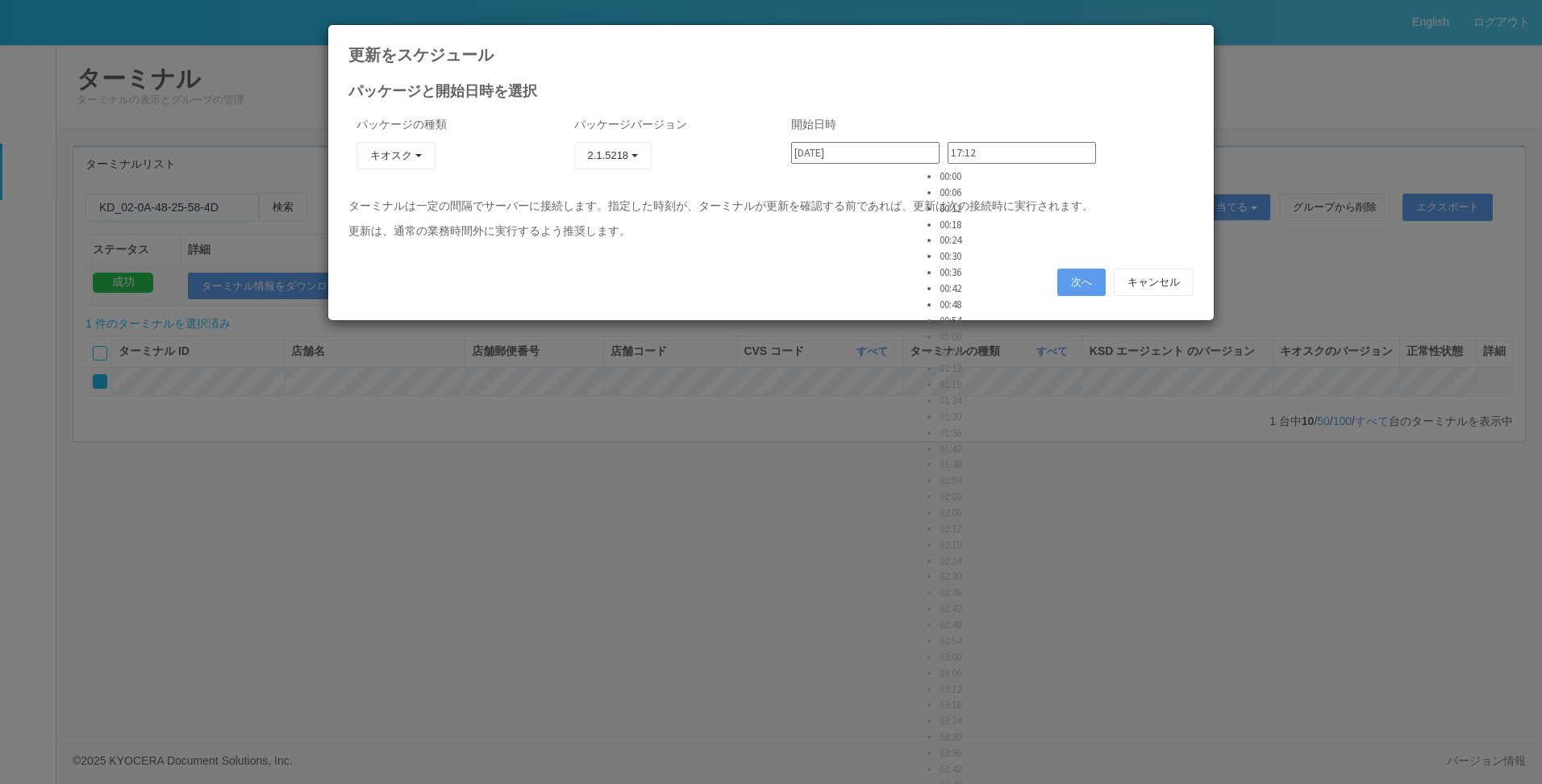
click at [995, 146] on input "17:12" at bounding box center [1021, 153] width 148 height 22
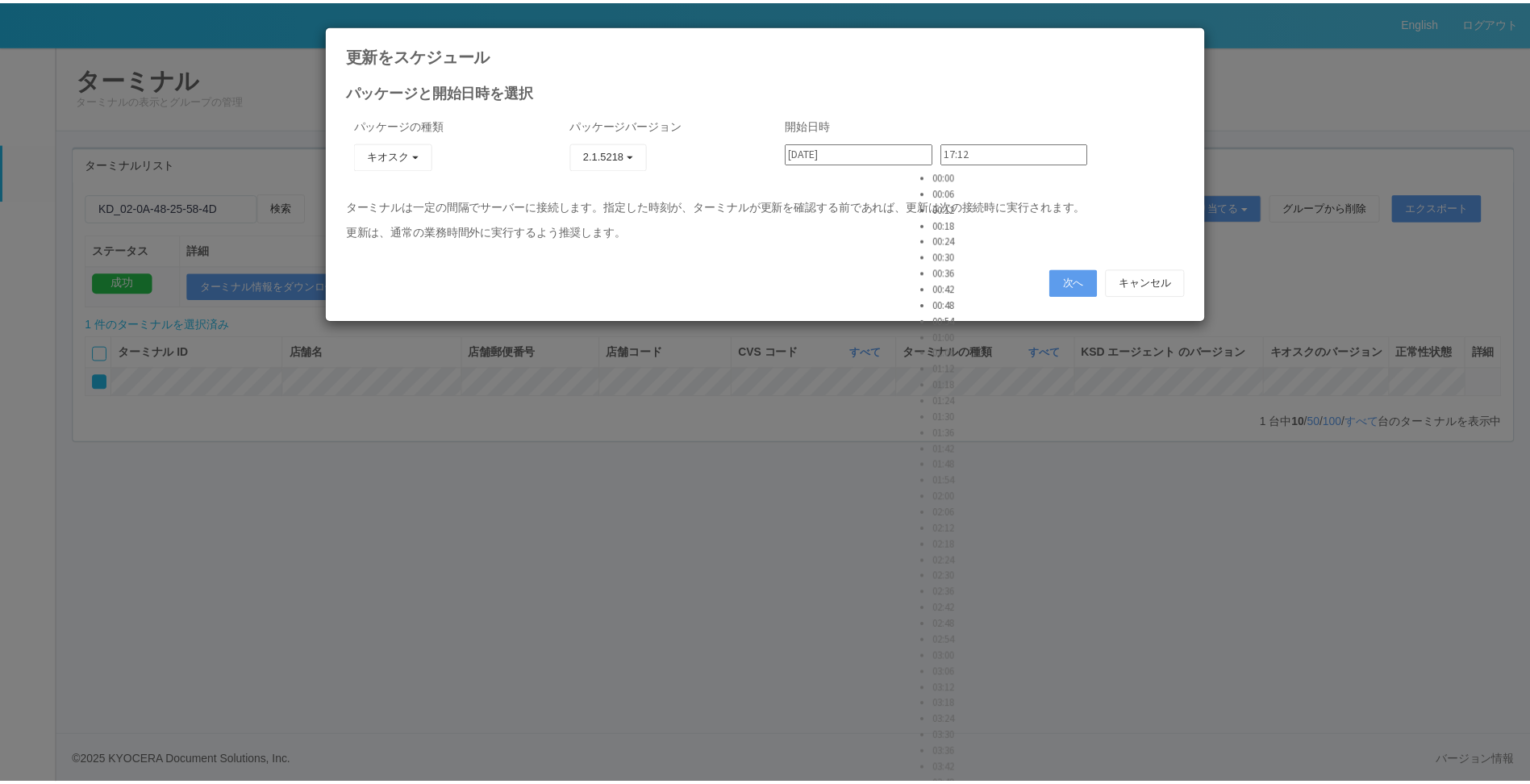
scroll to position [4112, 0]
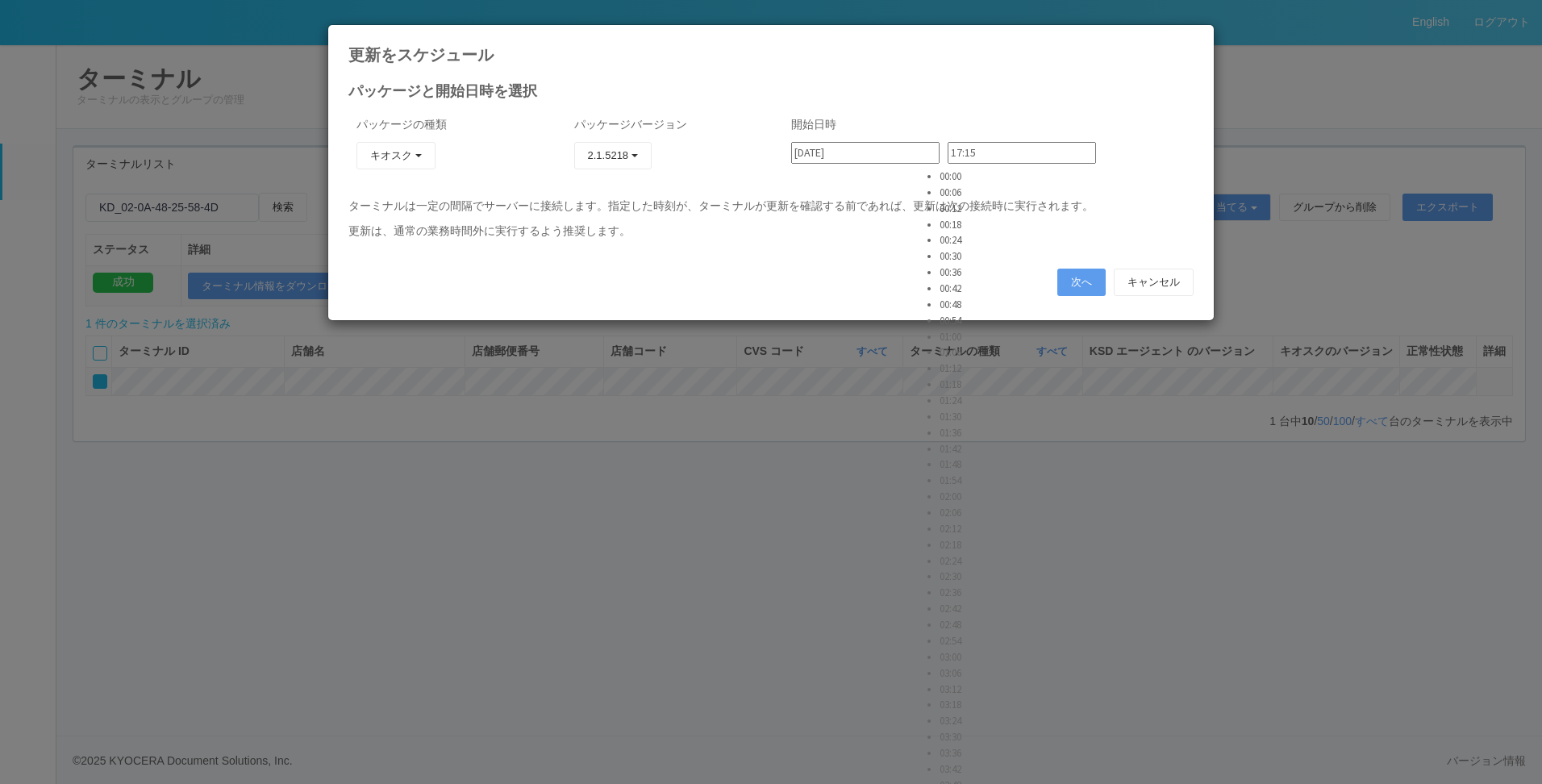
type input "17:15"
click at [1081, 213] on p "ターミナルは一定の間隔でサーバーに接続します。指定した時刻が、ターミナルが更新を確認する前であれば、更新は次の接続時に実行されます。" at bounding box center [771, 206] width 845 height 17
click at [1085, 284] on button "次へ" at bounding box center [1081, 282] width 48 height 27
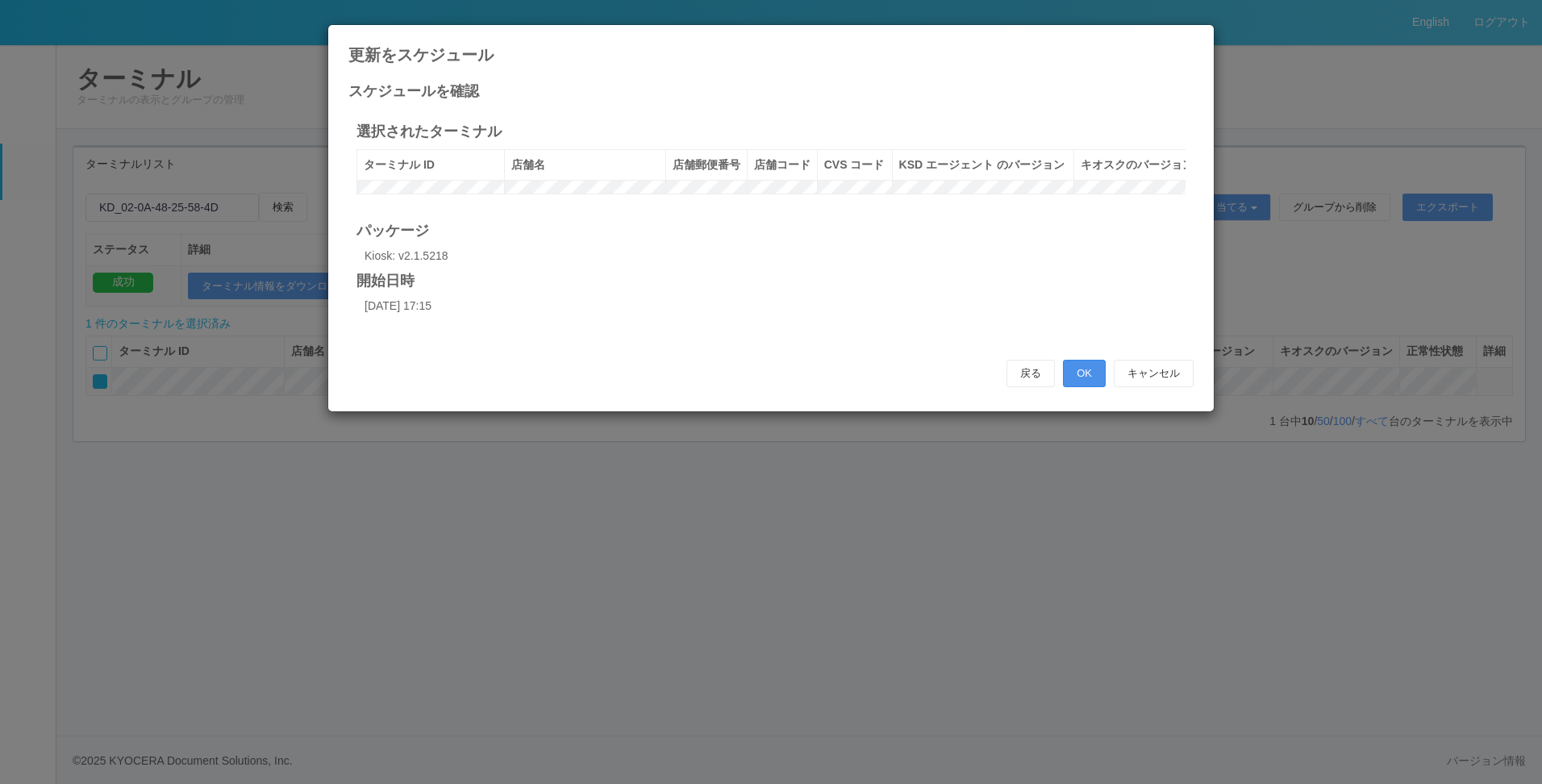
click at [1089, 387] on button "OK" at bounding box center [1084, 373] width 43 height 27
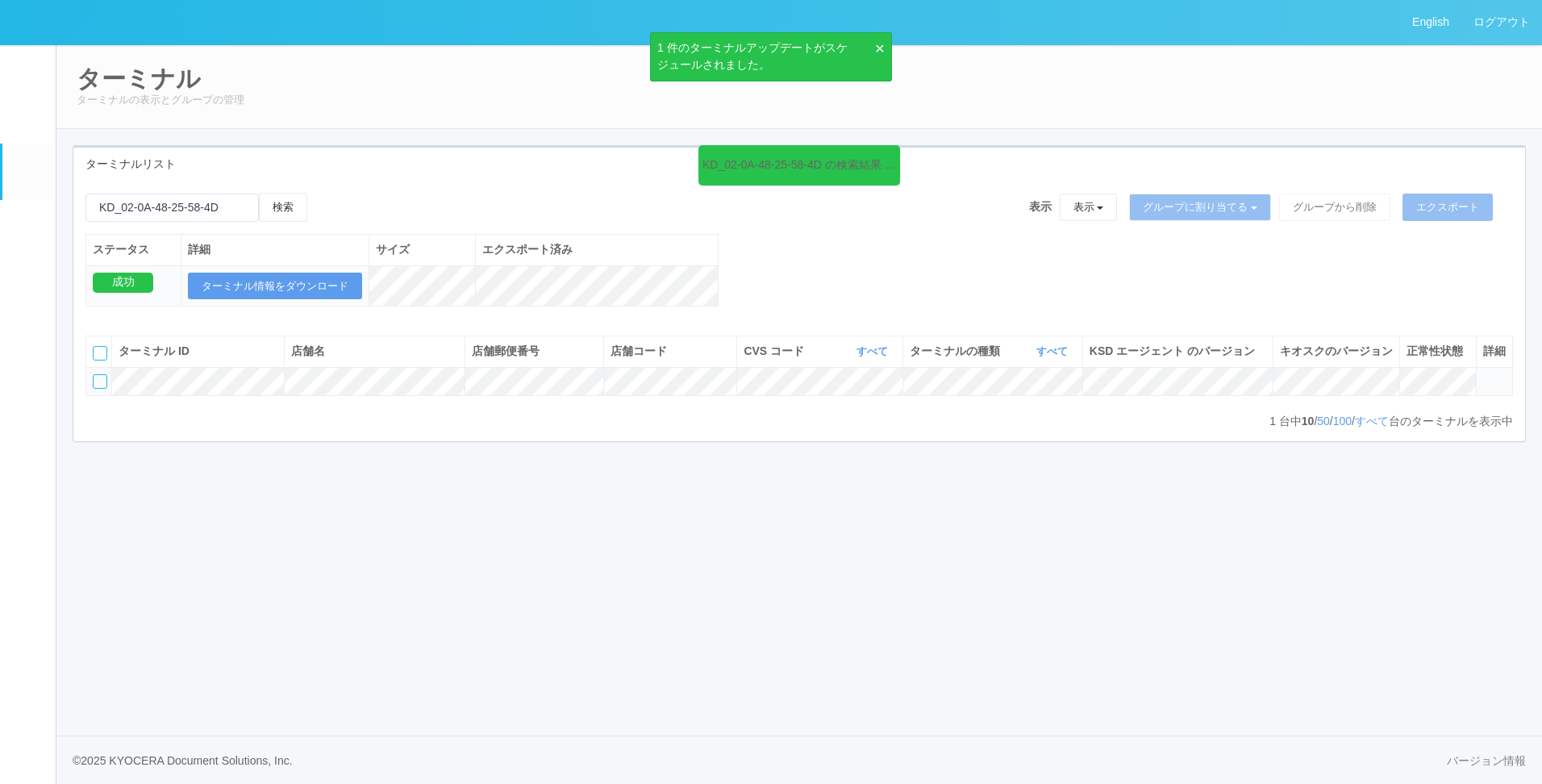
click at [673, 459] on div "ターミナルリスト KD_02-0A-48-25-58-4D の検索結果 (1 件) 検索 表示 表示 すべてのターミナル Test new empty gro…" at bounding box center [799, 302] width 1477 height 314
click at [307, 412] on div "ターミナル ID 店舗名 店舗郵便番号 店舗コード CVS コード すべて 表示 すべて 115110 1537298497898 1537298497900…" at bounding box center [799, 373] width 1427 height 76
click at [0, 238] on html "× 1 件のターミナルアップデートがスケジュールされました。 English ログアウト イベントログ ユーザー ターミナル パッケージ メンテナンス通知 ク…" at bounding box center [771, 392] width 1542 height 784
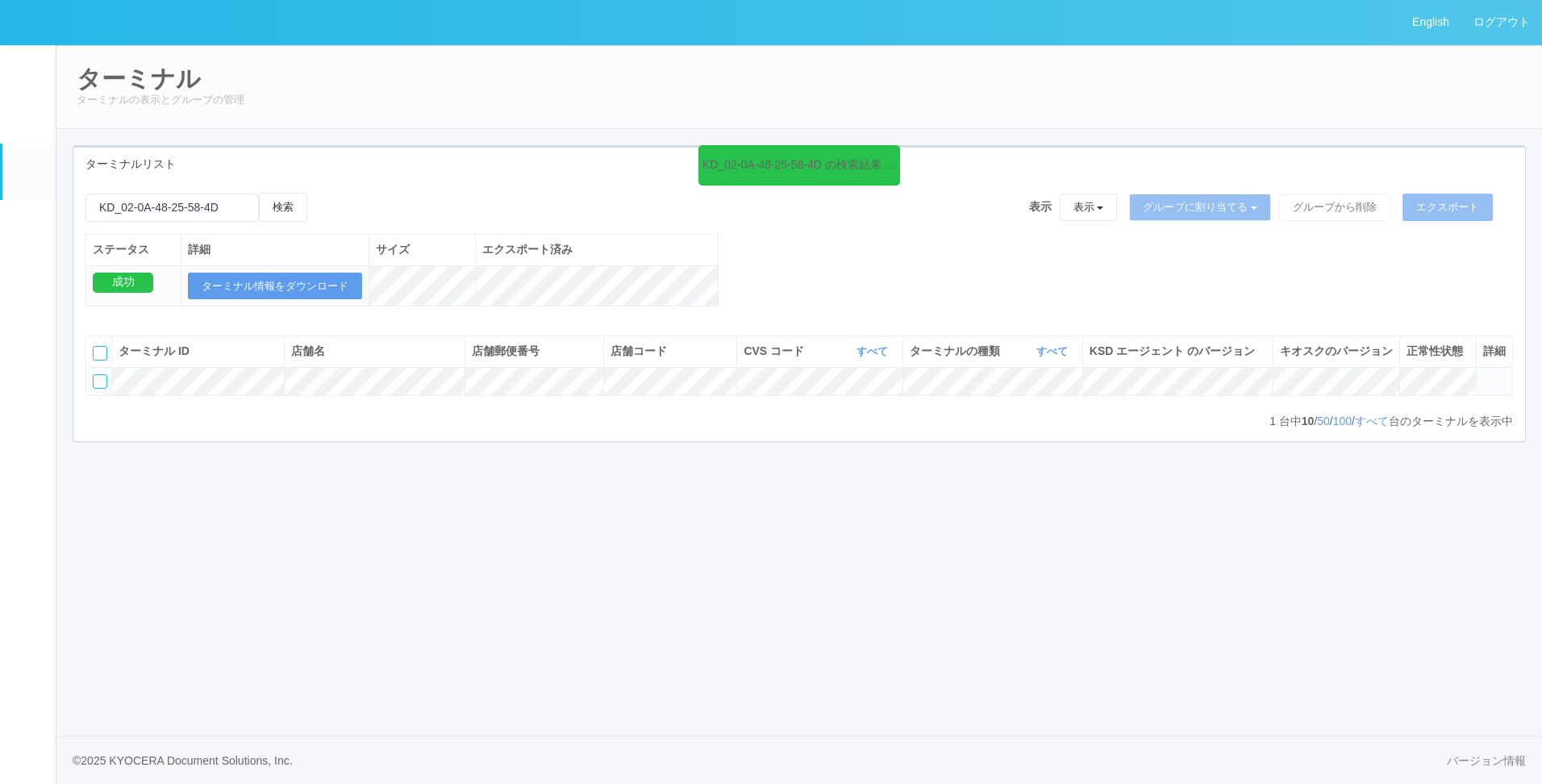
click at [28, 228] on em at bounding box center [28, 228] width 0 height 0
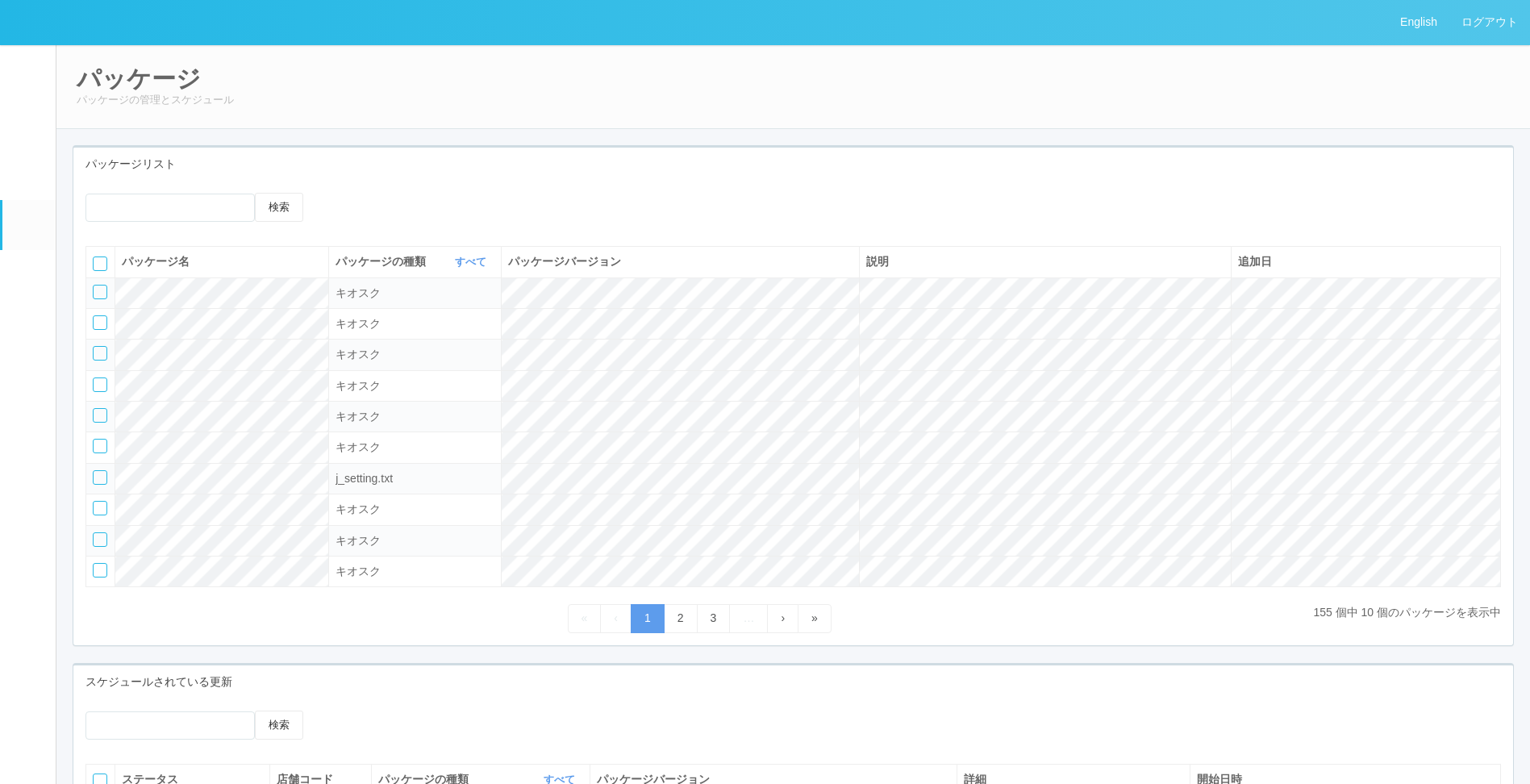
click at [450, 107] on p "パッケージの管理とスケジュール" at bounding box center [793, 100] width 1433 height 16
click at [450, 112] on div "パッケージ パッケージの管理とスケジュール" at bounding box center [793, 86] width 1475 height 84
click at [36, 80] on link "イベントログ" at bounding box center [28, 69] width 53 height 49
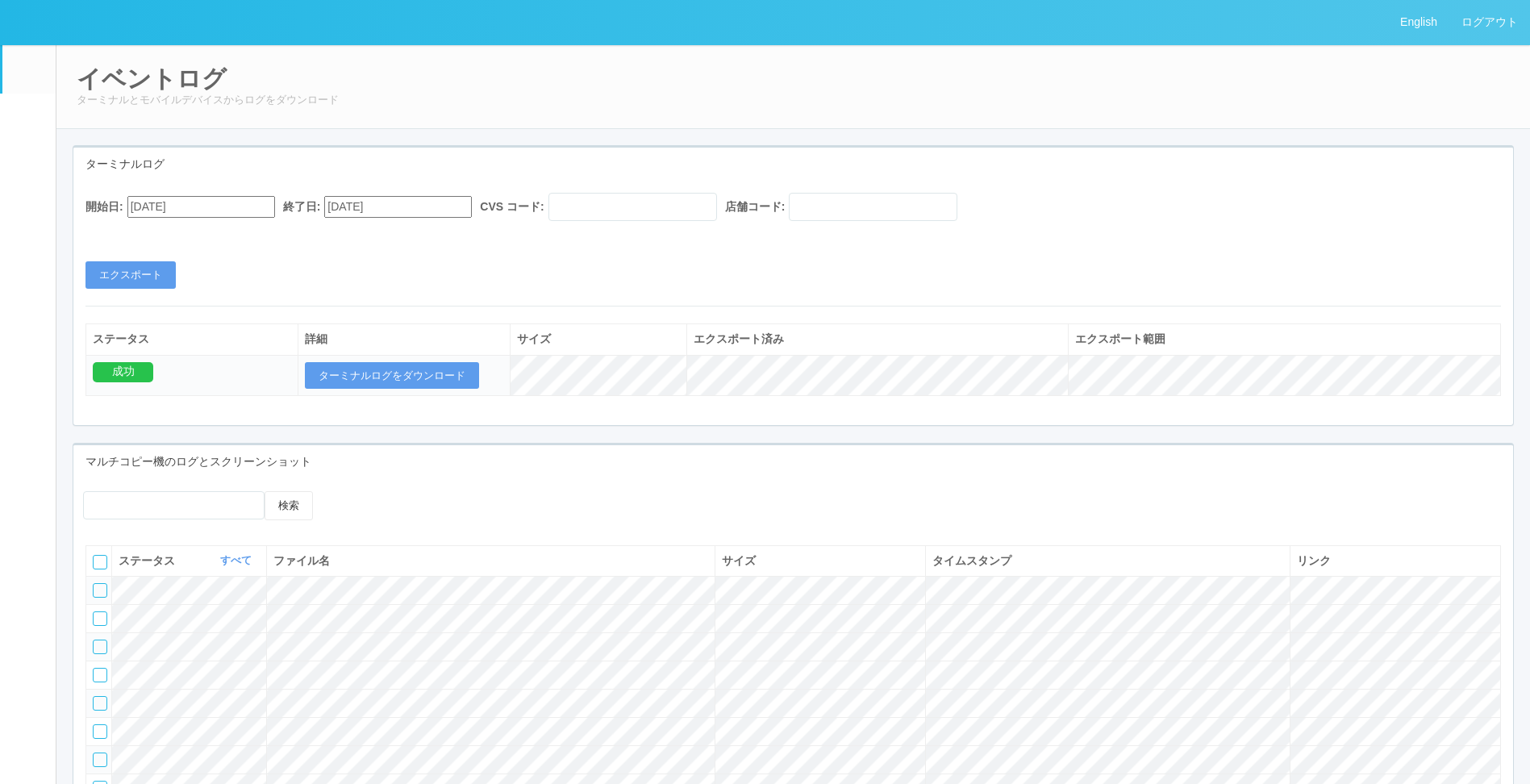
click at [28, 122] on em at bounding box center [28, 122] width 0 height 0
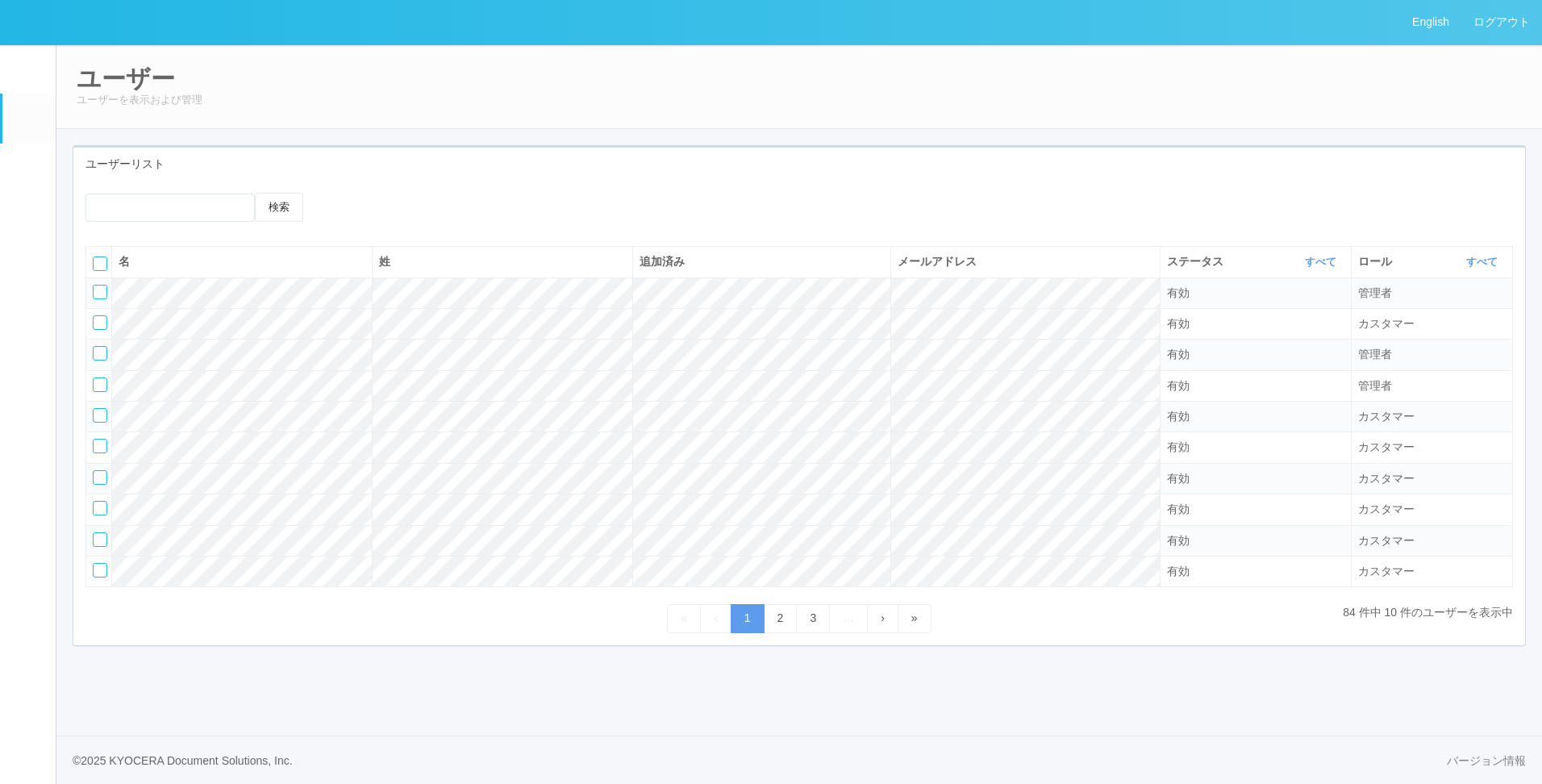
click at [15, 173] on link "ターミナル" at bounding box center [28, 172] width 53 height 57
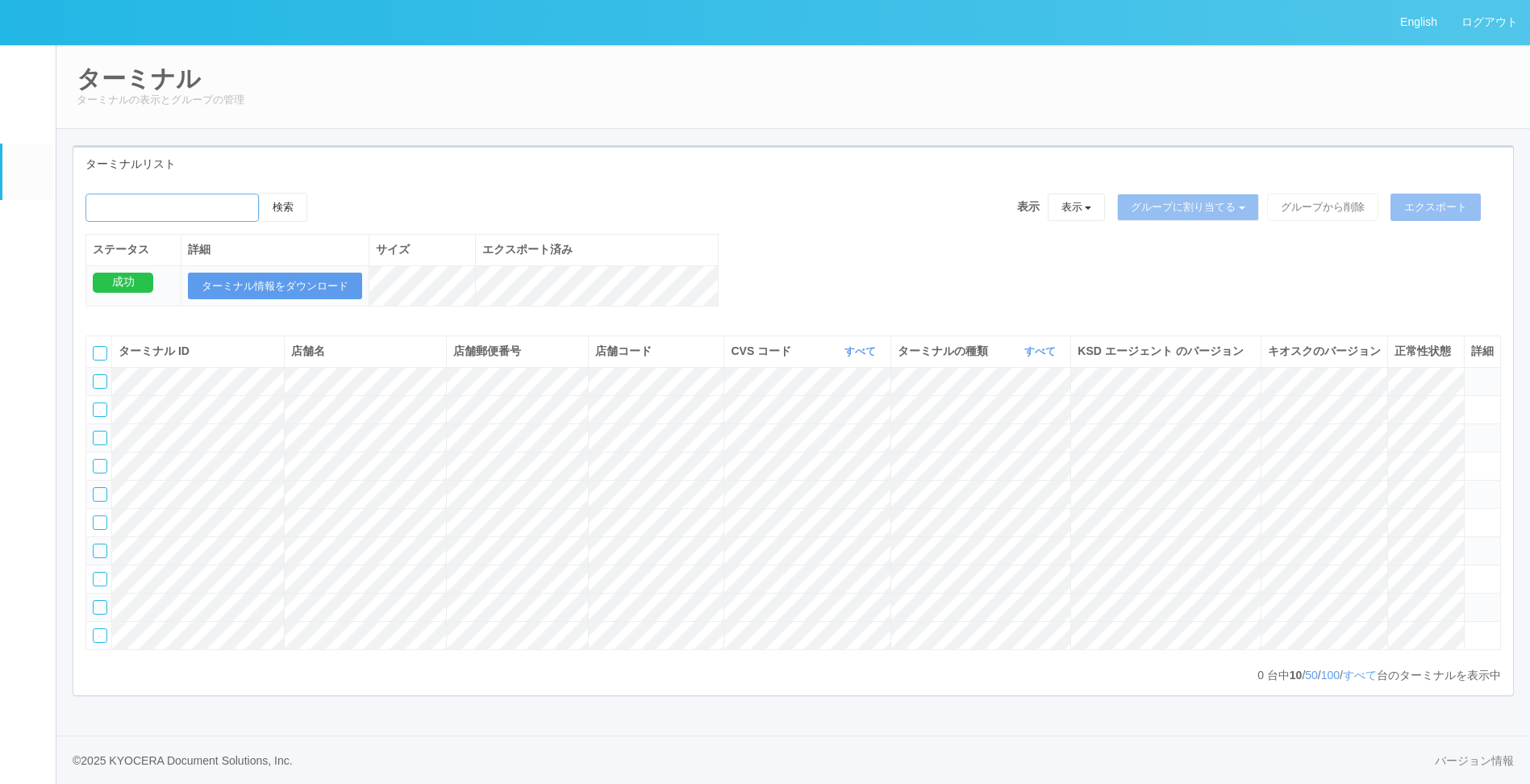
click at [228, 198] on input "emailSearch" at bounding box center [172, 207] width 173 height 28
type input "KD_02-0A-48-25-58-4D"
click at [300, 212] on button "検索" at bounding box center [282, 208] width 48 height 29
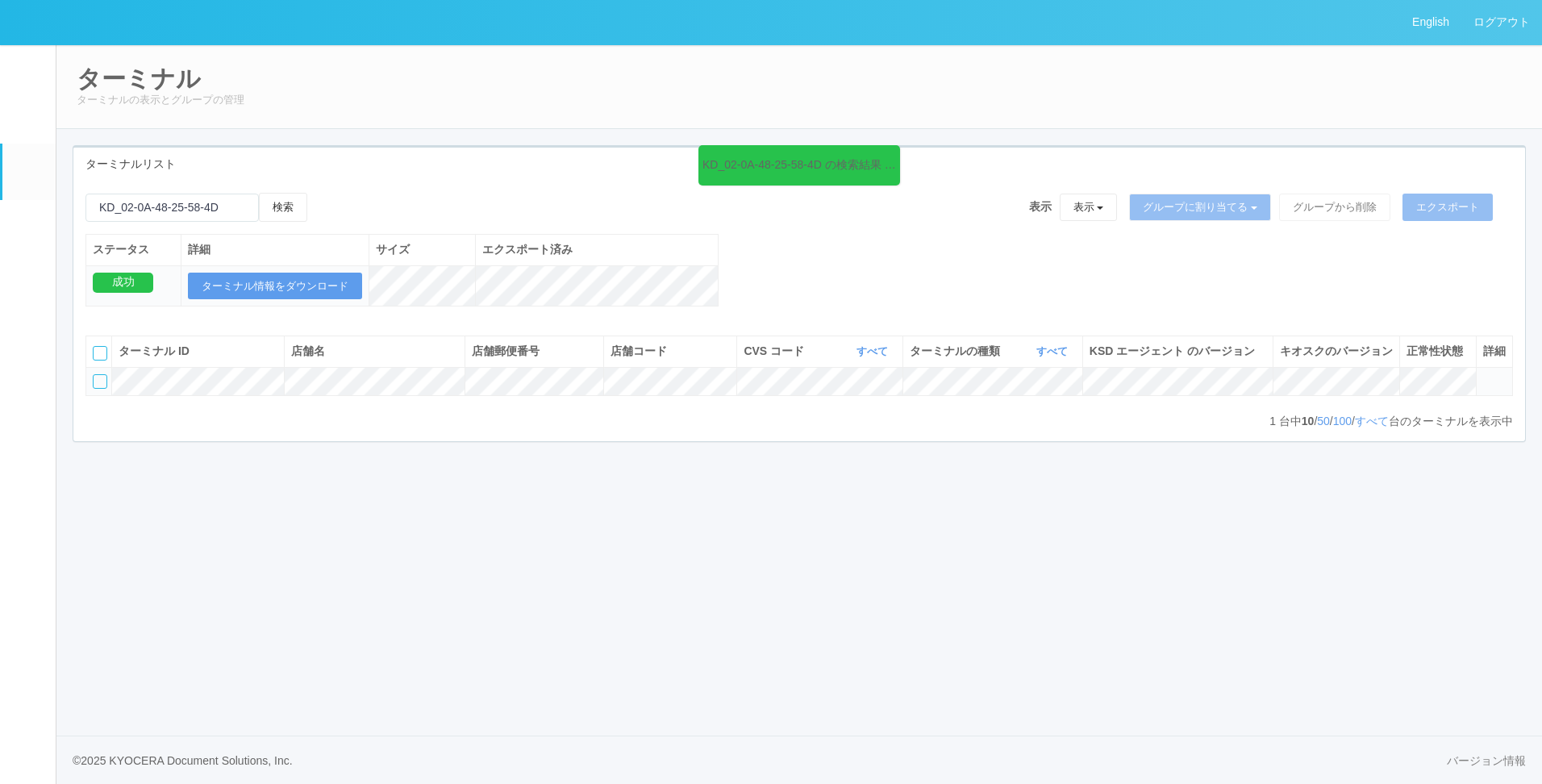
click at [28, 228] on em at bounding box center [28, 228] width 0 height 0
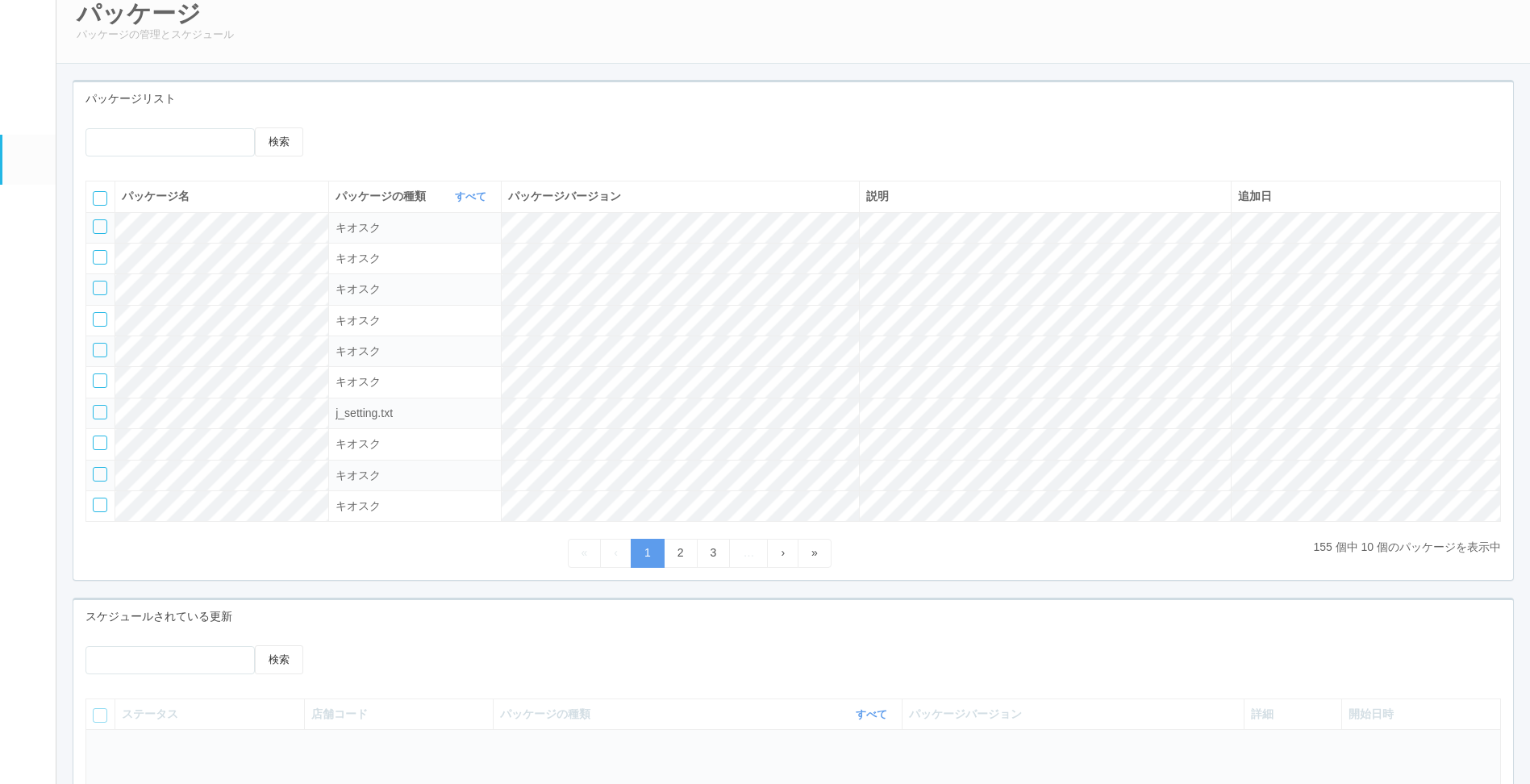
scroll to position [162, 0]
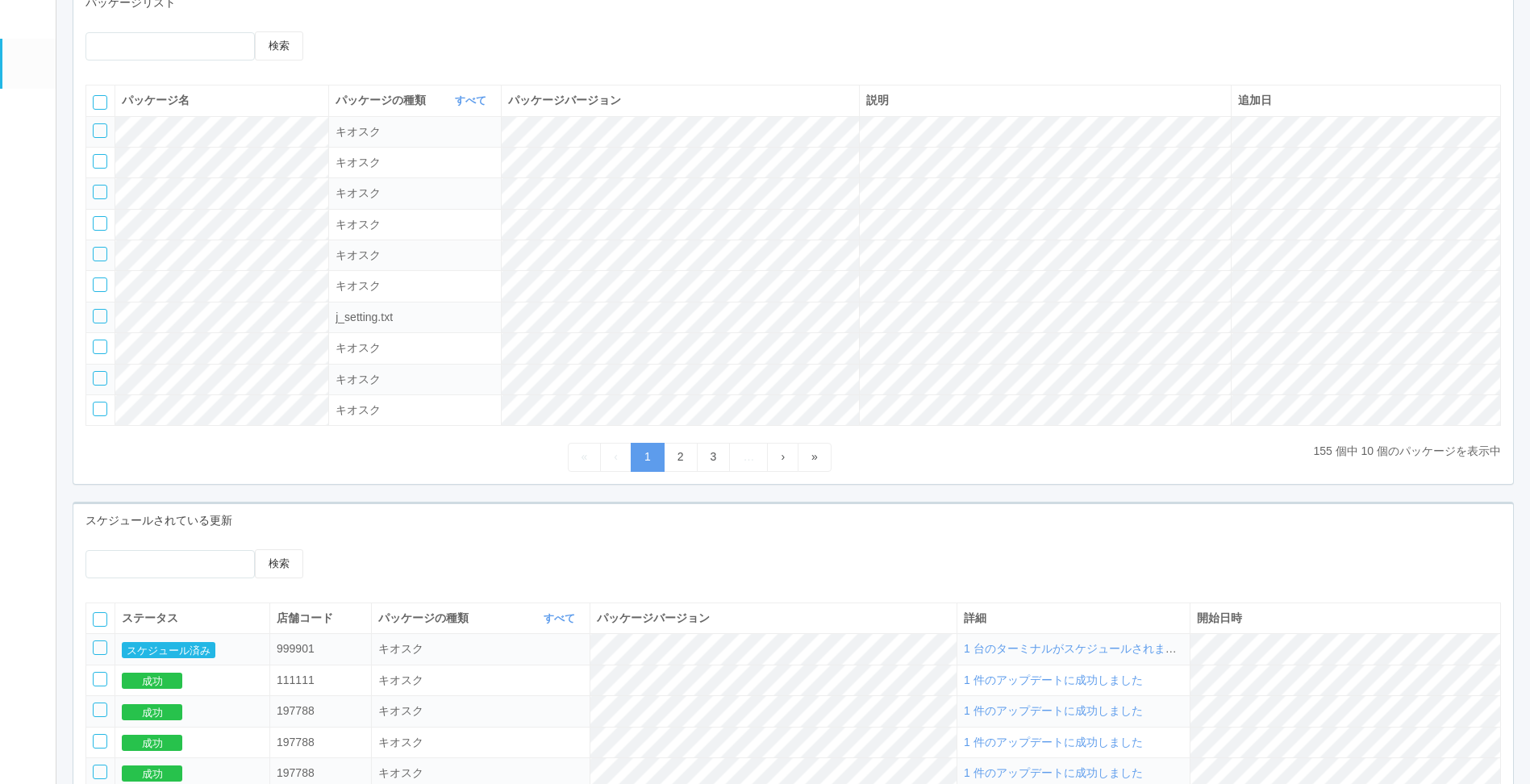
click at [1061, 644] on td "1 台のターミナルがスケジュールされました" at bounding box center [1074, 649] width 233 height 30
click at [182, 656] on button "スケジュール済み" at bounding box center [168, 650] width 93 height 16
click at [1063, 655] on span "1 台のターミナルがスケジュールされました" at bounding box center [1075, 648] width 224 height 13
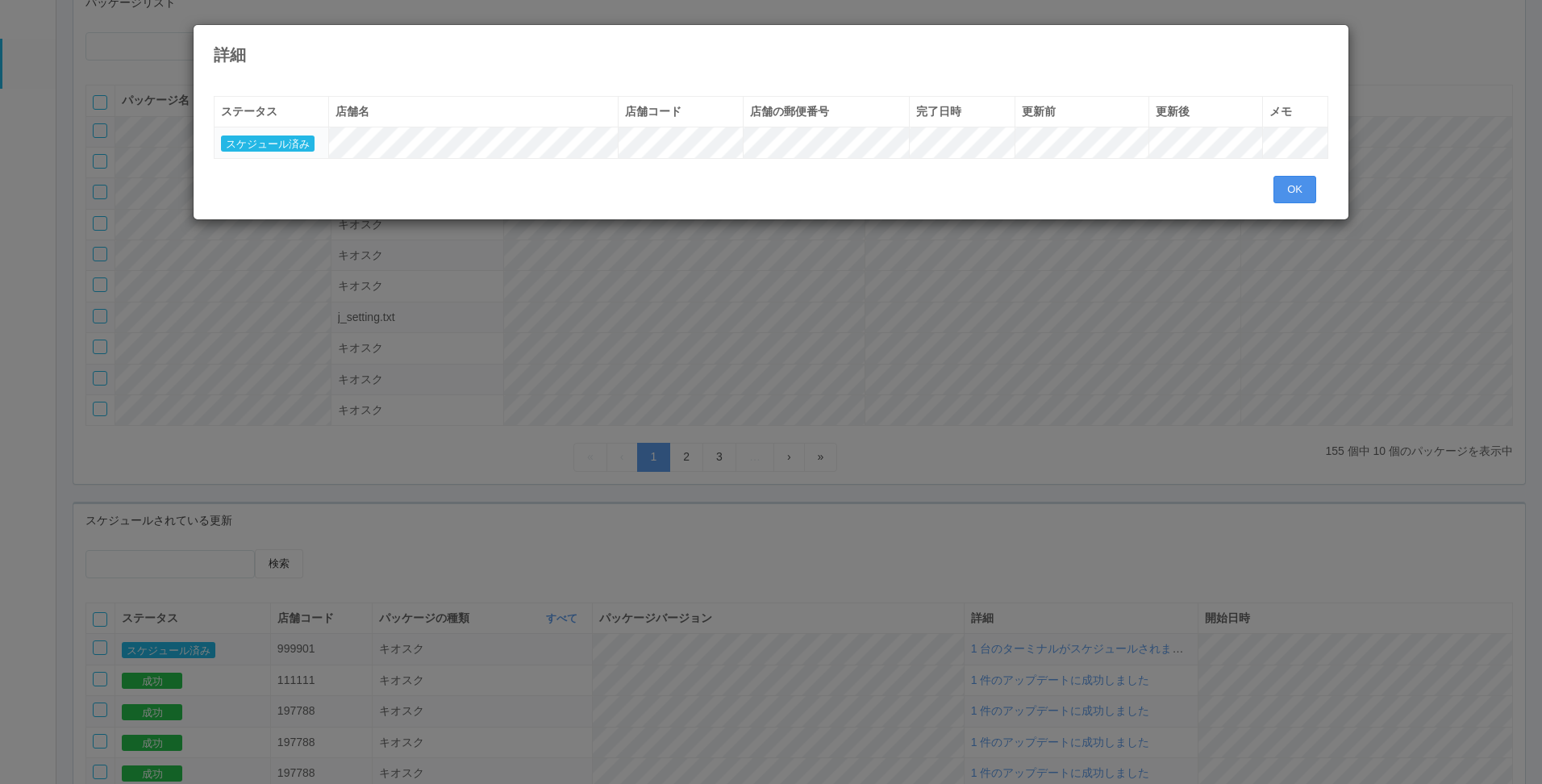
click at [1300, 187] on button "OK" at bounding box center [1295, 189] width 43 height 27
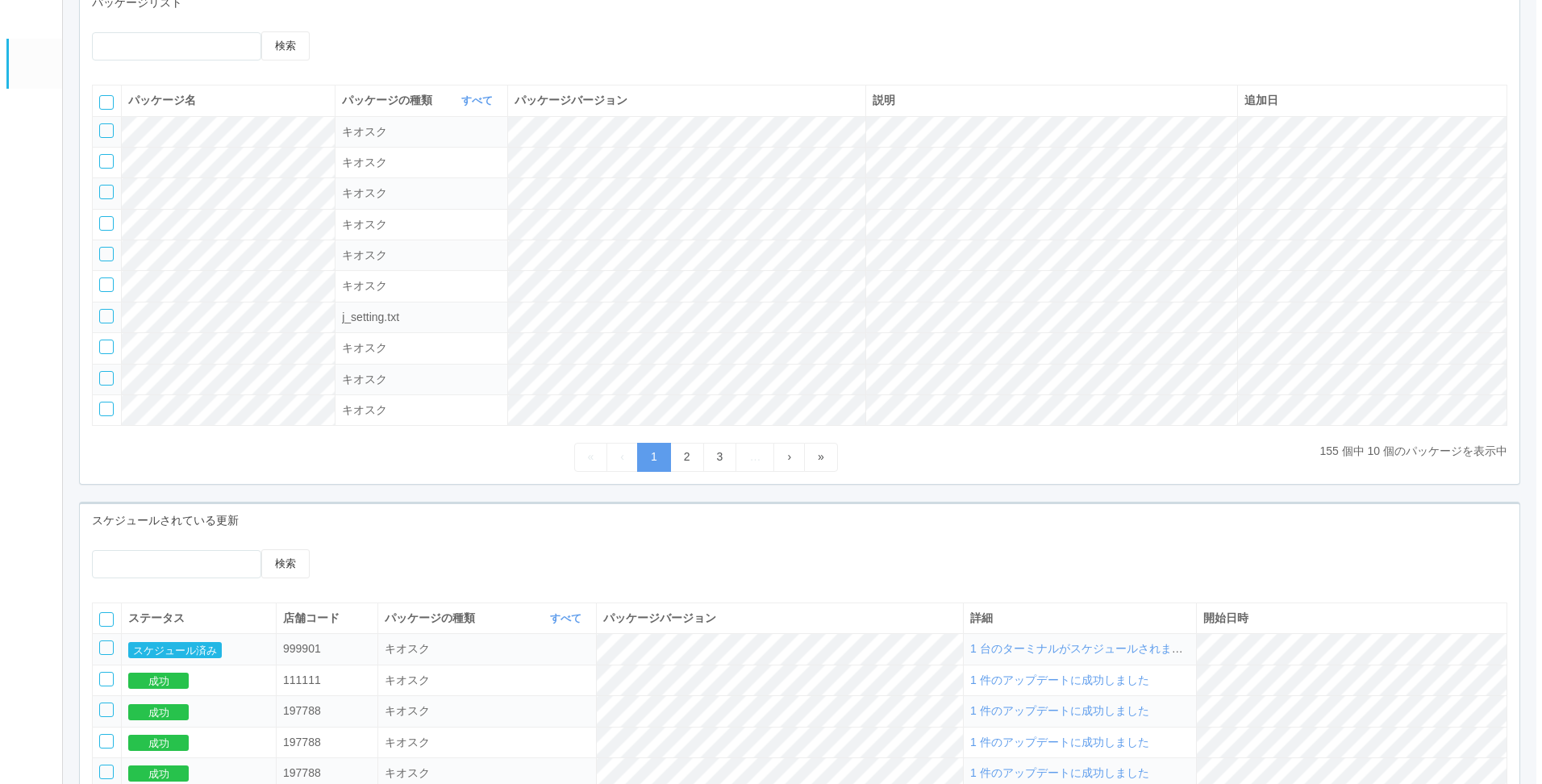
scroll to position [0, 0]
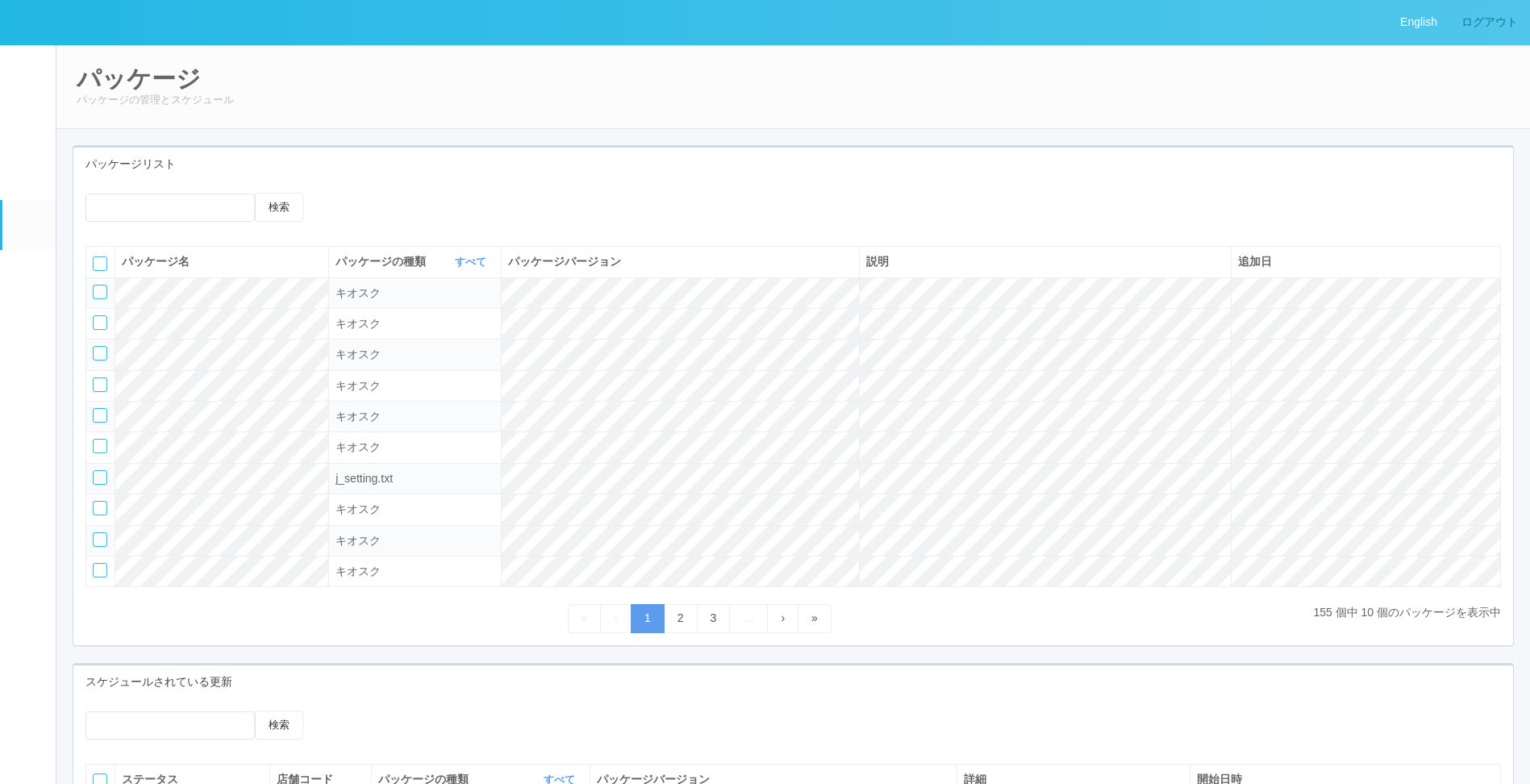
click at [1515, 27] on link "ログアウト" at bounding box center [1490, 22] width 80 height 44
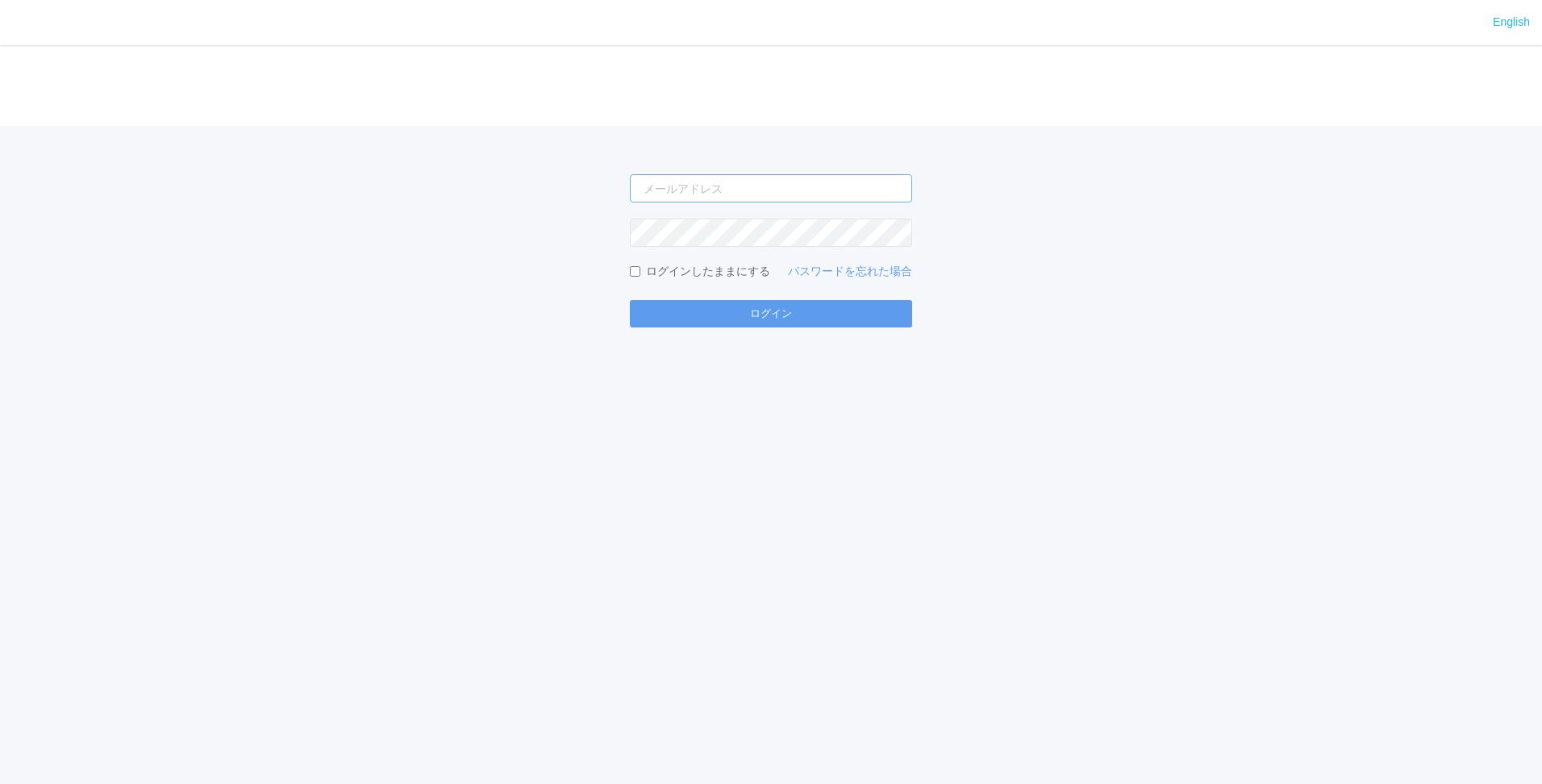
type input "[EMAIL_ADDRESS][DOMAIN_NAME]"
click at [771, 313] on button "ログイン" at bounding box center [771, 314] width 282 height 27
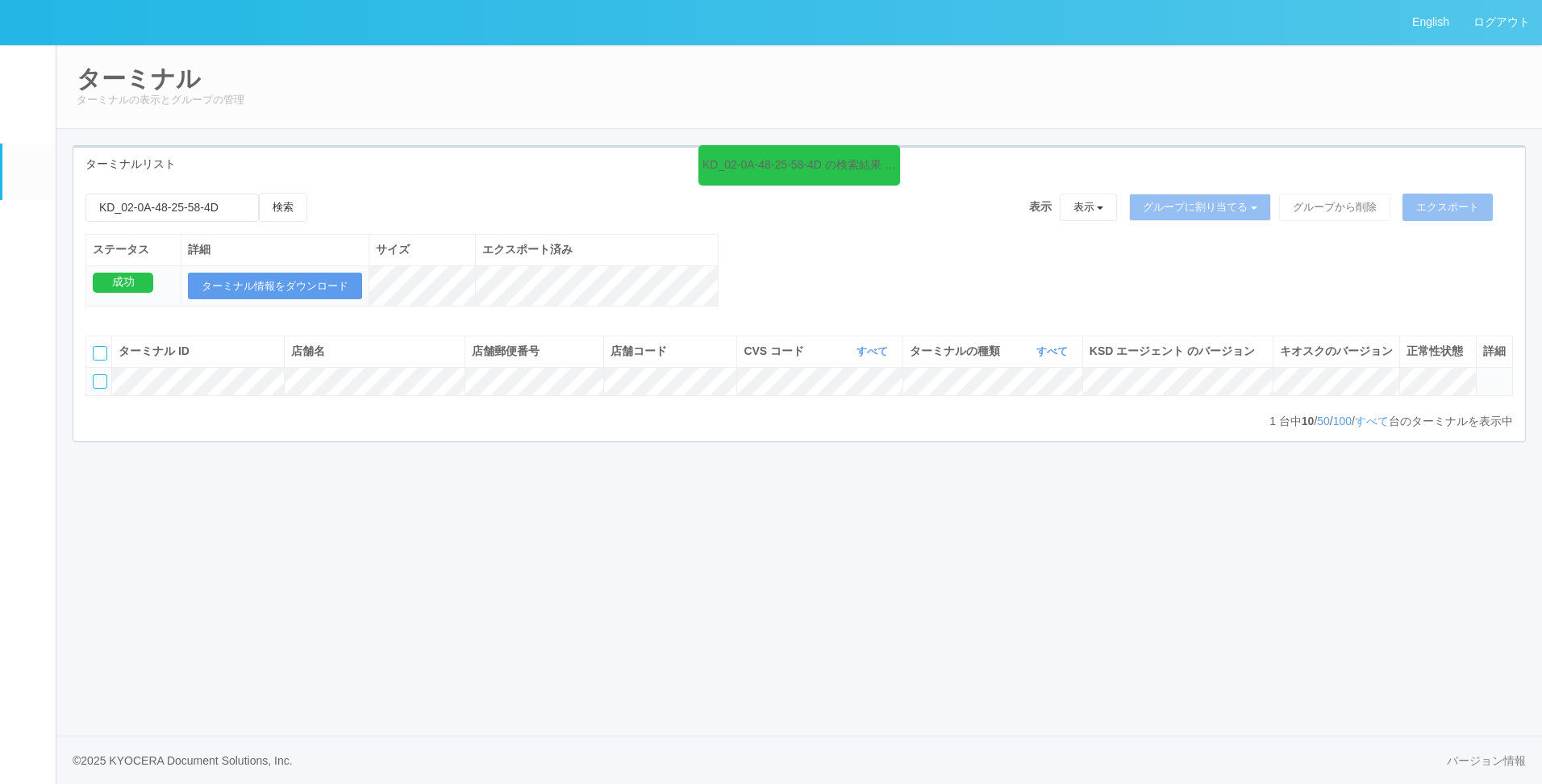
click at [826, 149] on div "KD_02-0A-48-25-58-4D の検索結果 (1 件)" at bounding box center [800, 165] width 202 height 40
click at [862, 254] on div "KD_02-0A-48-25-58-4D の検索結果 (1 件) 検索 表示 表示 すべてのターミナル Test new empty group Termin…" at bounding box center [799, 258] width 1452 height 130
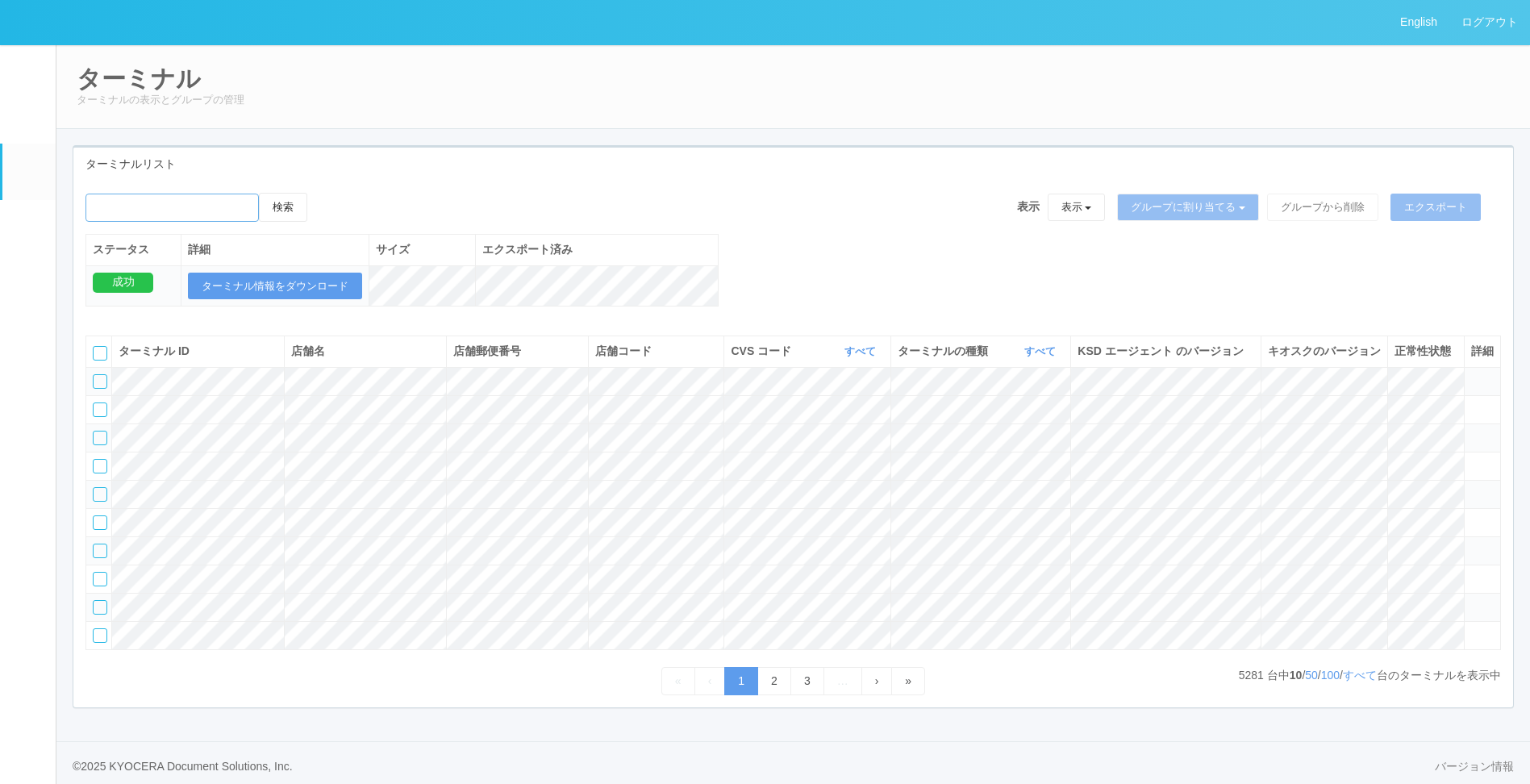
click at [217, 199] on input "emailSearch" at bounding box center [172, 207] width 173 height 28
type input "KD_02-0A-48-25-58-4D"
click at [307, 207] on button "検索" at bounding box center [282, 208] width 48 height 29
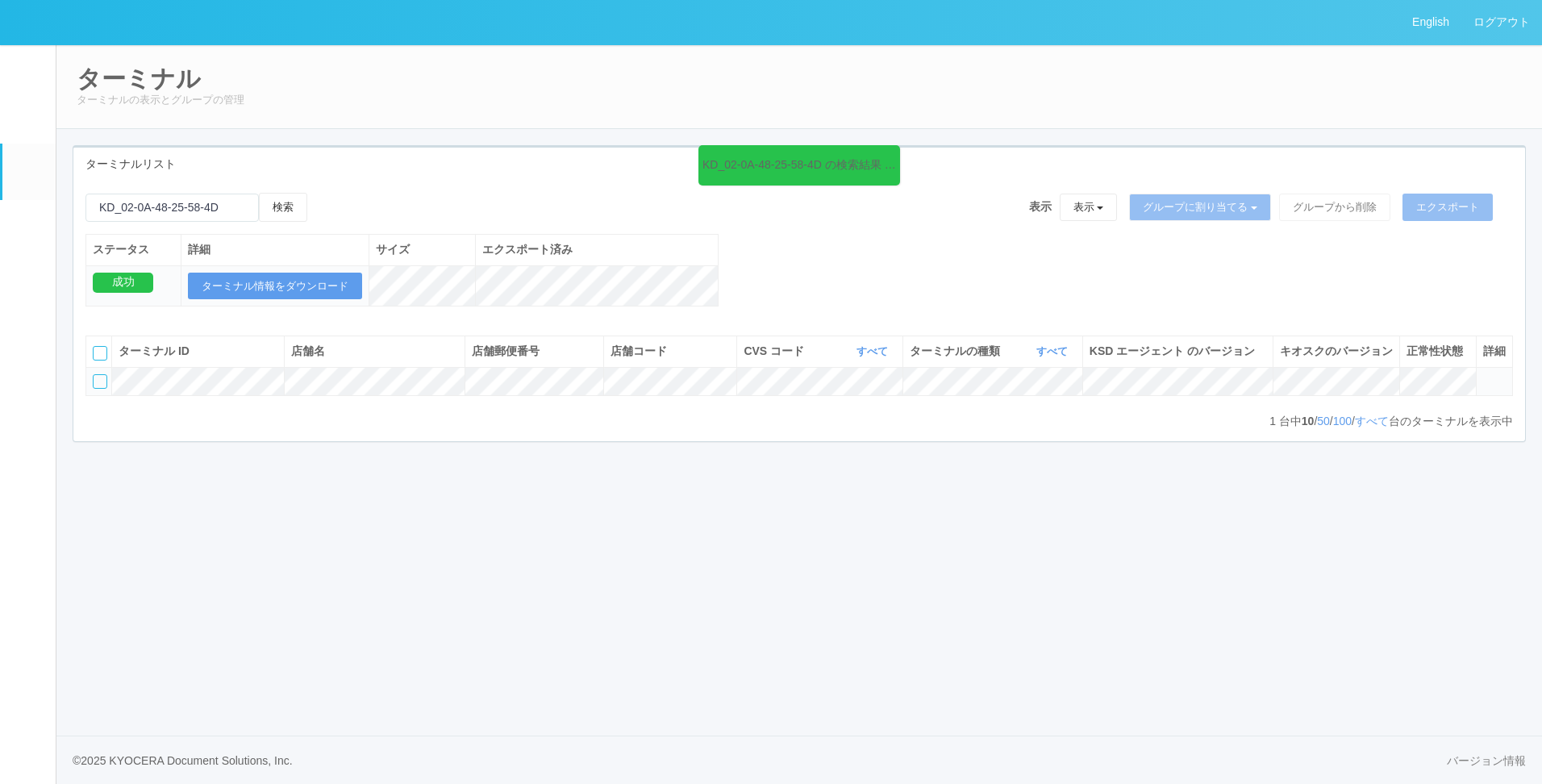
click at [28, 228] on em at bounding box center [28, 228] width 0 height 0
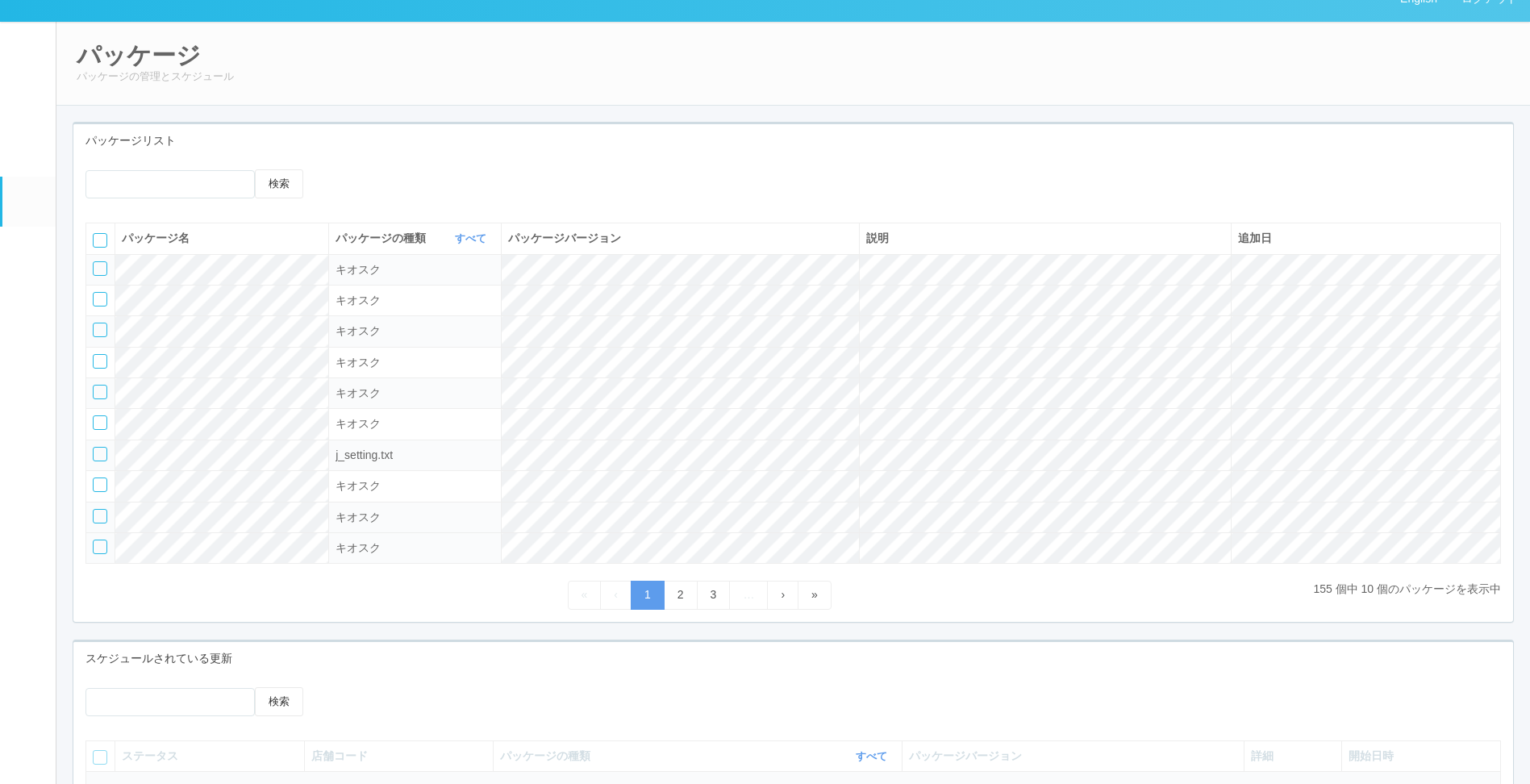
scroll to position [162, 0]
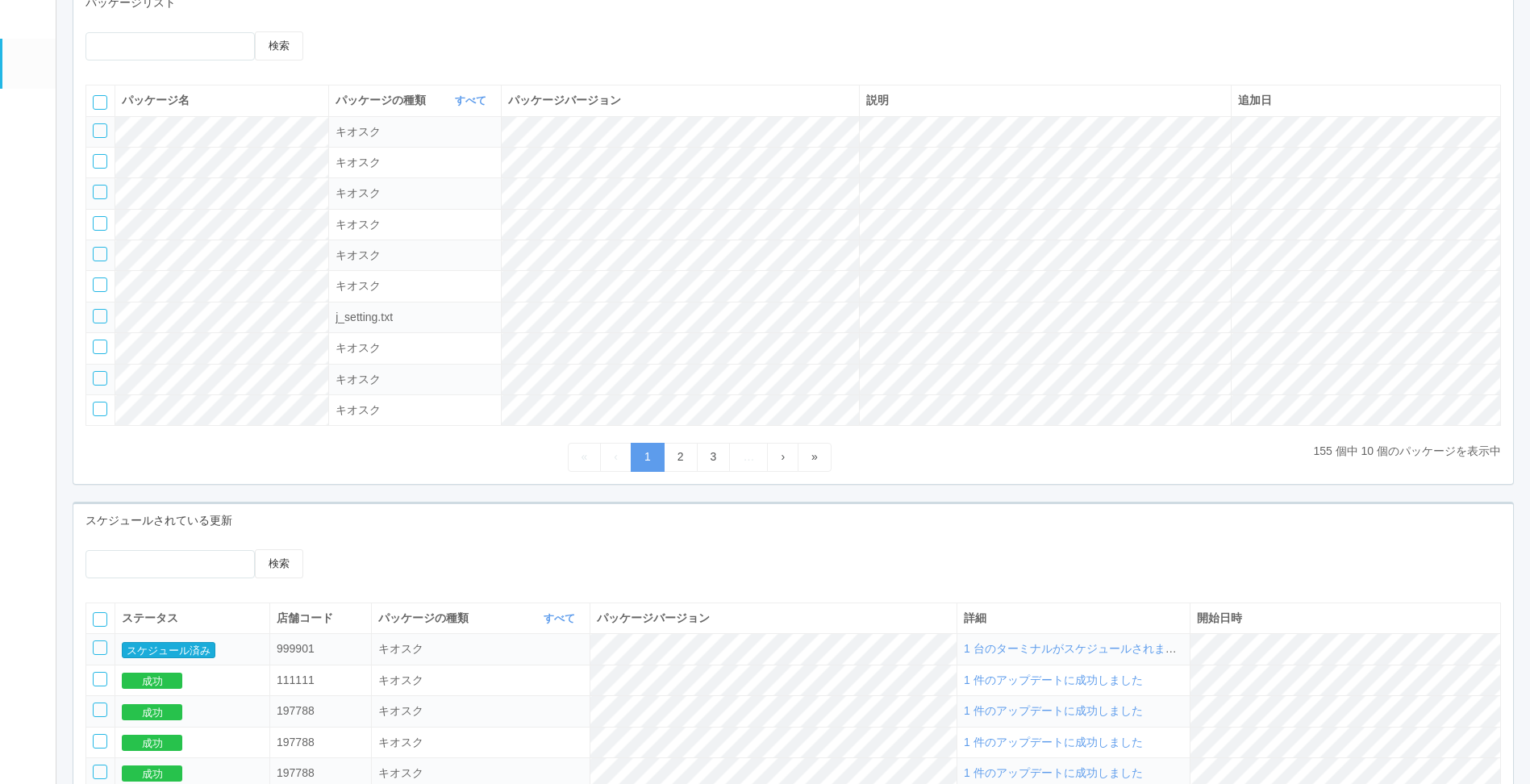
click at [184, 652] on button "スケジュール済み" at bounding box center [168, 650] width 93 height 16
click at [1146, 650] on span "1 台のターミナルがスケジュールされました" at bounding box center [1075, 648] width 224 height 13
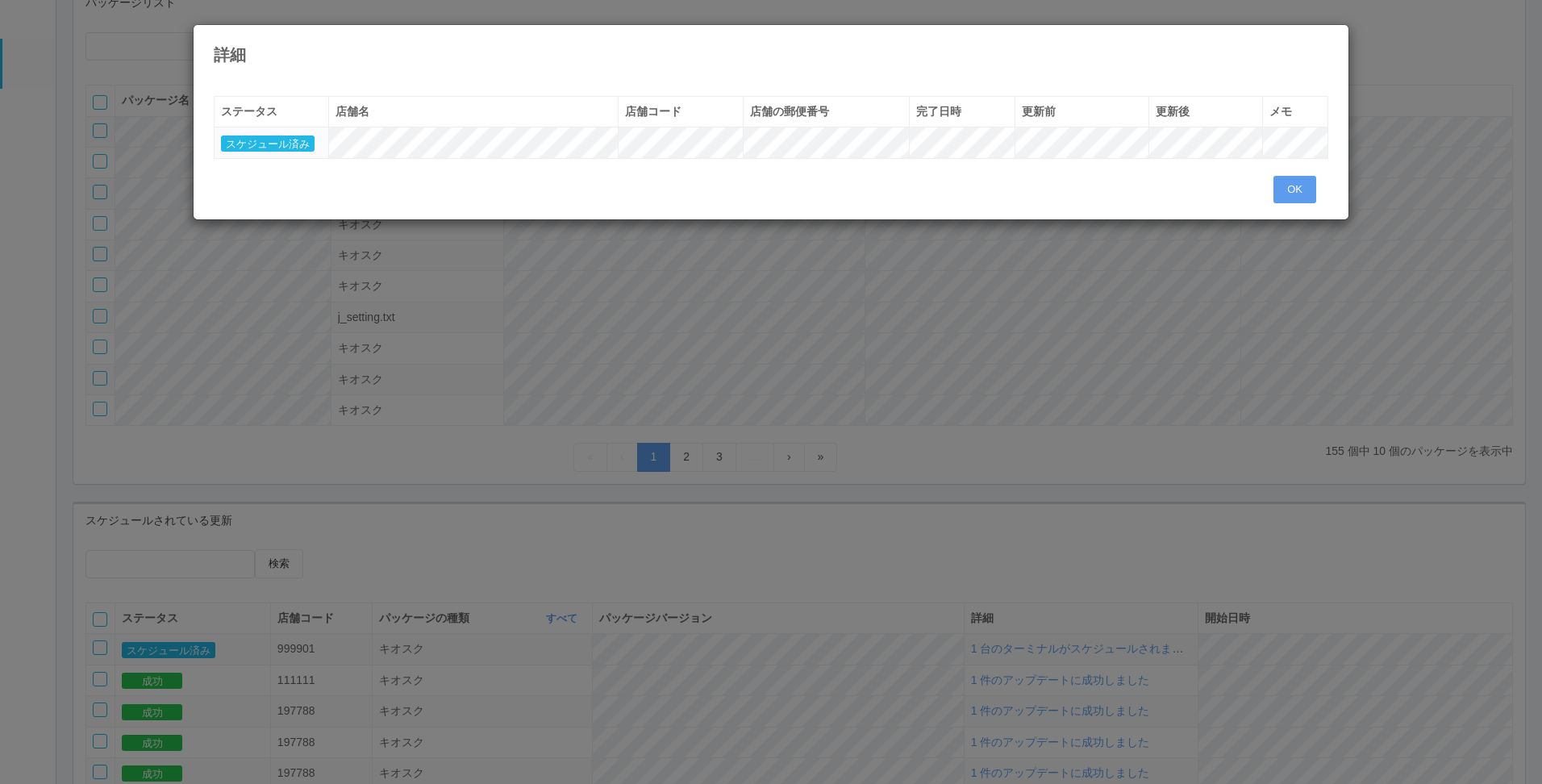
click at [1328, 37] on icon at bounding box center [1328, 37] width 0 height 0
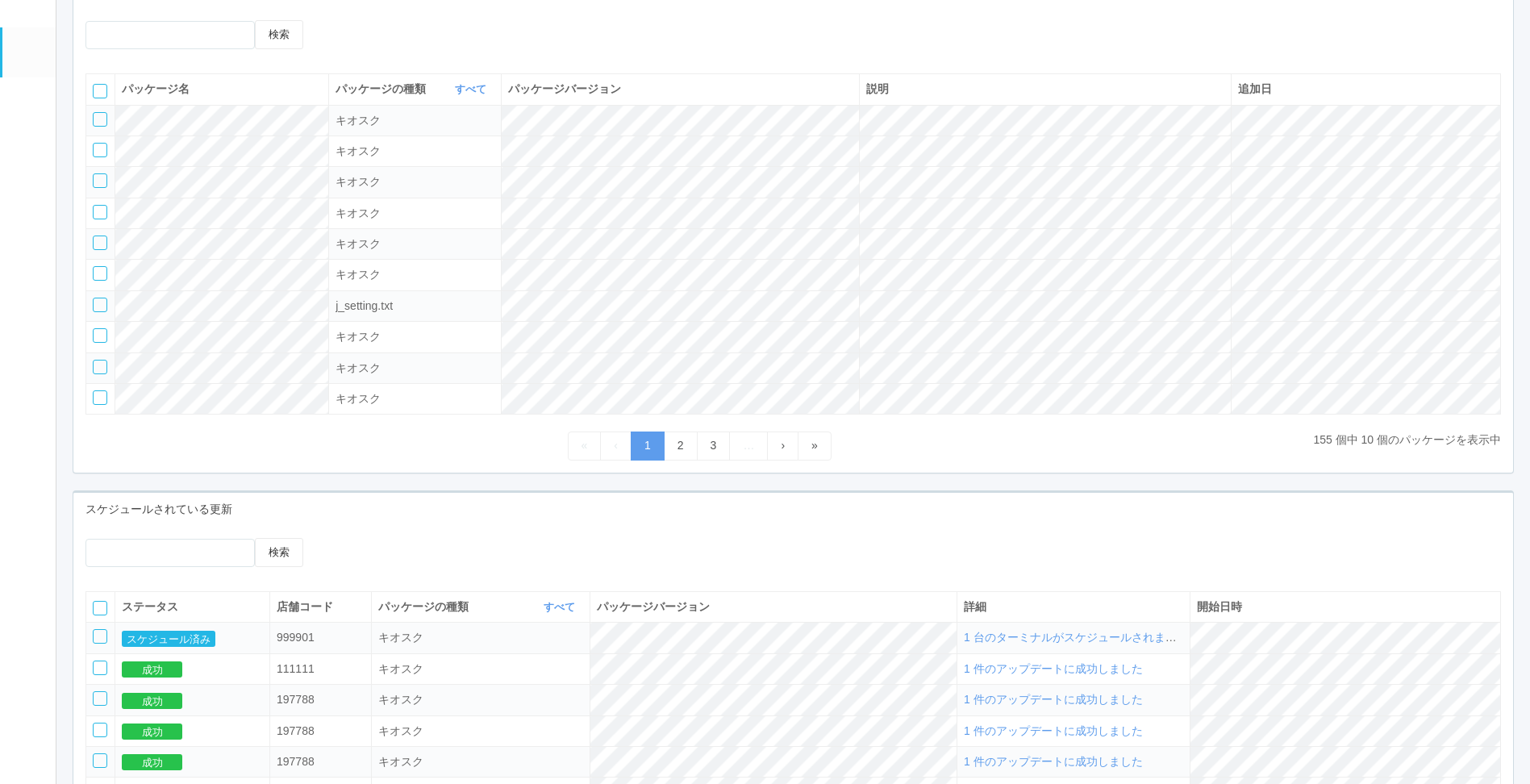
scroll to position [80, 0]
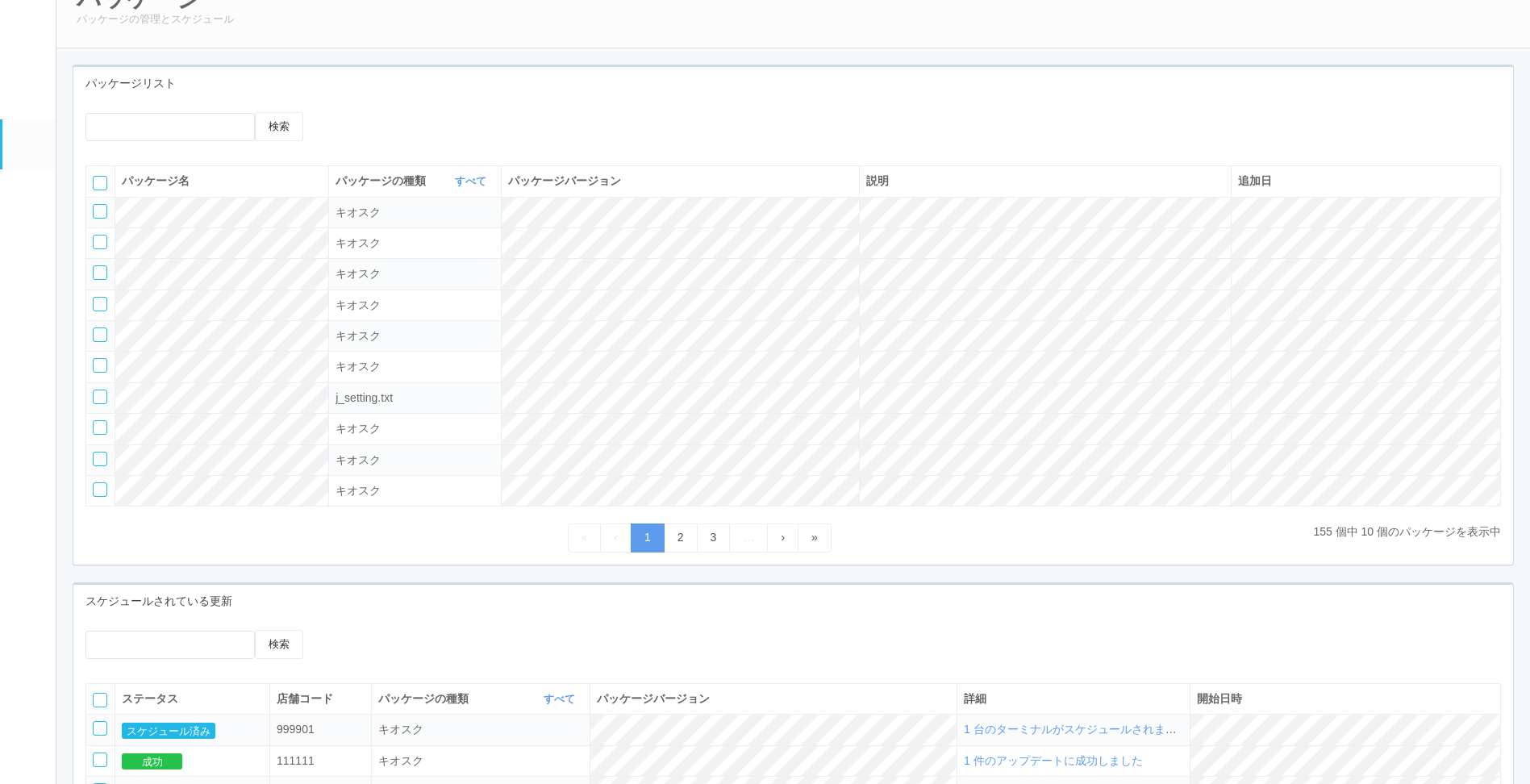
click at [12, 219] on link "メンテナンス通知" at bounding box center [28, 194] width 53 height 49
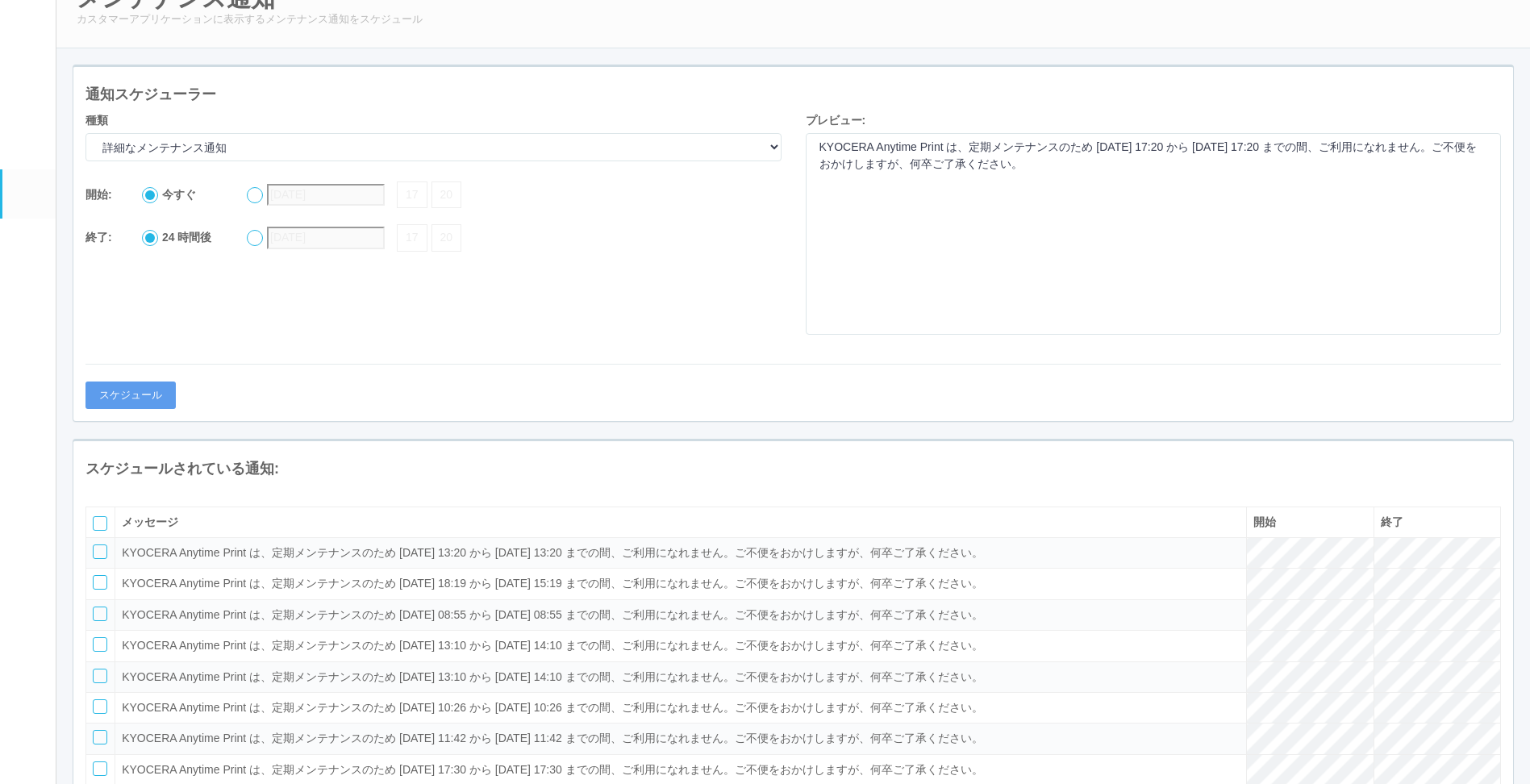
click at [28, 247] on em at bounding box center [28, 247] width 0 height 0
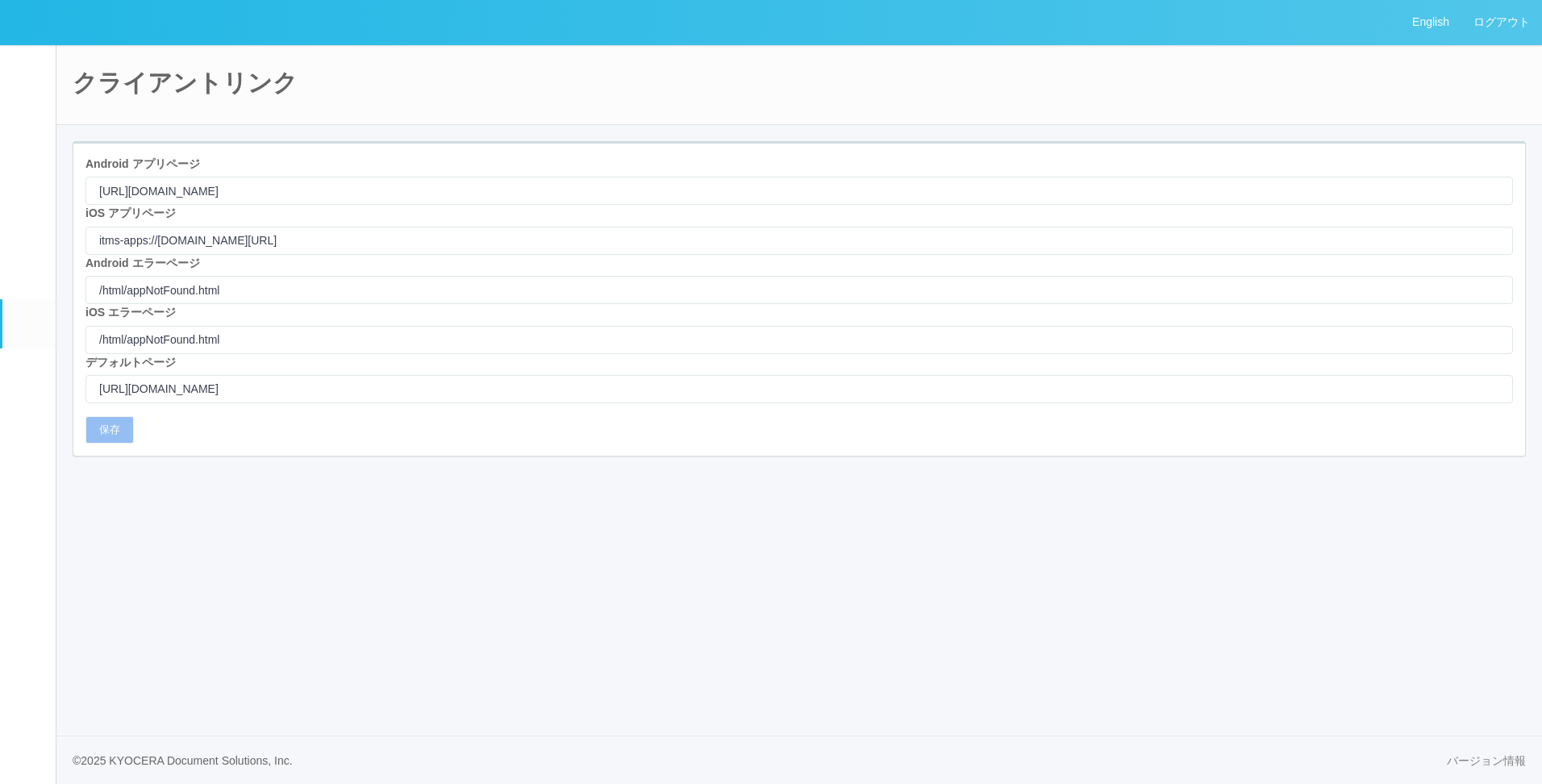
click at [24, 326] on link "クライアントリンク" at bounding box center [28, 323] width 53 height 49
click at [28, 376] on em at bounding box center [28, 376] width 0 height 0
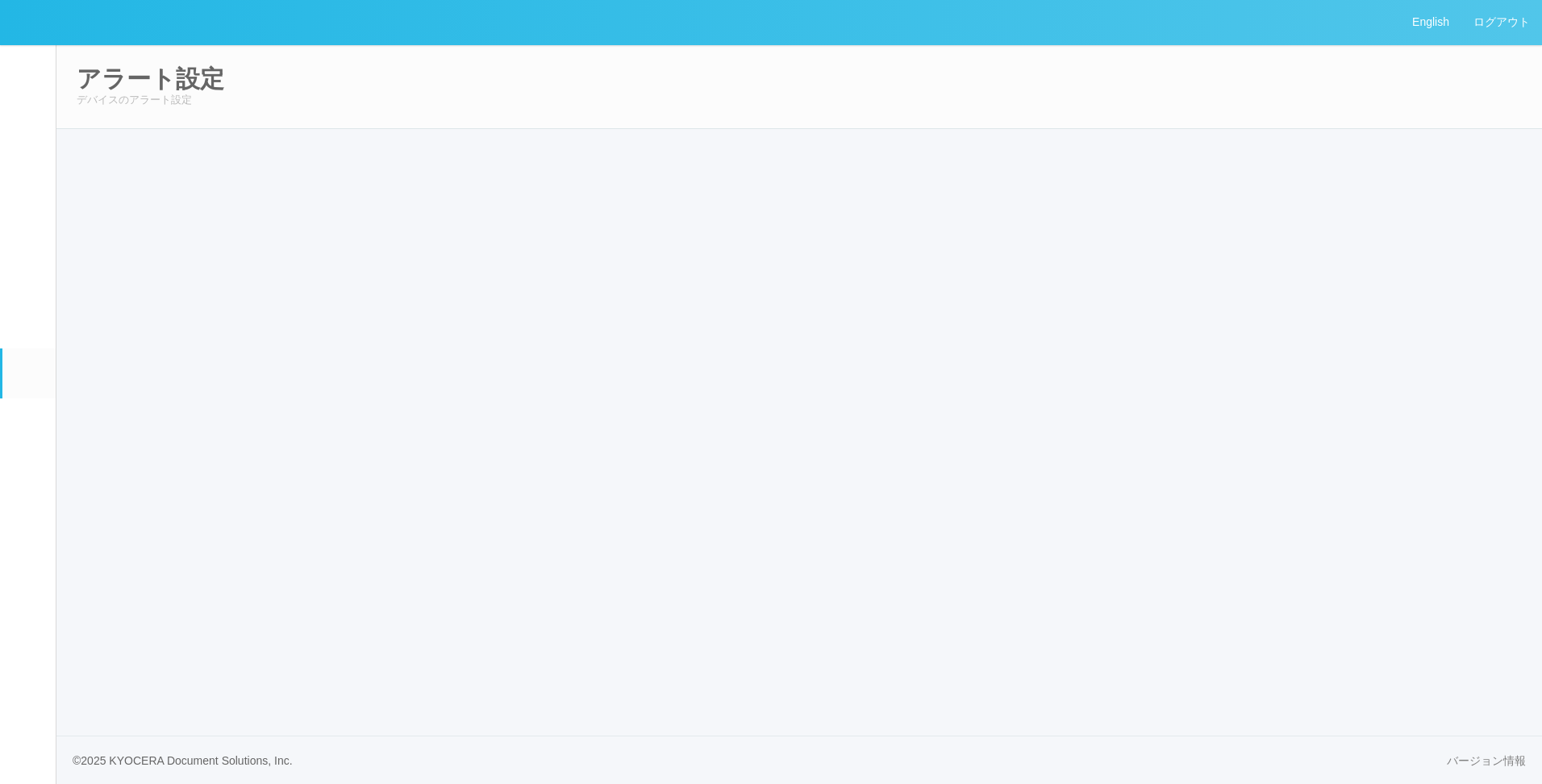
select select "19"
select select "2"
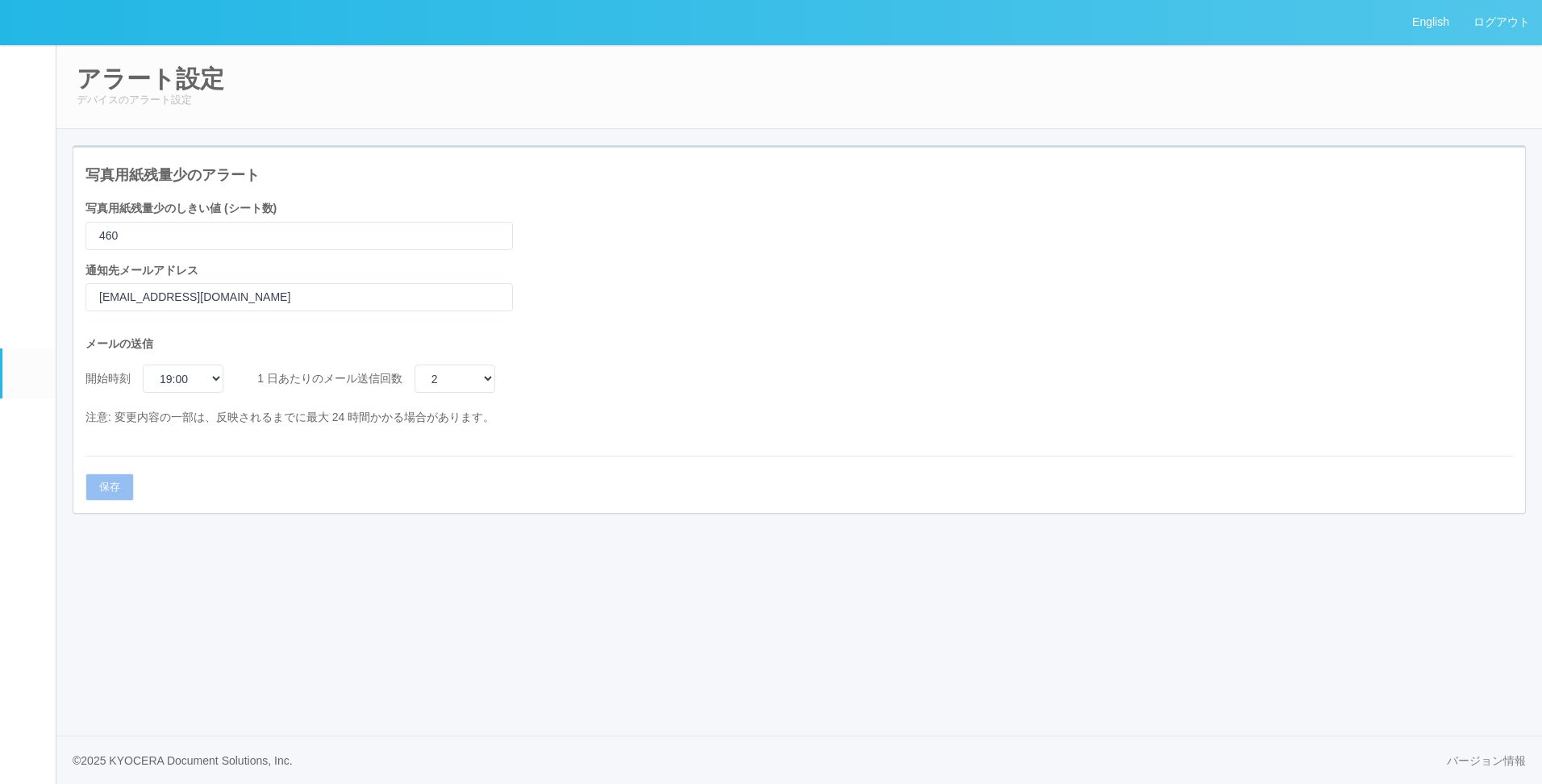
click at [12, 438] on link "コンテンツプリント" at bounding box center [28, 422] width 53 height 49
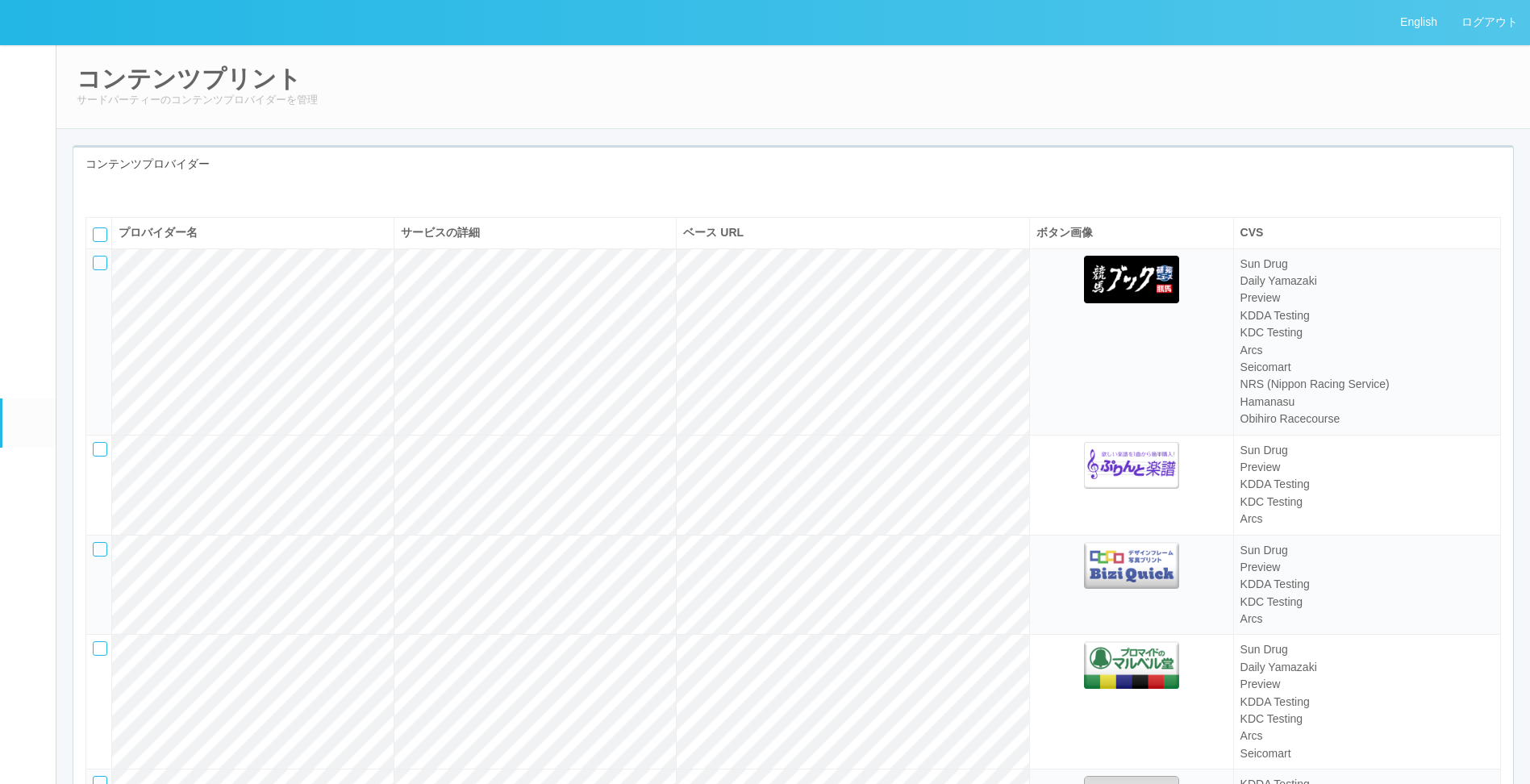
click at [20, 484] on link "ドキュメントを管理" at bounding box center [28, 472] width 53 height 49
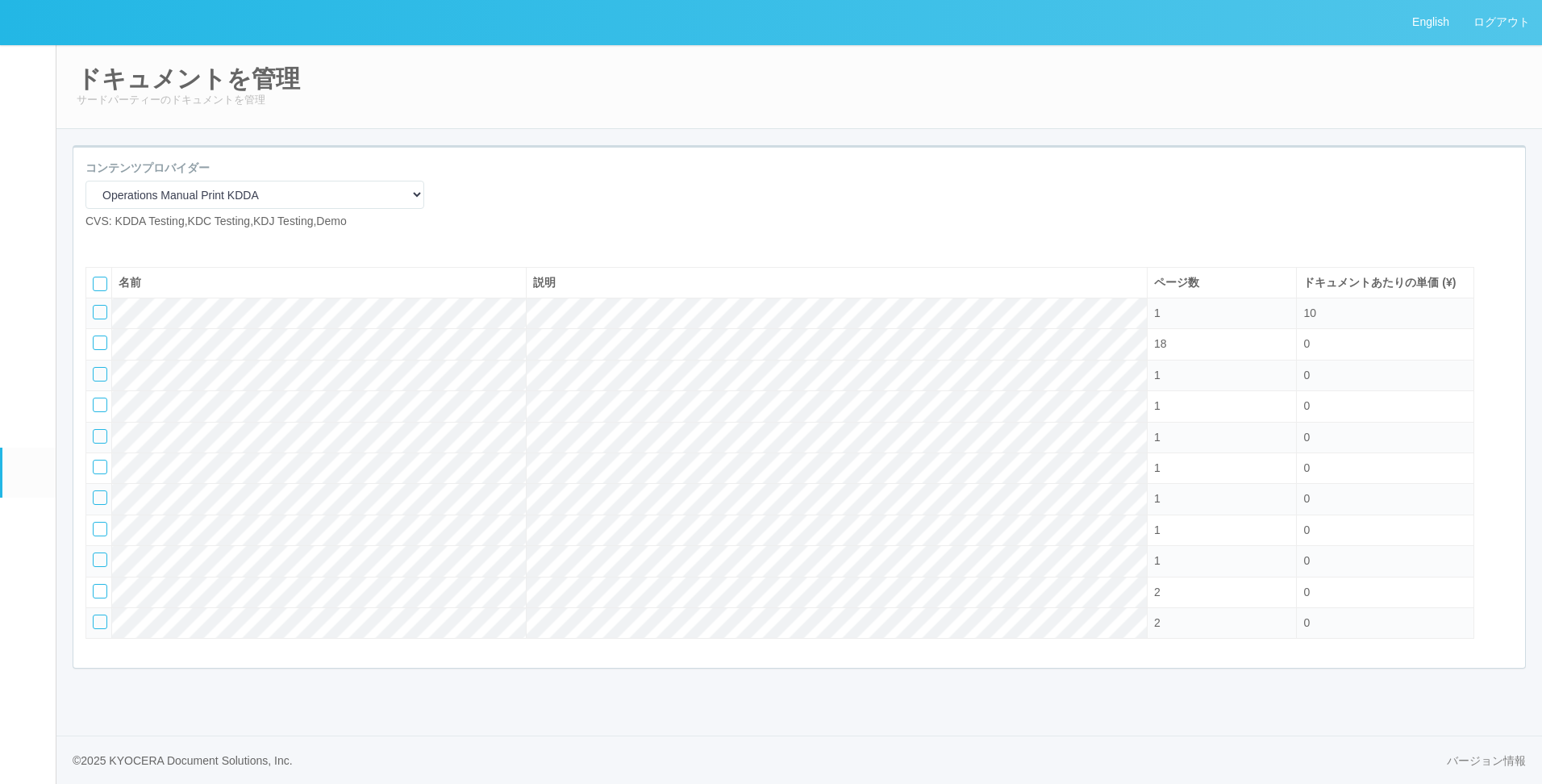
click at [14, 78] on link "イベントログ" at bounding box center [28, 69] width 53 height 49
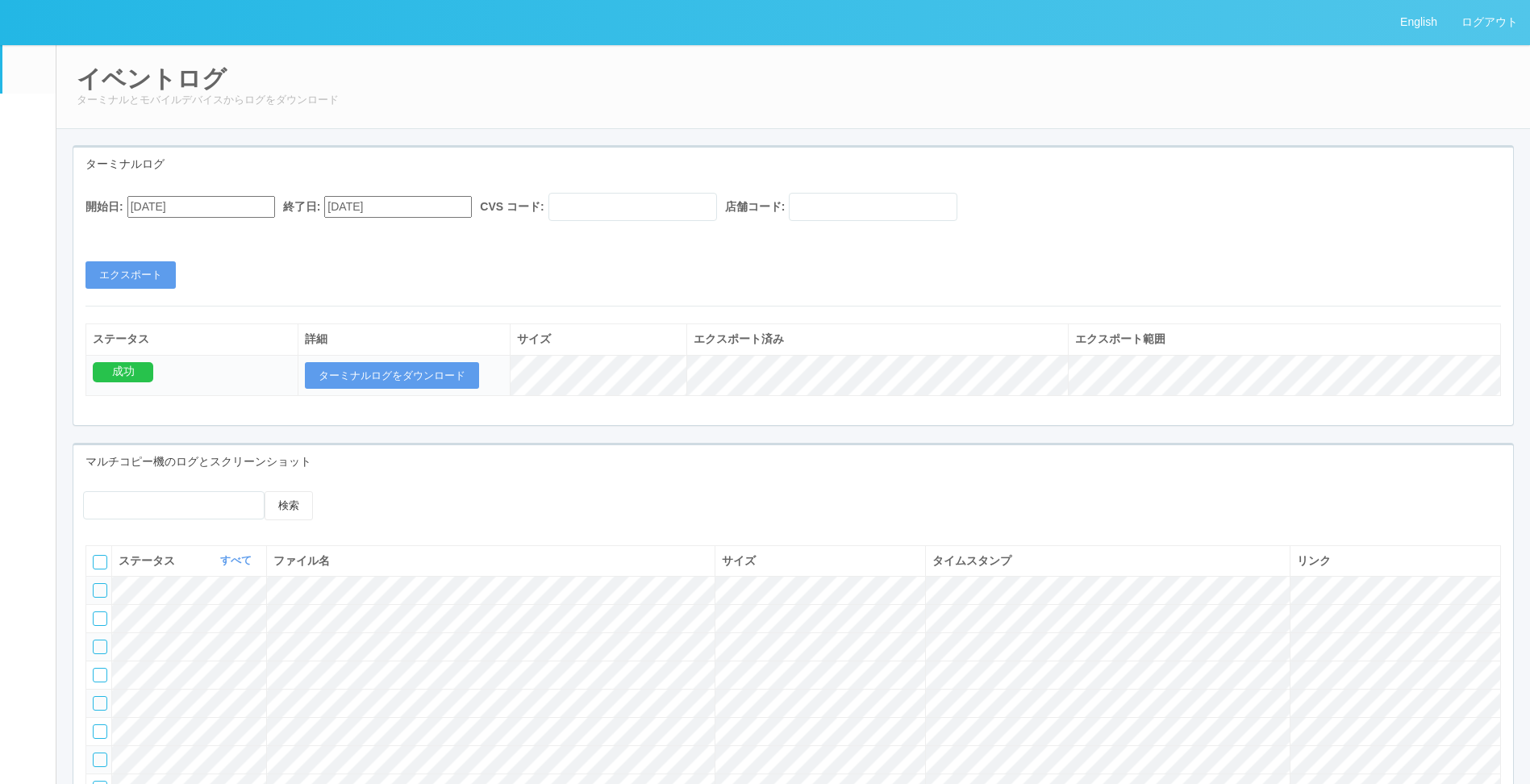
click at [25, 137] on link "ユーザー" at bounding box center [28, 118] width 53 height 49
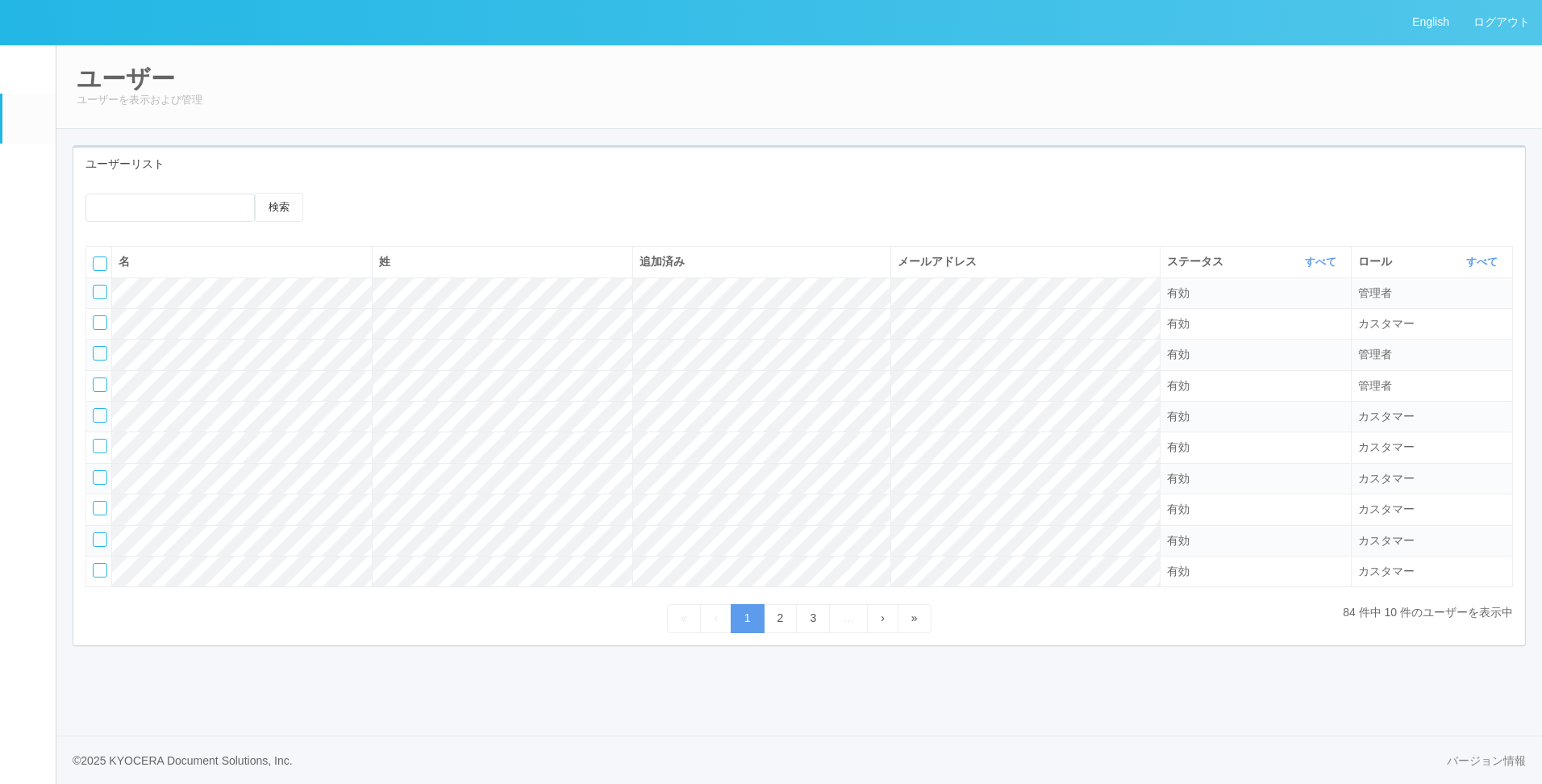
click at [29, 180] on em at bounding box center [26, 172] width 21 height 20
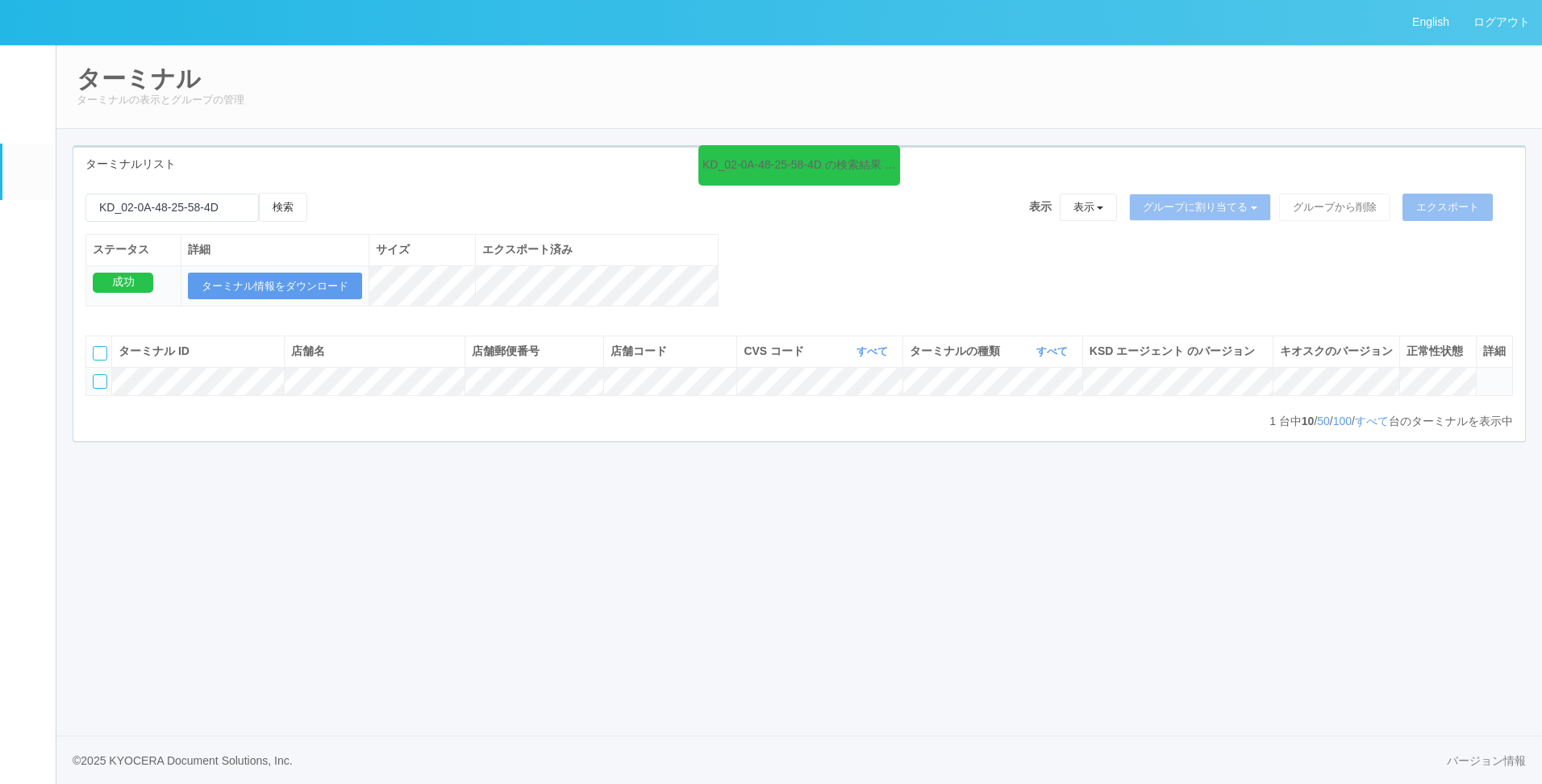
click at [1053, 246] on div "KD_02-0A-48-25-58-4D の検索結果 (1 件) 検索 表示 表示 すべてのターミナル Test new empty group Termin…" at bounding box center [799, 258] width 1452 height 130
click at [1483, 374] on icon at bounding box center [1483, 374] width 0 height 0
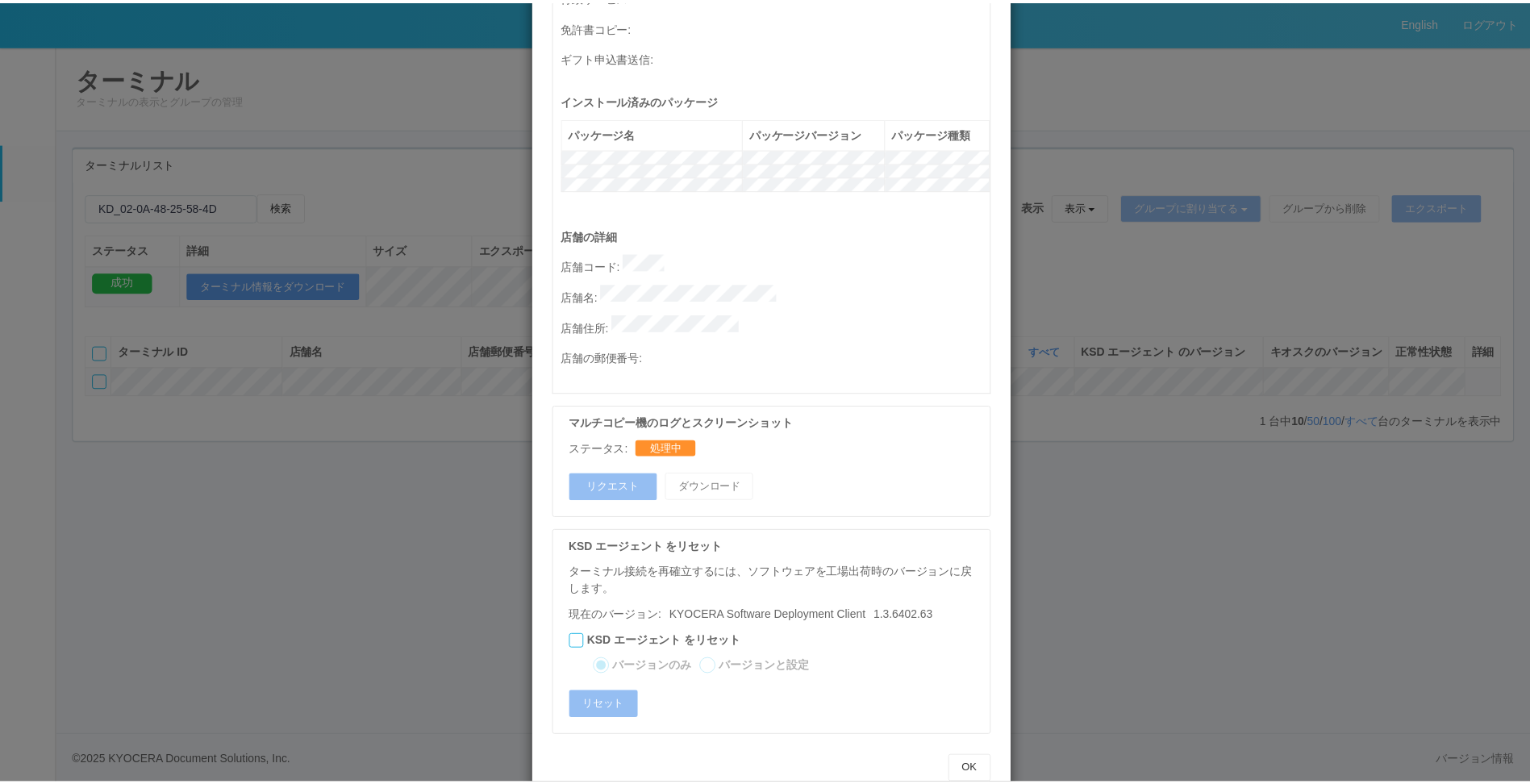
scroll to position [660, 0]
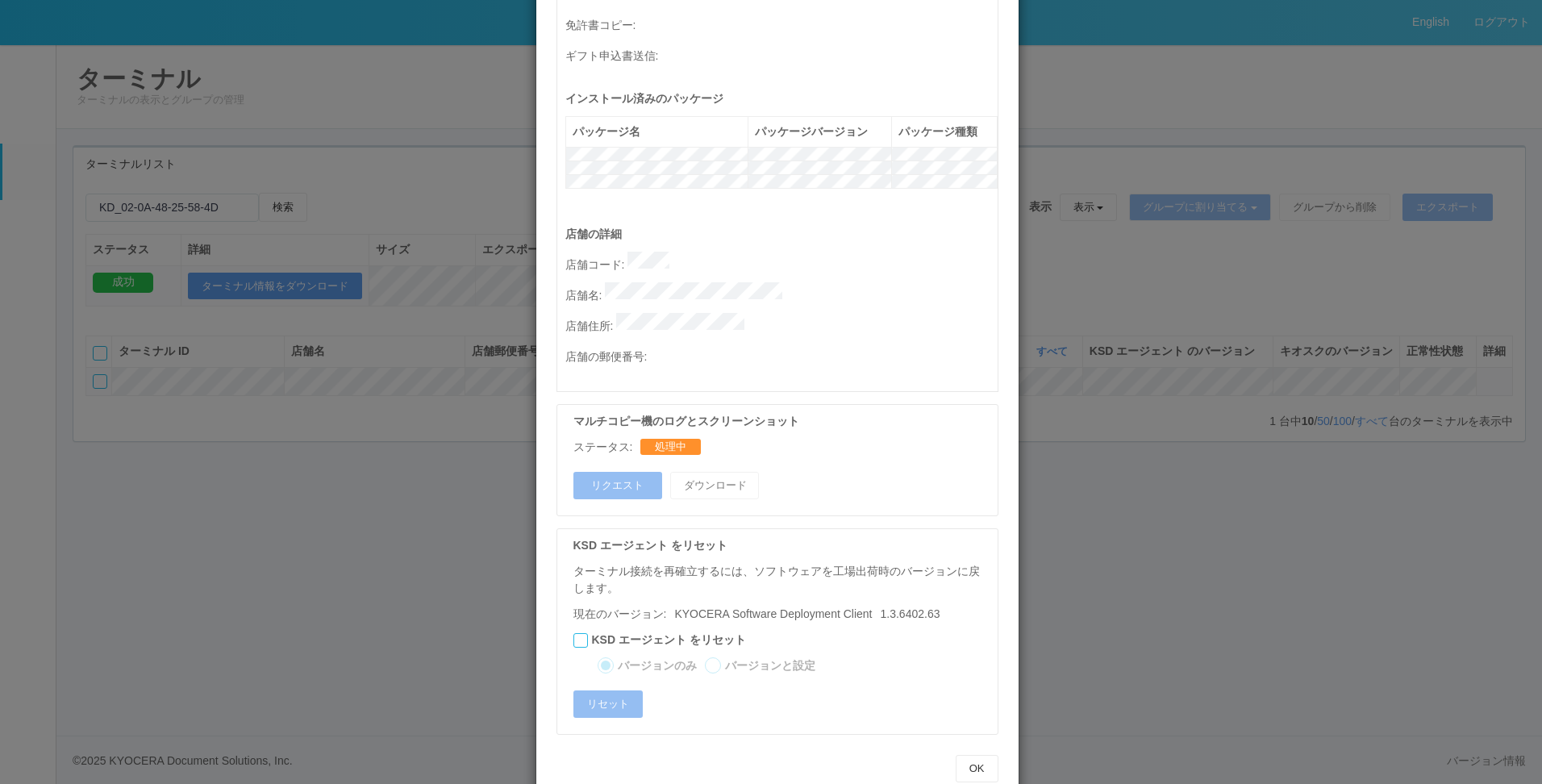
click at [792, 537] on div "KSD エージェント をリセット ターミナル接続を再確立するには、ソフトウェアを工場出荷時のバージョンに戻します。 現在のバージョン: KYOCERA Sof…" at bounding box center [781, 606] width 417 height 137
click at [956, 755] on button "OK" at bounding box center [977, 768] width 43 height 27
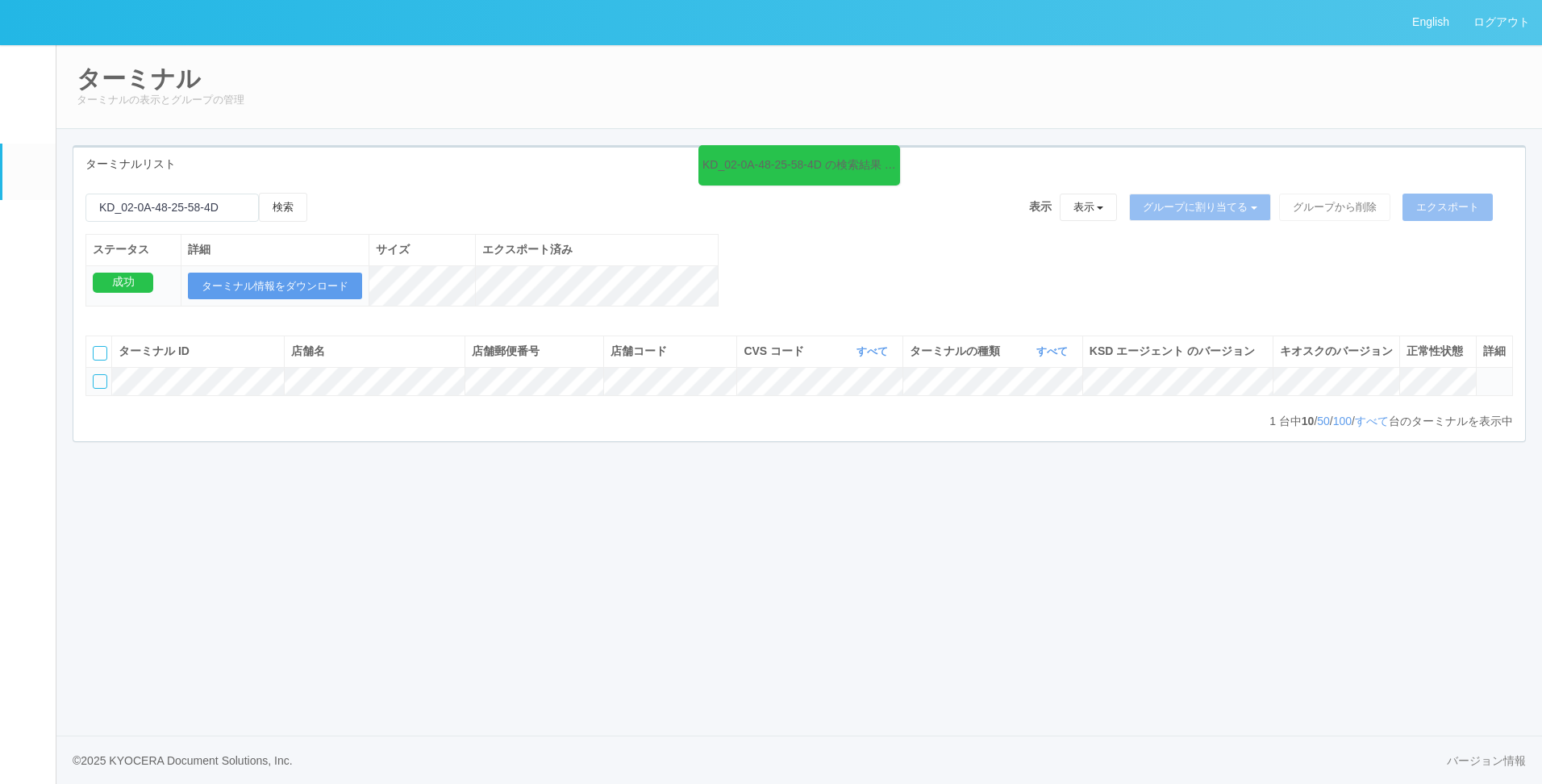
click at [1044, 662] on div "English ログアウト イベントログ ユーザー ターミナル パッケージ メンテナンス通知 クライアントリンク アラート設定 コンテンツプリント ドキュメン…" at bounding box center [771, 392] width 1542 height 784
click at [103, 389] on div at bounding box center [100, 381] width 15 height 15
click at [94, 375] on icon at bounding box center [94, 375] width 0 height 0
click at [43, 136] on link "ユーザー" at bounding box center [28, 118] width 53 height 49
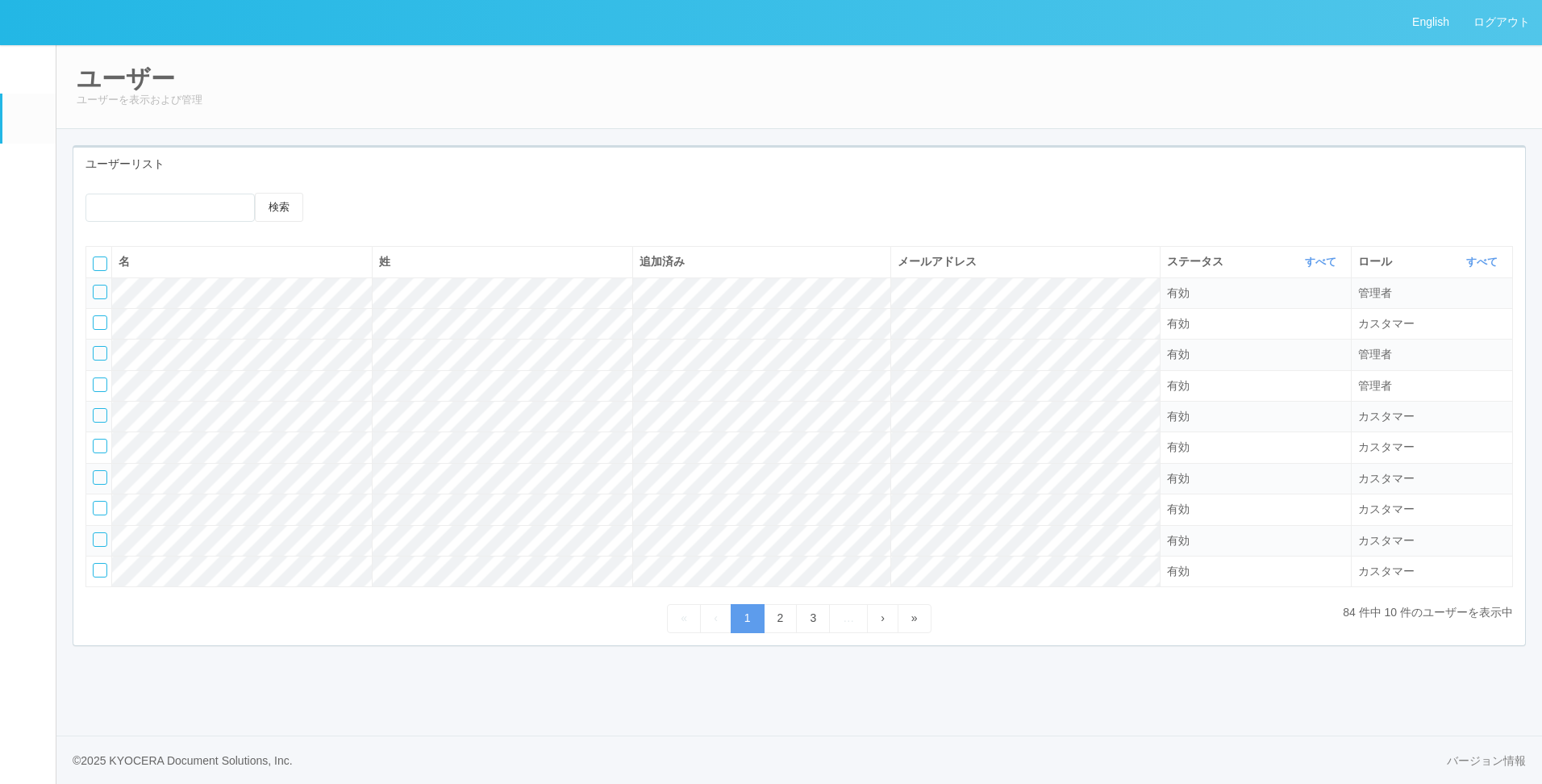
click at [28, 228] on em at bounding box center [28, 228] width 0 height 0
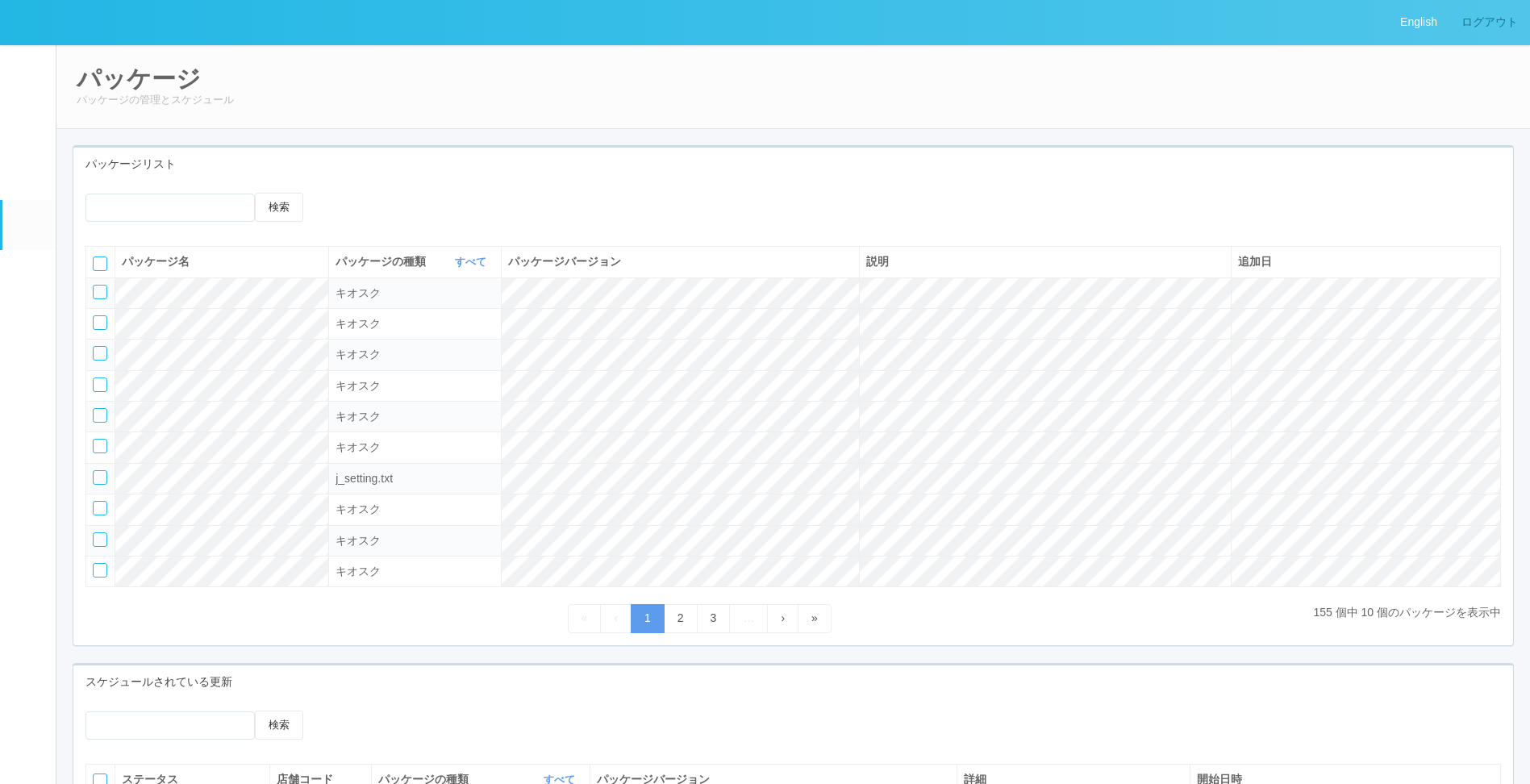
click at [1488, 25] on link "ログアウト" at bounding box center [1490, 22] width 80 height 44
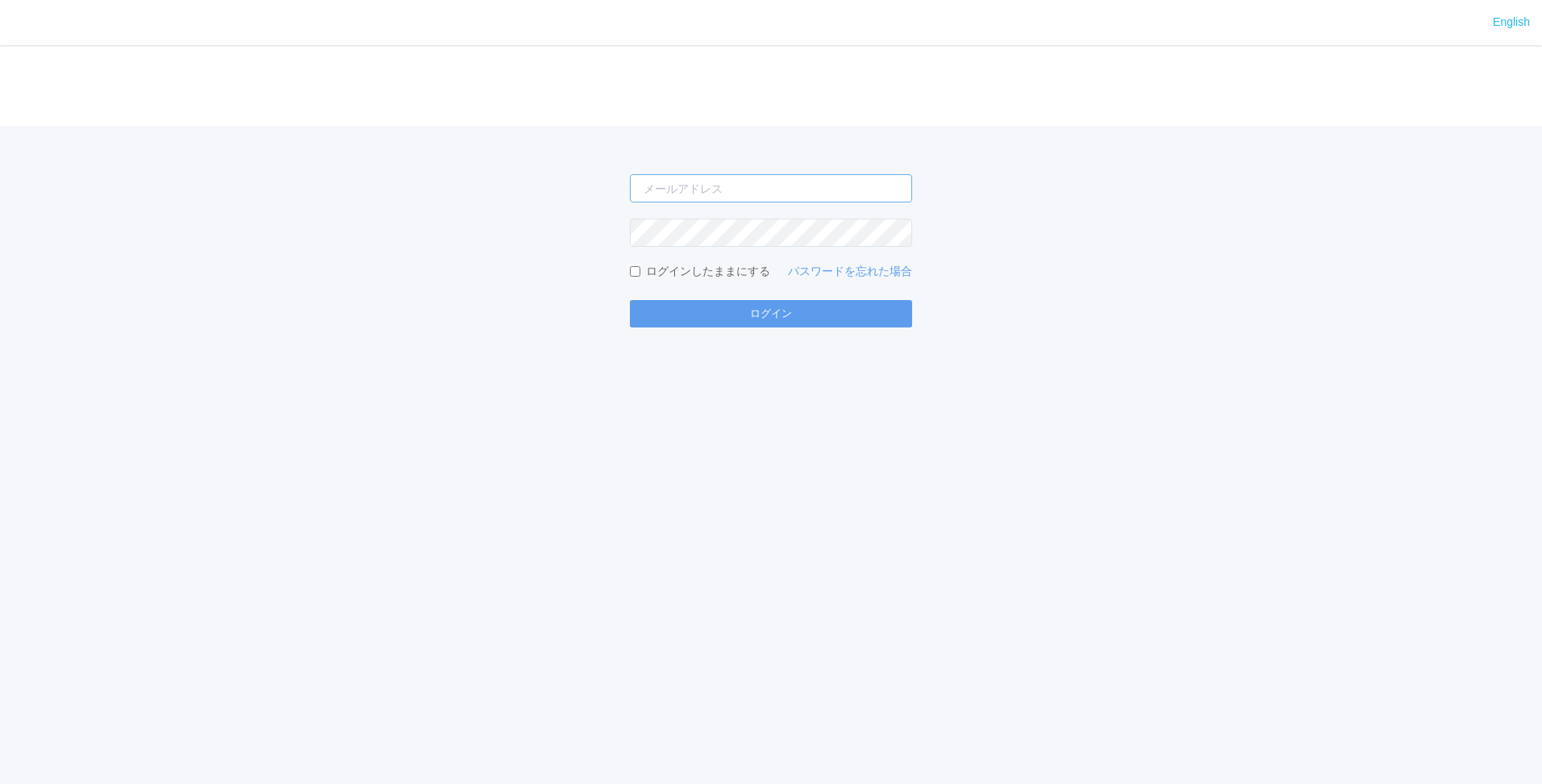
type input "[PERSON_NAME][EMAIL_ADDRESS][DOMAIN_NAME]"
click at [483, 297] on div "[PERSON_NAME][EMAIL_ADDRESS][DOMAIN_NAME] ログインしたままにする パスワードを忘れた場合 ログイン" at bounding box center [771, 226] width 1542 height 202
click at [746, 329] on div "English ログイン [PERSON_NAME][EMAIL_ADDRESS][DOMAIN_NAME] ログインしたままにする パスワードを忘れた場合 …" at bounding box center [771, 392] width 1542 height 784
click at [753, 307] on button "ログイン" at bounding box center [771, 314] width 282 height 27
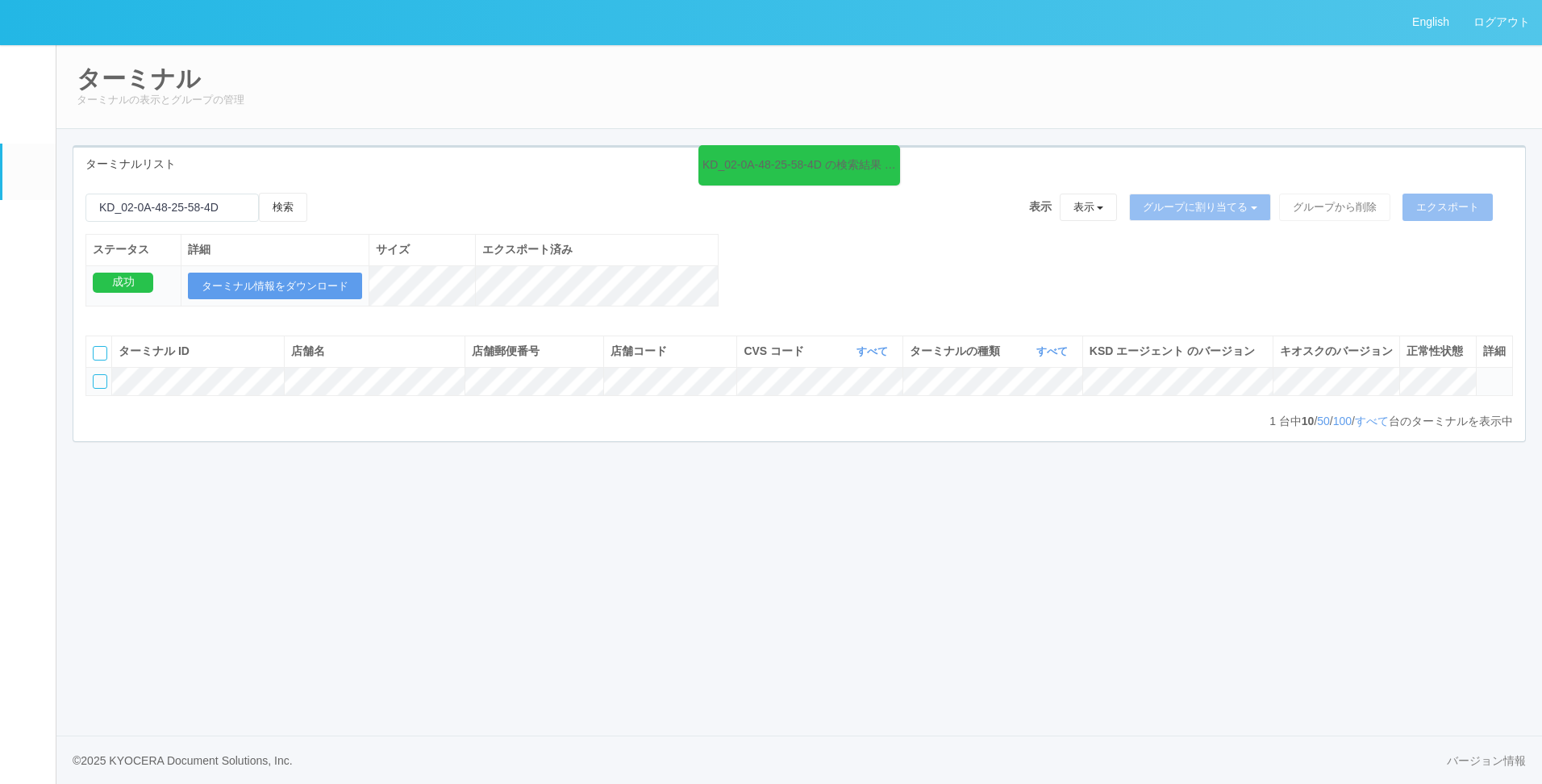
click at [433, 179] on div "ターミナルリスト" at bounding box center [799, 165] width 1452 height 33
click at [895, 149] on icon at bounding box center [896, 155] width 2 height 13
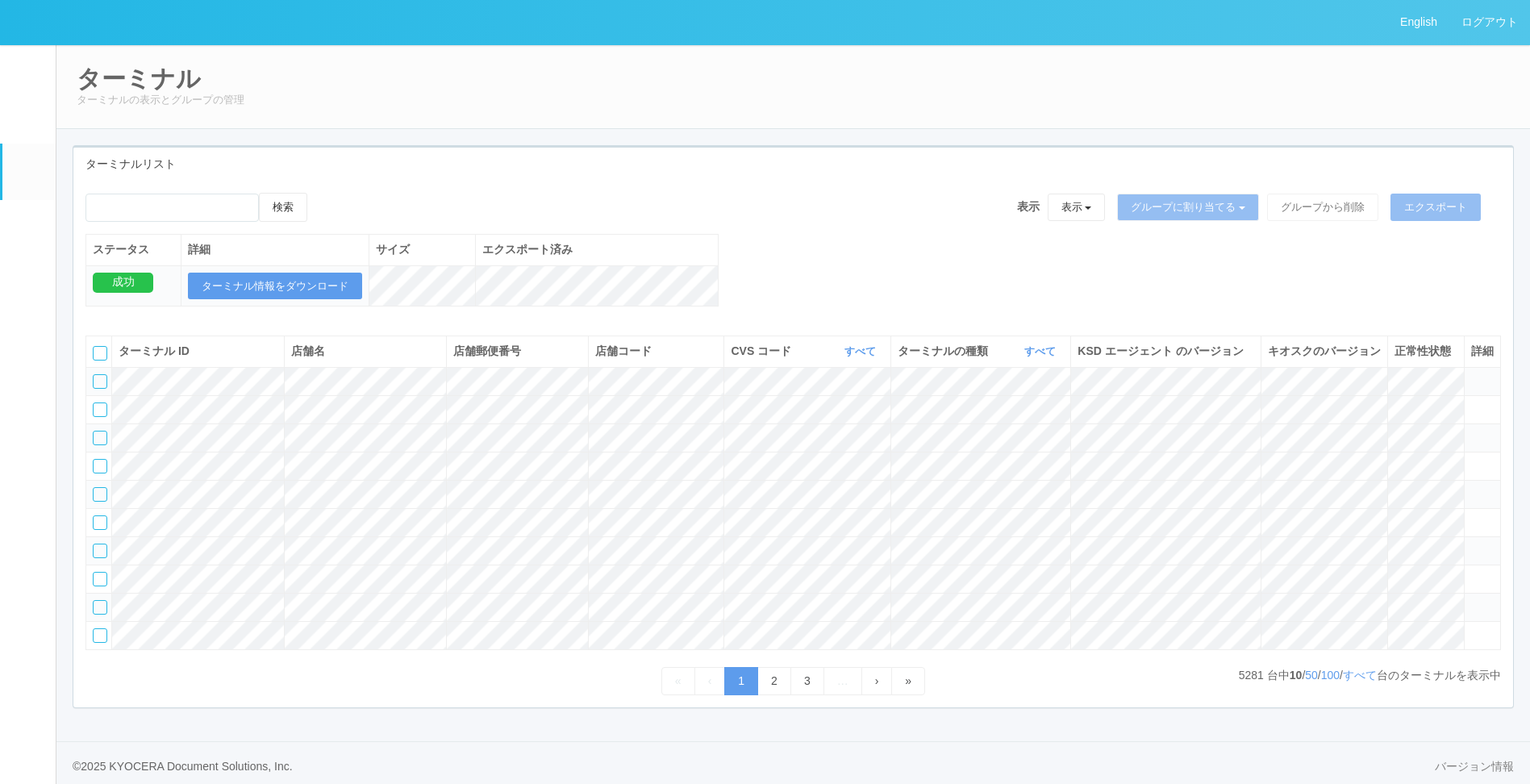
click at [42, 76] on link "イベントログ" at bounding box center [28, 69] width 53 height 49
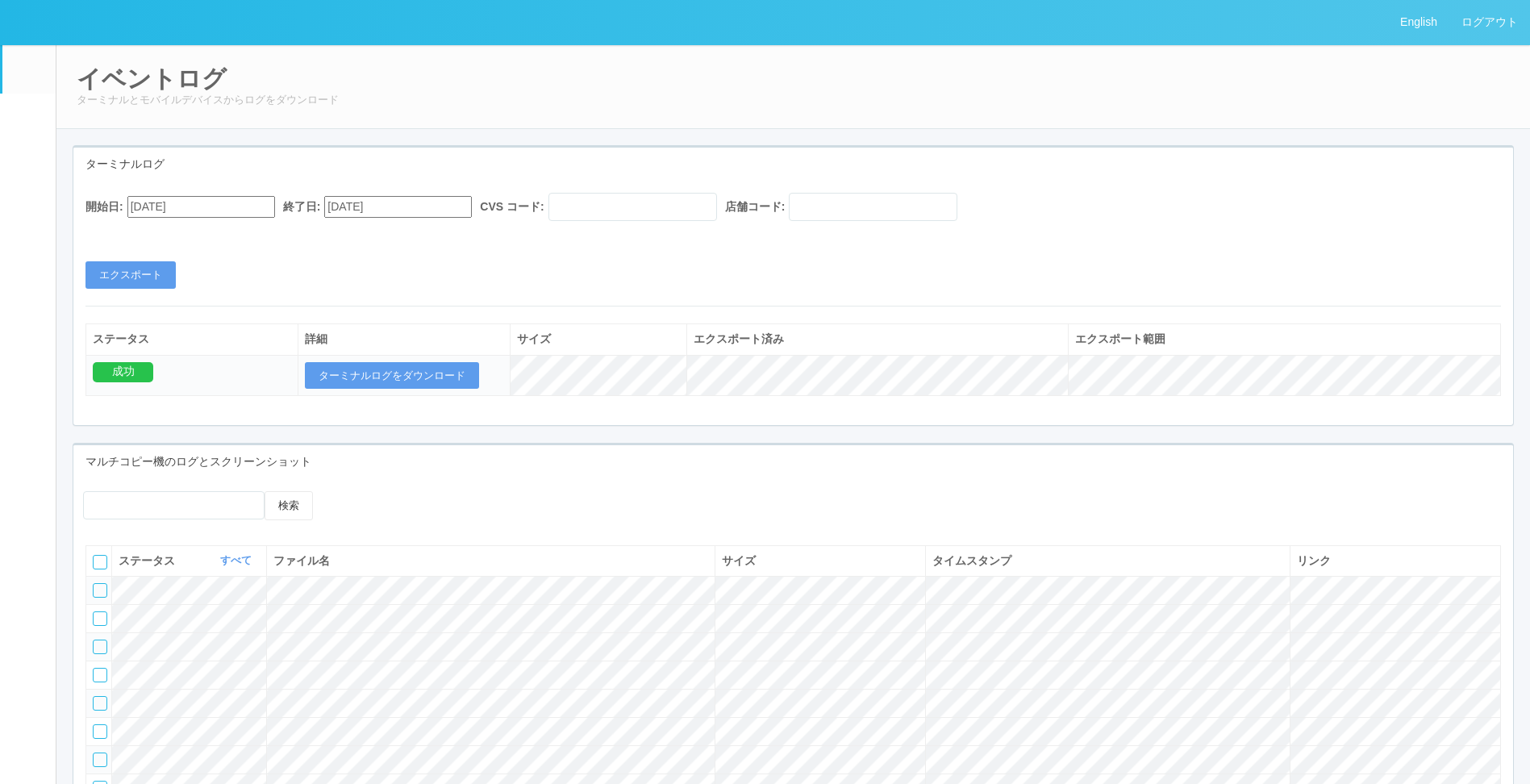
click at [28, 122] on em at bounding box center [28, 122] width 0 height 0
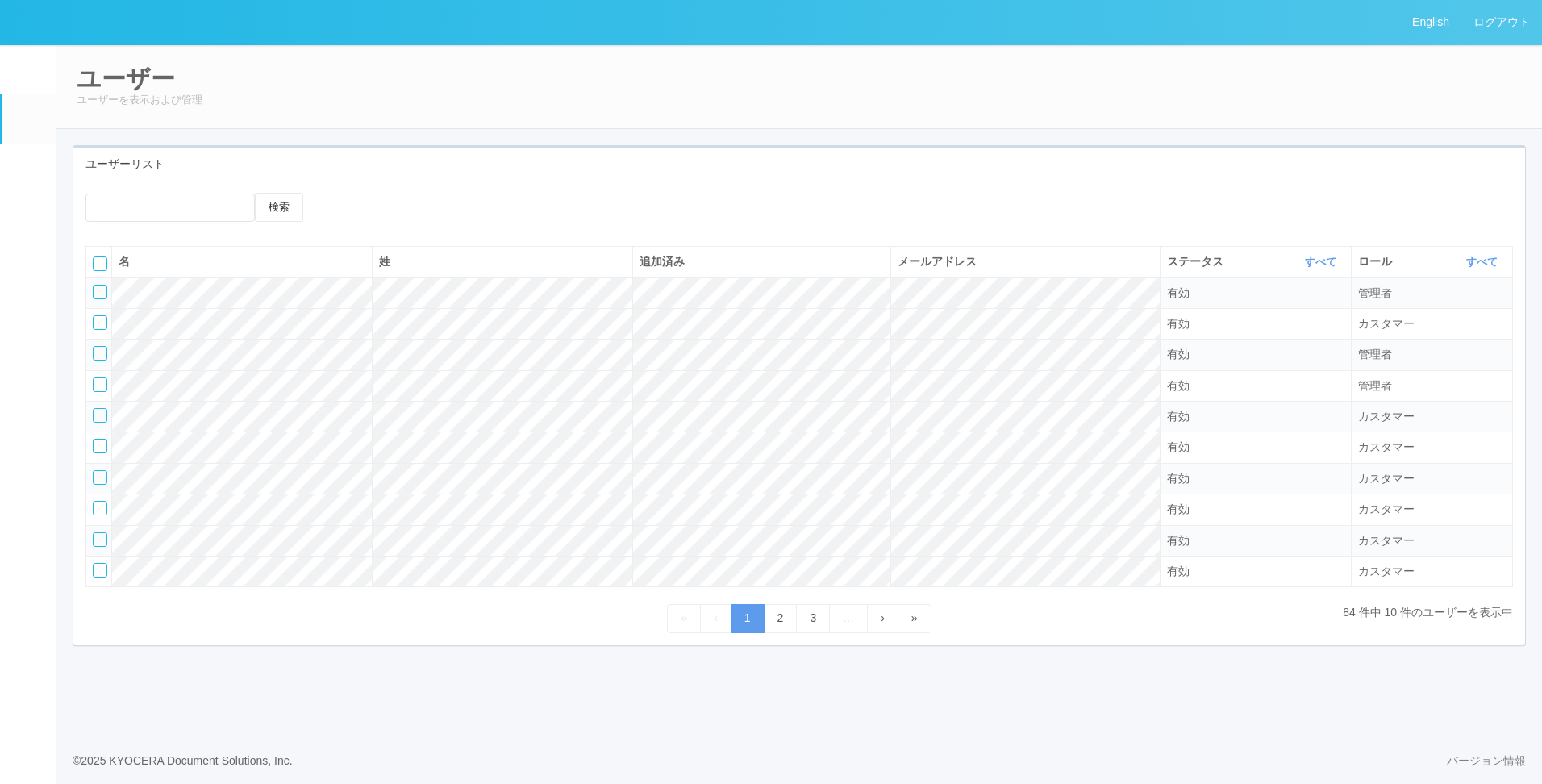
click at [27, 249] on link "パッケージ" at bounding box center [28, 224] width 53 height 49
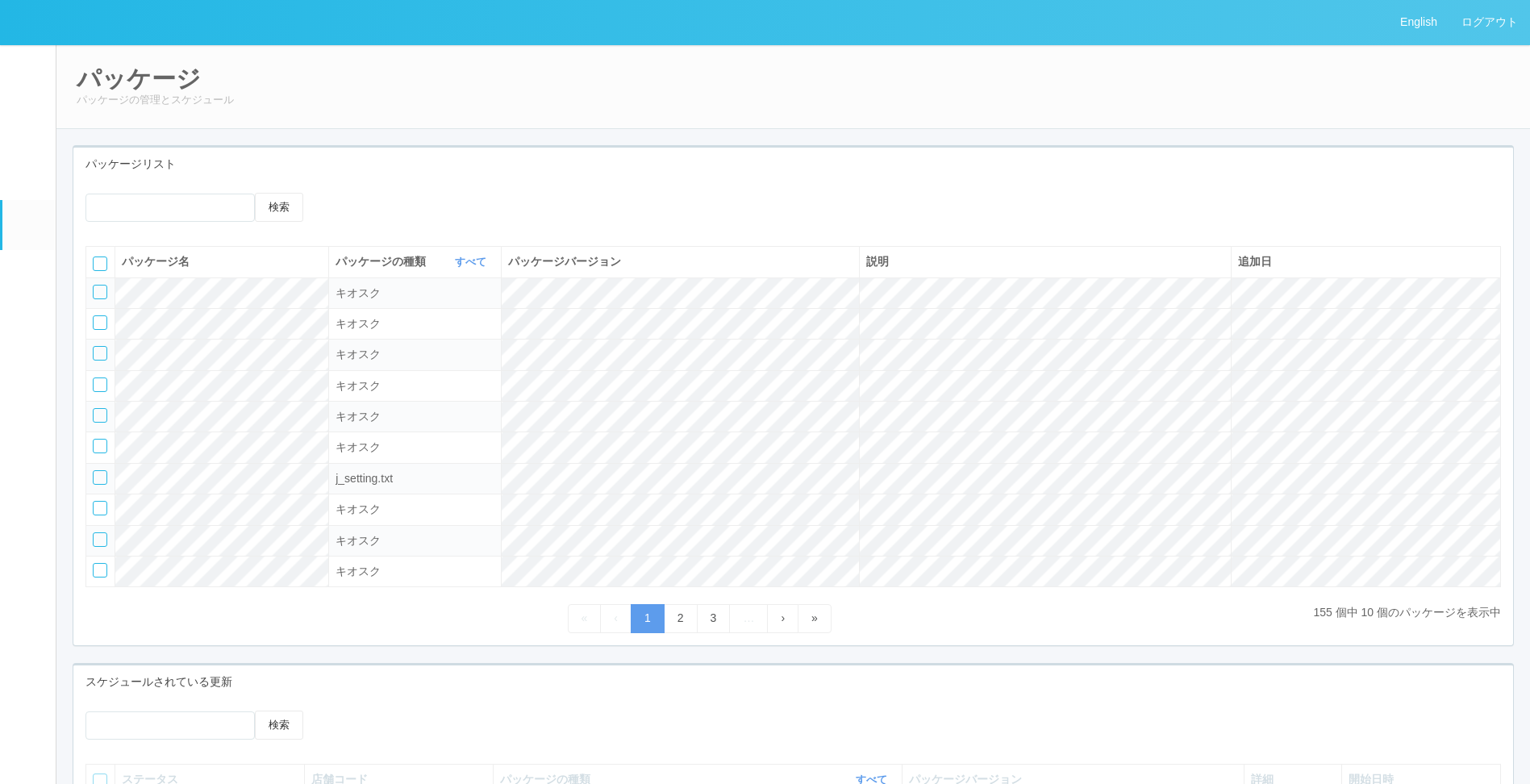
click at [28, 228] on em at bounding box center [28, 228] width 0 height 0
click at [338, 487] on div "j_setting.txt" at bounding box center [415, 478] width 159 height 17
click at [1497, 30] on link "ログアウト" at bounding box center [1490, 22] width 80 height 44
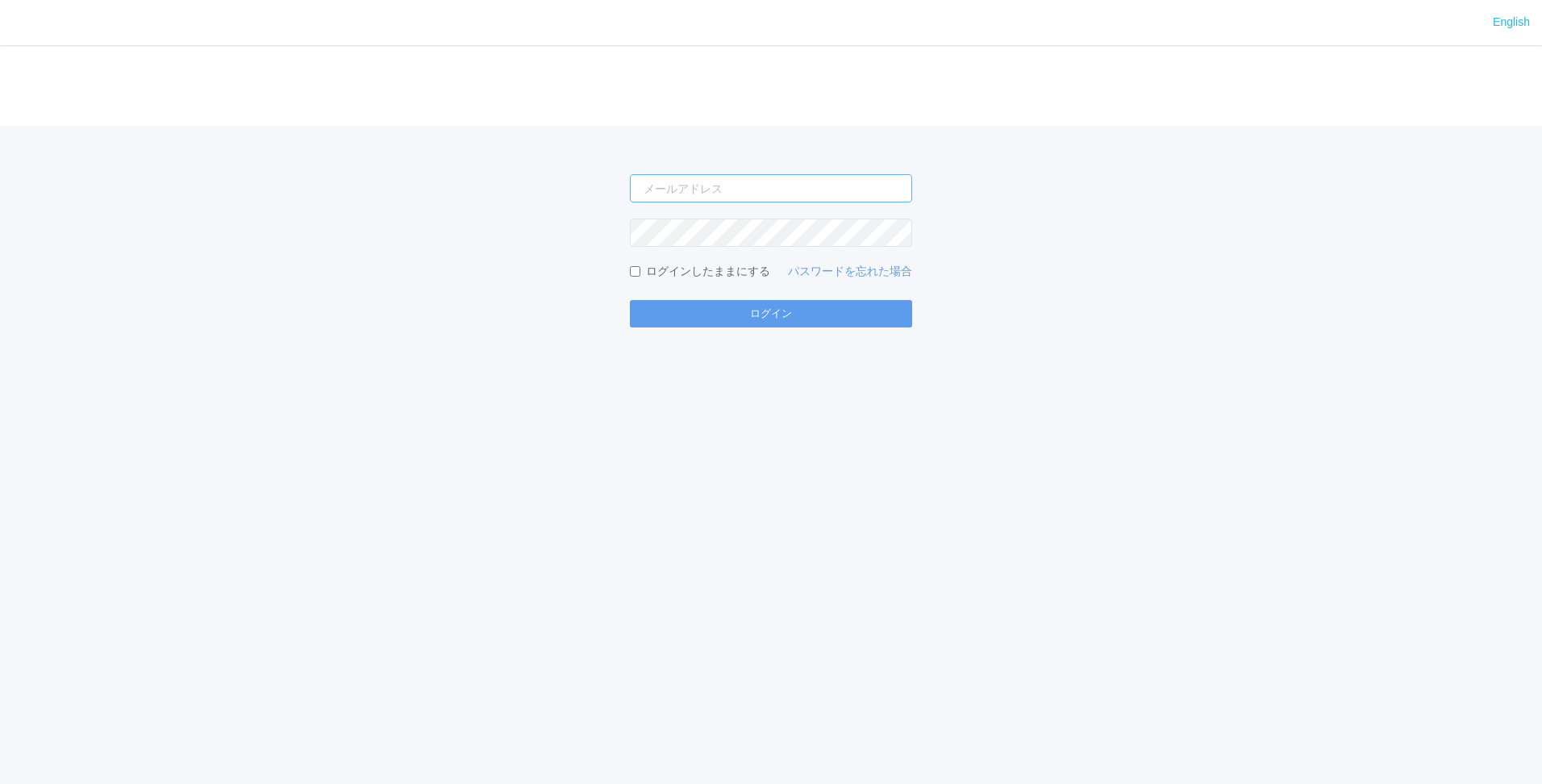
type input "[PERSON_NAME][EMAIL_ADDRESS][DOMAIN_NAME]"
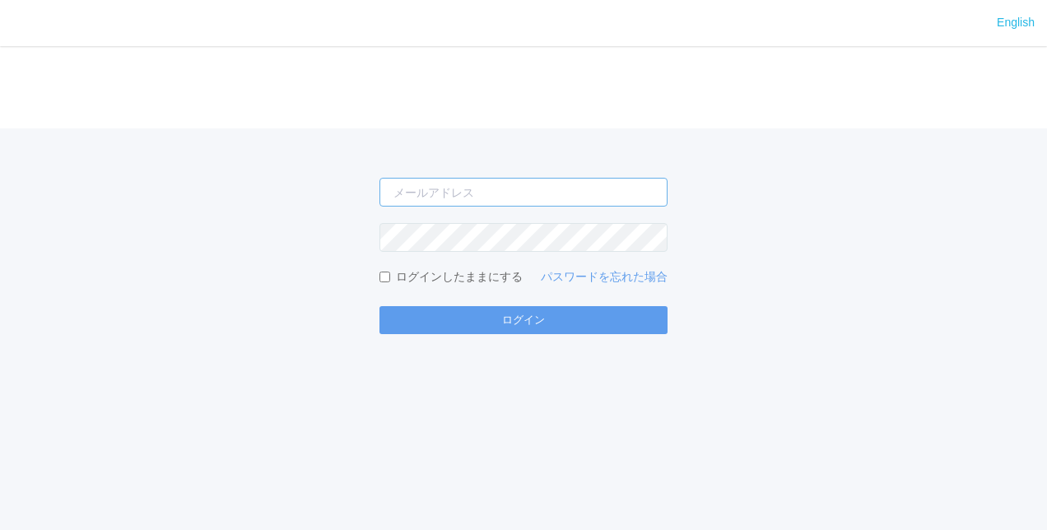
type input "[PERSON_NAME][EMAIL_ADDRESS][DOMAIN_NAME]"
click at [582, 304] on form "[PERSON_NAME][EMAIL_ADDRESS][DOMAIN_NAME] ログインしたままにする パスワードを忘れた場合 ログイン" at bounding box center [523, 256] width 288 height 156
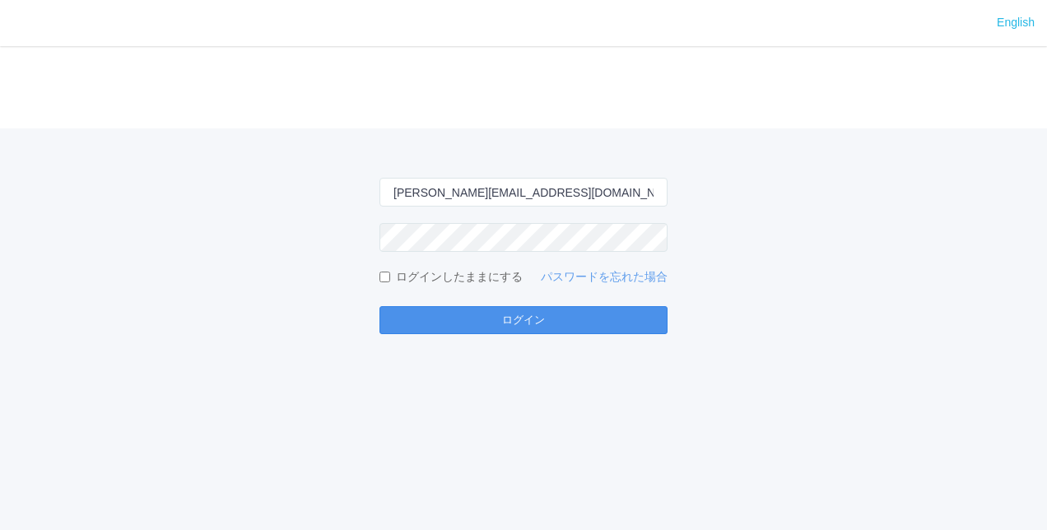
click at [578, 311] on button "ログイン" at bounding box center [523, 320] width 288 height 28
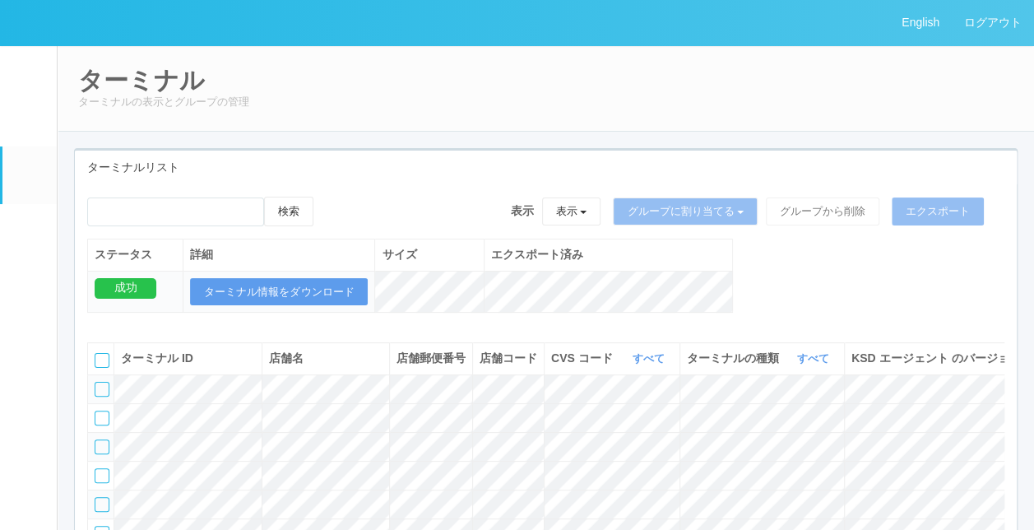
click at [6, 236] on link "パッケージ" at bounding box center [29, 229] width 54 height 50
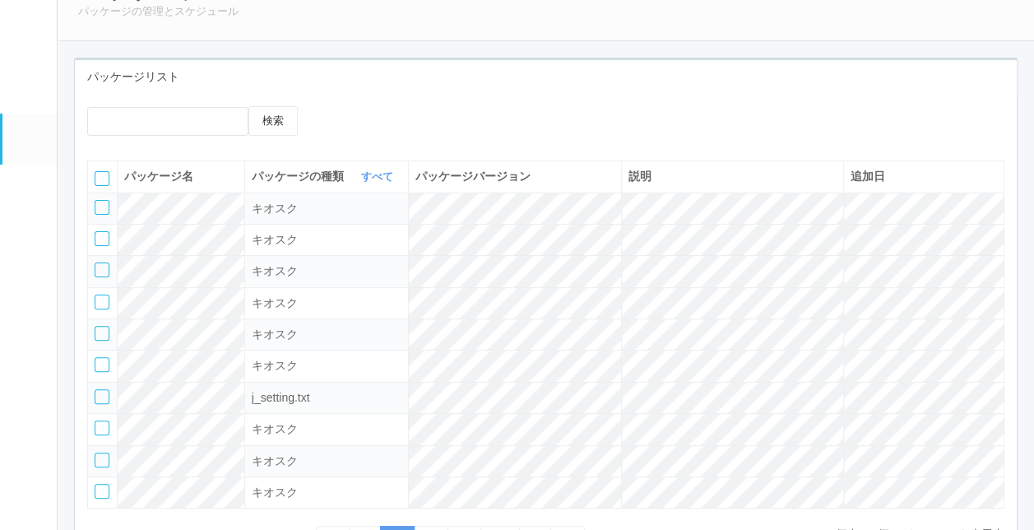
scroll to position [82, 0]
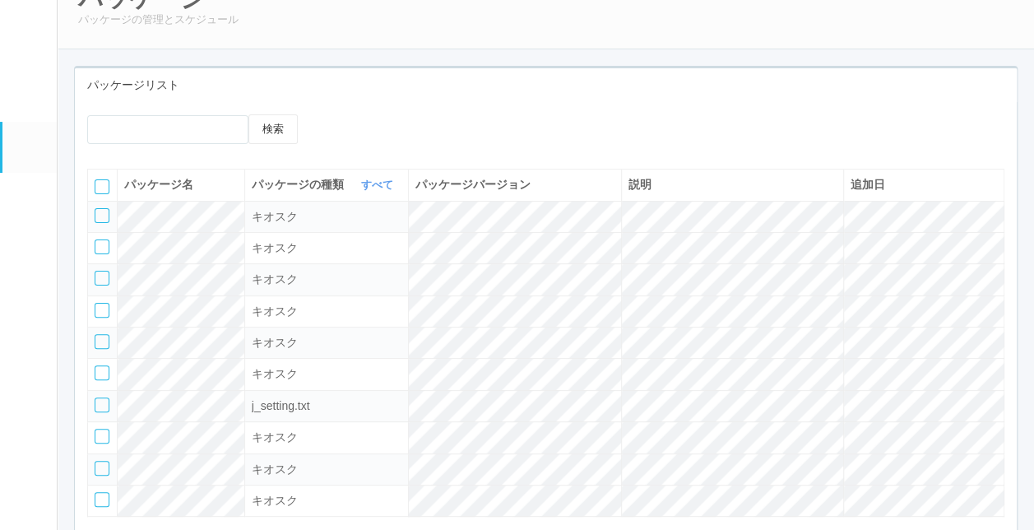
click at [31, 110] on link "ターミナル" at bounding box center [29, 93] width 54 height 58
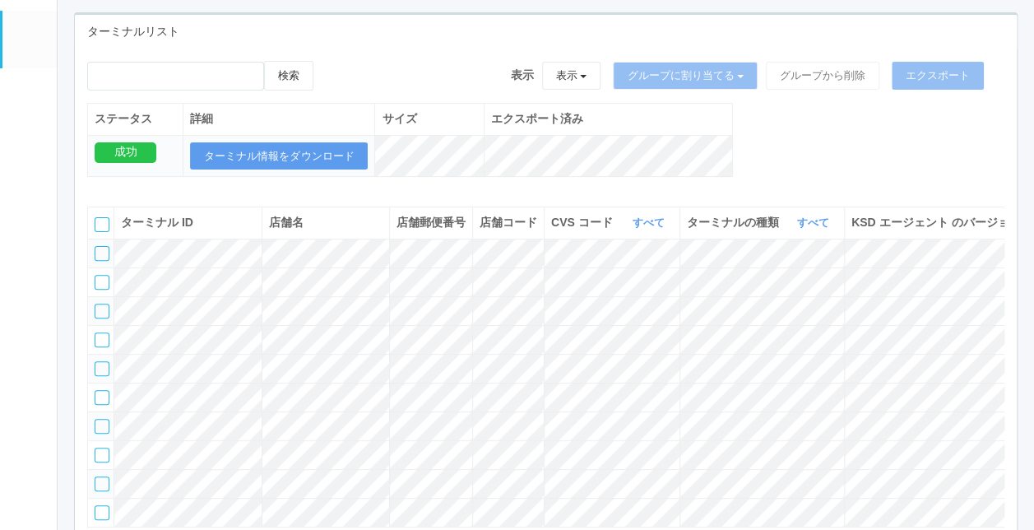
scroll to position [130, 0]
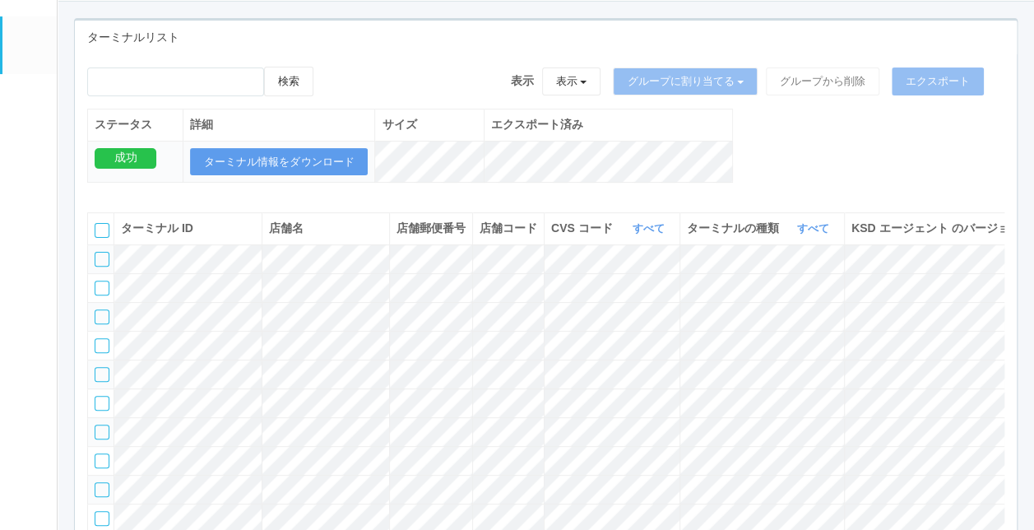
click at [23, 118] on link "パッケージ" at bounding box center [29, 99] width 54 height 50
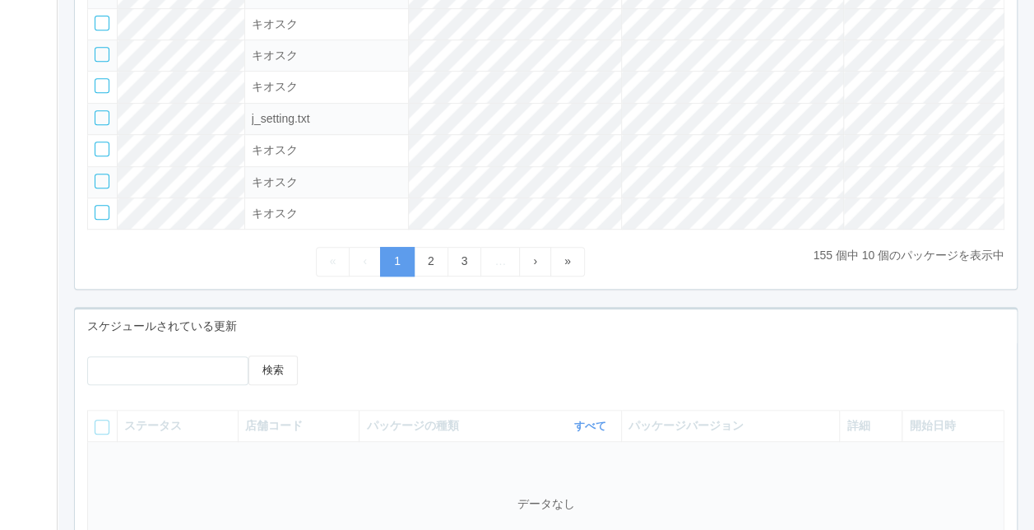
scroll to position [541, 0]
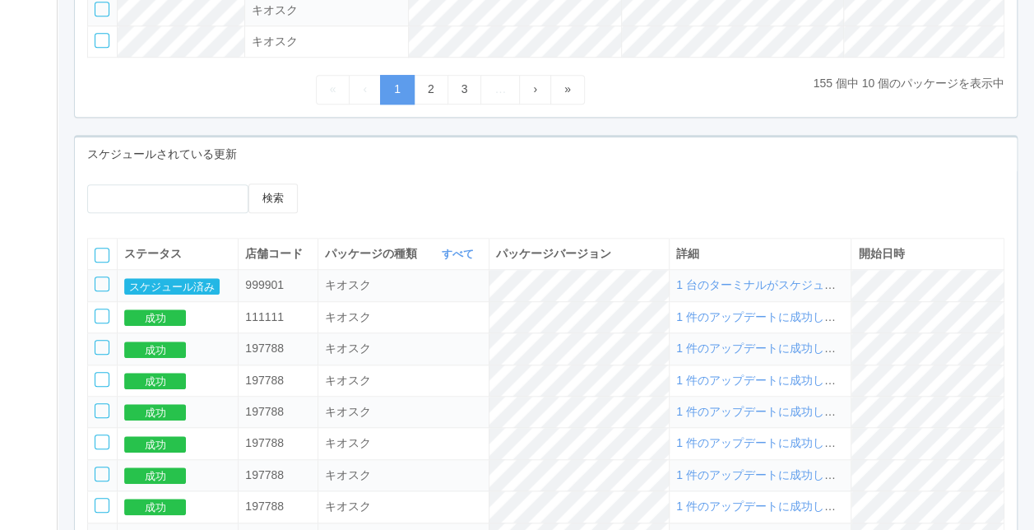
click at [741, 284] on span "1 台のターミナルがスケジュールされました" at bounding box center [790, 284] width 229 height 13
click at [202, 281] on button "スケジュール済み" at bounding box center [171, 286] width 95 height 16
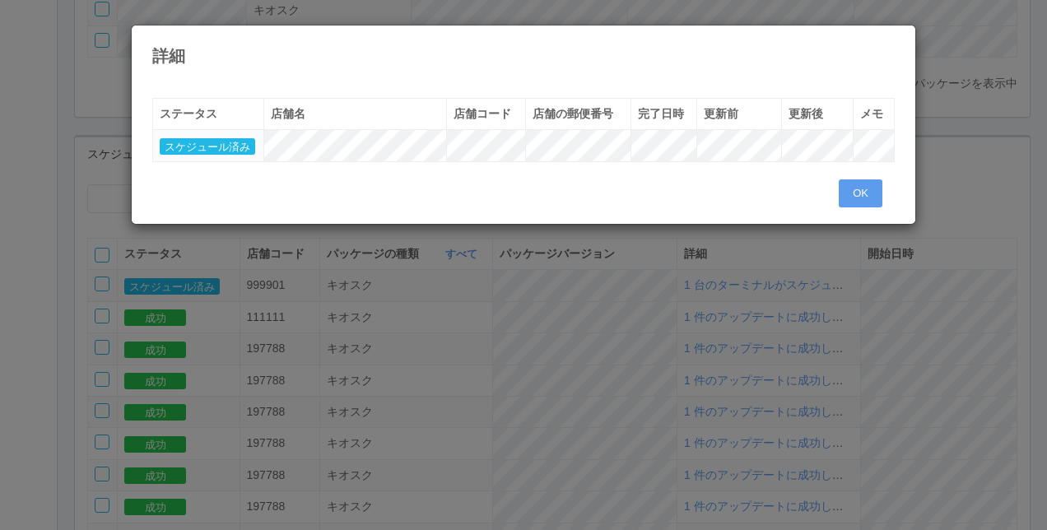
drag, startPoint x: 208, startPoint y: 135, endPoint x: 230, endPoint y: 135, distance: 22.2
click at [218, 135] on td "スケジュール済み" at bounding box center [208, 145] width 111 height 31
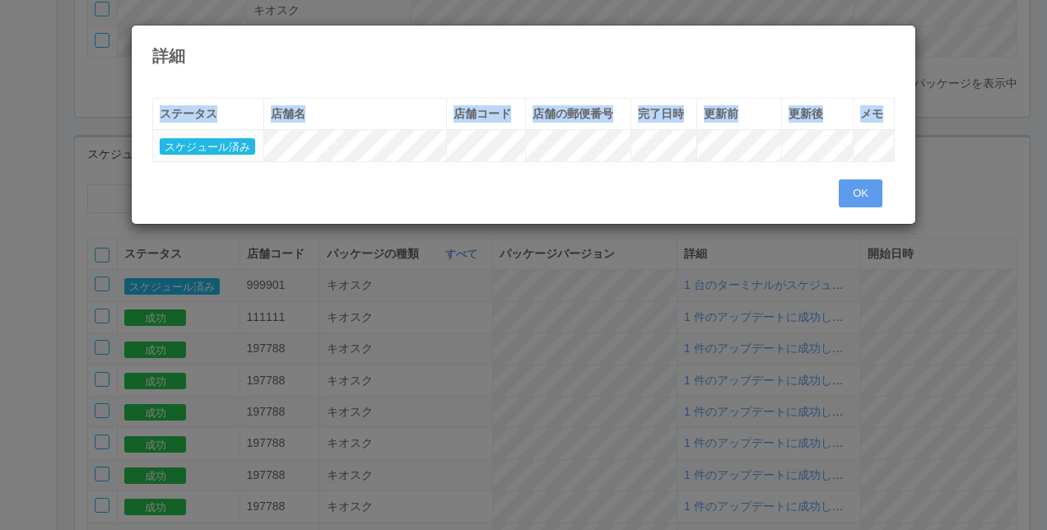
drag, startPoint x: 270, startPoint y: 134, endPoint x: 902, endPoint y: 155, distance: 632.2
click at [902, 155] on div "ステータス 店舗名 店舗コード 店舗の郵便番号 完了日時 更新前 更新後 メモ スケジュール済み" at bounding box center [523, 138] width 767 height 81
drag, startPoint x: 902, startPoint y: 155, endPoint x: 858, endPoint y: 198, distance: 61.7
click at [885, 216] on div "« ‹ 1 › » ステータス 店舗名 店舗コード 店舗の郵便番号 完了日時 更新前 更新後 メモ スケジュール済み OK" at bounding box center [523, 148] width 783 height 151
click at [857, 197] on button "OK" at bounding box center [860, 193] width 44 height 28
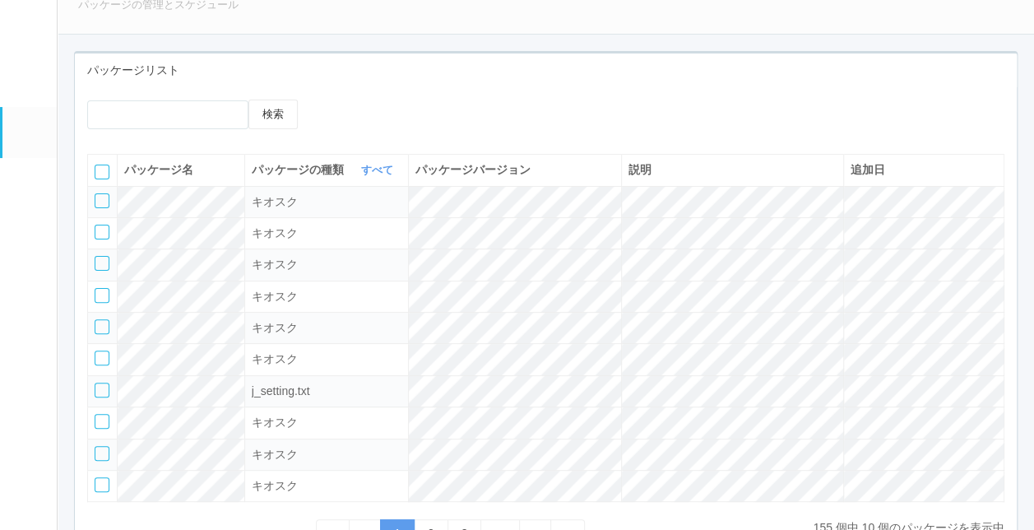
scroll to position [0, 0]
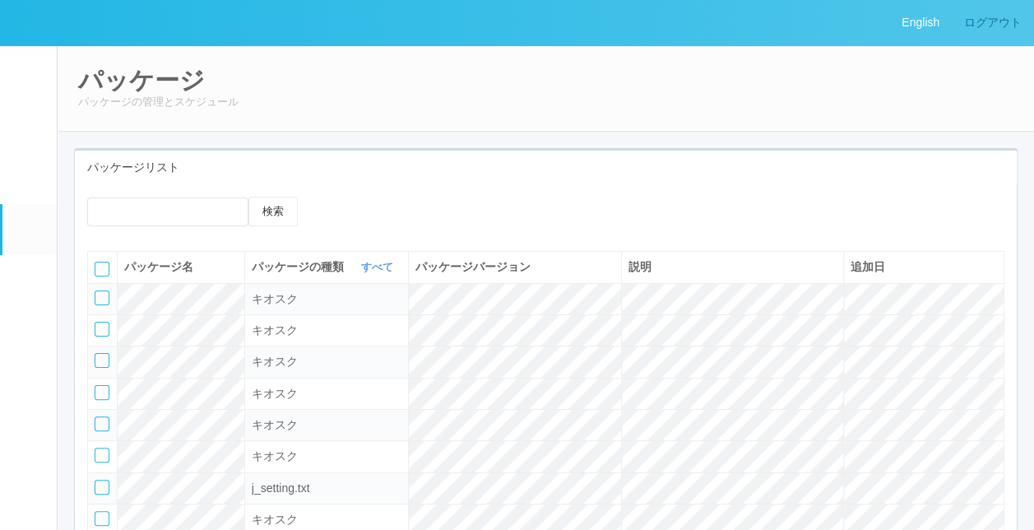
click at [995, 31] on link "ログアウト" at bounding box center [993, 22] width 82 height 45
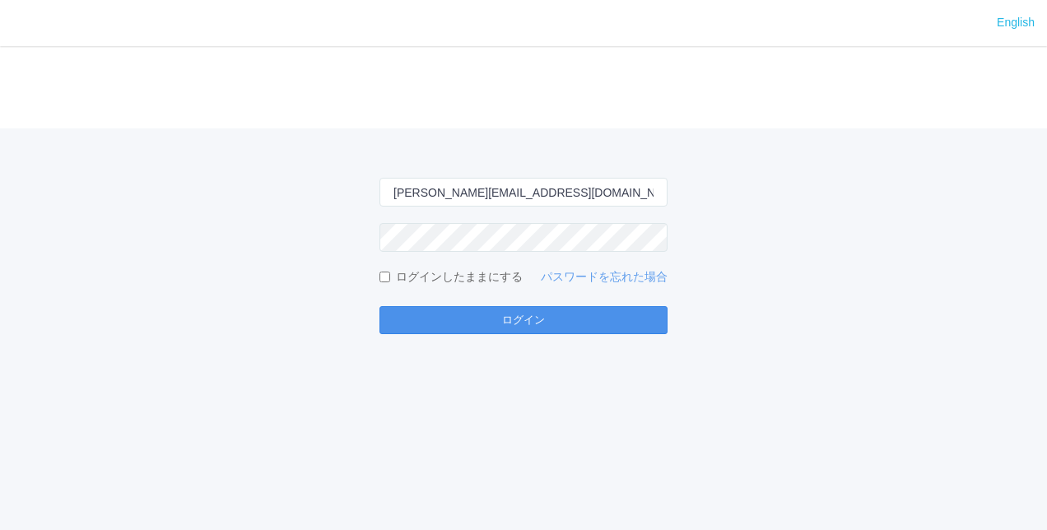
click at [512, 318] on button "ログイン" at bounding box center [523, 320] width 288 height 28
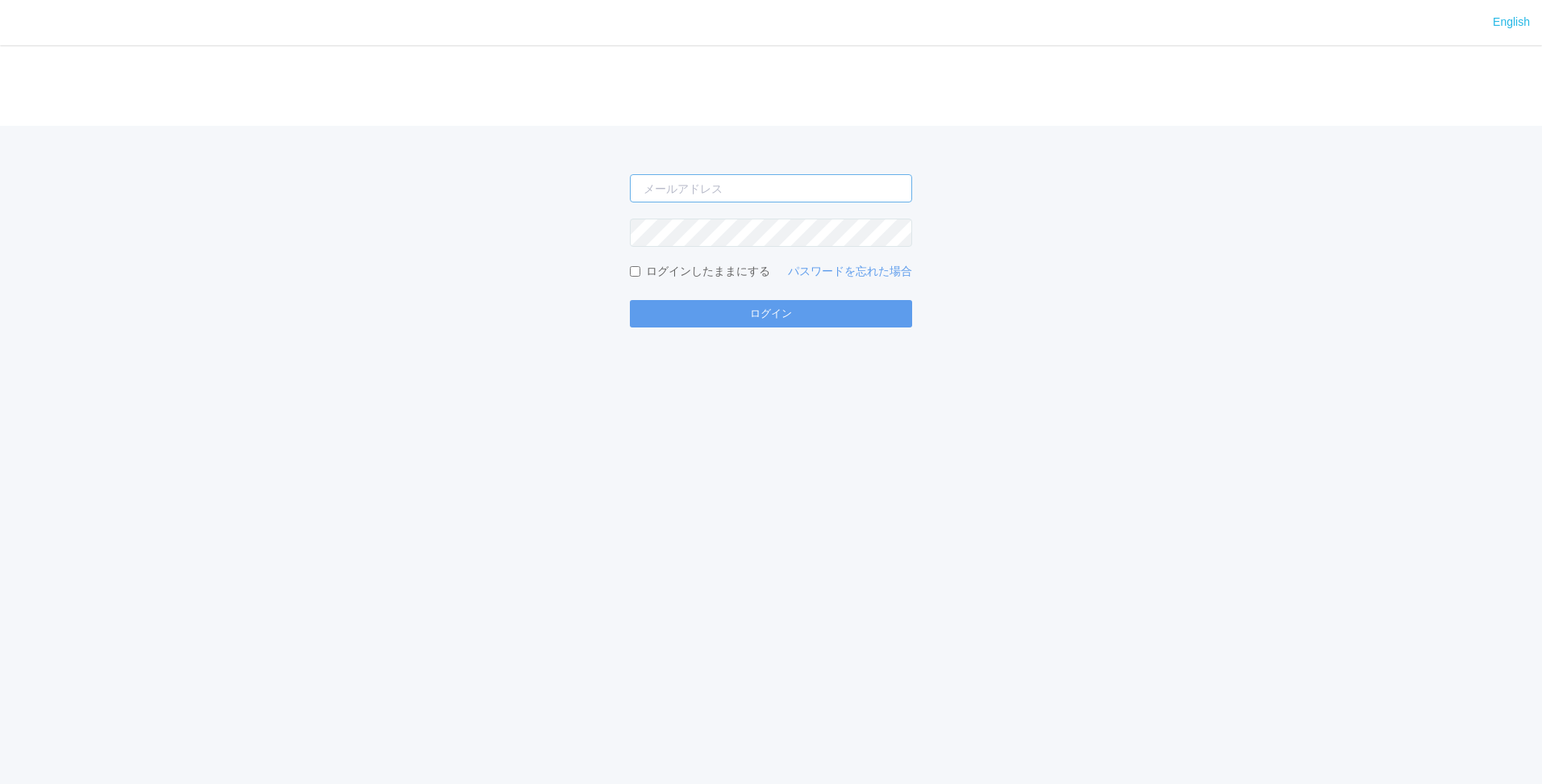
type input "[PERSON_NAME][EMAIL_ADDRESS][DOMAIN_NAME]"
click at [768, 295] on form "[PERSON_NAME][EMAIL_ADDRESS][DOMAIN_NAME] ログインしたままにする パスワードを忘れた場合 ログイン" at bounding box center [771, 251] width 282 height 153
click at [767, 323] on button "ログイン" at bounding box center [771, 314] width 282 height 27
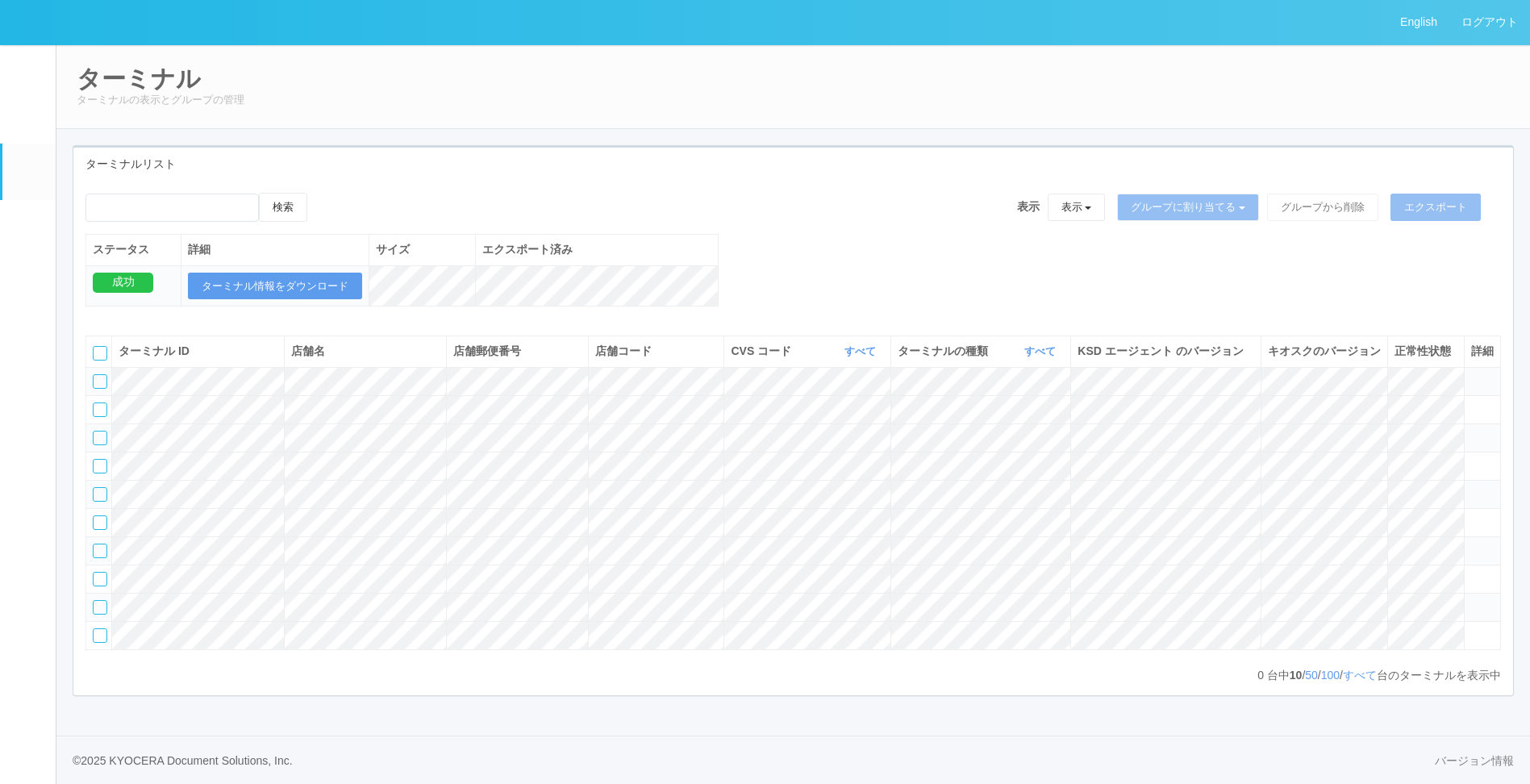
click at [484, 172] on div "ターミナルリスト" at bounding box center [793, 165] width 1440 height 33
click at [175, 219] on input "emailSearch" at bounding box center [172, 207] width 173 height 28
type input "KD_02-0A-48-25-58-4D"
click at [281, 223] on div "検索" at bounding box center [196, 214] width 222 height 41
click at [289, 203] on button "検索" at bounding box center [282, 208] width 48 height 29
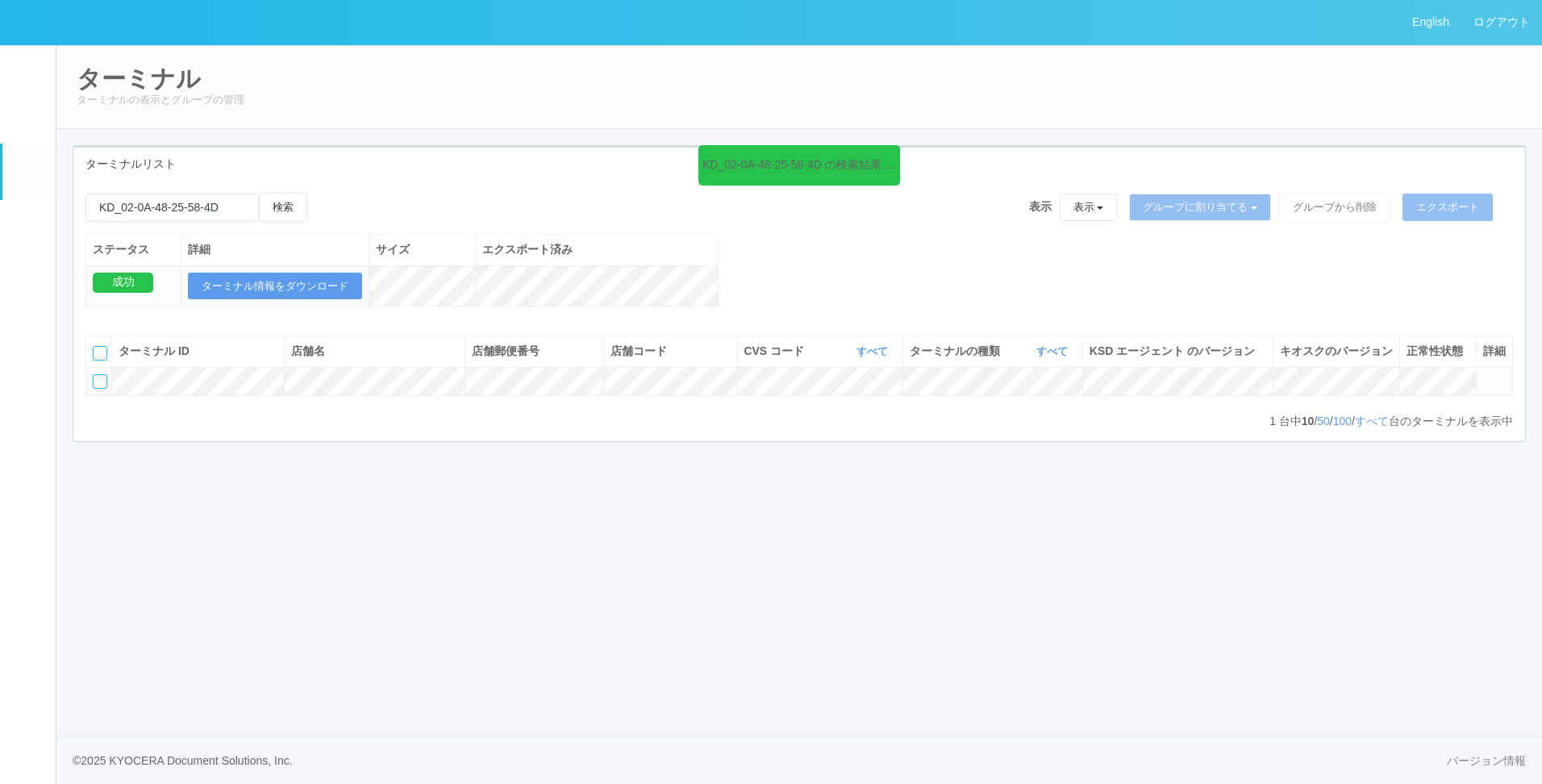
click at [28, 278] on em at bounding box center [28, 278] width 0 height 0
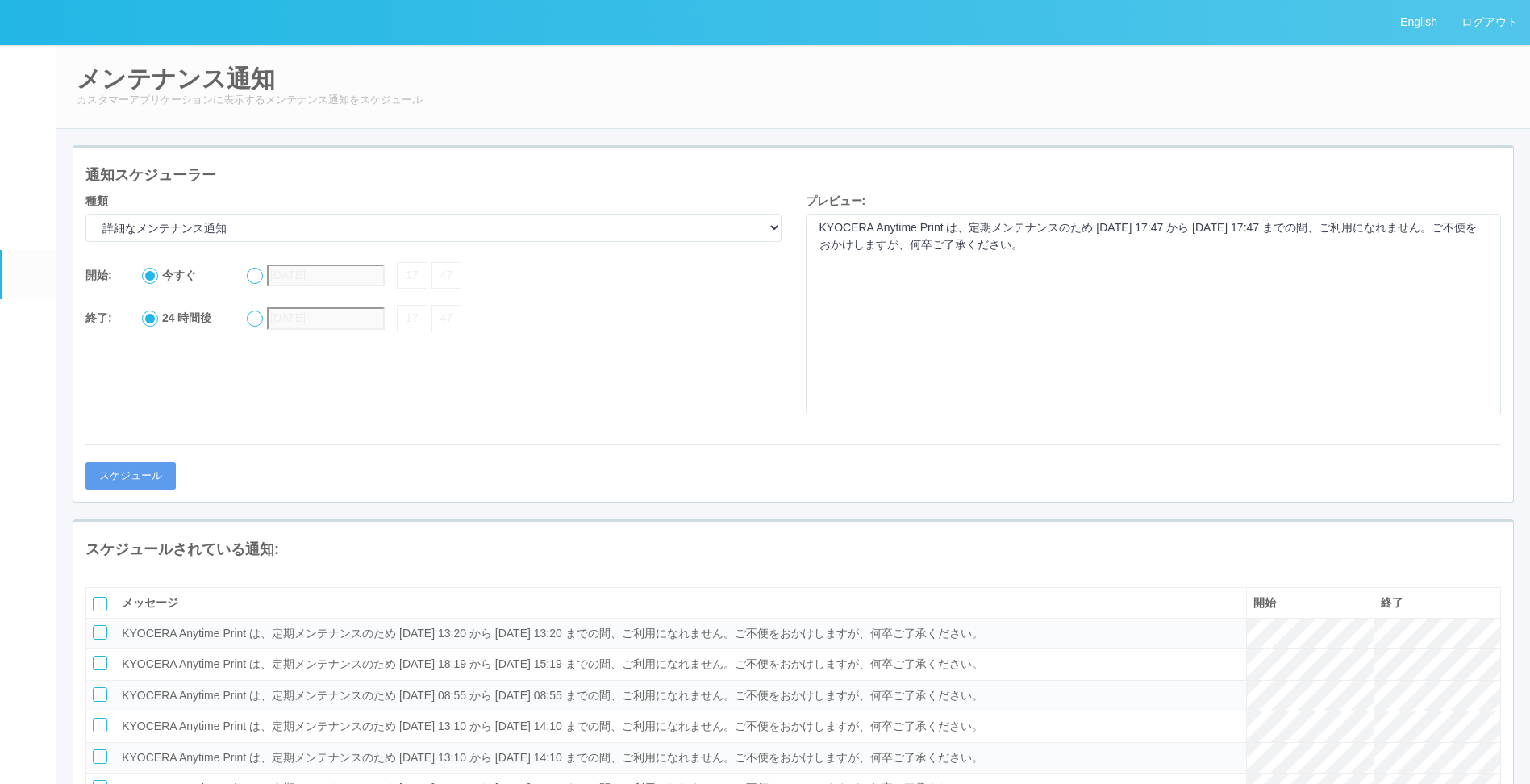
click at [28, 228] on em at bounding box center [28, 228] width 0 height 0
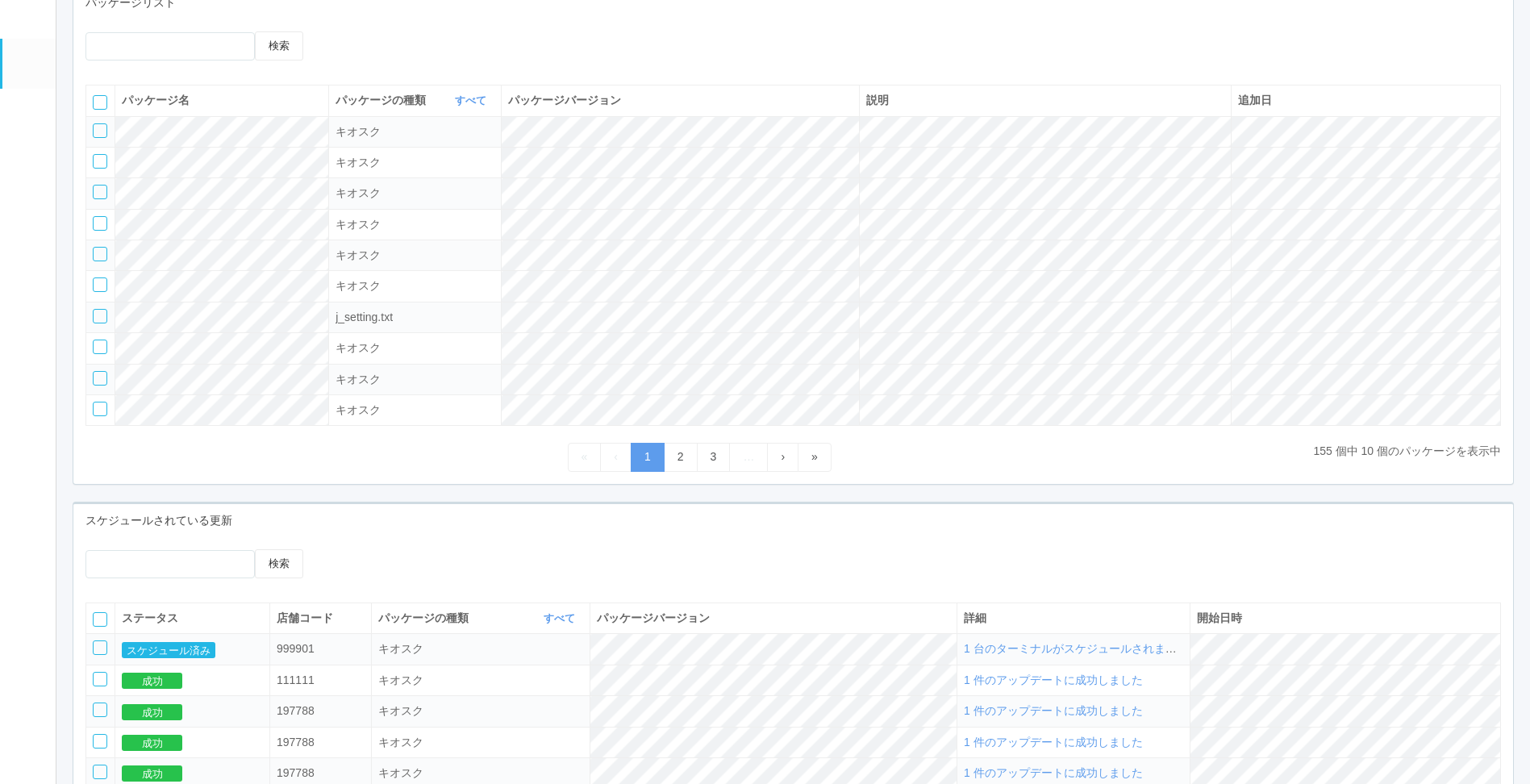
scroll to position [403, 0]
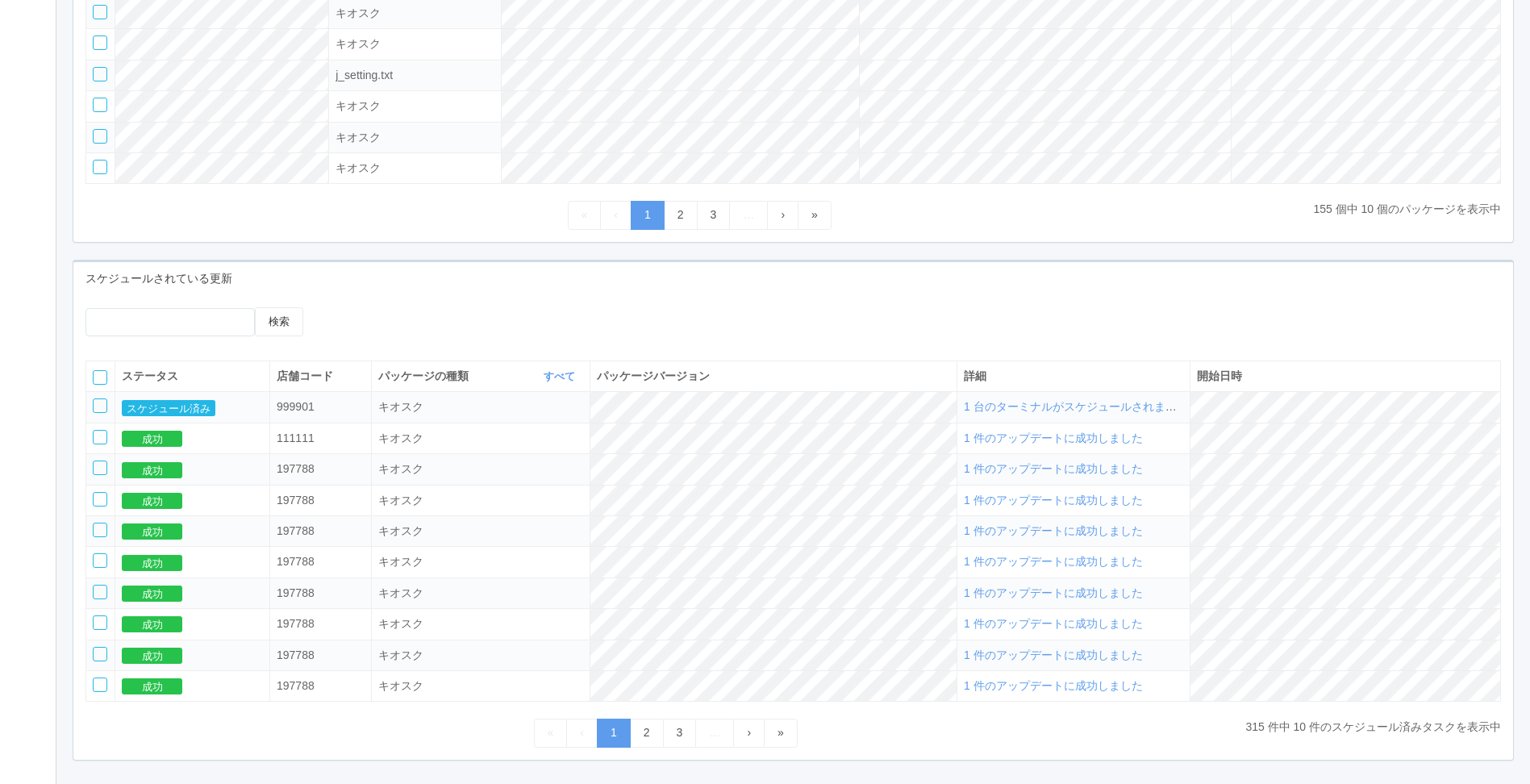
click at [1135, 413] on span "1 台のターミナルがスケジュールされました" at bounding box center [1075, 406] width 224 height 13
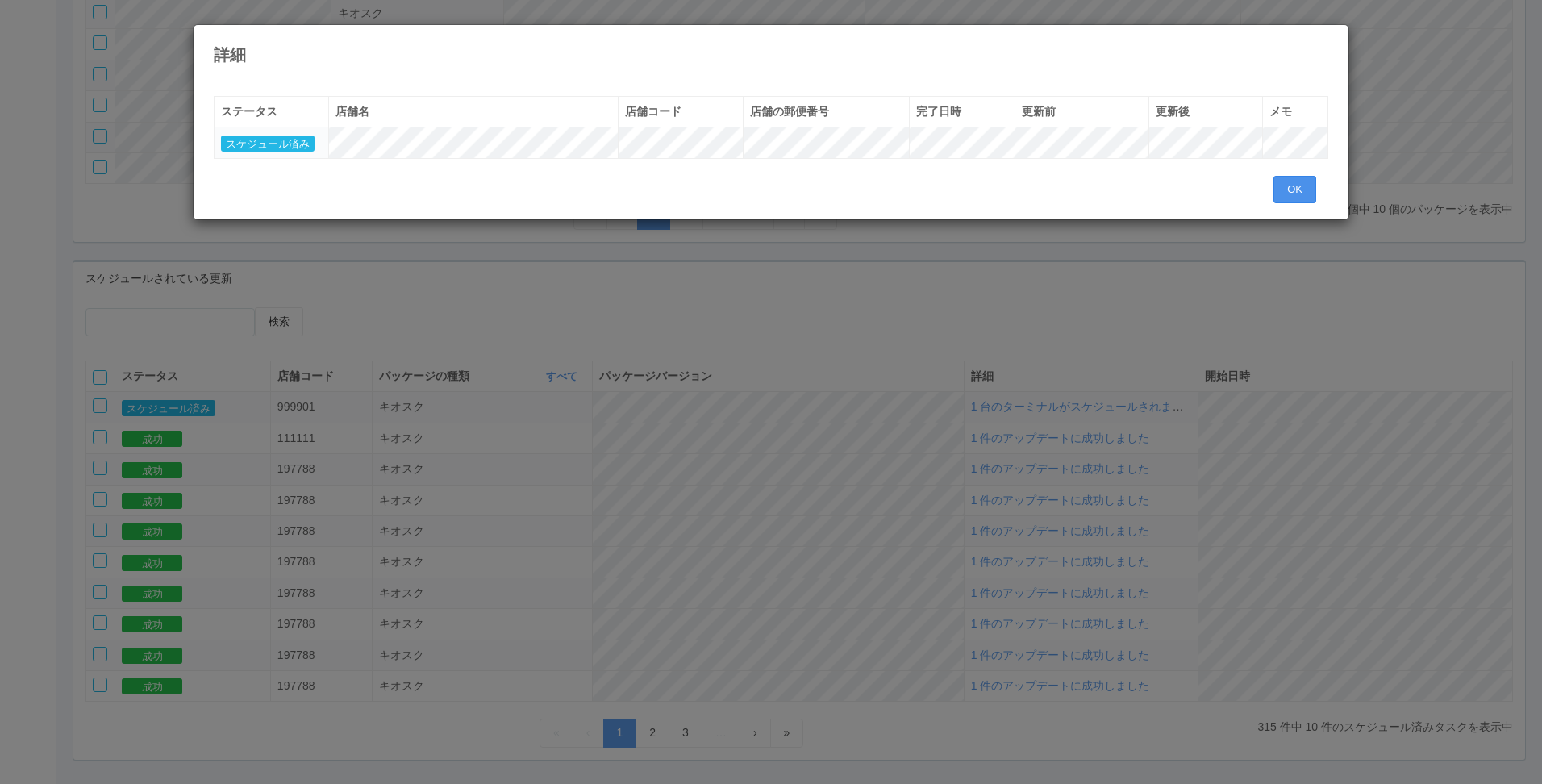
click at [1288, 178] on button "OK" at bounding box center [1295, 189] width 43 height 27
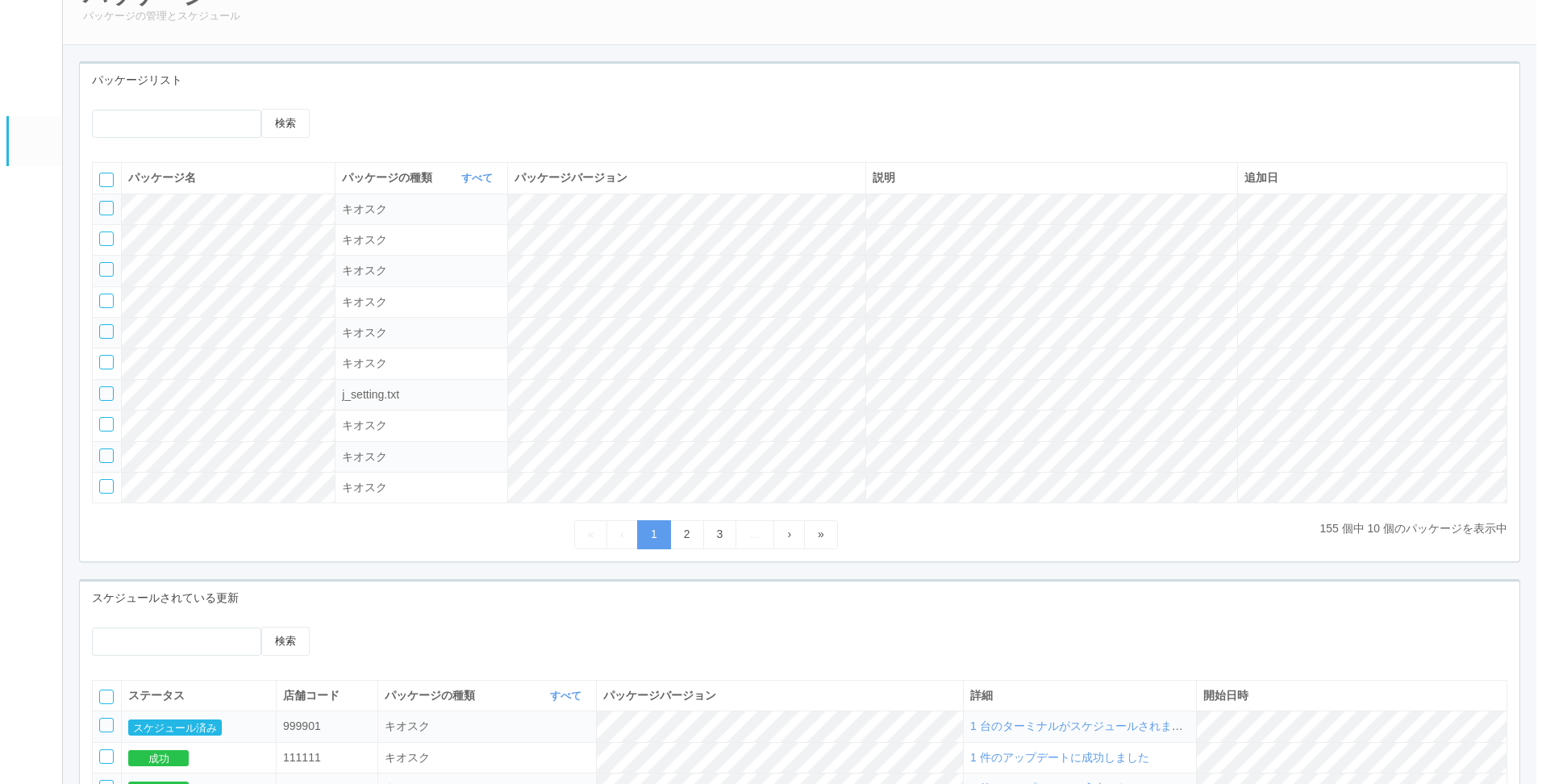
scroll to position [0, 0]
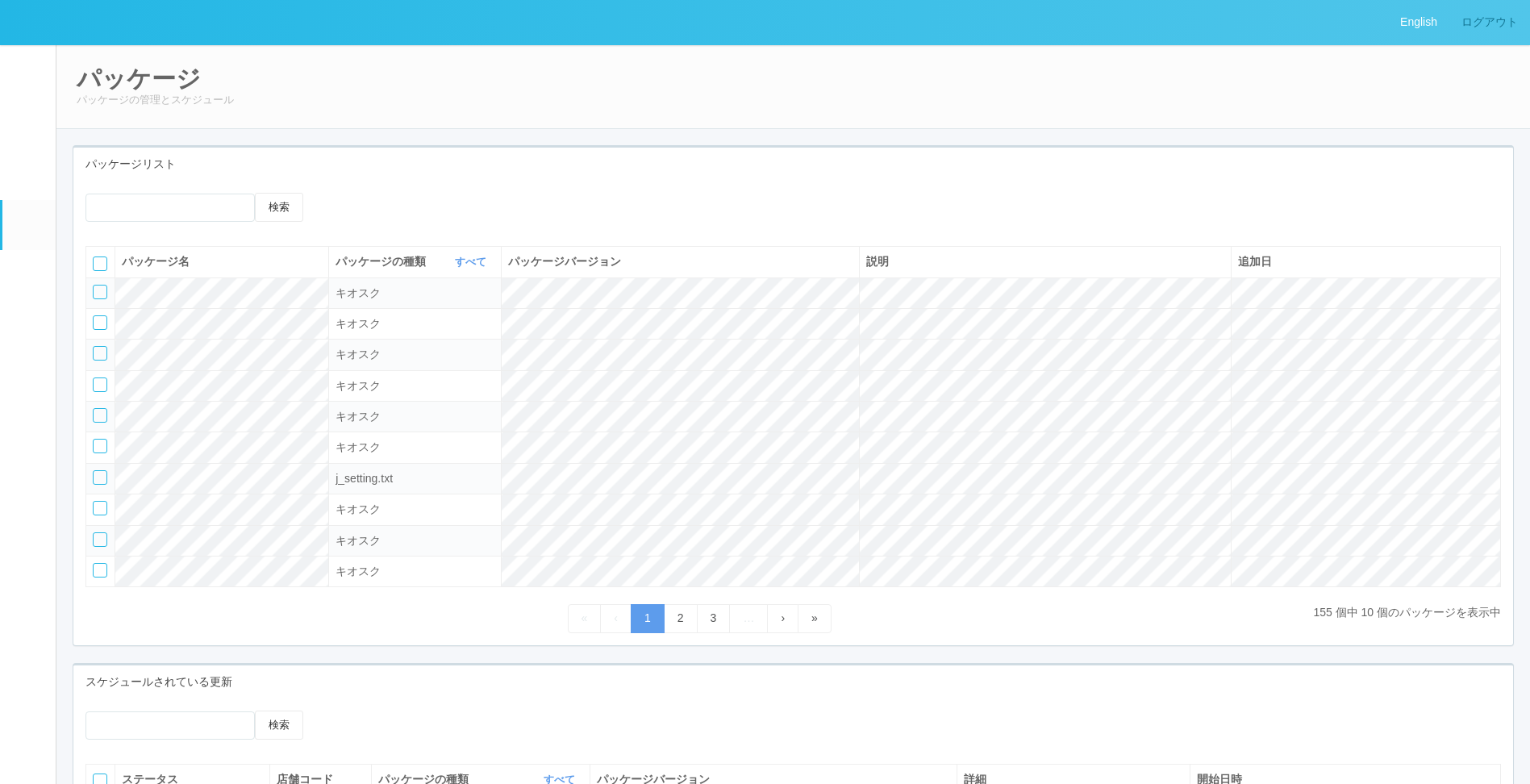
click at [1472, 16] on link "ログアウト" at bounding box center [1490, 22] width 80 height 44
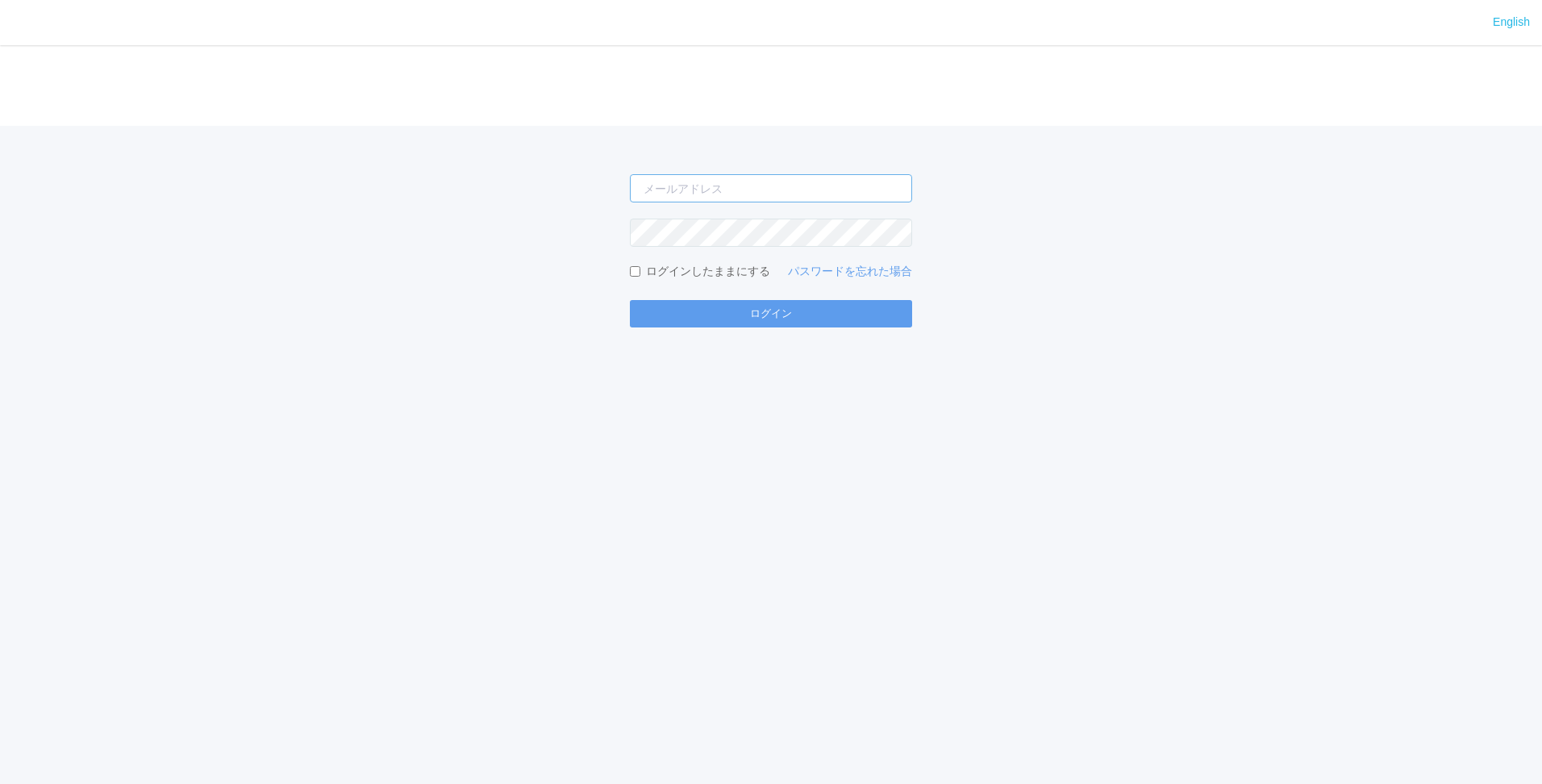
type input "[EMAIL_ADDRESS][DOMAIN_NAME]"
click at [785, 308] on button "ログイン" at bounding box center [771, 314] width 282 height 27
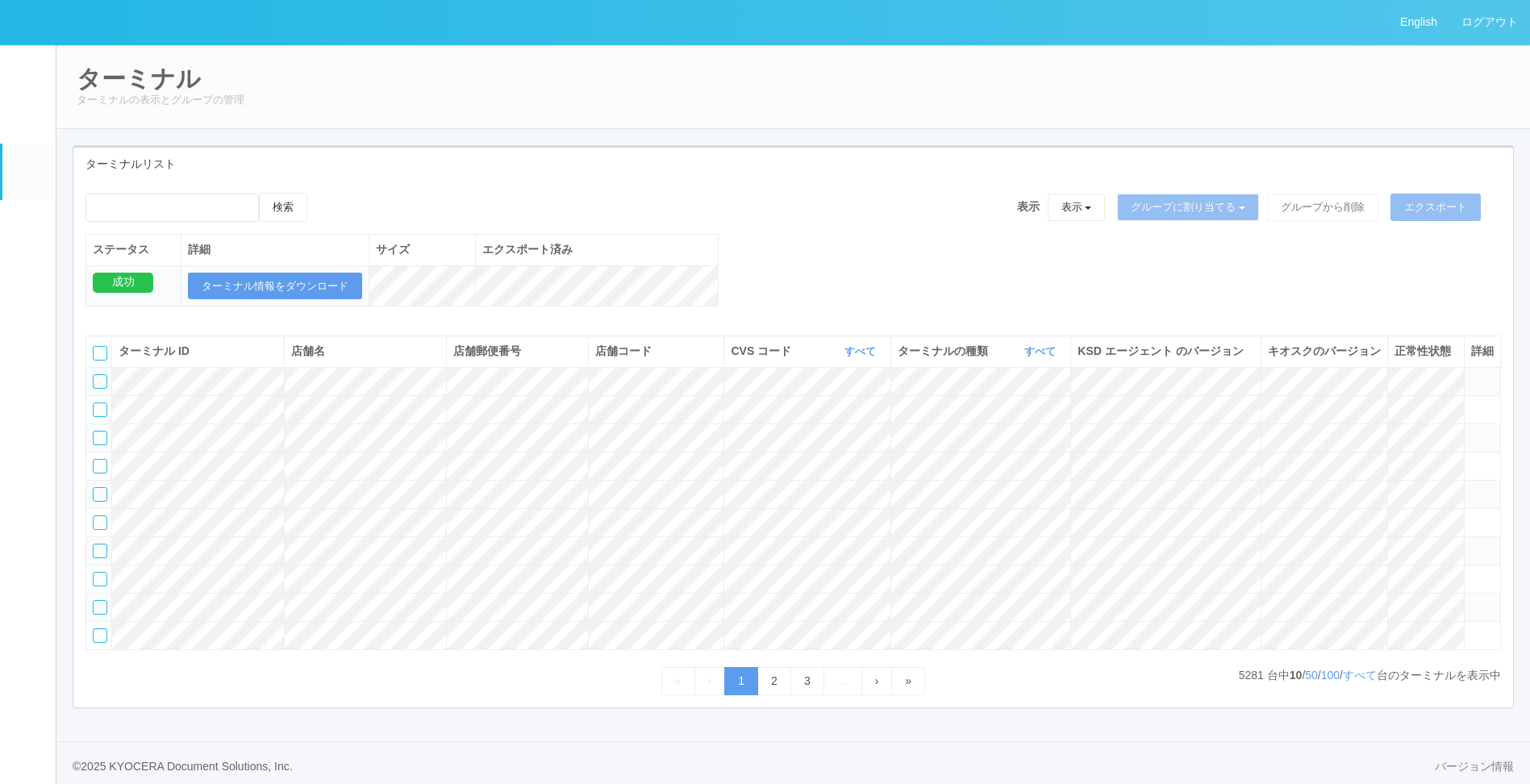
click at [28, 228] on em at bounding box center [28, 228] width 0 height 0
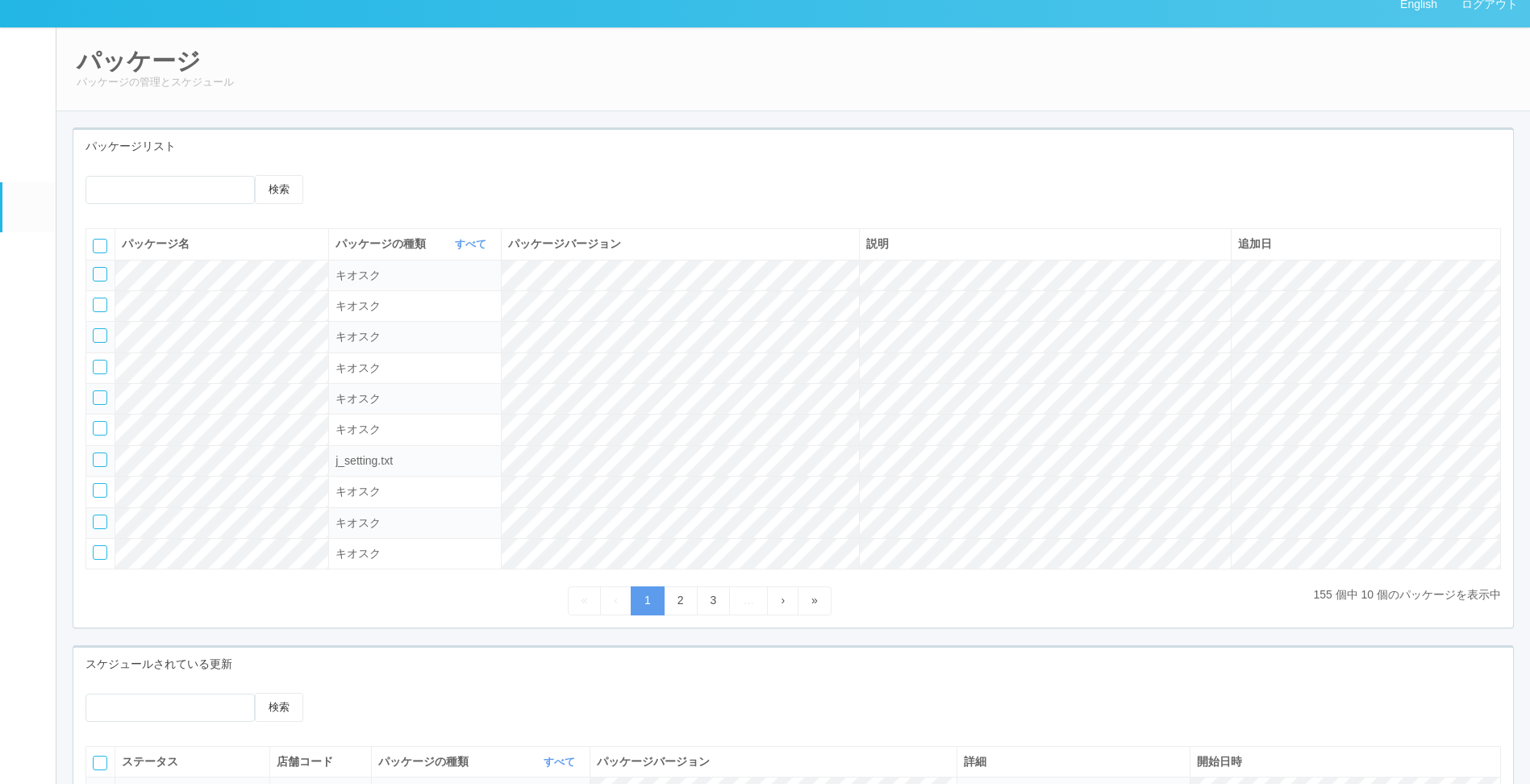
scroll to position [322, 0]
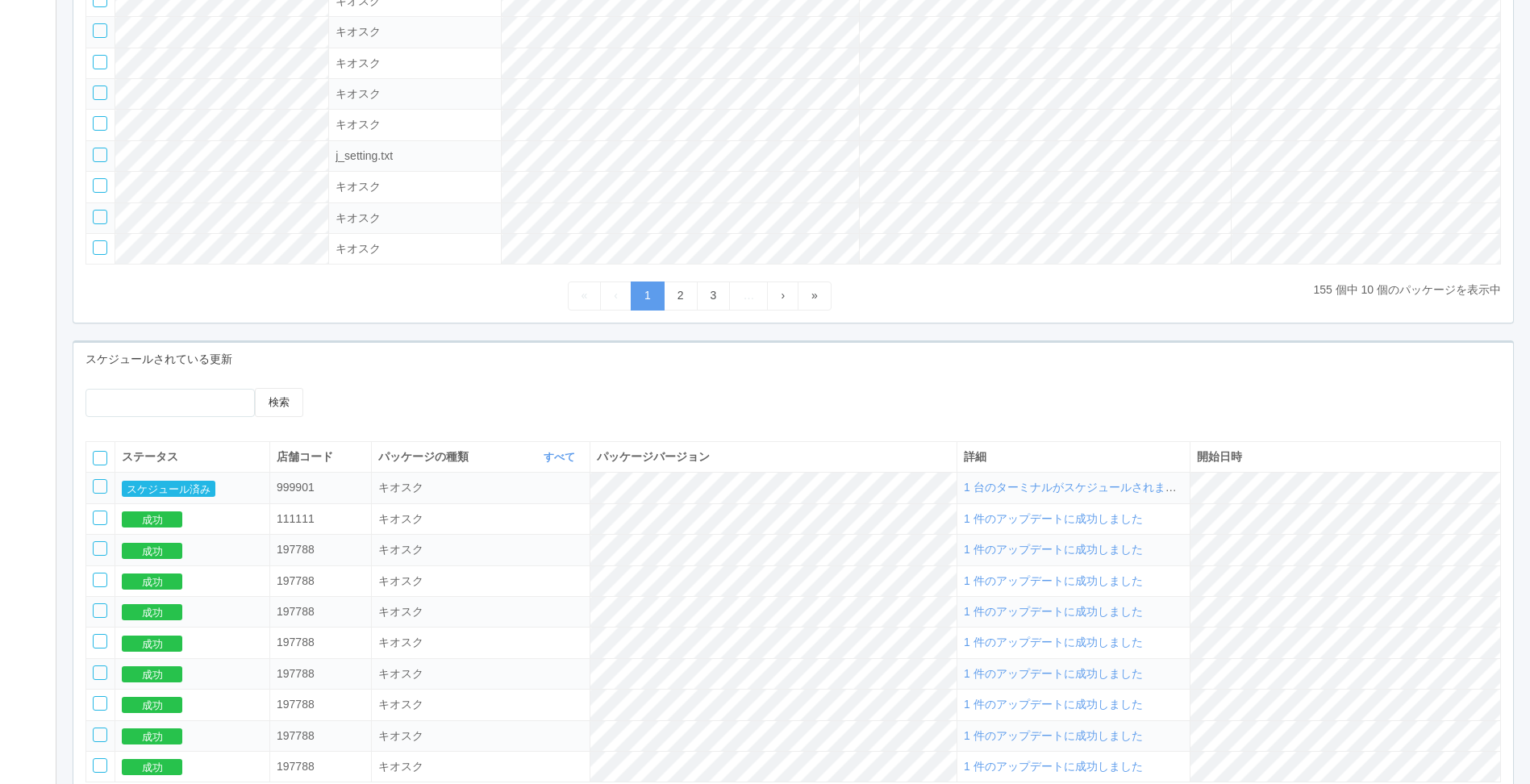
click at [1044, 494] on span "1 台のターミナルがスケジュールされました" at bounding box center [1075, 486] width 224 height 13
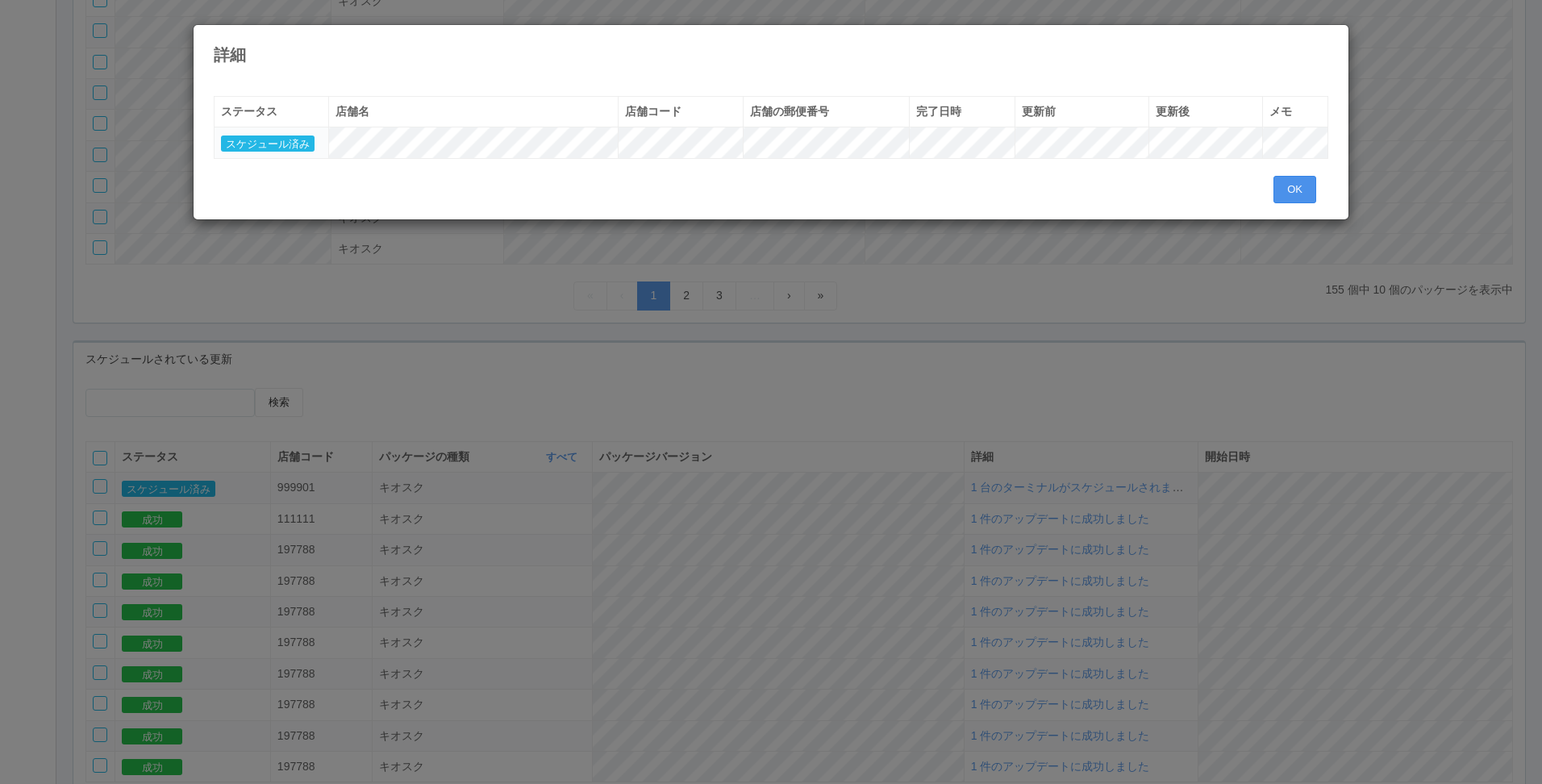
click at [1286, 187] on button "OK" at bounding box center [1295, 189] width 43 height 27
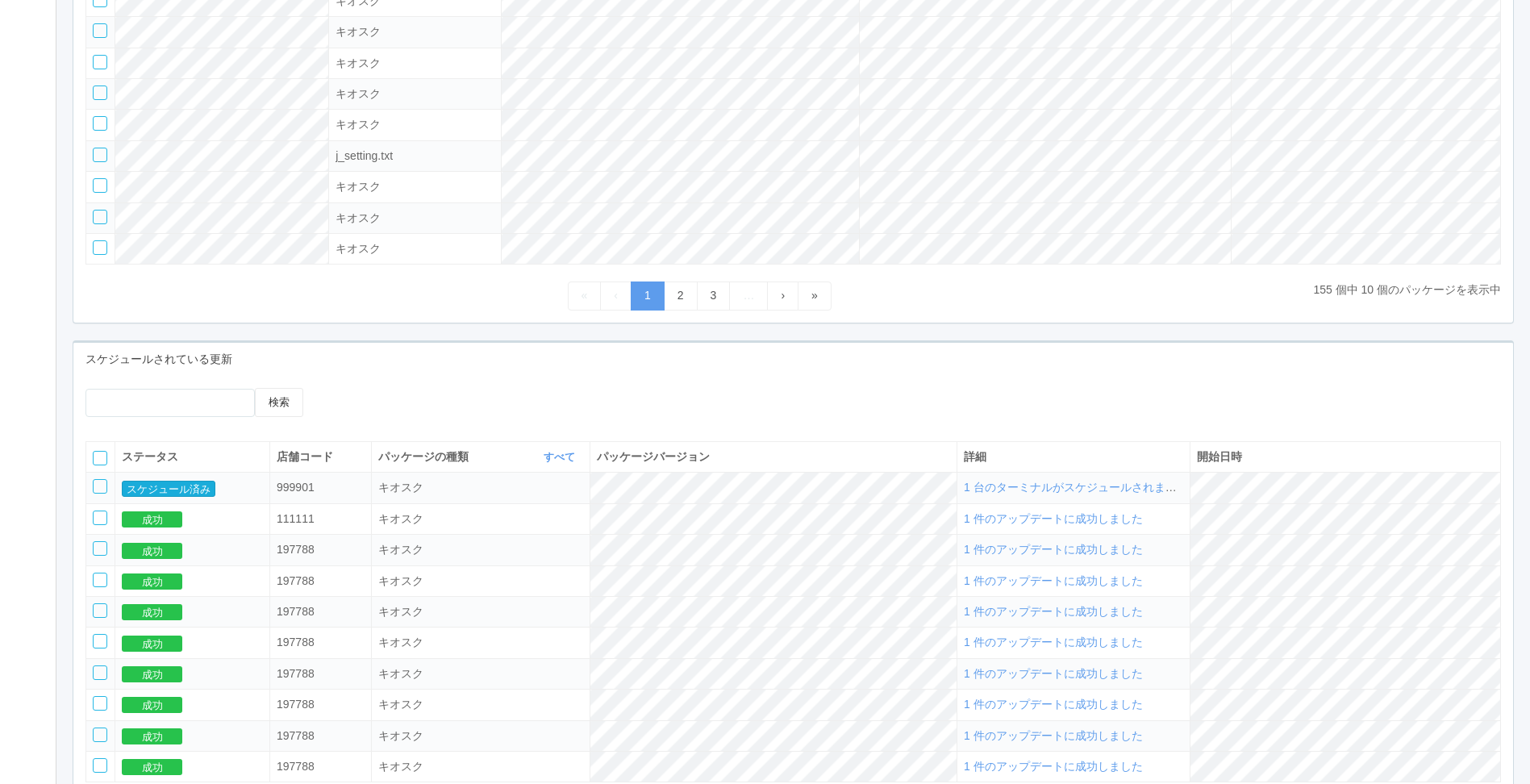
click at [147, 497] on button "スケジュール済み" at bounding box center [168, 488] width 93 height 16
click at [1079, 494] on span "1 台のターミナルがスケジュールされました" at bounding box center [1075, 486] width 224 height 13
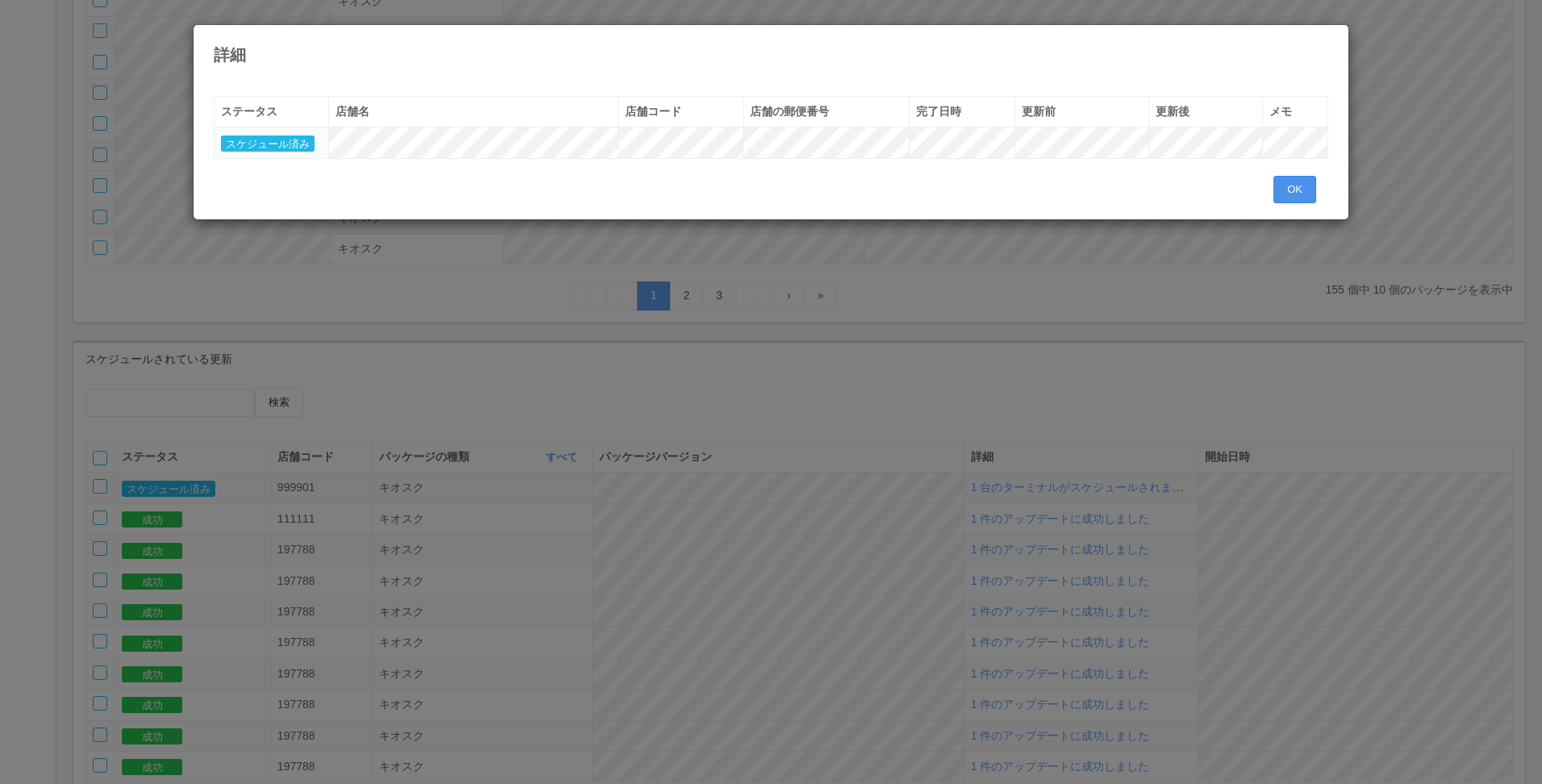
click at [1291, 192] on button "OK" at bounding box center [1295, 189] width 43 height 27
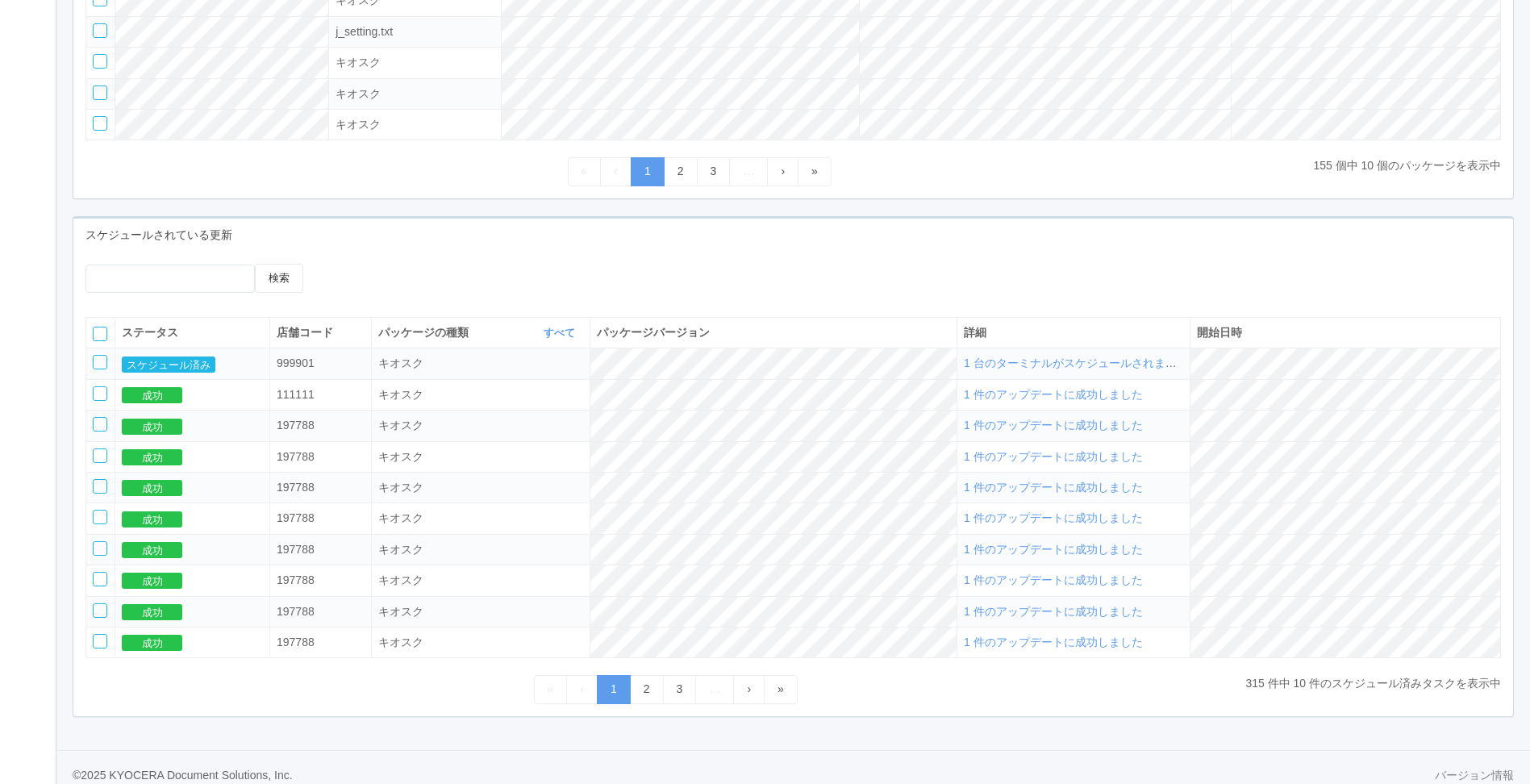
scroll to position [470, 0]
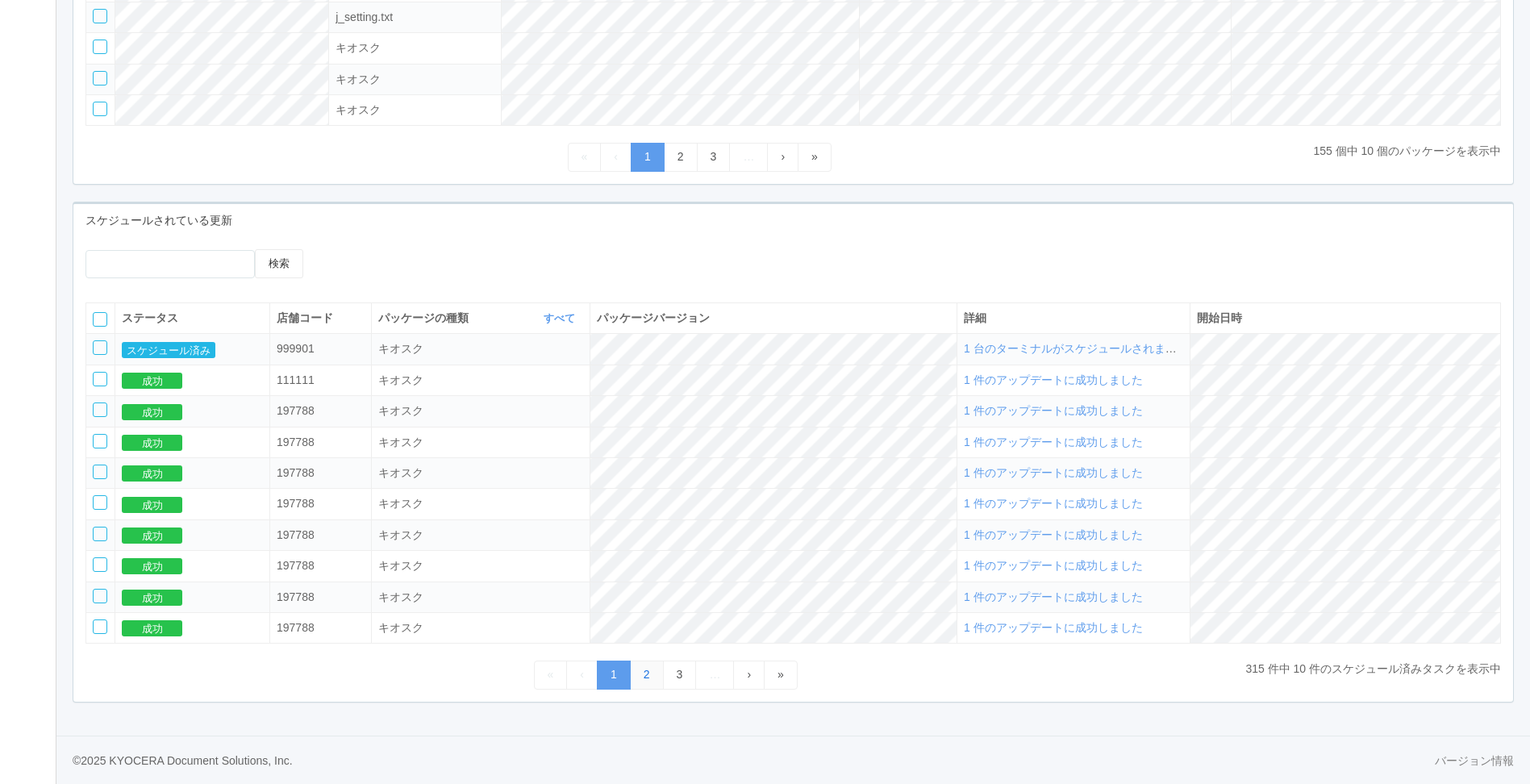
click at [647, 671] on link "2" at bounding box center [647, 674] width 34 height 28
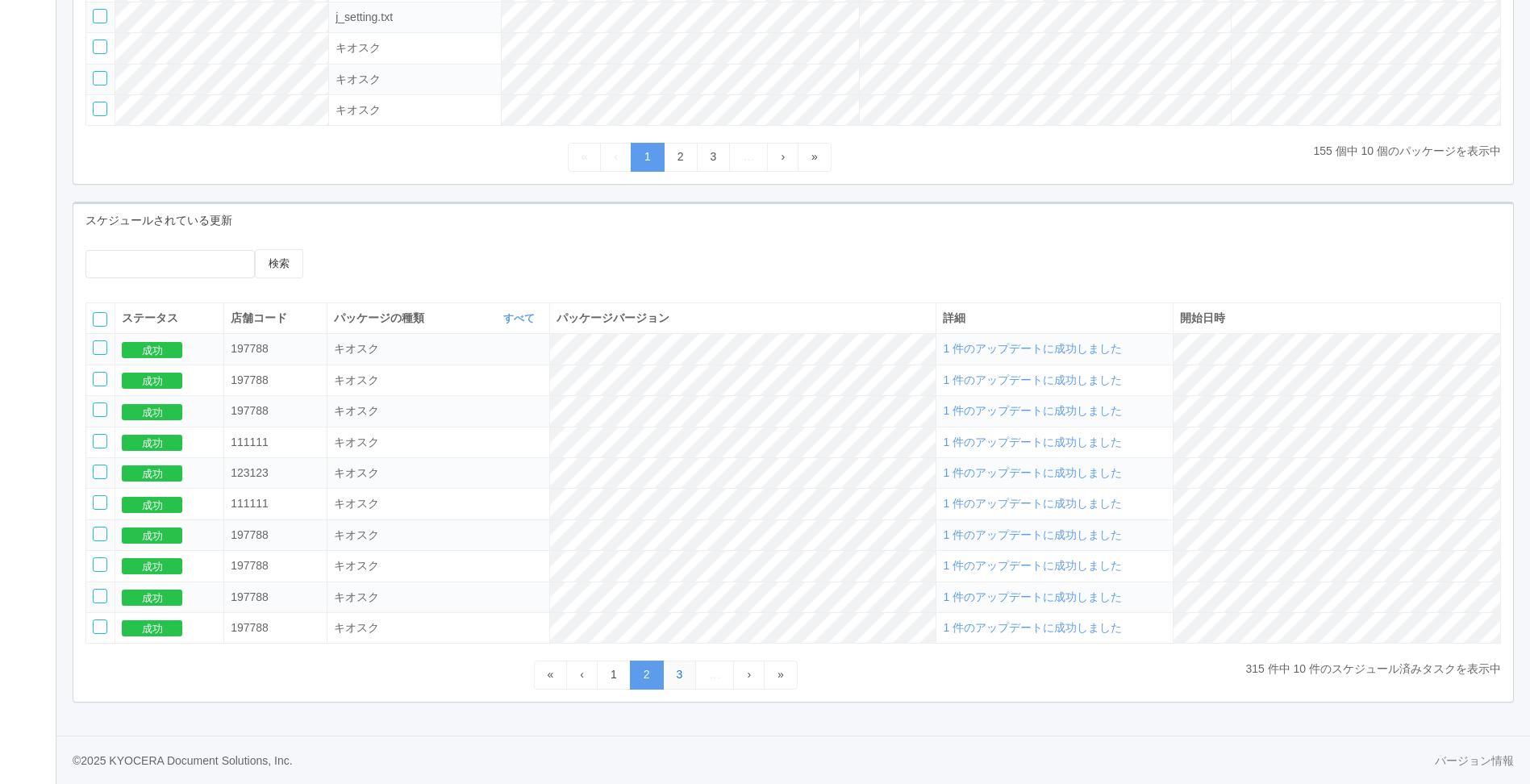
click at [663, 671] on link "3" at bounding box center [679, 674] width 34 height 28
click at [680, 671] on link "4" at bounding box center [679, 674] width 34 height 28
click at [684, 671] on link "5" at bounding box center [679, 674] width 34 height 28
click at [704, 678] on ul "« ‹ 4 5 6 … › »" at bounding box center [666, 674] width 264 height 28
click at [530, 535] on div "キオスク" at bounding box center [428, 534] width 203 height 17
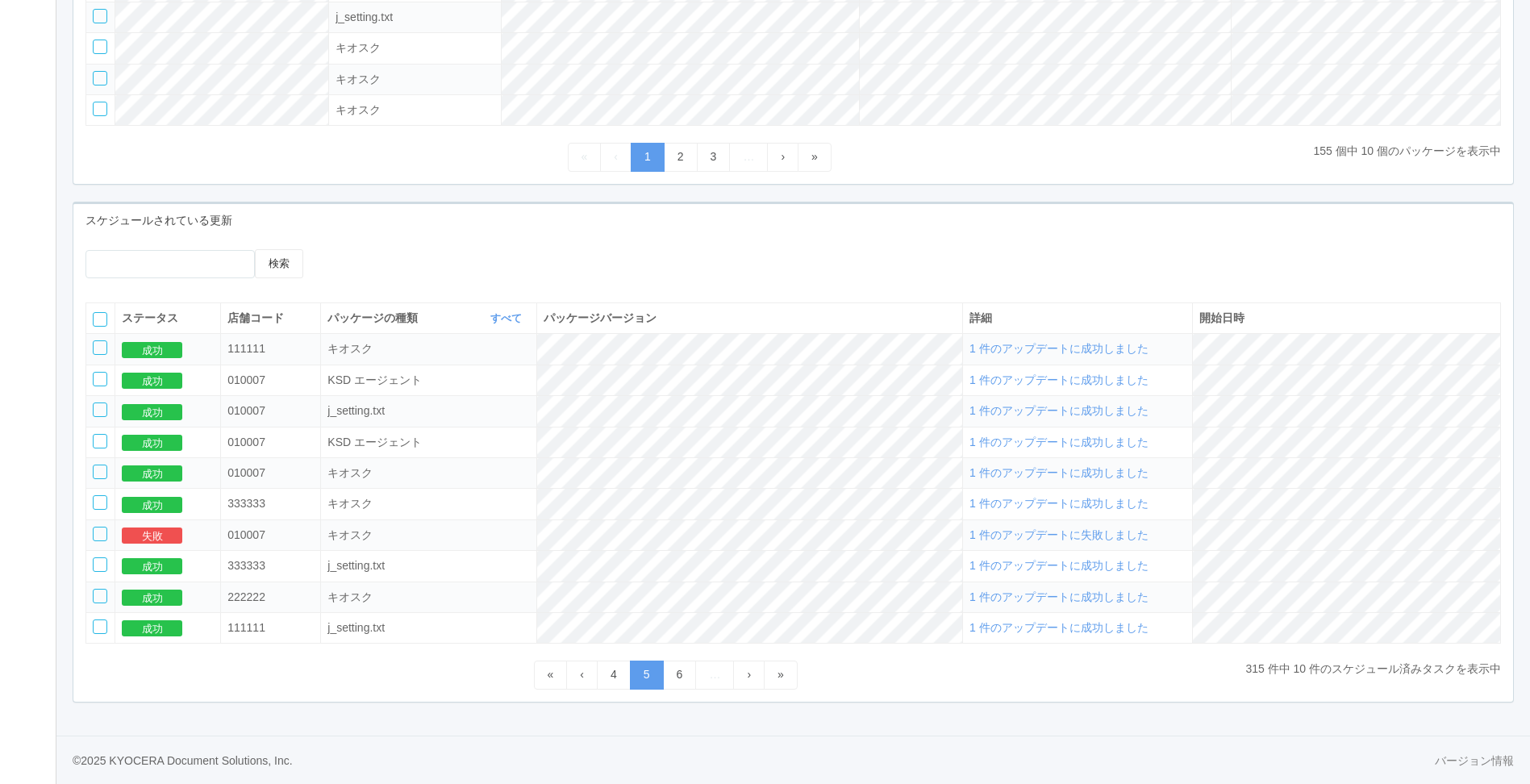
click at [1045, 532] on span "1 件のアップデートに失敗しました" at bounding box center [1059, 534] width 179 height 13
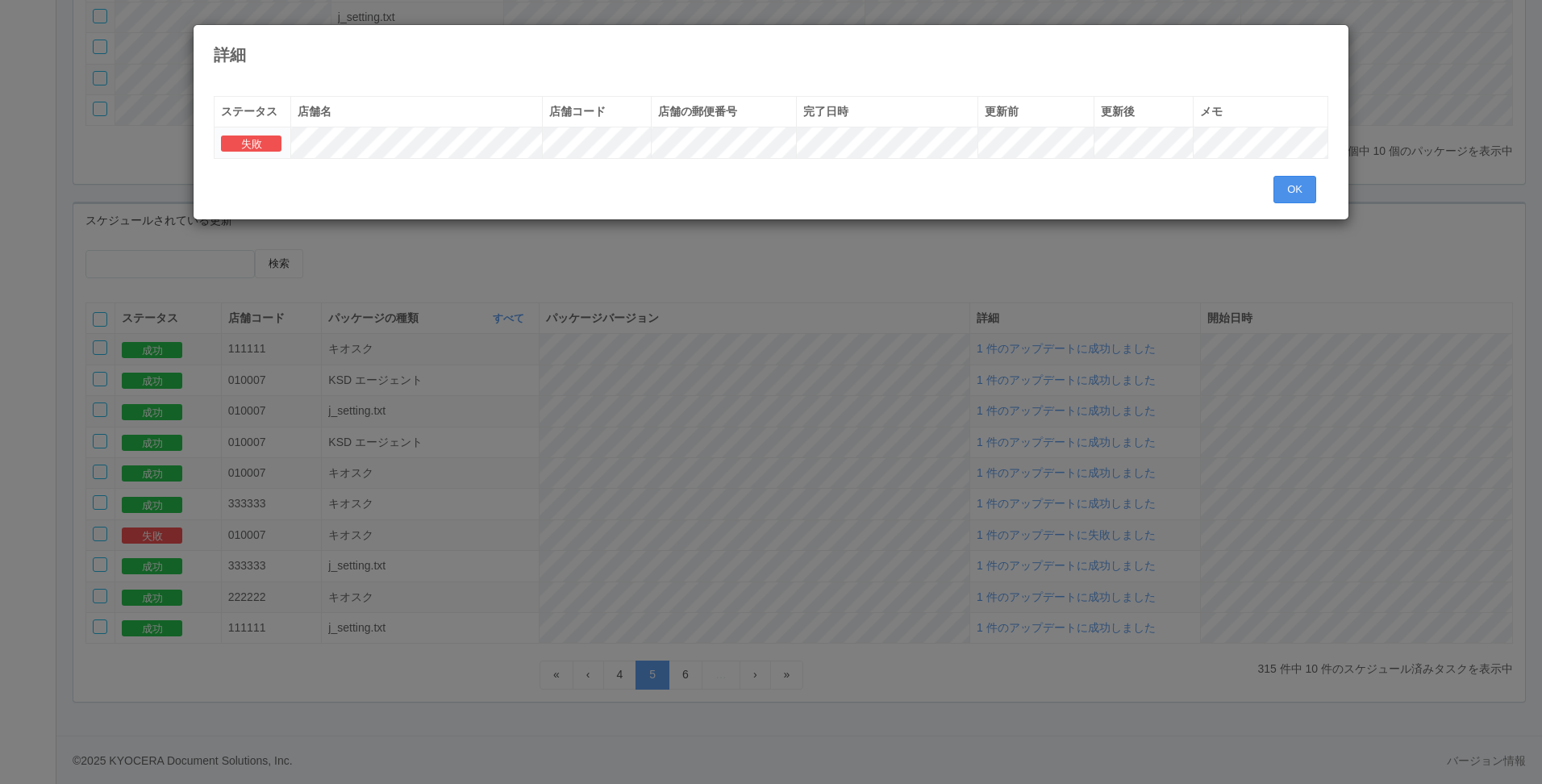
click at [1286, 200] on button "OK" at bounding box center [1295, 189] width 43 height 27
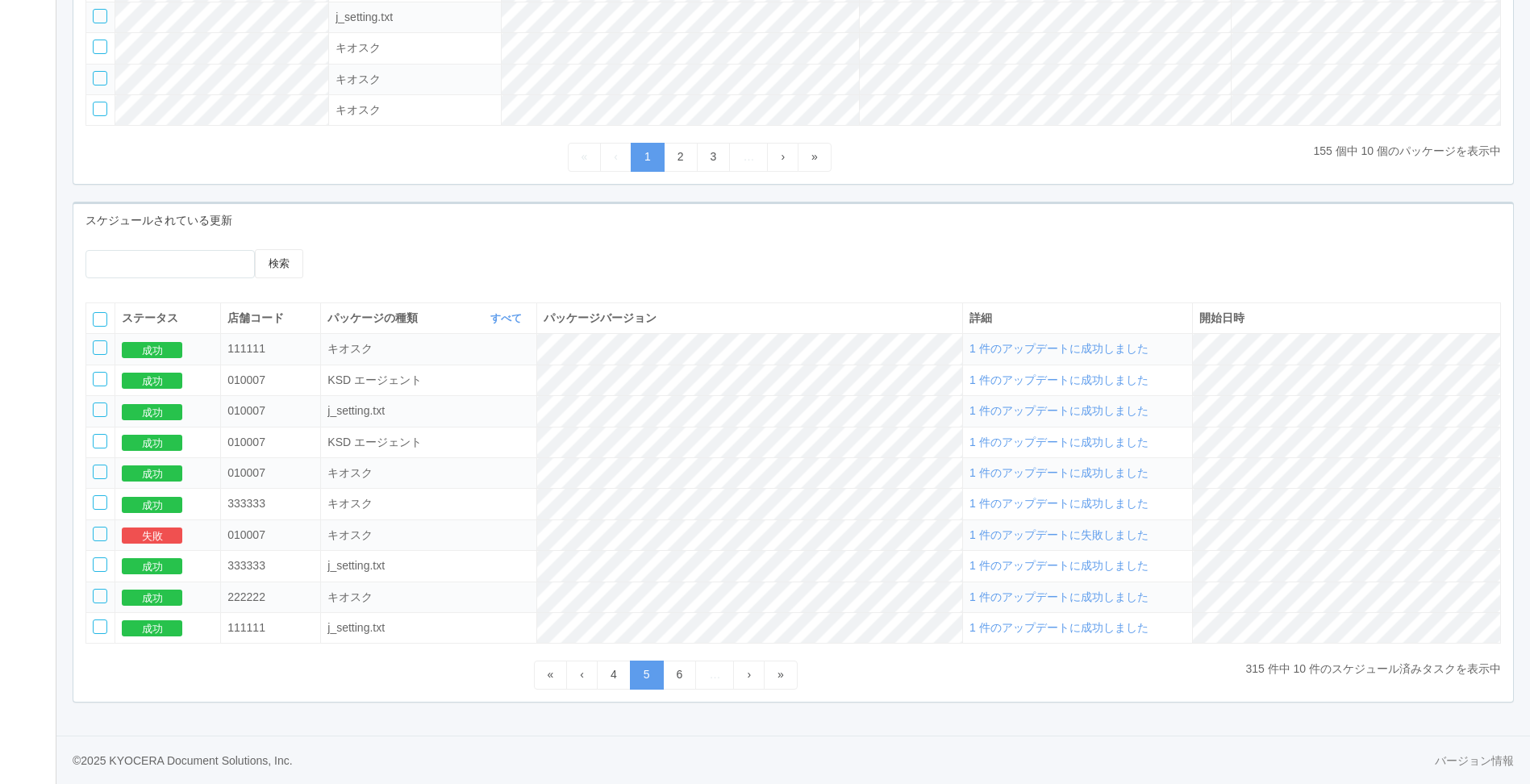
click at [521, 676] on div "« ‹ 4 5 6 … › »" at bounding box center [665, 674] width 1160 height 28
click at [539, 675] on link "«" at bounding box center [551, 674] width 34 height 28
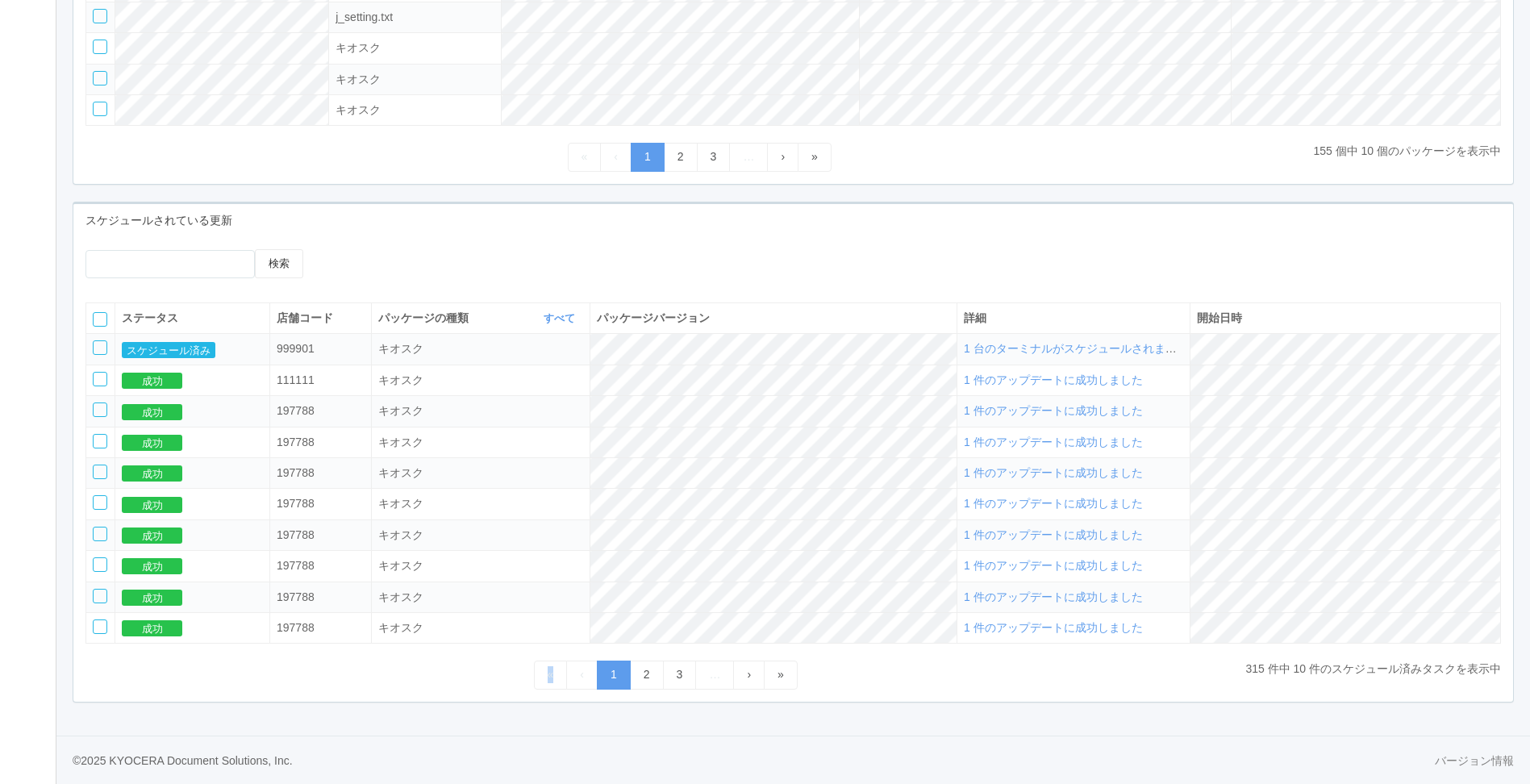
click at [539, 675] on ul "« ‹ 1 2 3 … › »" at bounding box center [666, 674] width 264 height 28
click at [474, 256] on div at bounding box center [501, 255] width 323 height 12
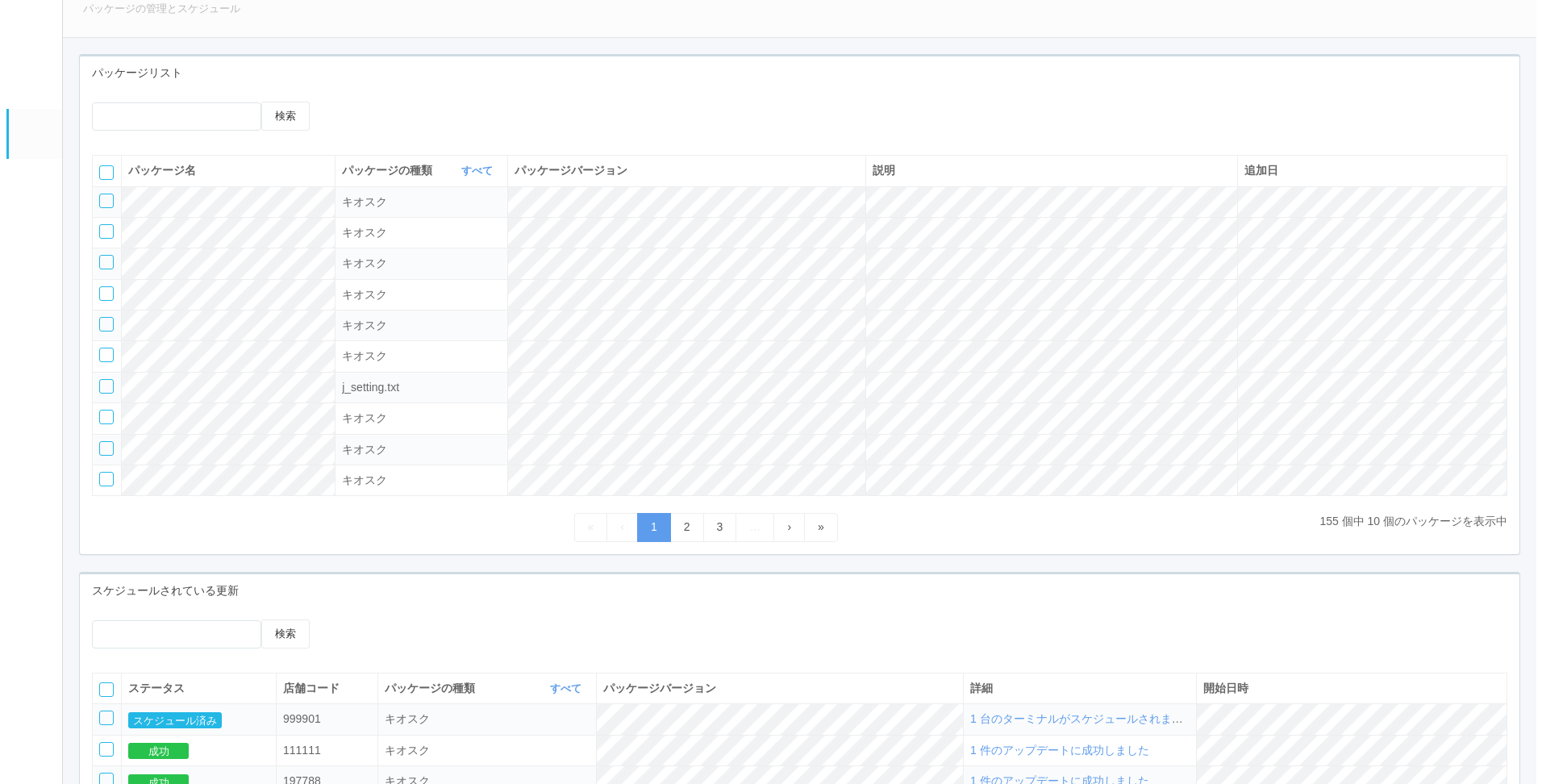
scroll to position [0, 0]
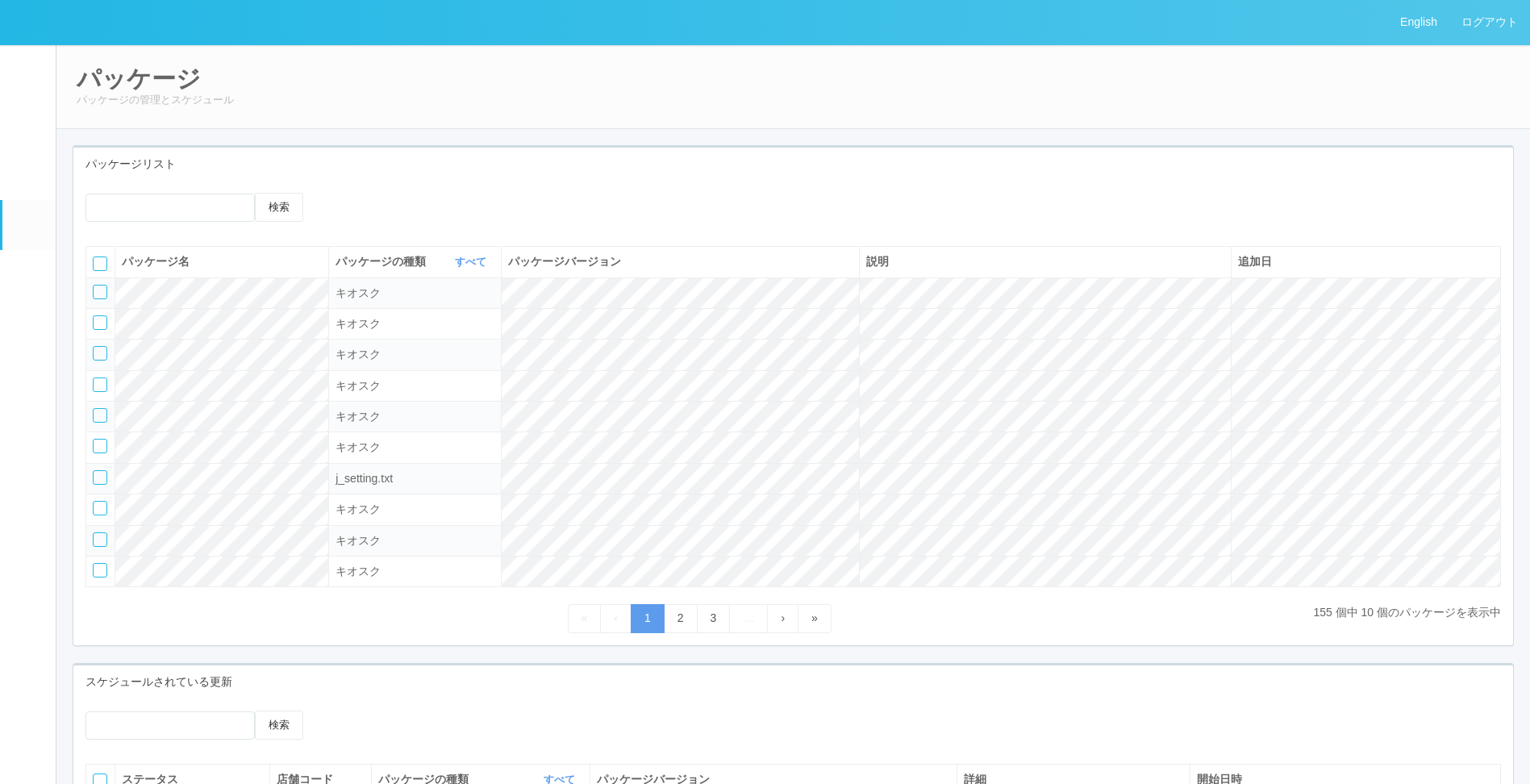
click at [50, 178] on link "ターミナル" at bounding box center [28, 172] width 53 height 57
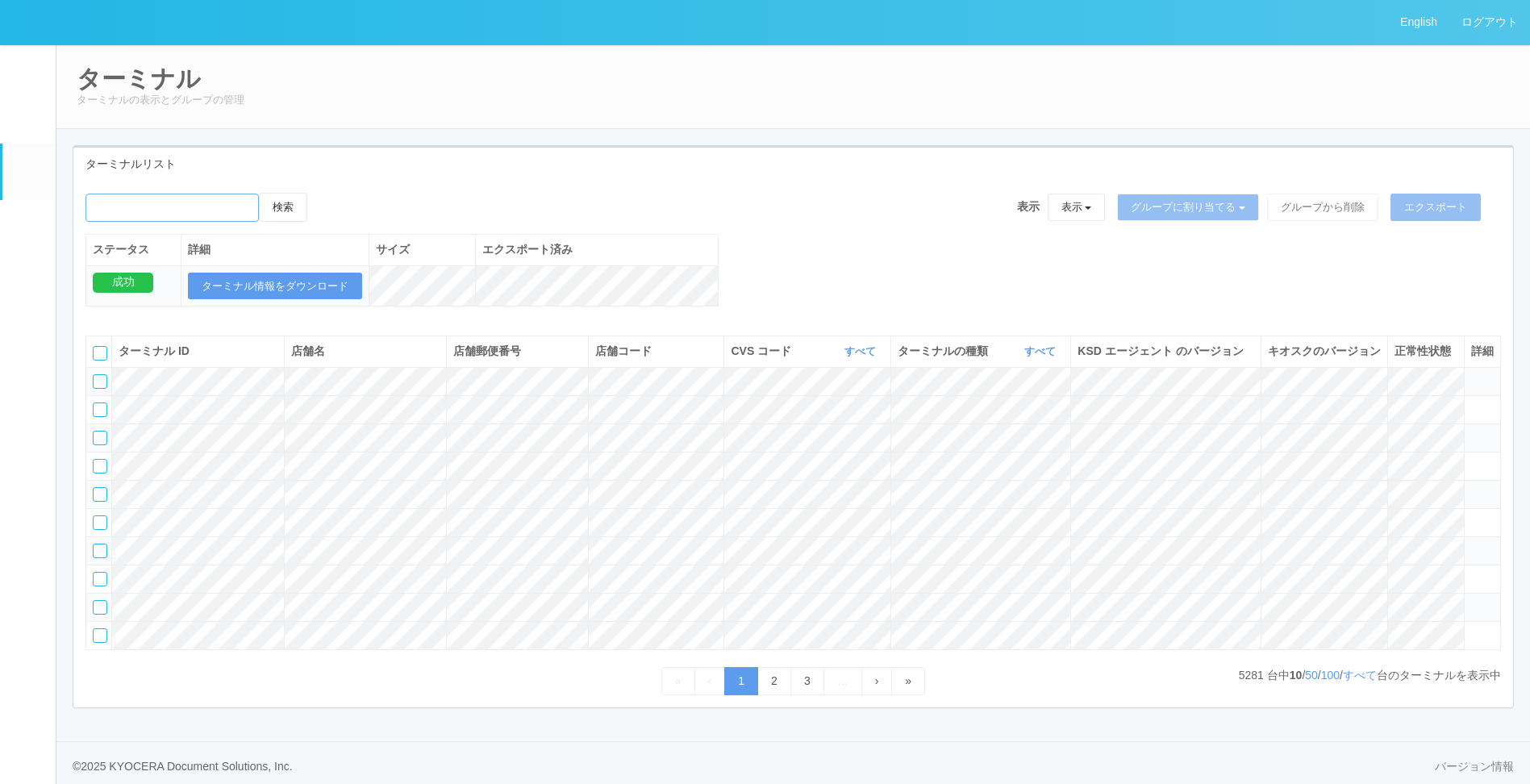
drag, startPoint x: 164, startPoint y: 201, endPoint x: 166, endPoint y: 212, distance: 11.2
click at [164, 201] on input "emailSearch" at bounding box center [172, 207] width 173 height 28
type input "KD_02-0A-48-25-58-4D"
click at [297, 197] on button "検索" at bounding box center [282, 208] width 48 height 29
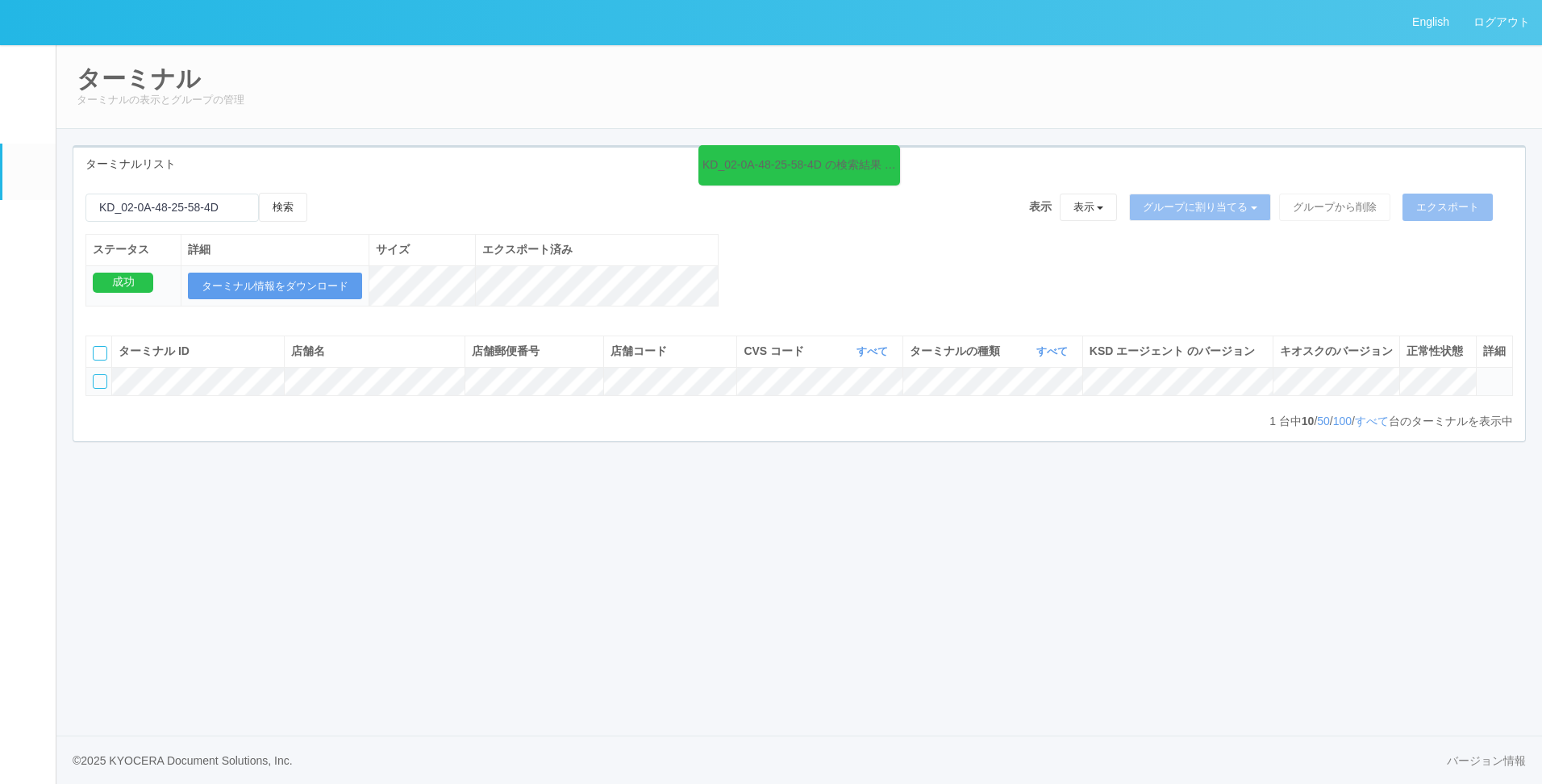
click at [1481, 395] on td at bounding box center [1494, 380] width 36 height 28
click at [1483, 374] on icon at bounding box center [1483, 374] width 0 height 0
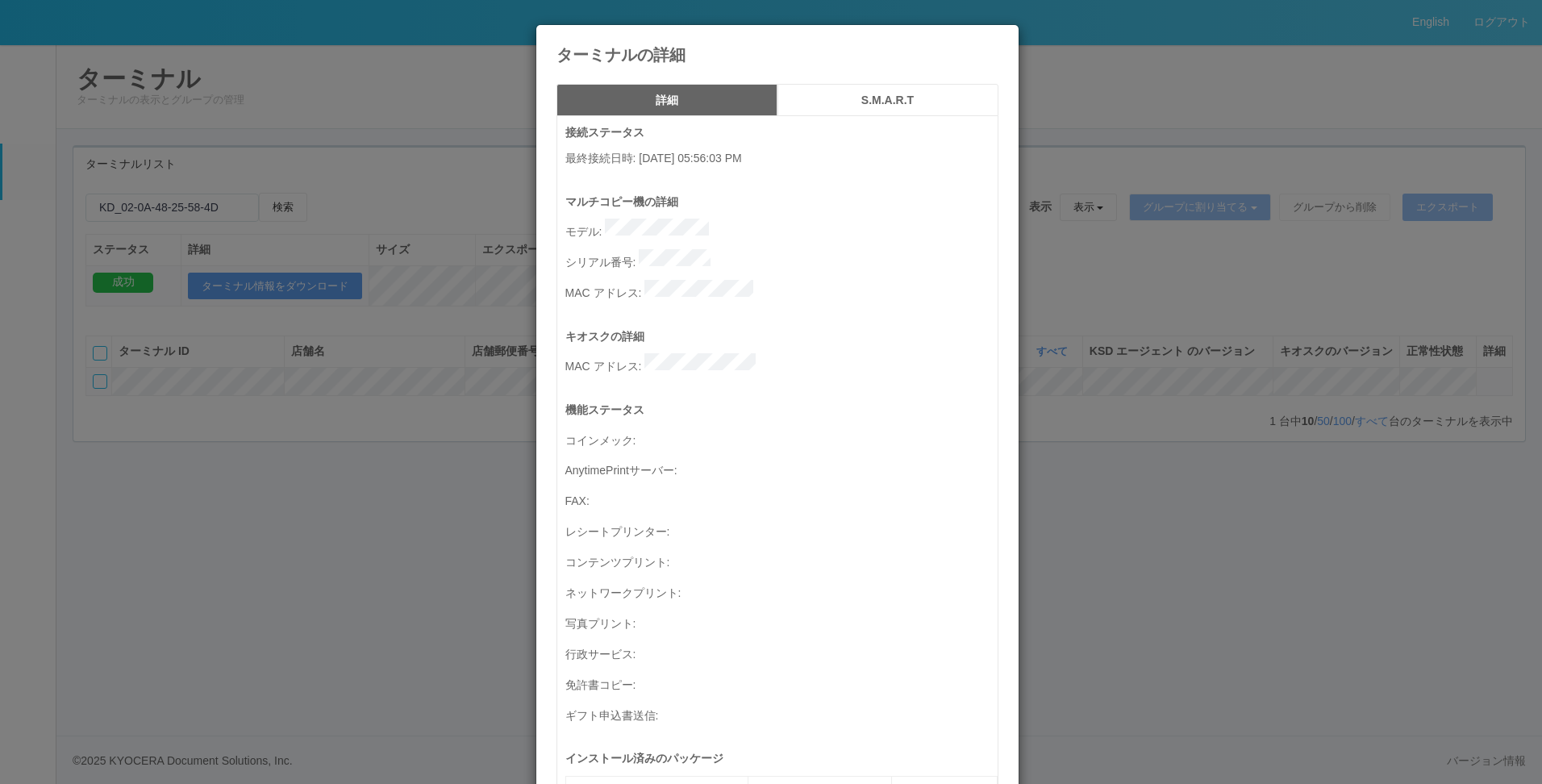
click at [999, 37] on icon at bounding box center [999, 37] width 0 height 0
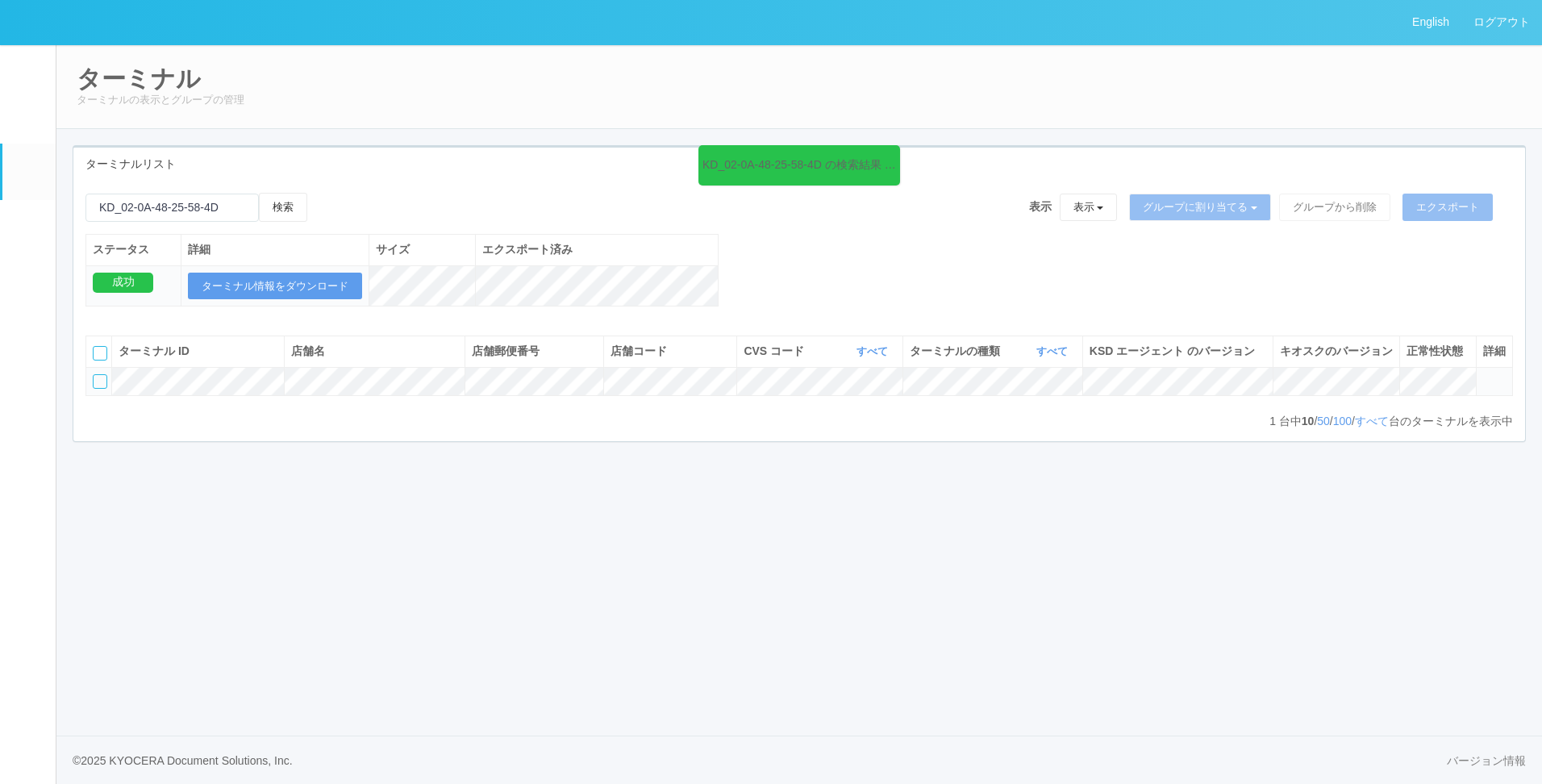
click at [36, 81] on link "イベントログ" at bounding box center [28, 69] width 53 height 49
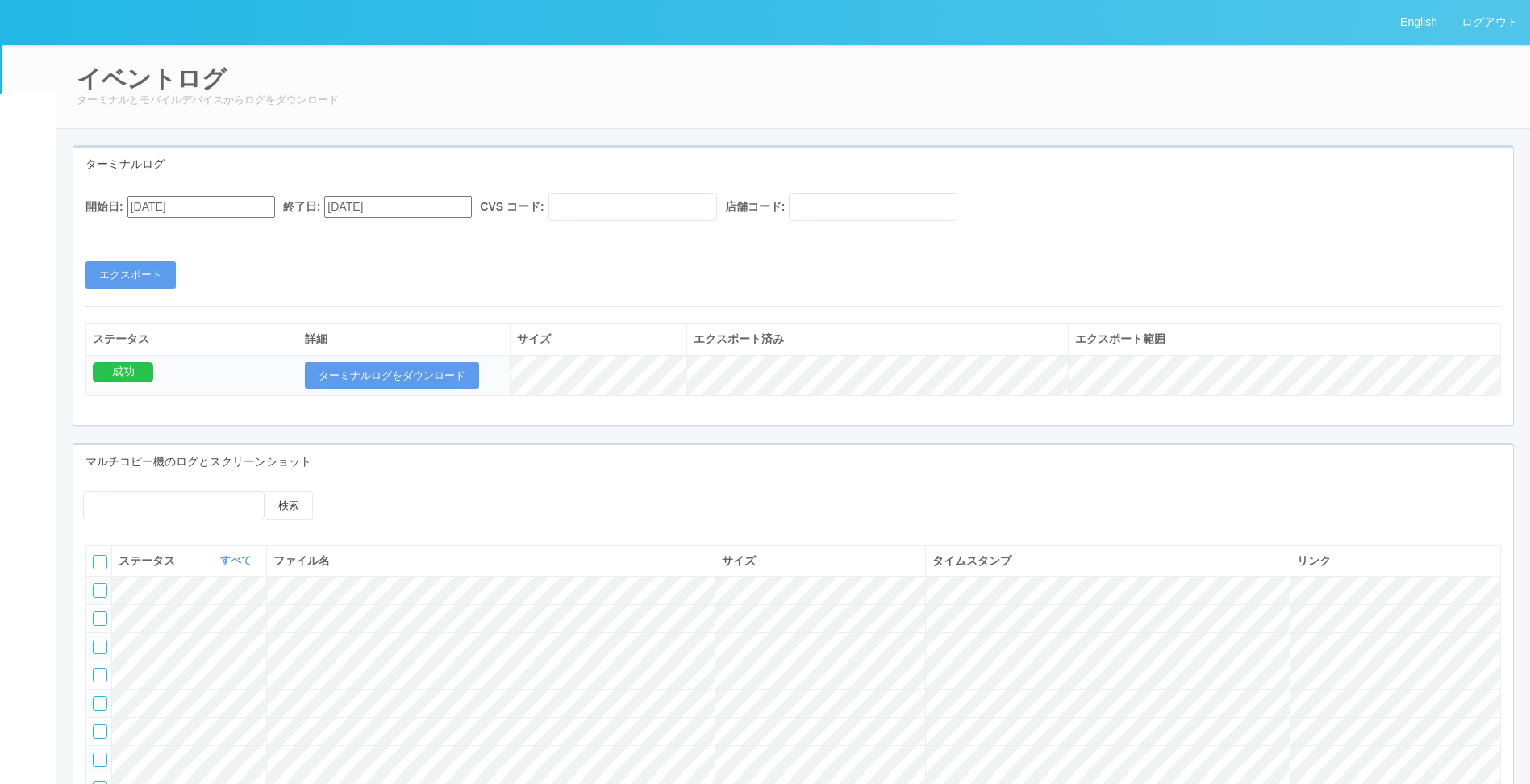
click at [34, 163] on link "ターミナル" at bounding box center [28, 172] width 53 height 57
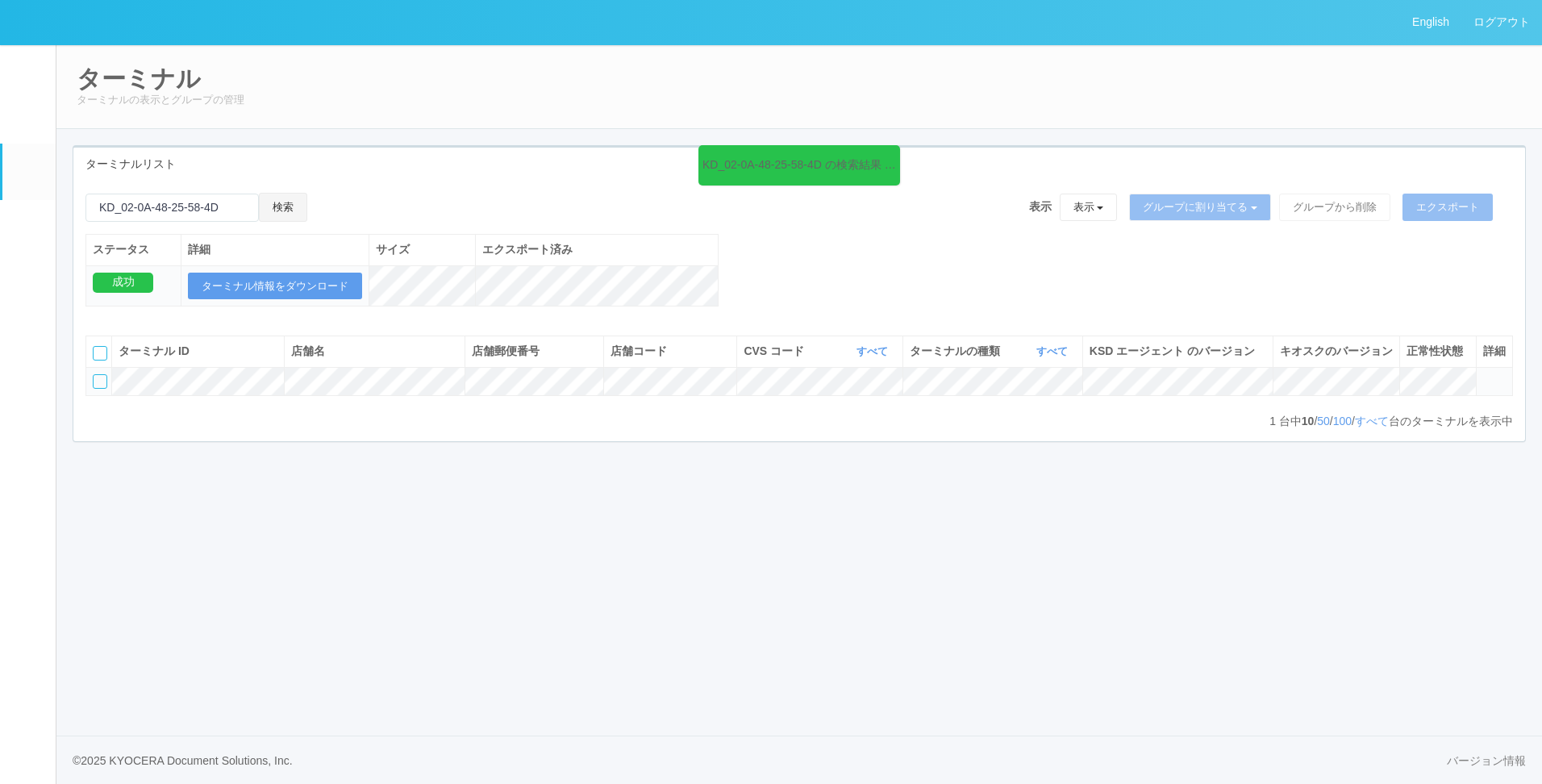
click at [298, 208] on button "検索" at bounding box center [282, 208] width 48 height 29
click at [1500, 395] on td at bounding box center [1494, 380] width 36 height 28
click at [1483, 374] on icon at bounding box center [1483, 374] width 0 height 0
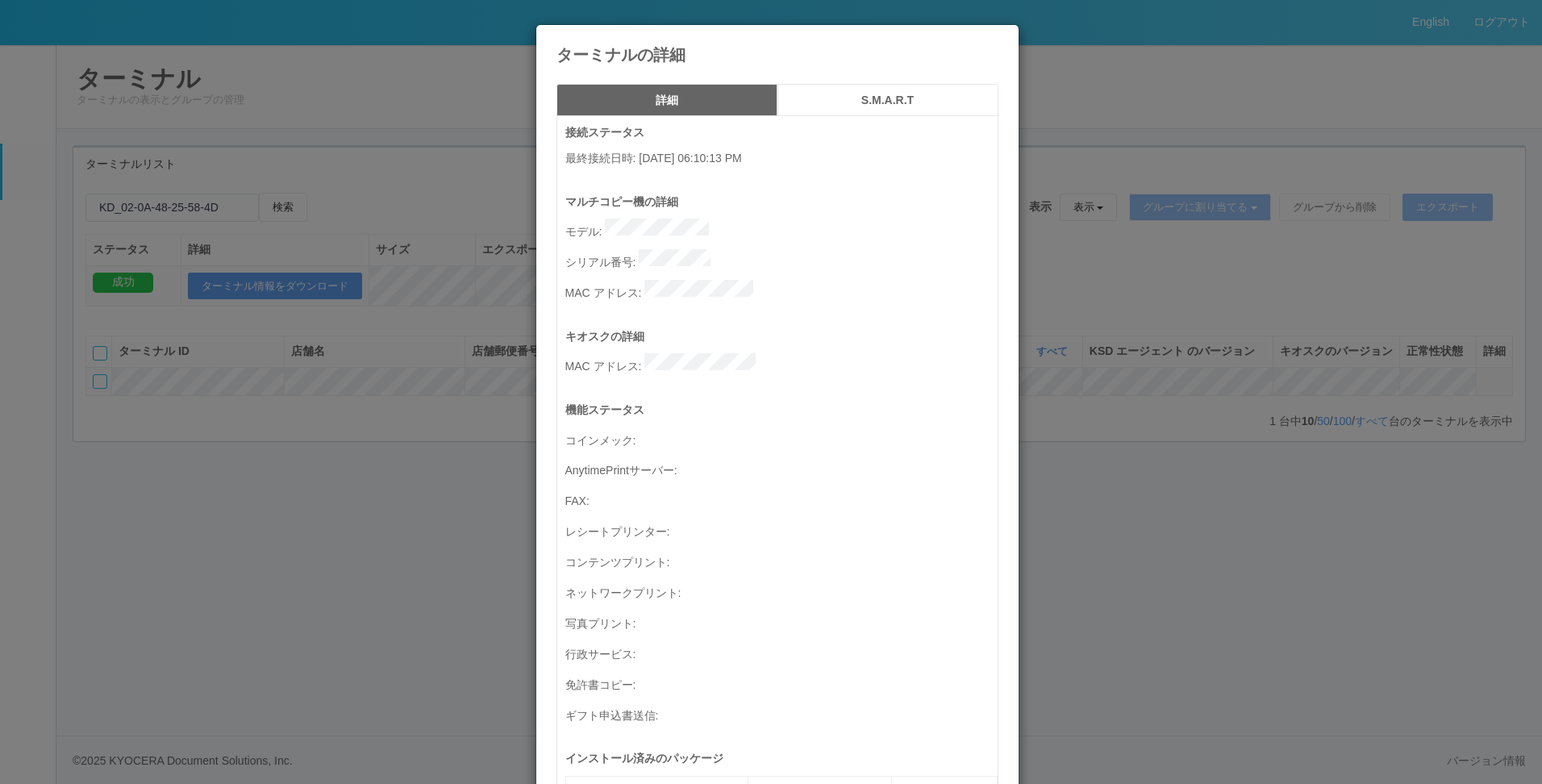
click at [999, 37] on icon at bounding box center [999, 37] width 0 height 0
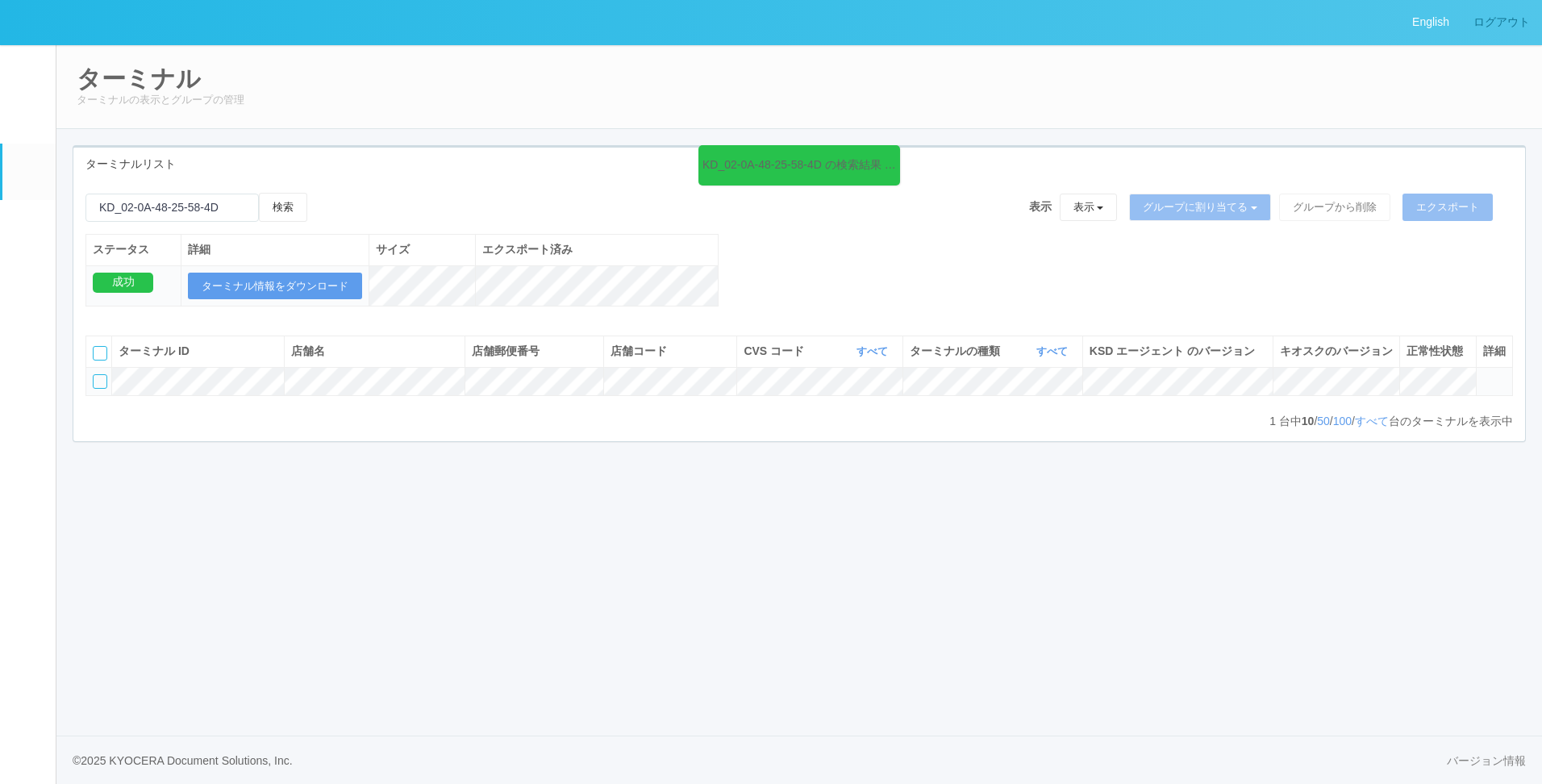
click at [1500, 20] on link "ログアウト" at bounding box center [1502, 22] width 80 height 44
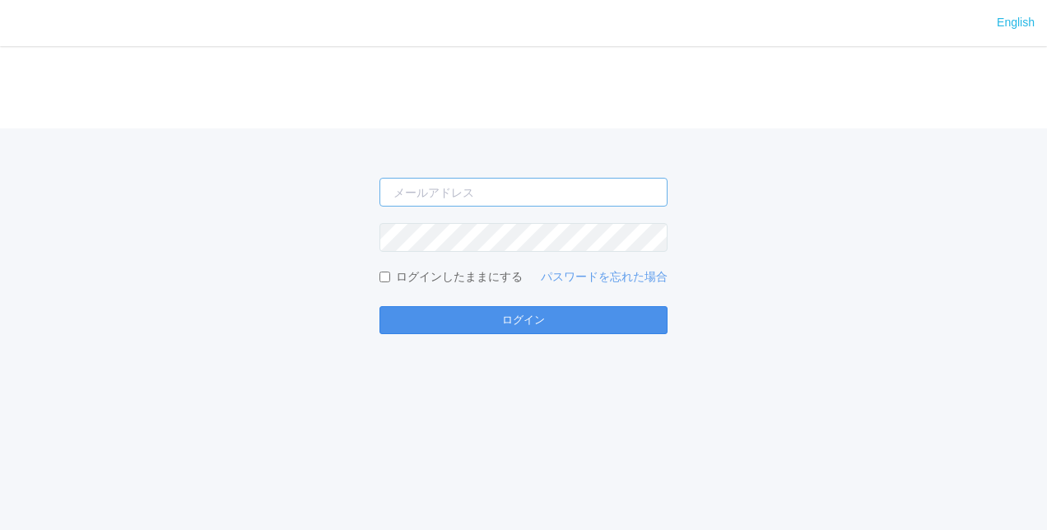
type input "[EMAIL_ADDRESS][DOMAIN_NAME]"
click at [453, 324] on button "ログイン" at bounding box center [523, 320] width 288 height 28
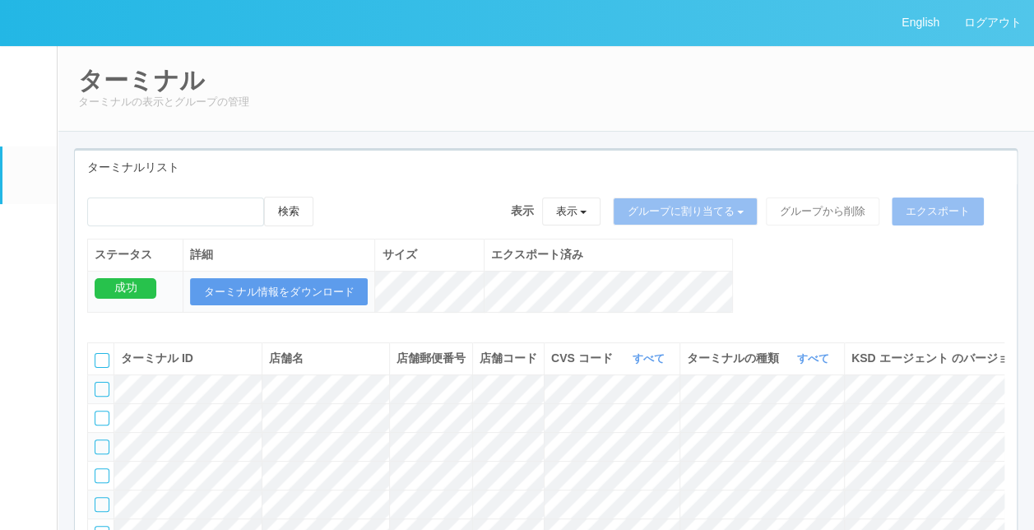
click at [29, 233] on em at bounding box center [29, 233] width 0 height 0
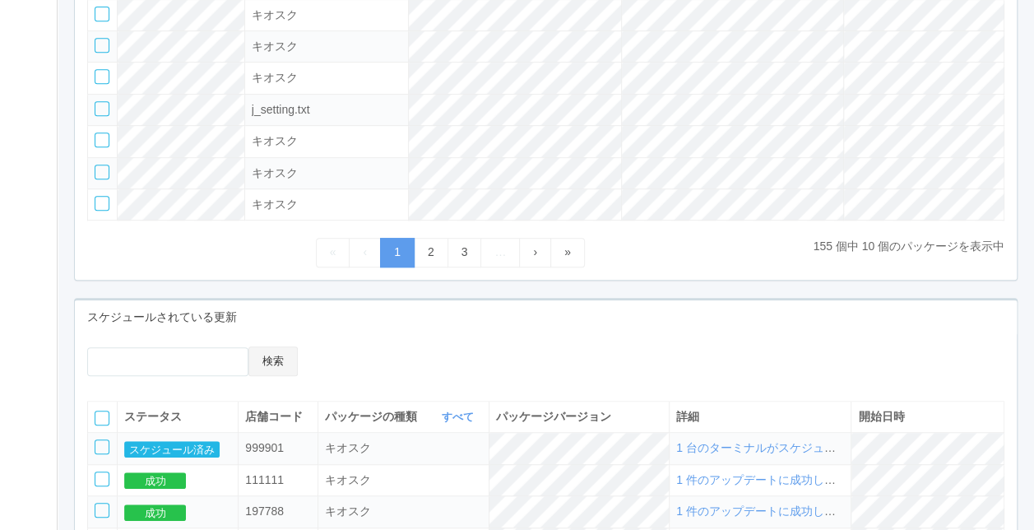
scroll to position [411, 0]
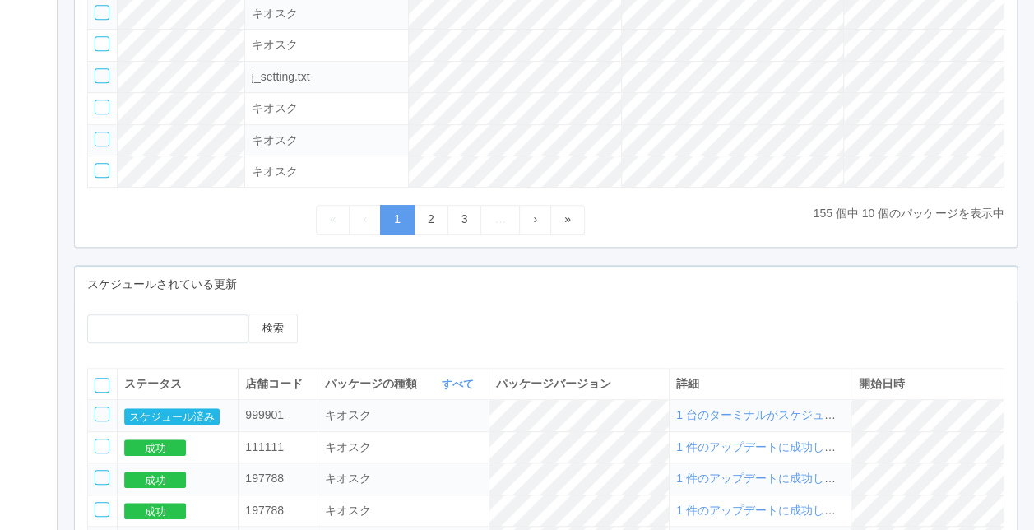
click at [752, 431] on td "1 台のターミナルがスケジュールされました" at bounding box center [761, 415] width 182 height 31
click at [208, 416] on button "スケジュール済み" at bounding box center [171, 416] width 95 height 16
click at [736, 428] on td "1 台のターミナルがスケジュールされました" at bounding box center [761, 415] width 182 height 31
click at [745, 417] on span "1 台のターミナルがスケジュールされました" at bounding box center [790, 414] width 229 height 13
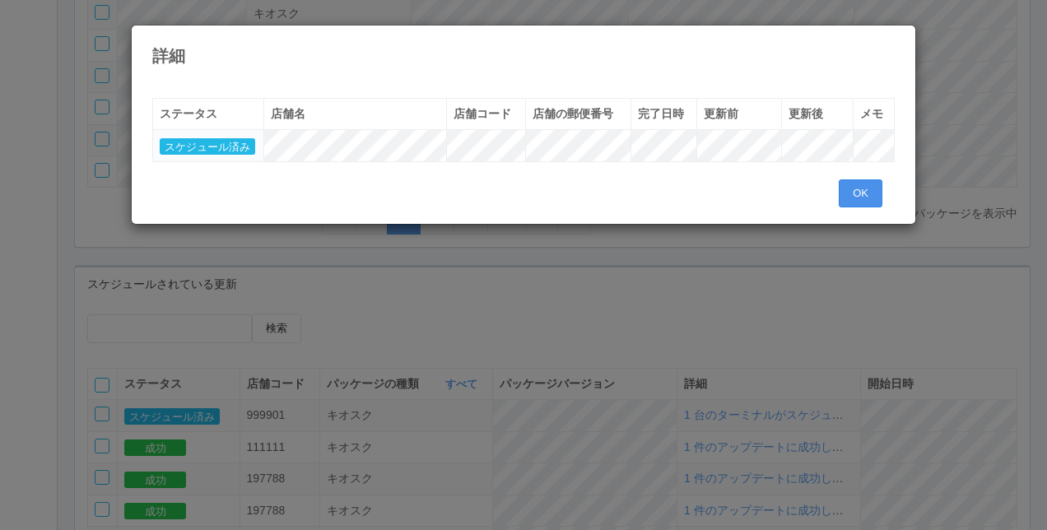
click at [859, 196] on button "OK" at bounding box center [860, 193] width 44 height 28
